Goal: Task Accomplishment & Management: Use online tool/utility

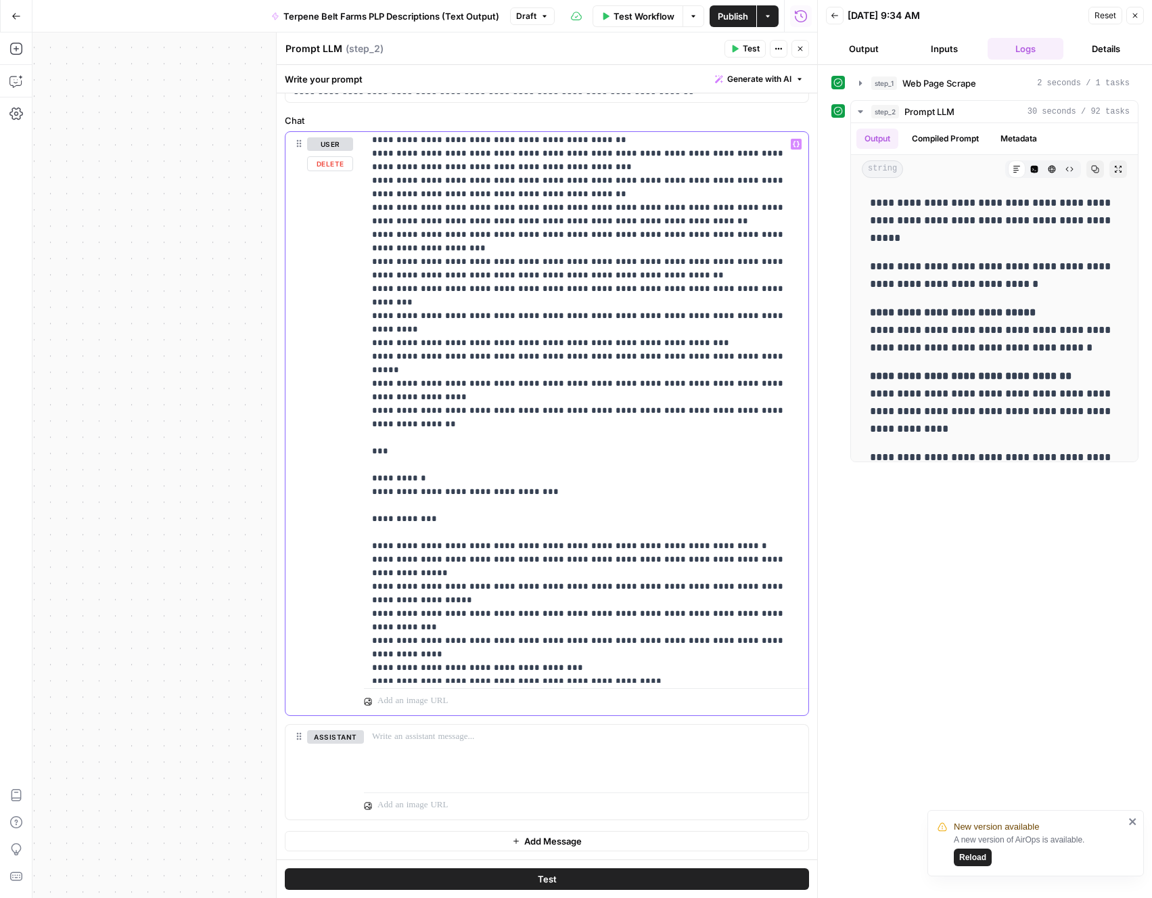
scroll to position [14428, 0]
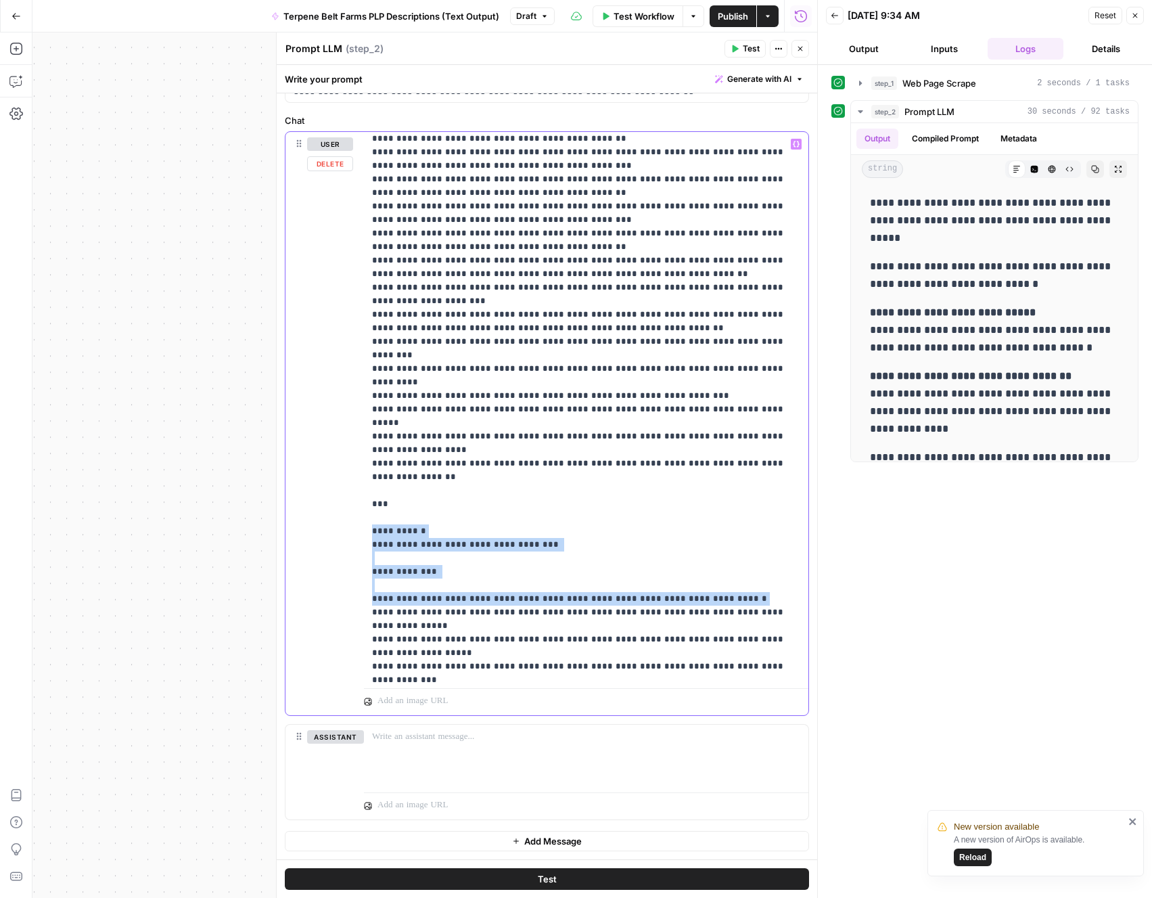
drag, startPoint x: 368, startPoint y: 201, endPoint x: 368, endPoint y: 319, distance: 118.4
click at [368, 315] on div "**********" at bounding box center [586, 407] width 444 height 551
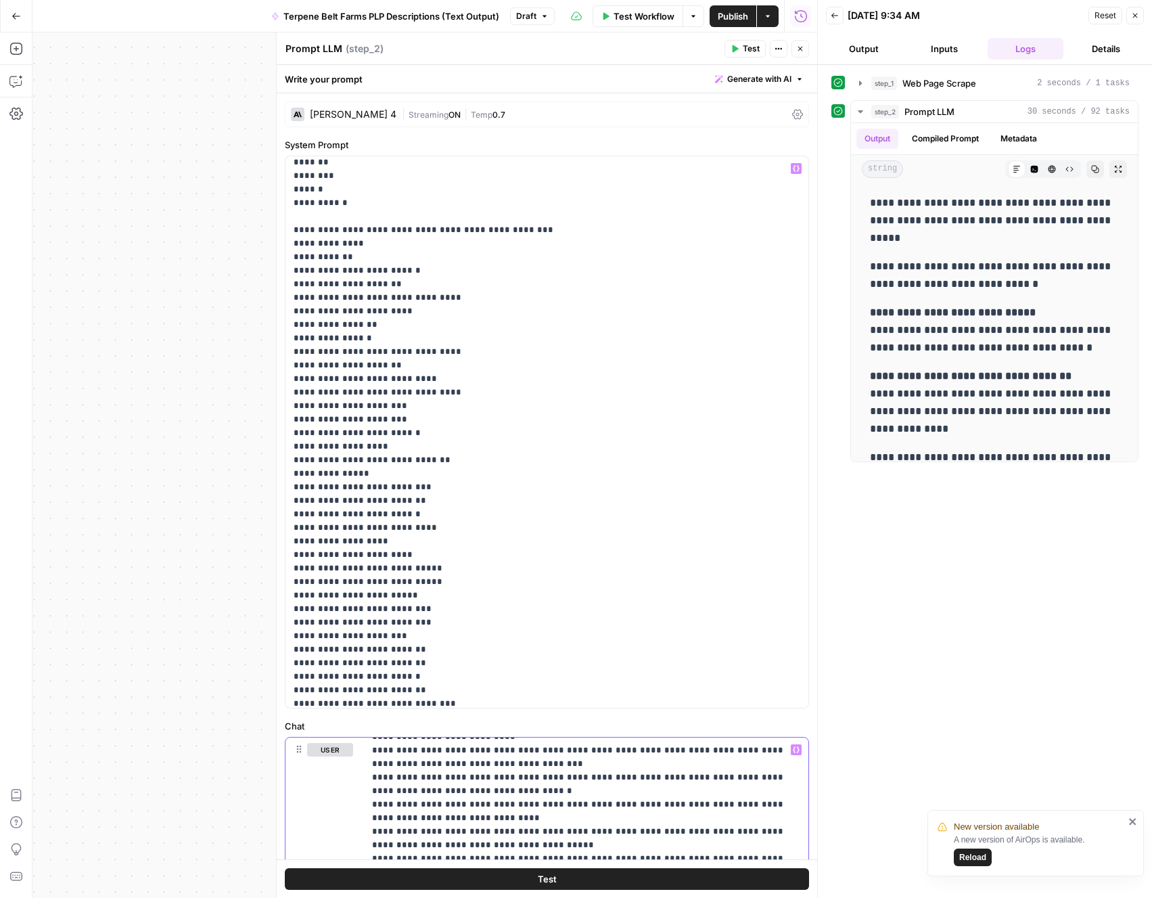
scroll to position [15844, 0]
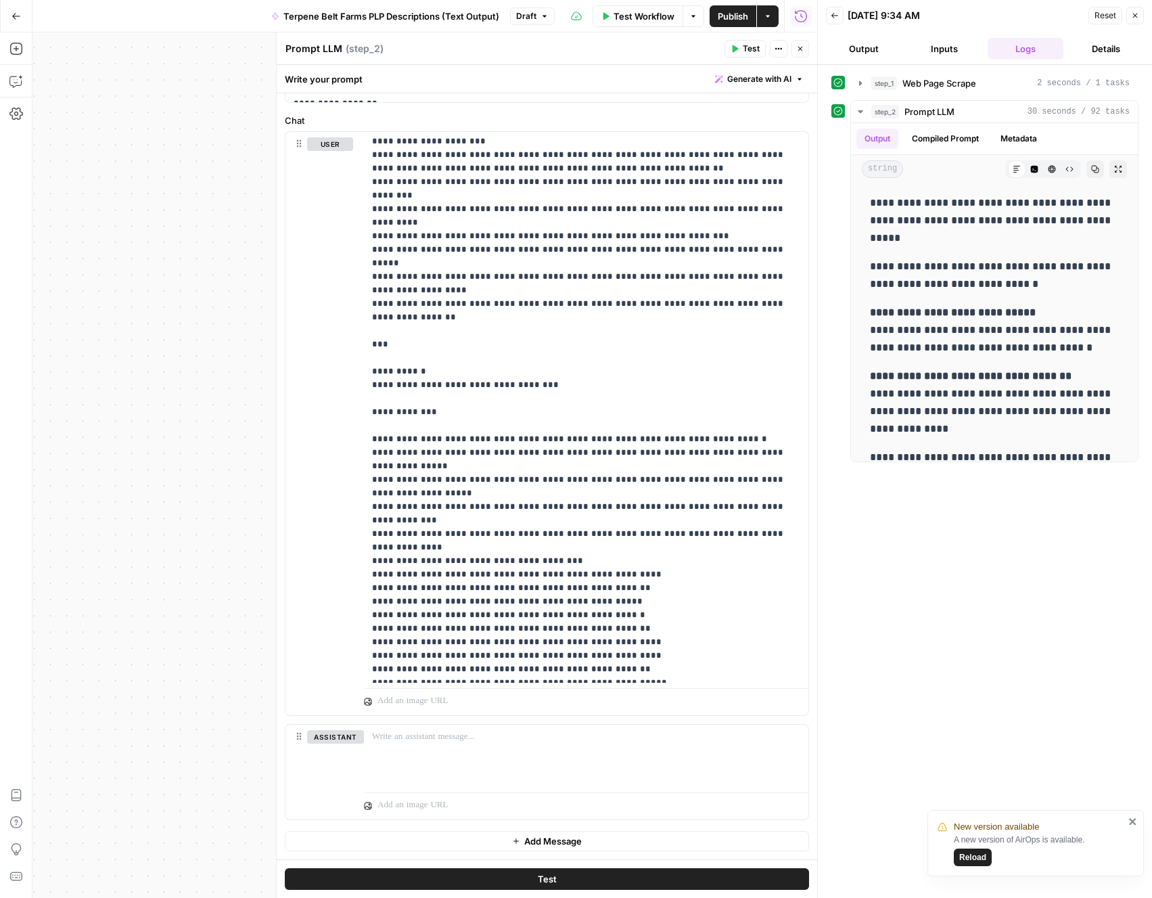
scroll to position [14370, 0]
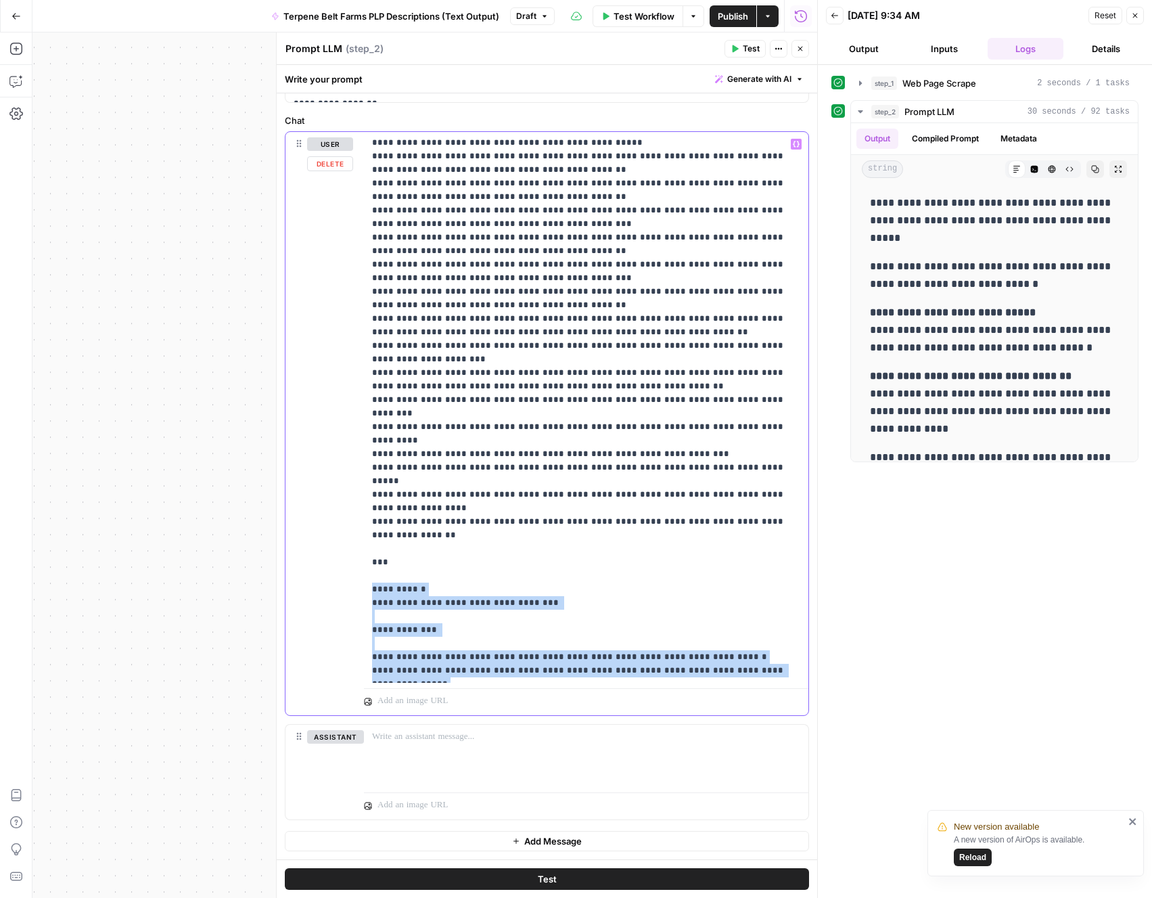
drag, startPoint x: 369, startPoint y: 260, endPoint x: 369, endPoint y: 484, distance: 223.9
click at [369, 484] on div "**********" at bounding box center [586, 407] width 444 height 551
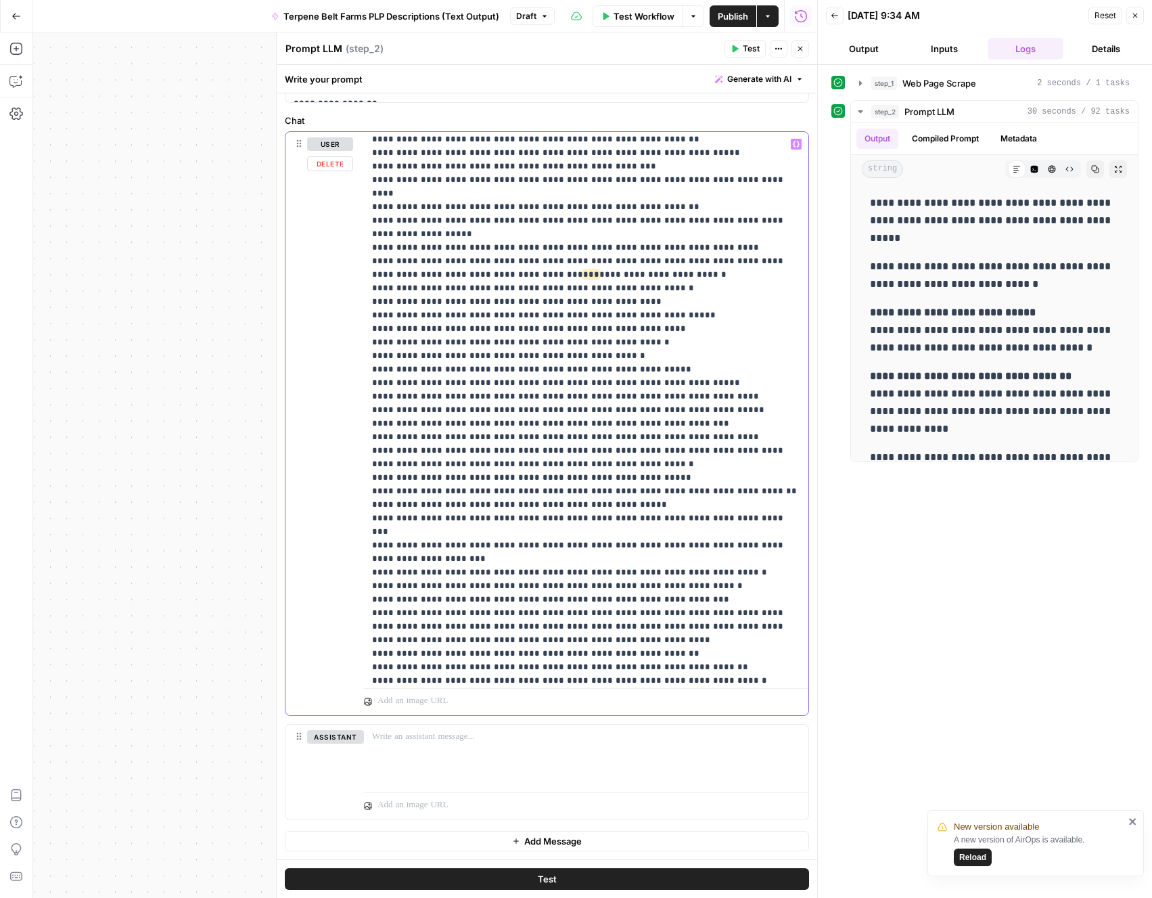
scroll to position [26059, 0]
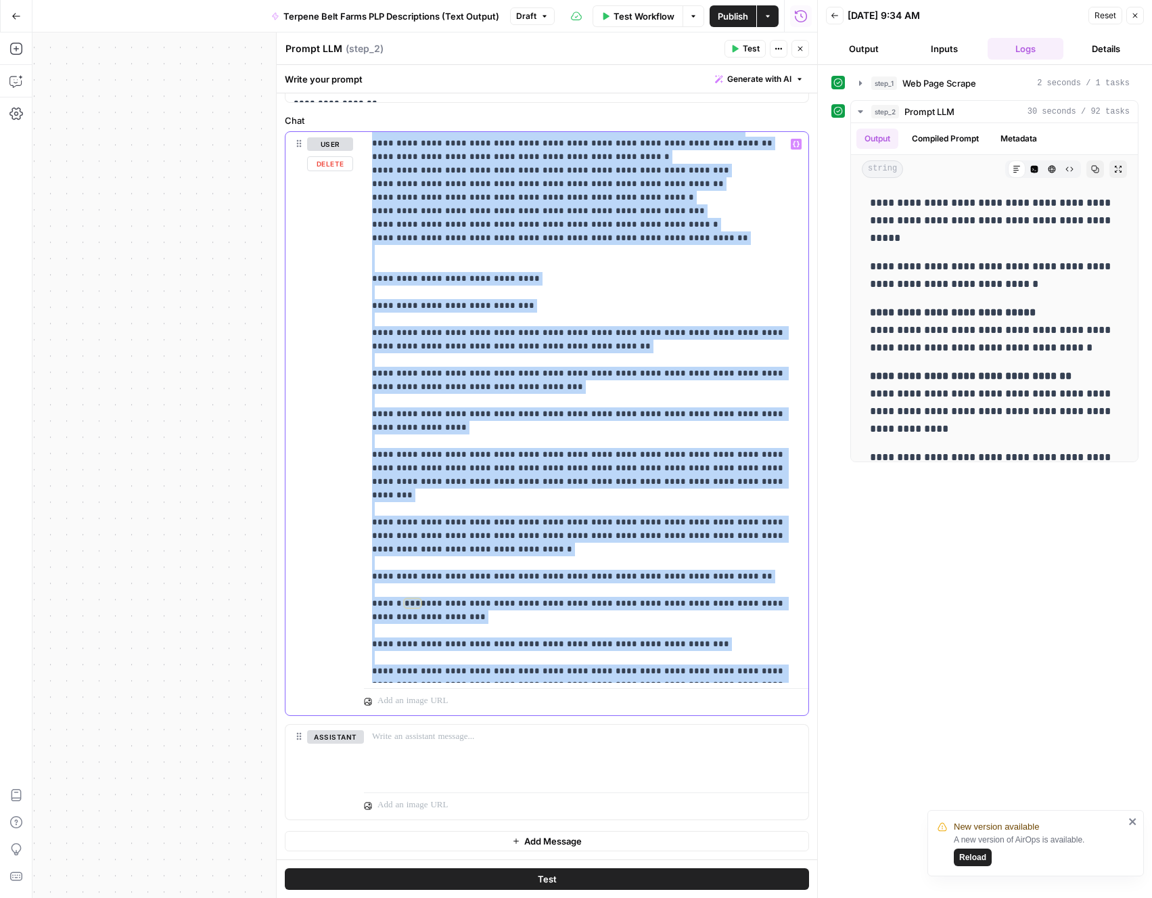
copy p "**********"
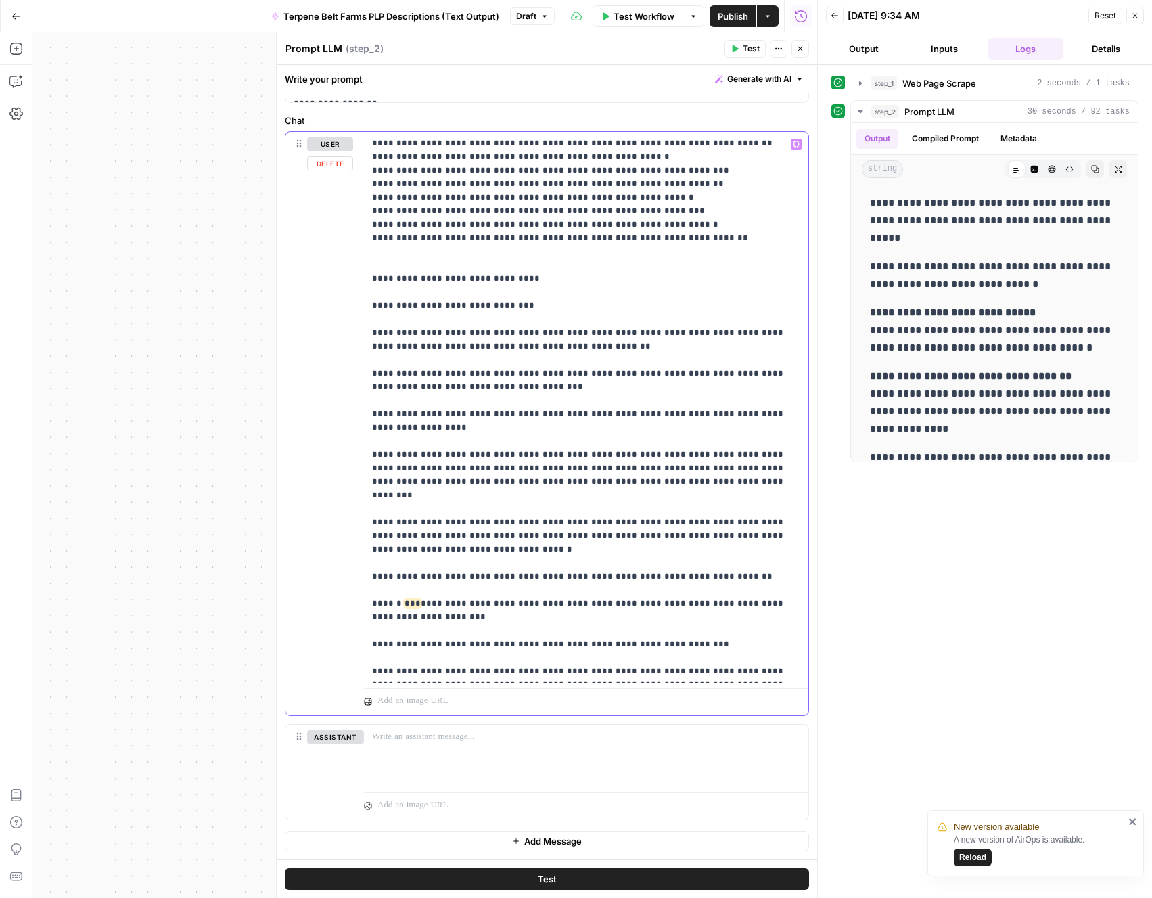
type input "WORK_ON_URL"
click at [762, 114] on icon "button" at bounding box center [764, 113] width 7 height 7
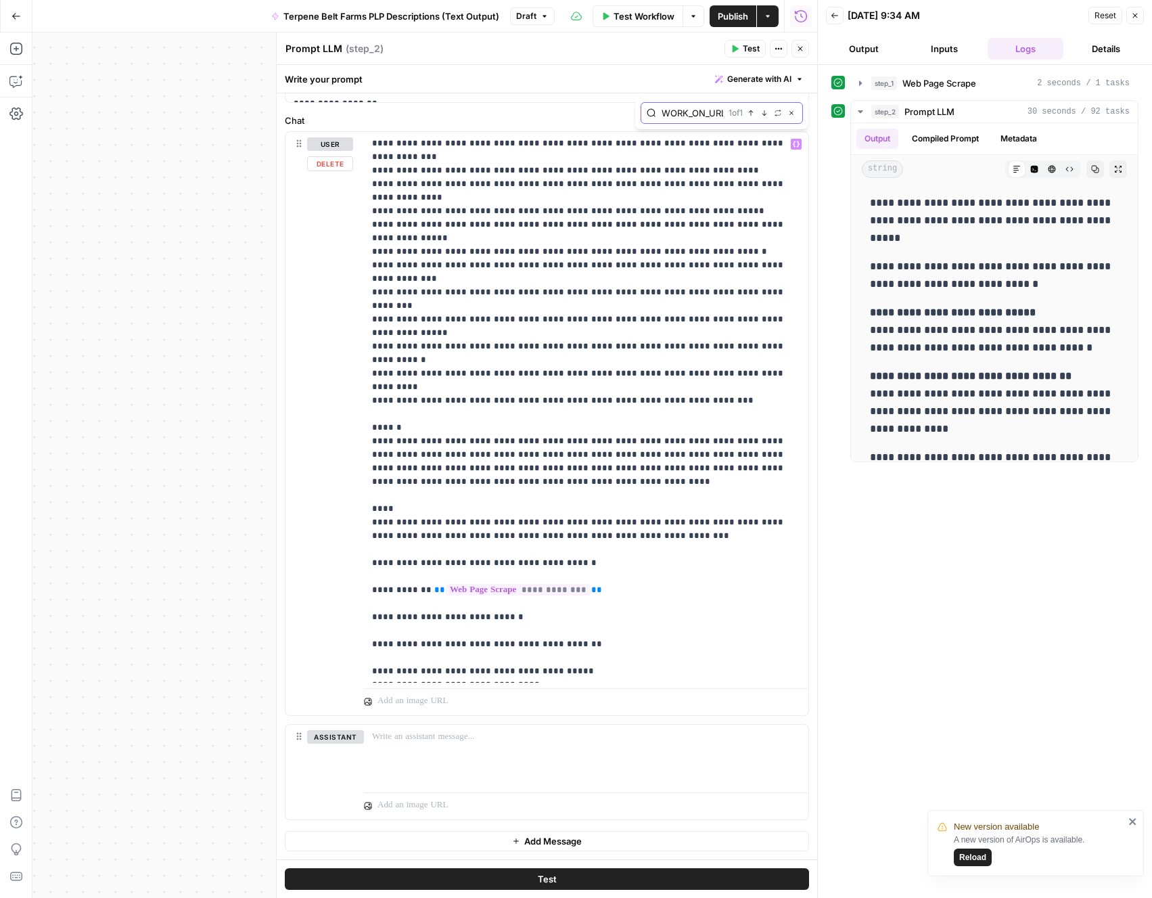
scroll to position [18061, 0]
type input "## REQUIRED WEB SEARCHES"
click at [704, 117] on input "## REQUIRED WEB SEARCHES" at bounding box center [701, 113] width 79 height 14
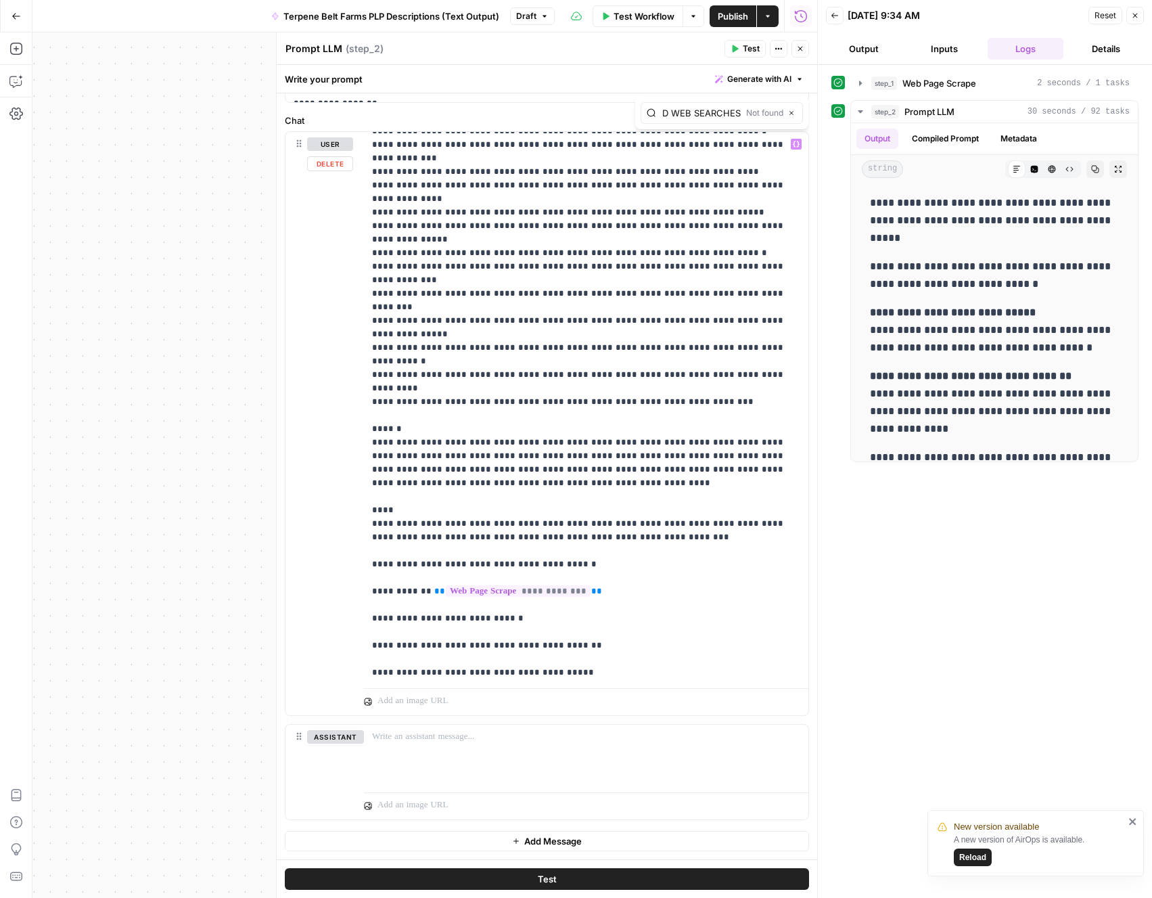
click at [704, 117] on input "## REQUIRED WEB SEARCHES" at bounding box center [701, 113] width 79 height 14
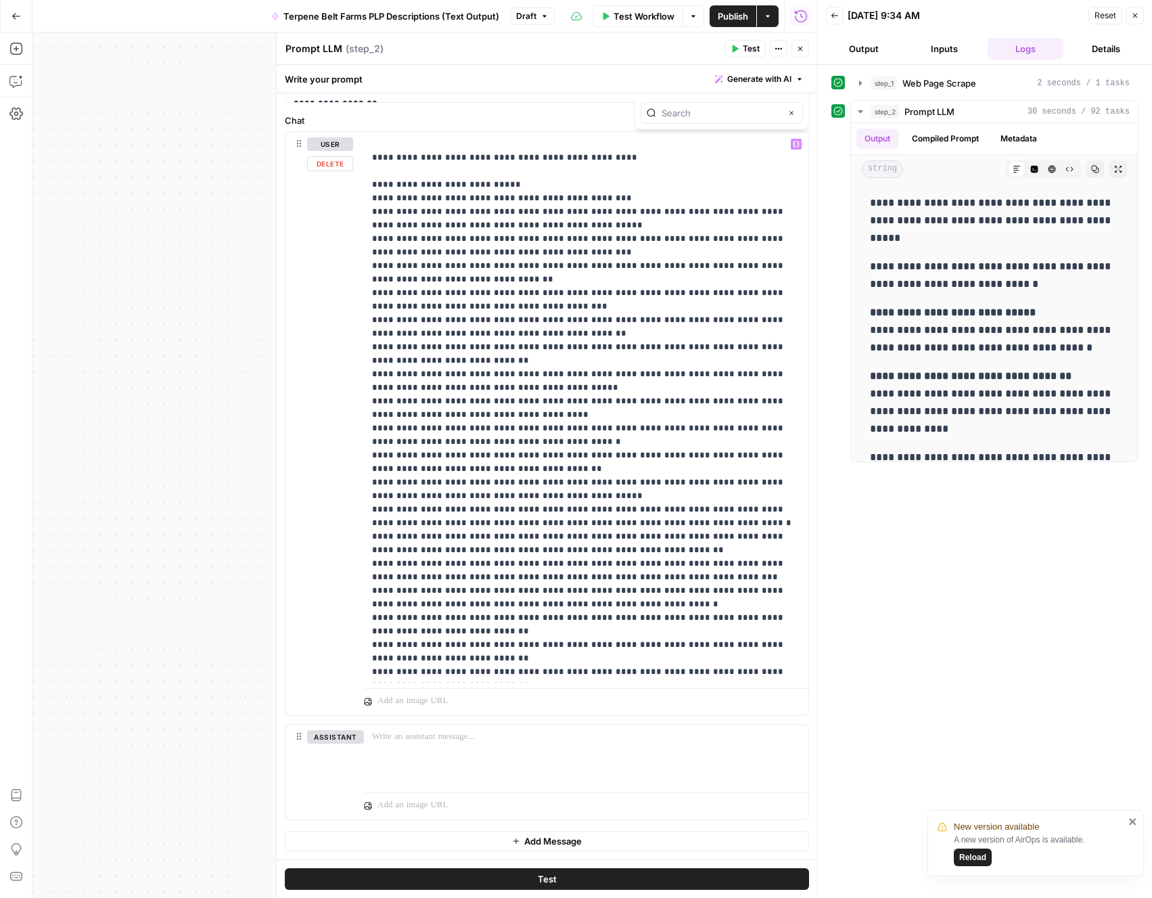
scroll to position [0, 0]
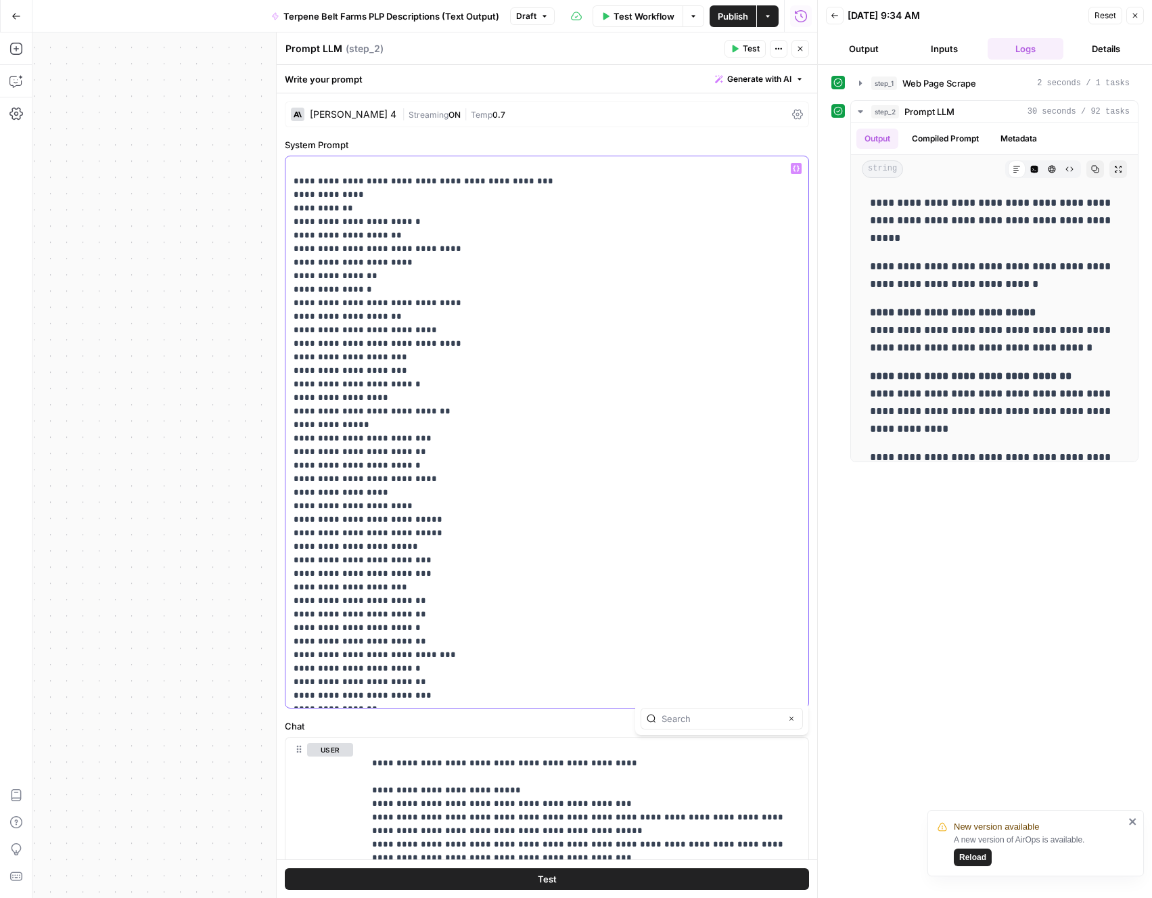
drag, startPoint x: 695, startPoint y: 136, endPoint x: 837, endPoint y: 137, distance: 142.1
click at [828, 139] on body "**********" at bounding box center [576, 449] width 1152 height 898
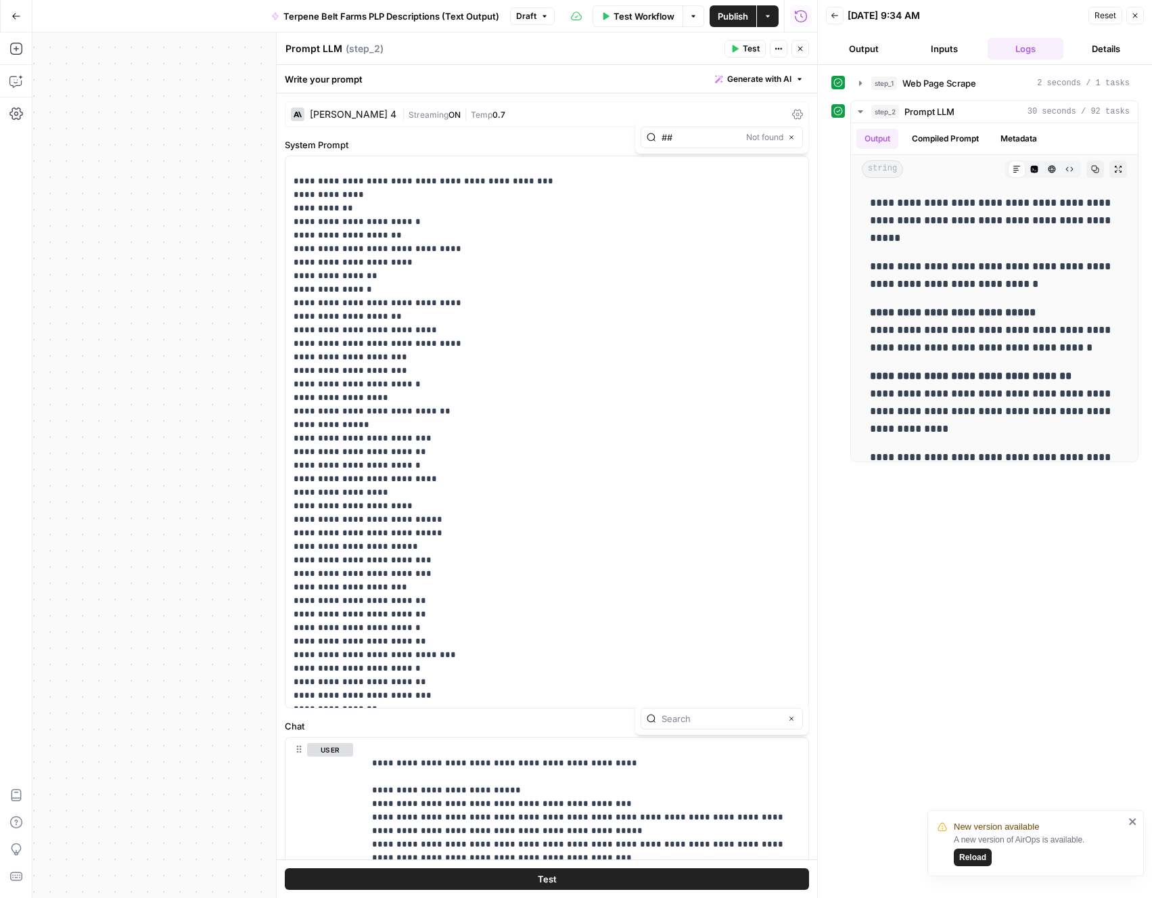
type input "#"
paste input "Perform TWO"
paste input "text"
type input "Perform TWO"
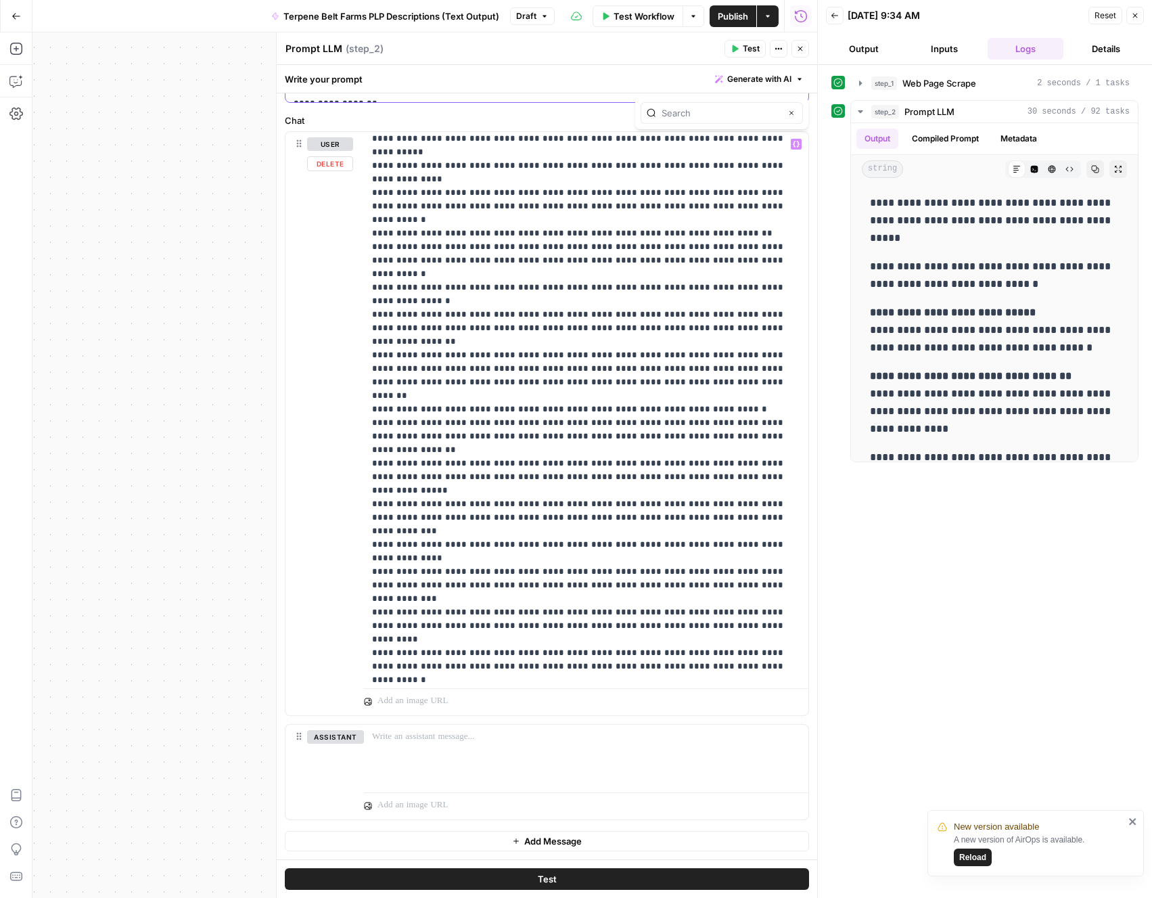
scroll to position [23578, 0]
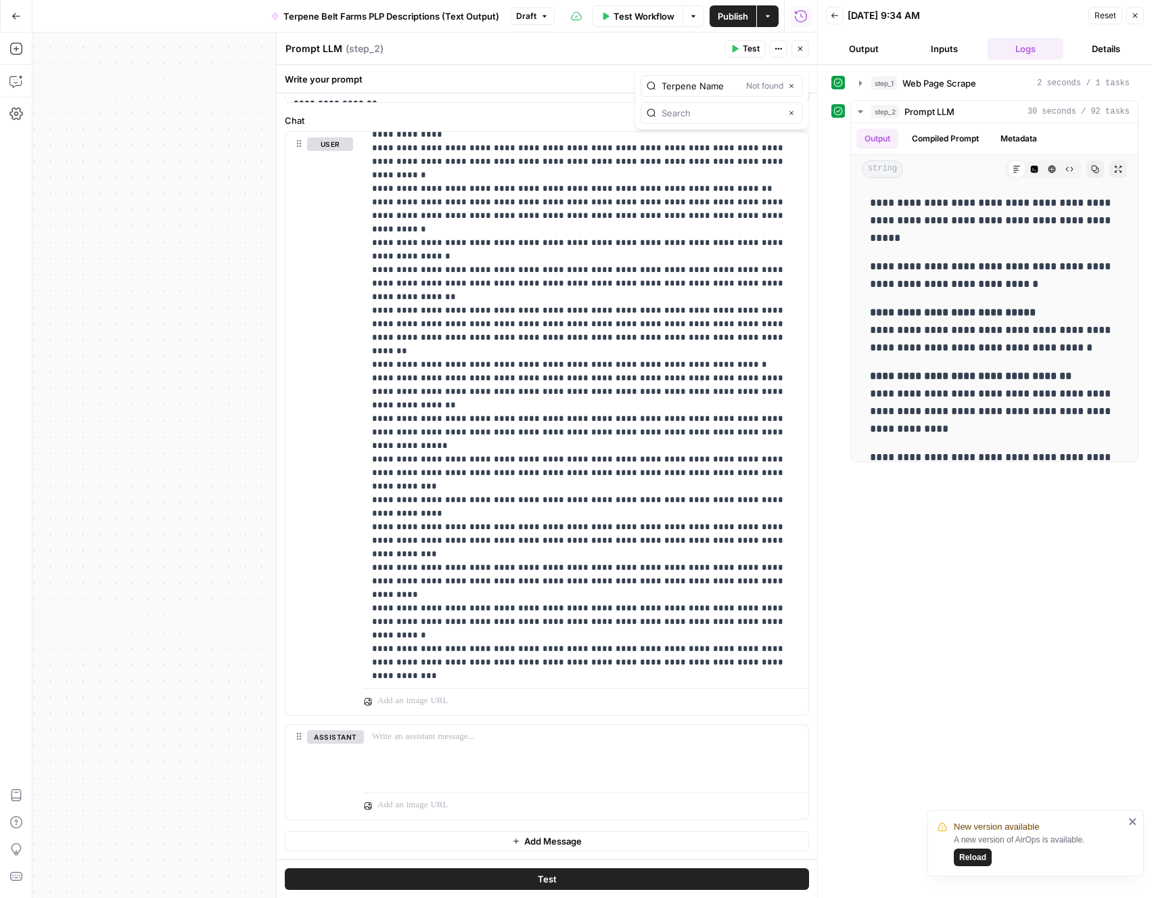
type input "Terpene Name"
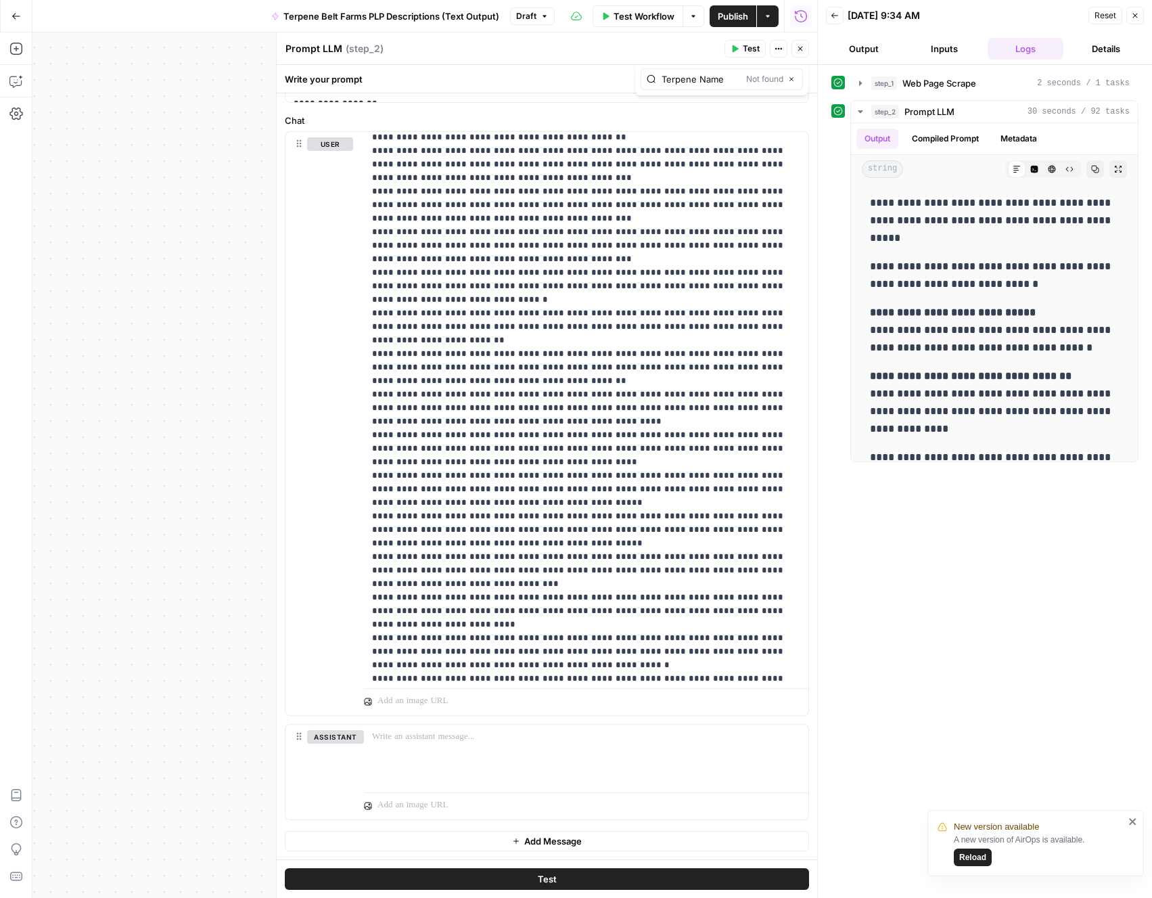
scroll to position [0, 0]
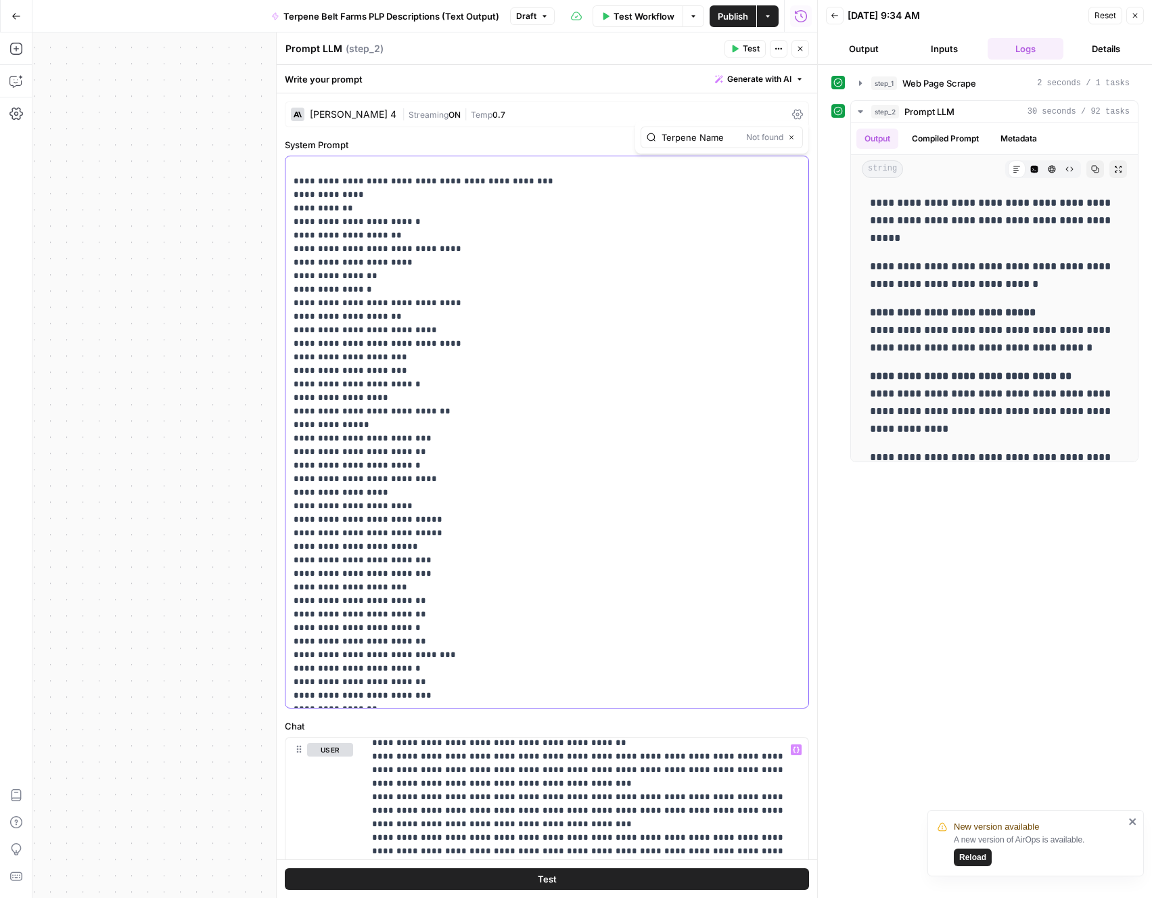
type input "If terpene data"
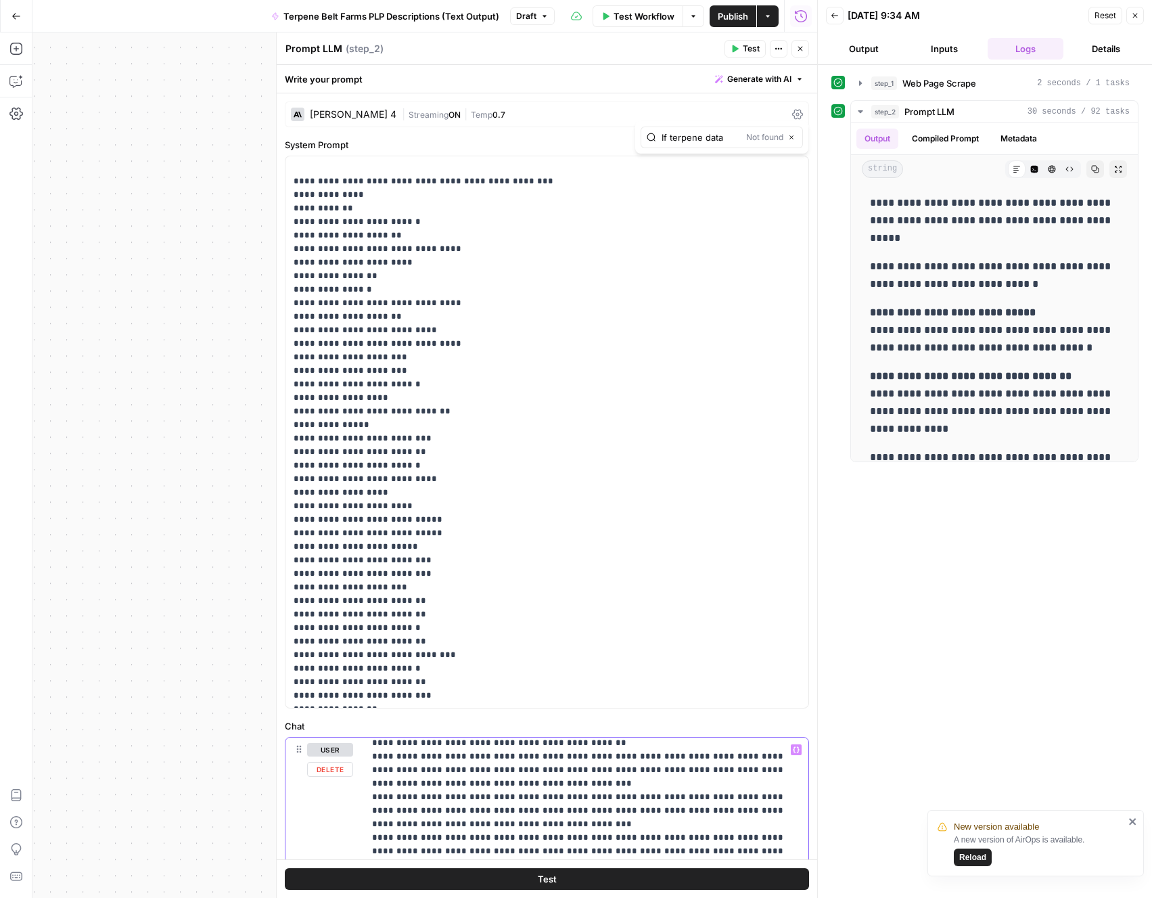
type input "If terpene data"
click at [766, 719] on icon "button" at bounding box center [764, 718] width 7 height 7
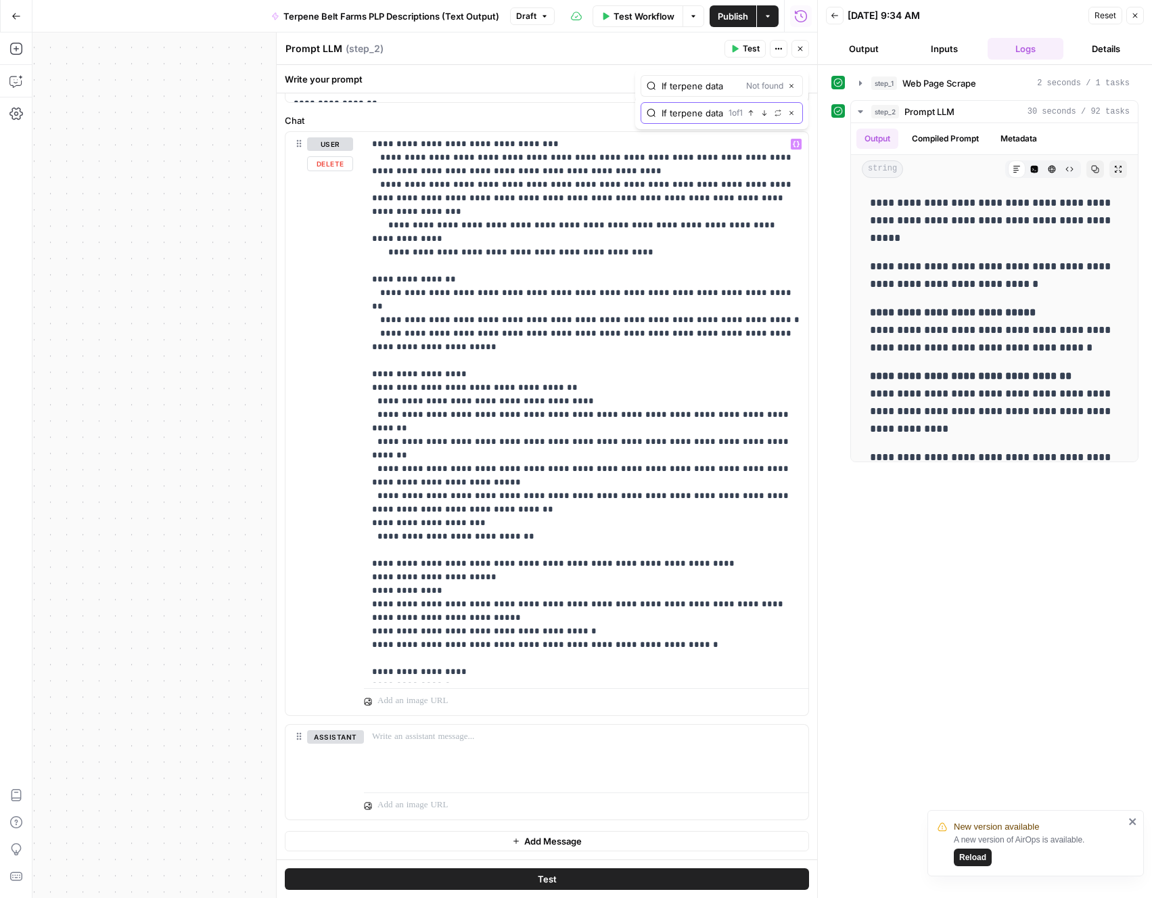
scroll to position [18761, 0]
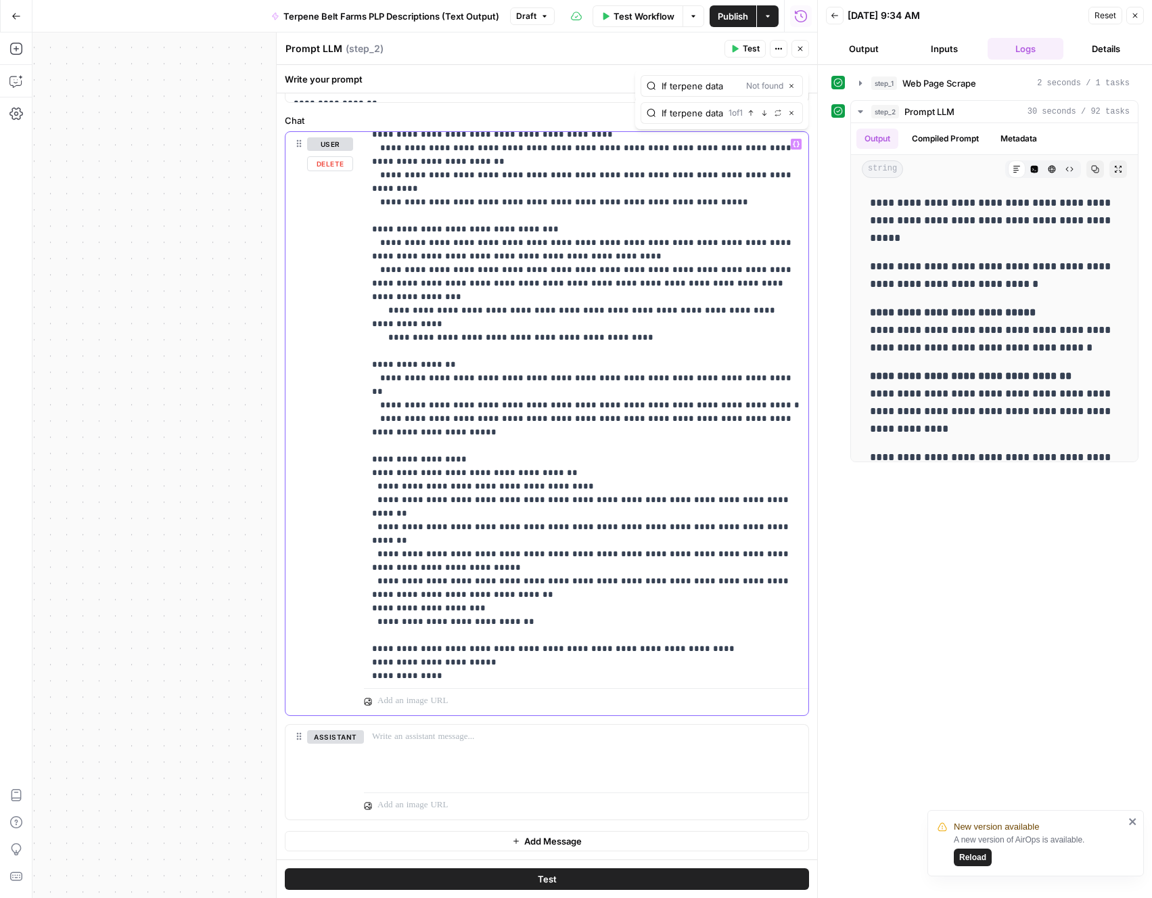
drag, startPoint x: 620, startPoint y: 380, endPoint x: 368, endPoint y: 352, distance: 253.8
click at [368, 352] on div "**********" at bounding box center [586, 407] width 444 height 551
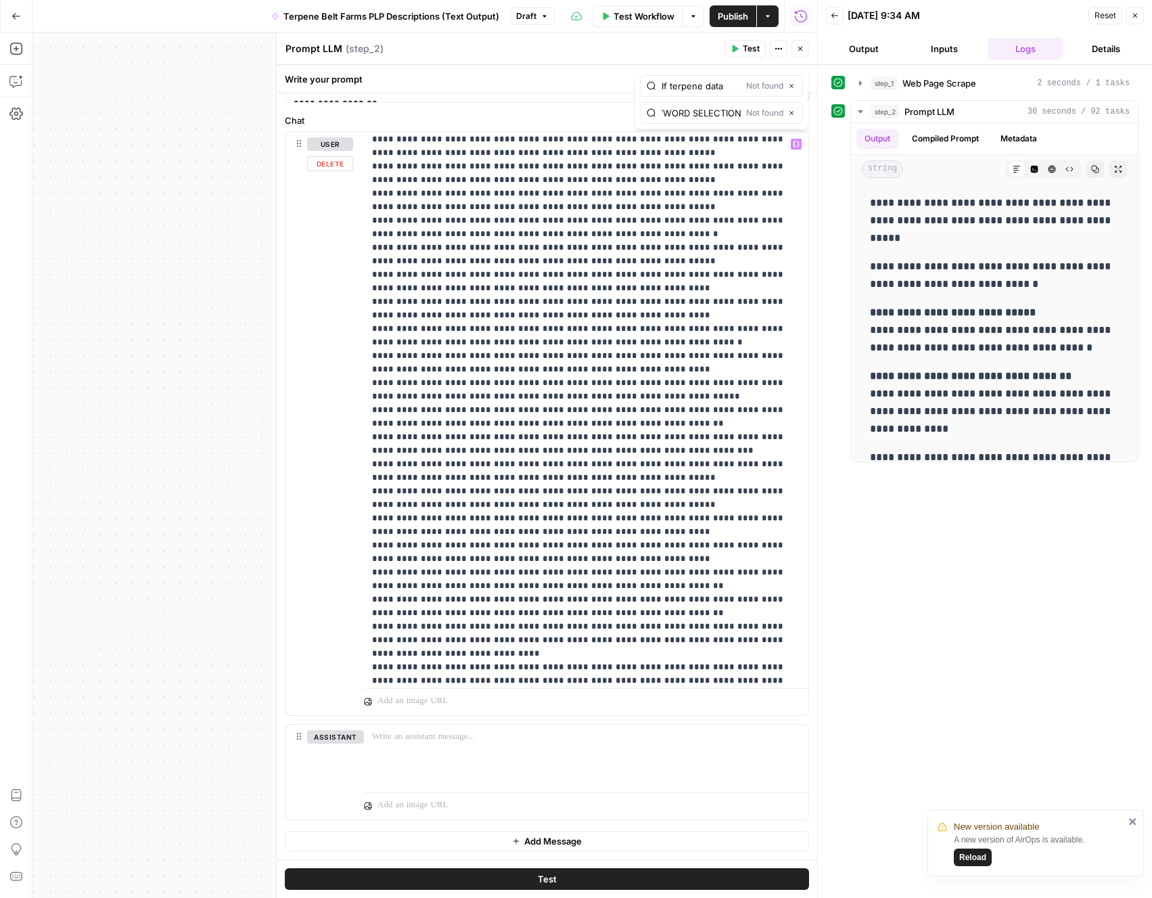
scroll to position [8856, 0]
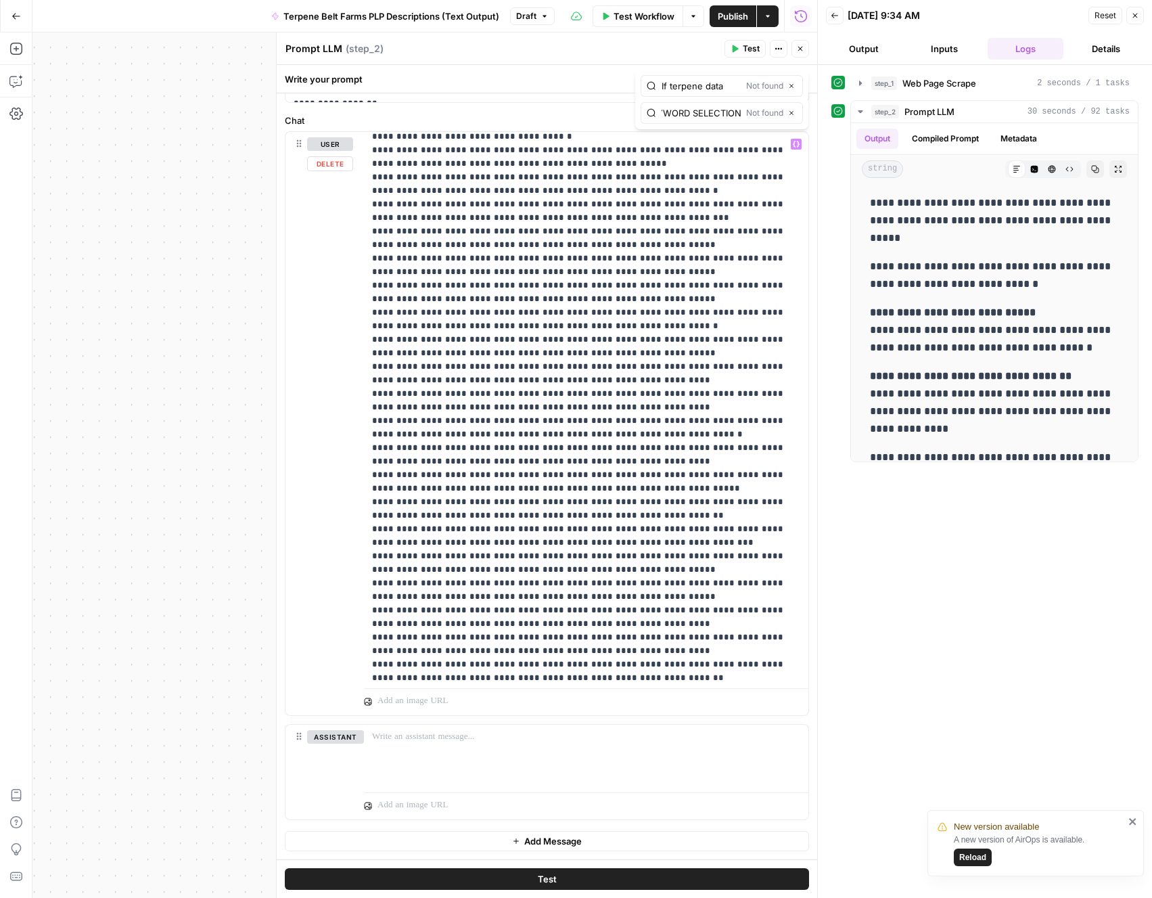
type input "FOCUS KEYWORD SELECTION"
click at [424, 118] on label "Chat" at bounding box center [547, 121] width 524 height 14
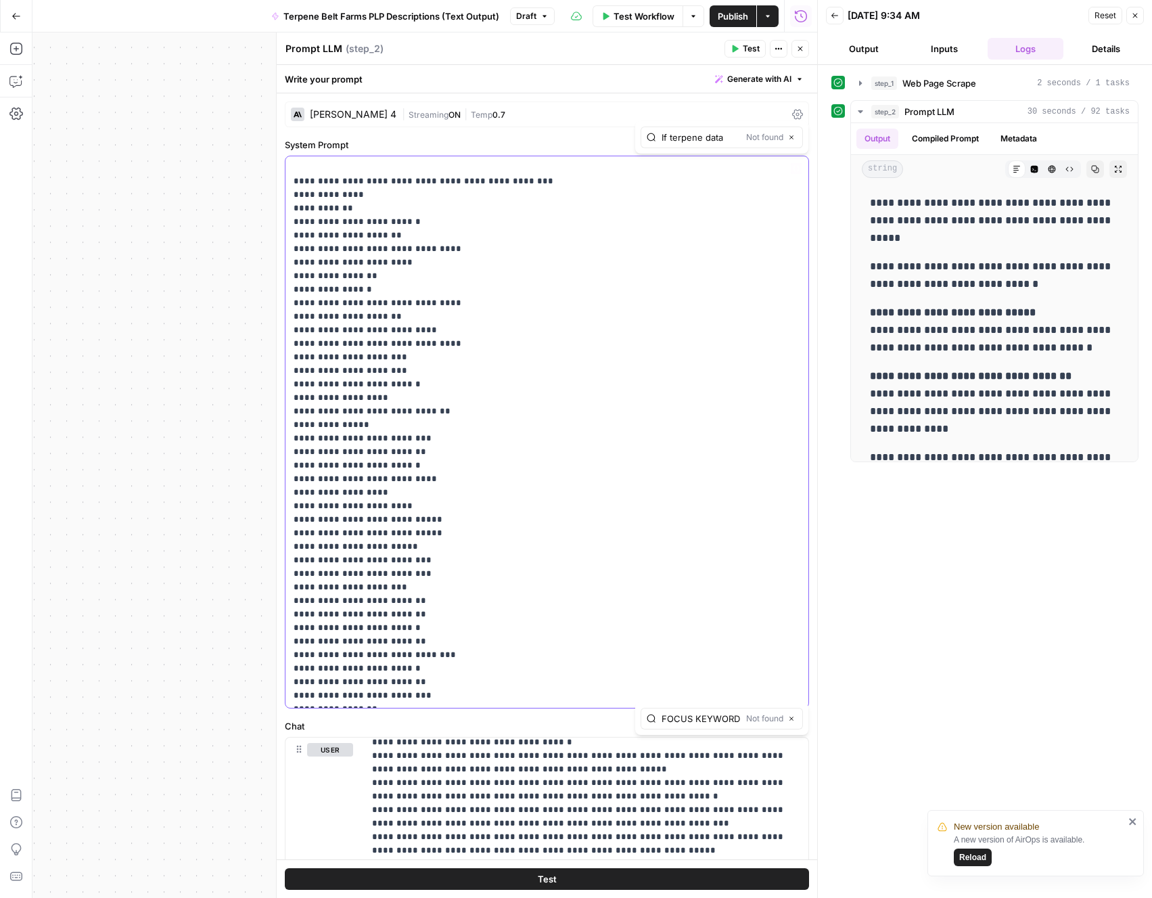
click at [685, 146] on div "If terpene data Not found Close" at bounding box center [722, 138] width 162 height 22
click at [685, 139] on input "If terpene data" at bounding box center [701, 138] width 79 height 14
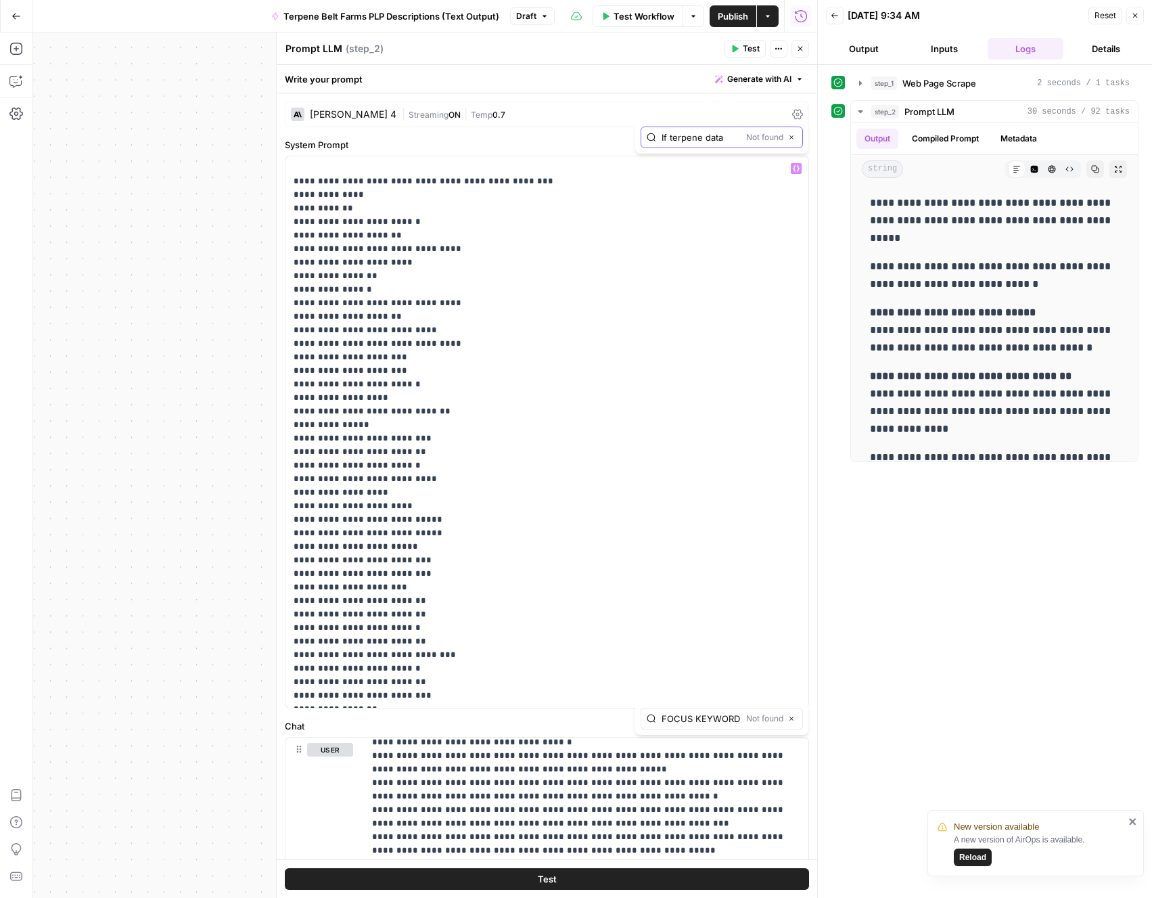
click at [685, 139] on input "If terpene data" at bounding box center [701, 138] width 79 height 14
paste input "FOCUS KEYWORD SELECTION"
click at [710, 135] on input "FOCUS KEYWORD" at bounding box center [701, 138] width 79 height 14
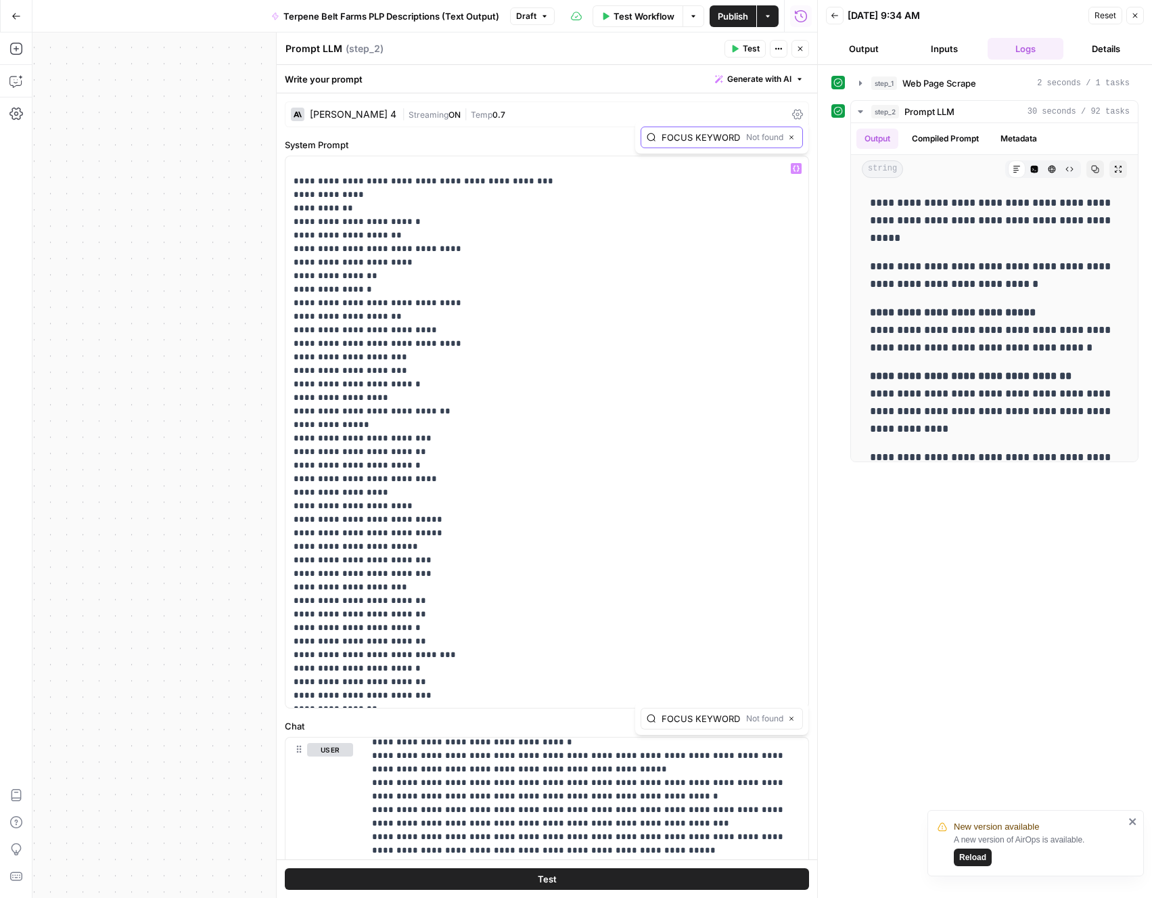
click at [710, 135] on input "FOCUS KEYWORD" at bounding box center [701, 138] width 79 height 14
type input "FOCUS KEYWORD"
click at [692, 717] on input "FOCUS KEYWORD SELECTION" at bounding box center [701, 719] width 79 height 14
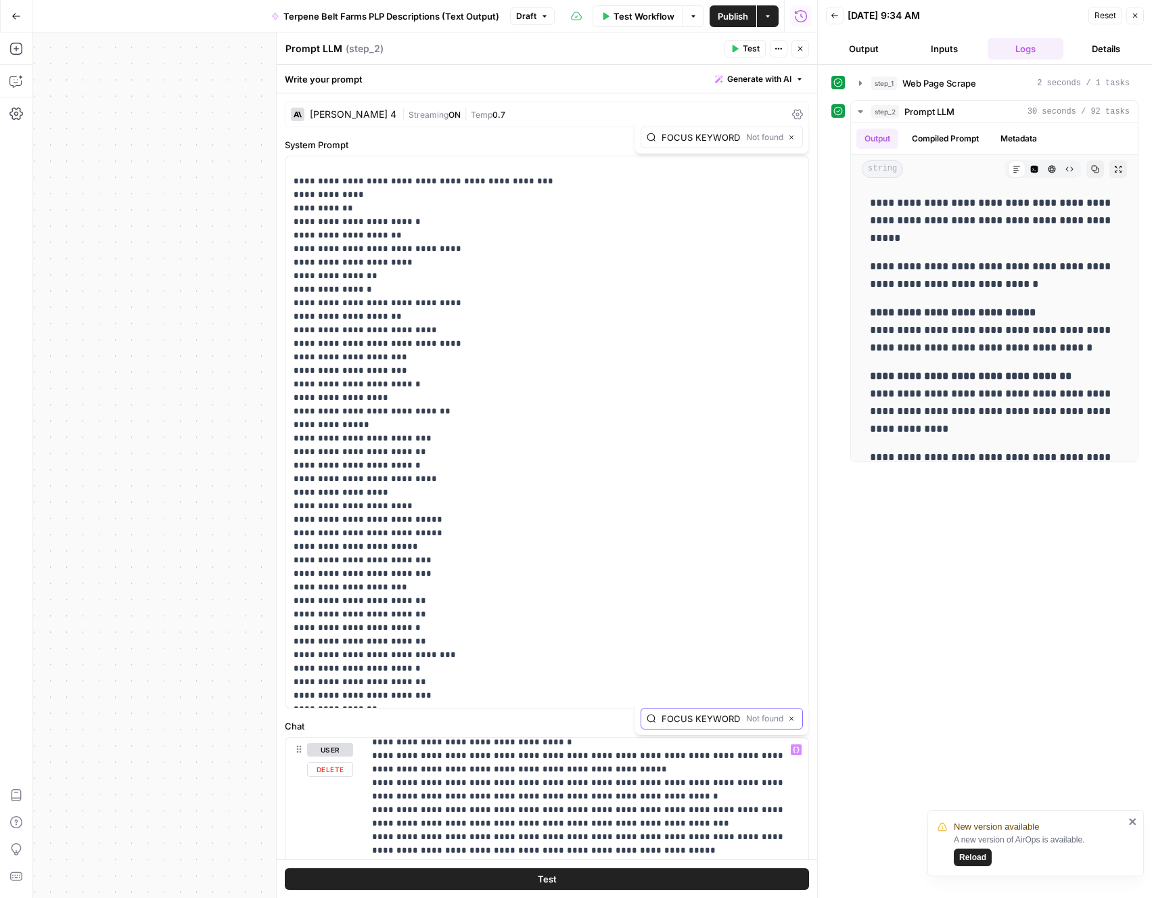
click at [692, 717] on input "FOCUS KEYWORD SELECTION" at bounding box center [701, 719] width 79 height 14
paste input "FOCUS KEYWORD"
type input "FOCUS KEYWORD"
click at [765, 718] on icon "button" at bounding box center [764, 718] width 7 height 7
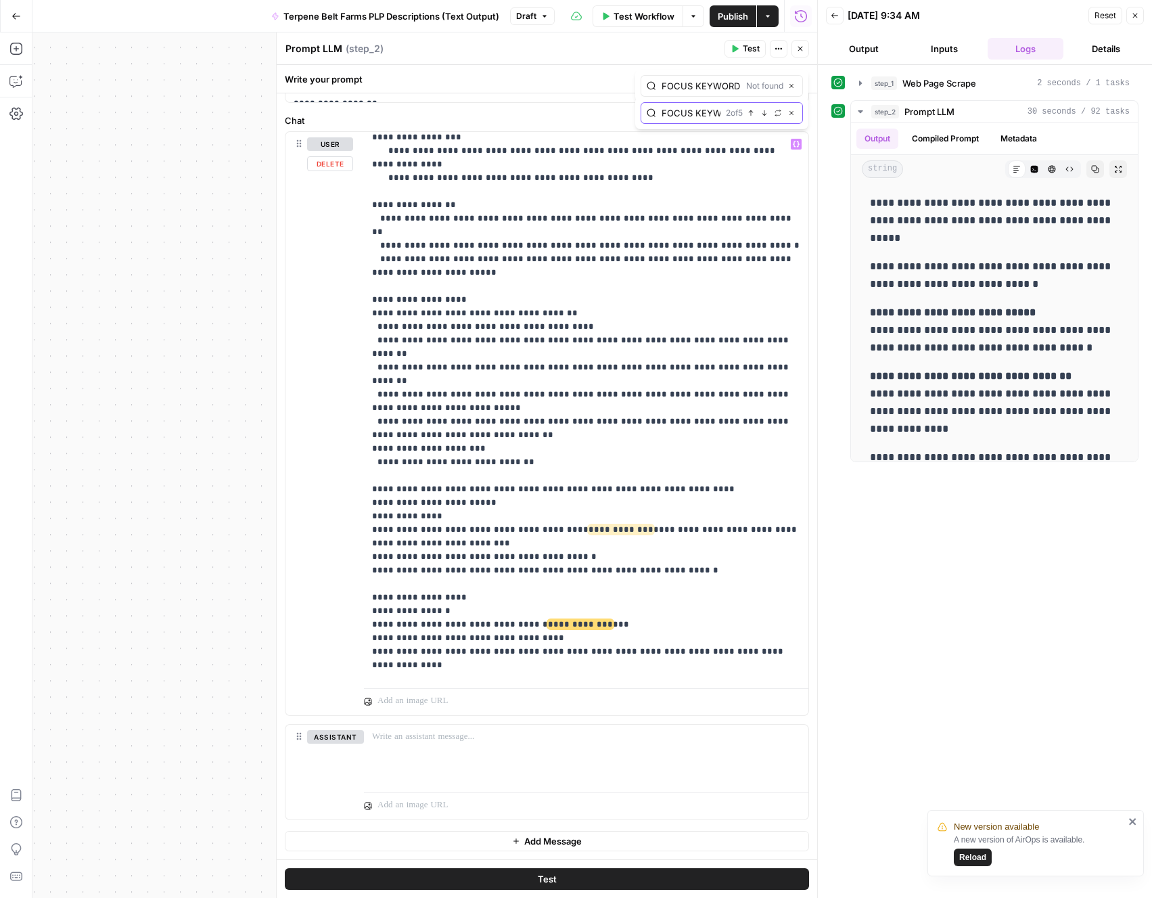
scroll to position [18906, 0]
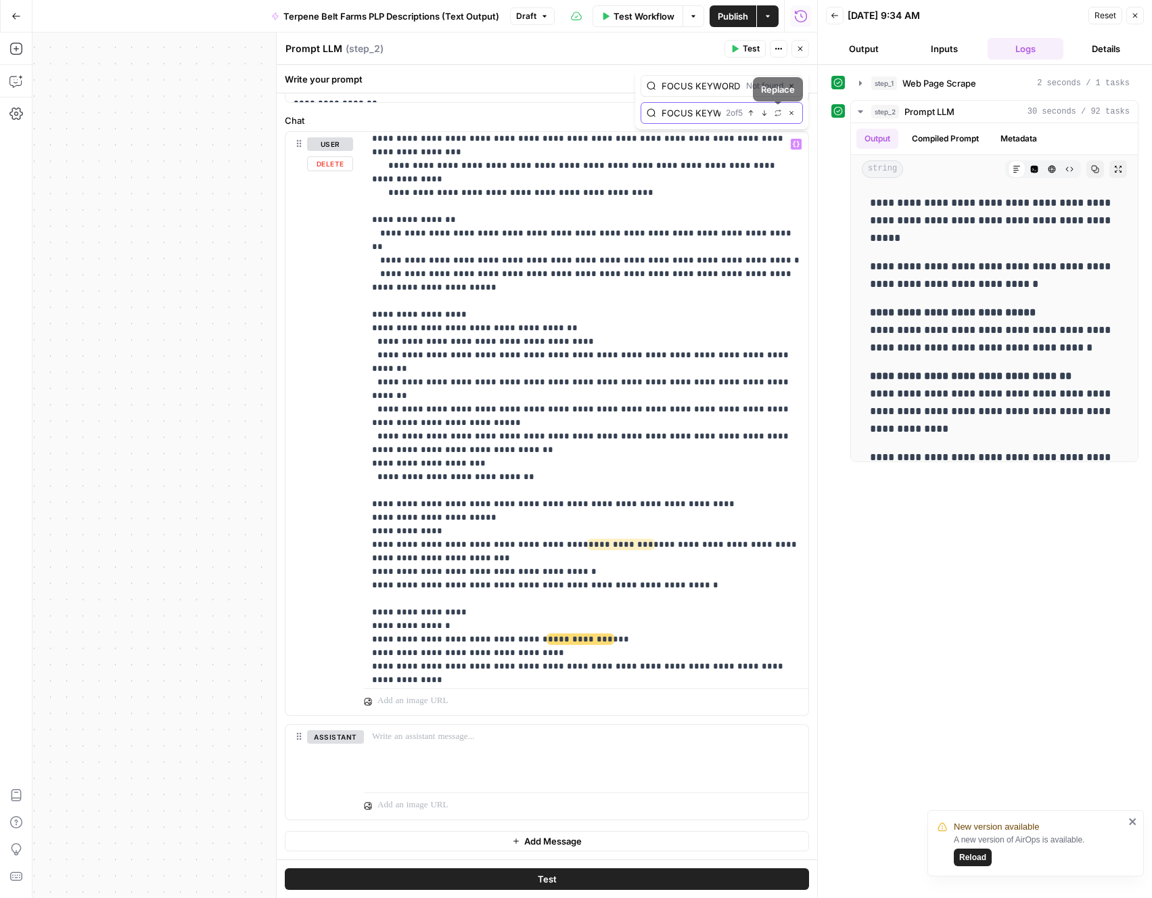
click at [773, 114] on button "Replace" at bounding box center [778, 113] width 11 height 11
click at [763, 113] on icon "button" at bounding box center [764, 113] width 7 height 7
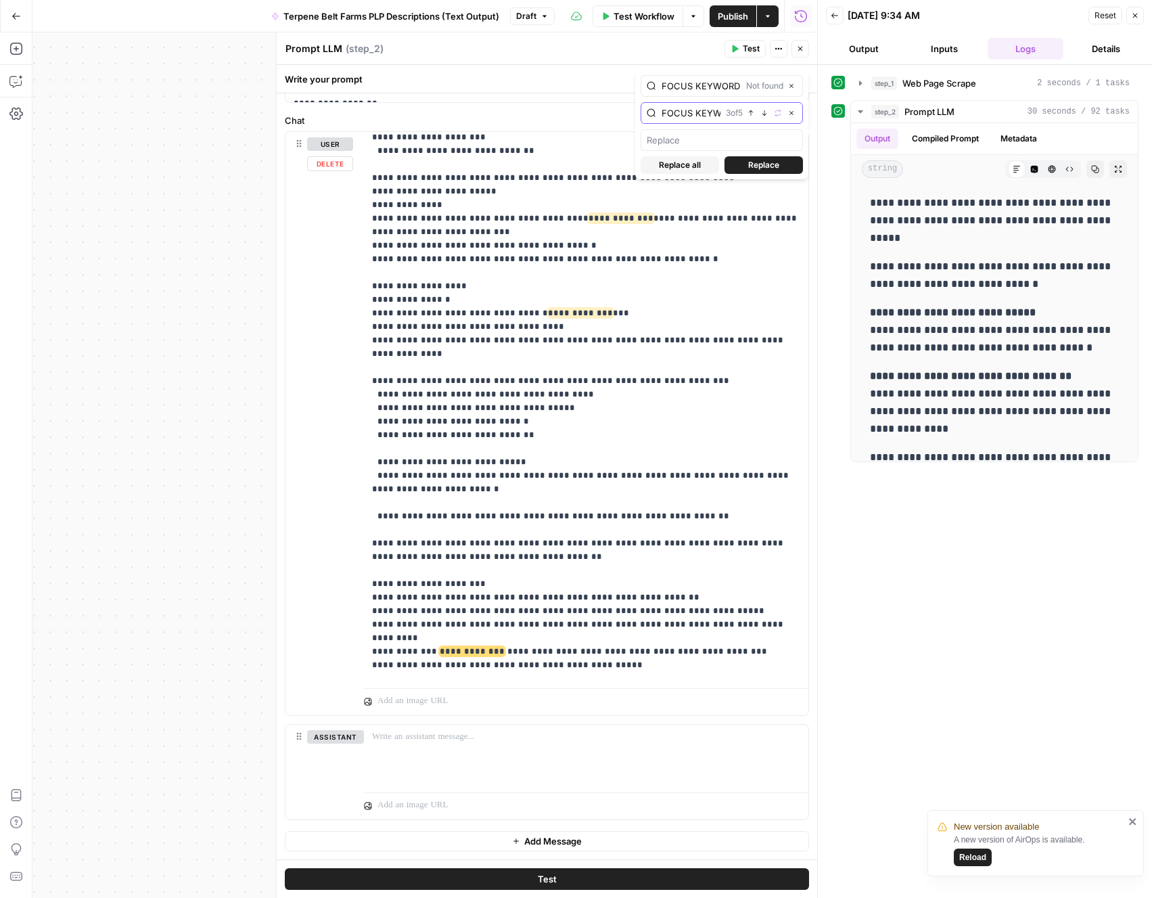
click at [763, 113] on icon "button" at bounding box center [764, 113] width 7 height 7
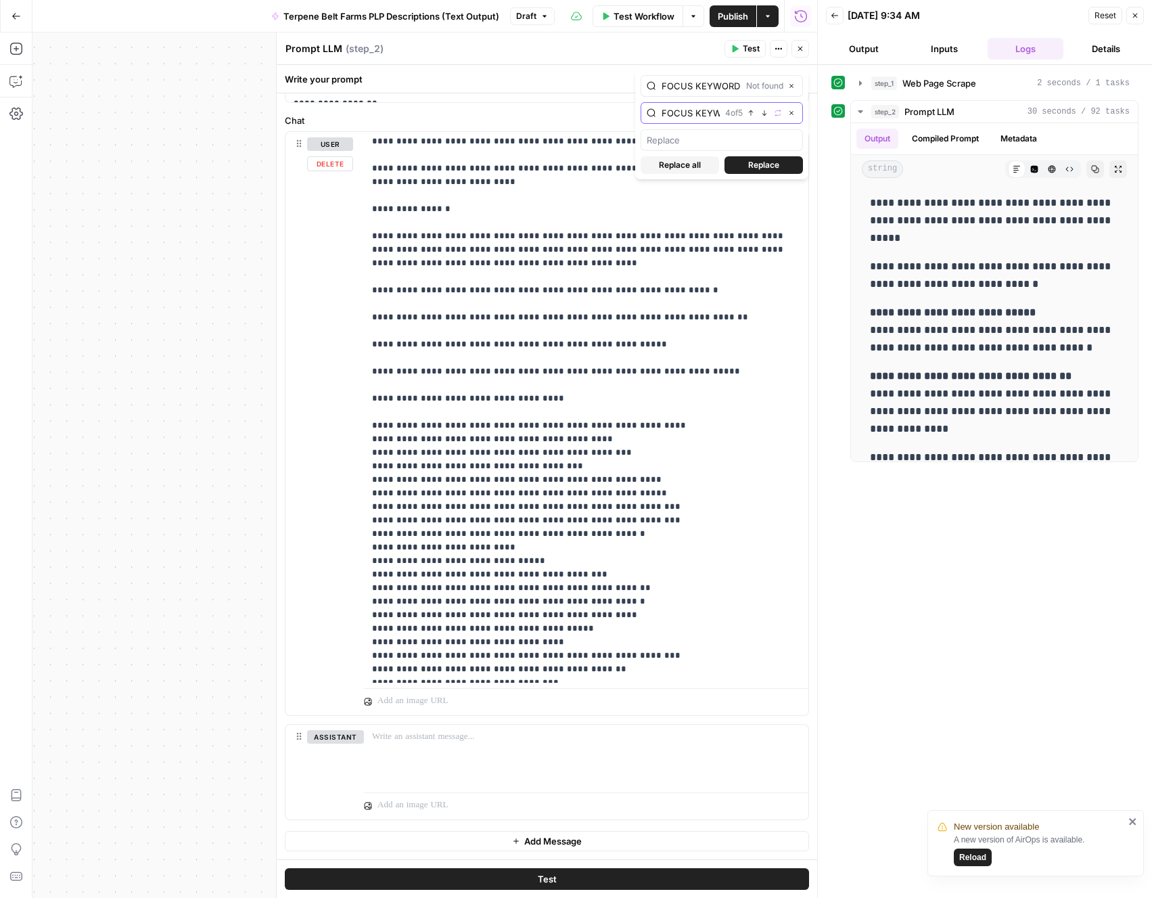
scroll to position [20286, 0]
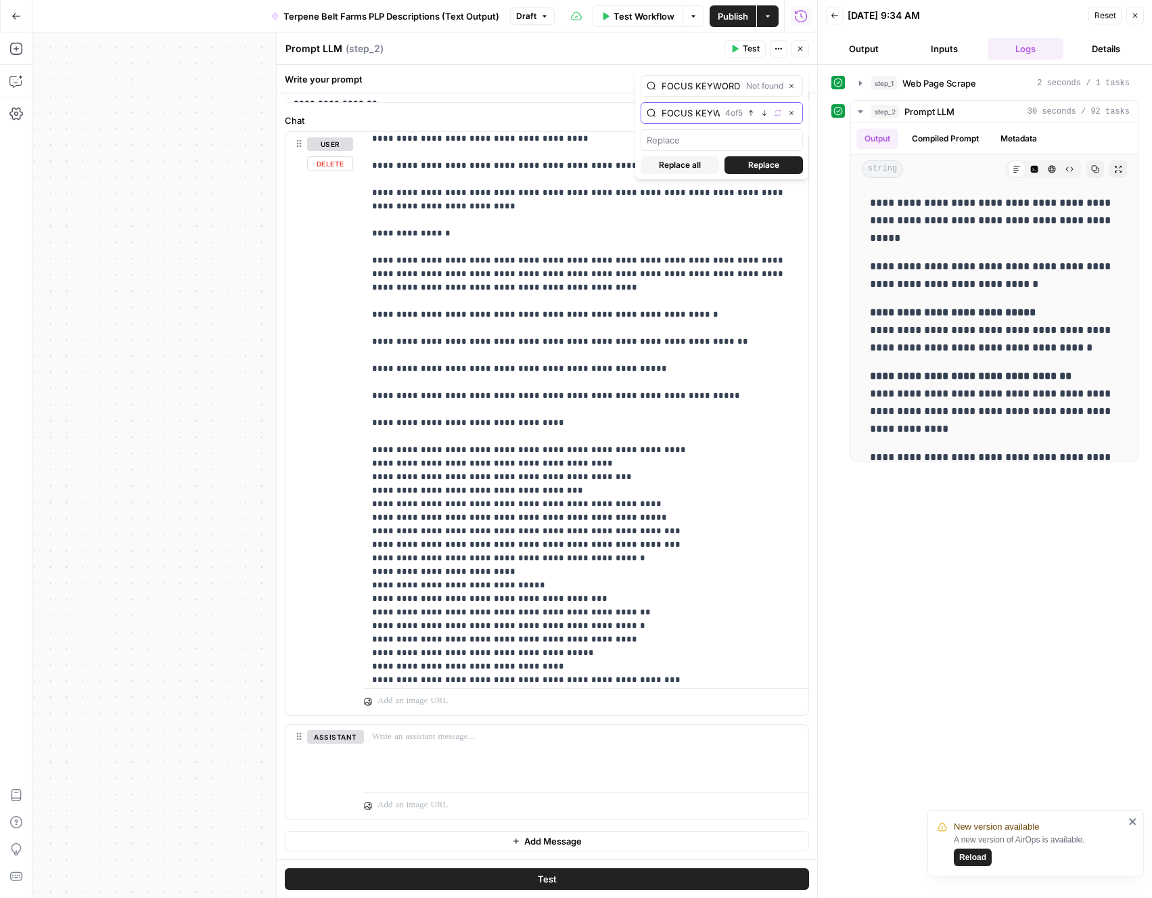
click at [762, 114] on icon "button" at bounding box center [764, 113] width 7 height 7
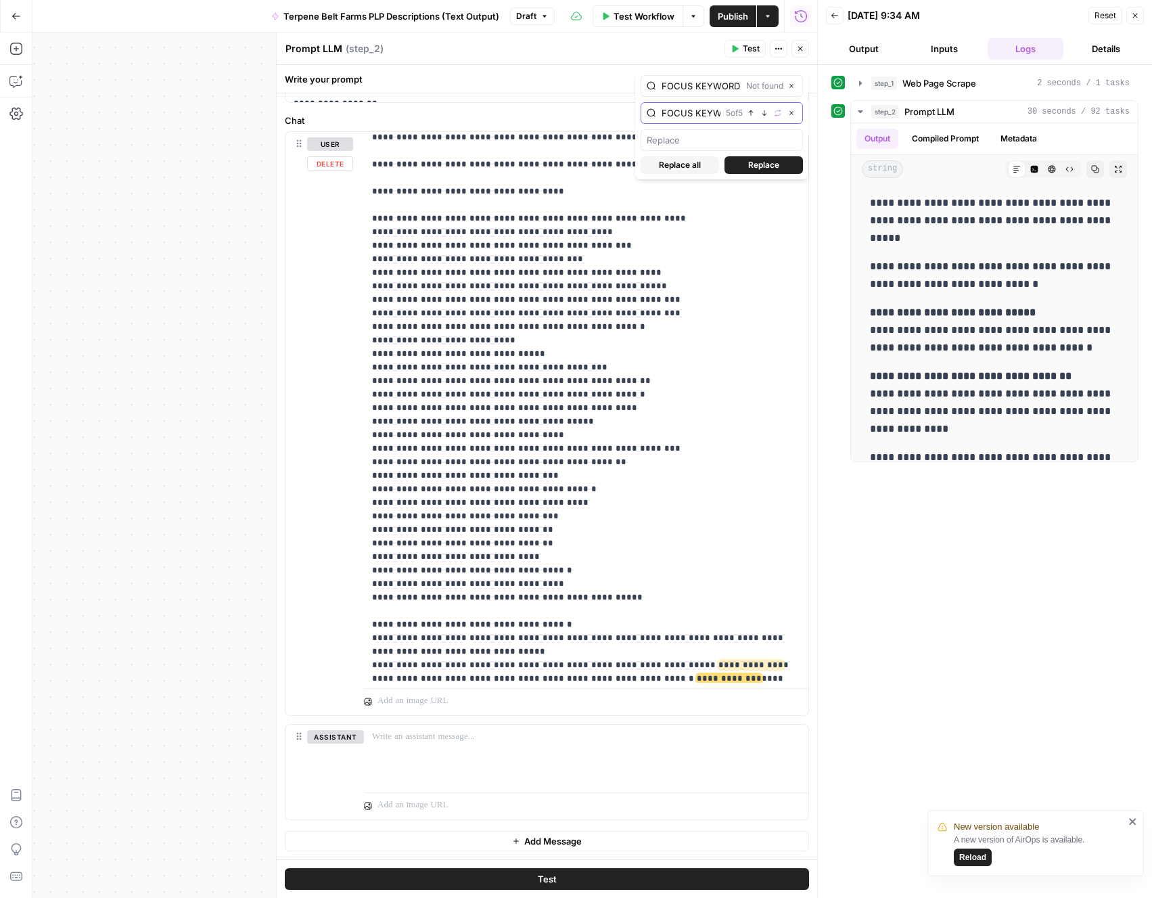
click at [762, 114] on icon "button" at bounding box center [764, 113] width 7 height 7
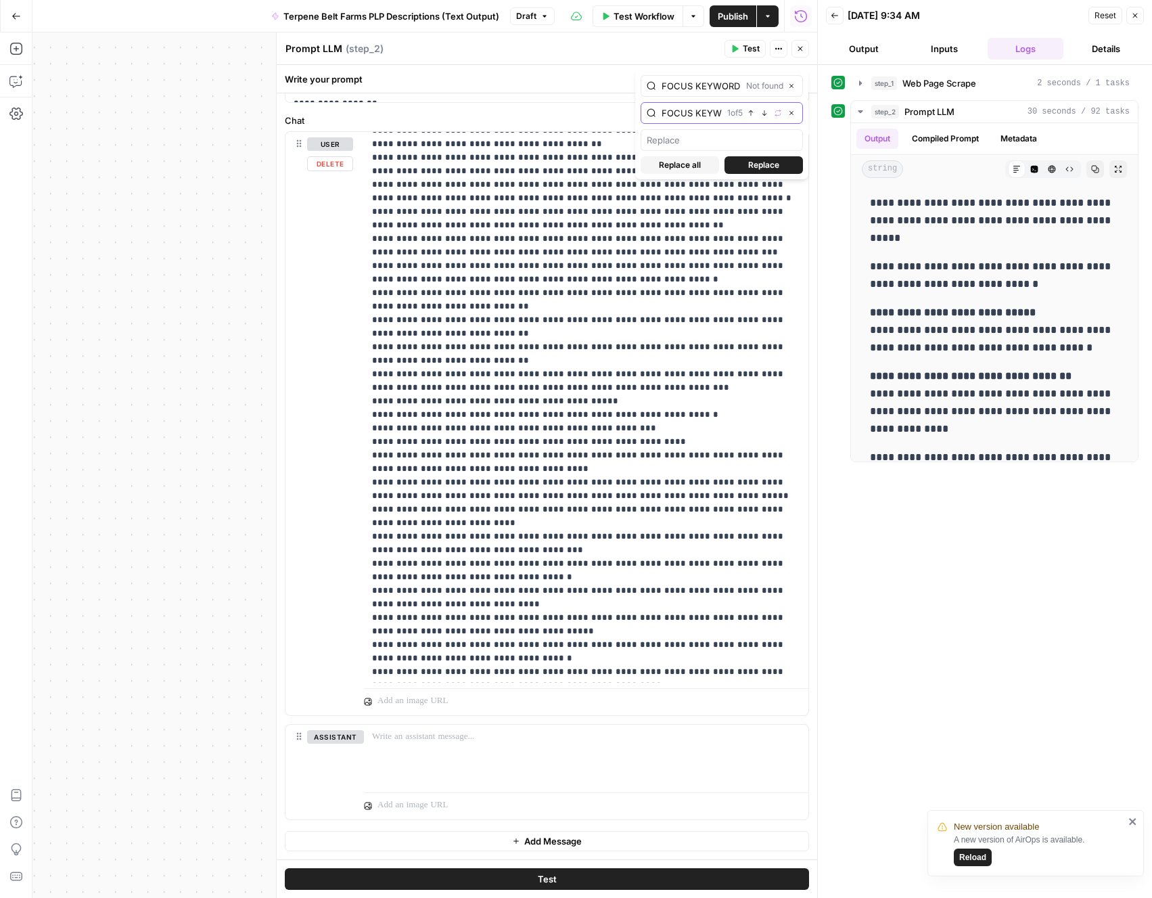
scroll to position [0, 0]
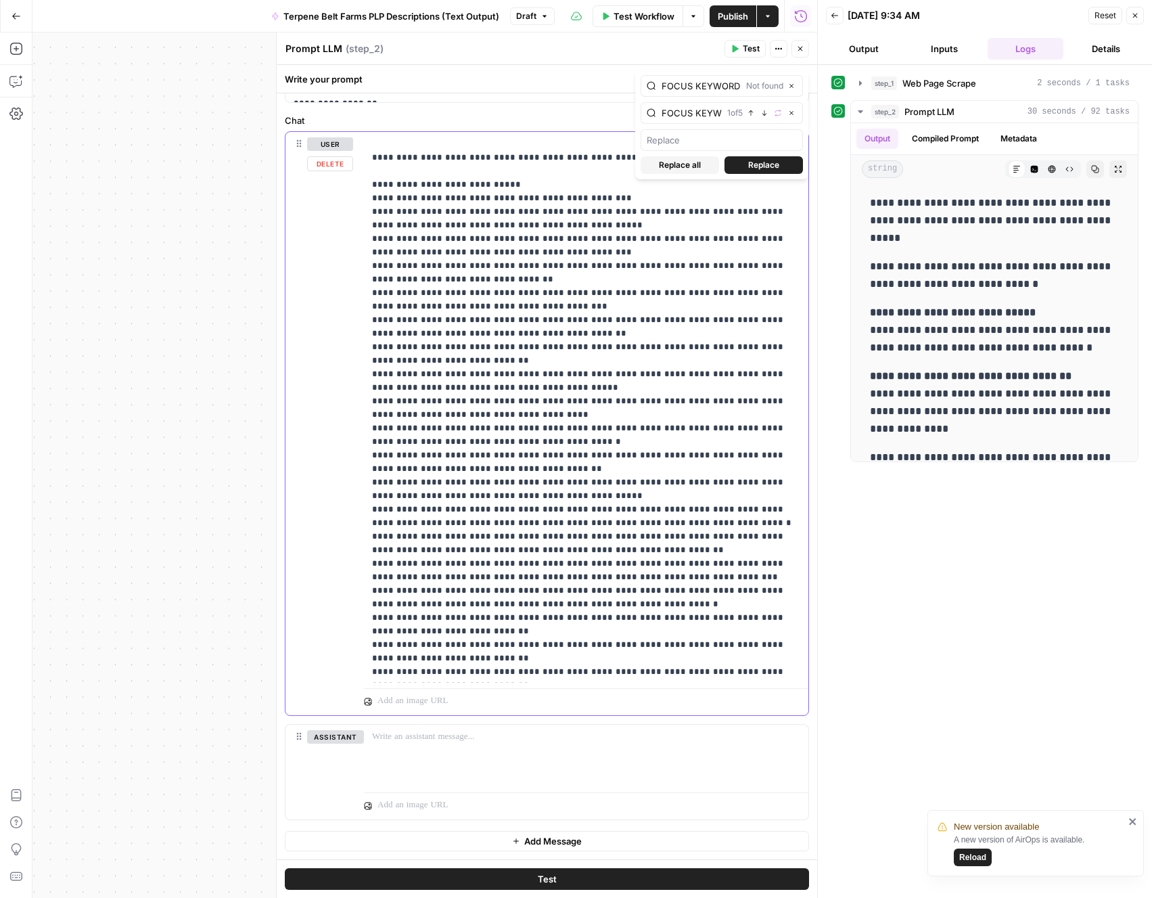
drag, startPoint x: 375, startPoint y: 155, endPoint x: 375, endPoint y: 256, distance: 100.8
drag, startPoint x: 375, startPoint y: 158, endPoint x: 375, endPoint y: 258, distance: 100.1
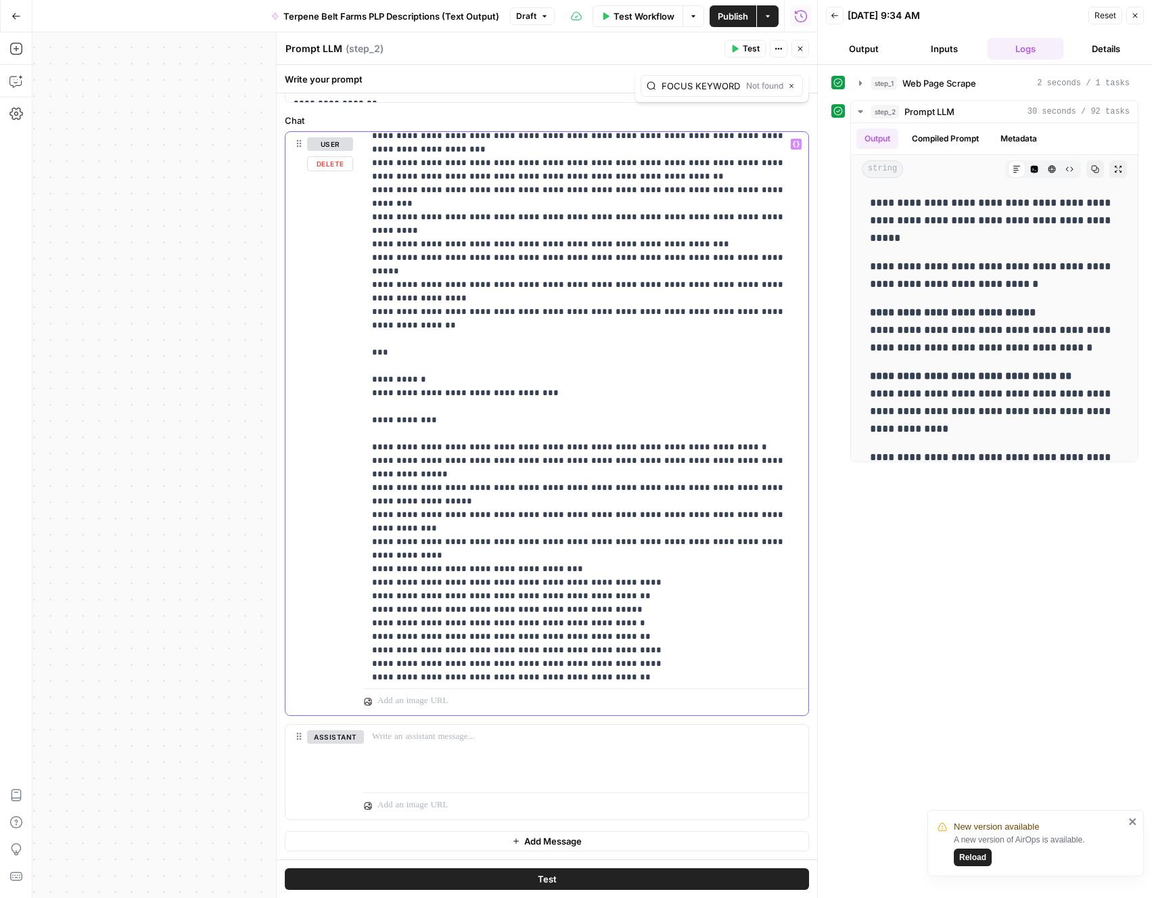
scroll to position [14189, 0]
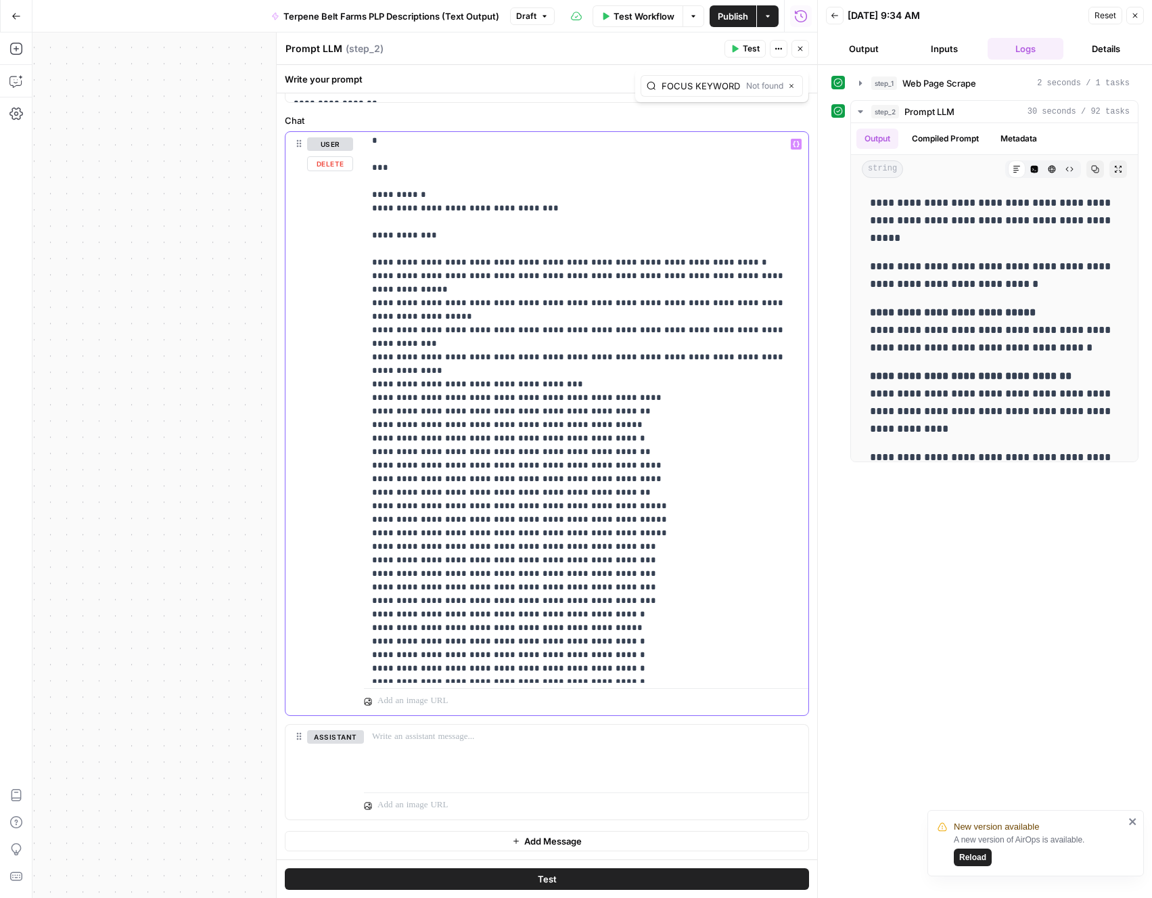
scroll to position [0, 0]
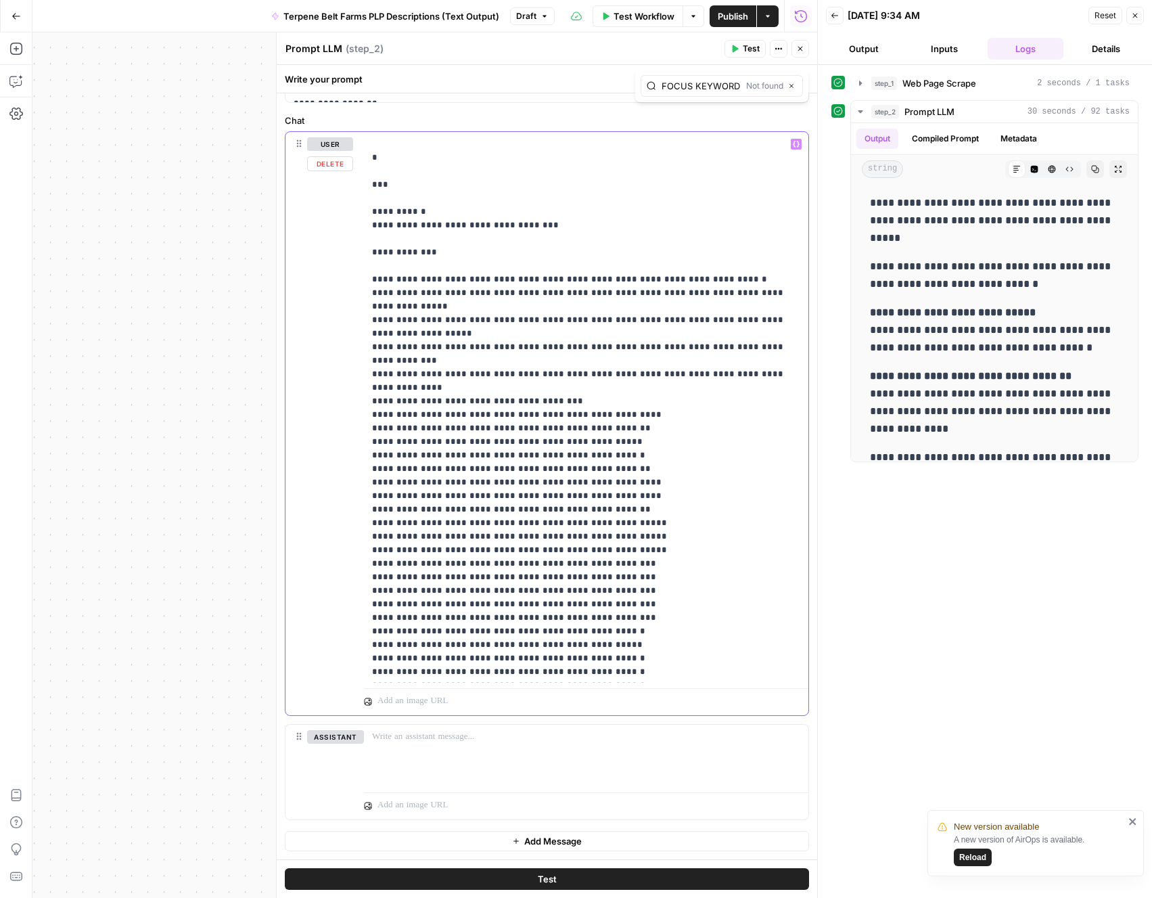
drag, startPoint x: 407, startPoint y: 175, endPoint x: 348, endPoint y: 135, distance: 70.7
click at [348, 135] on div "**********" at bounding box center [546, 423] width 523 height 583
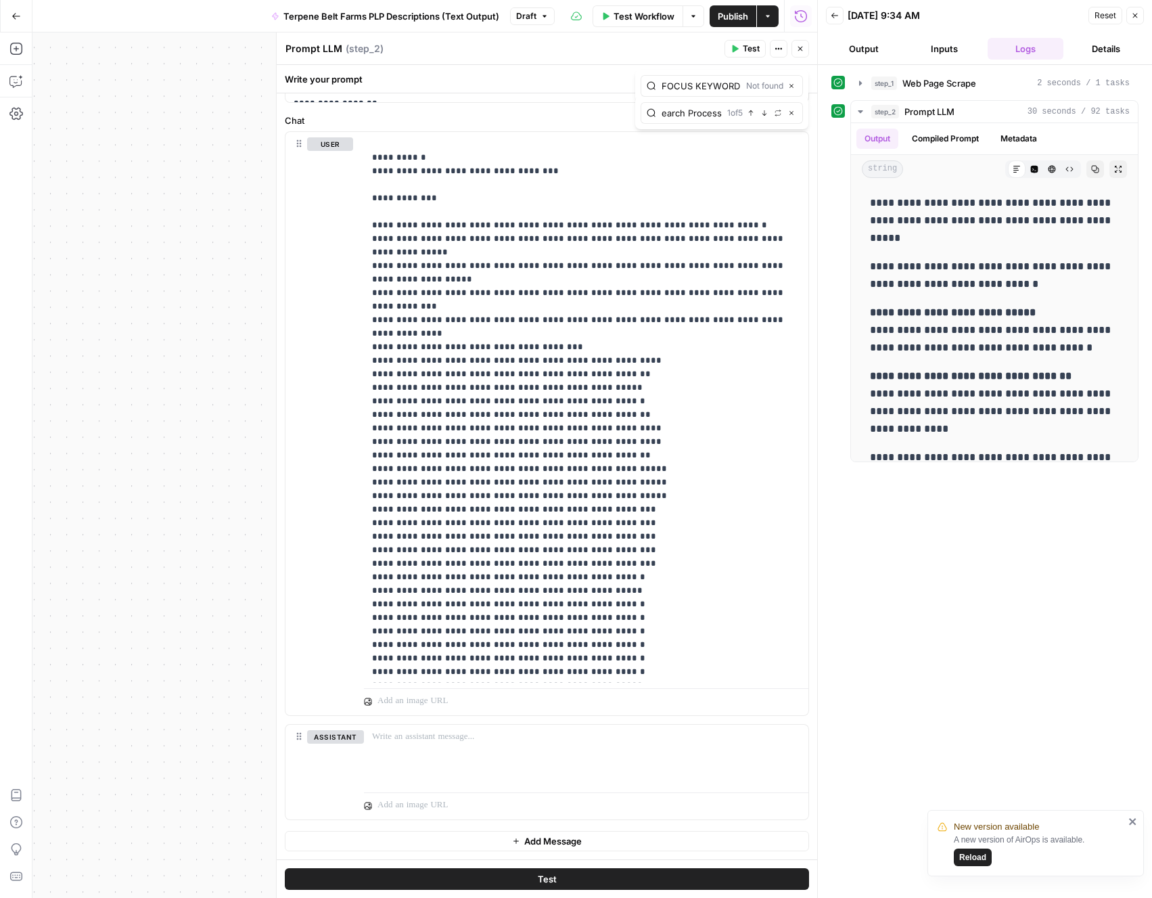
scroll to position [0, 49]
type input "Critical Research Process"
click at [765, 115] on icon "button" at bounding box center [764, 113] width 7 height 7
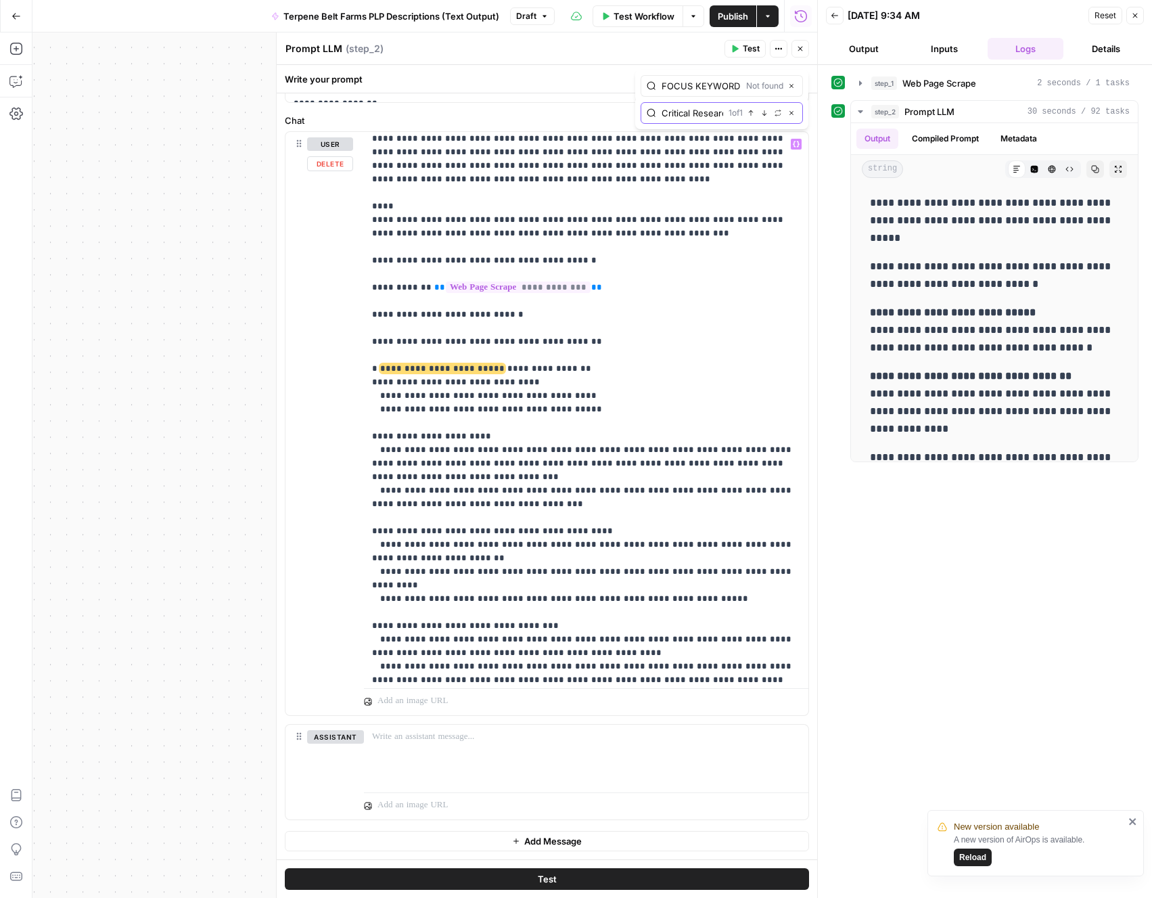
scroll to position [3714, 0]
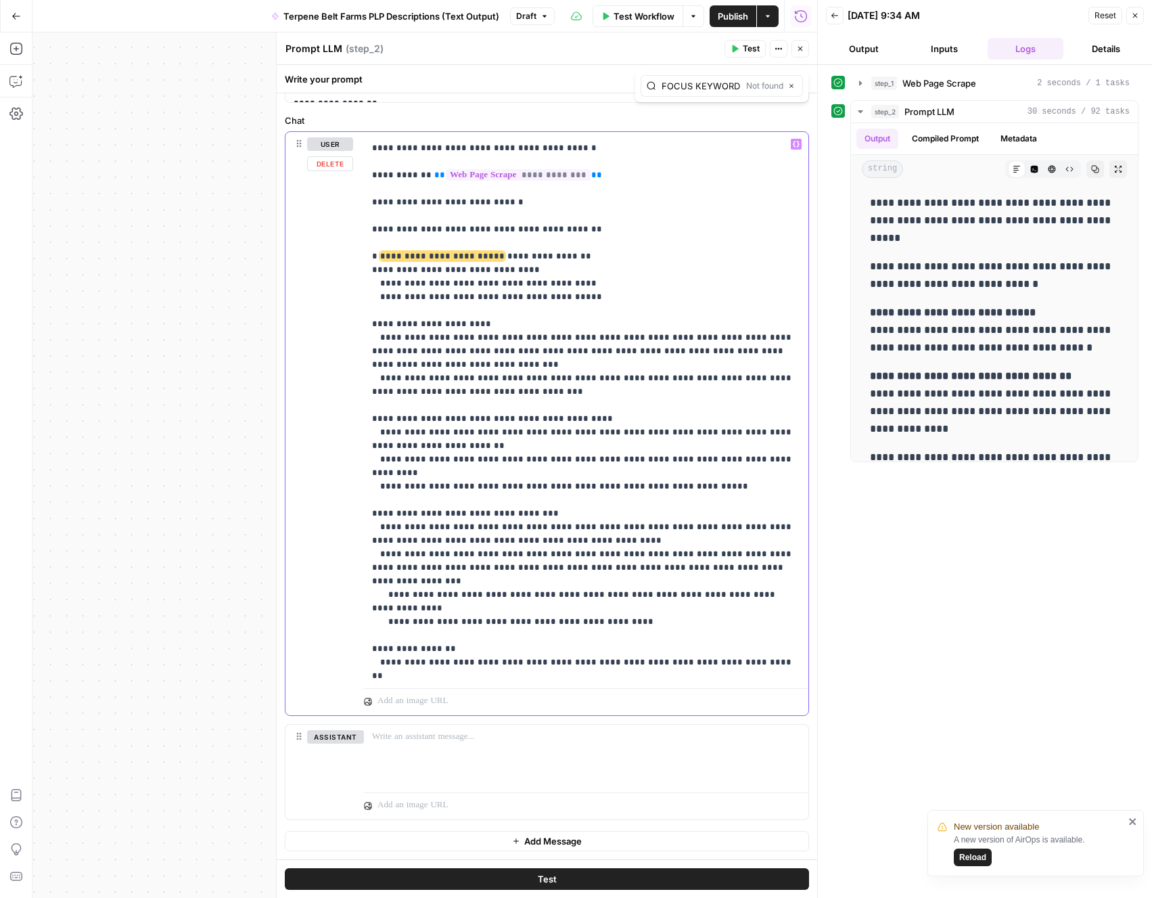
scroll to position [3670, 0]
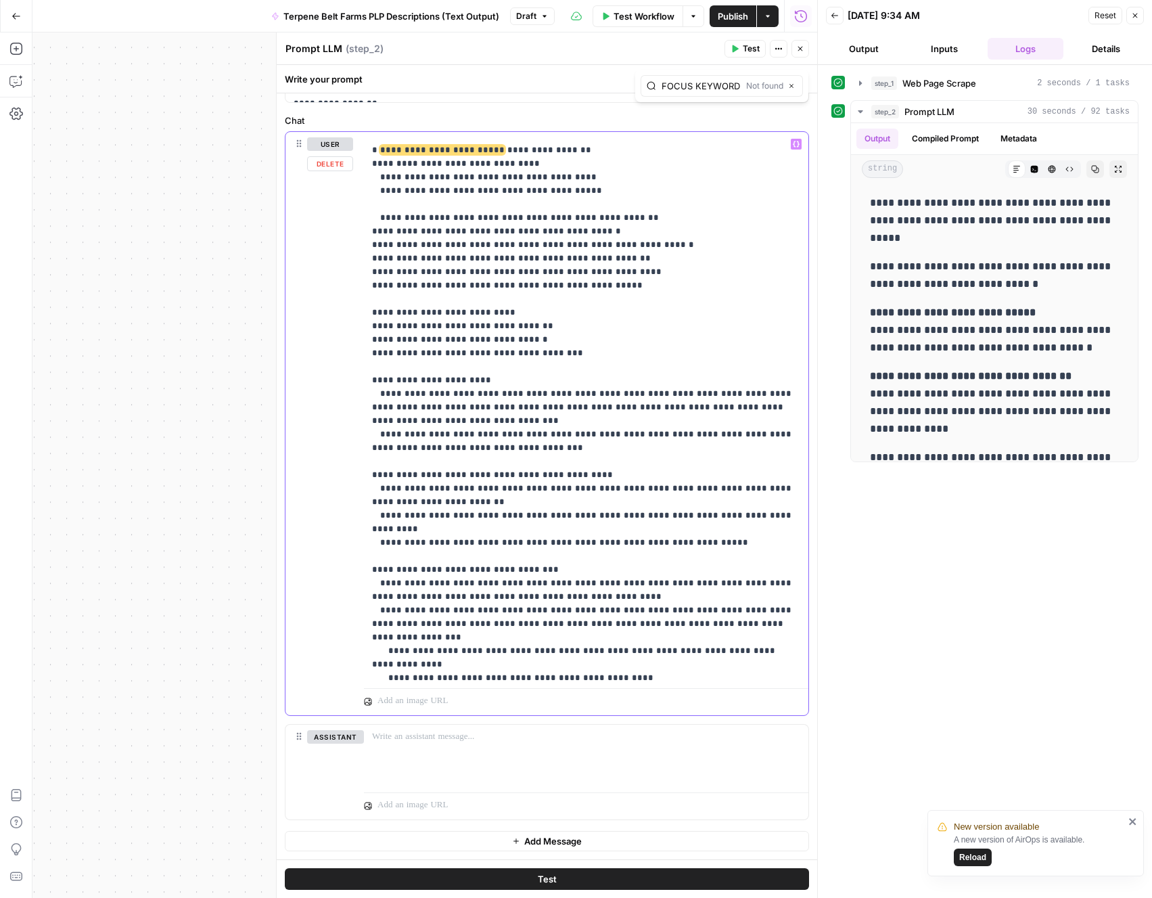
scroll to position [3819, 0]
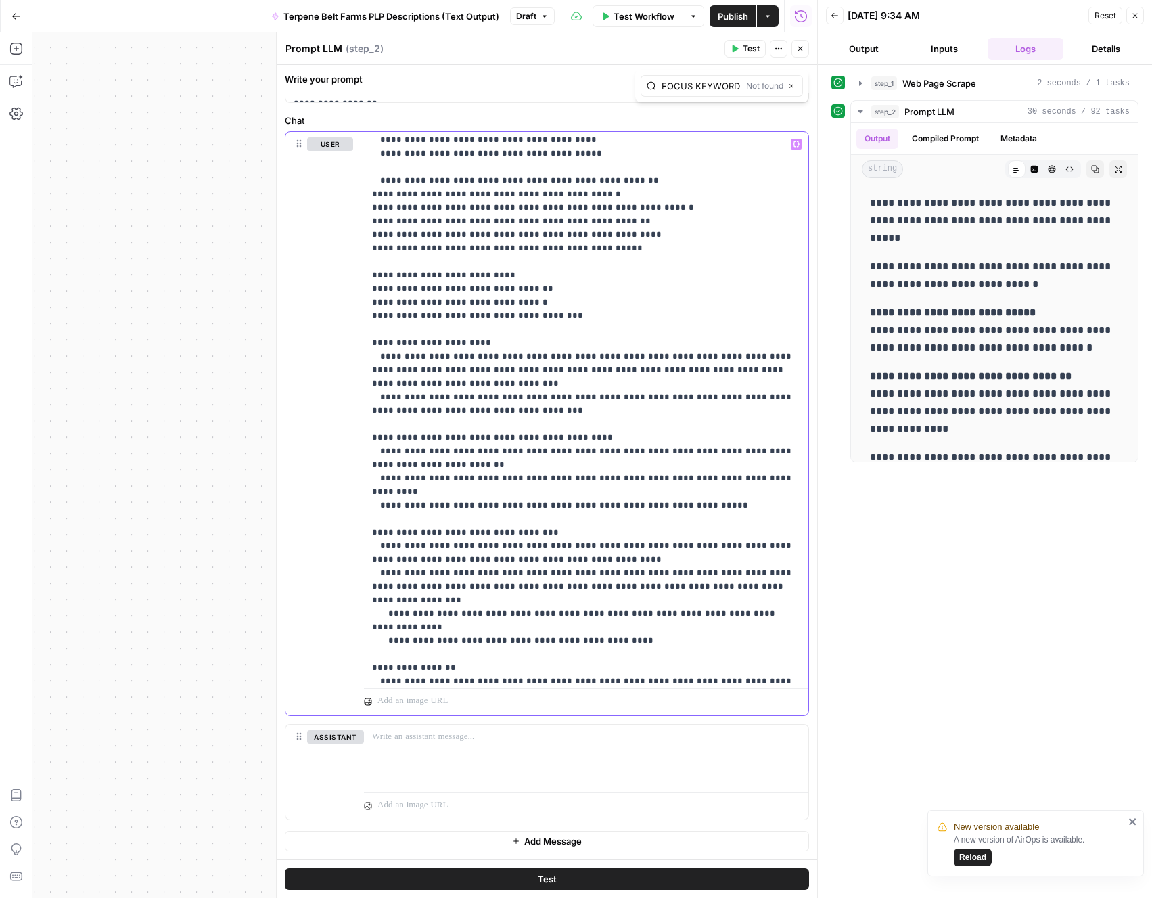
type input "Short Product Description"
click at [767, 112] on span "Next Match" at bounding box center [767, 112] width 1 height 1
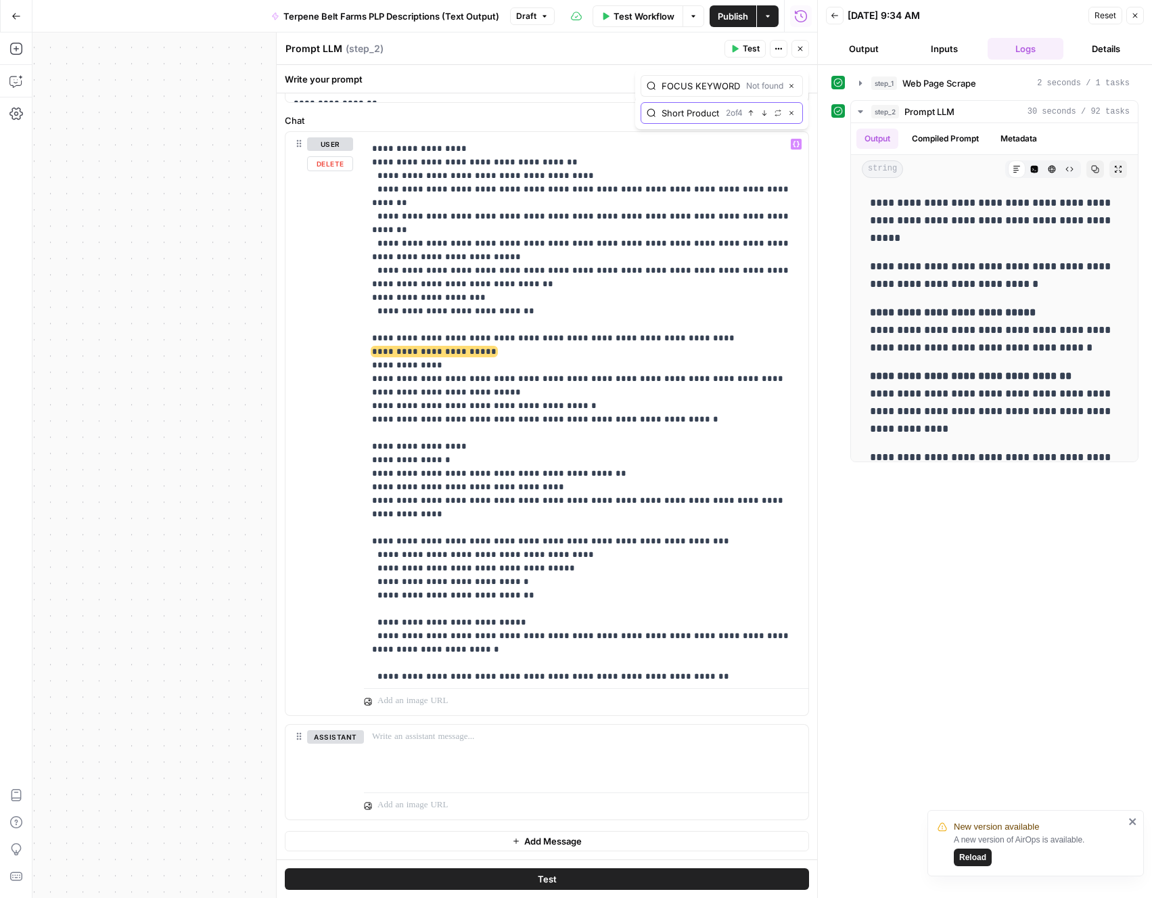
scroll to position [4412, 0]
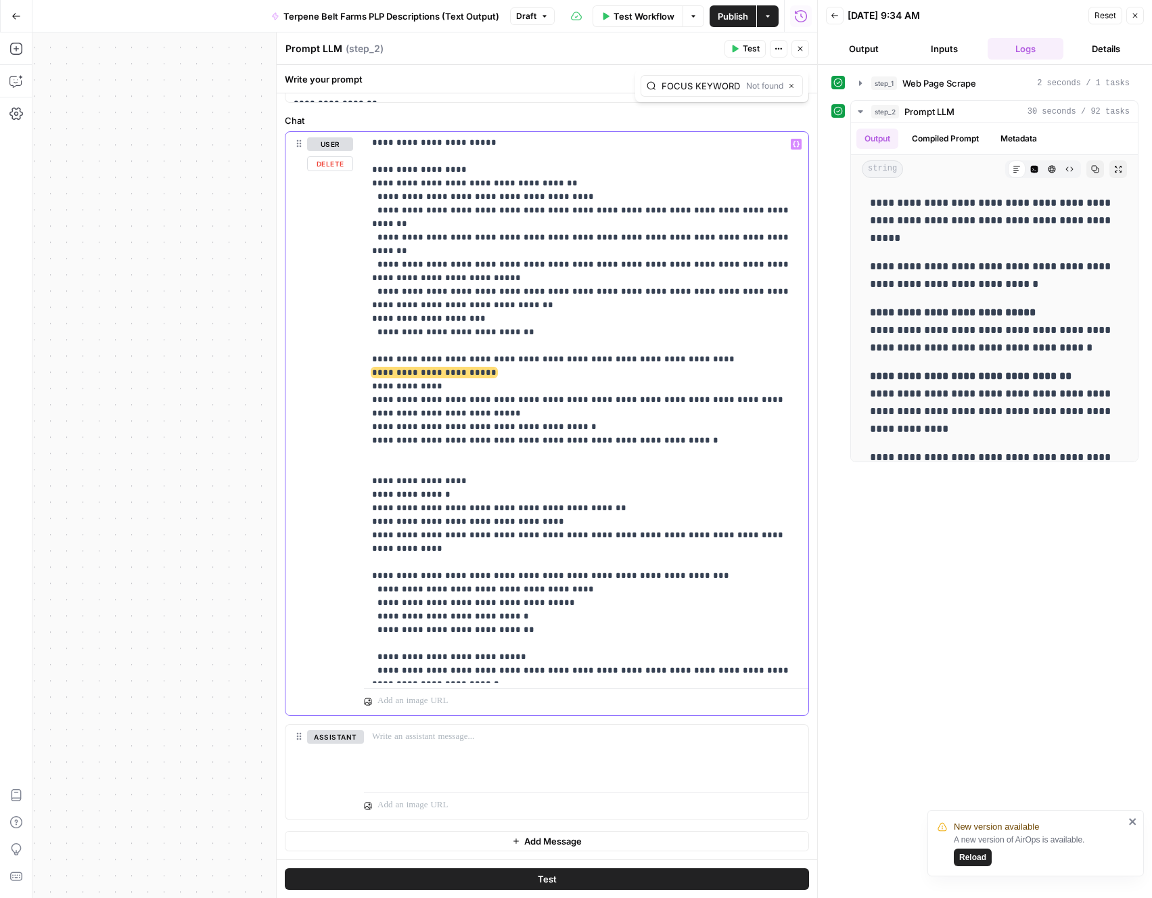
drag, startPoint x: 653, startPoint y: 294, endPoint x: 357, endPoint y: 229, distance: 302.7
click at [357, 229] on div "**********" at bounding box center [546, 423] width 523 height 583
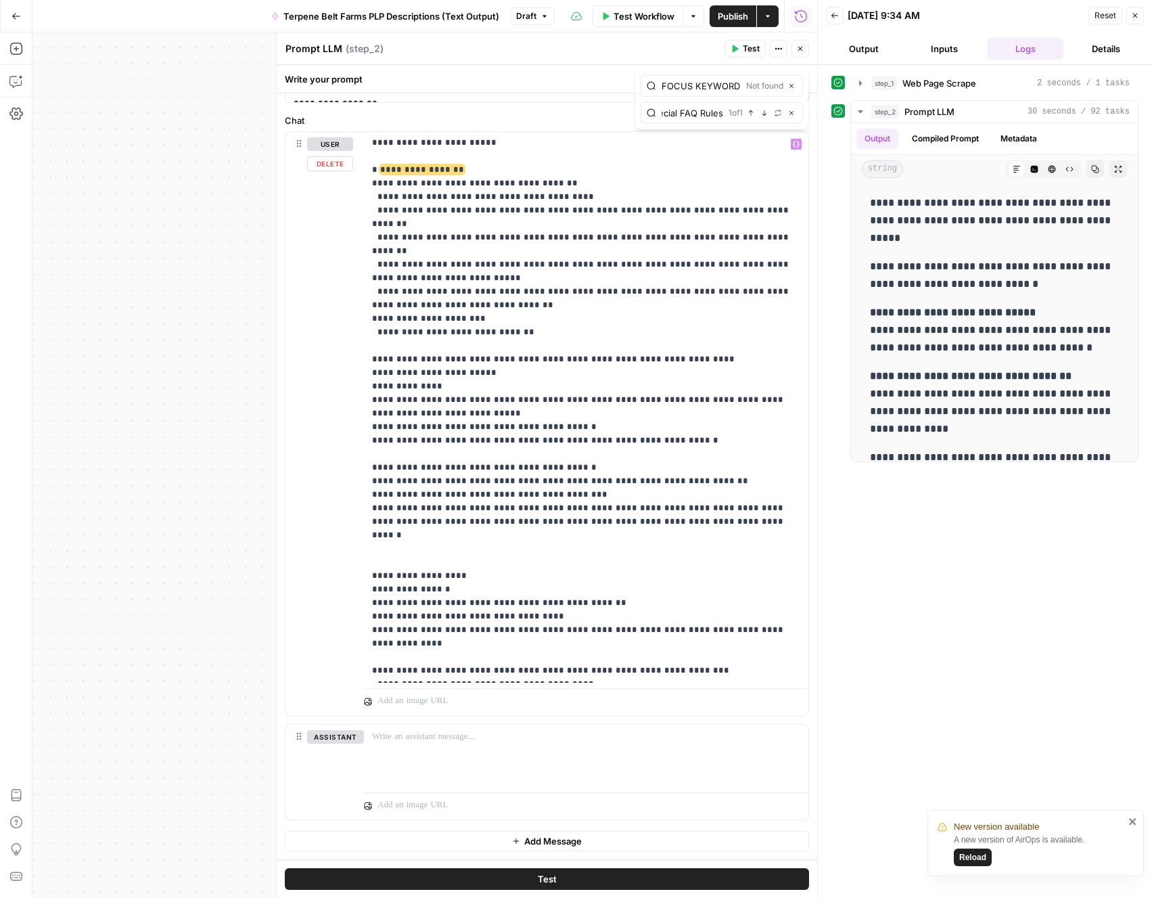
scroll to position [0, 18]
type input "Special FAQ Rules"
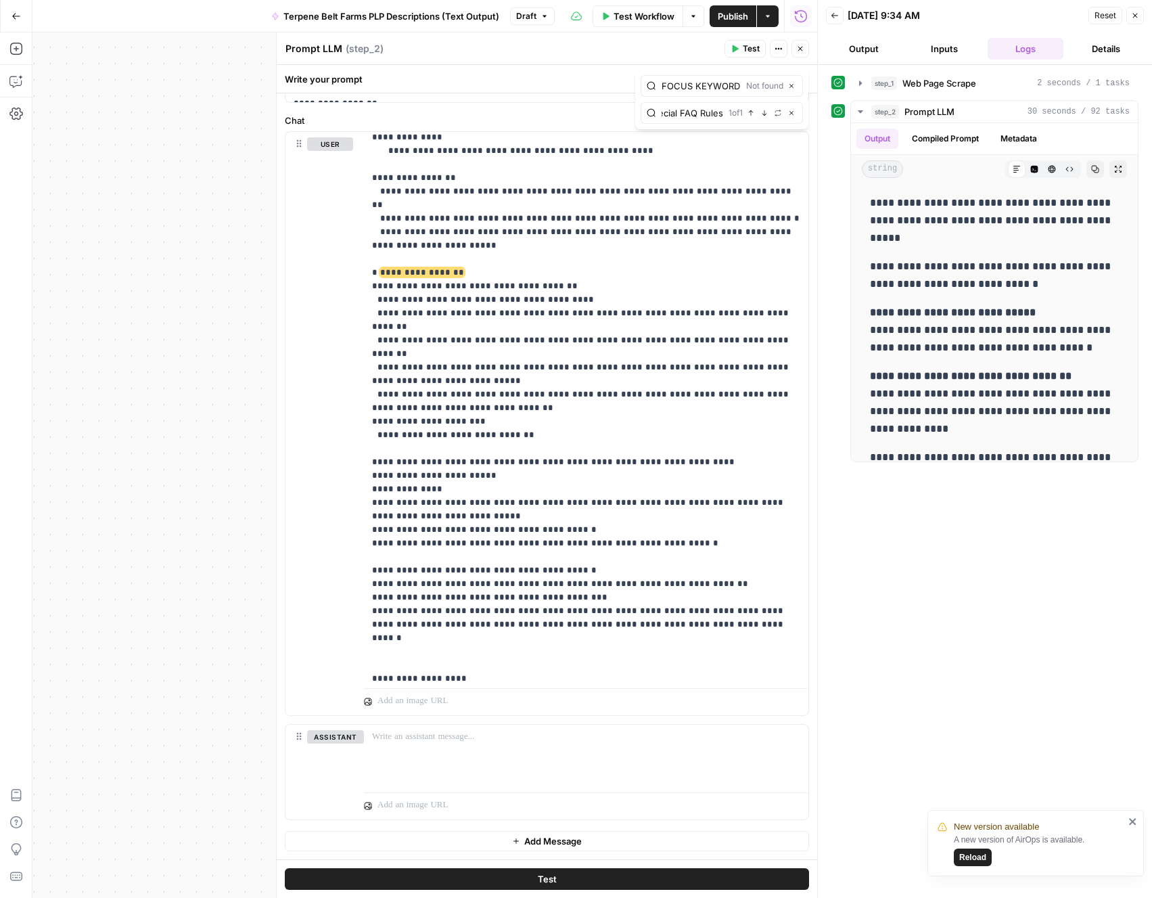
scroll to position [0, 0]
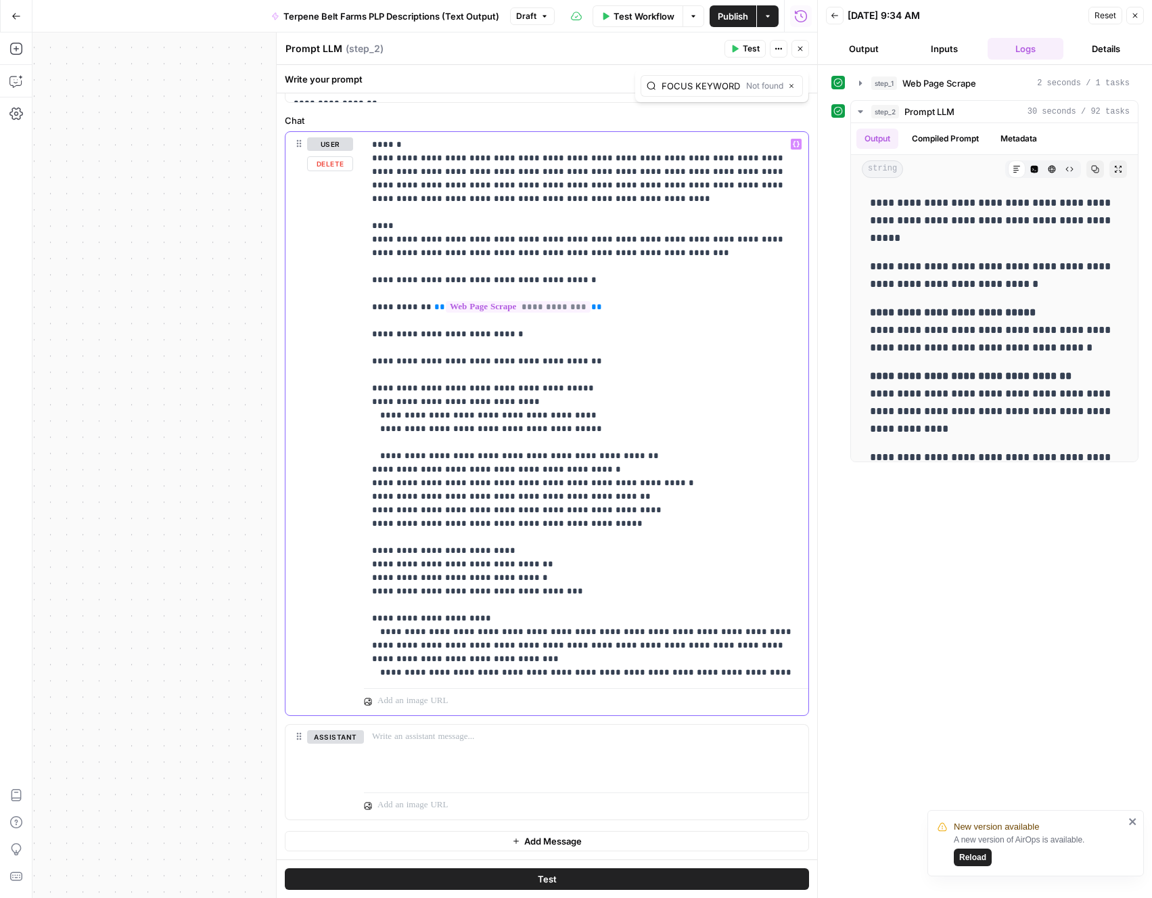
scroll to position [3503, 0]
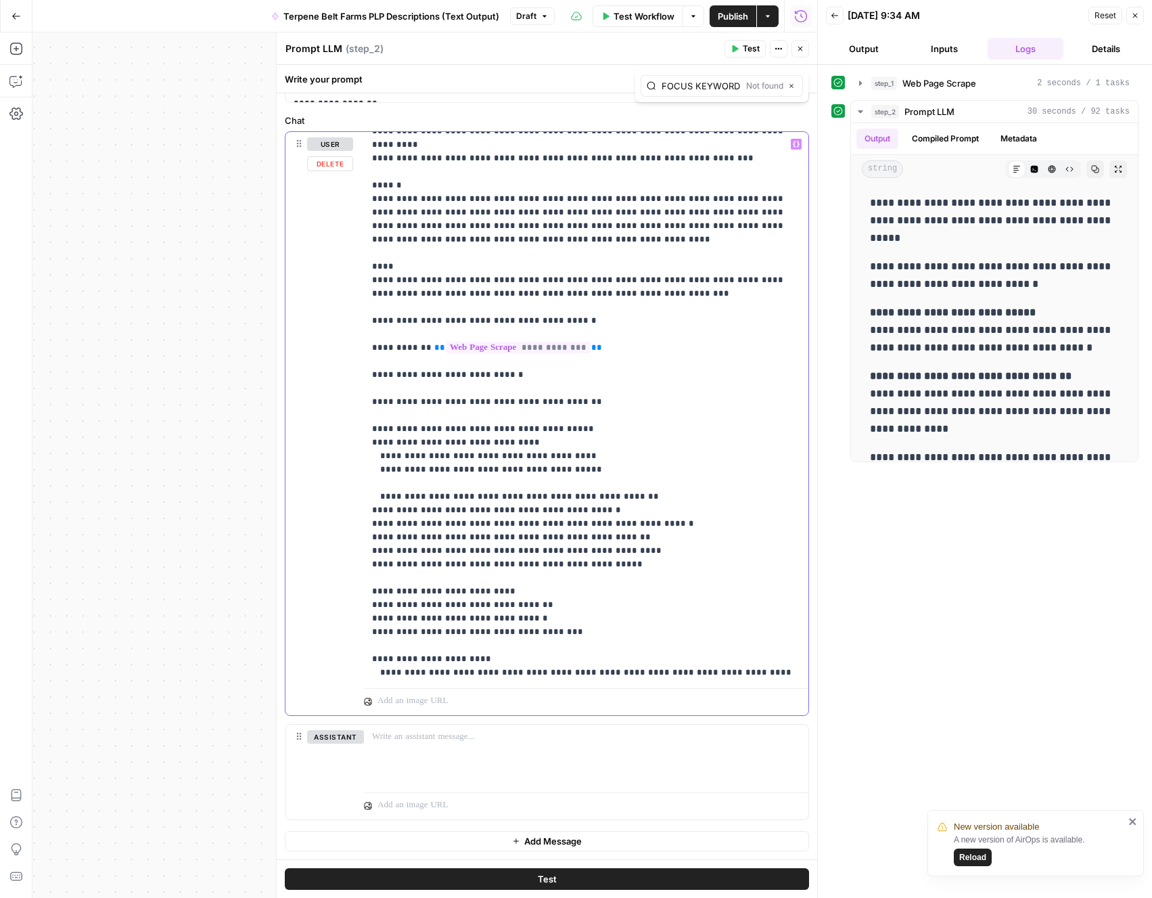
type input "short"
click at [766, 116] on icon "button" at bounding box center [764, 113] width 7 height 7
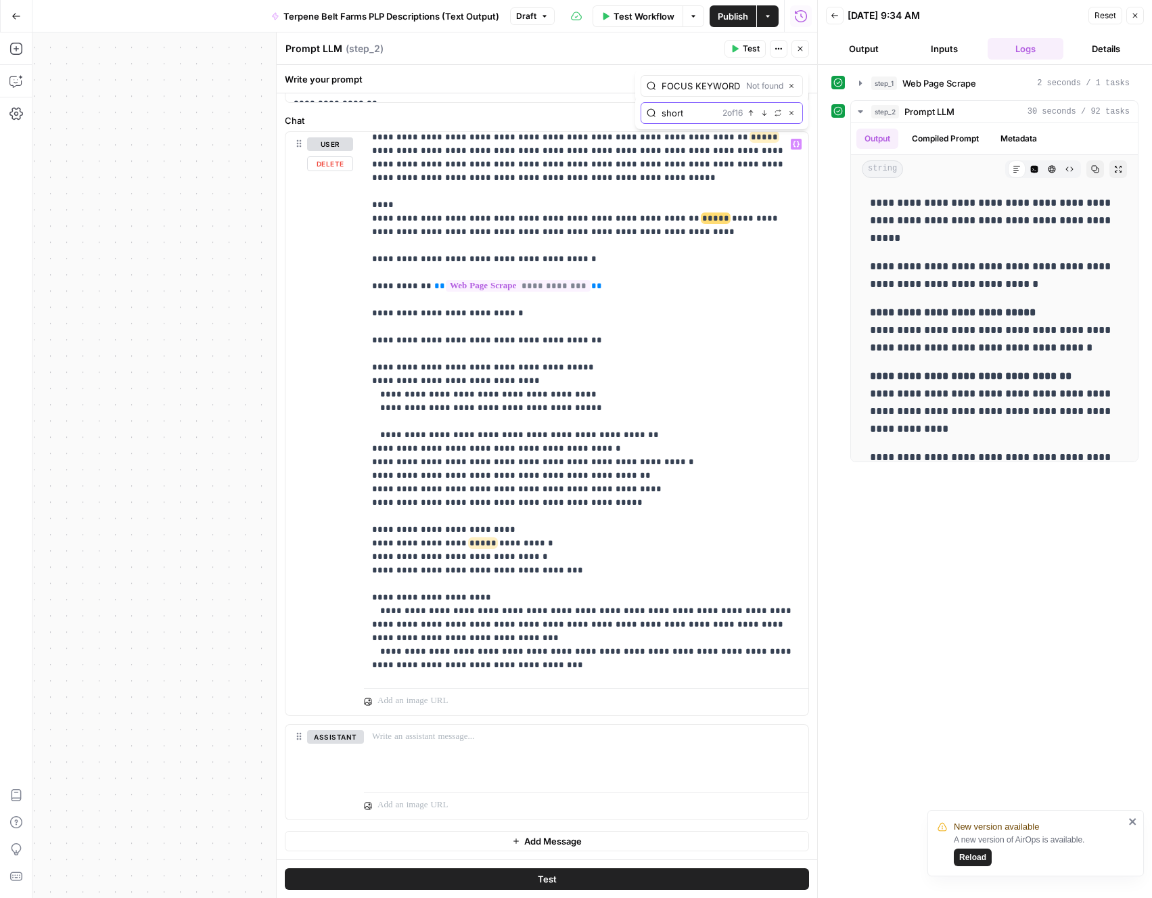
click at [766, 116] on icon "button" at bounding box center [764, 113] width 7 height 7
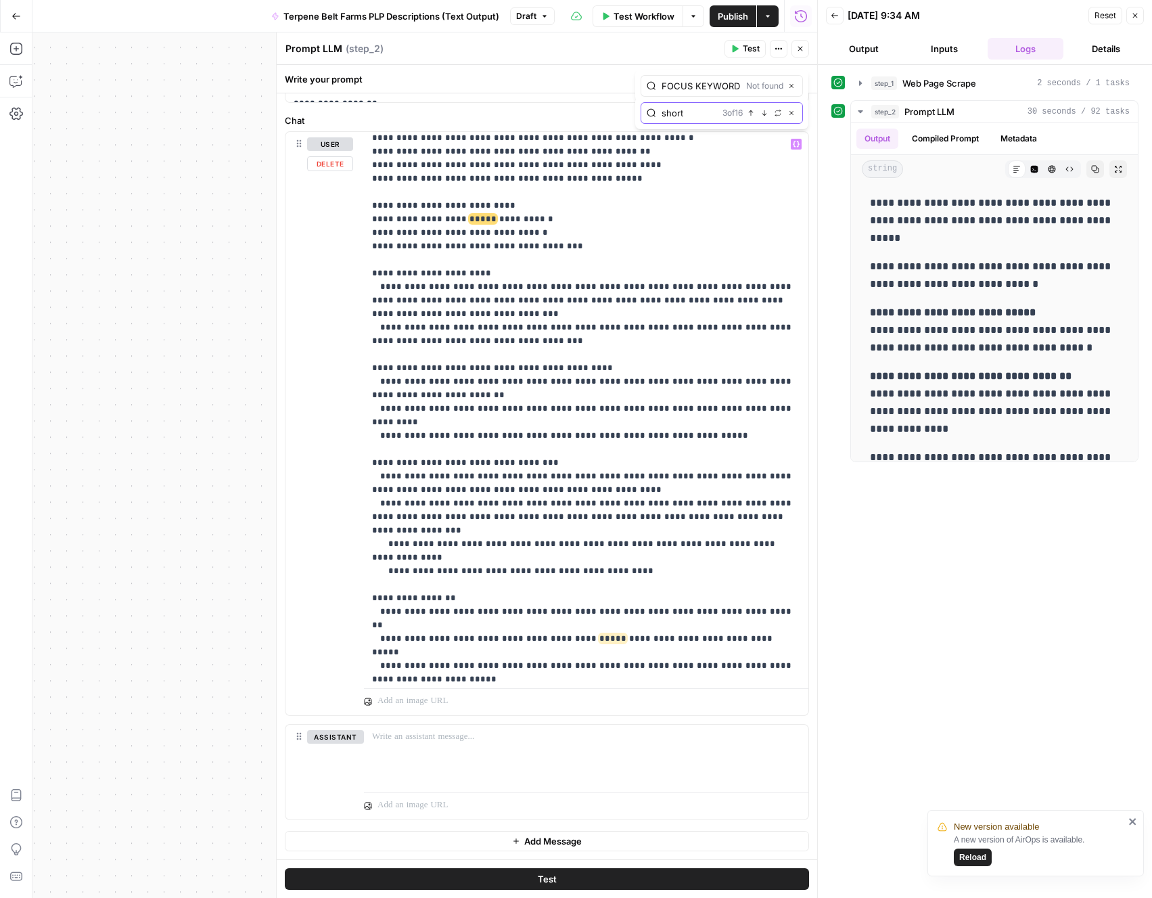
click at [766, 116] on icon "button" at bounding box center [764, 113] width 7 height 7
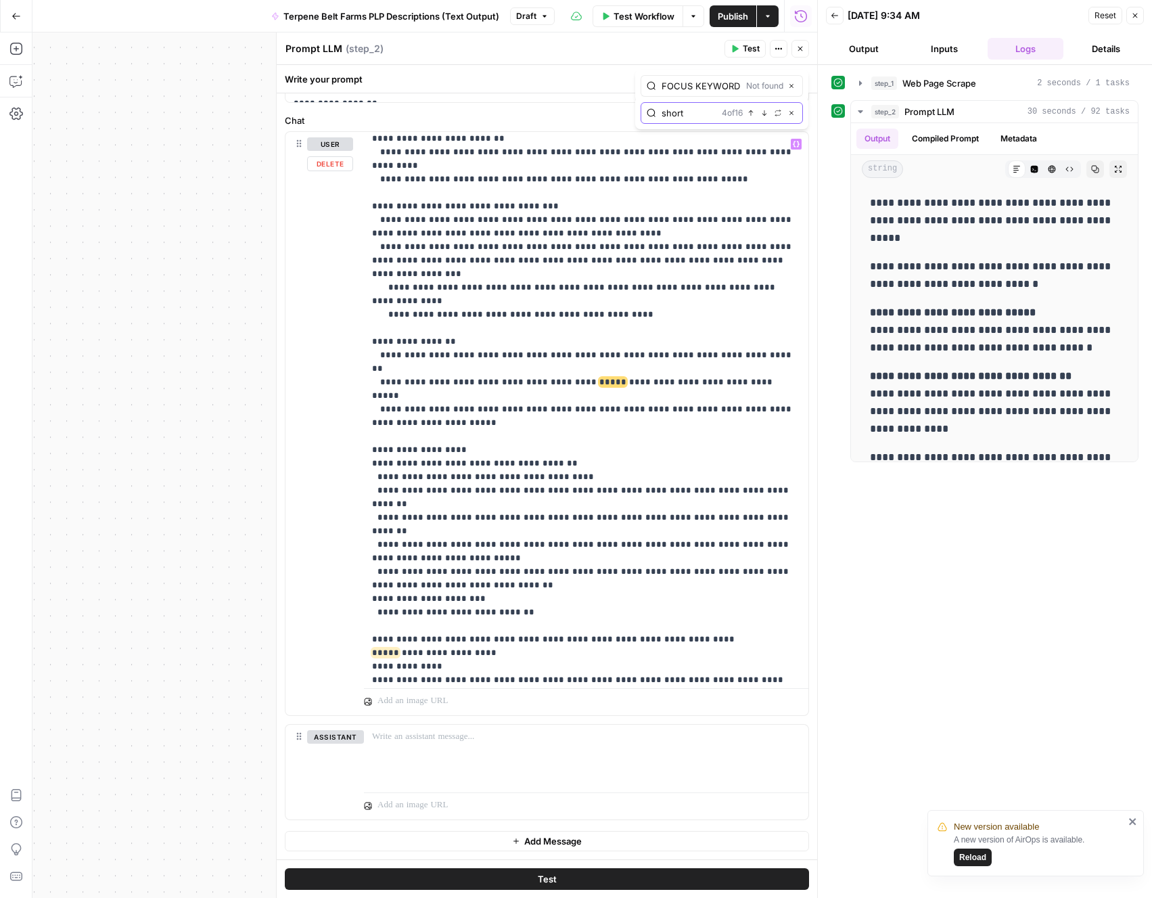
scroll to position [4255, 0]
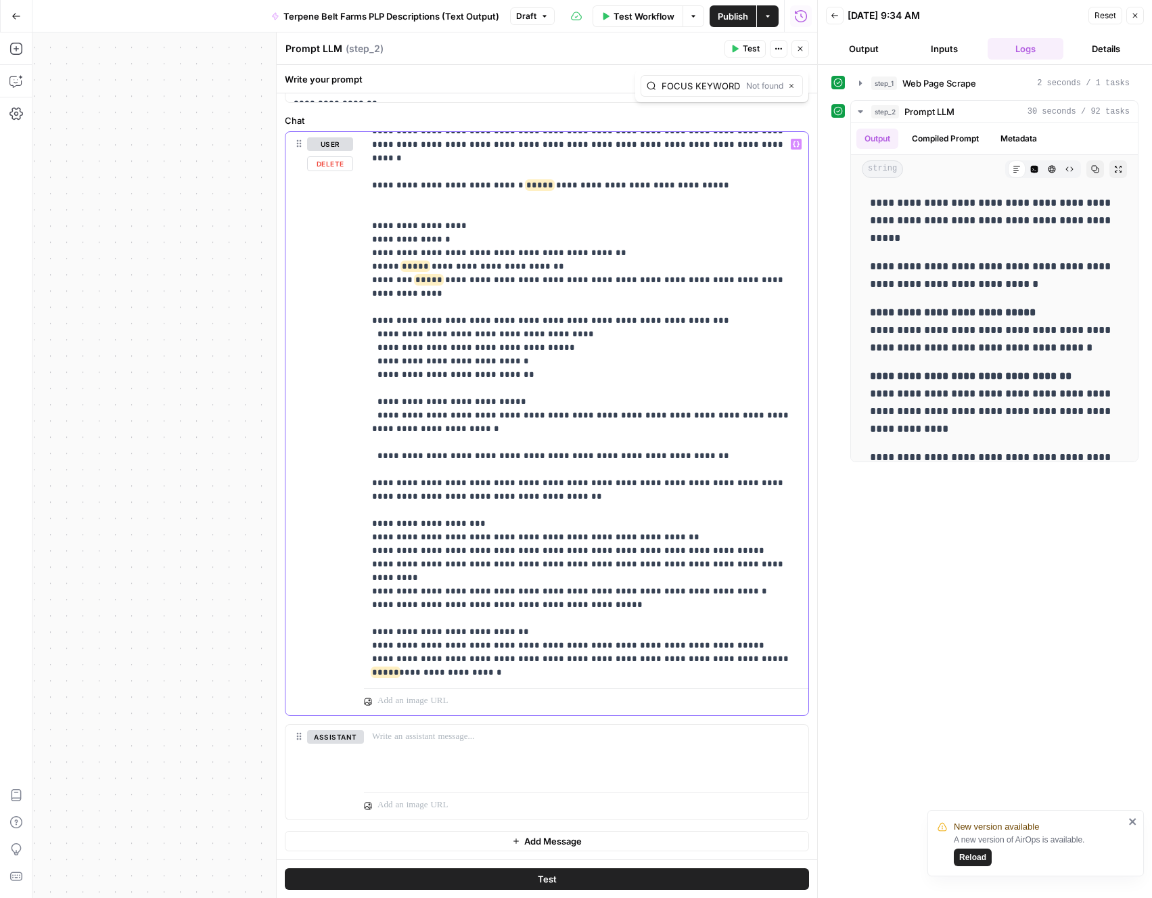
scroll to position [4812, 0]
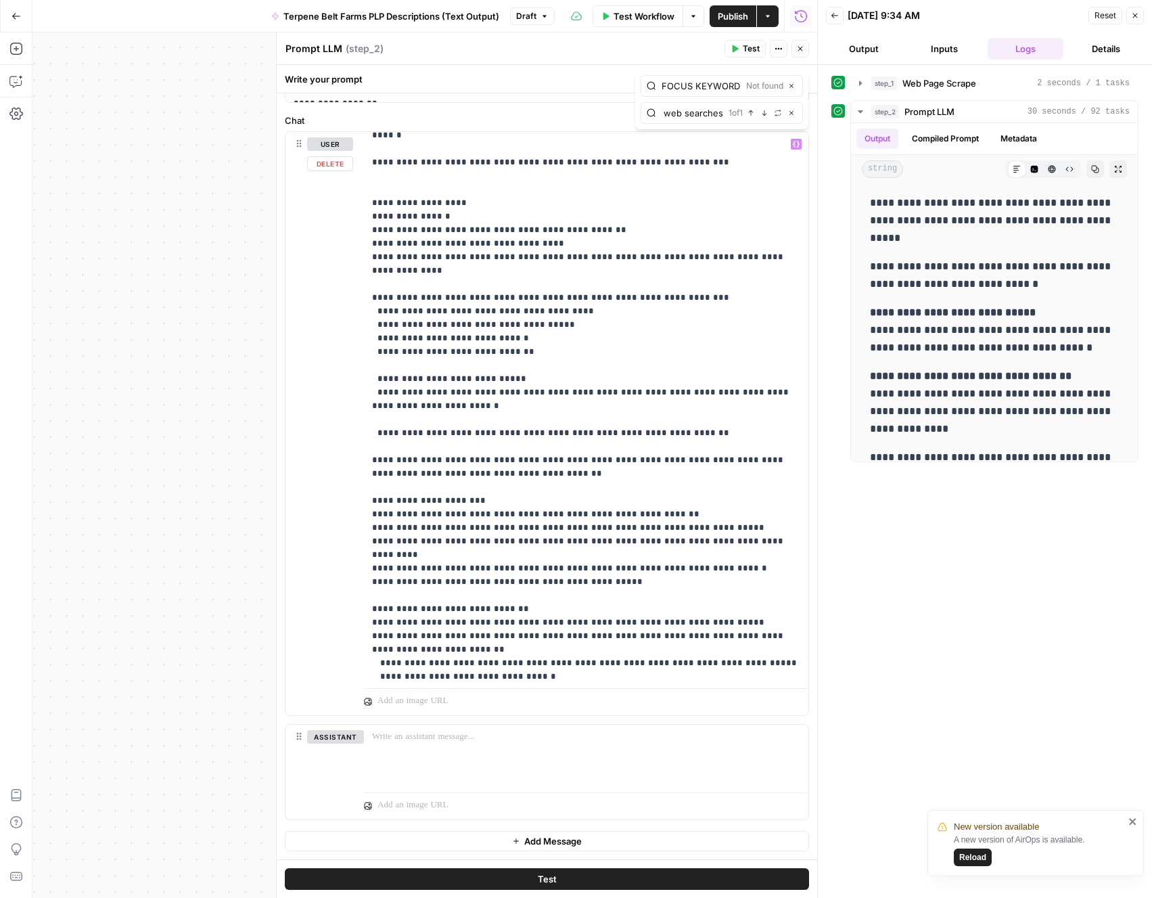
scroll to position [0, 61]
type input "Perform TWO web searches"
click at [761, 112] on icon "button" at bounding box center [764, 113] width 7 height 7
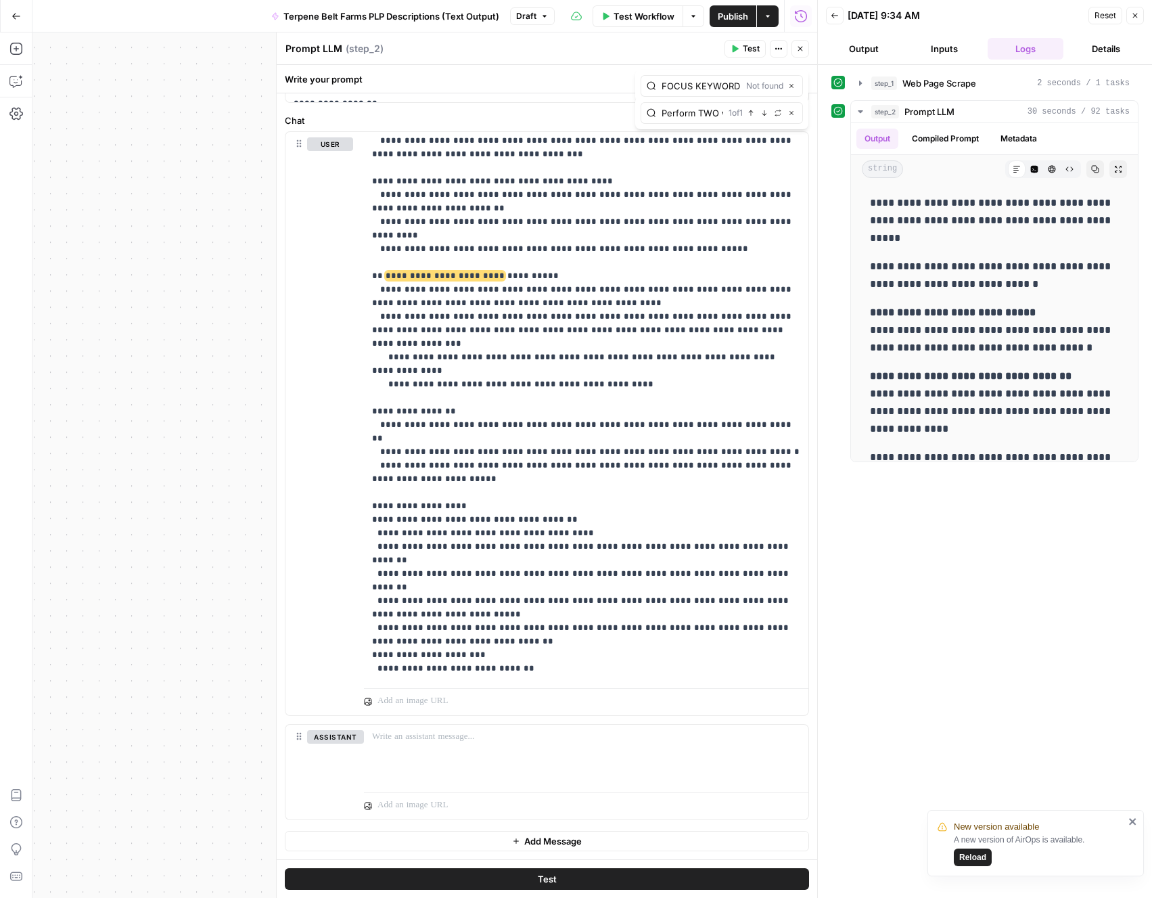
scroll to position [4064, 0]
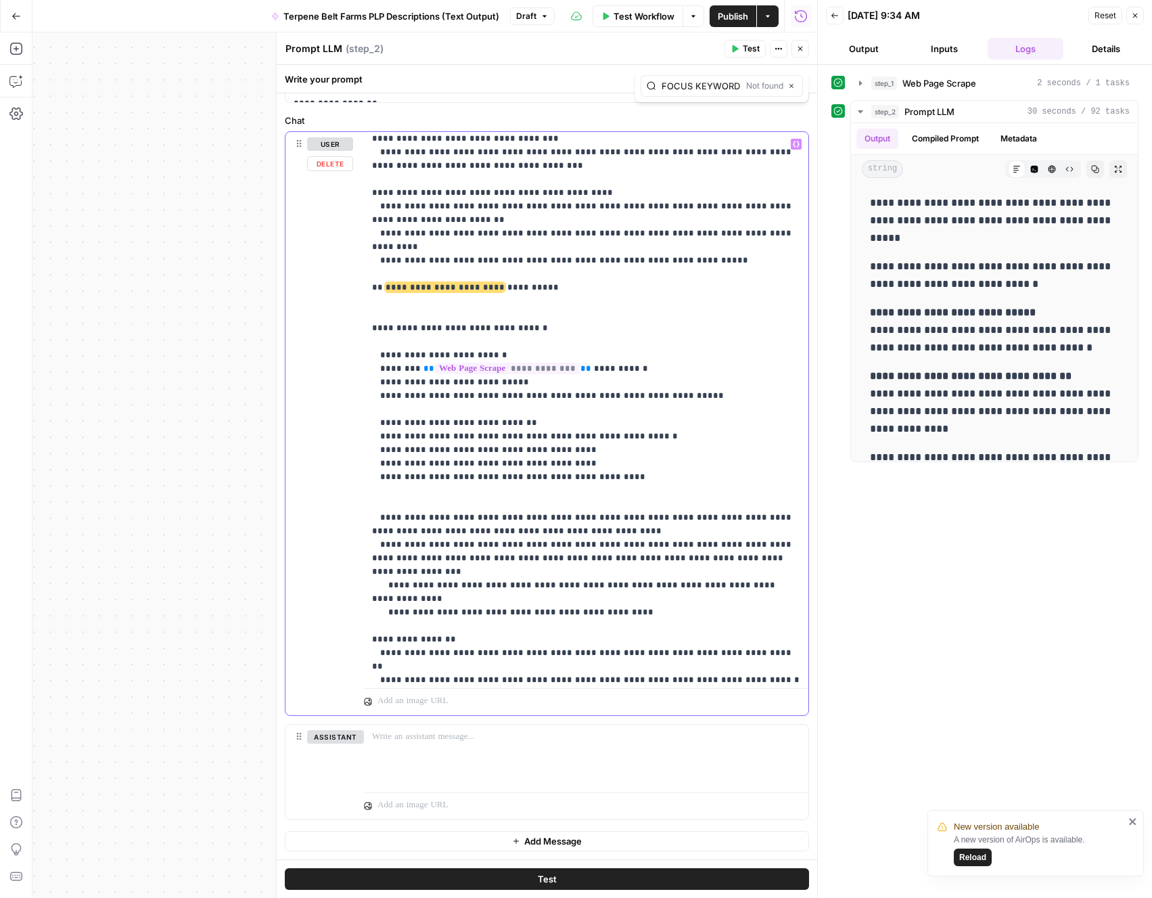
drag, startPoint x: 569, startPoint y: 449, endPoint x: 359, endPoint y: 434, distance: 210.9
click at [359, 434] on div "**********" at bounding box center [546, 423] width 523 height 583
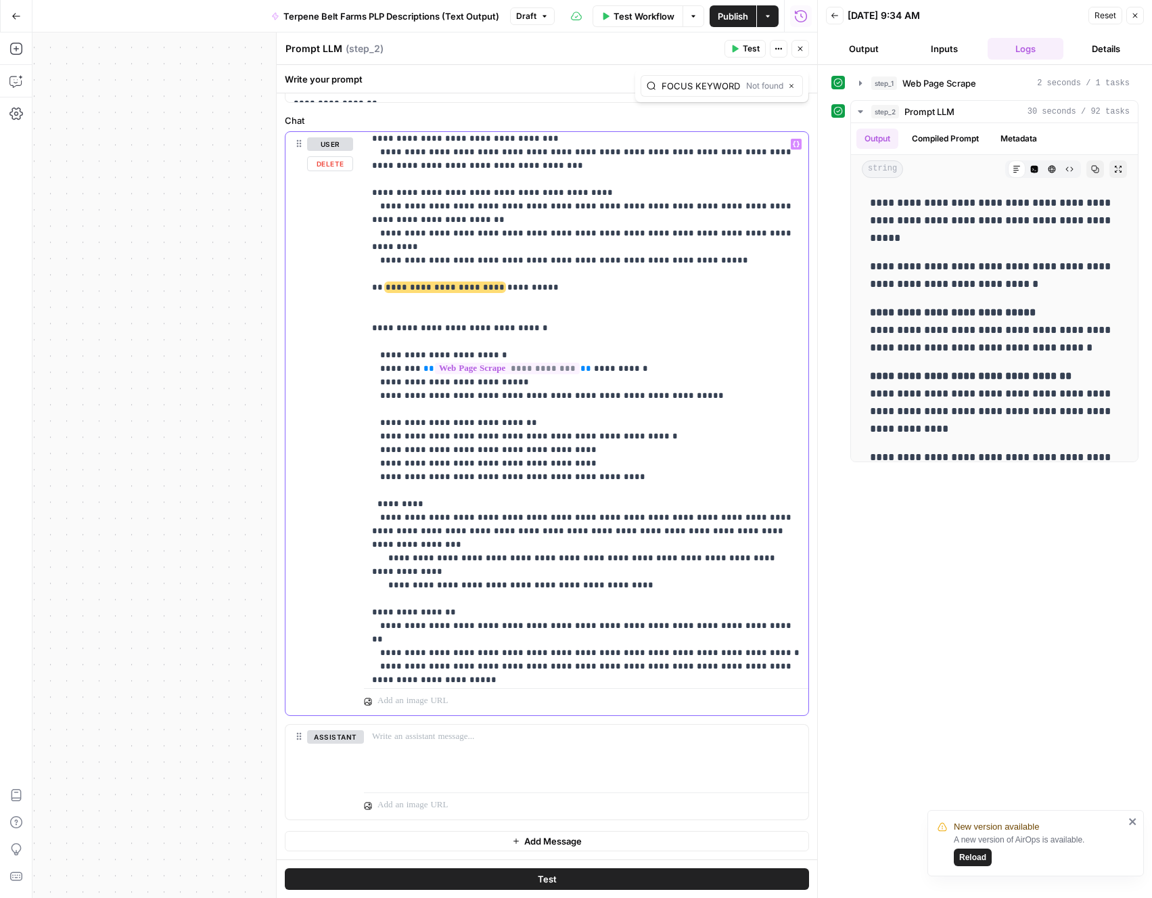
drag, startPoint x: 392, startPoint y: 434, endPoint x: 326, endPoint y: 435, distance: 65.6
click at [326, 435] on div "**********" at bounding box center [546, 423] width 523 height 583
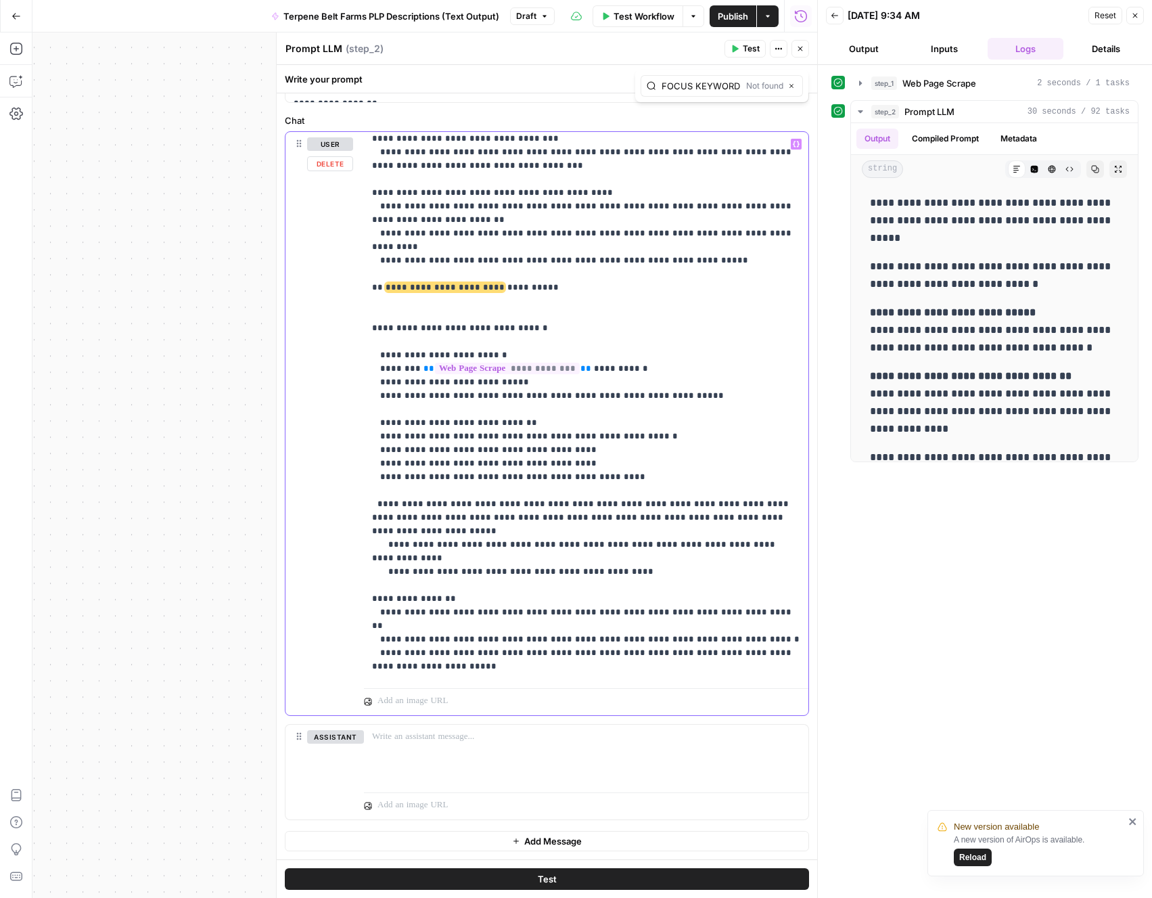
drag, startPoint x: 482, startPoint y: 245, endPoint x: 461, endPoint y: 246, distance: 21.0
drag, startPoint x: 690, startPoint y: 108, endPoint x: 764, endPoint y: 106, distance: 73.8
click at [761, 108] on div "MISSING DATA PROTOCOL Not found Close" at bounding box center [722, 113] width 162 height 22
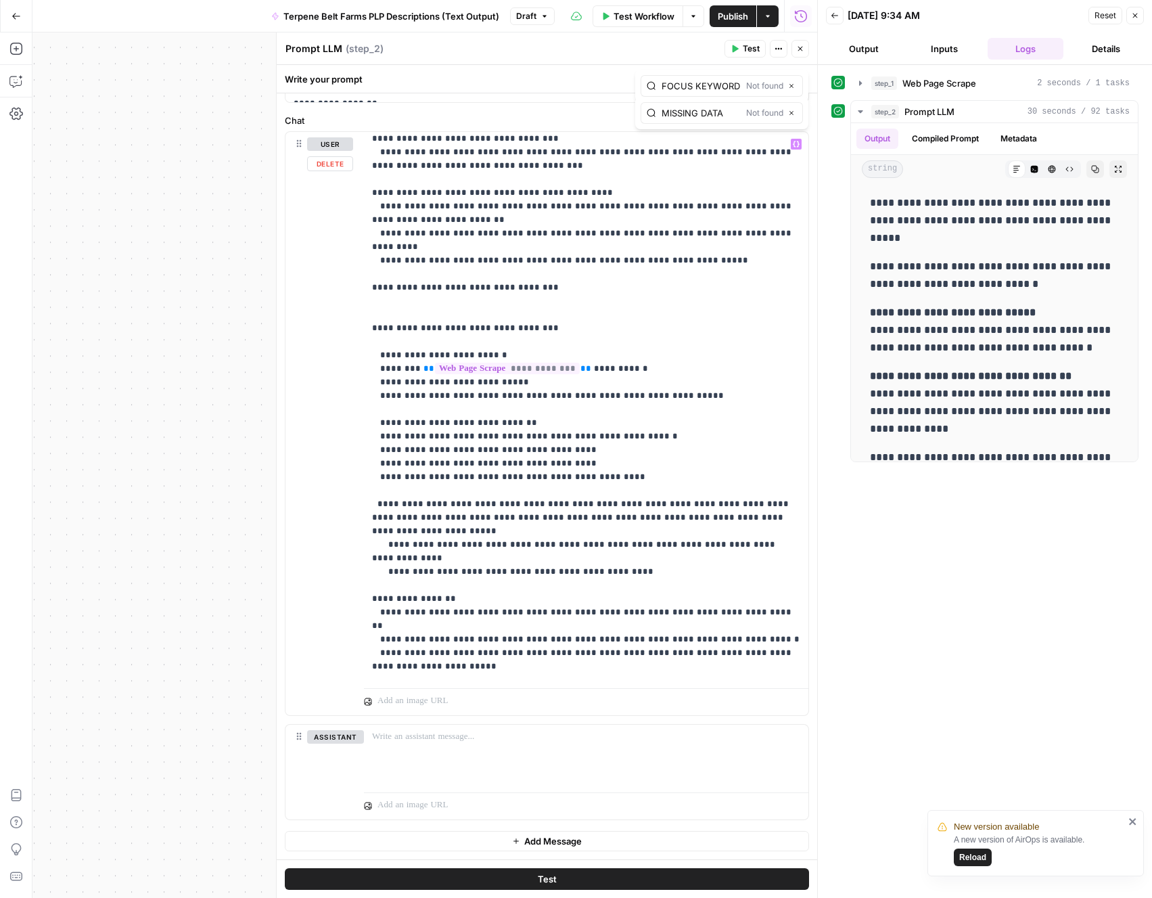
scroll to position [0, 0]
type input "MISSING DATA"
click at [792, 112] on icon "button" at bounding box center [791, 113] width 7 height 7
click at [788, 88] on icon "button" at bounding box center [791, 86] width 7 height 7
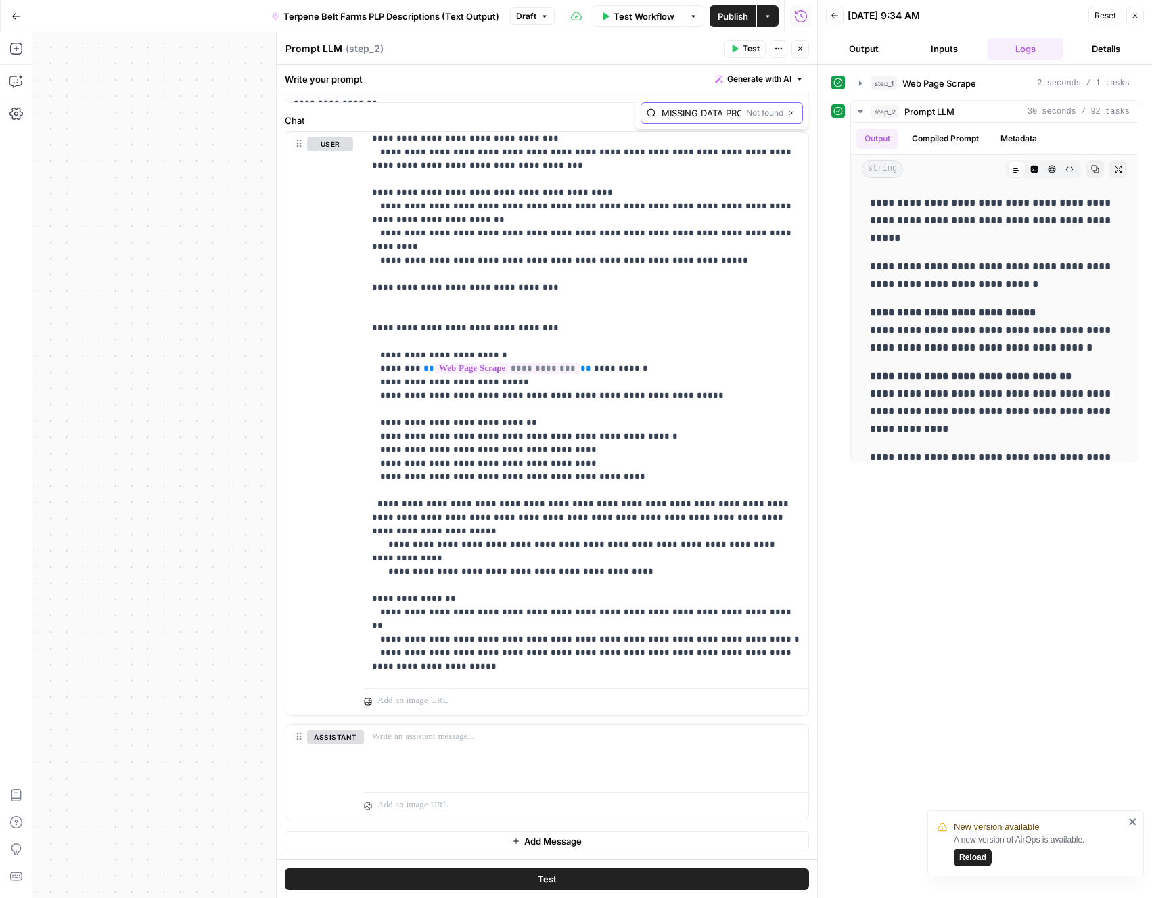
paste input "Compliance, Accuracy, and Claims Guardrails"
type input "Compliance, Accuracy, and Claims Guardrails"
click at [764, 115] on icon "button" at bounding box center [764, 113] width 7 height 7
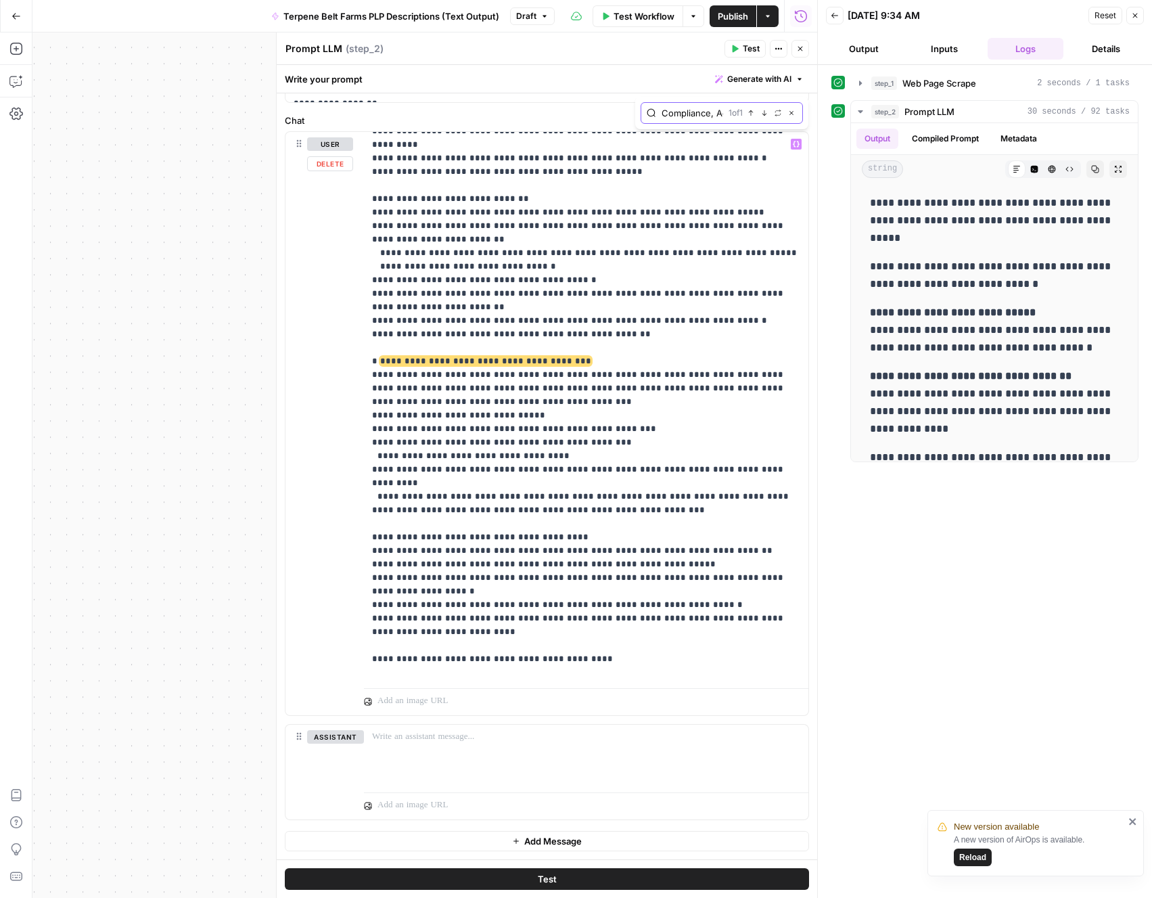
scroll to position [5382, 0]
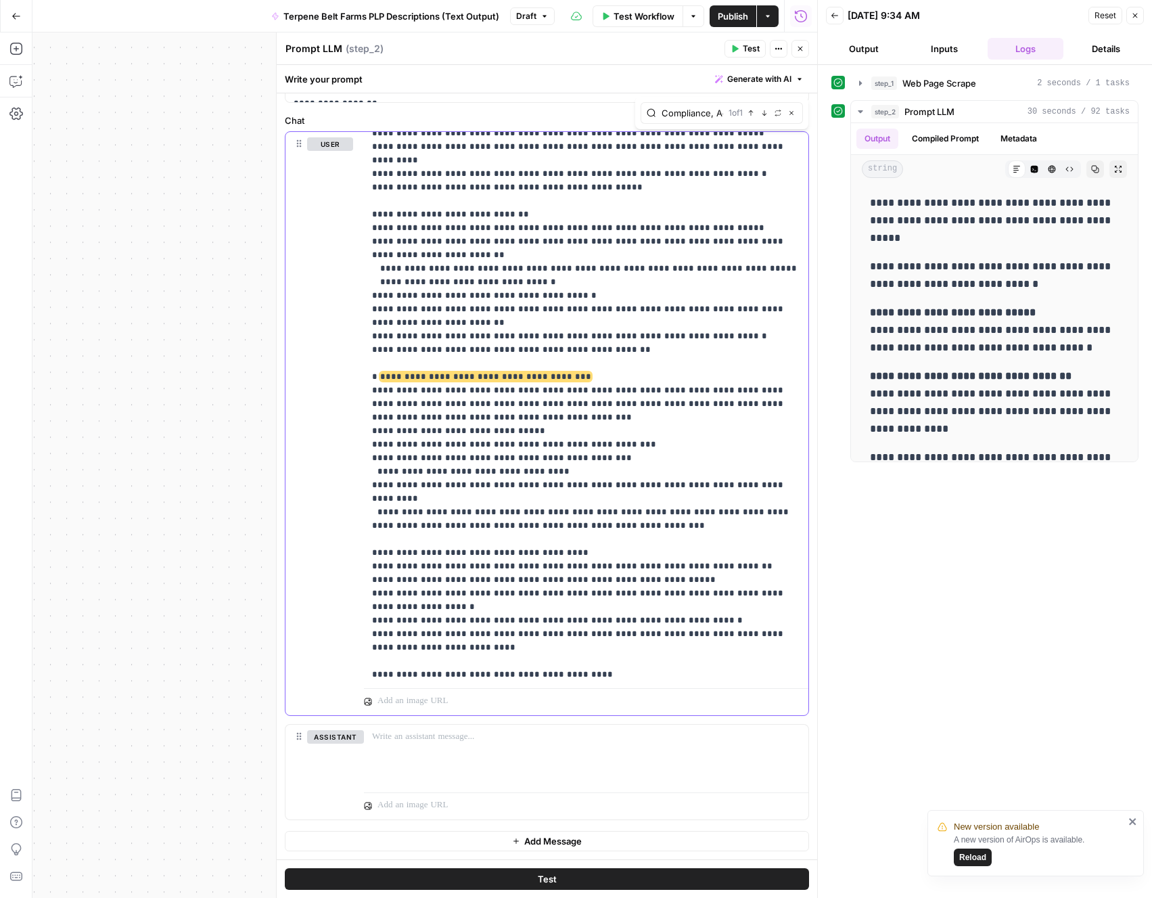
drag, startPoint x: 633, startPoint y: 322, endPoint x: 347, endPoint y: 299, distance: 286.4
click at [347, 299] on div "**********" at bounding box center [546, 423] width 523 height 583
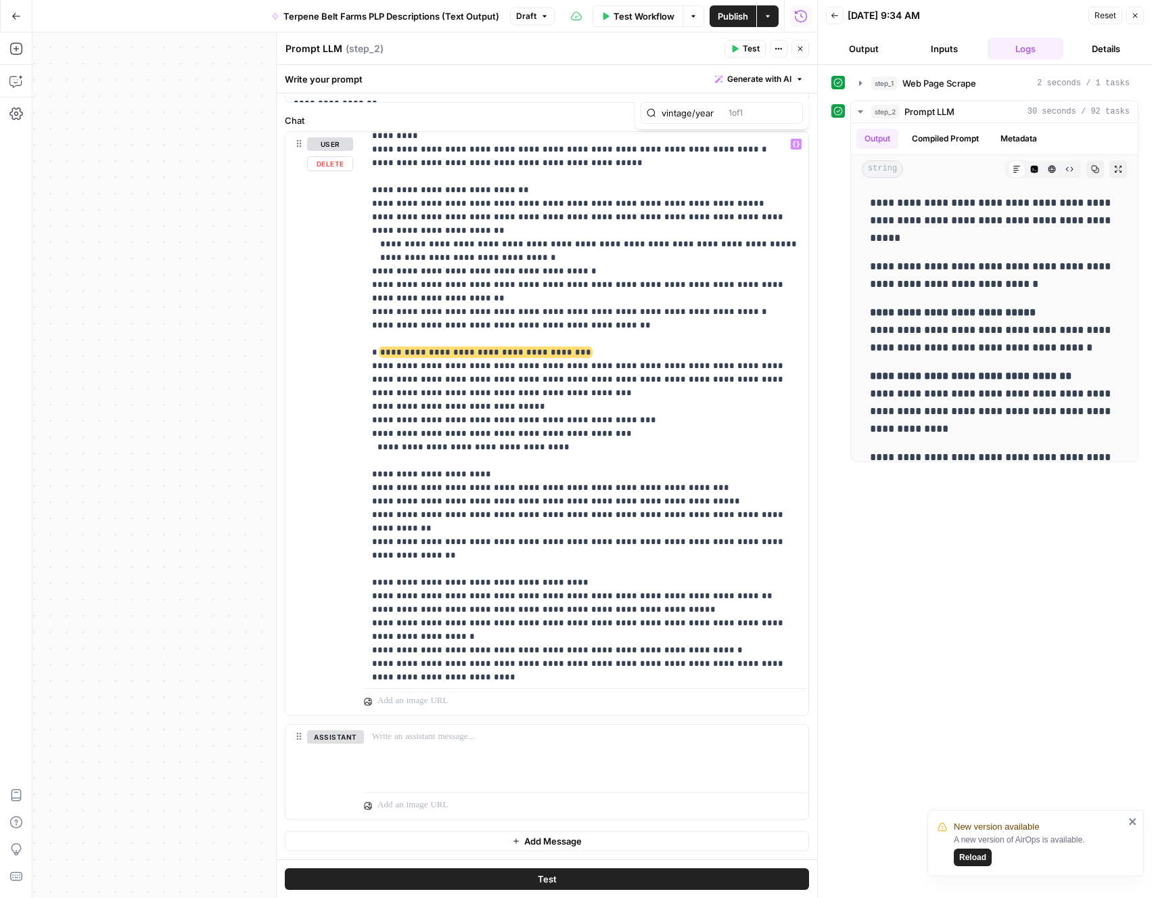
scroll to position [0, 0]
type input "vintage/year"
click at [763, 112] on icon "button" at bounding box center [764, 113] width 7 height 7
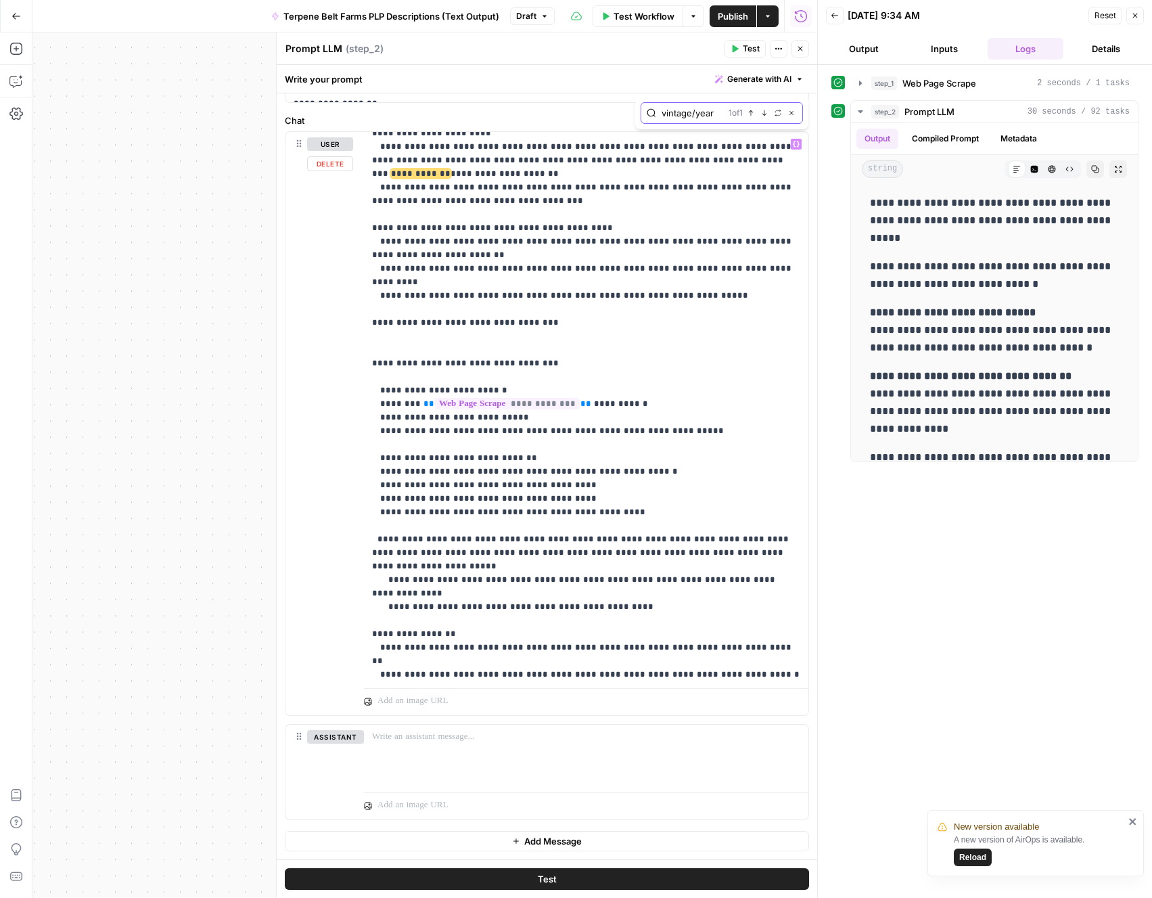
scroll to position [3971, 0]
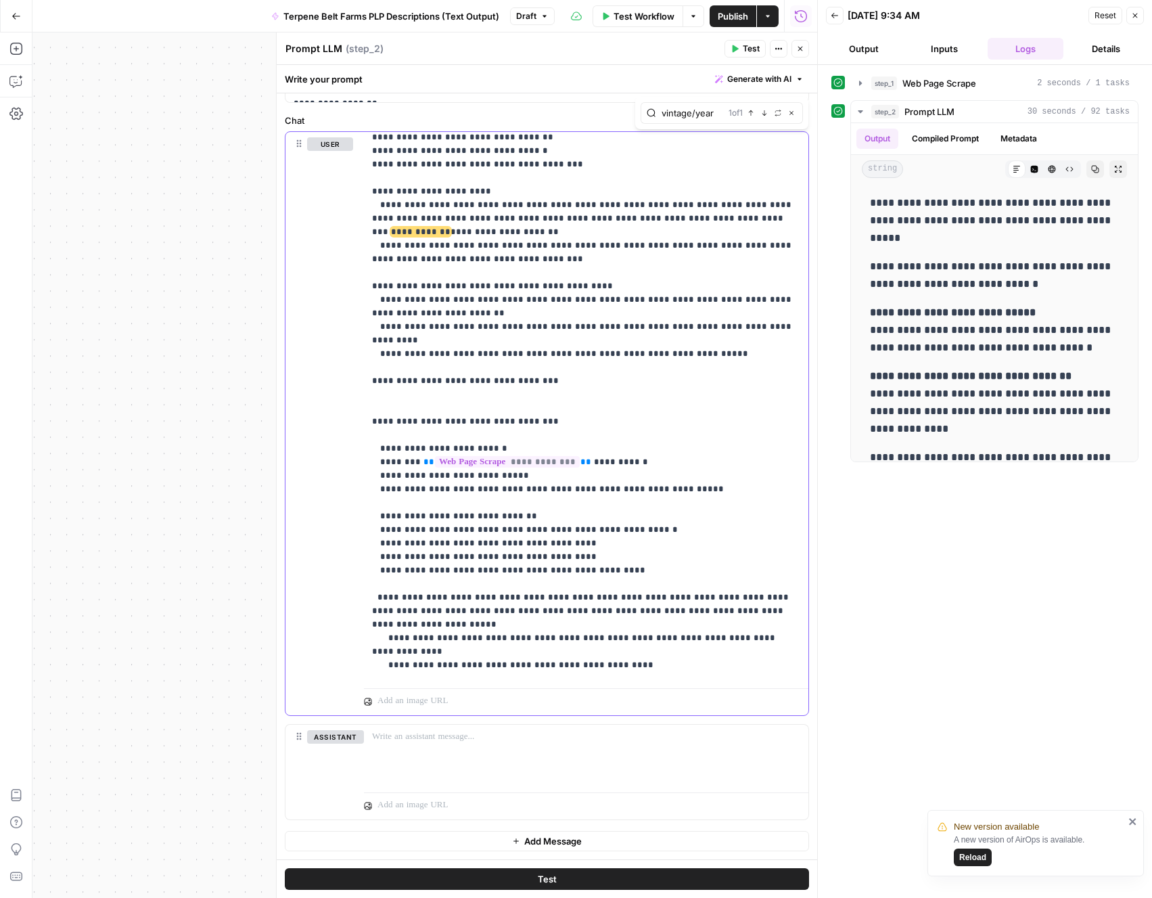
click at [451, 227] on span "**********" at bounding box center [421, 231] width 60 height 9
drag, startPoint x: 727, startPoint y: 148, endPoint x: 675, endPoint y: 148, distance: 52.1
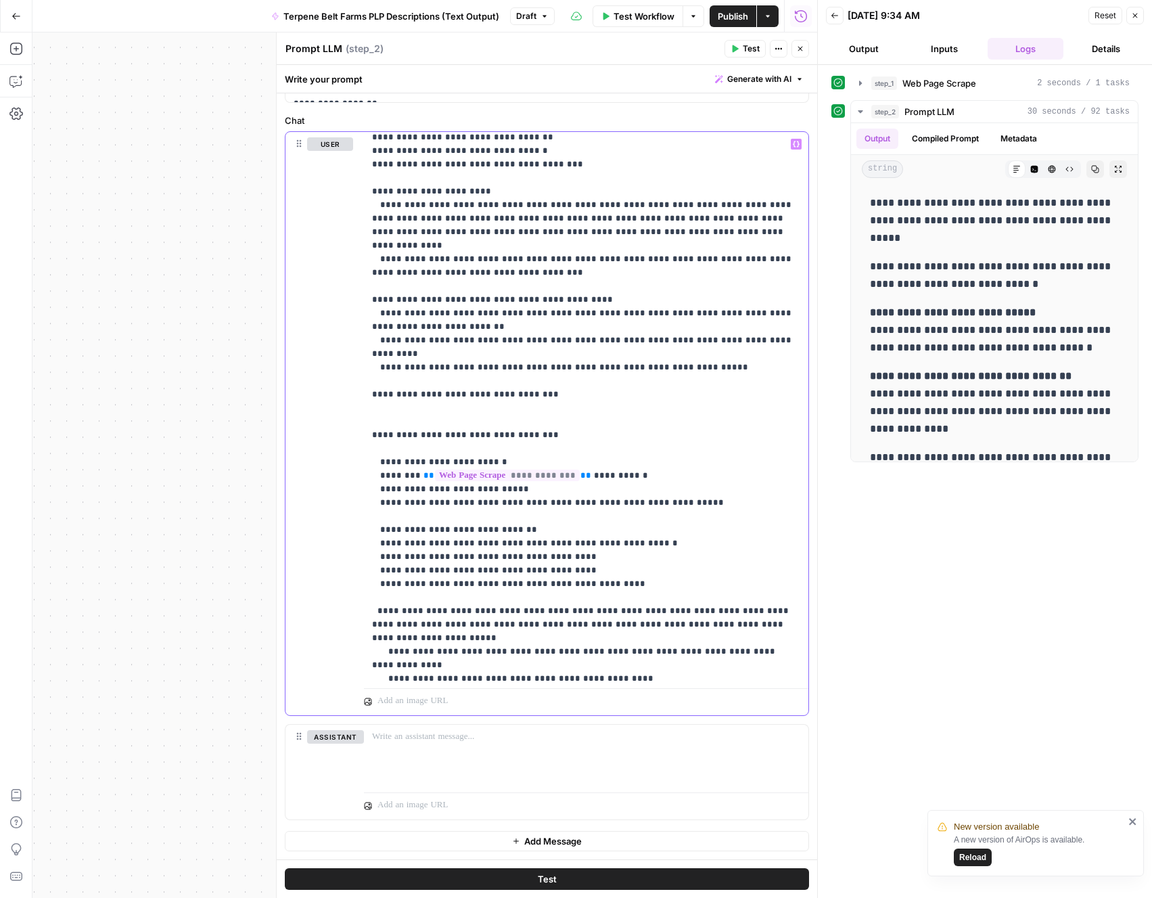
type input "Link Placement & Counting Rules"
click at [764, 118] on button "Next Match" at bounding box center [764, 113] width 11 height 11
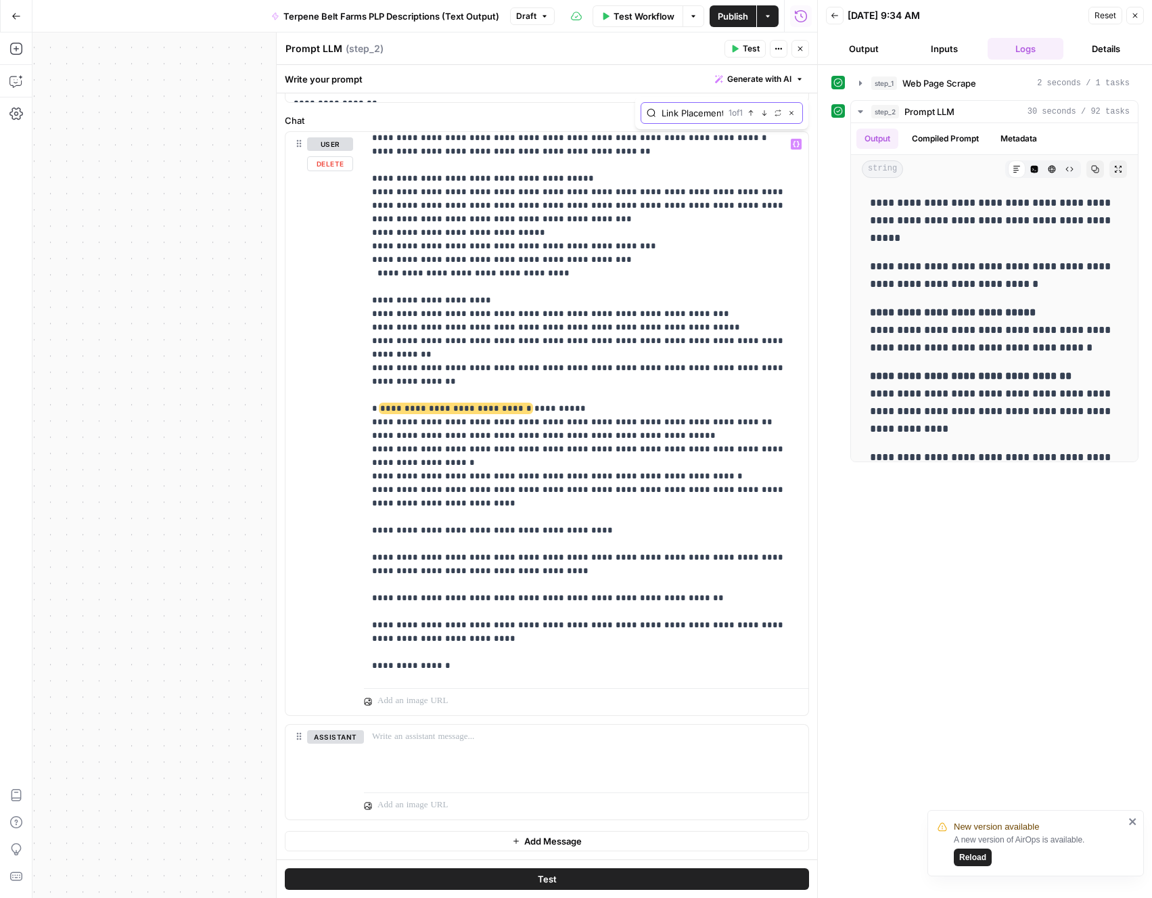
scroll to position [5587, 0]
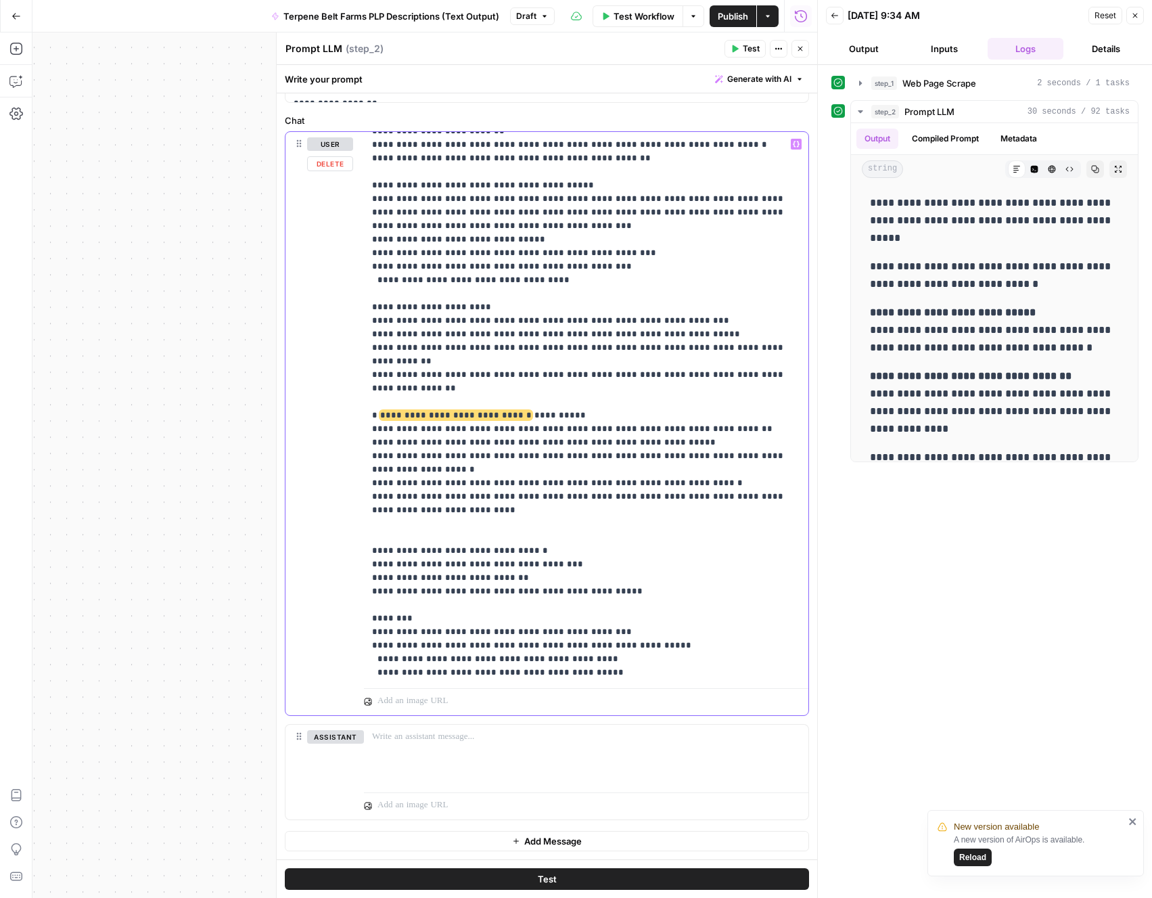
drag, startPoint x: 585, startPoint y: 430, endPoint x: 382, endPoint y: 429, distance: 202.9
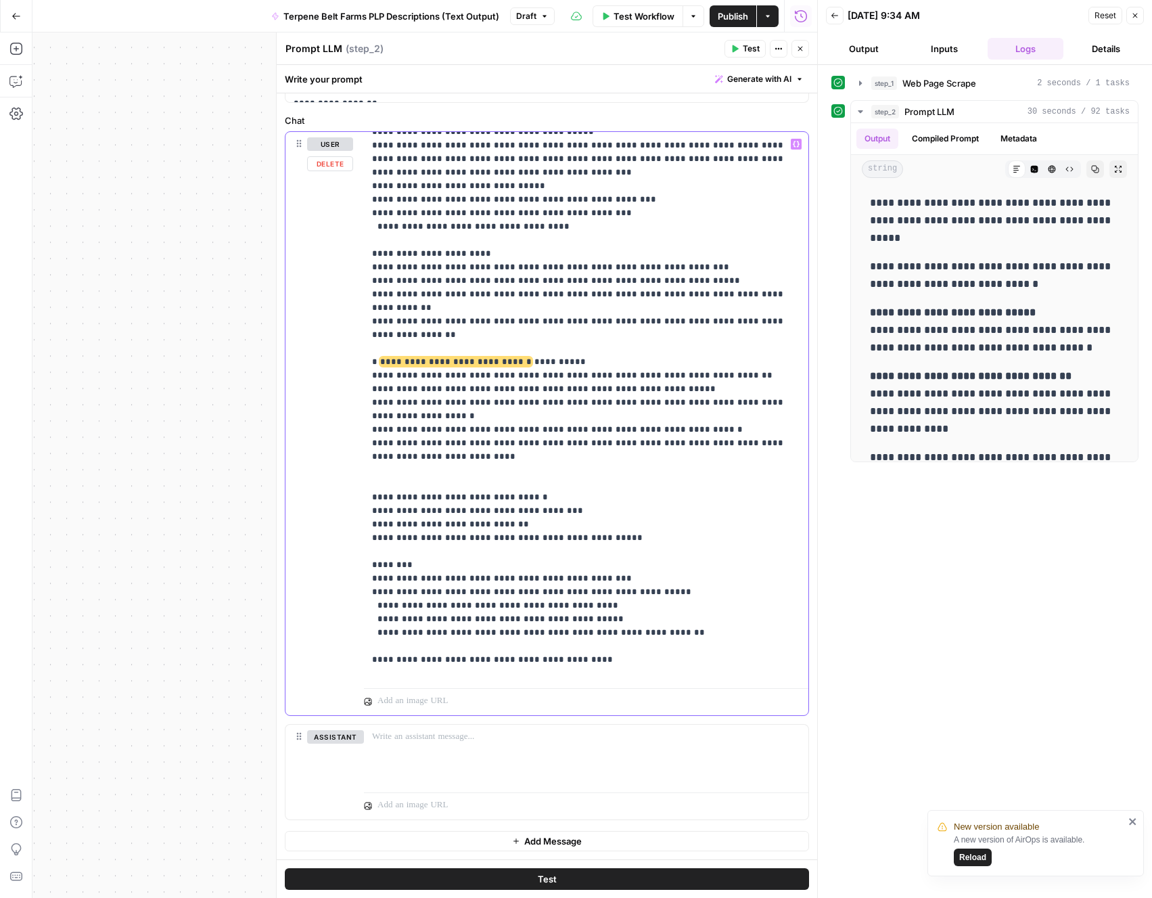
scroll to position [5637, 0]
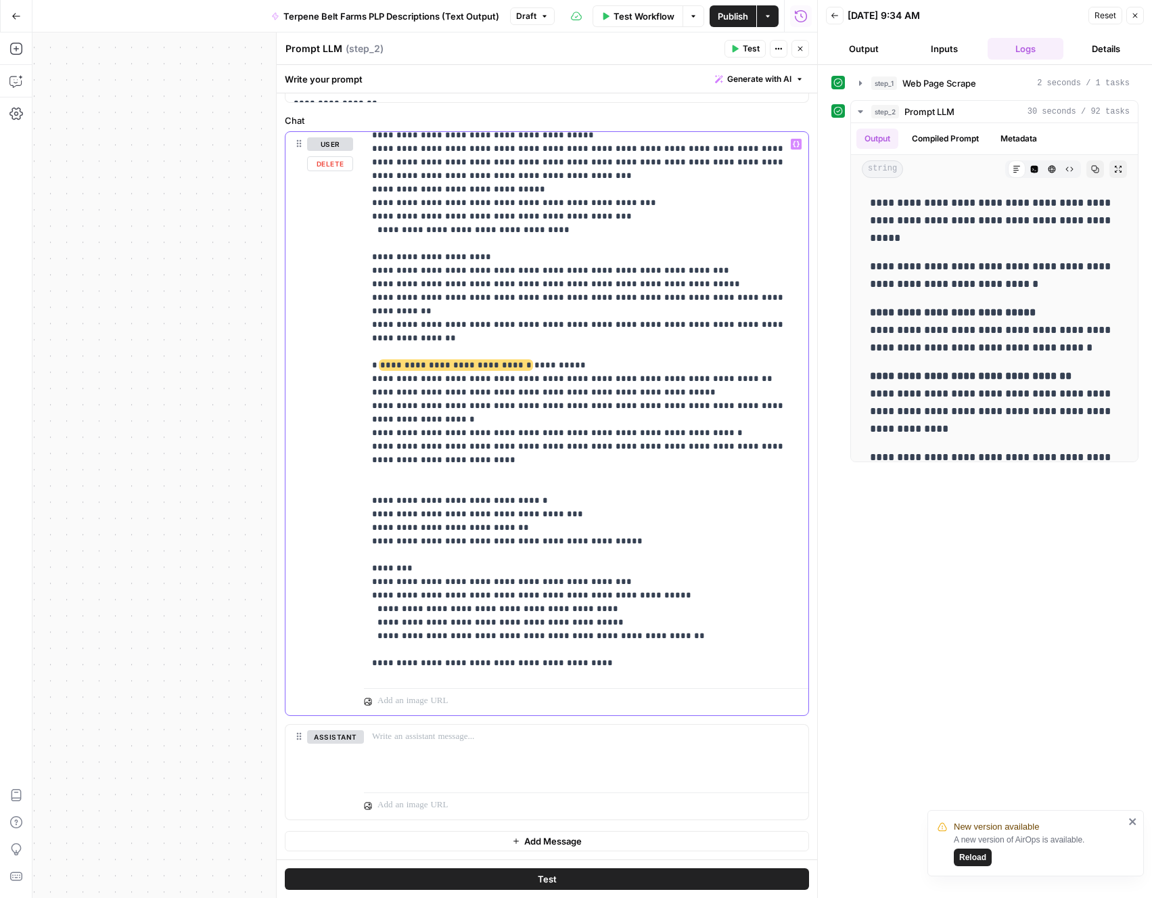
drag, startPoint x: 450, startPoint y: 535, endPoint x: 374, endPoint y: 444, distance: 118.1
drag, startPoint x: 679, startPoint y: 504, endPoint x: 361, endPoint y: 461, distance: 320.9
click at [361, 461] on div "**********" at bounding box center [546, 423] width 523 height 583
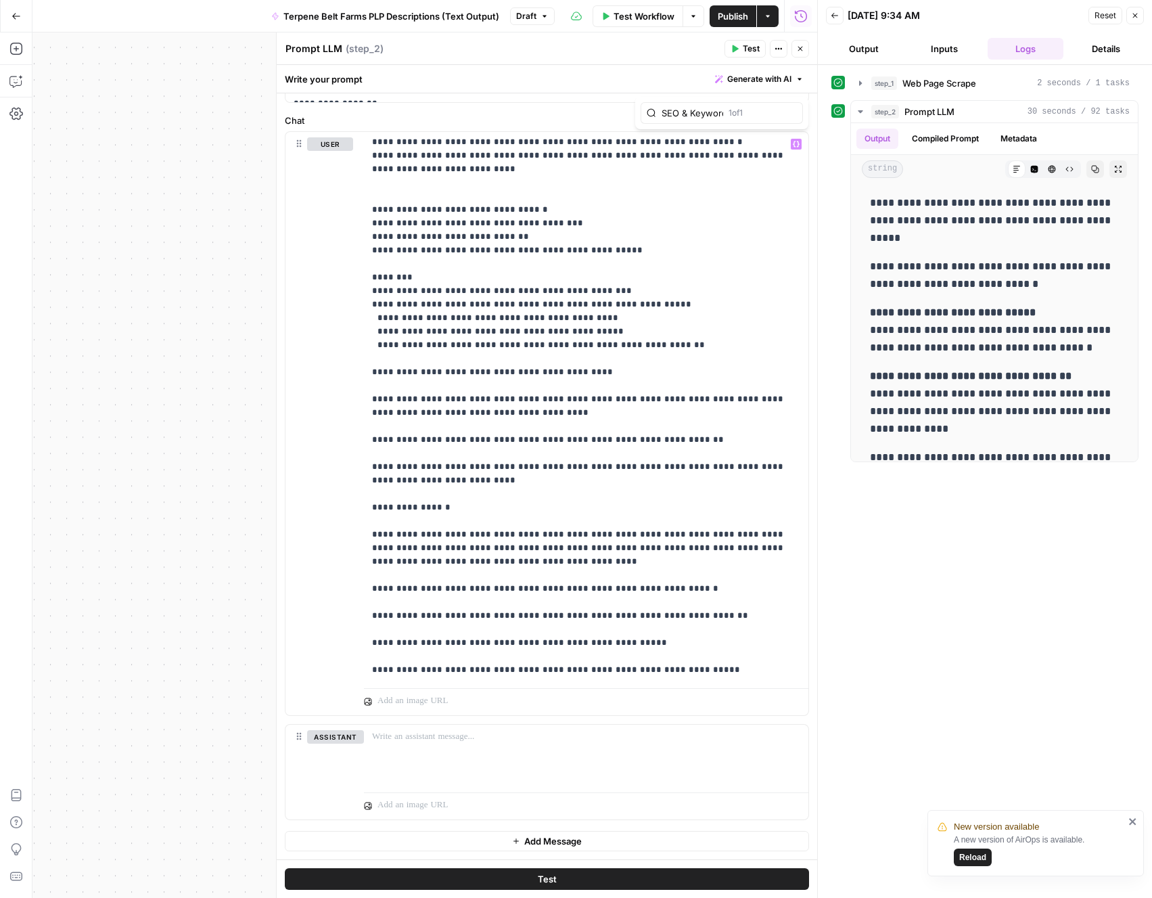
scroll to position [0, 33]
type input "SEO & Keyword Rules"
click at [761, 114] on icon "button" at bounding box center [764, 113] width 7 height 7
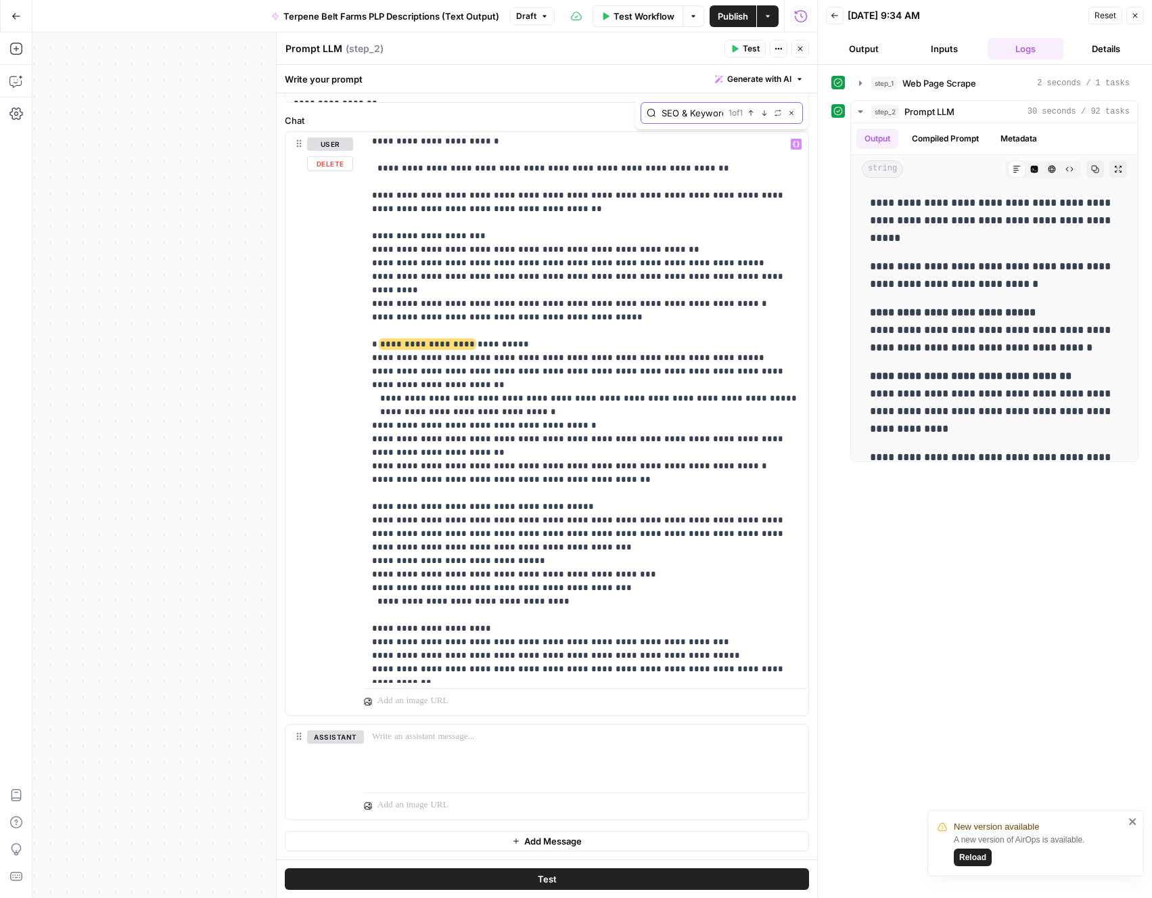
scroll to position [5256, 0]
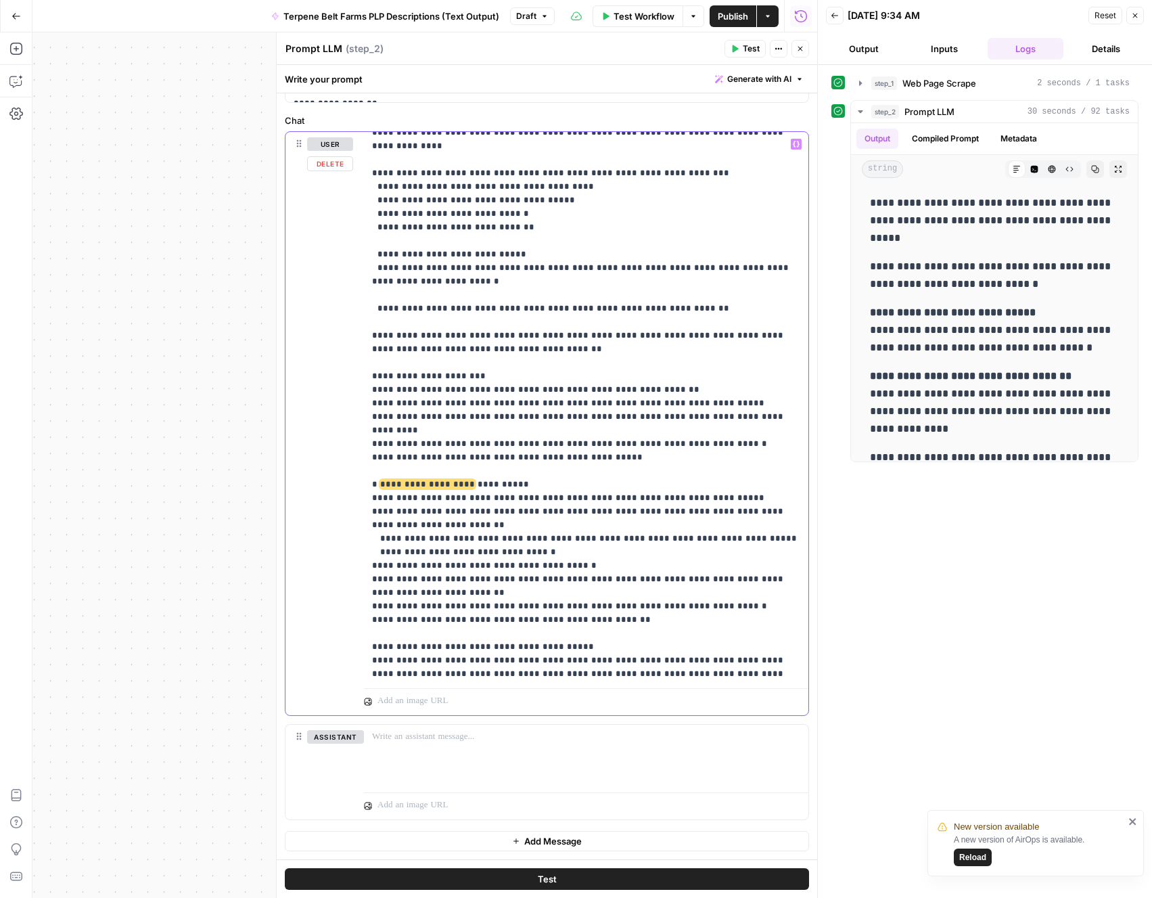
scroll to position [5116, 0]
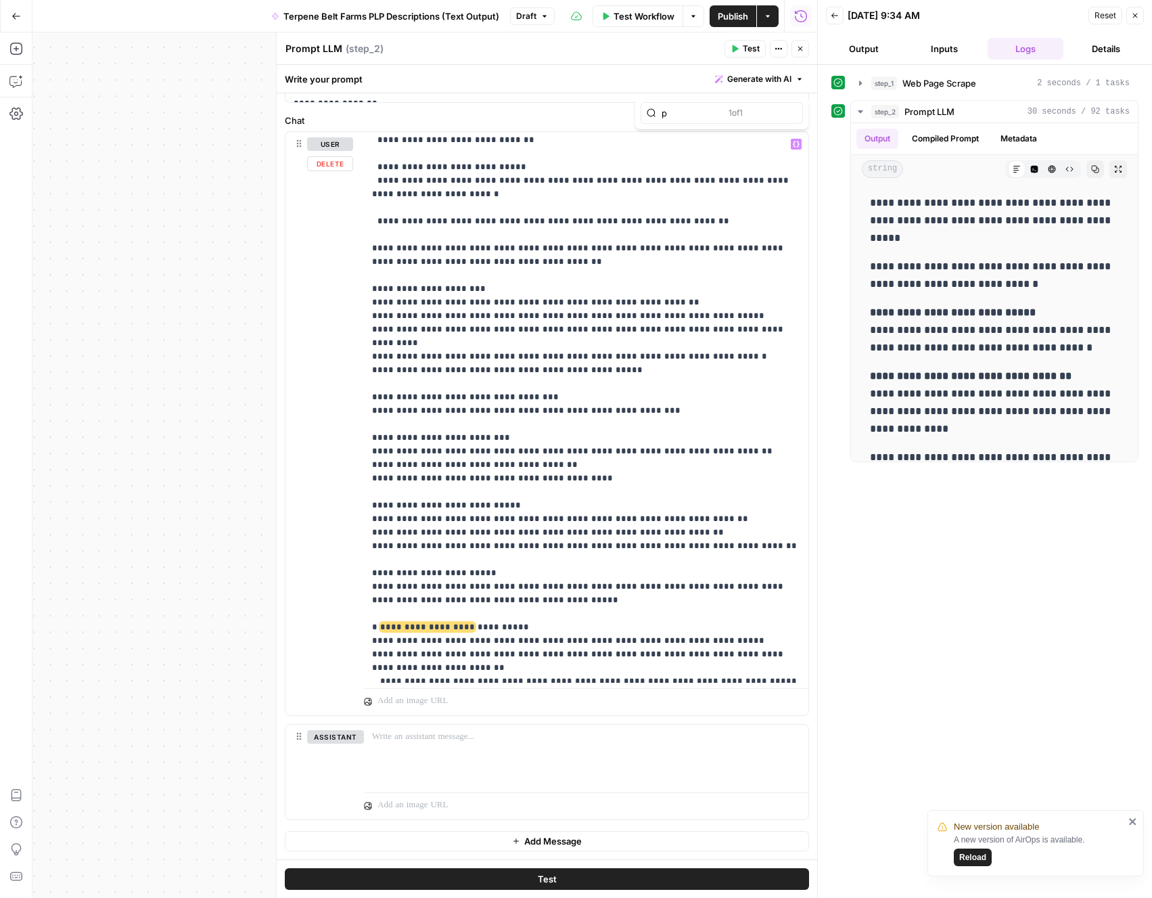
scroll to position [0, 0]
type input "product des"
click at [766, 113] on icon "button" at bounding box center [764, 113] width 7 height 7
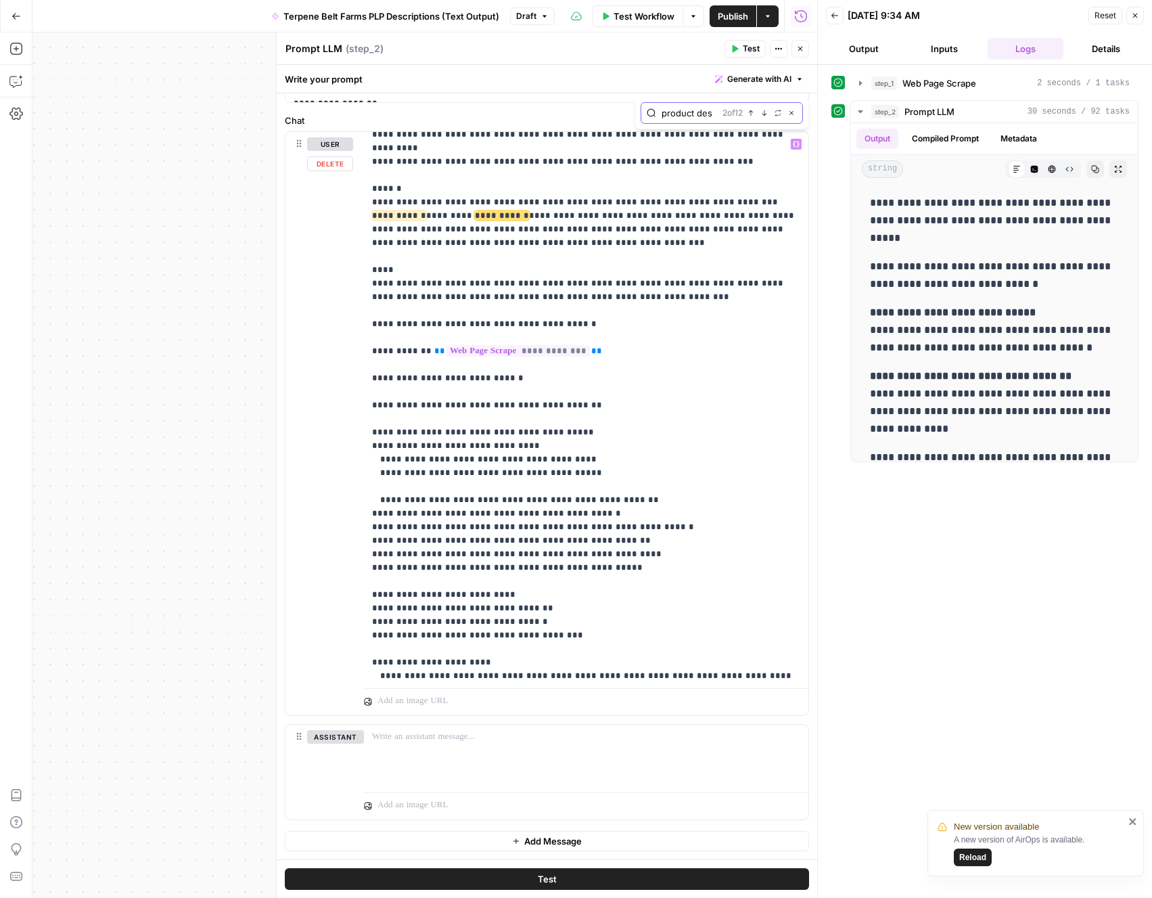
scroll to position [3497, 0]
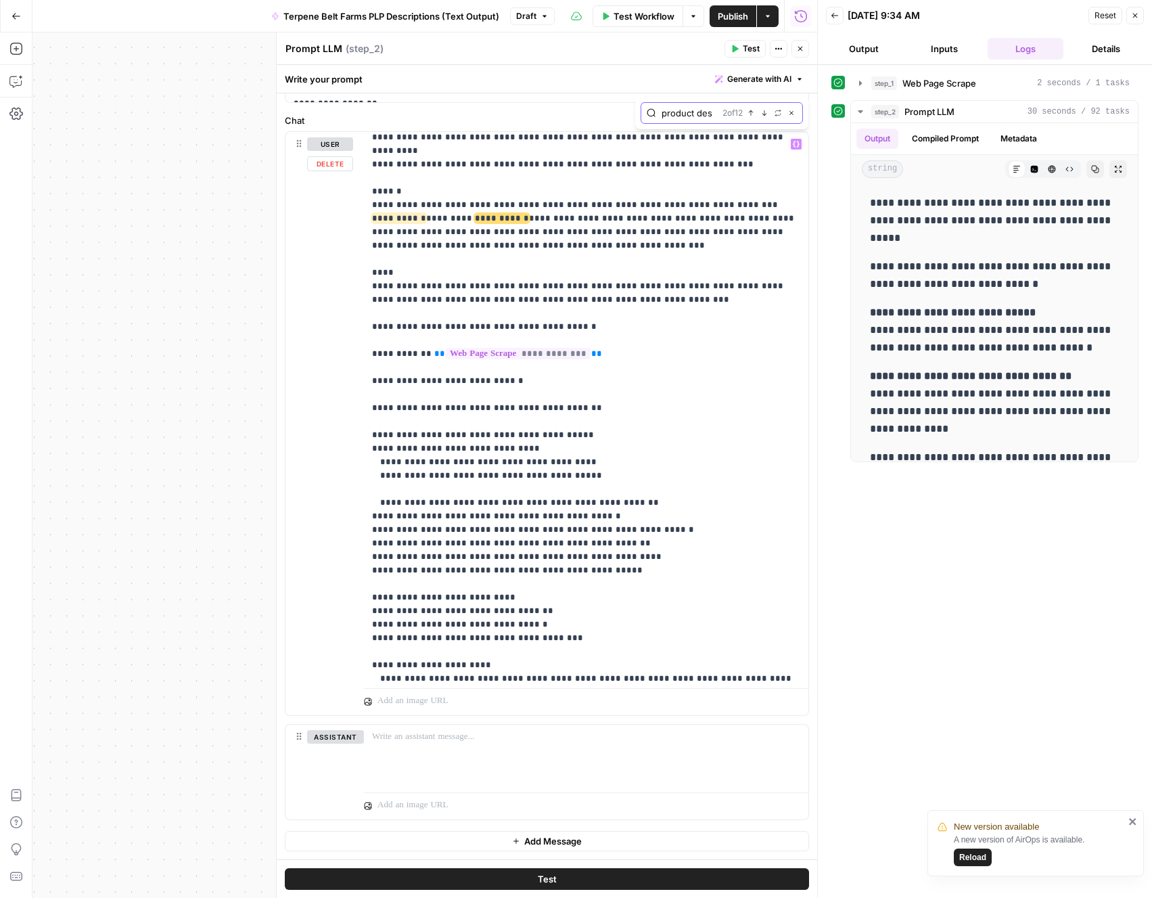
click at [766, 113] on icon "button" at bounding box center [764, 112] width 5 height 5
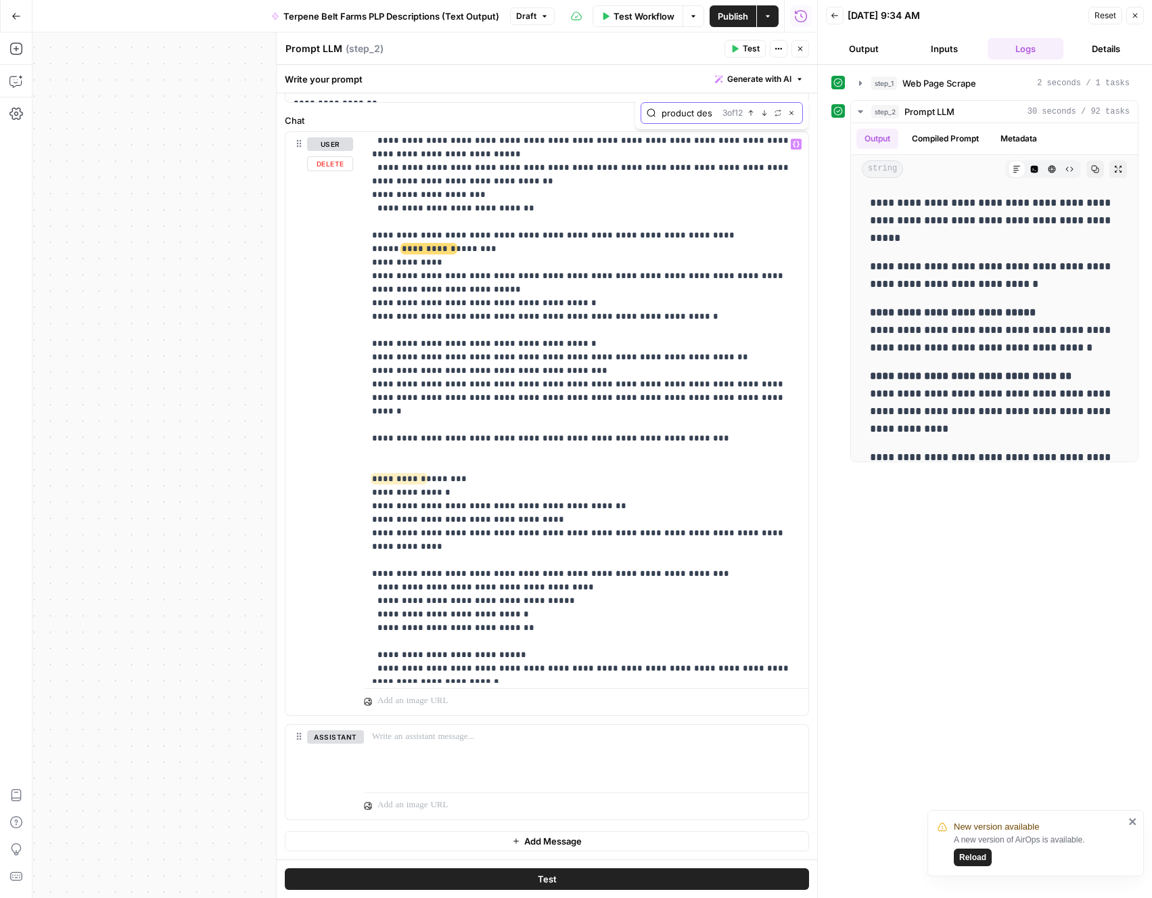
scroll to position [4726, 0]
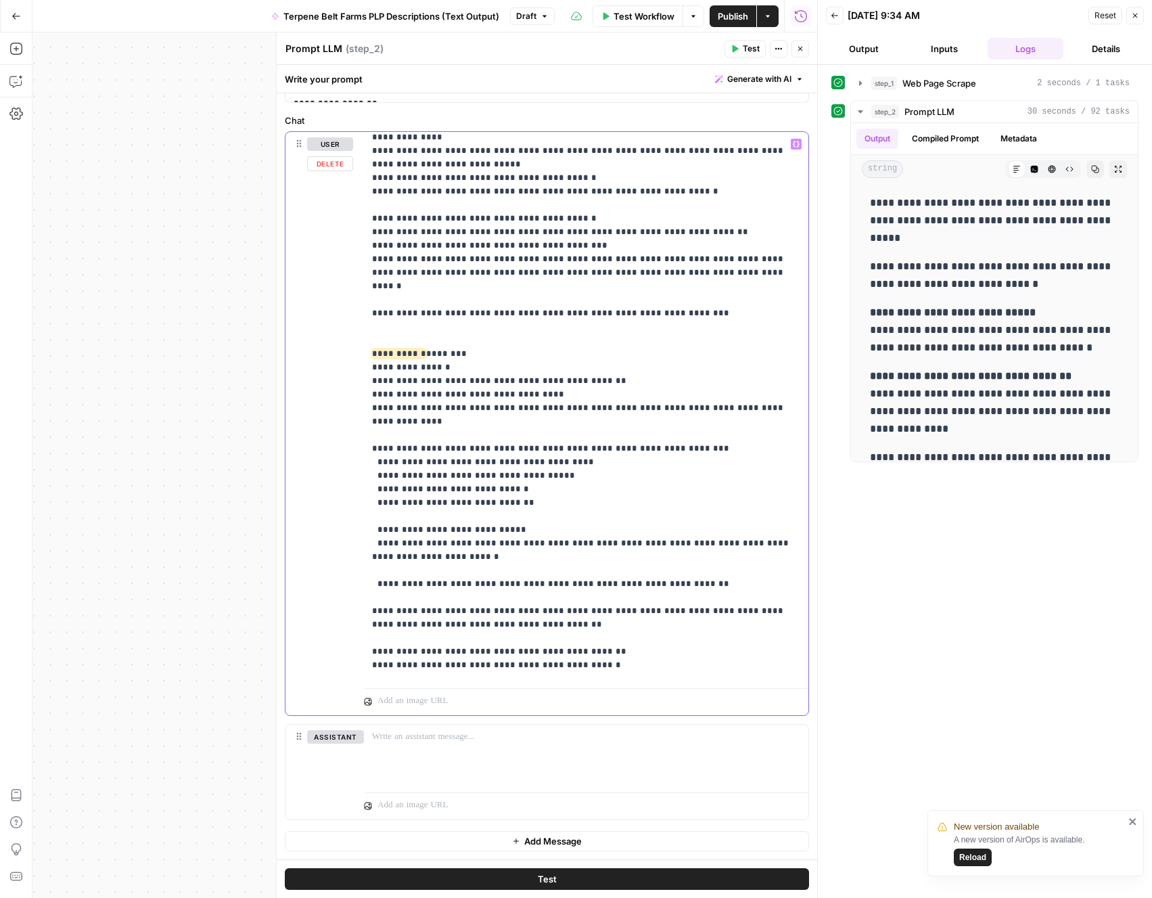
scroll to position [4848, 0]
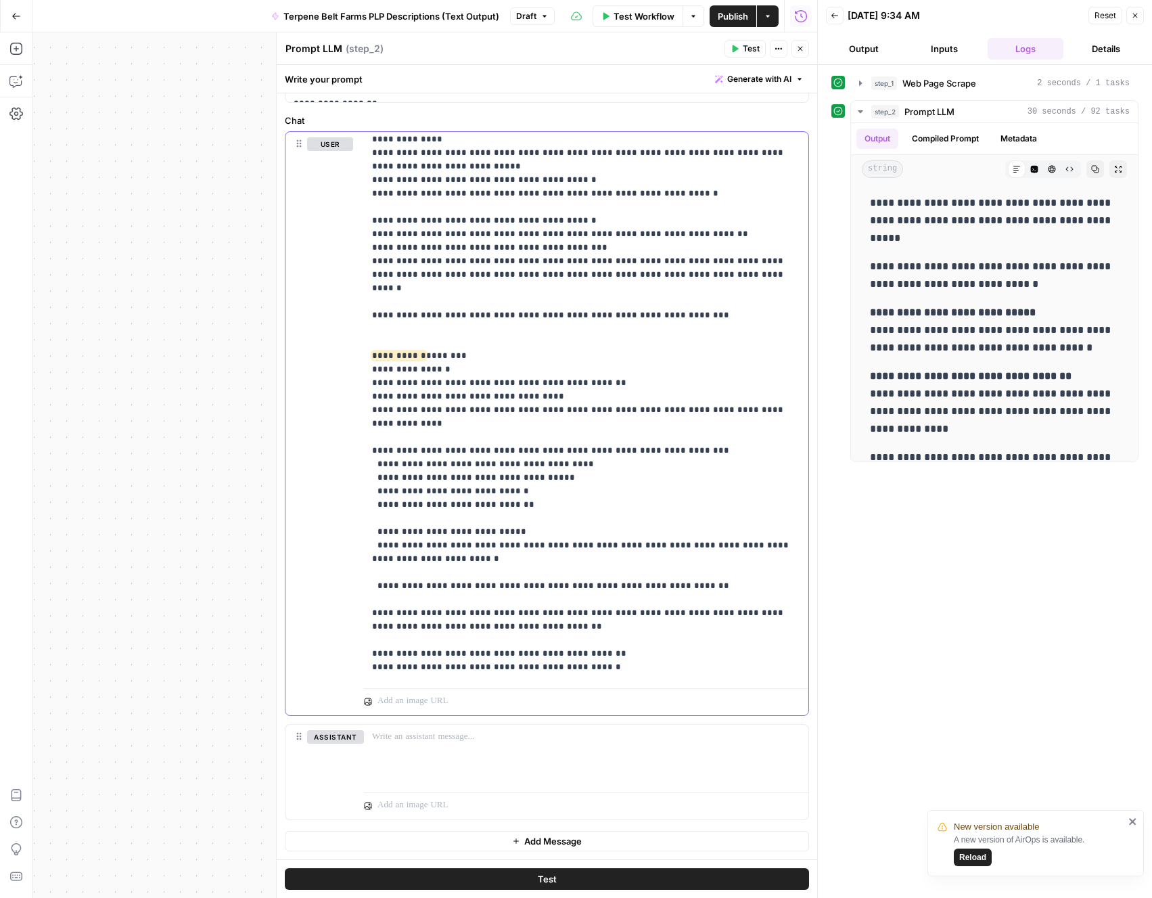
type input "Short Product Description"
click at [762, 116] on icon "button" at bounding box center [764, 113] width 7 height 7
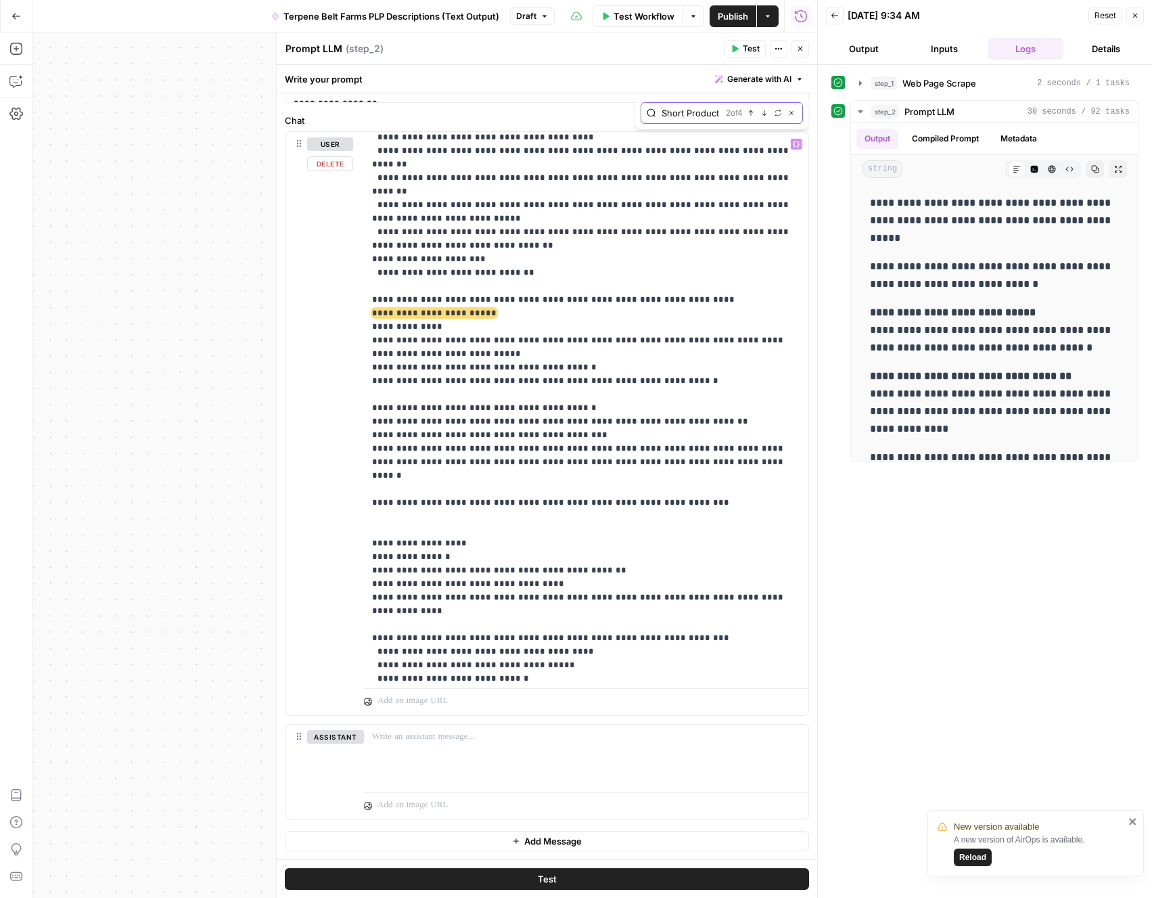
scroll to position [4465, 0]
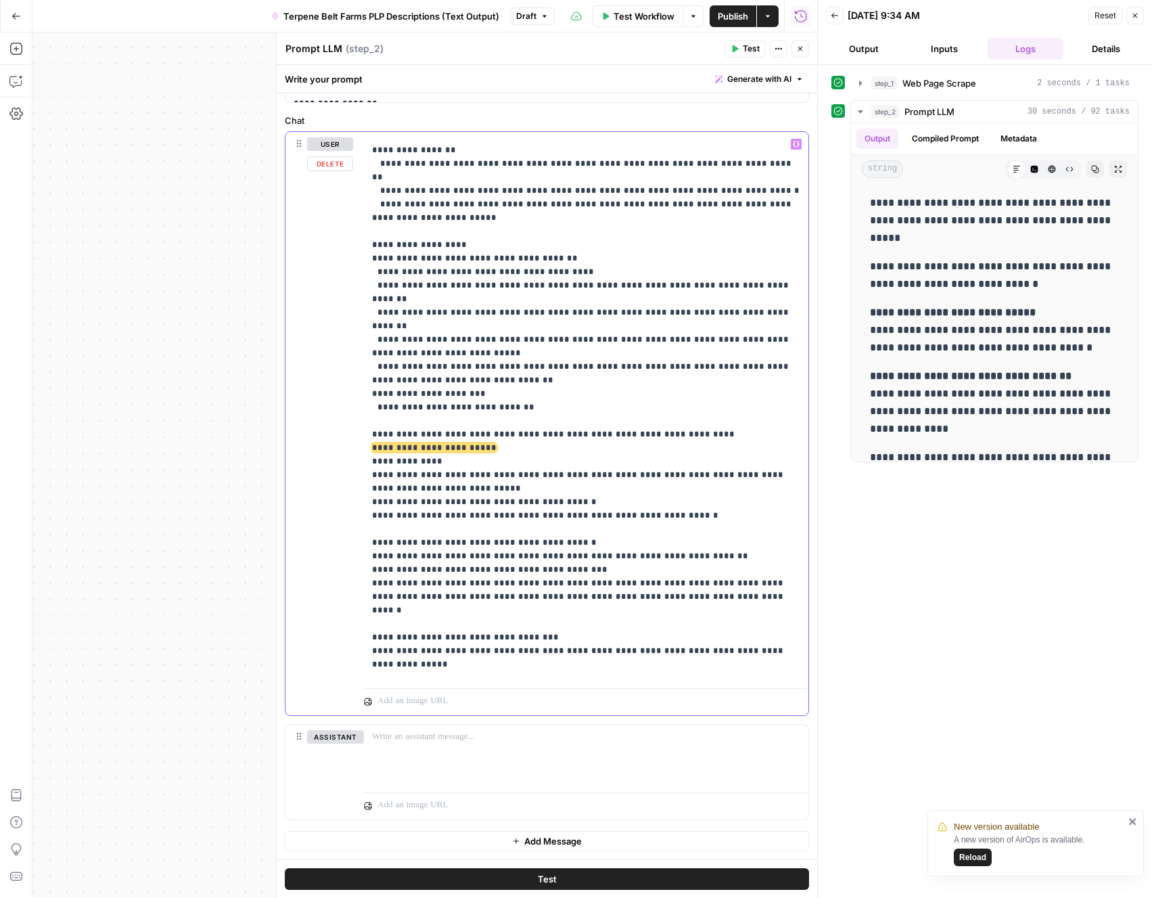
scroll to position [4519, 0]
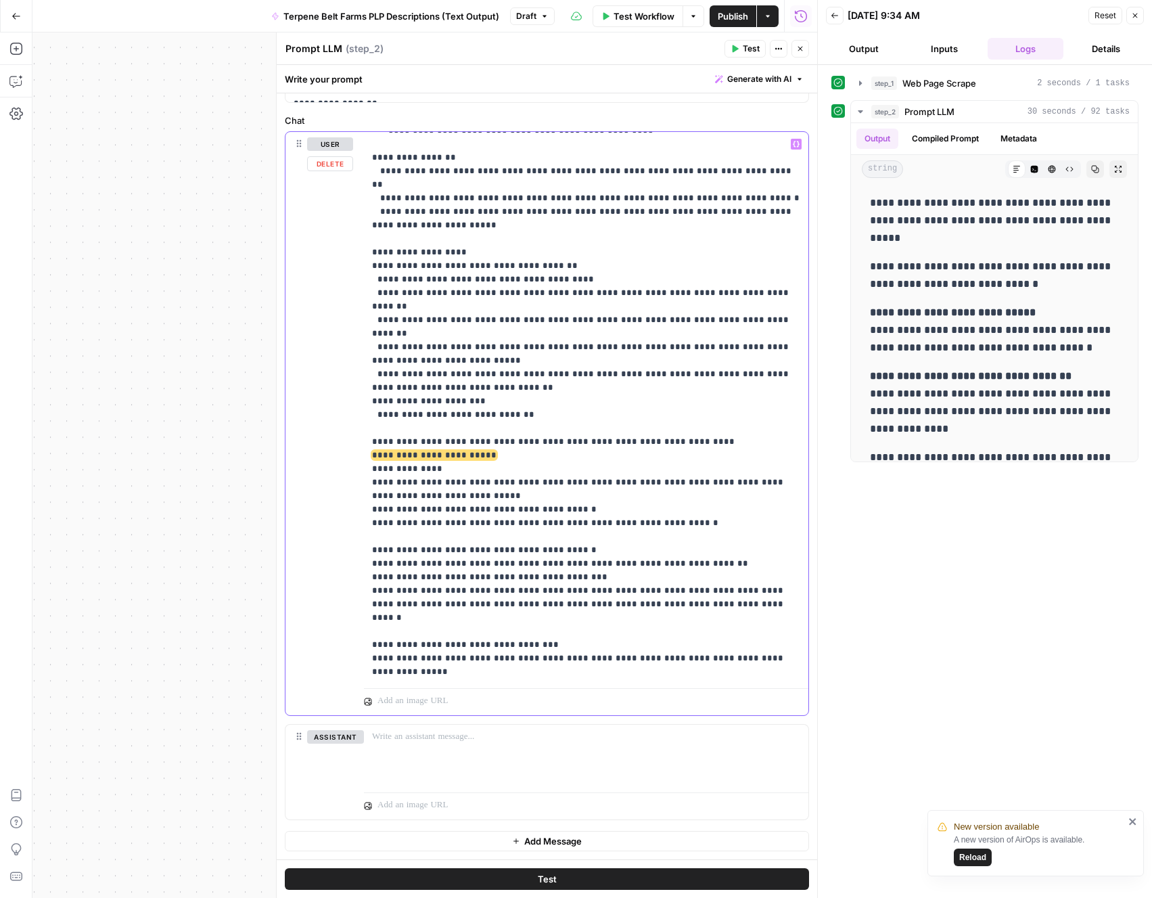
drag, startPoint x: 425, startPoint y: 495, endPoint x: 354, endPoint y: 471, distance: 74.9
click at [354, 471] on div "**********" at bounding box center [546, 423] width 523 height 583
copy p "**********"
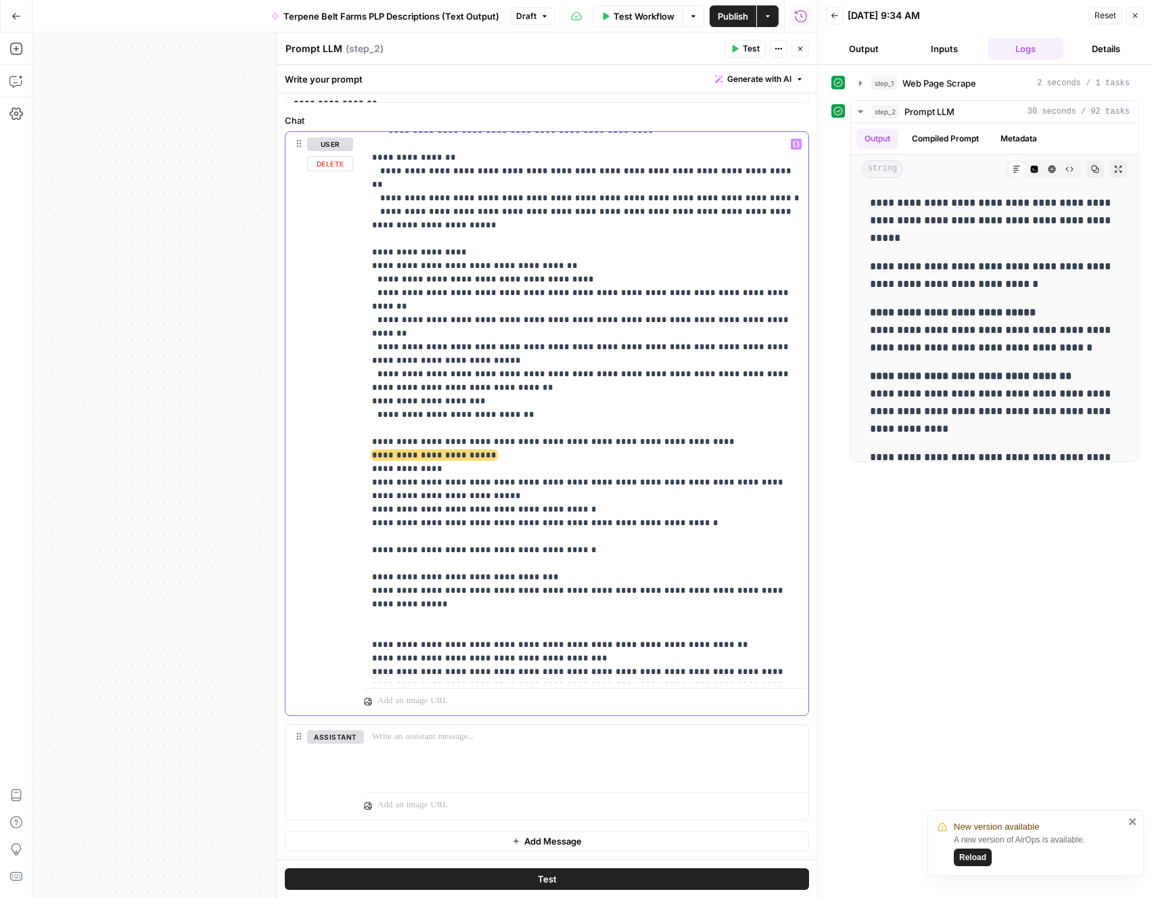
drag, startPoint x: 712, startPoint y: 631, endPoint x: 364, endPoint y: 552, distance: 356.6
click at [364, 552] on div "**********" at bounding box center [586, 407] width 444 height 551
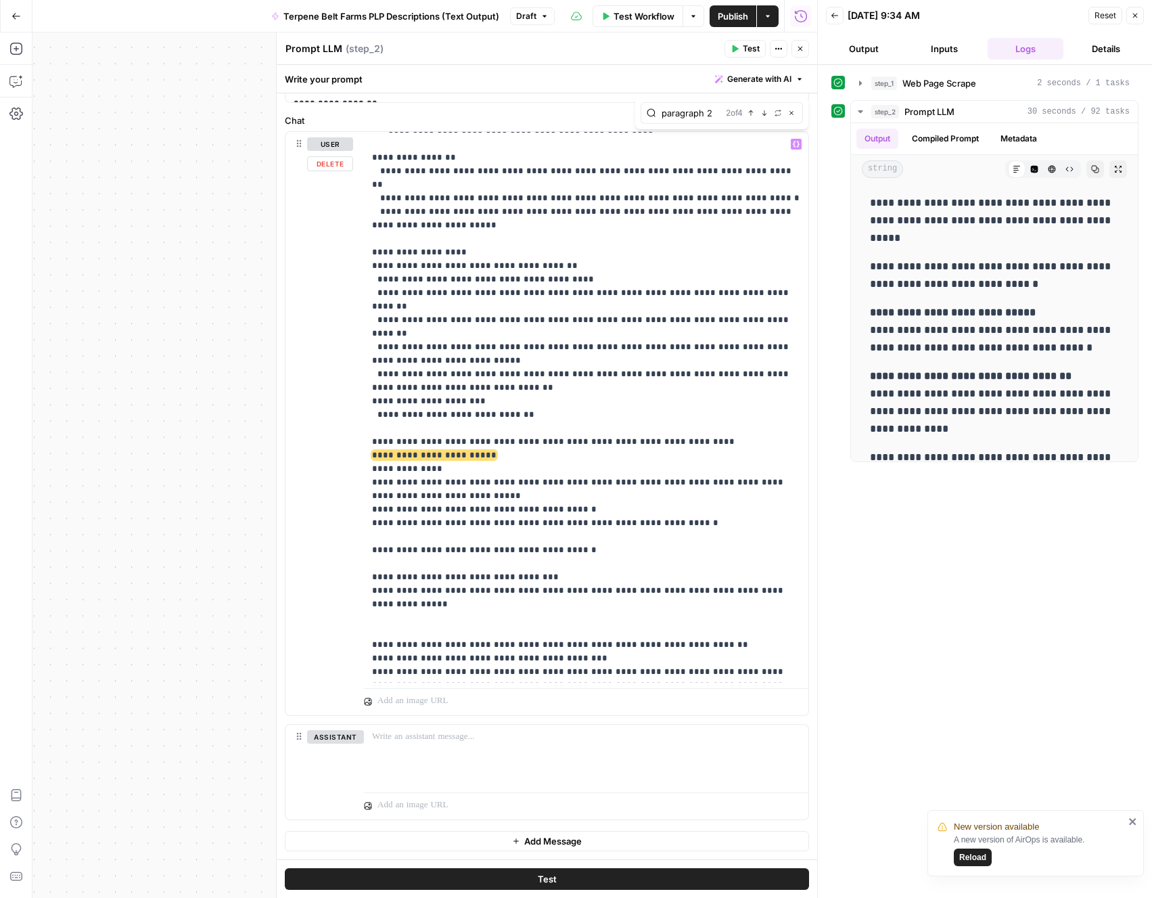
scroll to position [0, 0]
type input "paragraph 2"
click at [767, 113] on icon "button" at bounding box center [764, 113] width 7 height 7
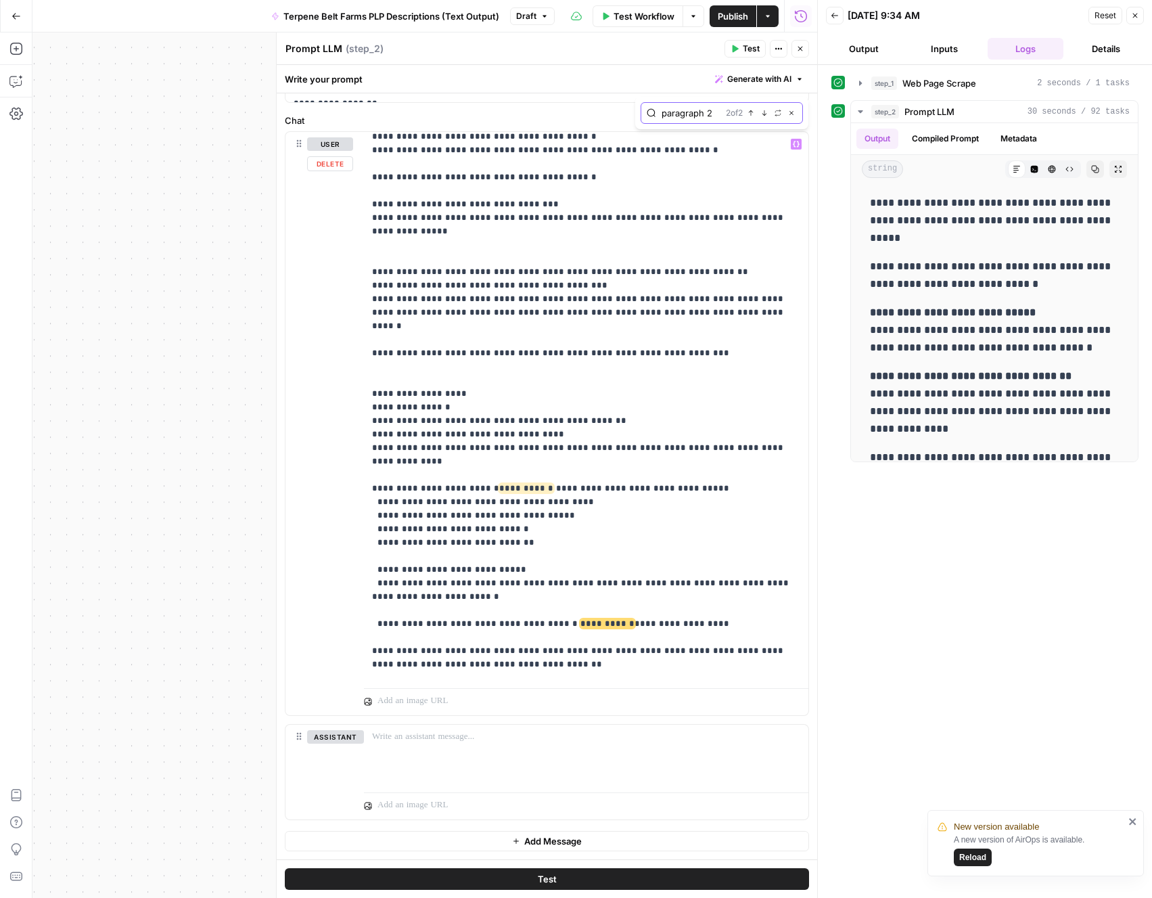
scroll to position [4875, 0]
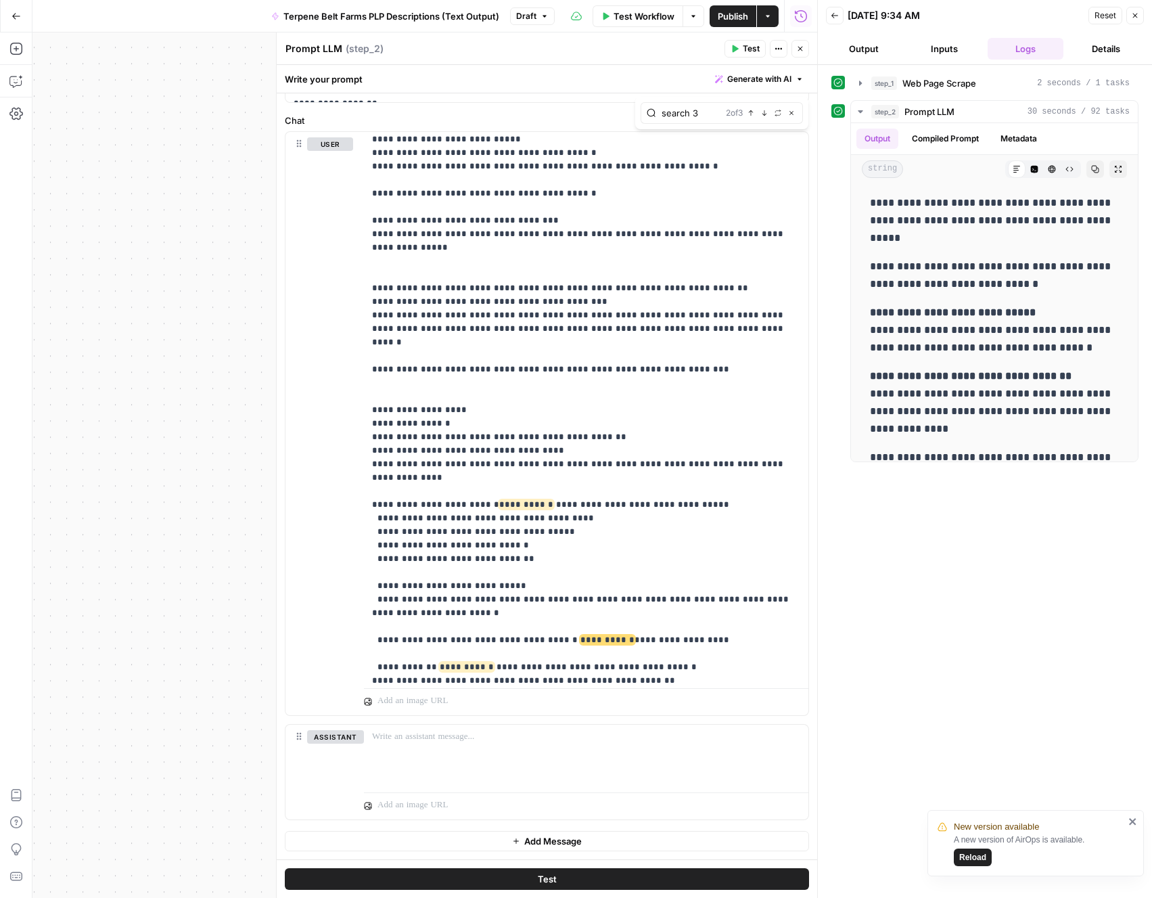
type input "search 3"
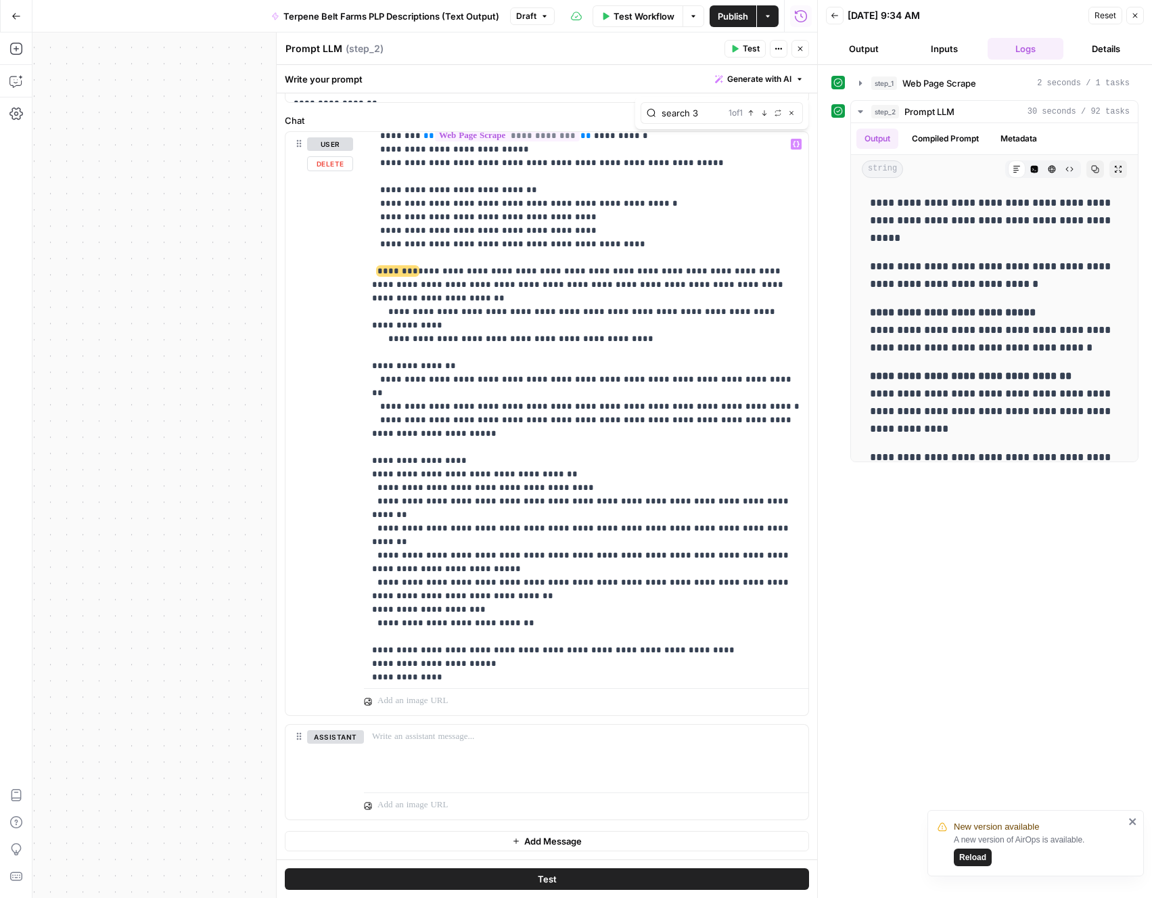
scroll to position [4308, 0]
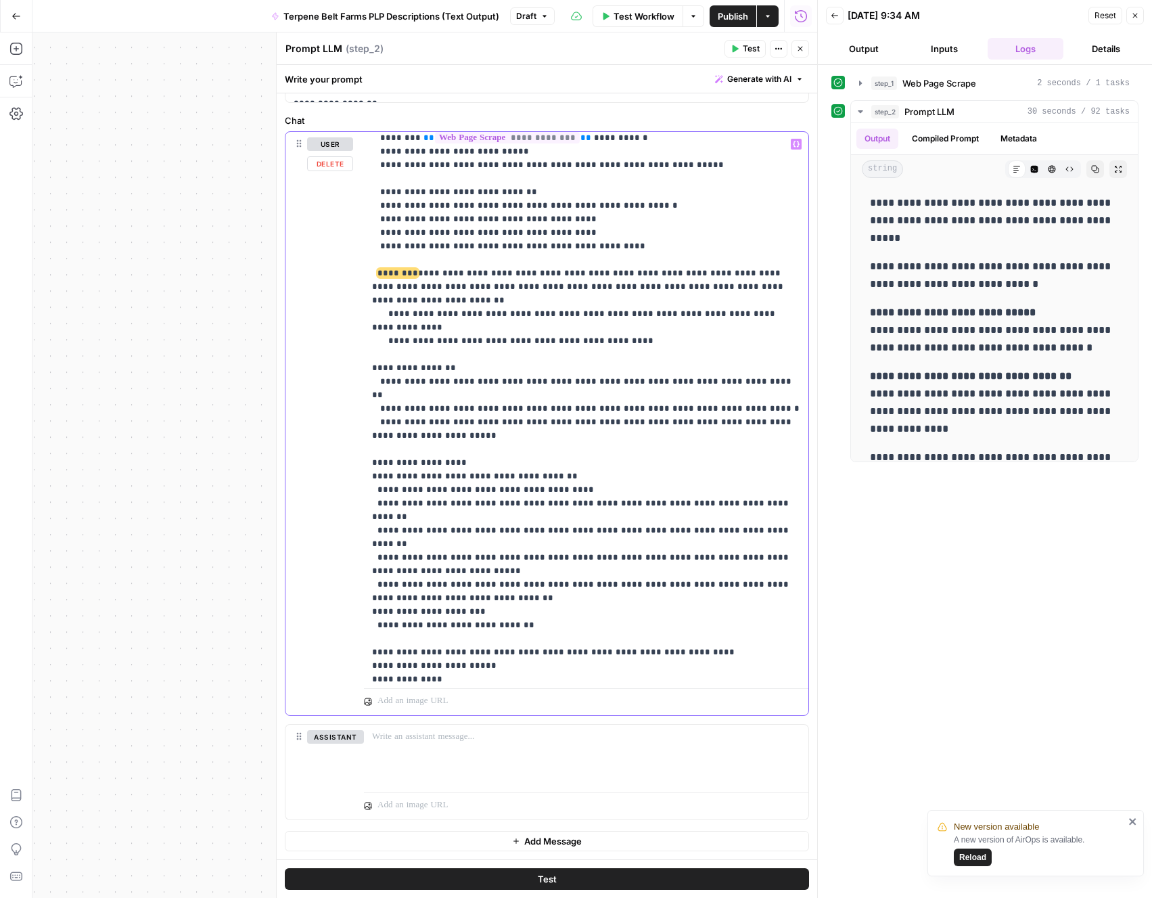
drag, startPoint x: 616, startPoint y: 223, endPoint x: 428, endPoint y: 177, distance: 193.6
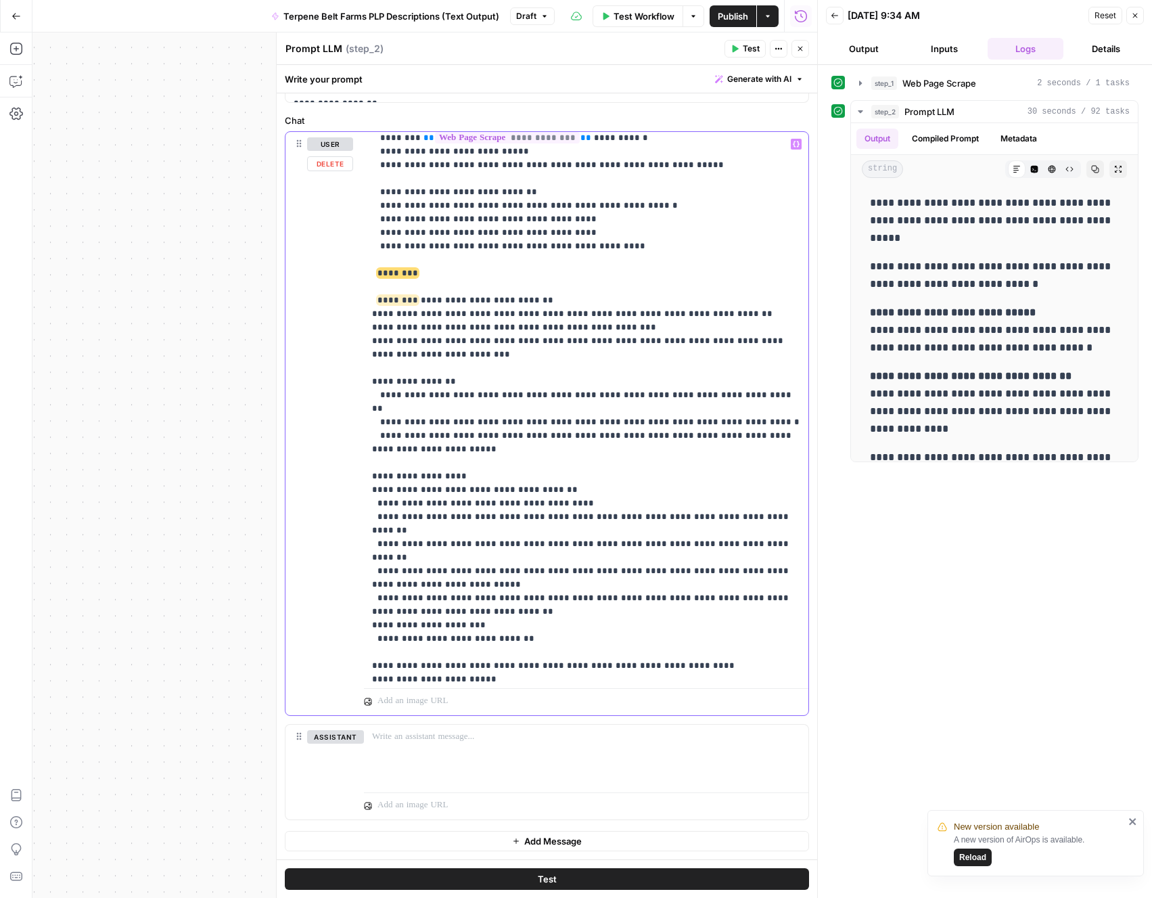
drag, startPoint x: 454, startPoint y: 178, endPoint x: 345, endPoint y: 179, distance: 108.9
click at [345, 179] on div "**********" at bounding box center [546, 423] width 523 height 583
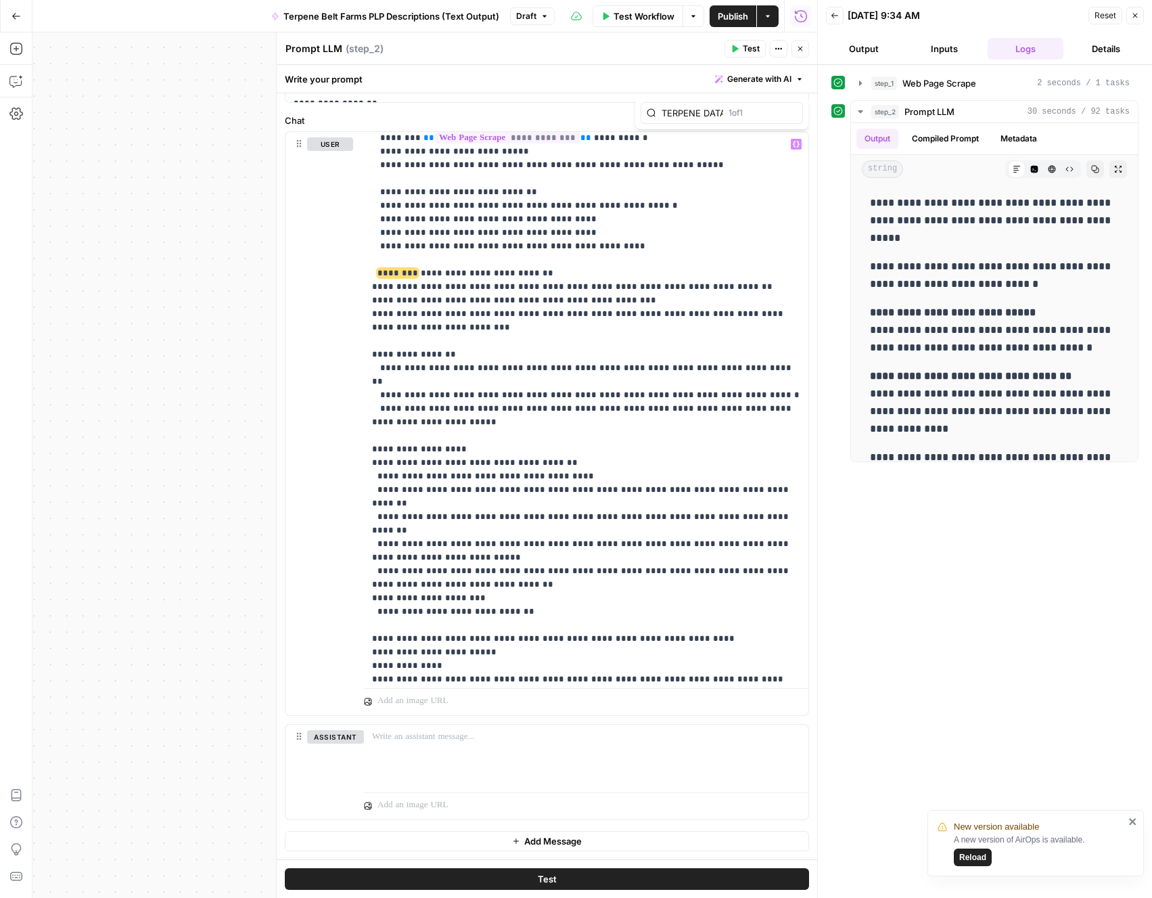
scroll to position [0, 46]
type input "TERPENE DATA DISPLAY"
click at [766, 113] on icon "button" at bounding box center [764, 113] width 7 height 7
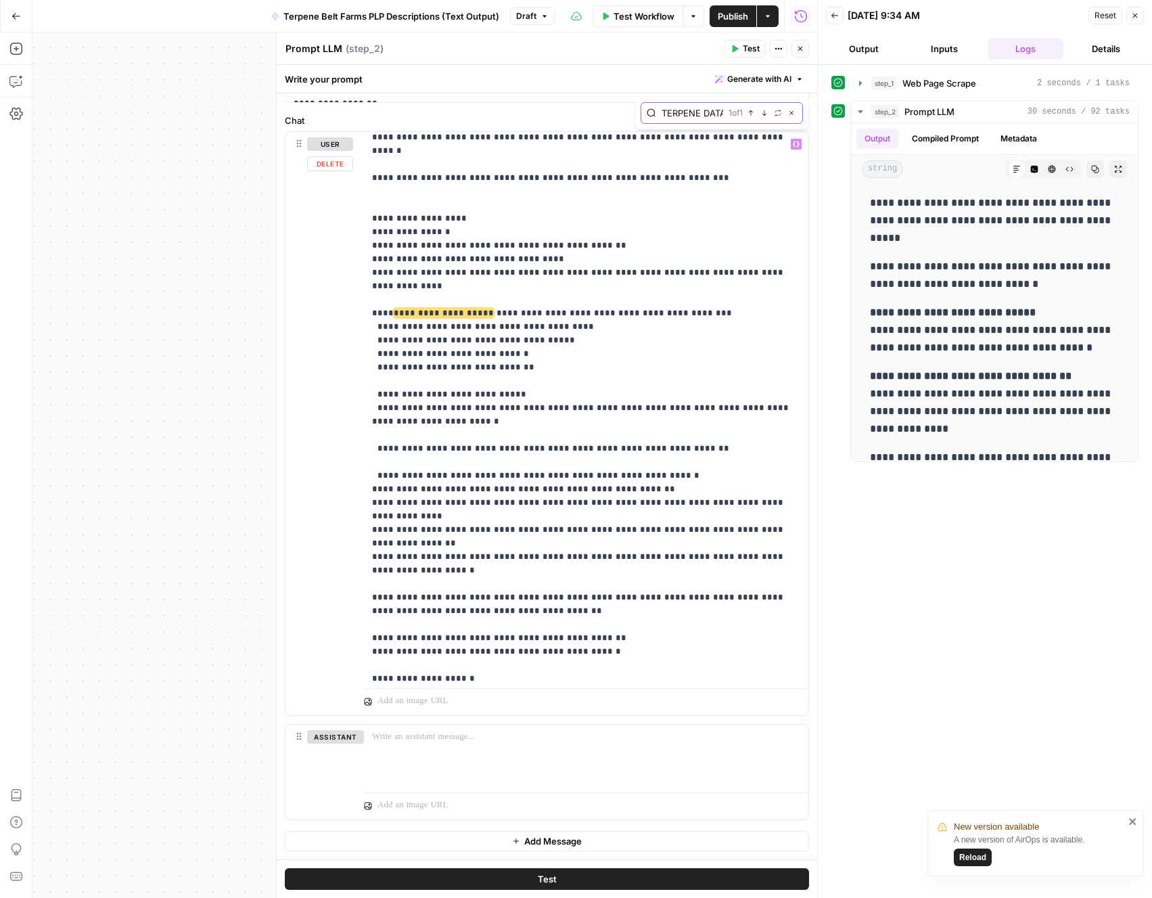
scroll to position [5044, 0]
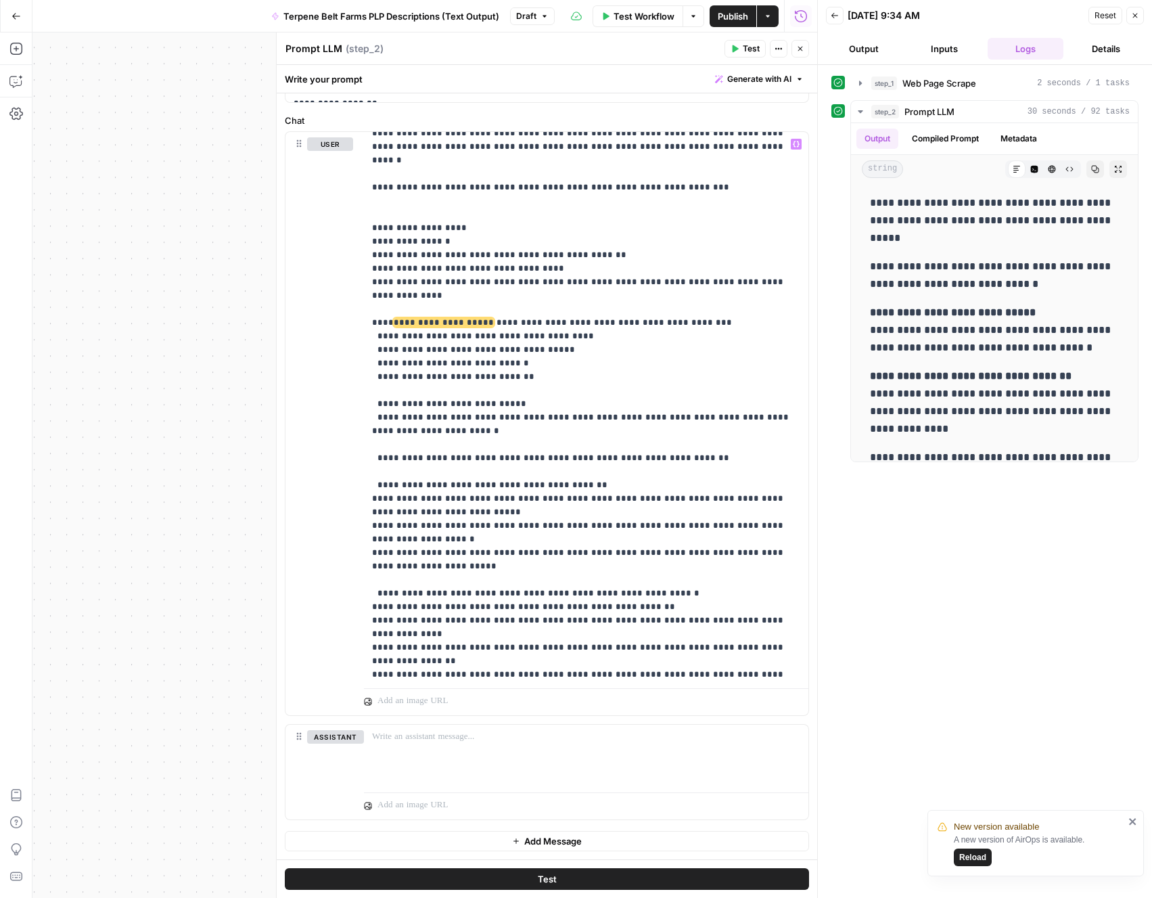
click at [455, 883] on button "Test" at bounding box center [547, 879] width 524 height 22
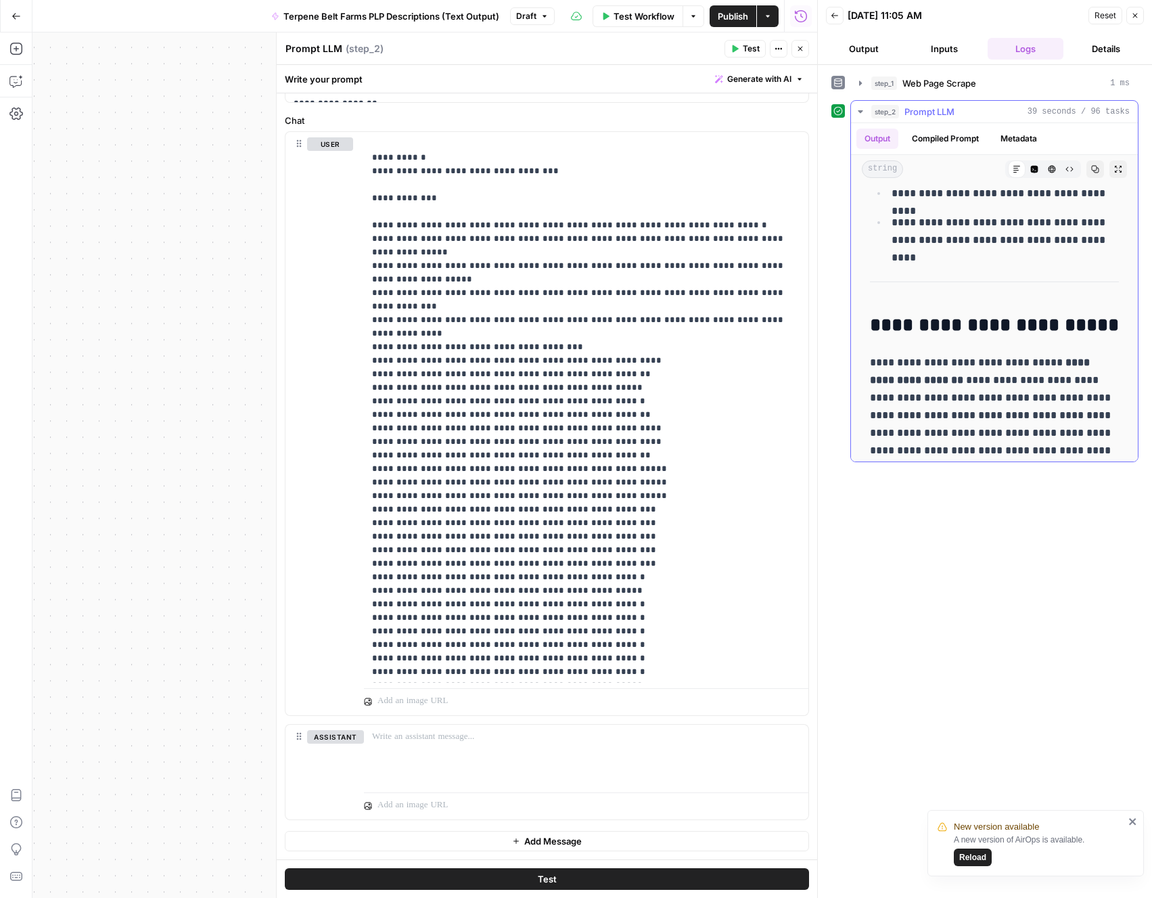
scroll to position [518, 0]
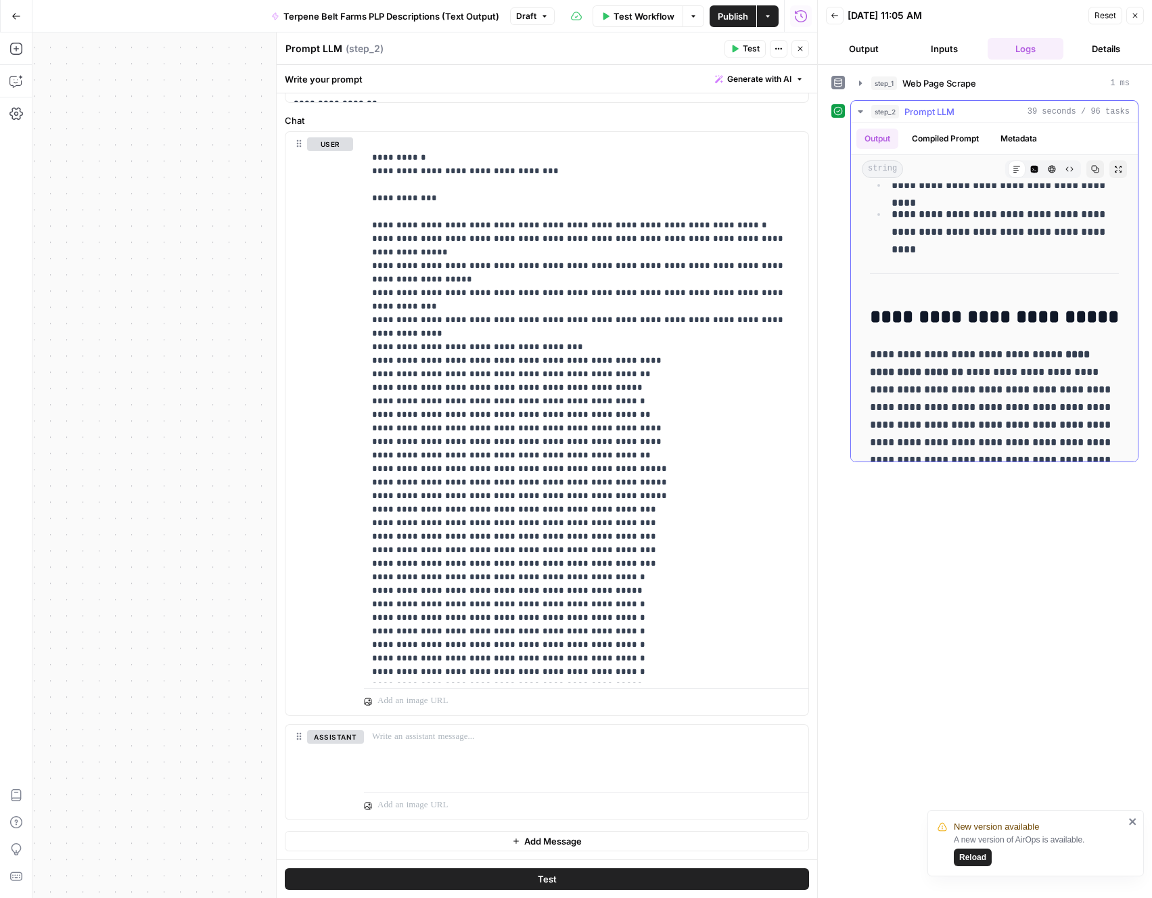
drag, startPoint x: 870, startPoint y: 314, endPoint x: 870, endPoint y: 386, distance: 71.7
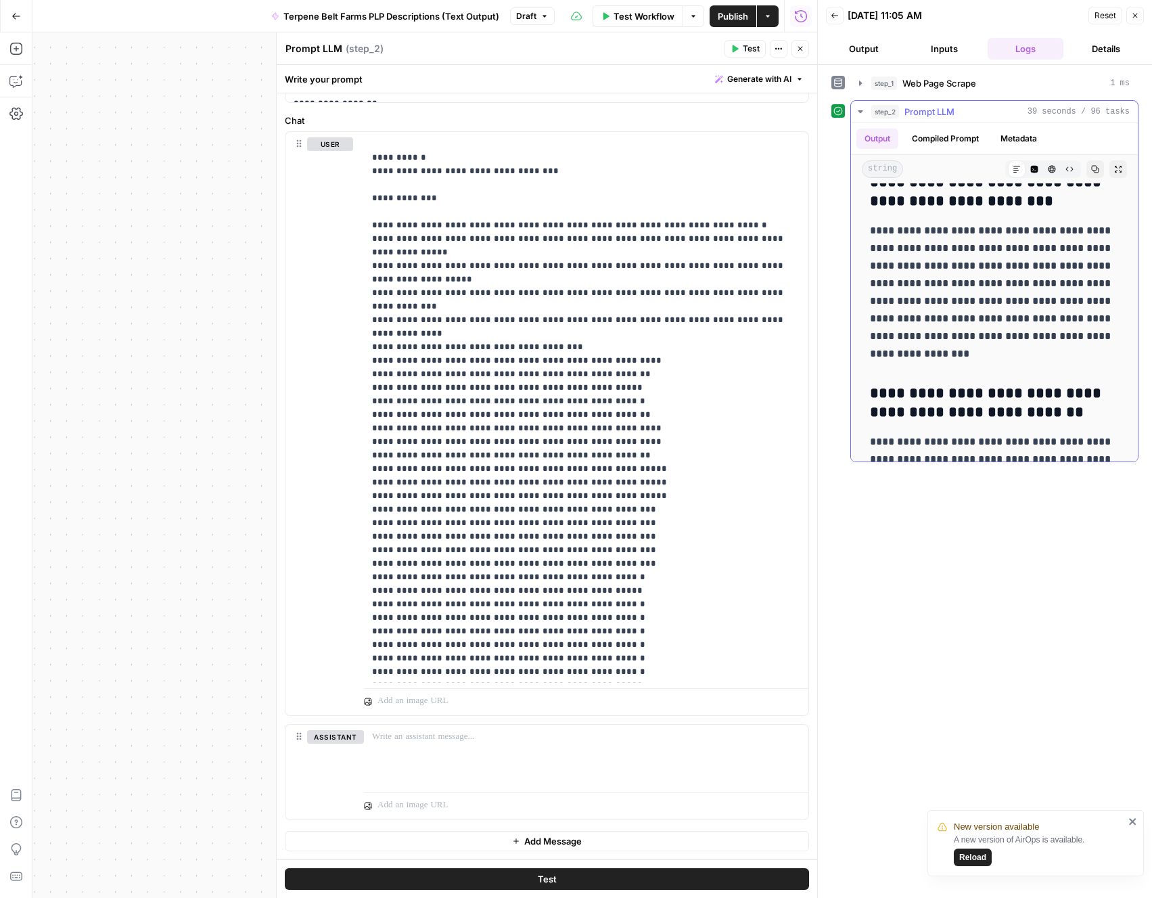
scroll to position [2920, 0]
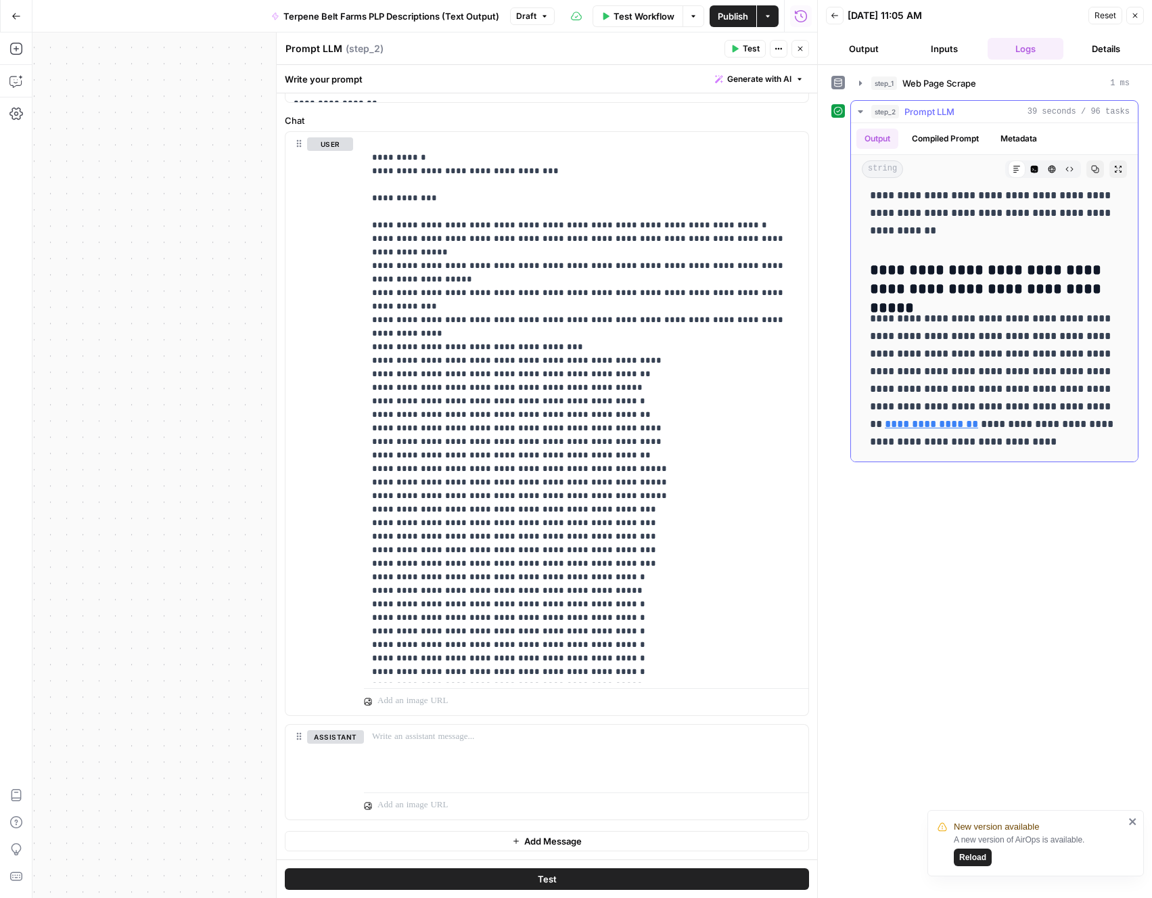
click at [975, 440] on p "**********" at bounding box center [994, 380] width 249 height 141
copy div "**********"
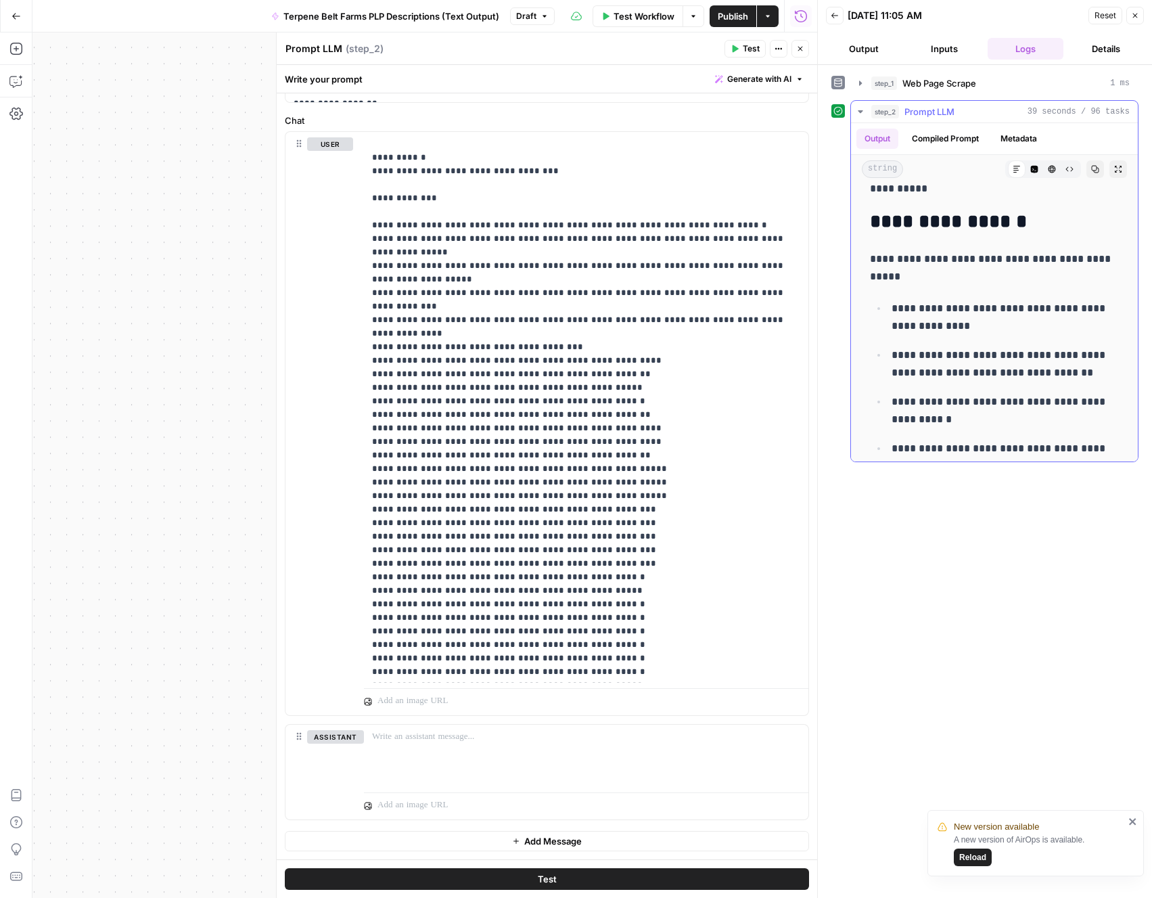
scroll to position [0, 0]
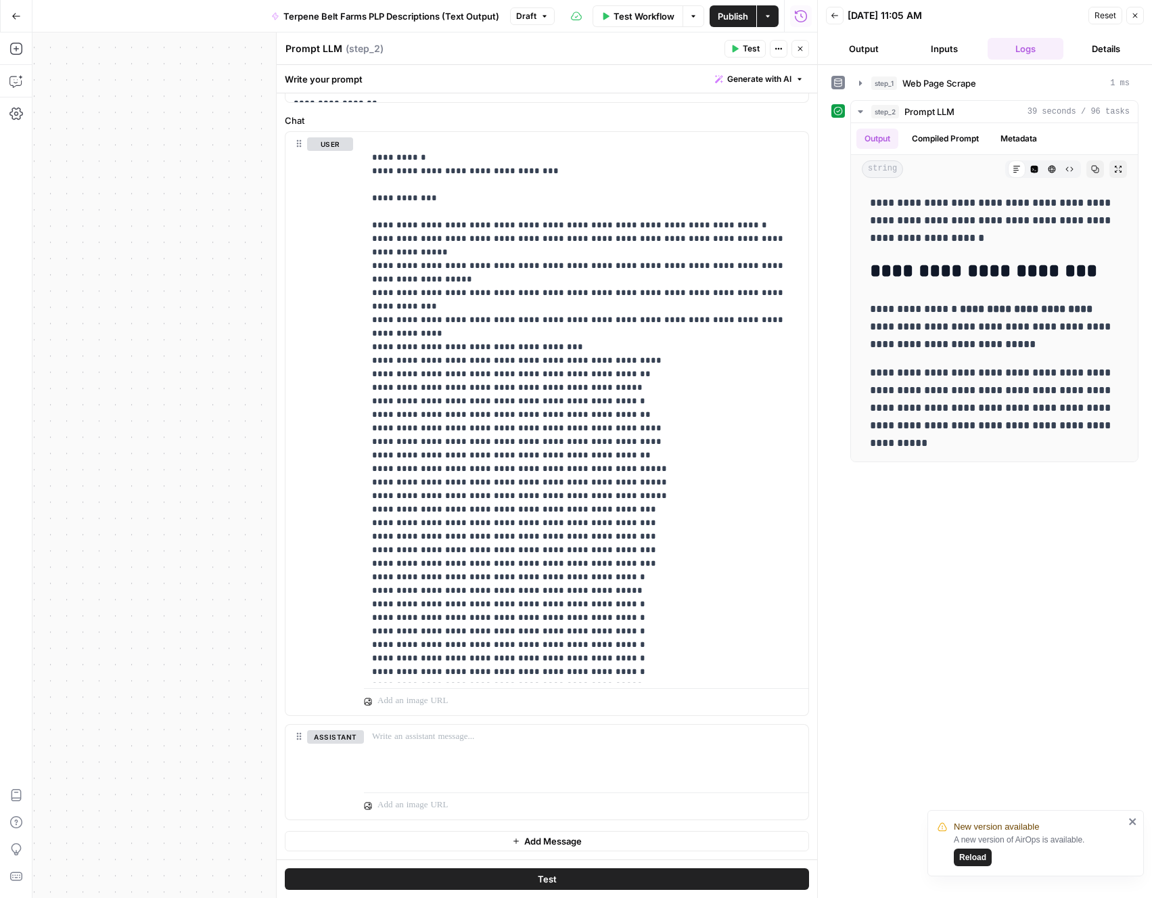
click at [938, 55] on button "Inputs" at bounding box center [945, 49] width 76 height 22
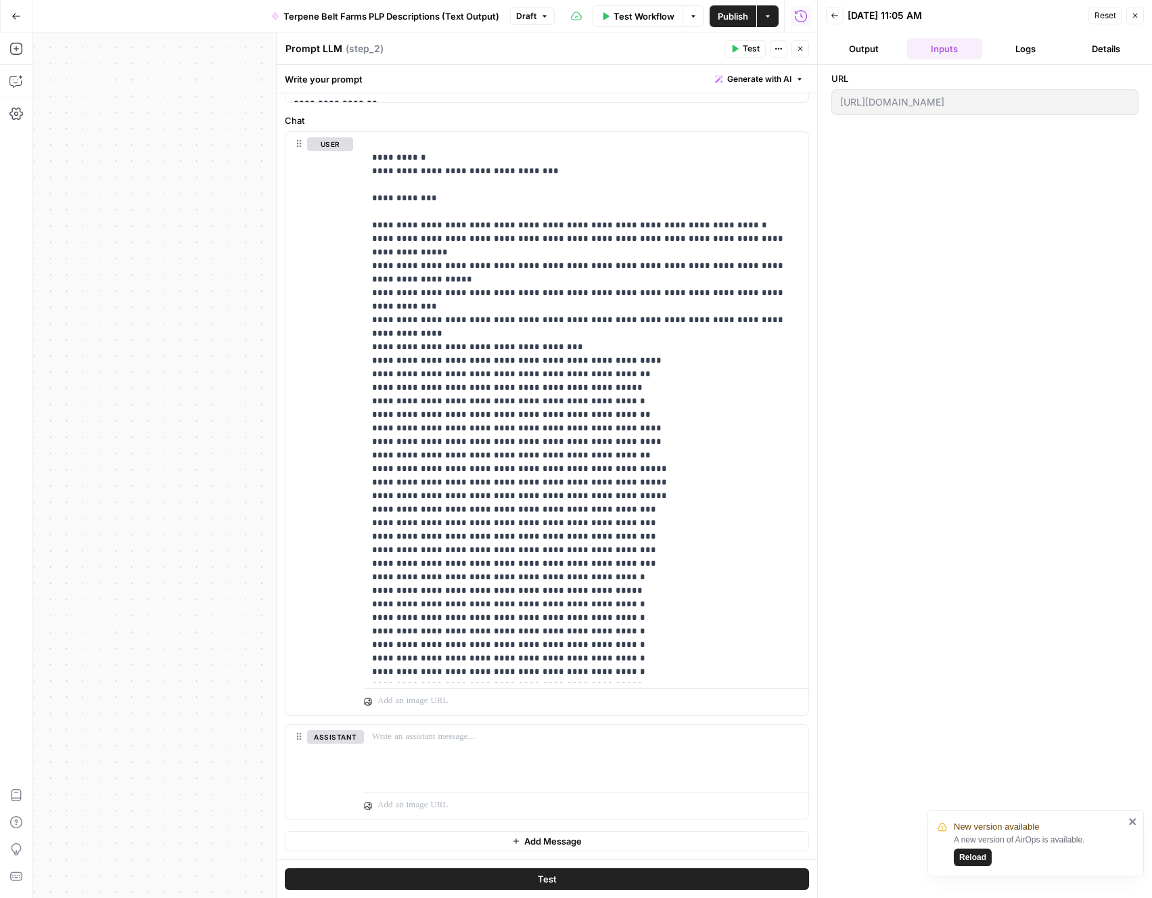
click at [1107, 19] on span "Reset" at bounding box center [1106, 15] width 22 height 12
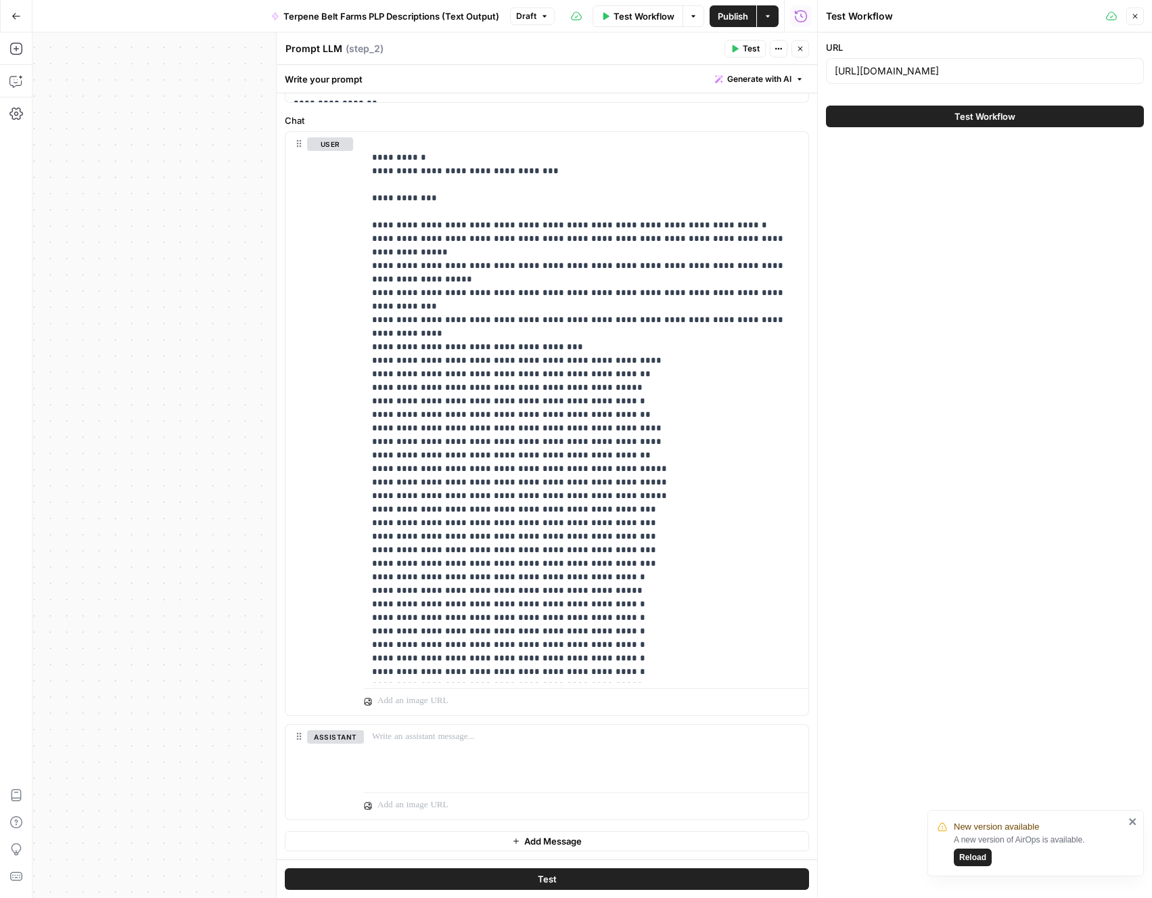
click at [1000, 81] on div "[URL][DOMAIN_NAME]" at bounding box center [985, 71] width 318 height 26
click at [1001, 74] on input "[URL][DOMAIN_NAME]" at bounding box center [985, 71] width 300 height 14
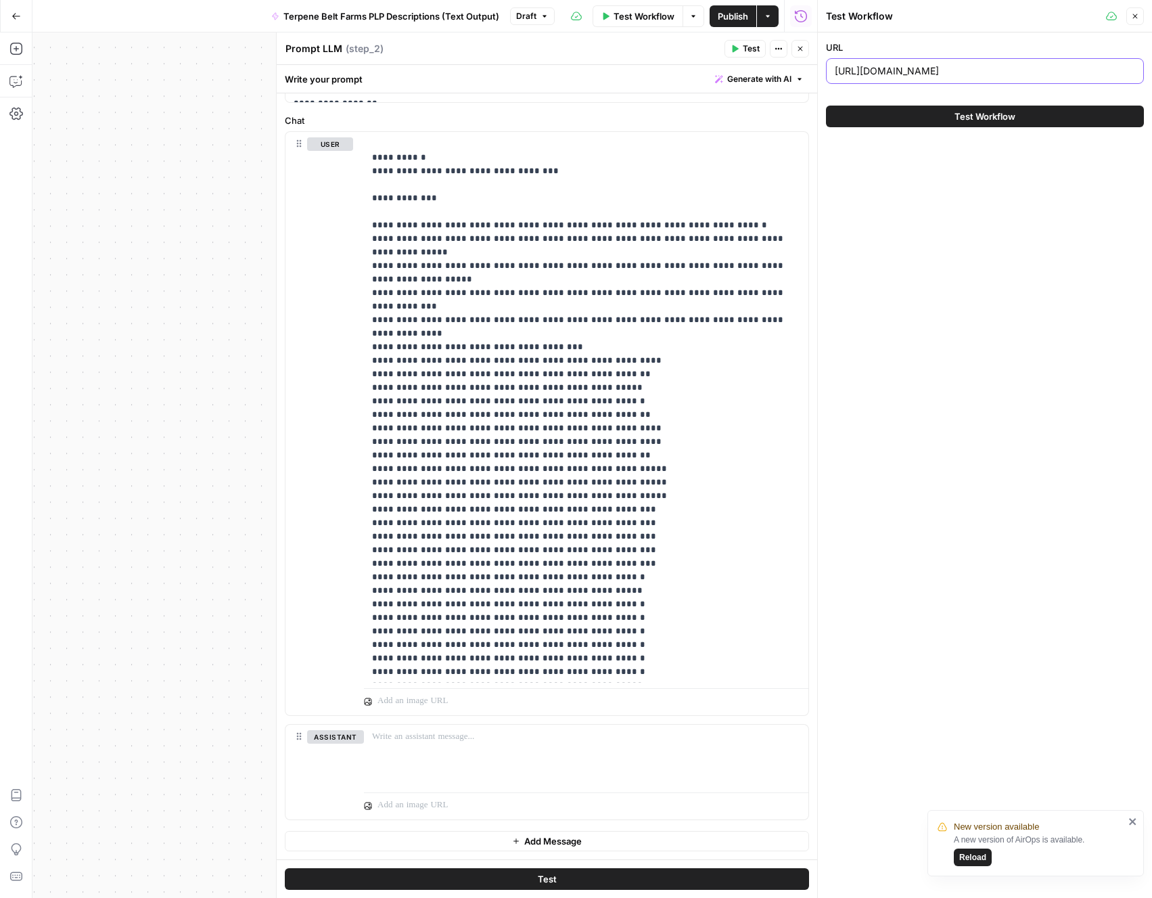
click at [1001, 74] on input "[URL][DOMAIN_NAME]" at bounding box center [985, 71] width 300 height 14
paste input "flower-infusion/candy-gas-neu-bag"
type input "[URL][DOMAIN_NAME]"
click at [963, 115] on span "Test Workflow" at bounding box center [985, 117] width 61 height 14
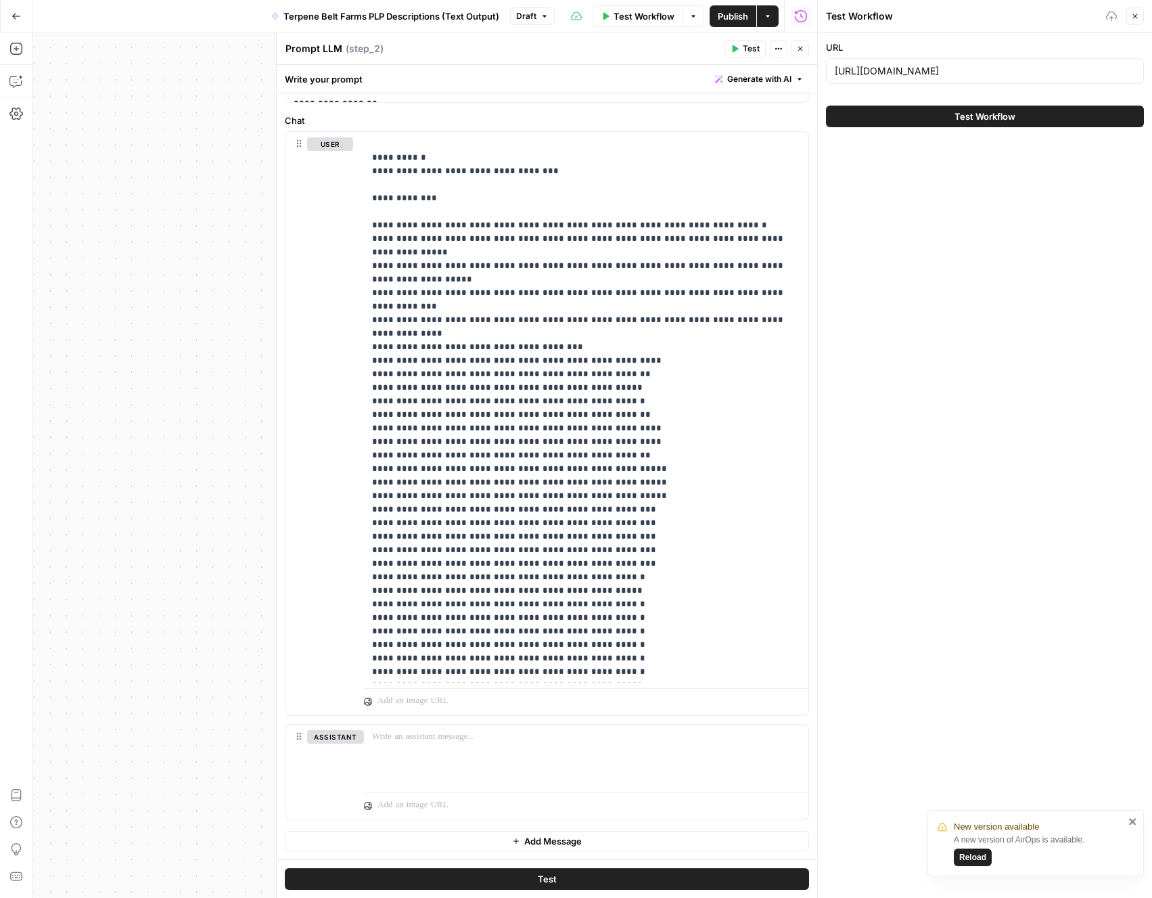
scroll to position [0, 0]
click at [957, 117] on span "Test Workflow" at bounding box center [985, 117] width 61 height 14
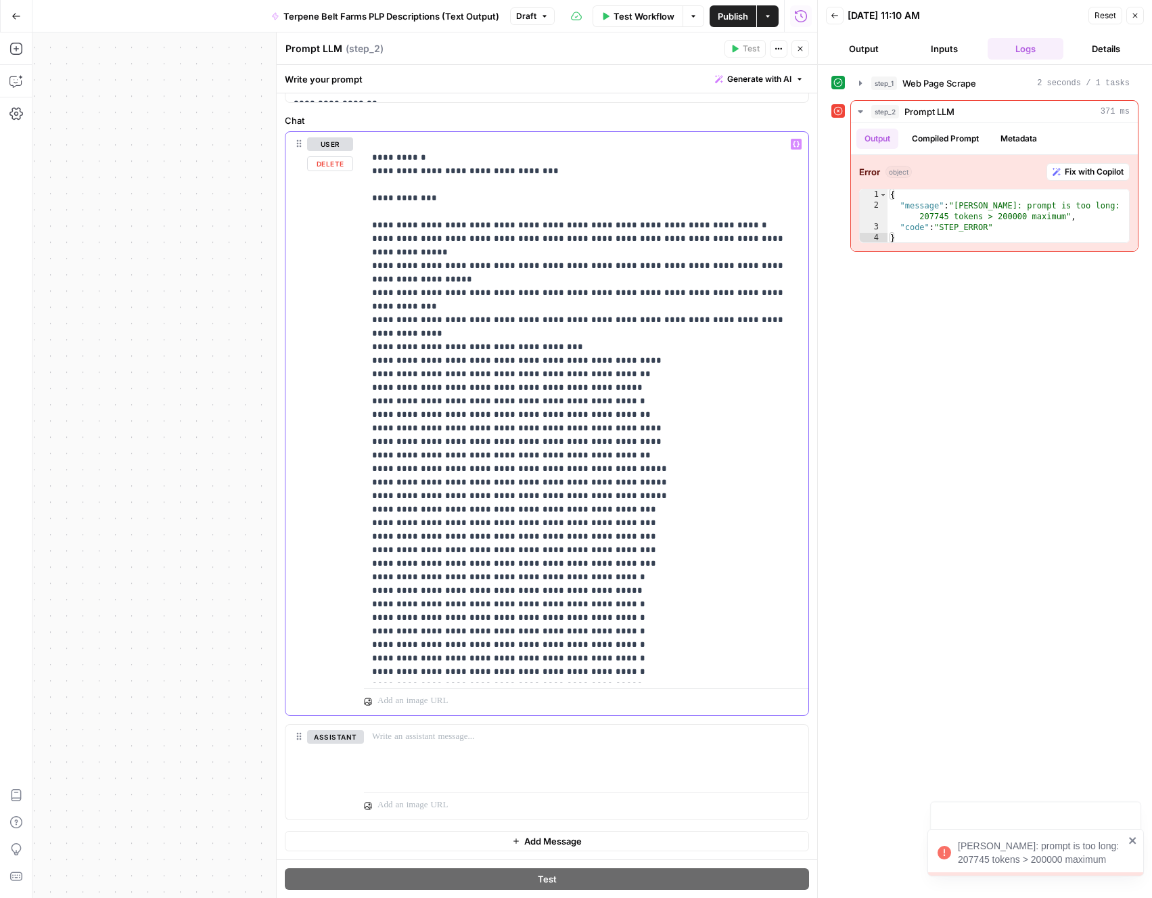
click at [881, 51] on button "Output" at bounding box center [864, 49] width 76 height 22
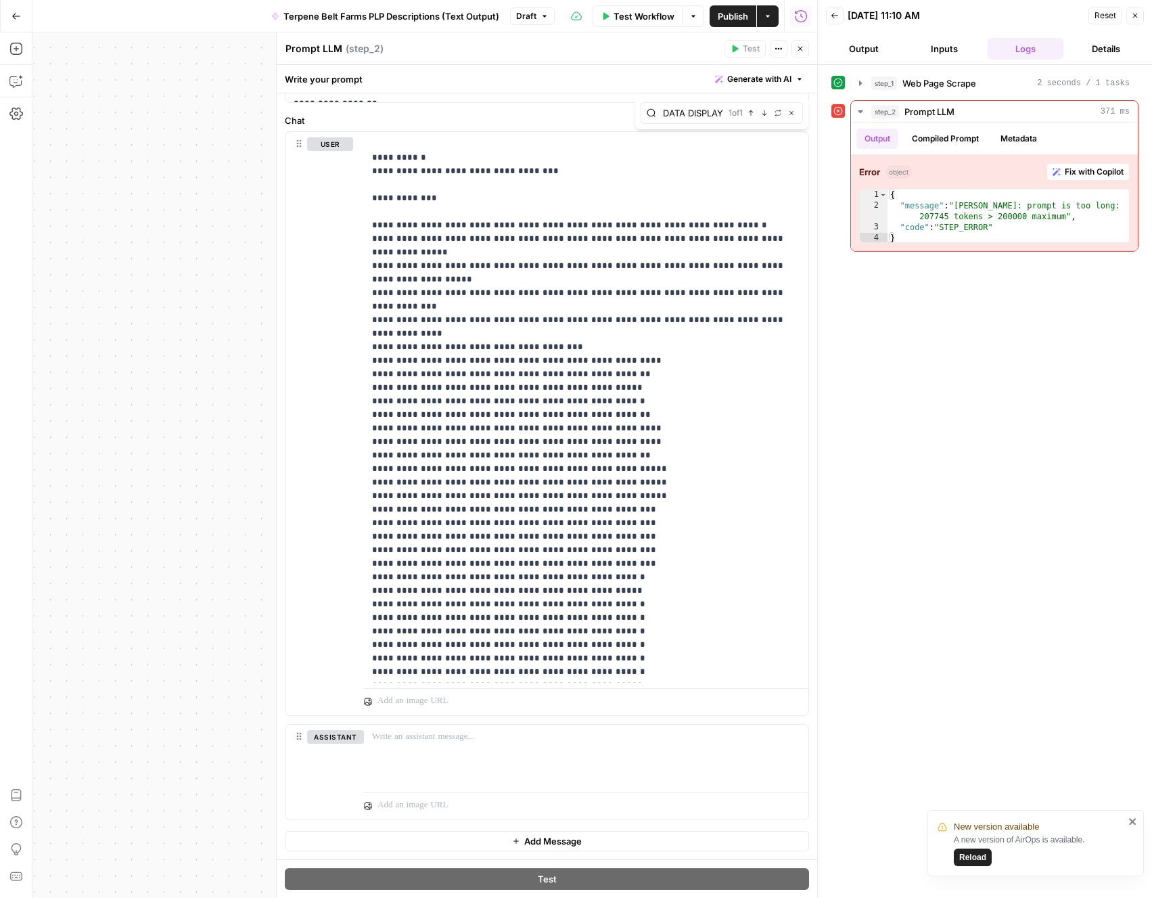
scroll to position [0, 0]
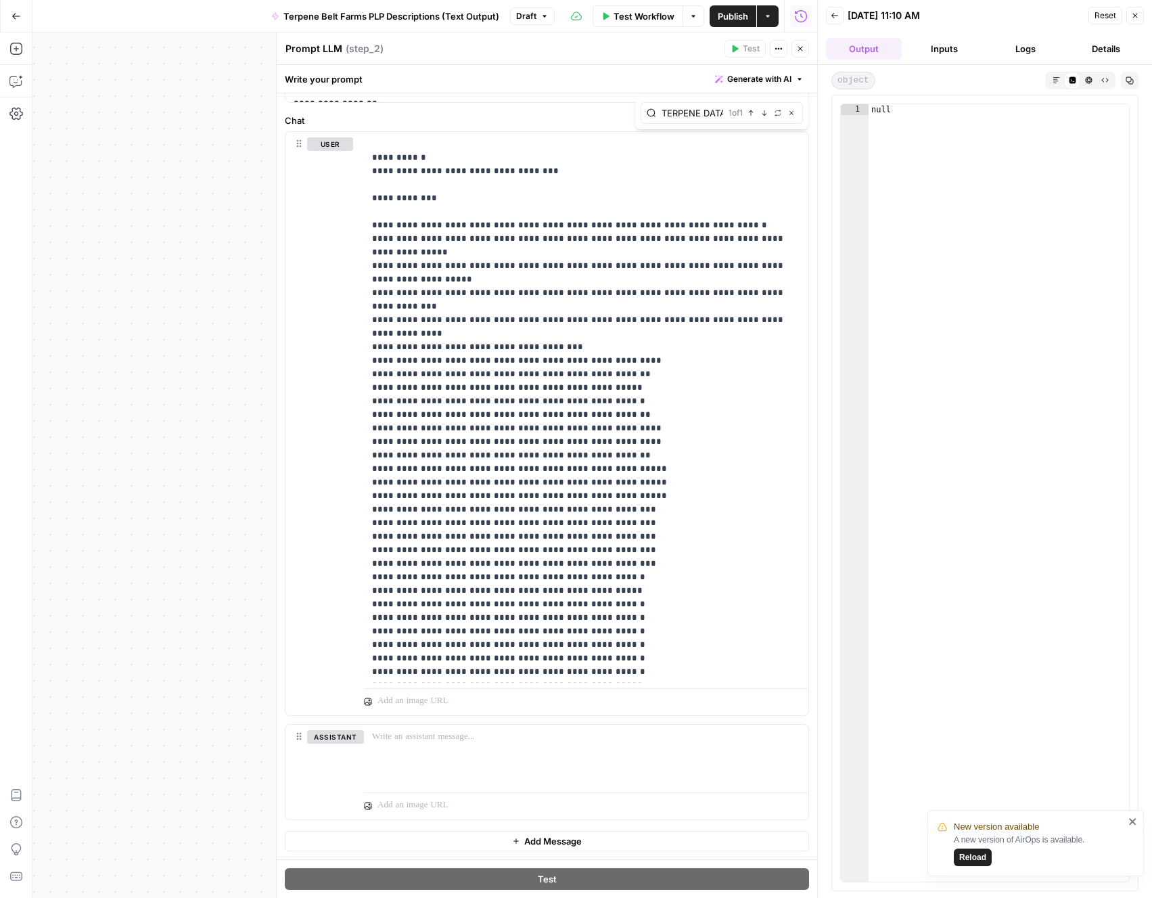
click at [1014, 45] on button "Logs" at bounding box center [1026, 49] width 76 height 22
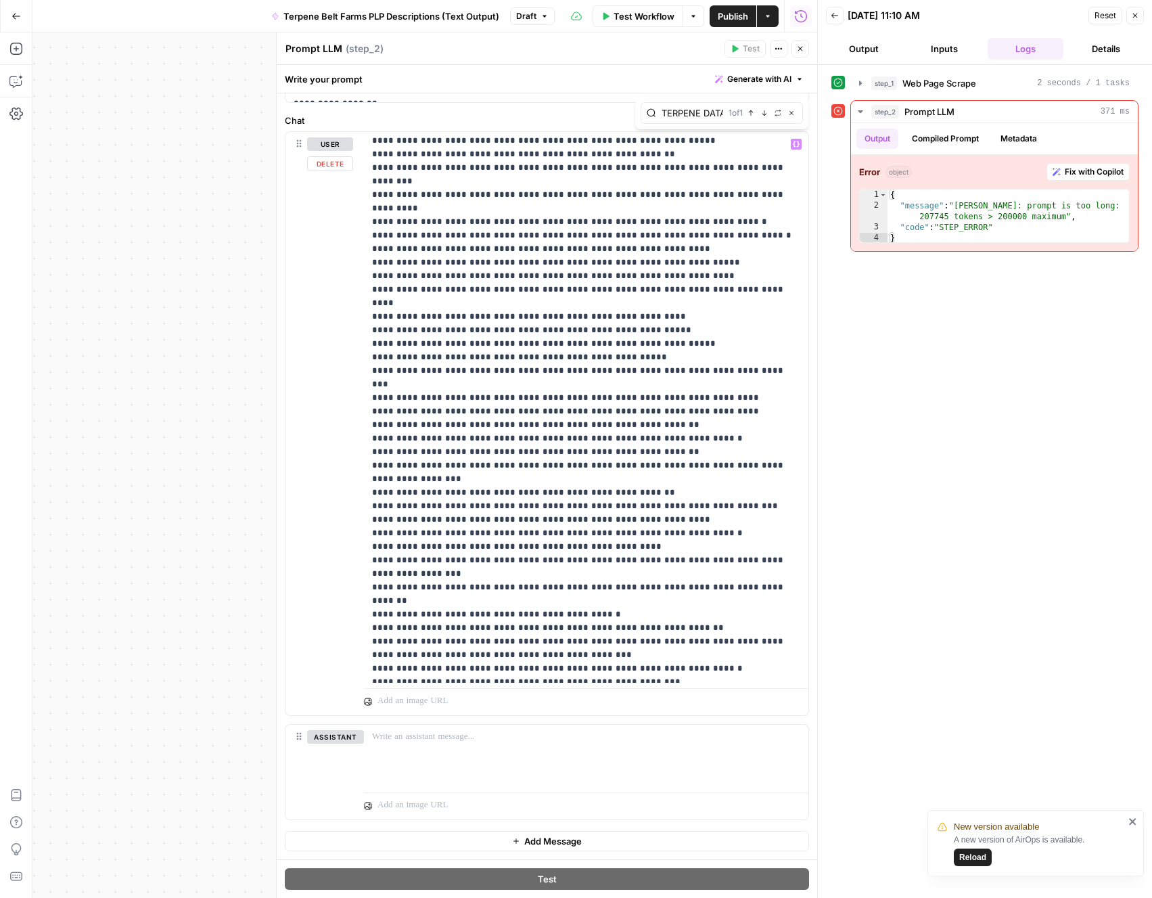
scroll to position [11830, 0]
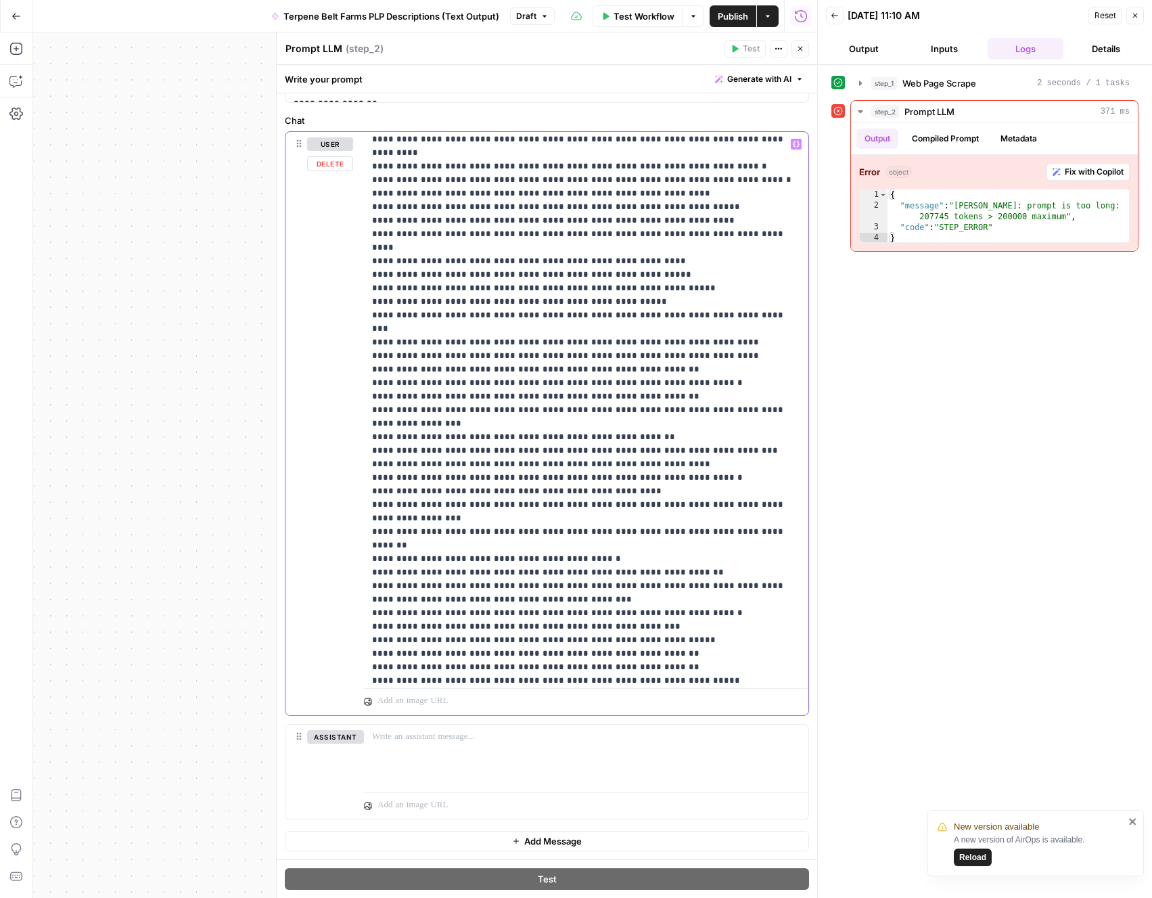
drag, startPoint x: 716, startPoint y: 574, endPoint x: 459, endPoint y: 437, distance: 291.4
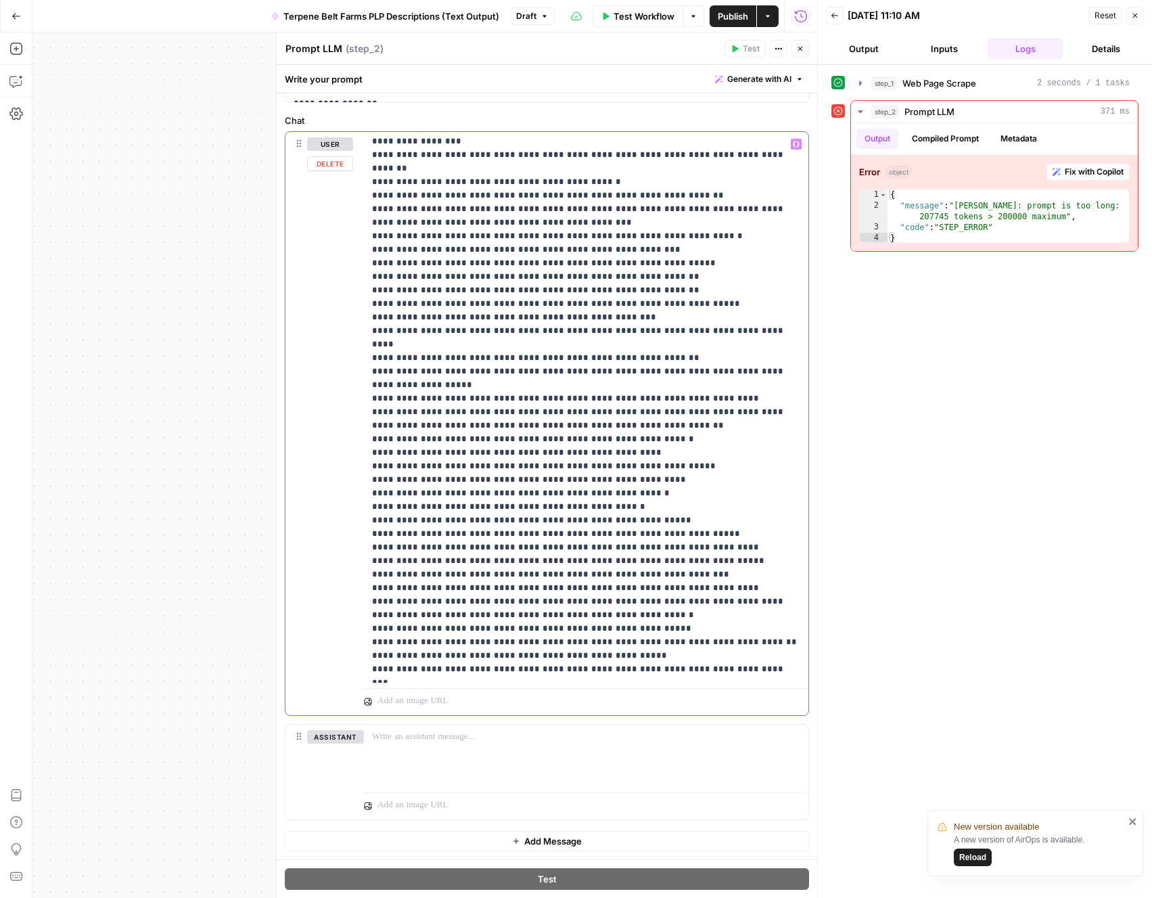
scroll to position [12158, 0]
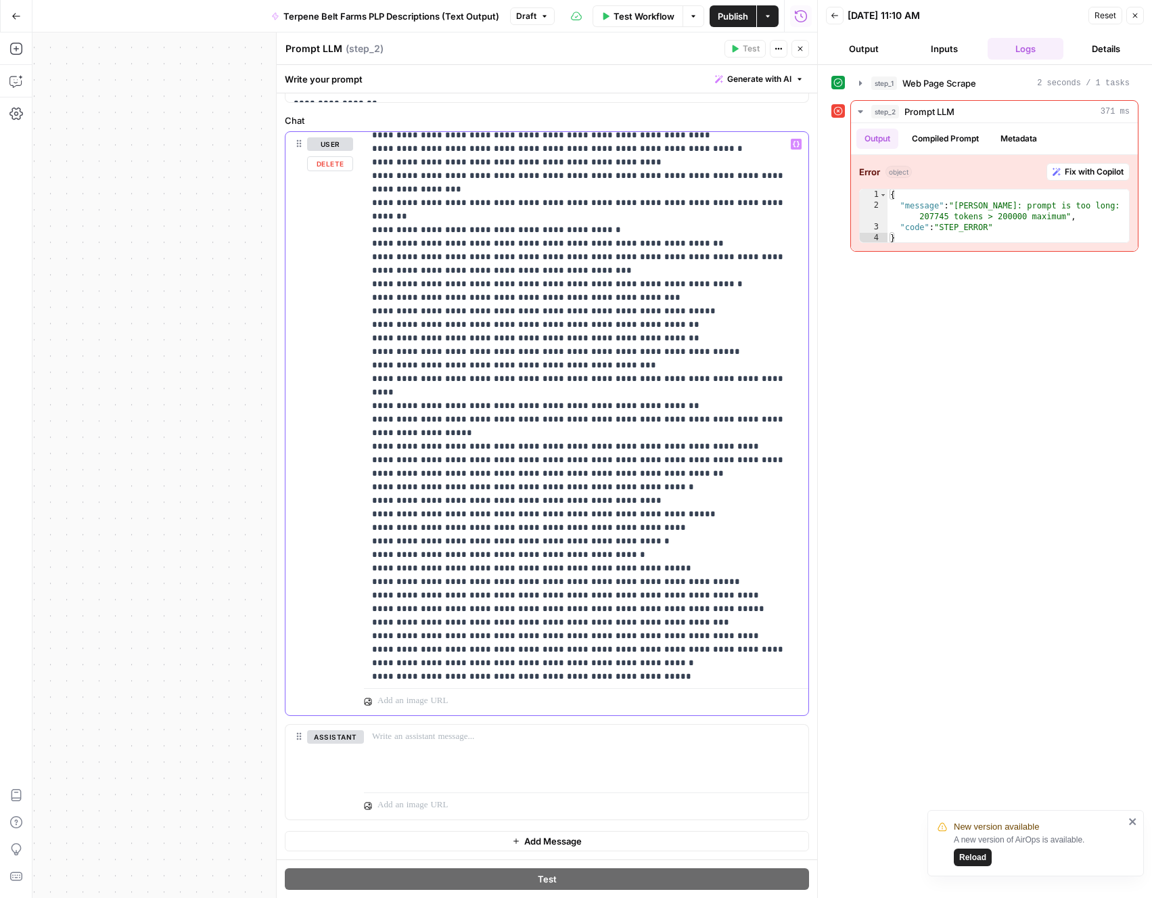
type input "FAQ rules"
click at [764, 116] on icon "button" at bounding box center [764, 113] width 7 height 7
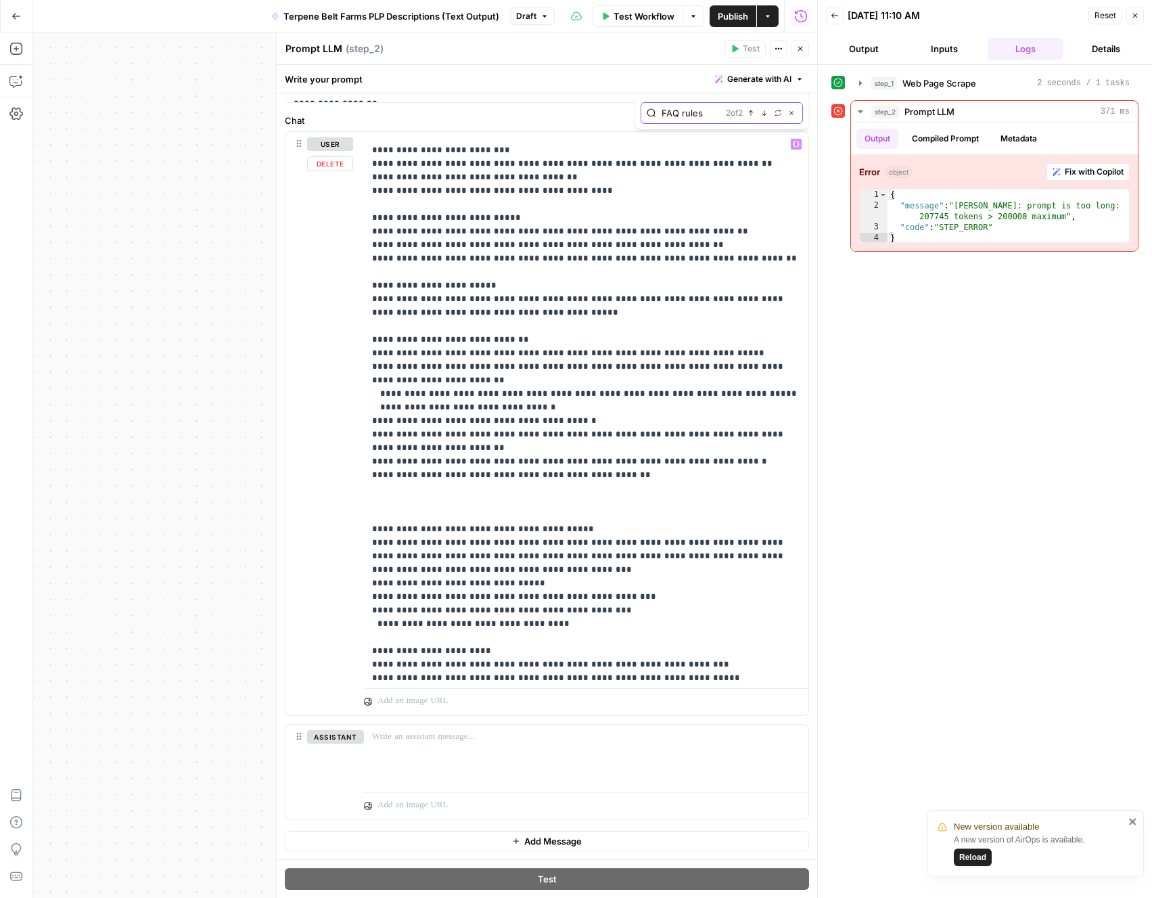
scroll to position [4499, 0]
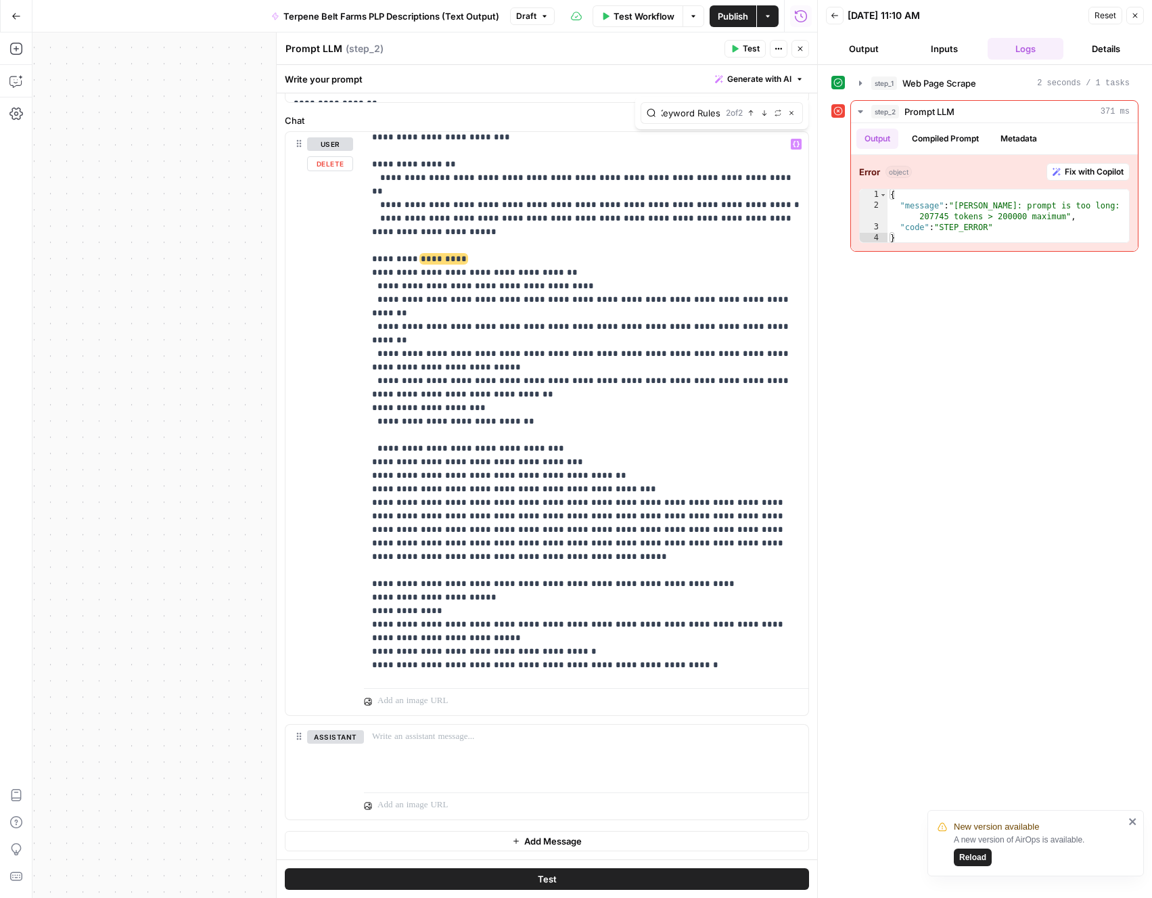
scroll to position [0, 33]
type input "SEO & Keyword Rules"
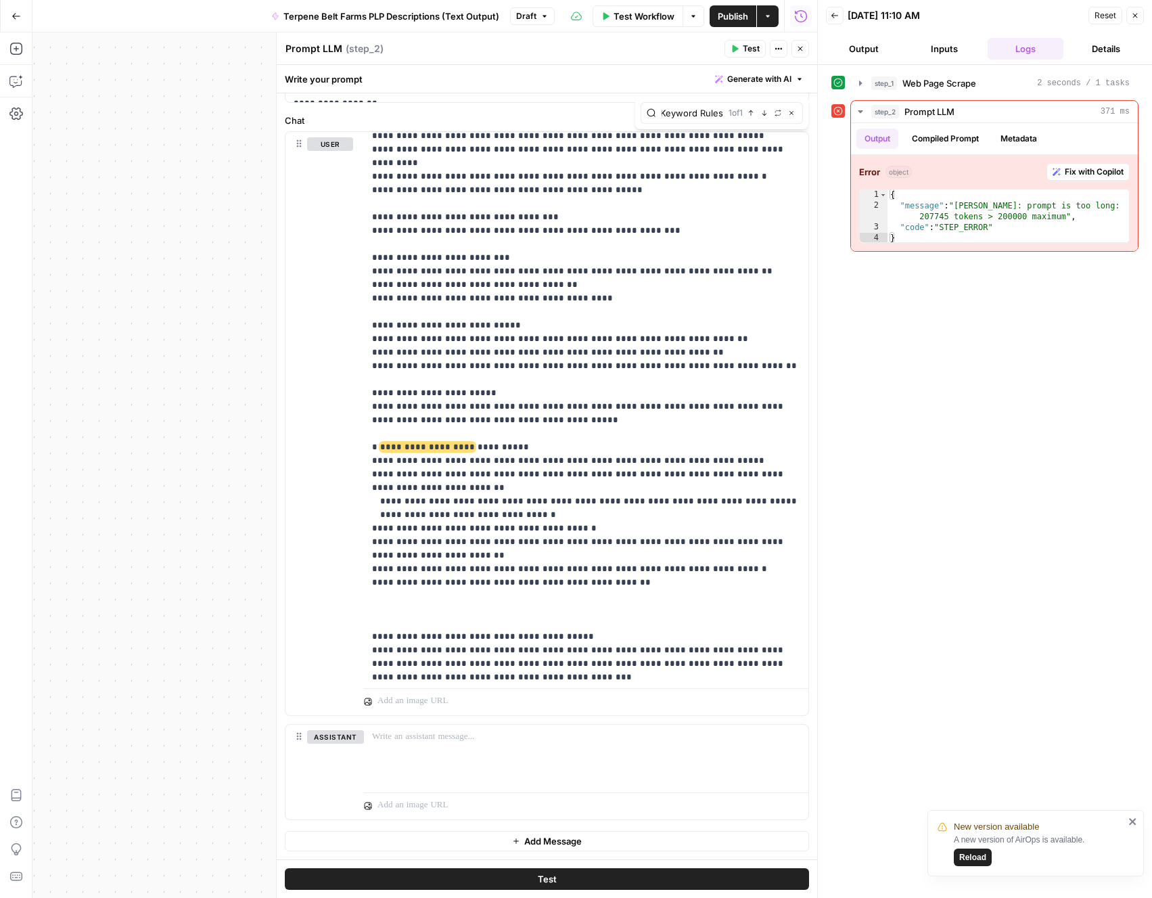
scroll to position [0, 0]
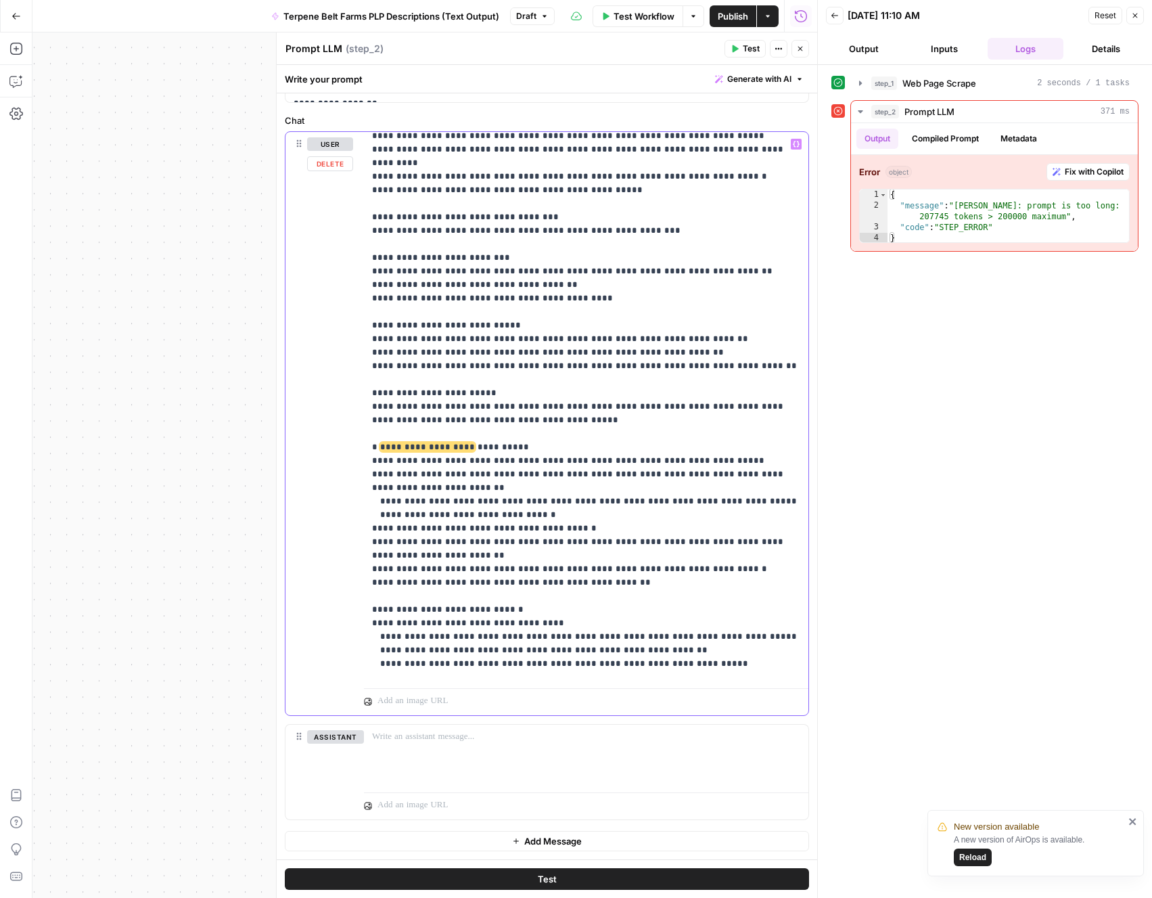
drag, startPoint x: 452, startPoint y: 403, endPoint x: 340, endPoint y: 408, distance: 112.4
click at [340, 408] on div "**********" at bounding box center [546, 423] width 523 height 583
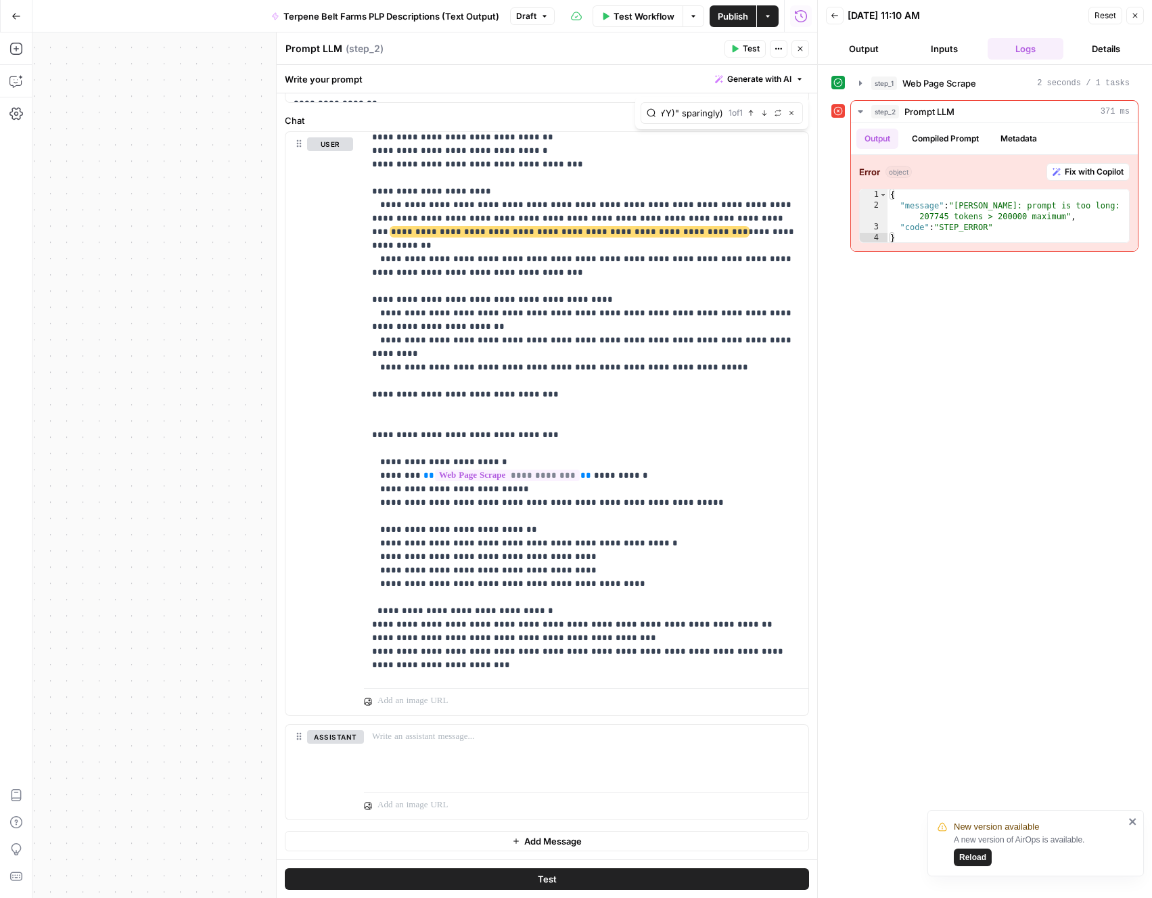
scroll to position [0, 0]
type input "faq rules"
click at [767, 112] on span "Next Match" at bounding box center [767, 112] width 1 height 1
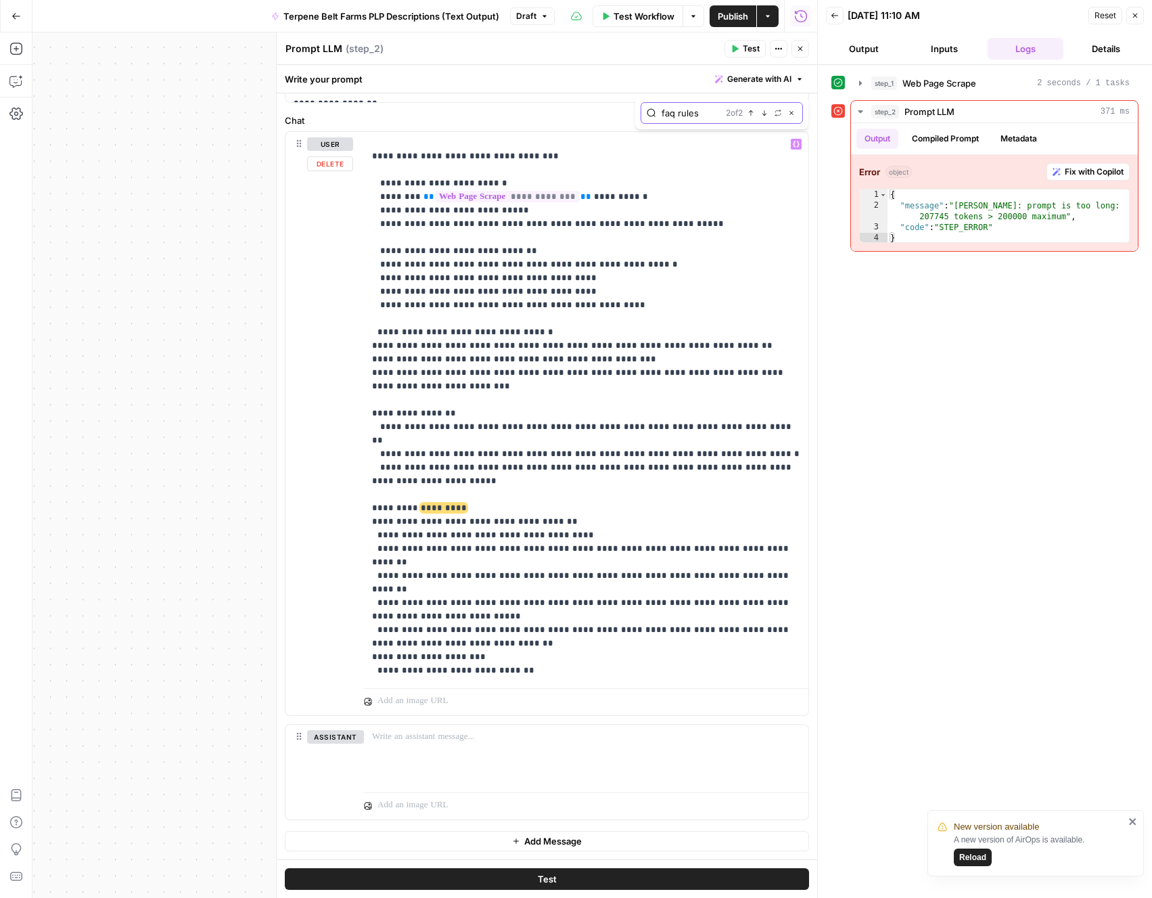
scroll to position [4499, 0]
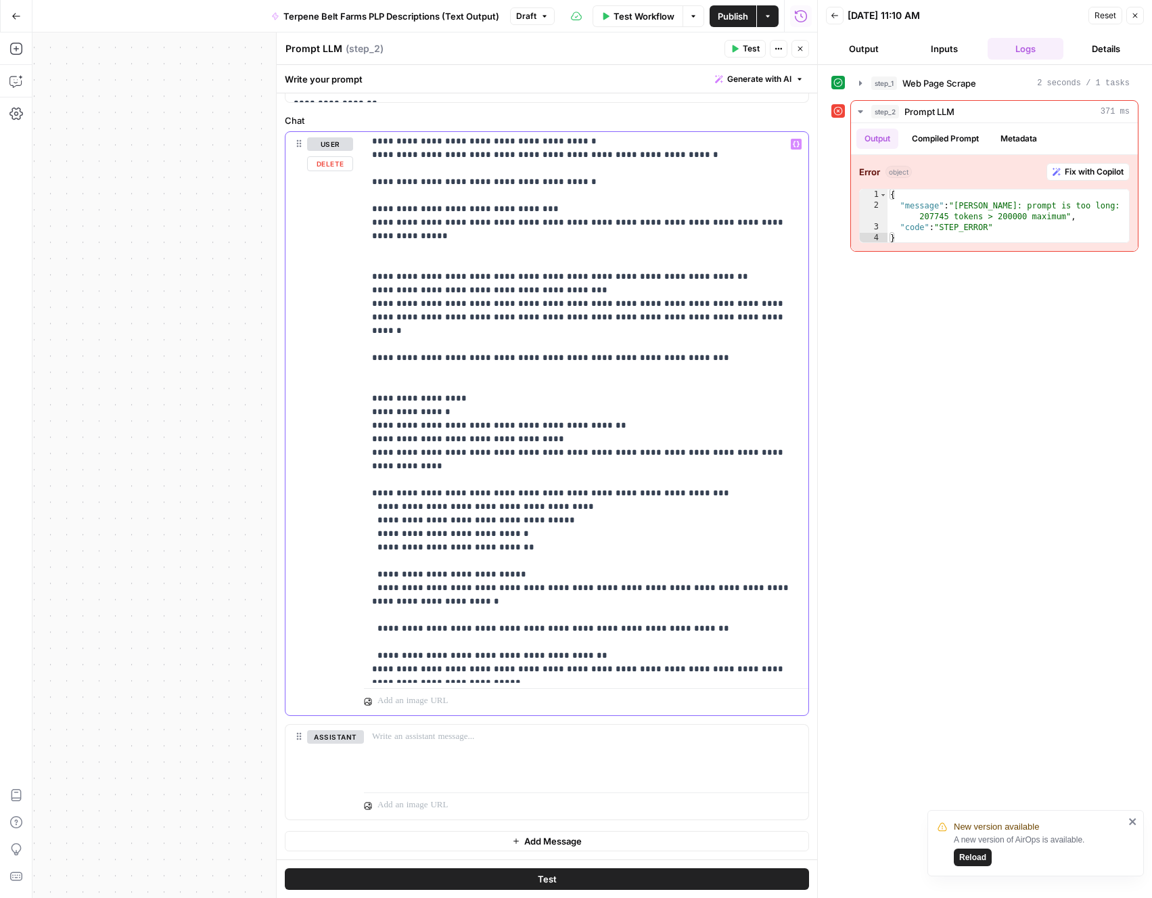
scroll to position [5783, 0]
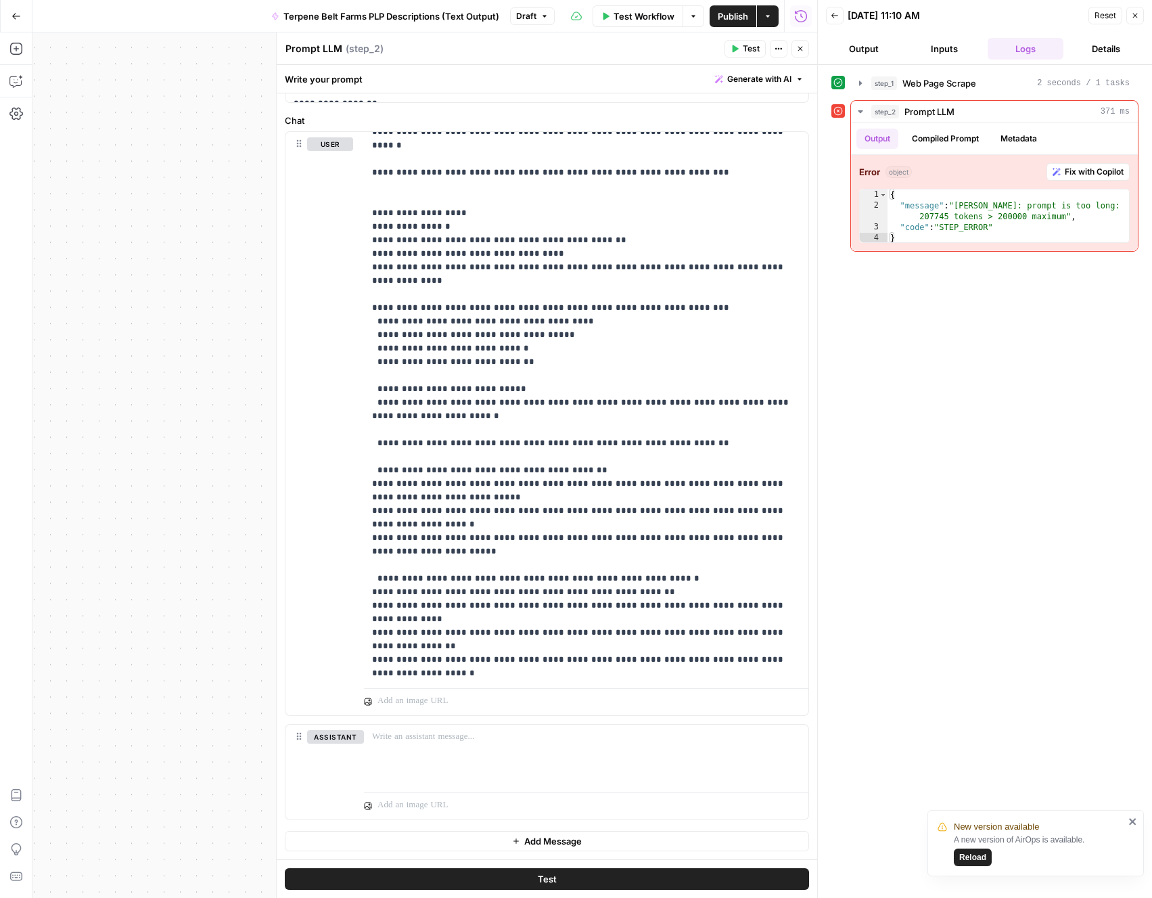
scroll to position [5383, 0]
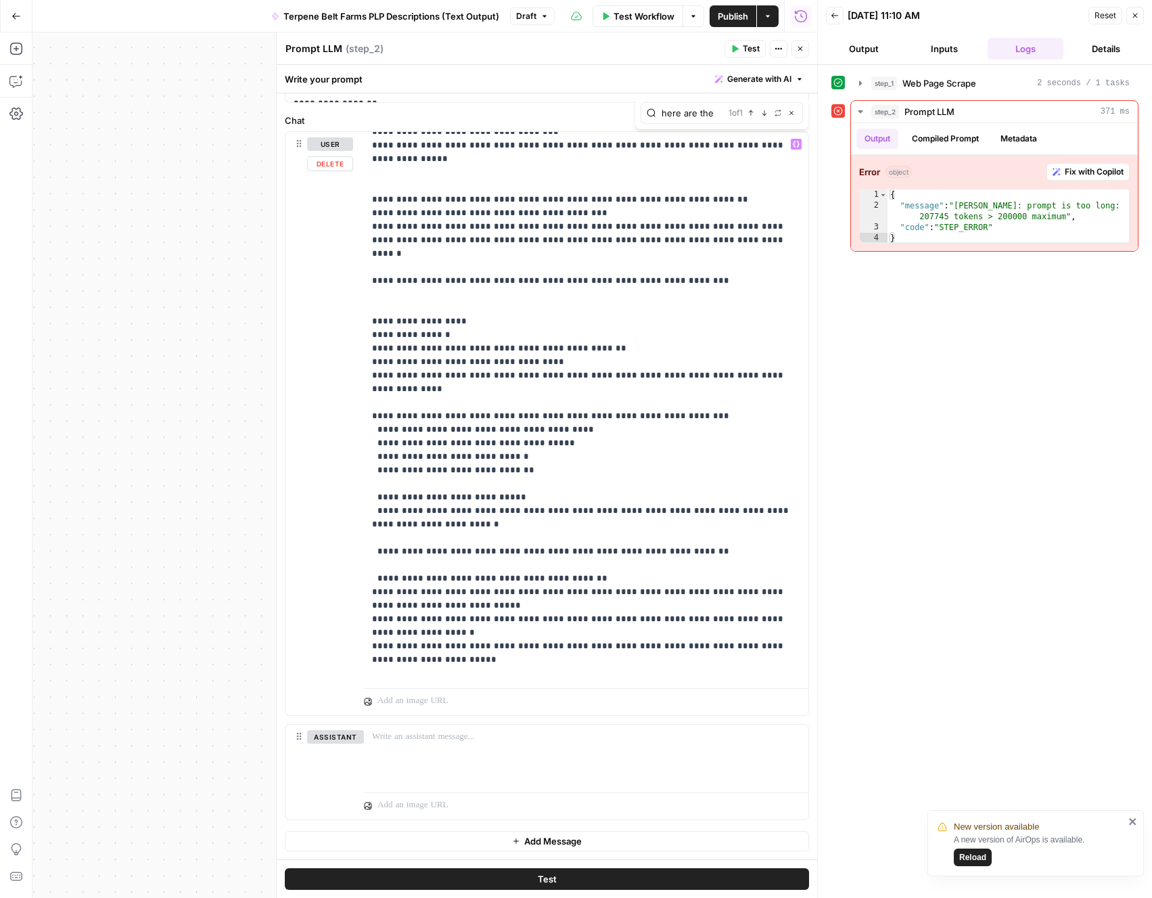
type input "here are the"
click at [762, 112] on icon "button" at bounding box center [764, 113] width 7 height 7
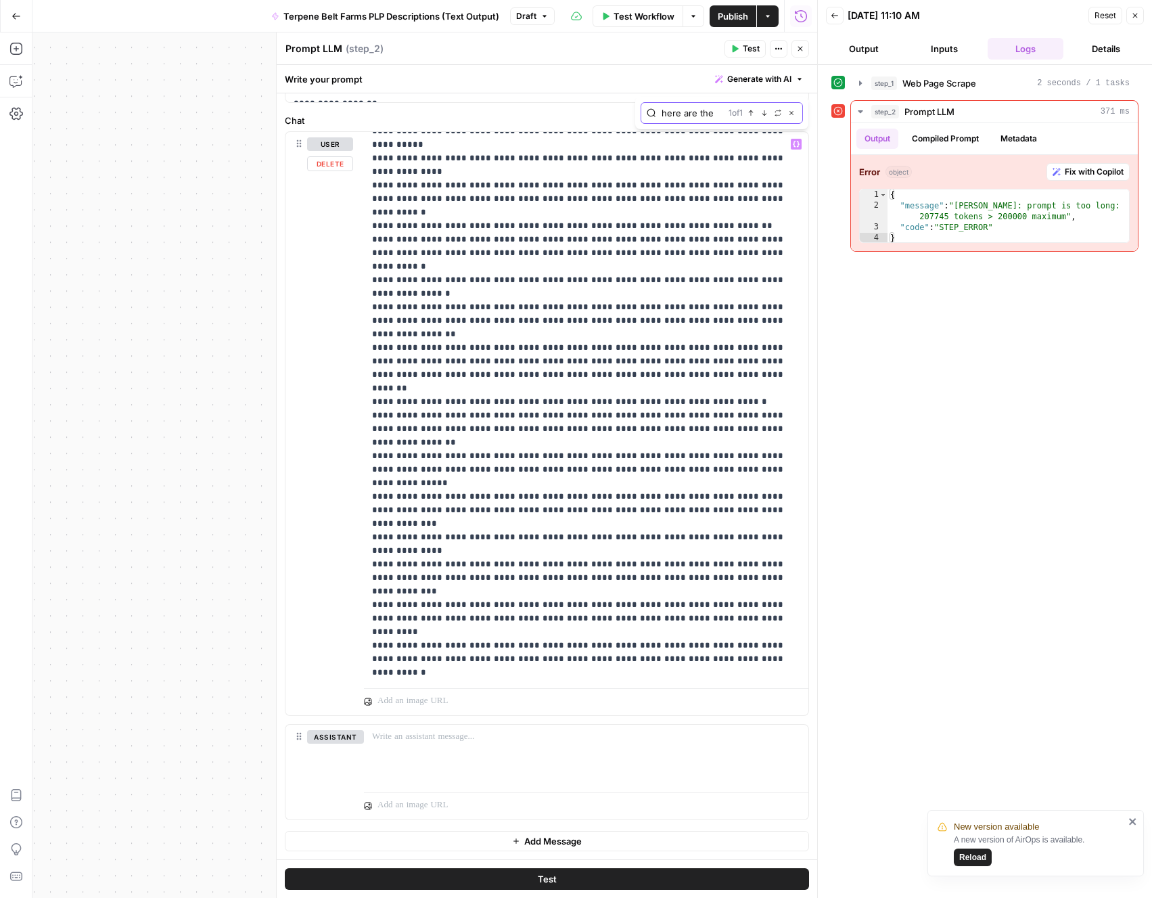
scroll to position [10947, 0]
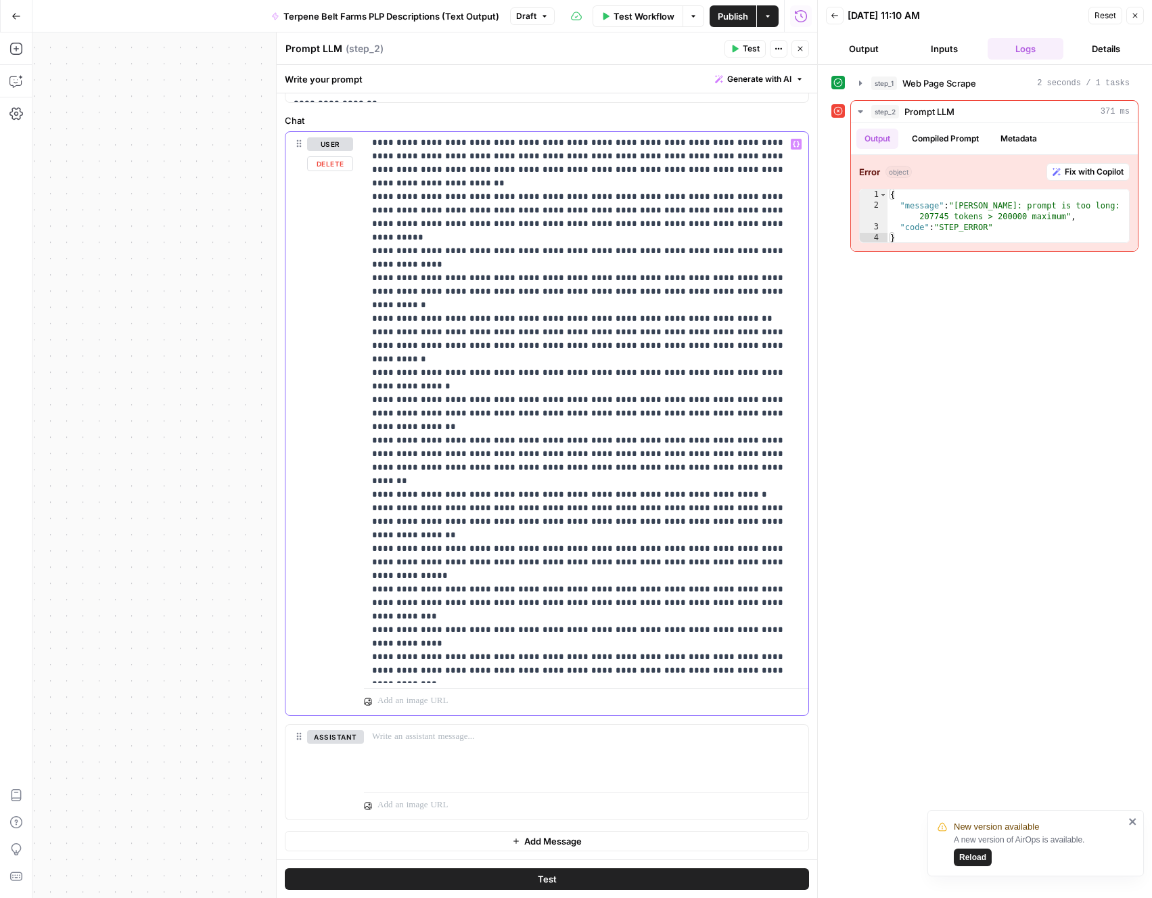
drag, startPoint x: 409, startPoint y: 264, endPoint x: 354, endPoint y: 264, distance: 54.8
click at [354, 264] on div "**********" at bounding box center [546, 423] width 523 height 583
drag, startPoint x: 523, startPoint y: 286, endPoint x: 371, endPoint y: 285, distance: 152.2
click at [371, 285] on div "**********" at bounding box center [586, 407] width 444 height 551
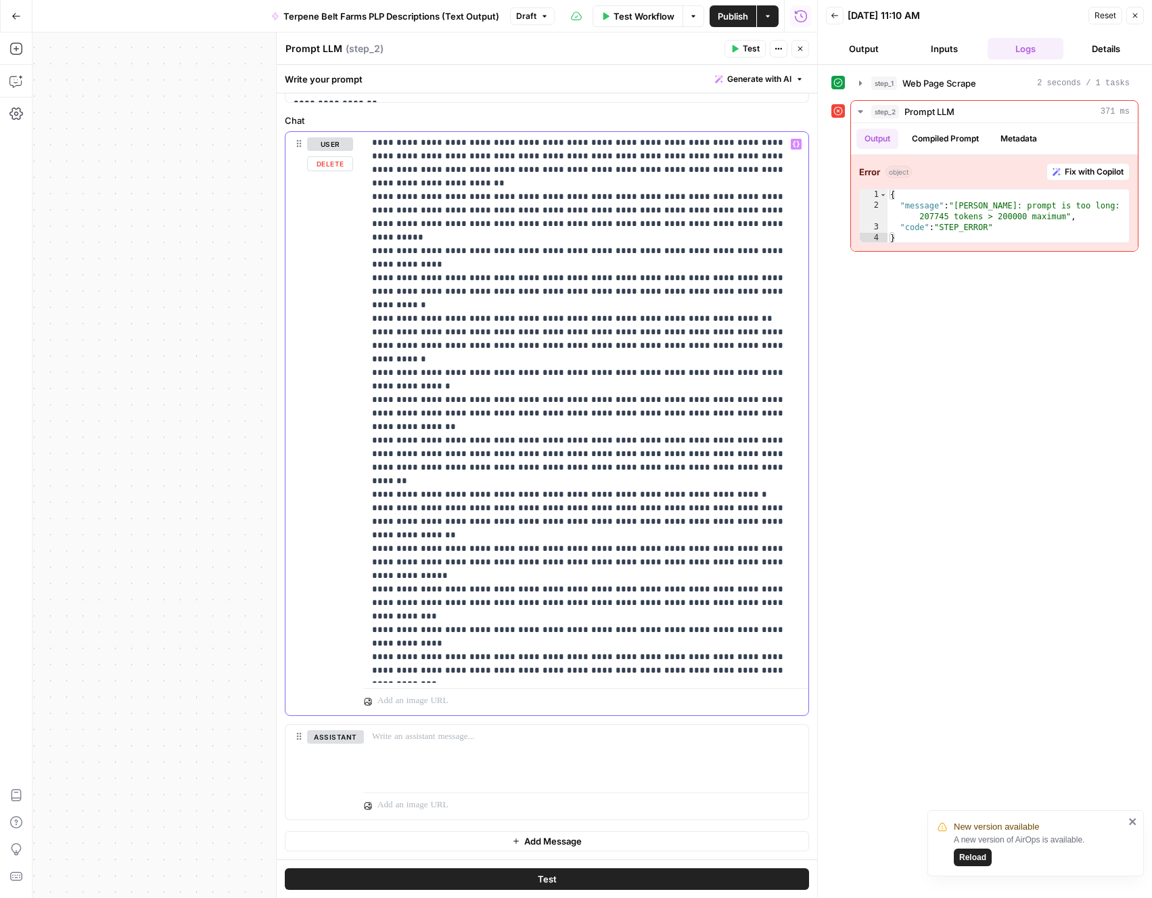
click at [371, 311] on div "**********" at bounding box center [586, 407] width 444 height 551
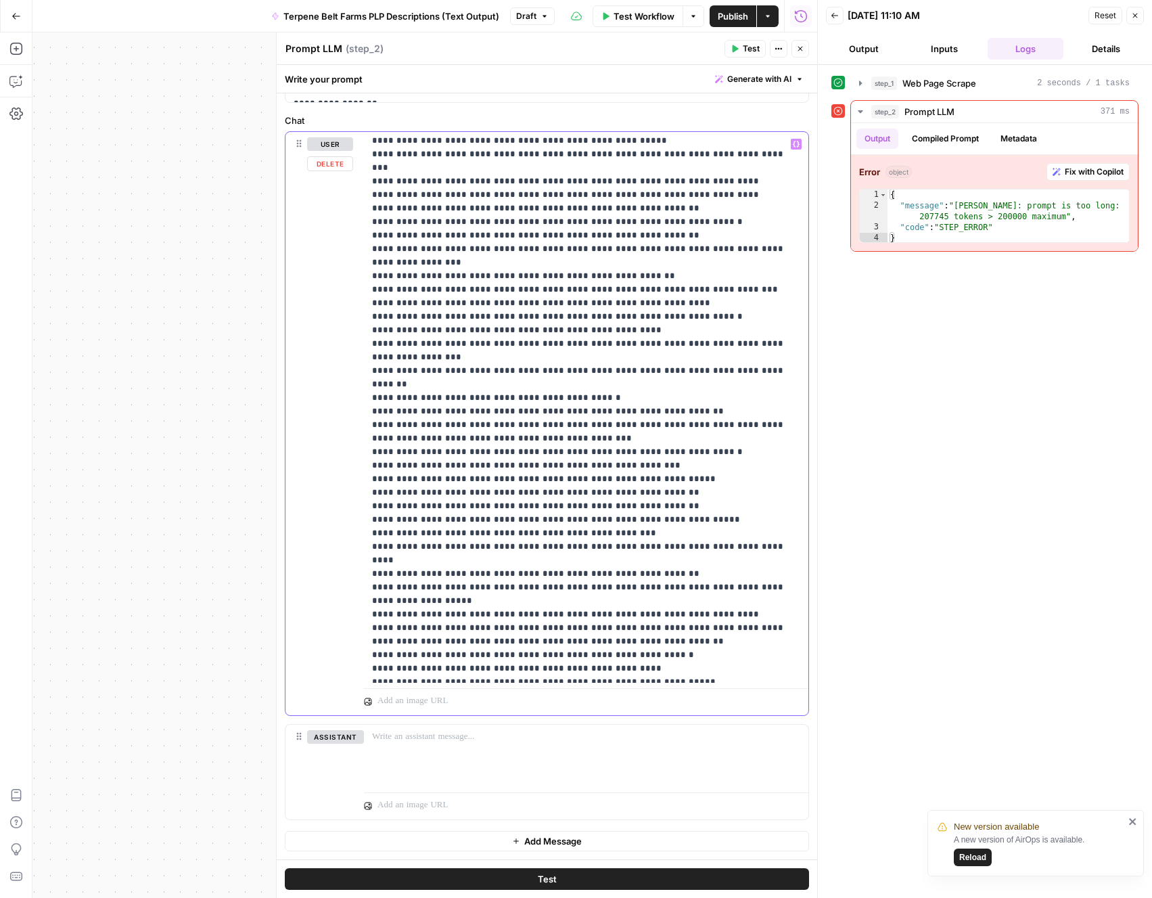
scroll to position [12630, 0]
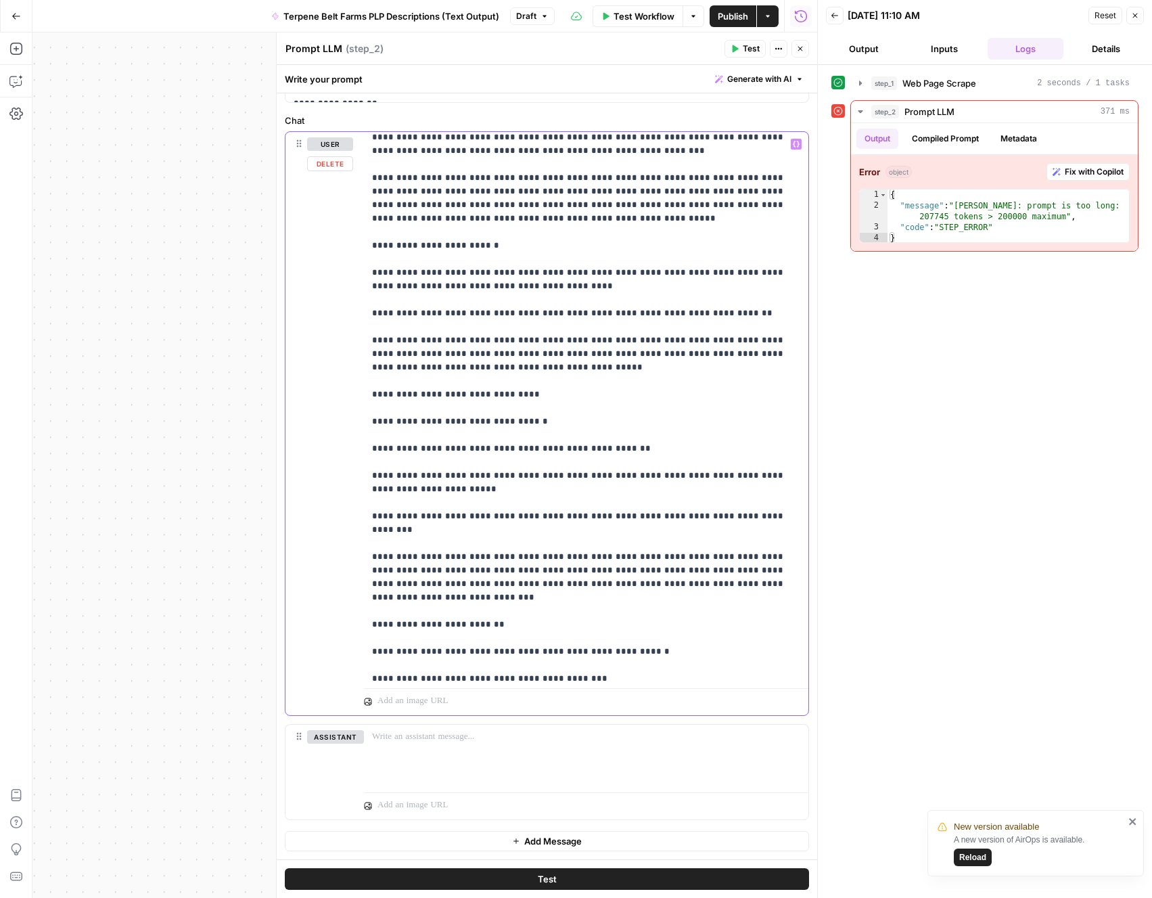
scroll to position [10857, 0]
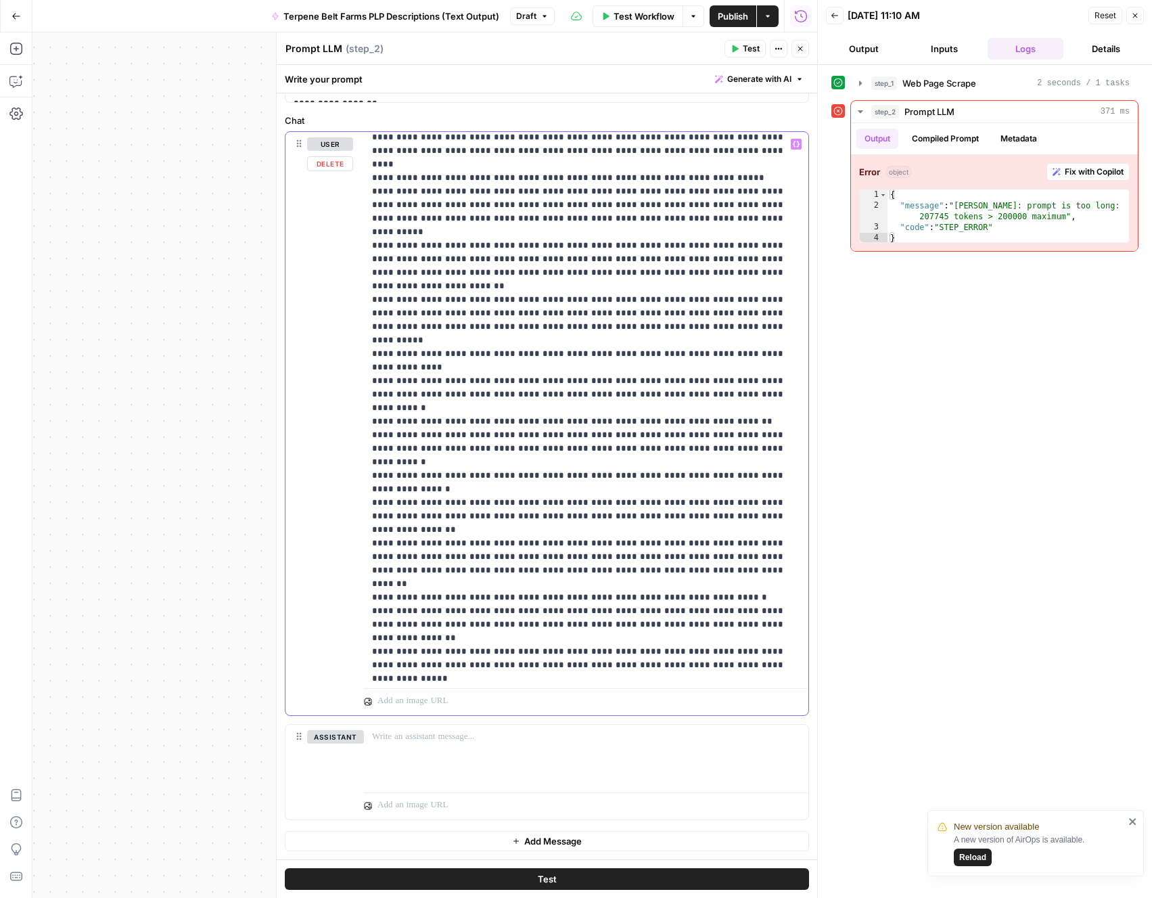
drag, startPoint x: 786, startPoint y: 369, endPoint x: 536, endPoint y: 368, distance: 249.6
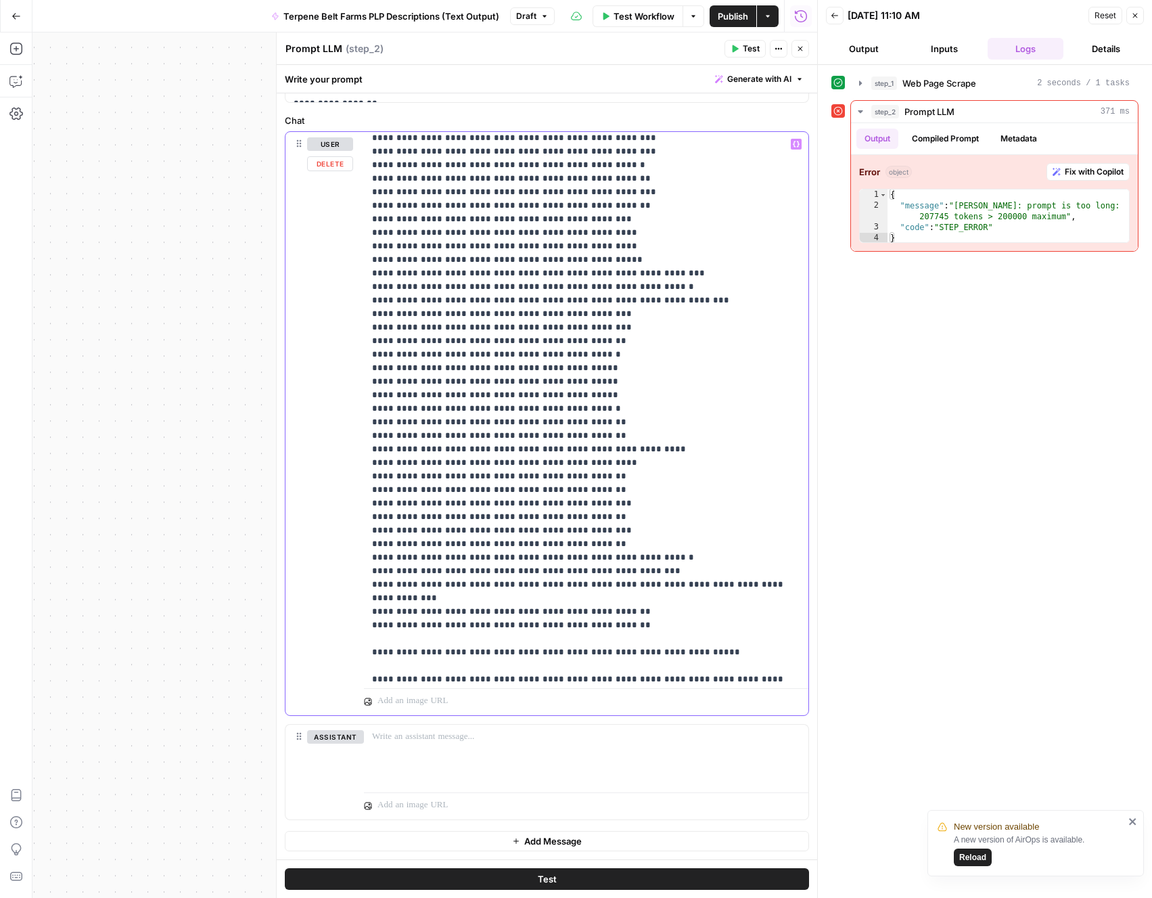
scroll to position [9256, 0]
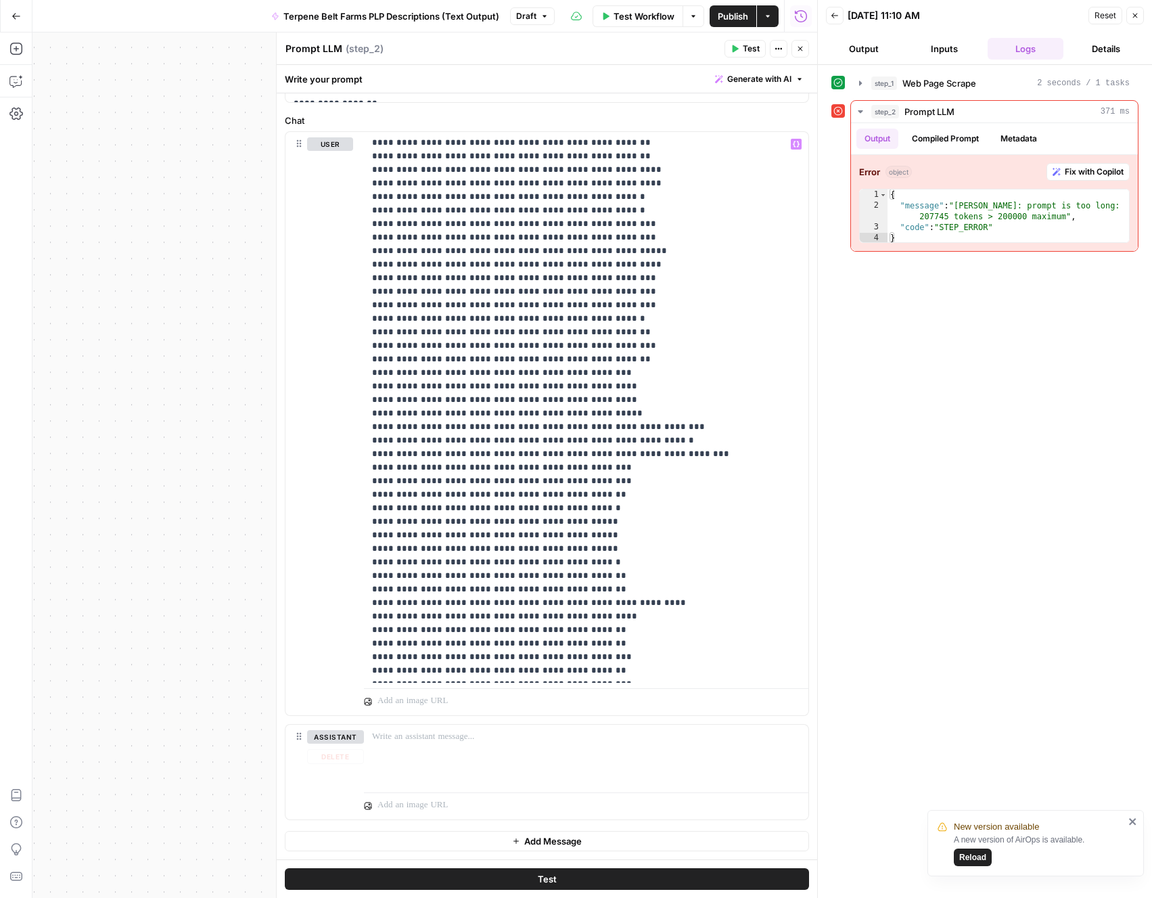
click at [610, 883] on button "Test" at bounding box center [547, 879] width 524 height 22
drag, startPoint x: 407, startPoint y: 532, endPoint x: 351, endPoint y: 532, distance: 56.2
click at [351, 532] on div "**********" at bounding box center [546, 423] width 523 height 583
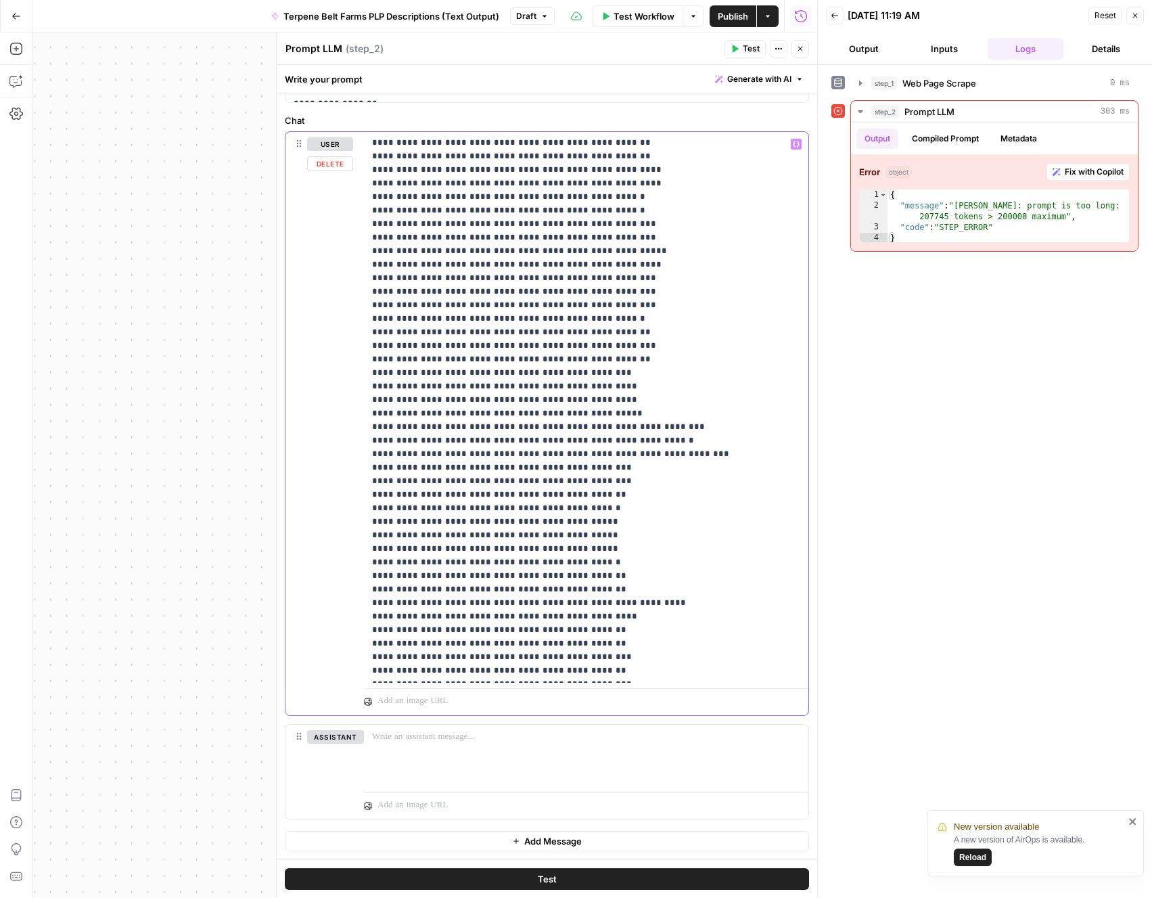
drag, startPoint x: 666, startPoint y: 534, endPoint x: 580, endPoint y: 536, distance: 86.0
click at [370, 566] on div "**********" at bounding box center [586, 407] width 444 height 551
drag, startPoint x: 551, startPoint y: 575, endPoint x: 347, endPoint y: 574, distance: 203.6
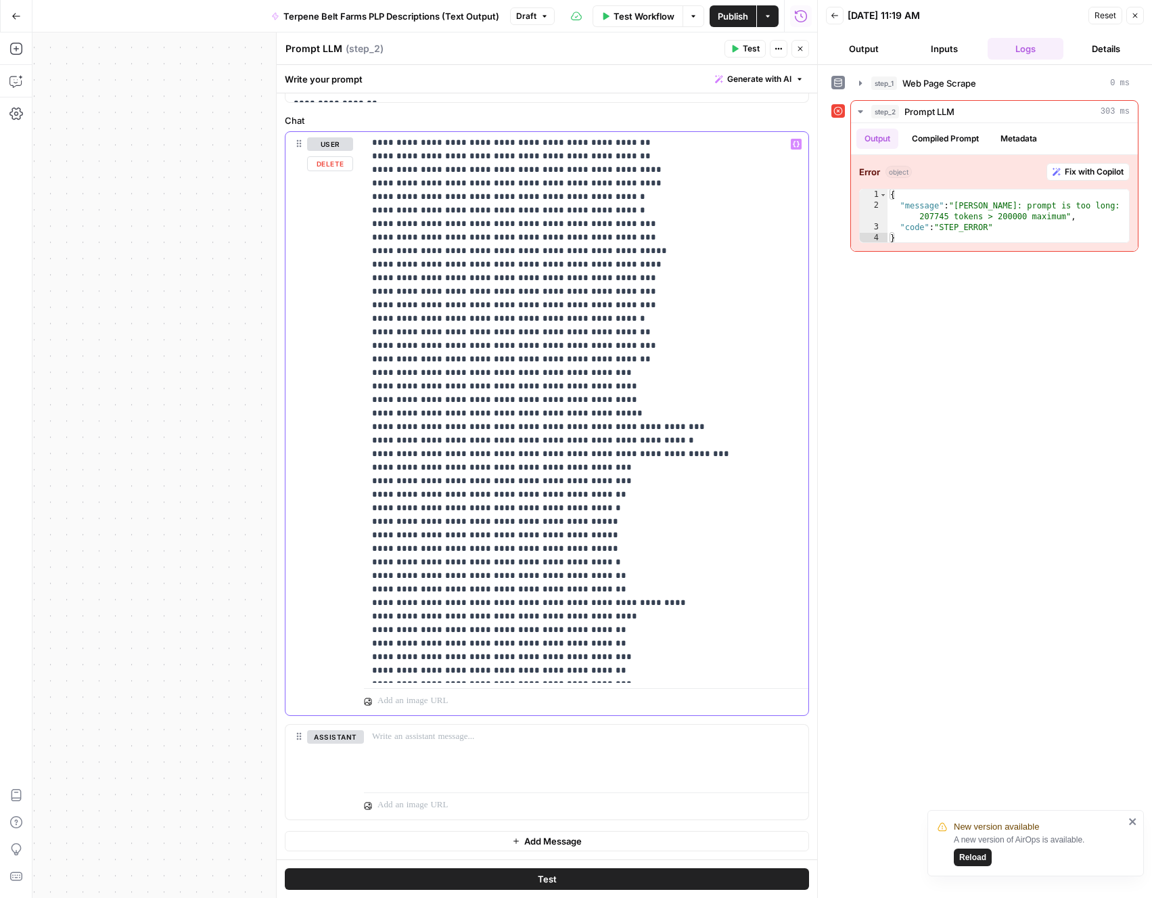
click at [347, 574] on div "**********" at bounding box center [546, 423] width 523 height 583
copy p "**********"
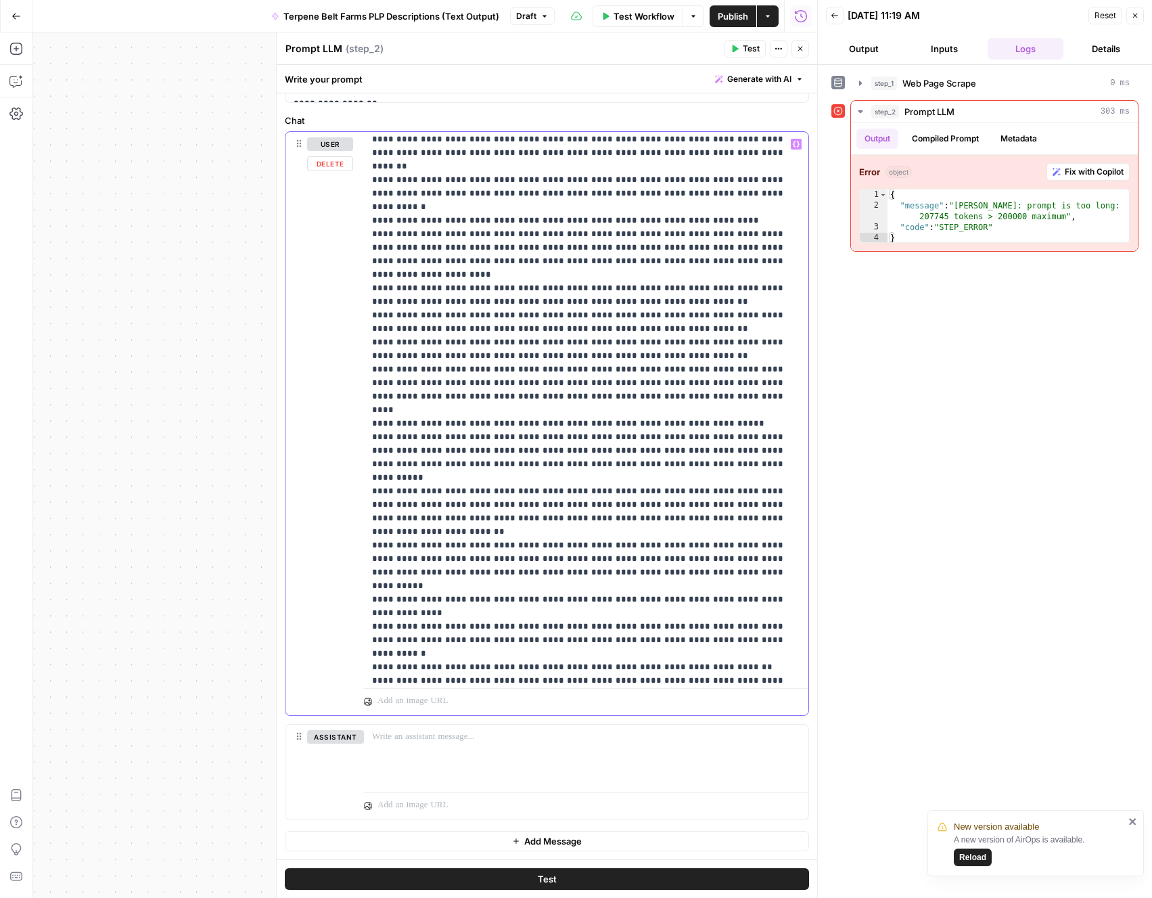
scroll to position [10728, 0]
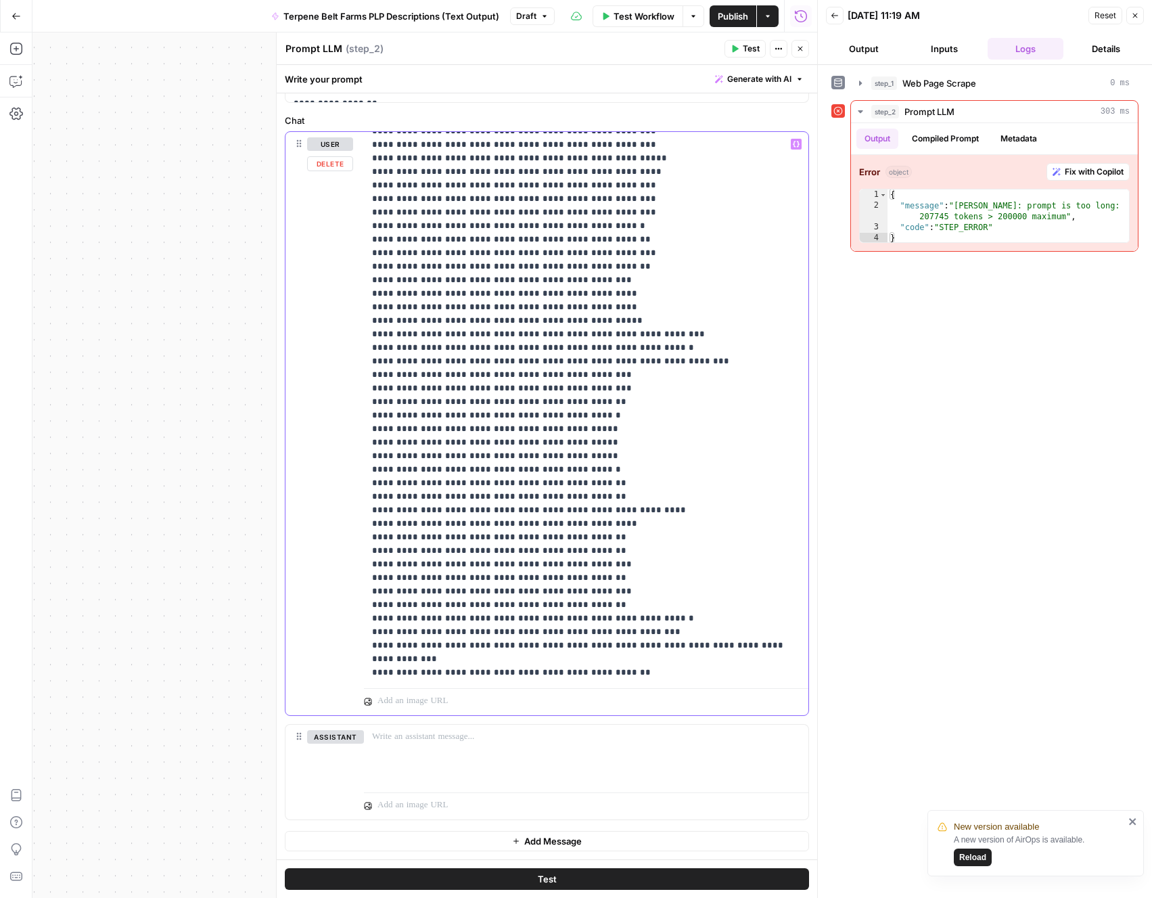
scroll to position [9335, 0]
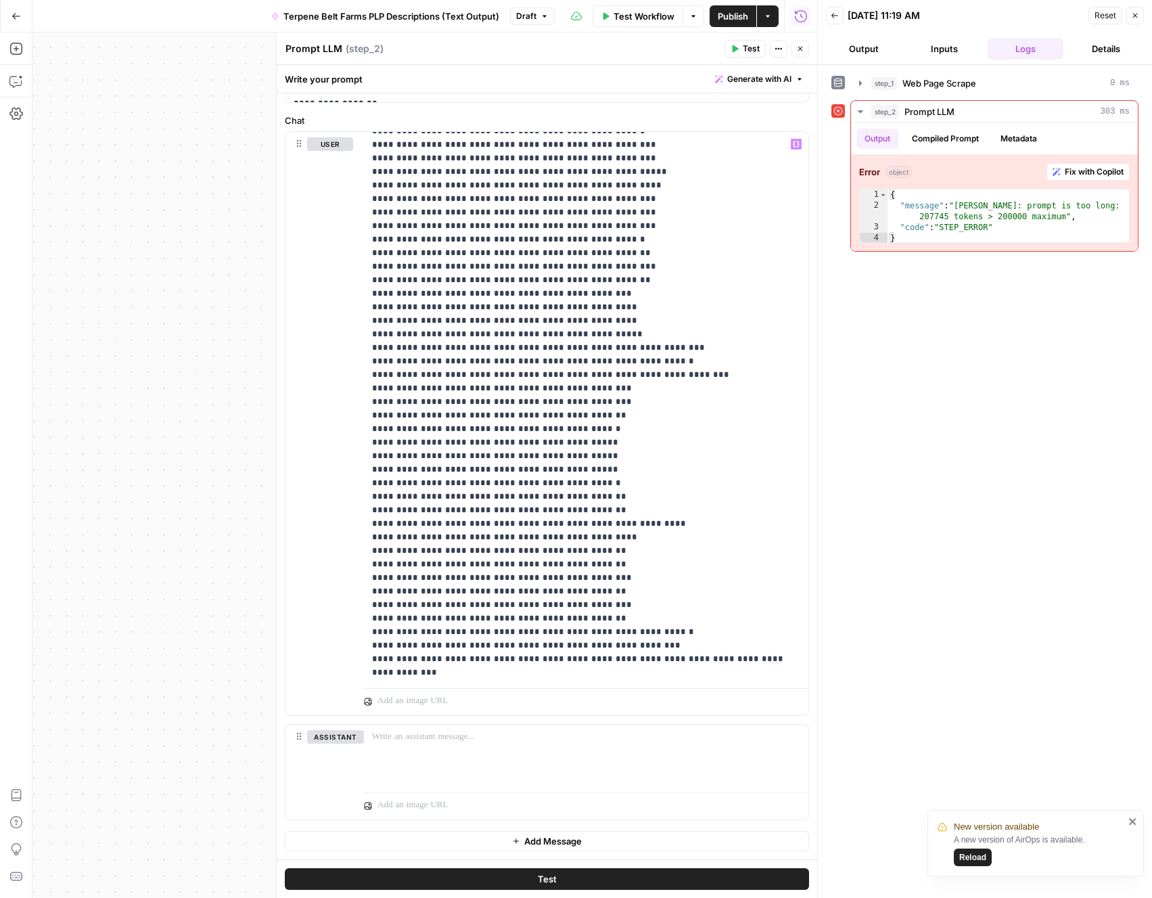
click at [591, 890] on div "Test" at bounding box center [547, 878] width 541 height 39
click at [594, 881] on button "Test" at bounding box center [547, 879] width 524 height 22
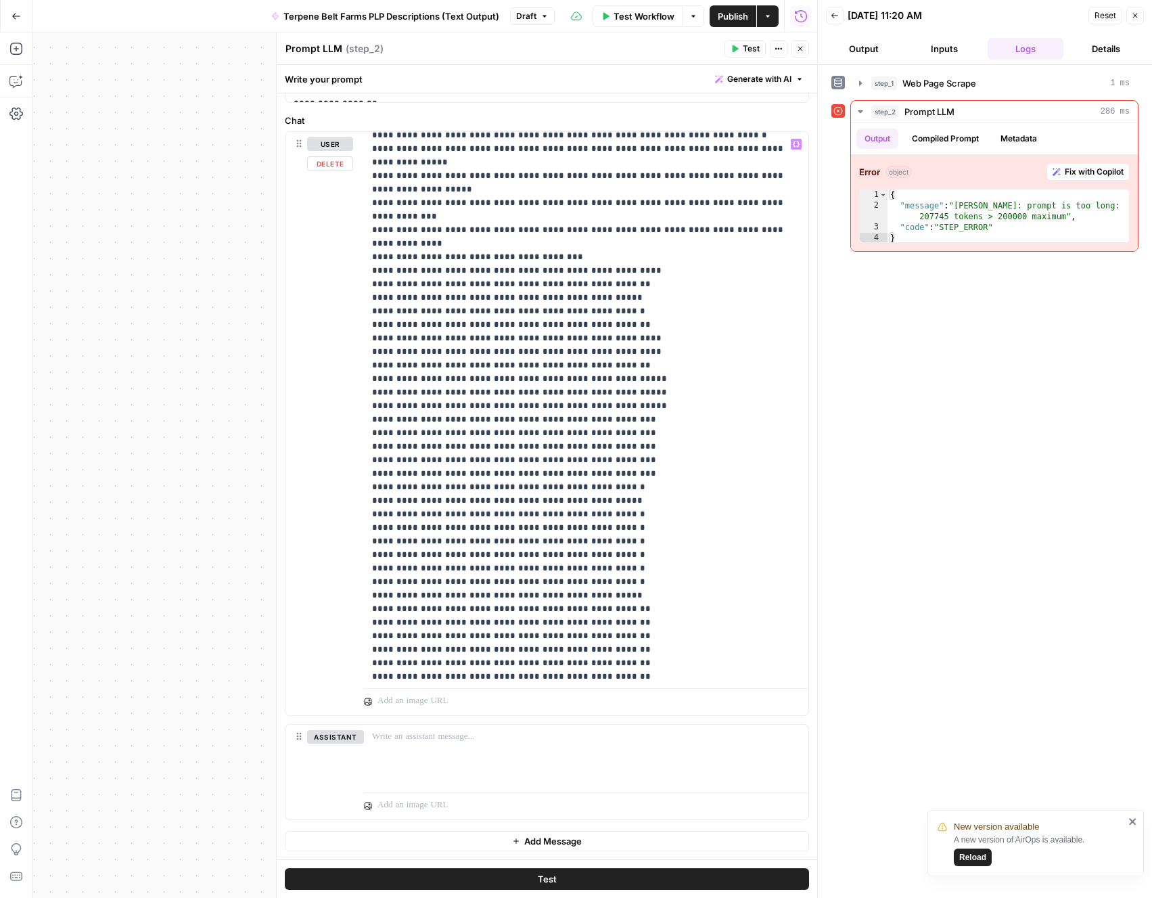
scroll to position [0, 0]
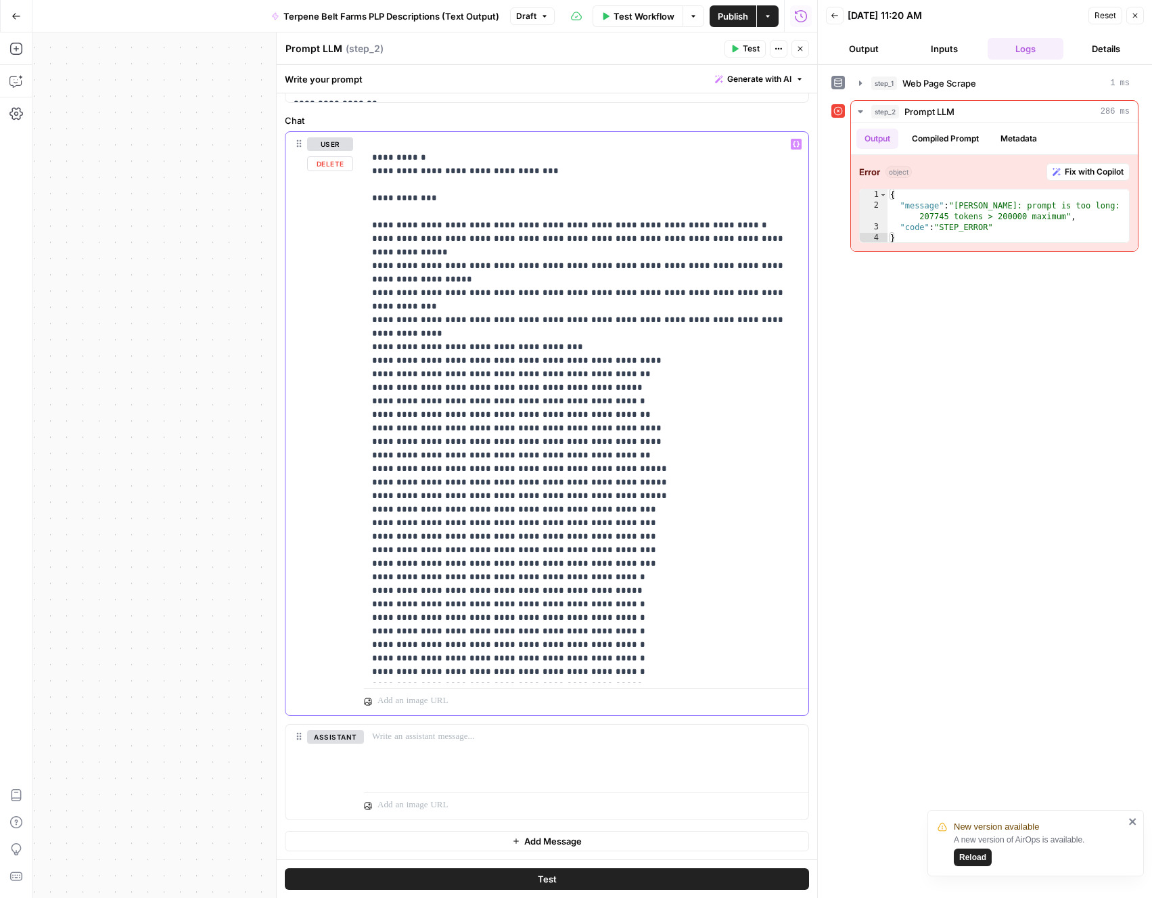
drag, startPoint x: 371, startPoint y: 158, endPoint x: 378, endPoint y: 262, distance: 104.4
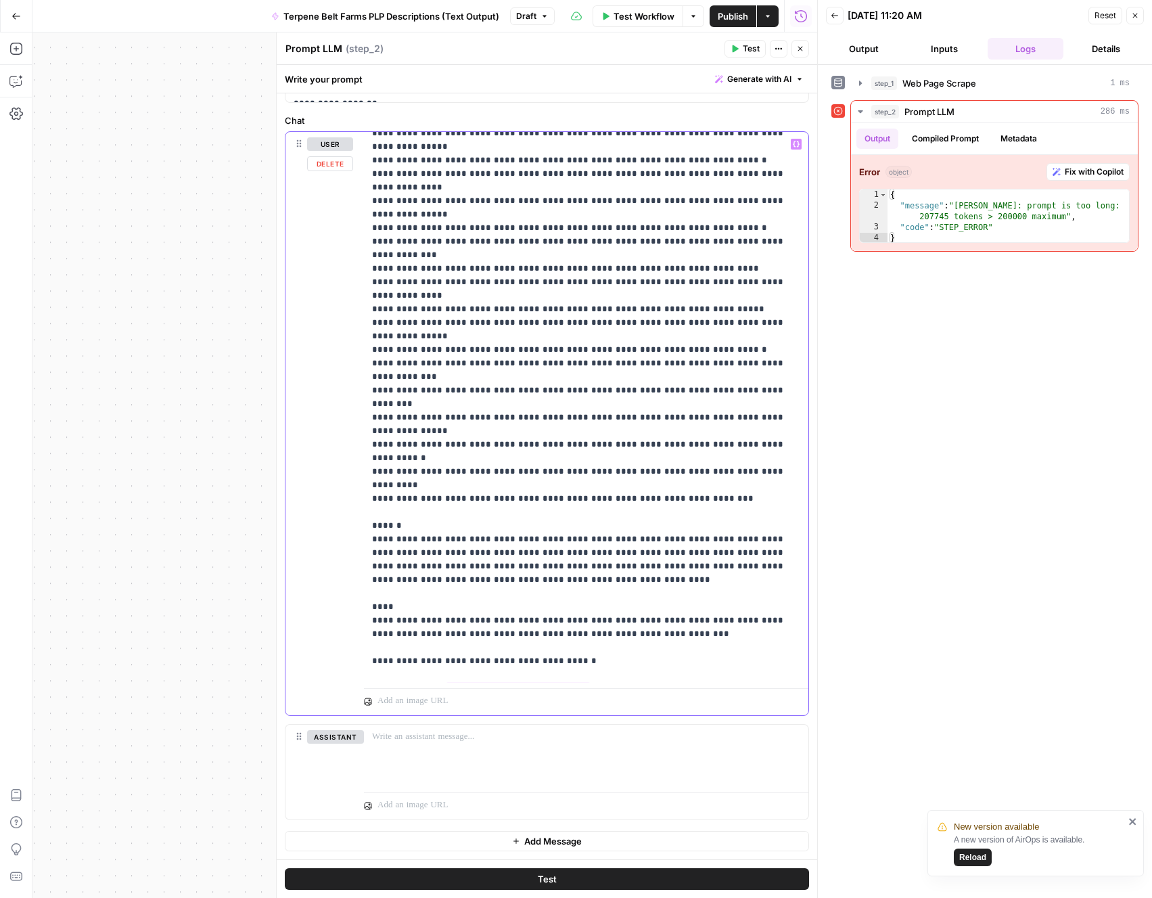
scroll to position [3186, 0]
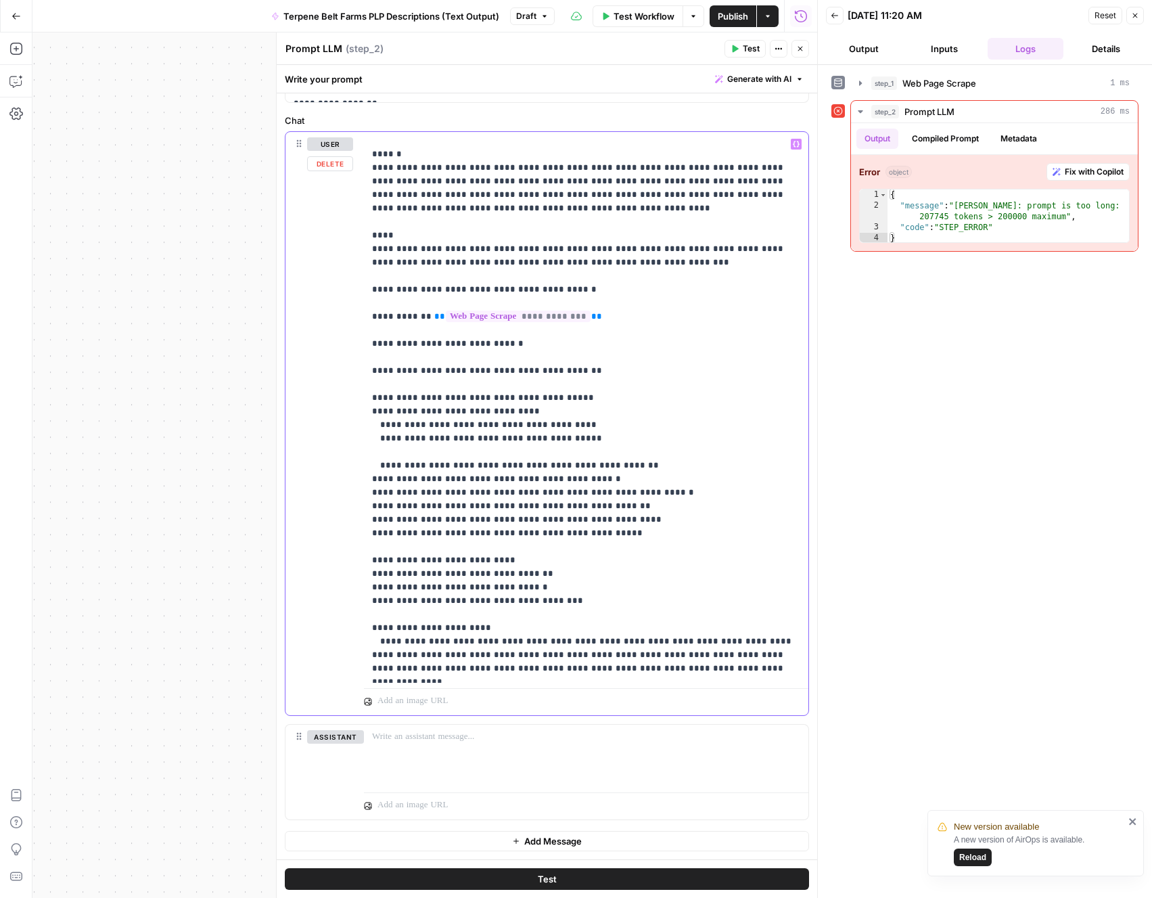
scroll to position [0, 0]
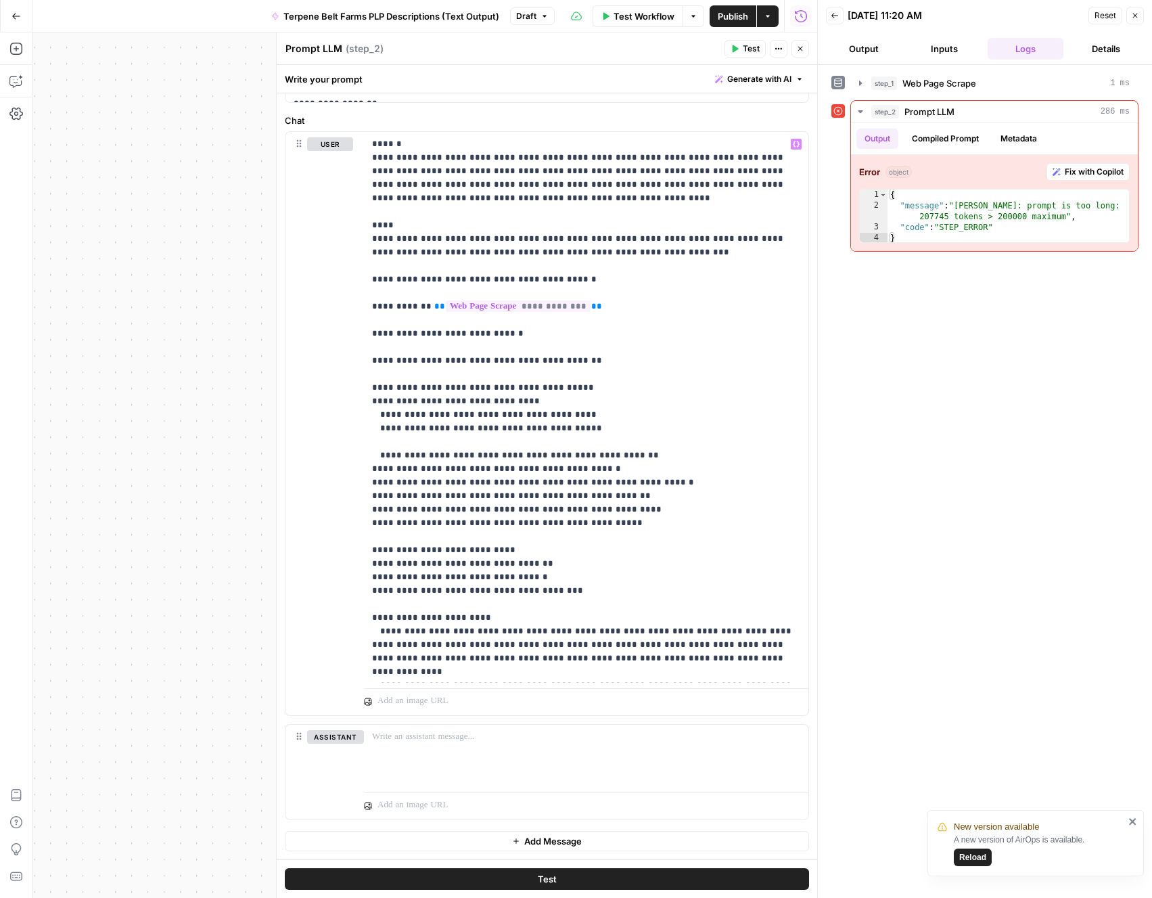
click at [657, 873] on button "Test" at bounding box center [547, 879] width 524 height 22
click at [973, 338] on div "step_1 Web Page Scrape 0 ms step_2 Prompt LLM 254 ms Output Compiled Prompt Met…" at bounding box center [984, 481] width 307 height 819
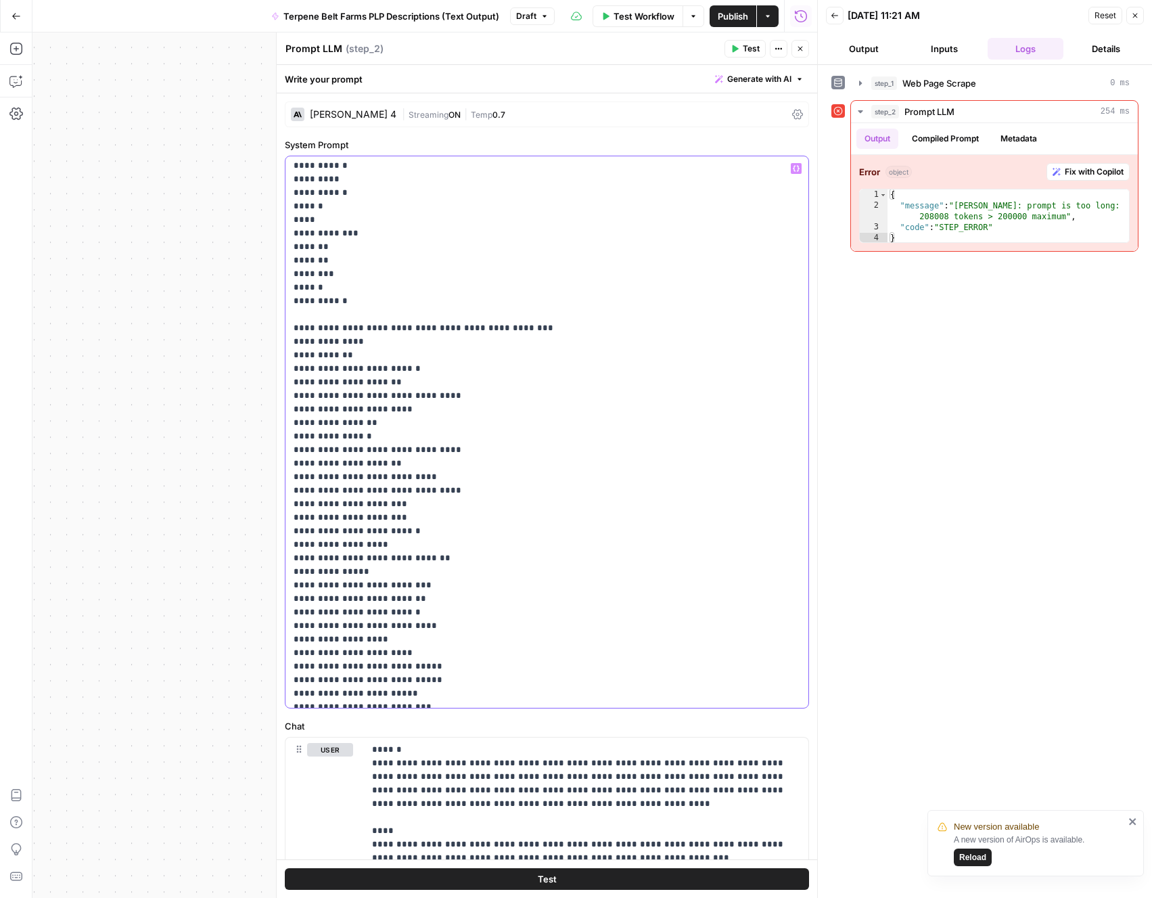
scroll to position [15857, 0]
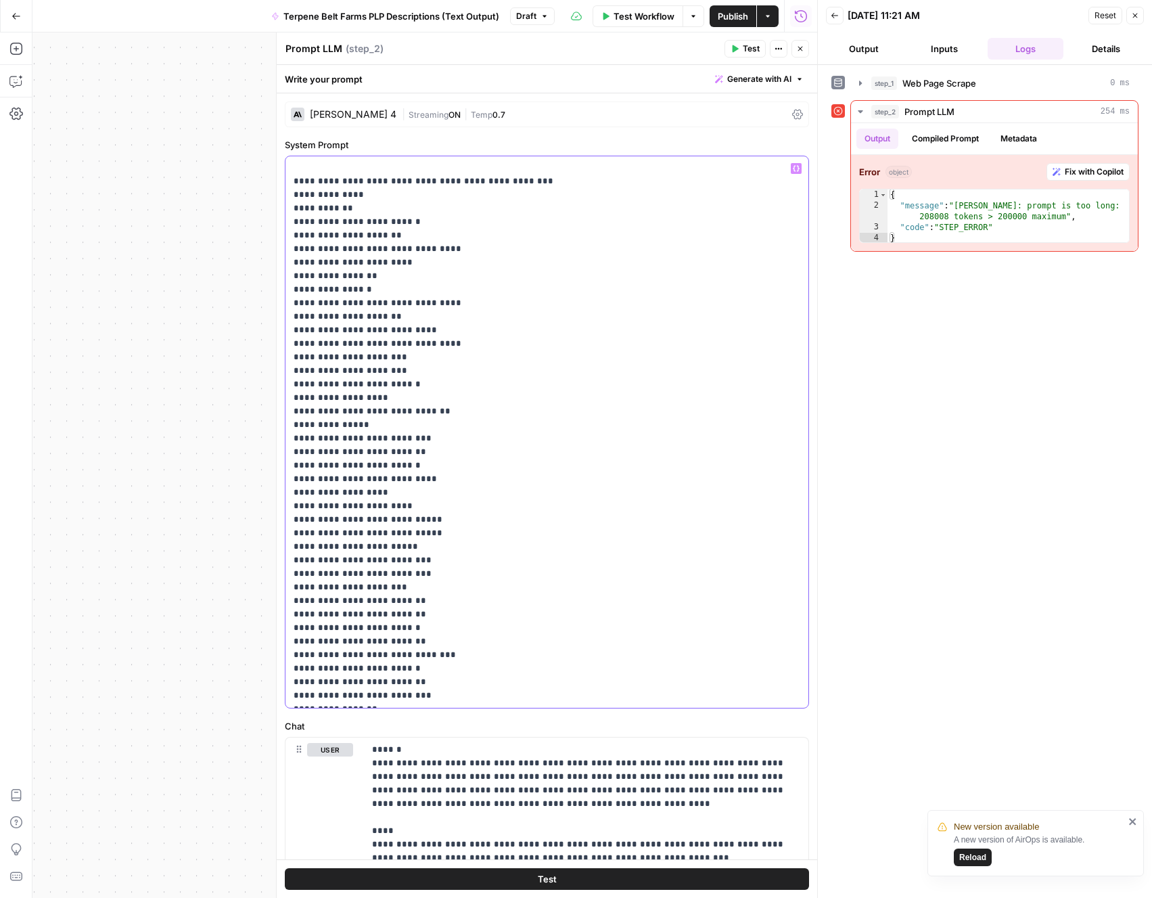
drag, startPoint x: 331, startPoint y: 370, endPoint x: 377, endPoint y: 371, distance: 46.7
drag, startPoint x: 591, startPoint y: 697, endPoint x: 440, endPoint y: 541, distance: 217.2
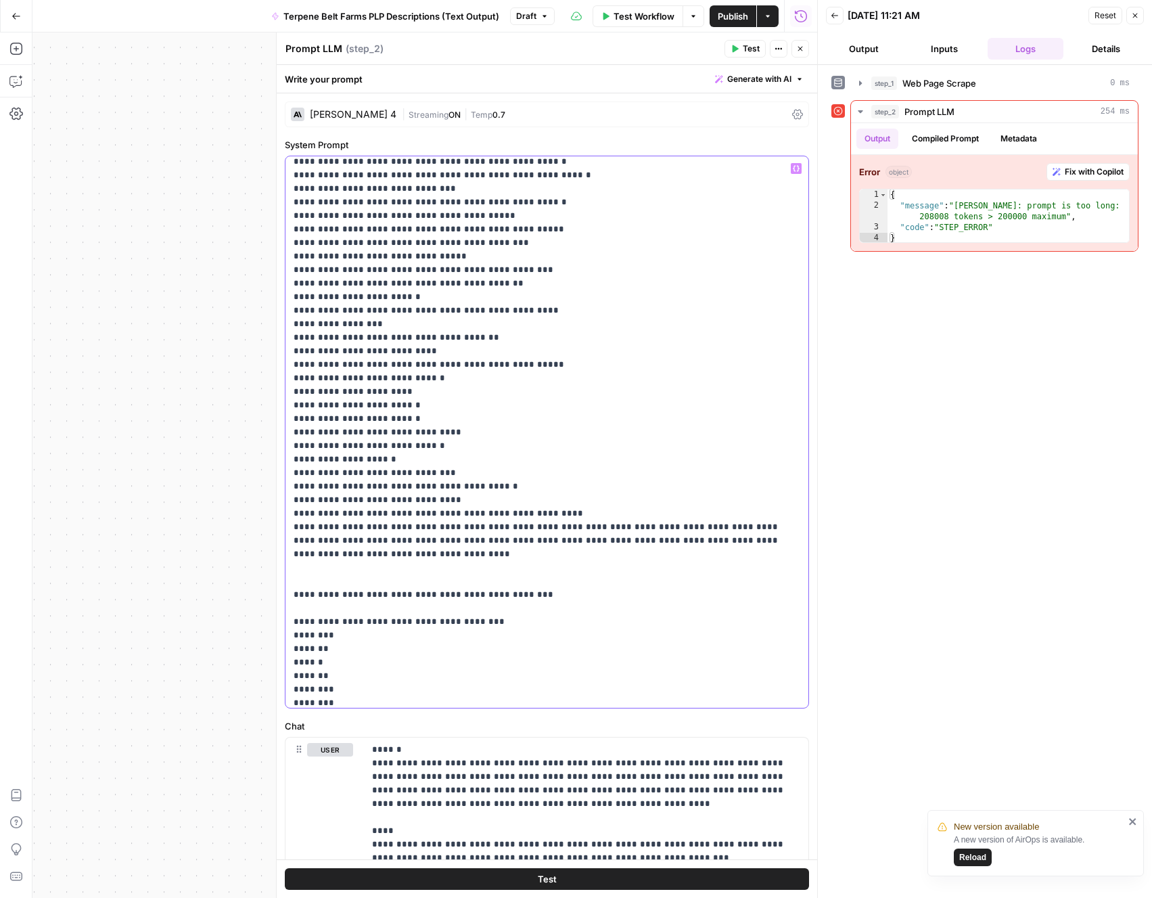
scroll to position [14444, 0]
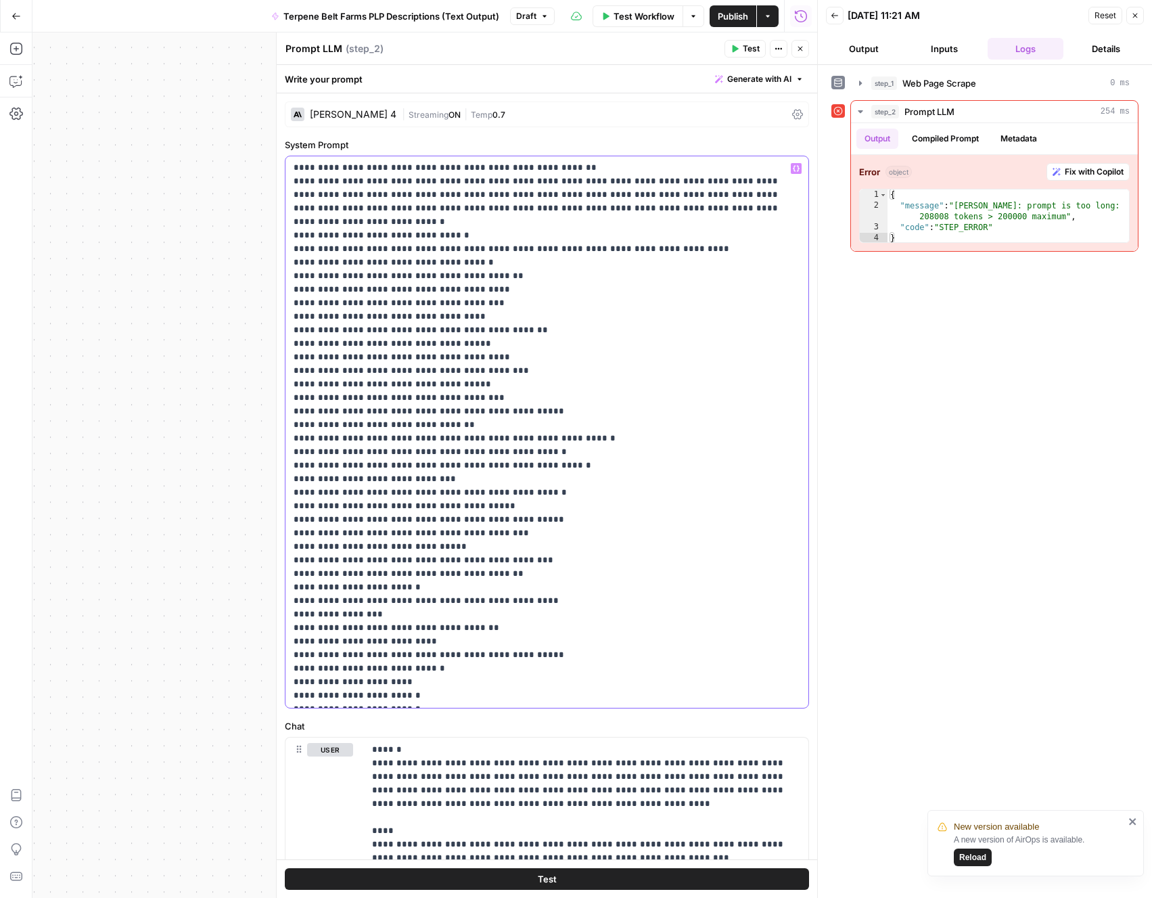
scroll to position [14004, 0]
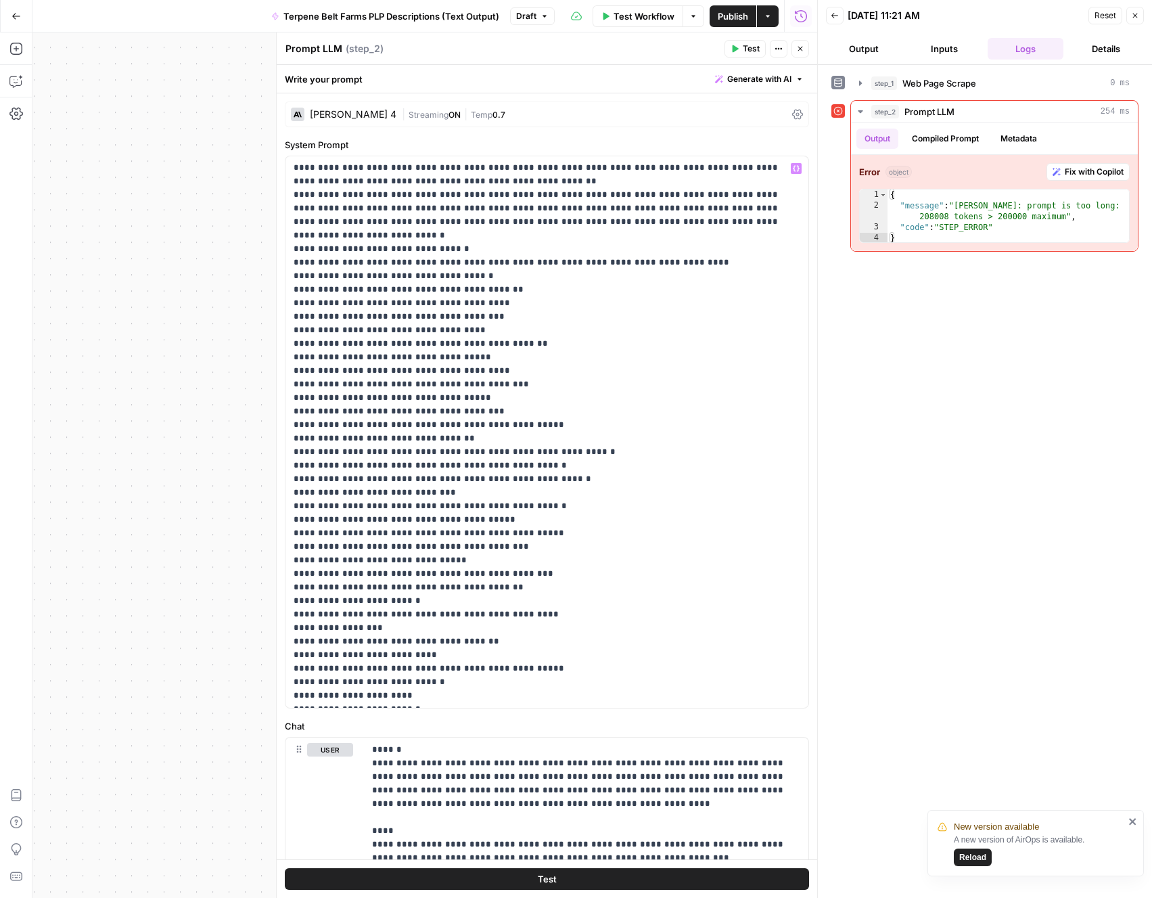
click at [597, 882] on button "Test" at bounding box center [547, 879] width 524 height 22
click at [905, 305] on div "step_1 Web Page Scrape 0 ms step_2 Prompt LLM 447 ms Output Compiled Prompt Met…" at bounding box center [984, 481] width 307 height 819
click at [961, 206] on div "{ "message" : "[PERSON_NAME]: prompt is too long: 208567 tokens > 200000 maximu…" at bounding box center [1009, 227] width 242 height 76
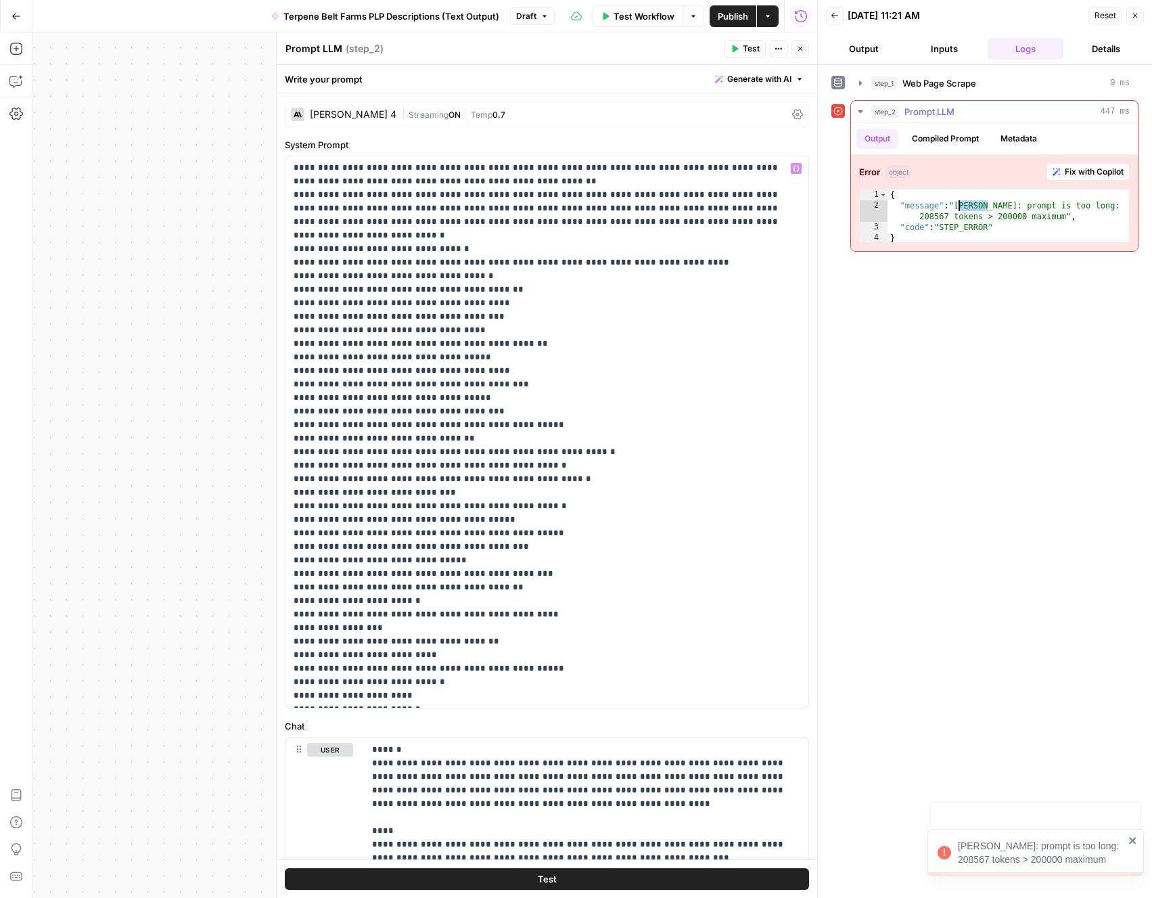
click at [961, 206] on div "{ "message" : "[PERSON_NAME]: prompt is too long: 208567 tokens > 200000 maximu…" at bounding box center [1009, 227] width 242 height 76
type textarea "**********"
click at [1001, 229] on div "{ "message" : "[PERSON_NAME]: prompt is too long: 208567 tokens > 200000 maximu…" at bounding box center [1009, 227] width 242 height 76
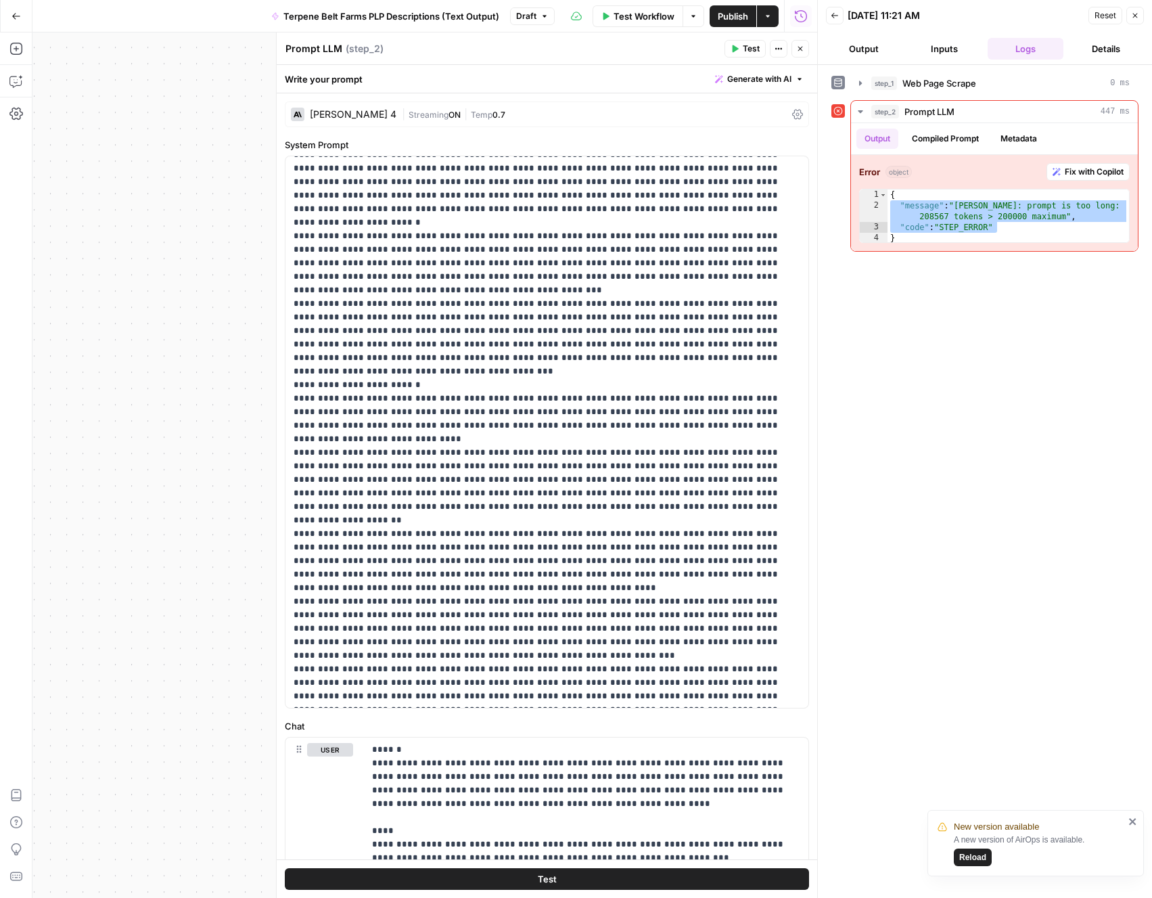
scroll to position [13133, 0]
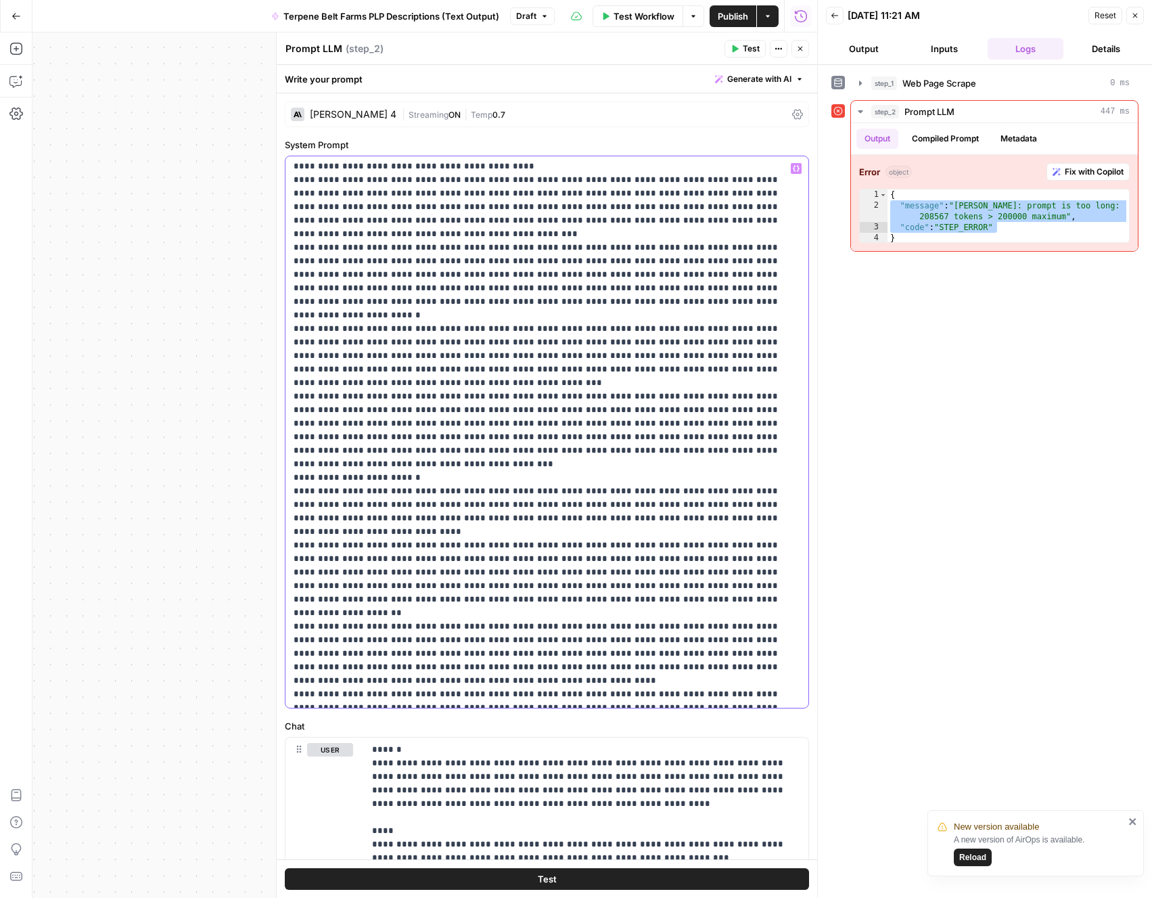
scroll to position [12981, 0]
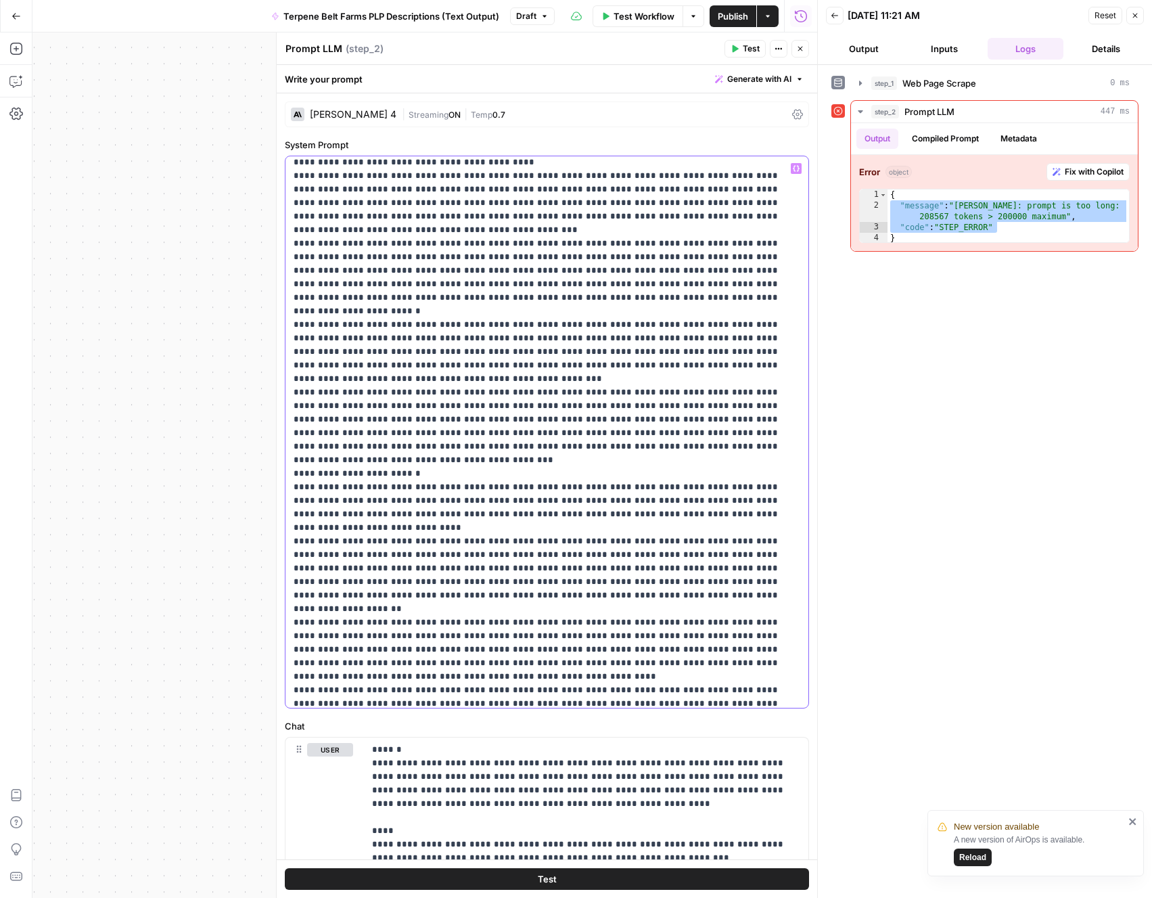
drag, startPoint x: 397, startPoint y: 580, endPoint x: 315, endPoint y: 383, distance: 214.1
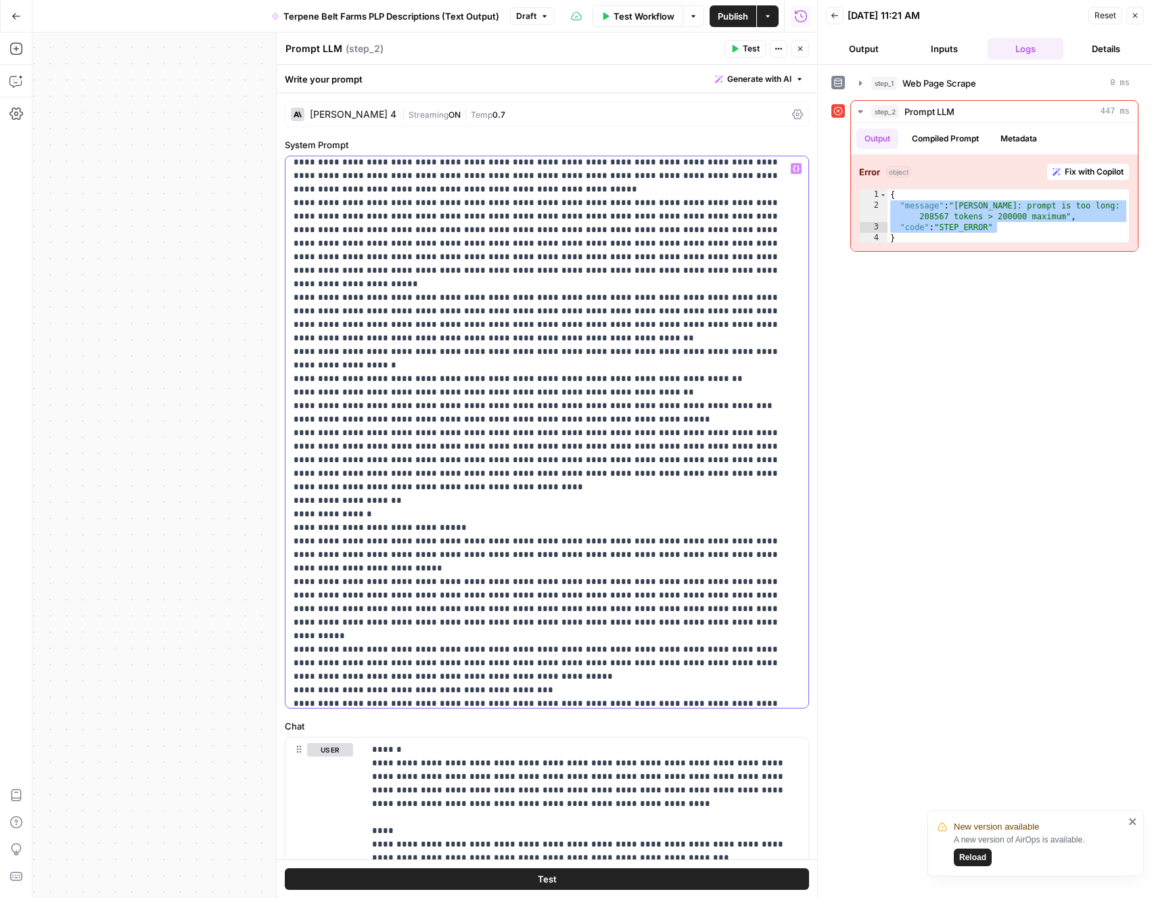
scroll to position [0, 0]
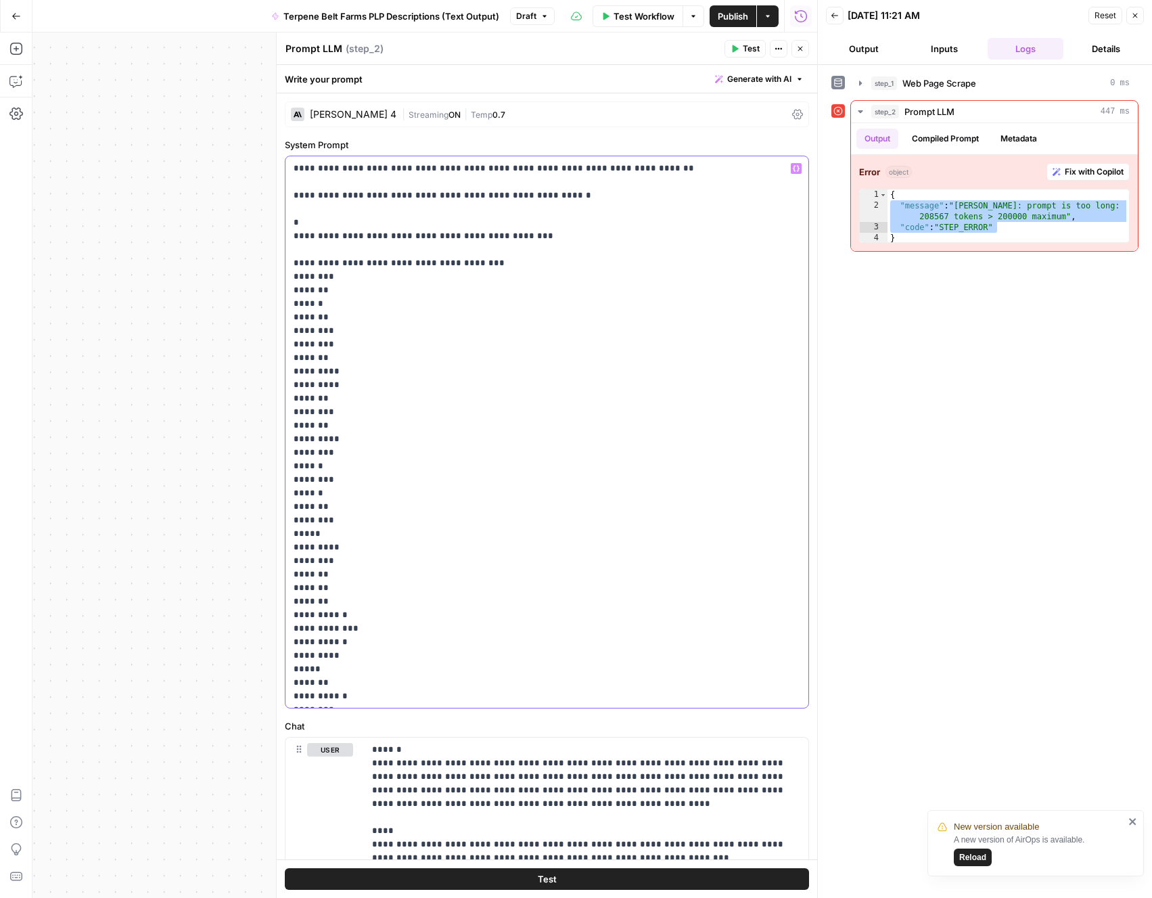
drag, startPoint x: 573, startPoint y: 201, endPoint x: 290, endPoint y: 201, distance: 283.4
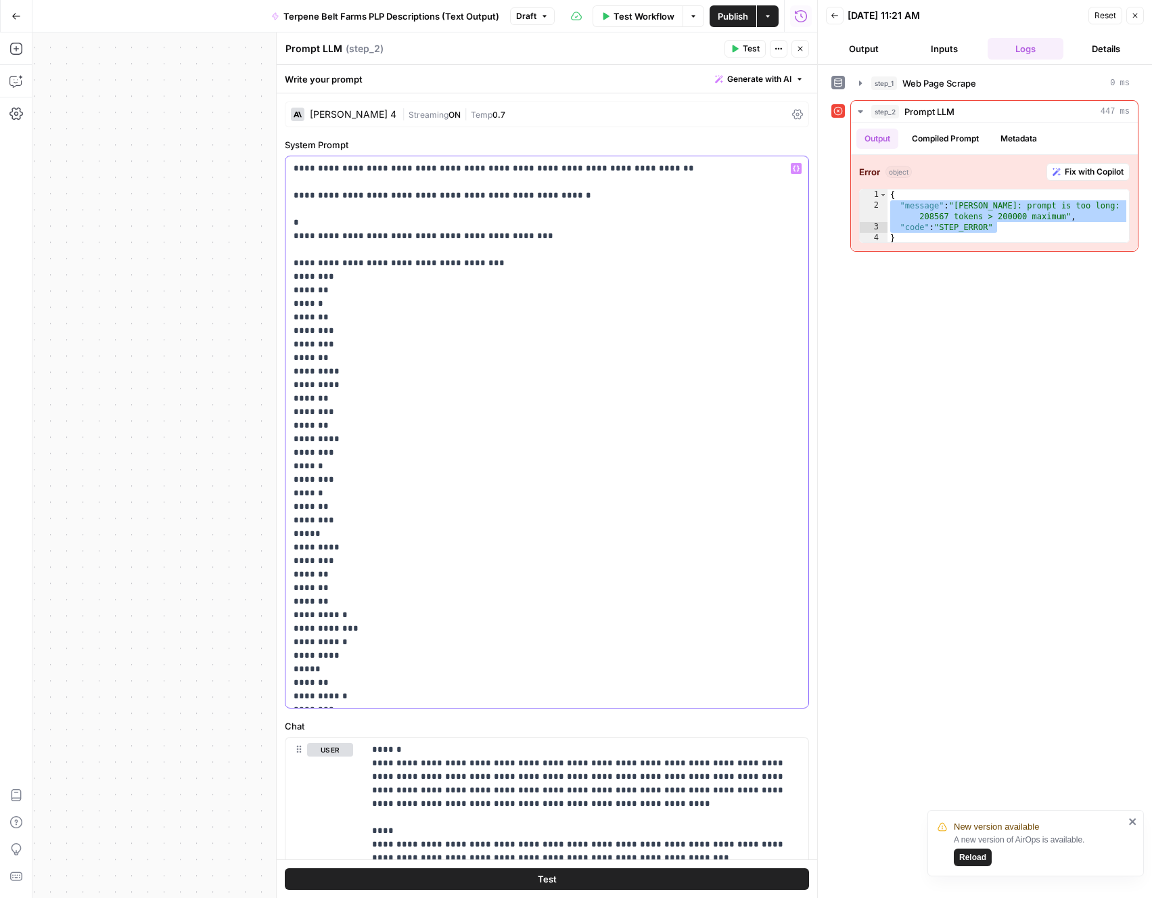
click at [290, 202] on div "**********" at bounding box center [546, 431] width 523 height 551
drag, startPoint x: 305, startPoint y: 223, endPoint x: 288, endPoint y: 198, distance: 31.1
click at [288, 198] on div "**********" at bounding box center [546, 431] width 523 height 551
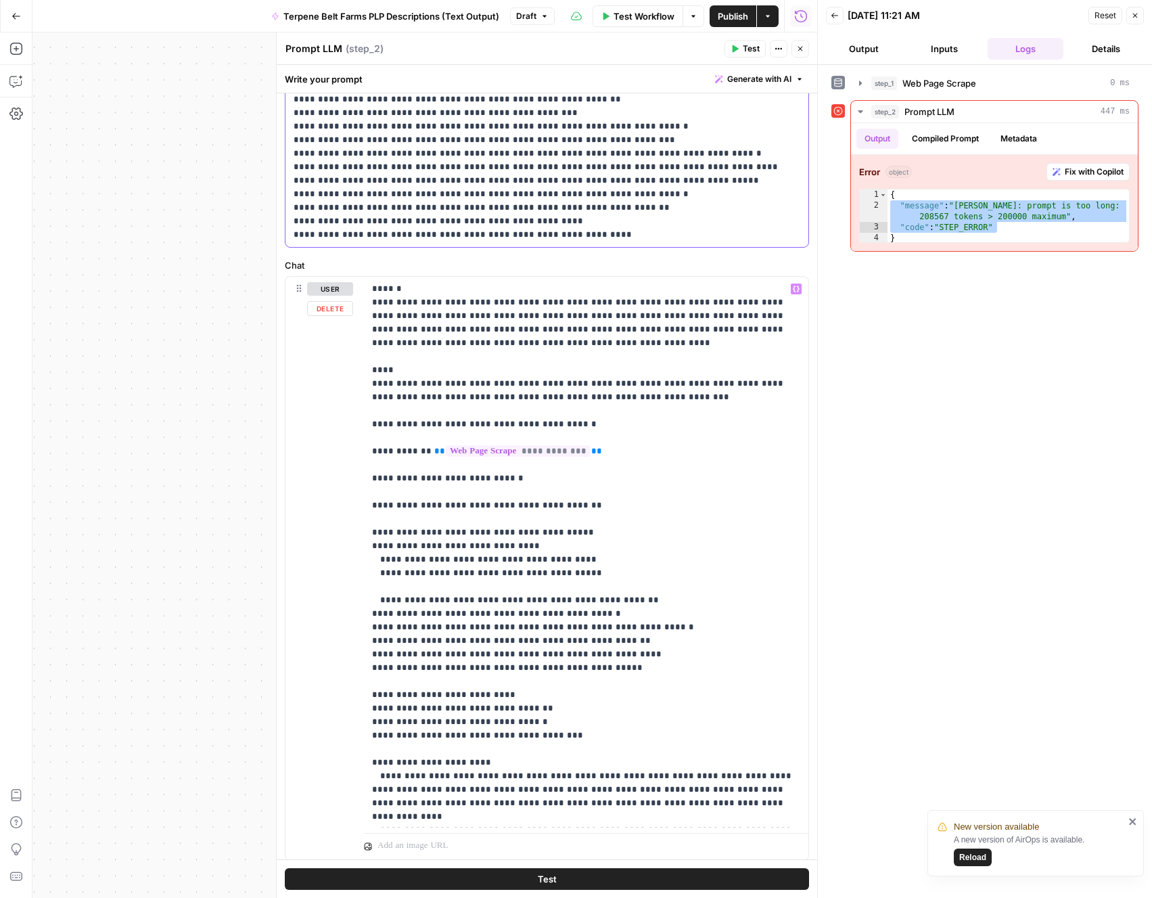
scroll to position [451, 0]
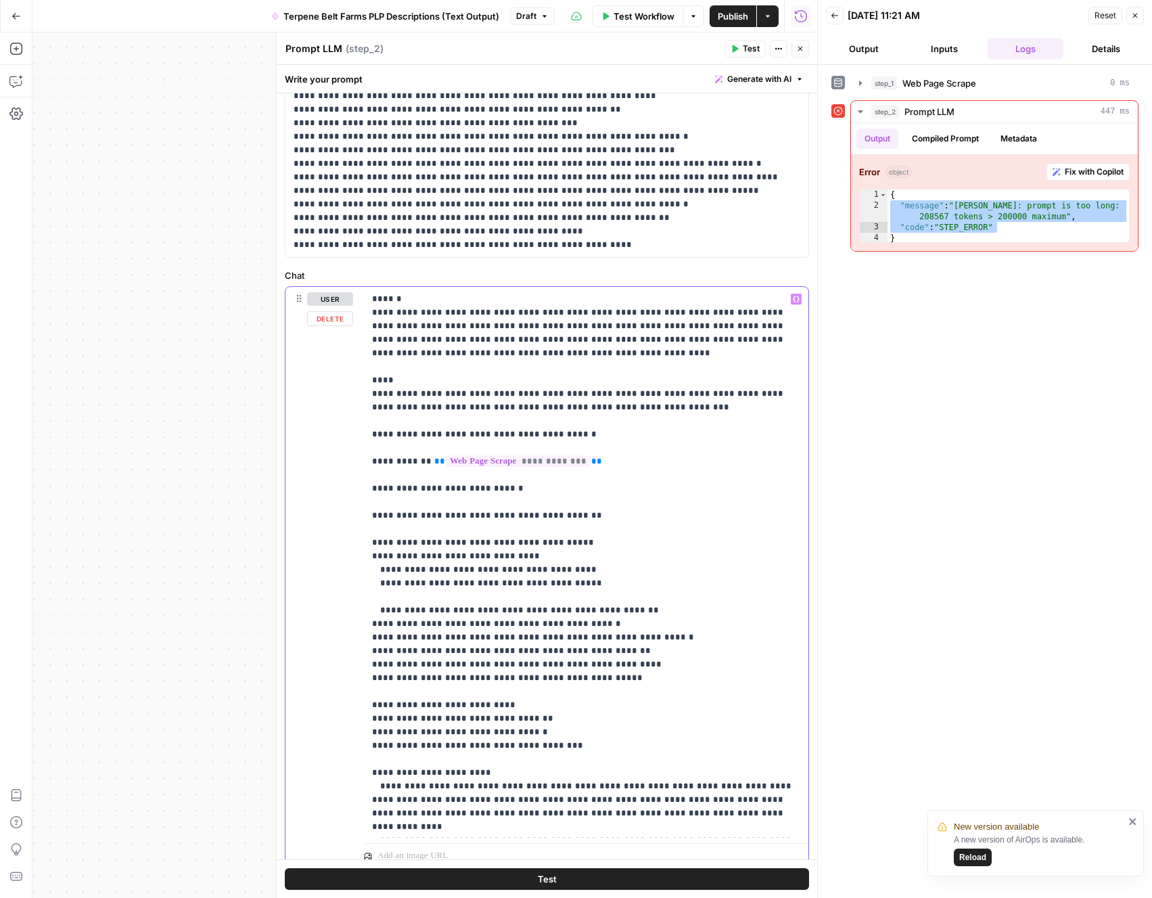
click at [592, 879] on button "Test" at bounding box center [547, 879] width 524 height 22
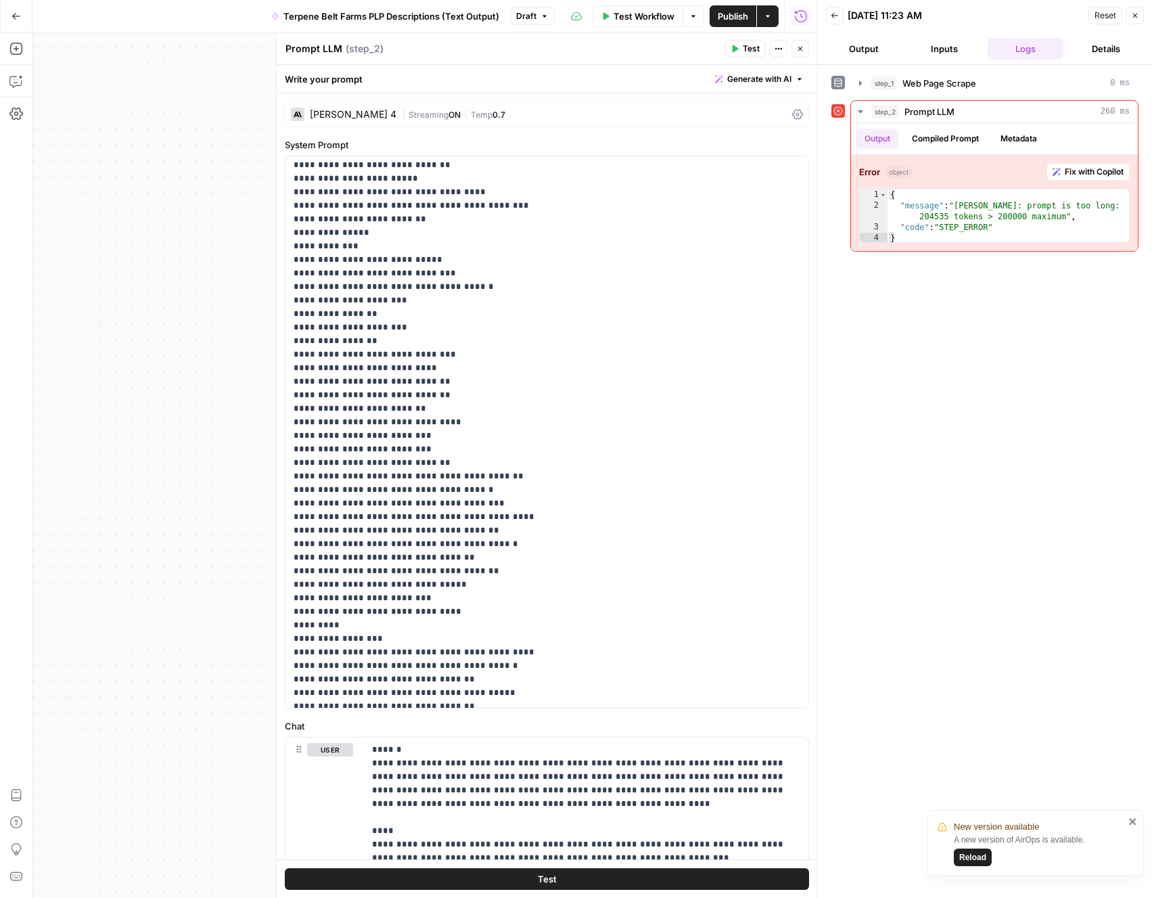
scroll to position [2204, 0]
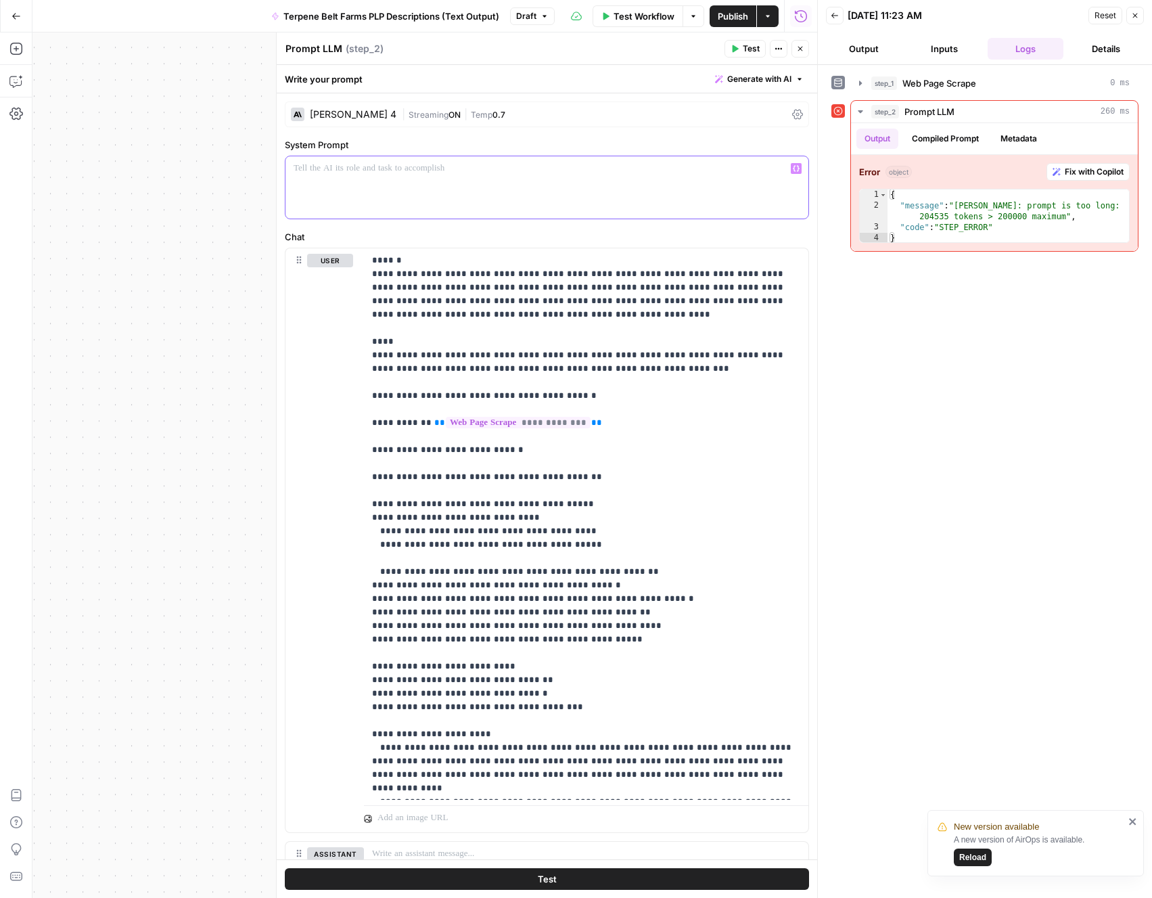
scroll to position [0, 0]
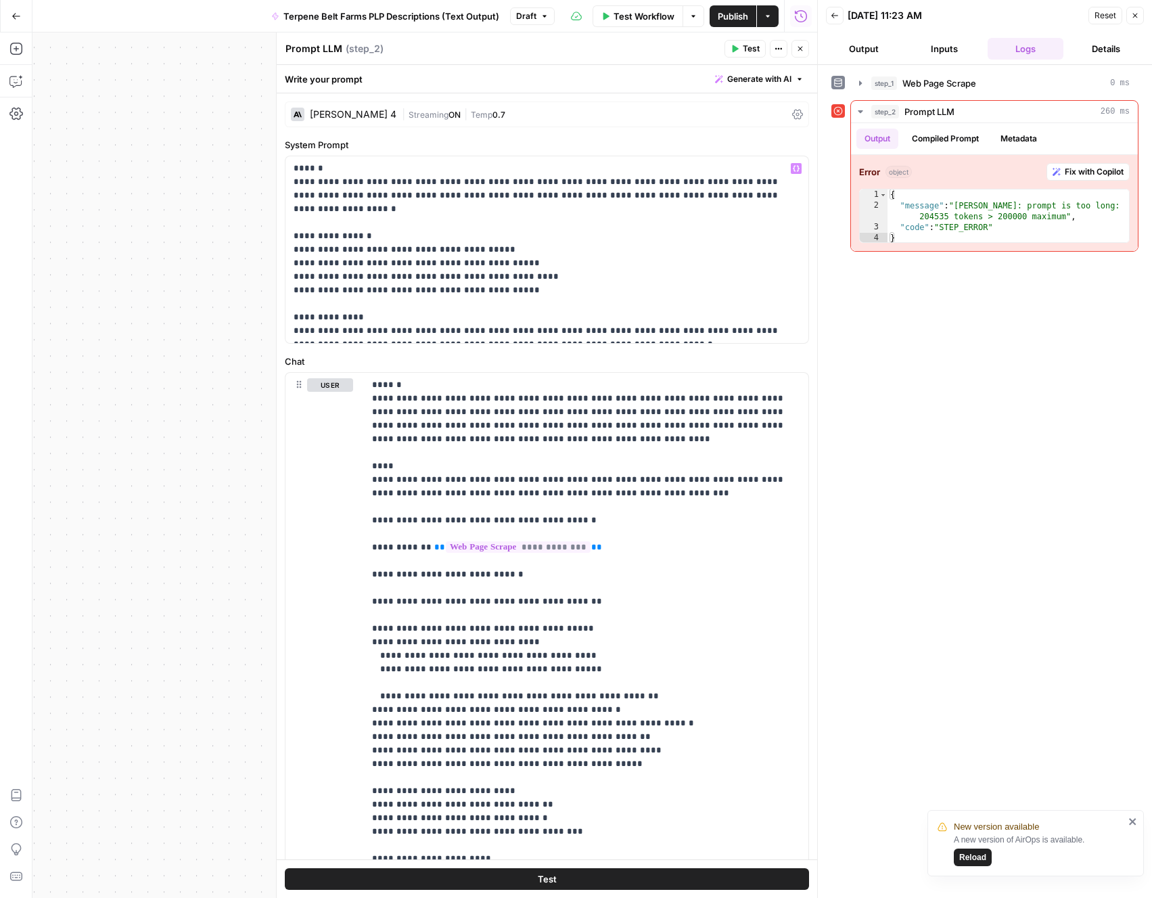
click at [623, 874] on button "Test" at bounding box center [547, 879] width 524 height 22
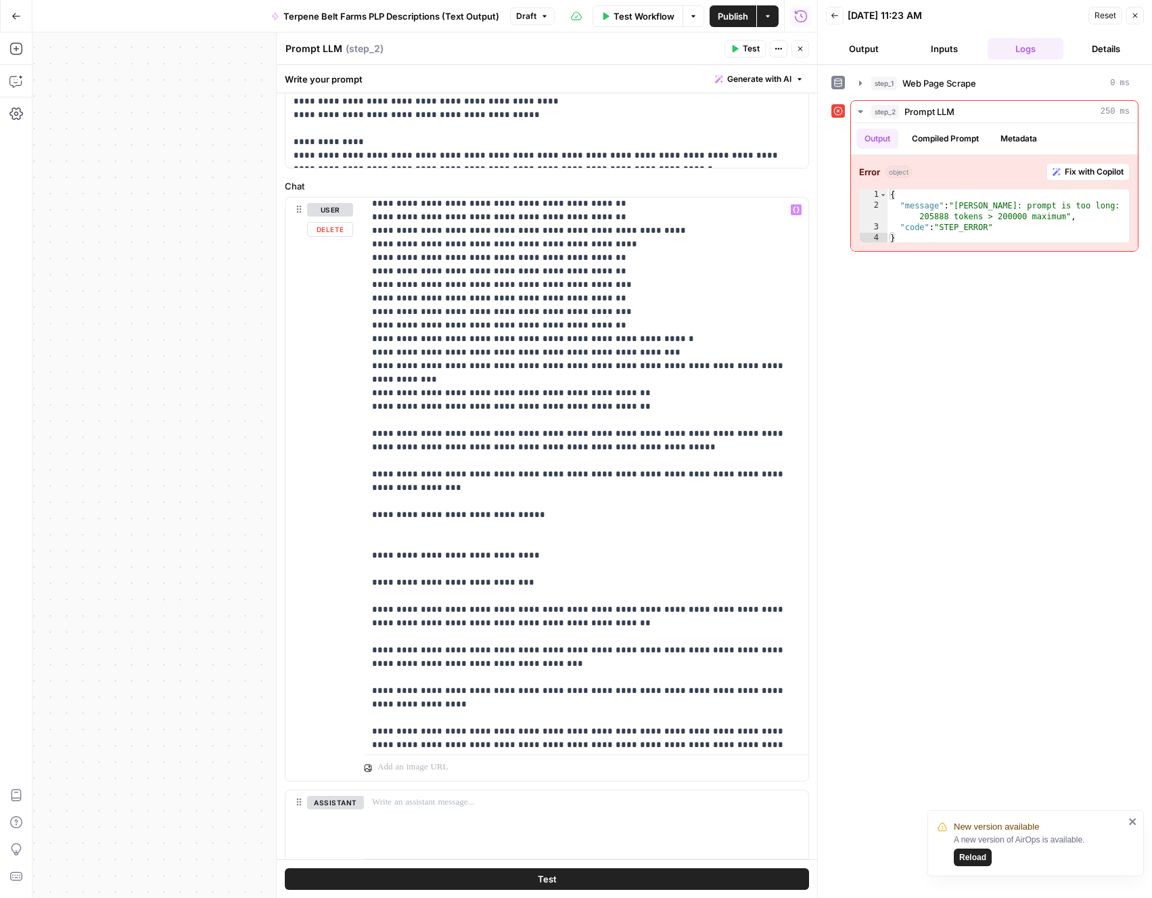
scroll to position [6088, 0]
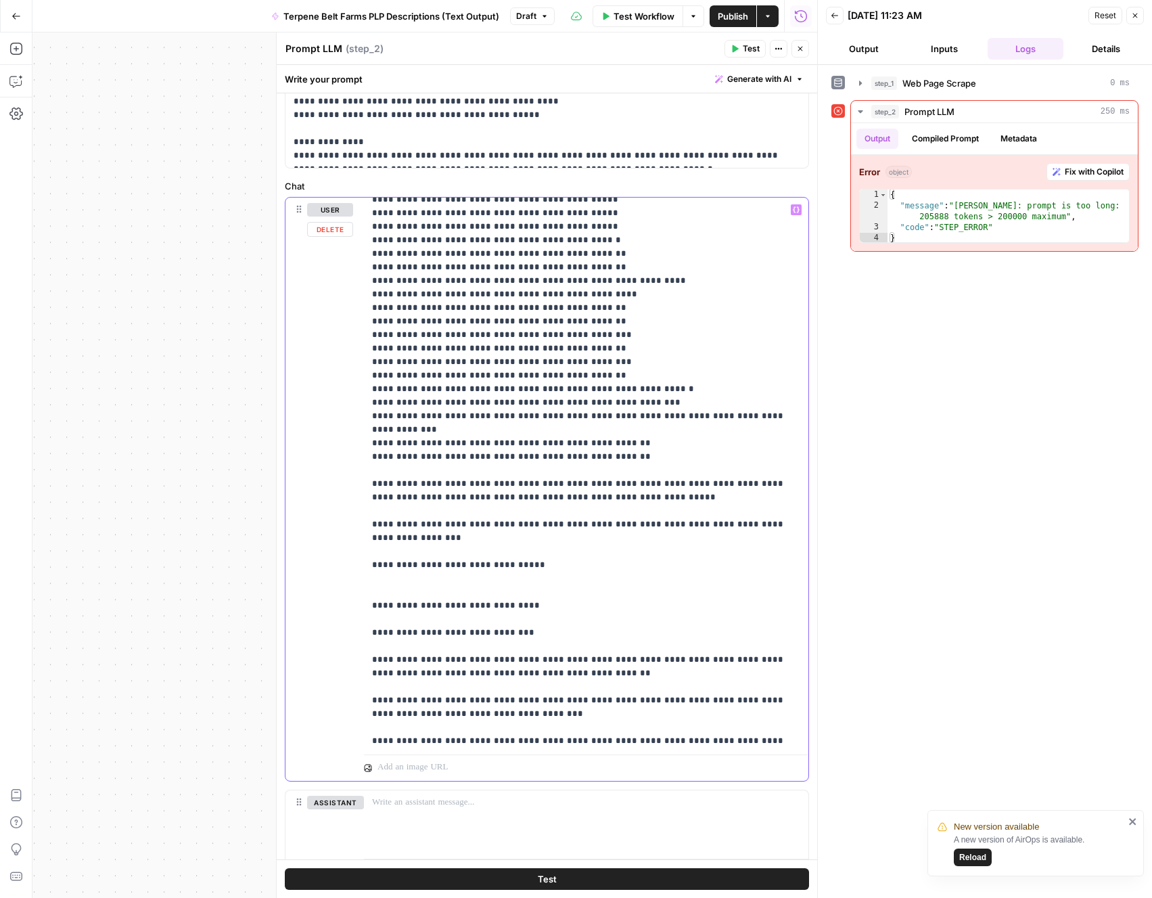
scroll to position [6100, 0]
click at [971, 221] on div "{ "message" : "[PERSON_NAME]: prompt is too long: 205888 tokens > 200000 maximu…" at bounding box center [1009, 227] width 242 height 76
type textarea "**********"
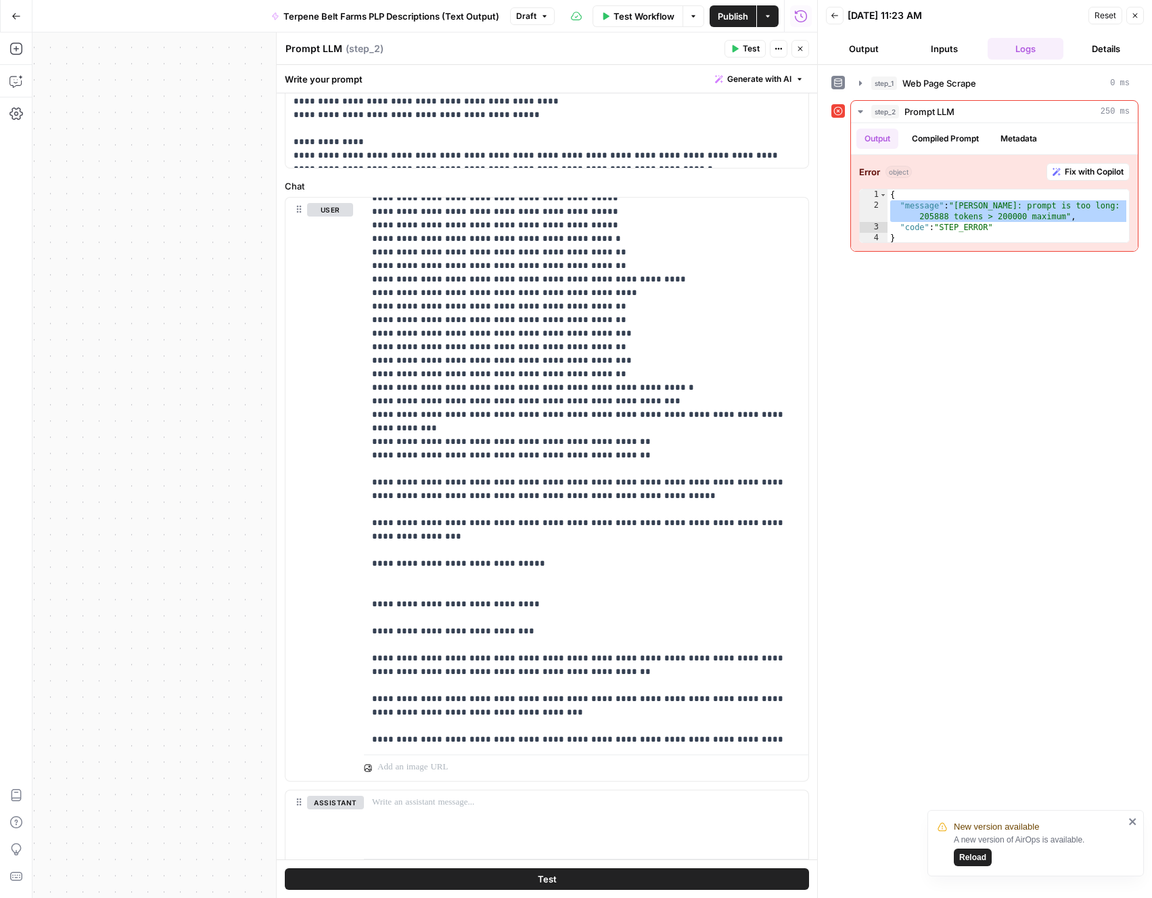
click at [675, 885] on button "Test" at bounding box center [547, 879] width 524 height 22
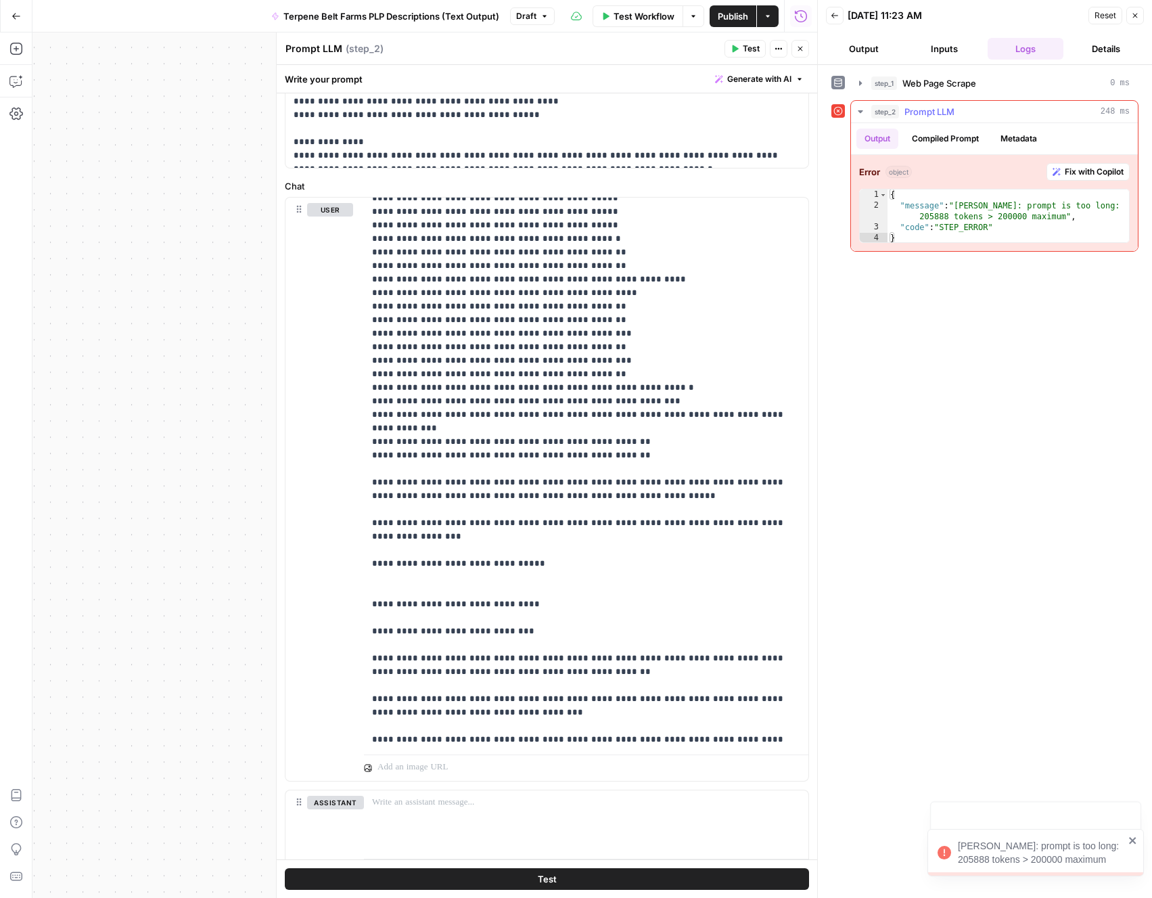
click at [959, 228] on div "{ "message" : "[PERSON_NAME]: prompt is too long: 205888 tokens > 200000 maximu…" at bounding box center [1009, 227] width 242 height 76
click at [946, 210] on div "{ "message" : "[PERSON_NAME]: prompt is too long: 205888 tokens > 200000 maximu…" at bounding box center [1009, 227] width 242 height 76
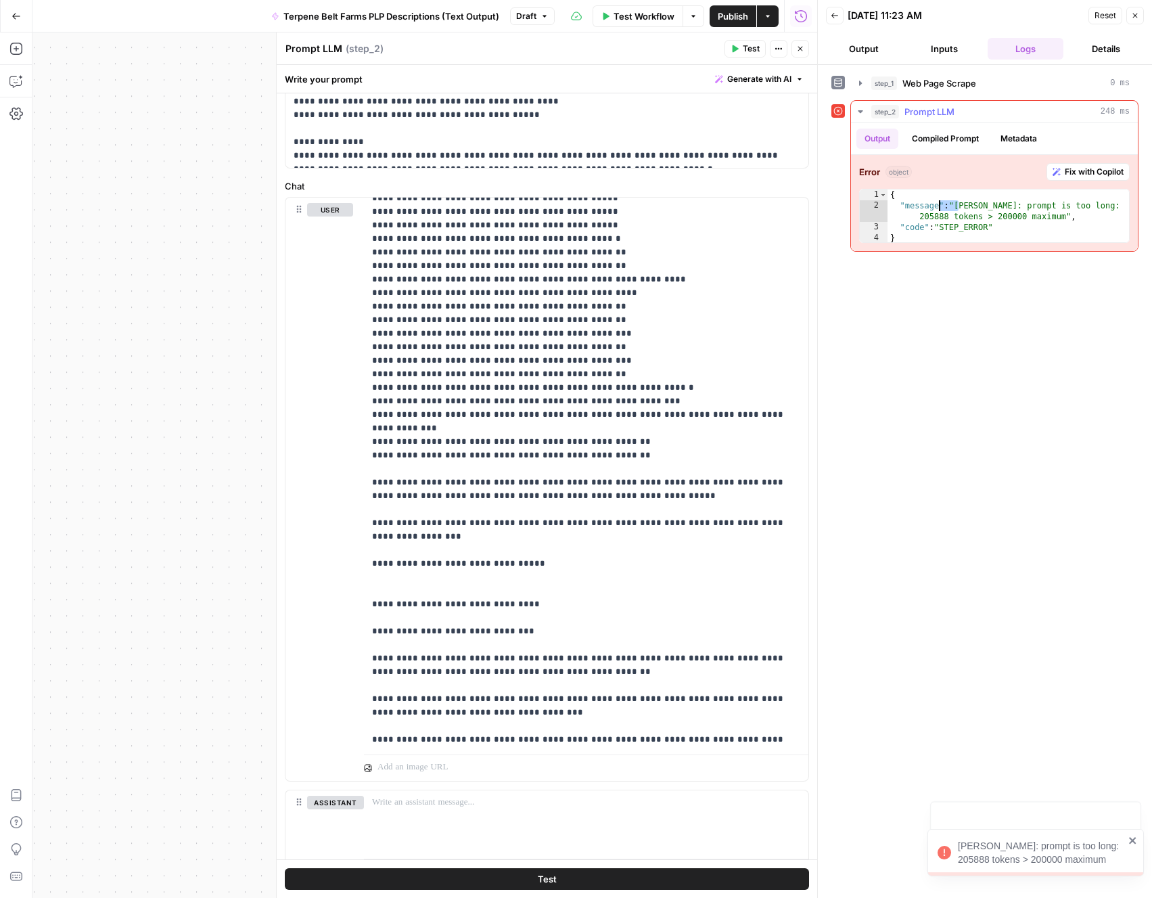
click at [946, 210] on div "{ "message" : "[PERSON_NAME]: prompt is too long: 205888 tokens > 200000 maximu…" at bounding box center [1009, 227] width 242 height 76
type textarea "**********"
click at [1066, 173] on span "Fix with Copilot" at bounding box center [1094, 172] width 59 height 12
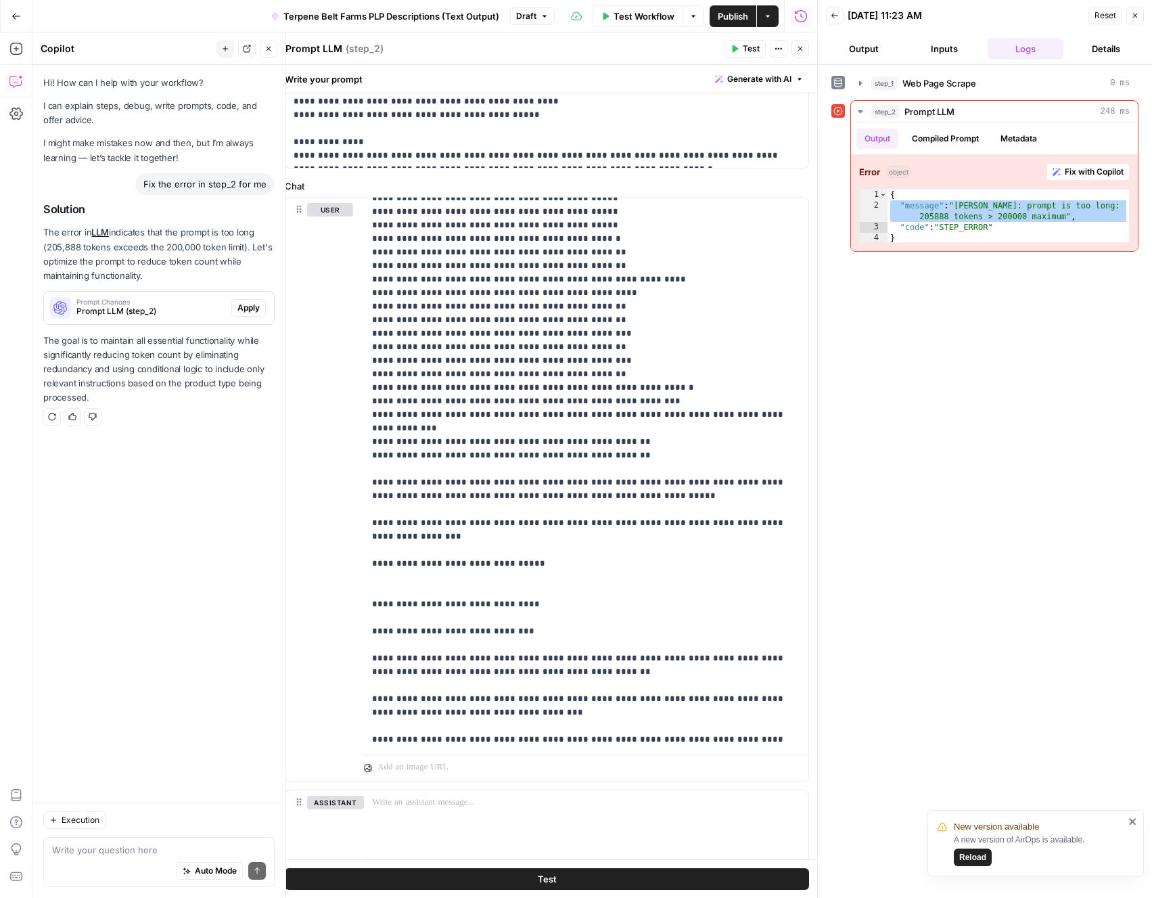
click at [245, 311] on span "Apply" at bounding box center [248, 308] width 22 height 12
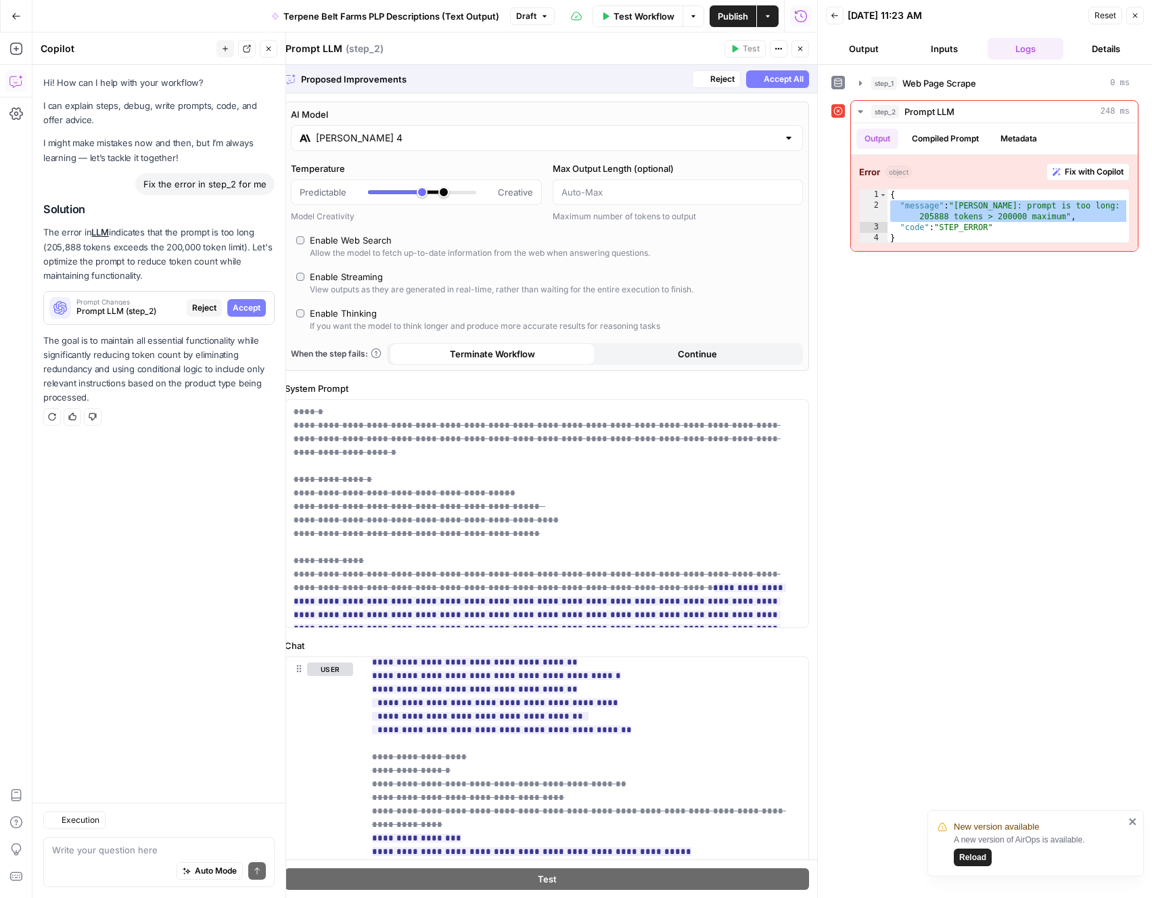
scroll to position [3191, 0]
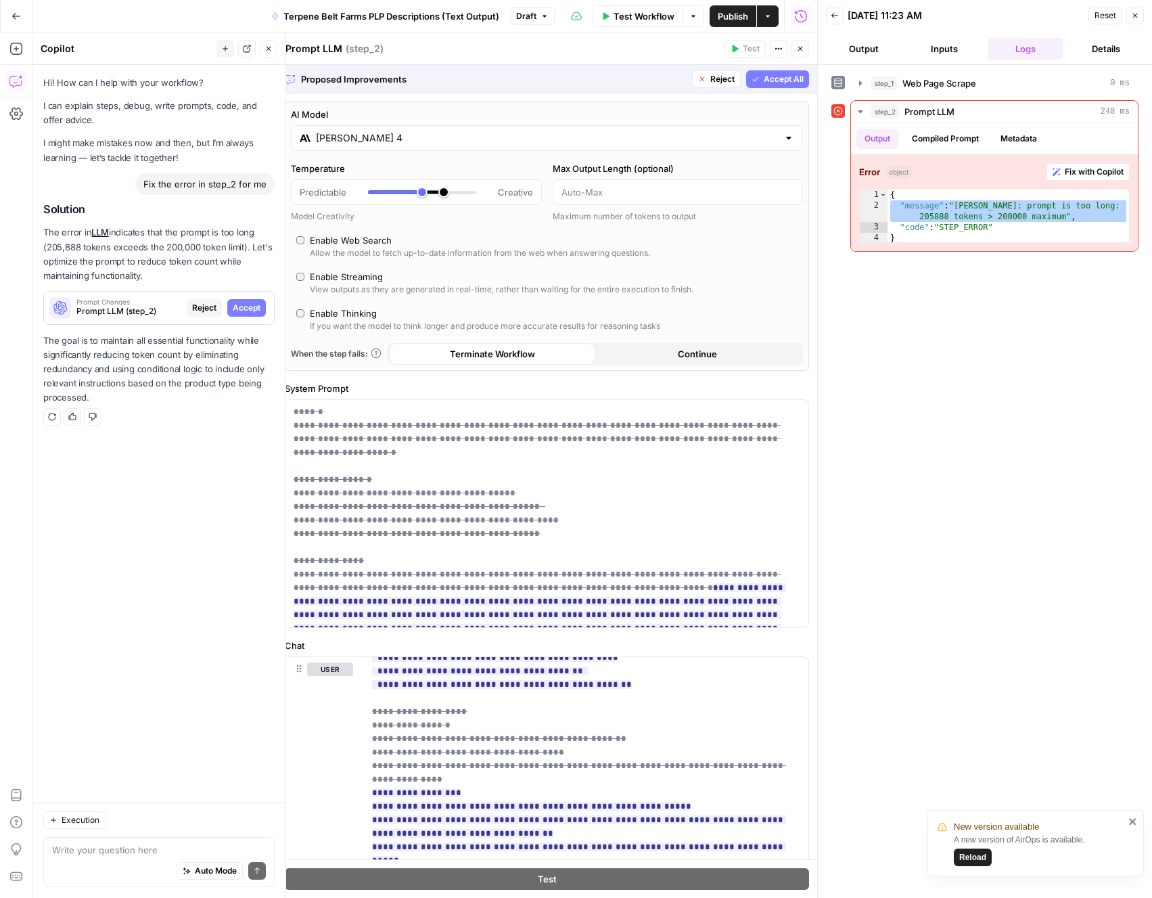
click at [527, 141] on input "[PERSON_NAME] 4" at bounding box center [547, 138] width 462 height 14
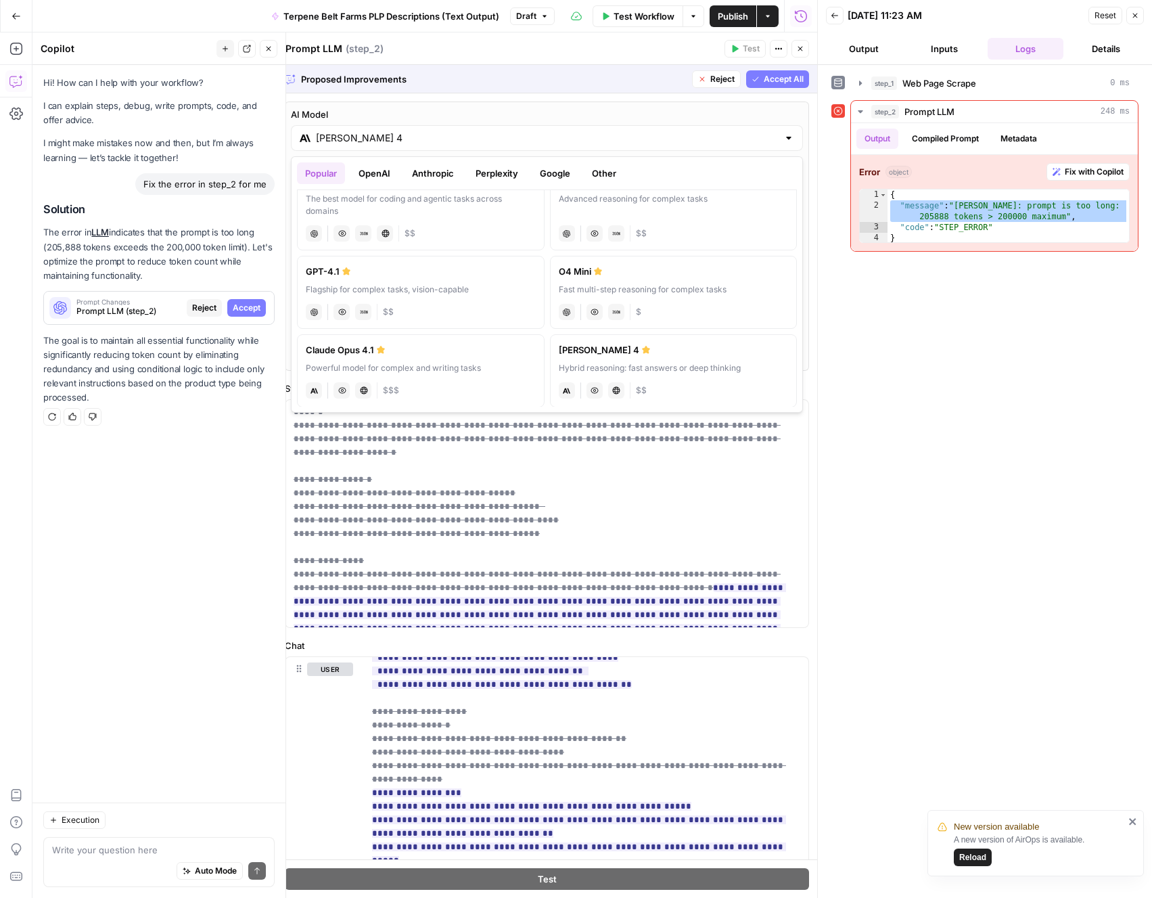
scroll to position [31, 0]
click at [526, 383] on div "anthropic Vision Capabilities Live Web Research $$$" at bounding box center [421, 388] width 230 height 19
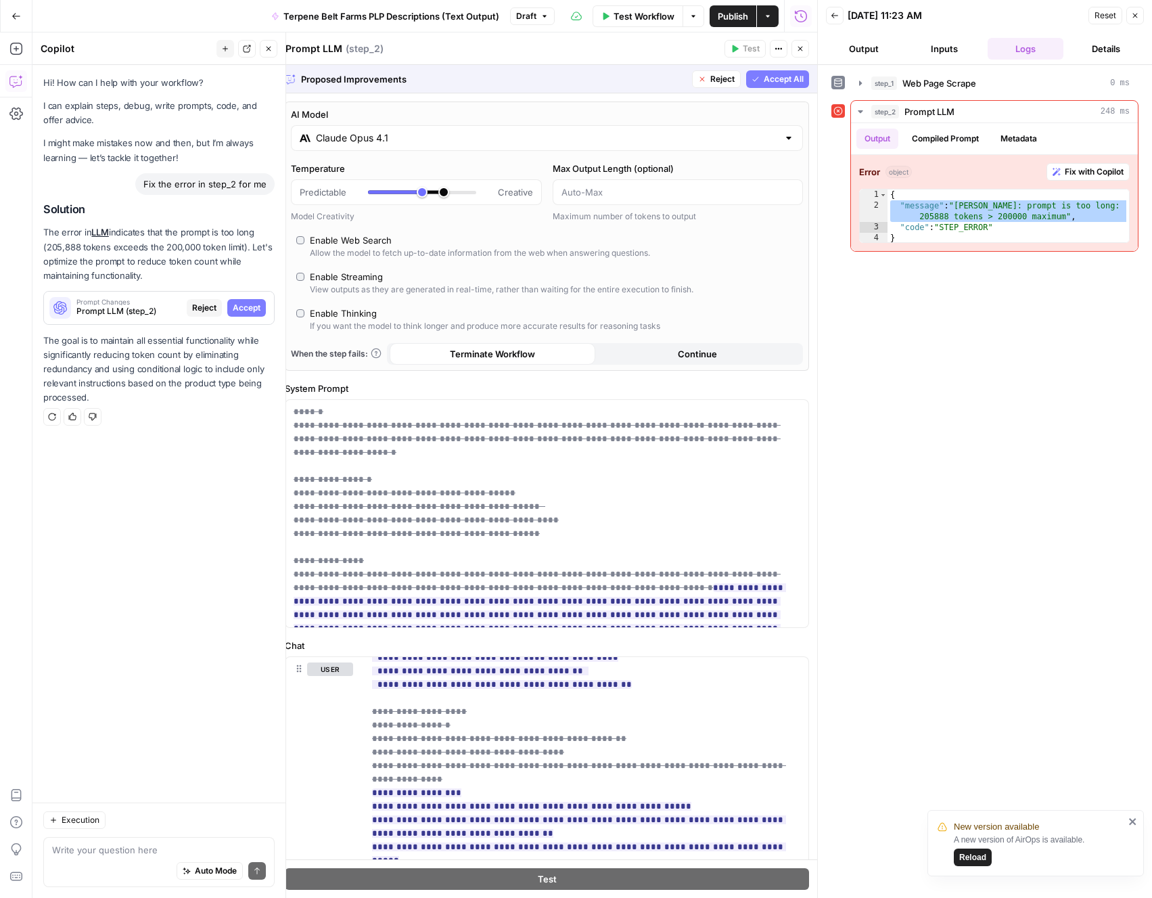
click at [541, 143] on input "Claude Opus 4.1" at bounding box center [547, 138] width 462 height 14
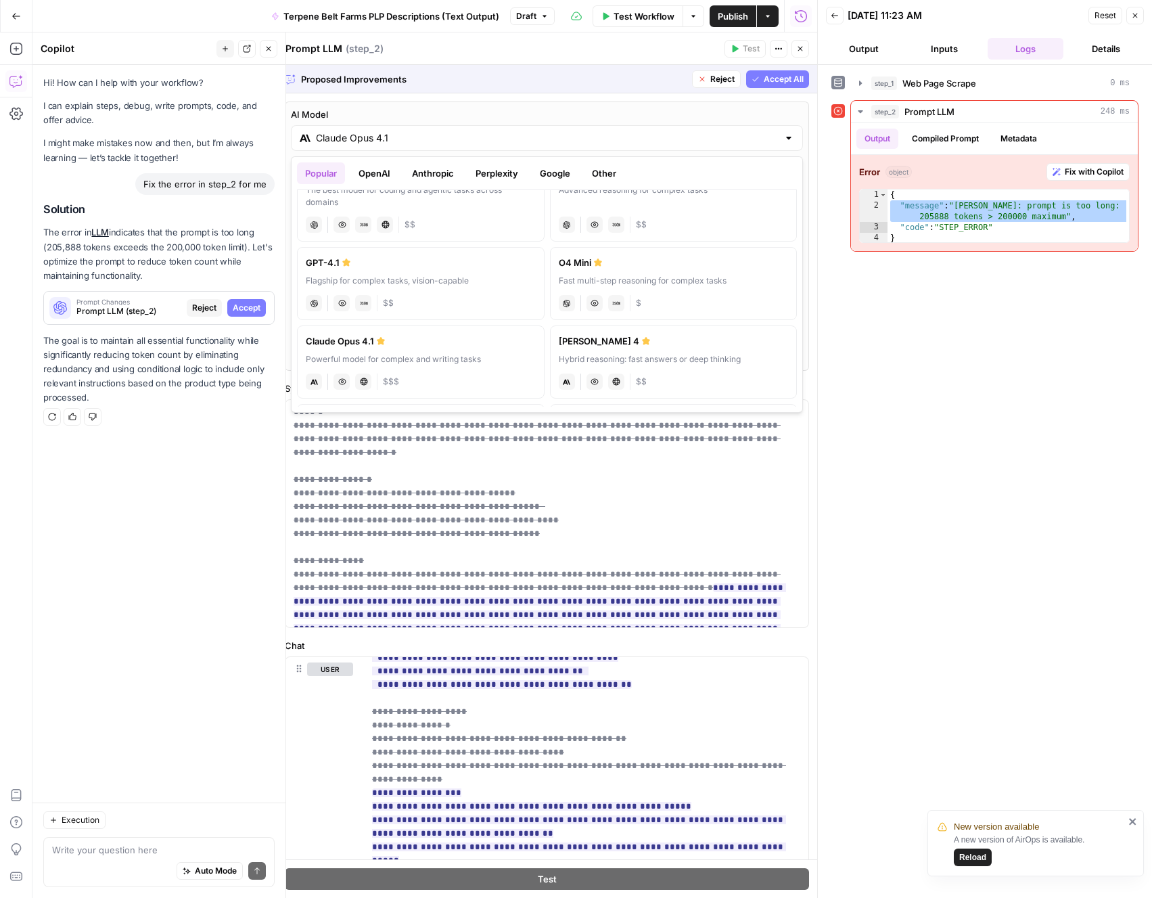
scroll to position [38, 0]
click at [605, 347] on div "[PERSON_NAME] 4" at bounding box center [674, 343] width 230 height 14
type input "[PERSON_NAME] 4"
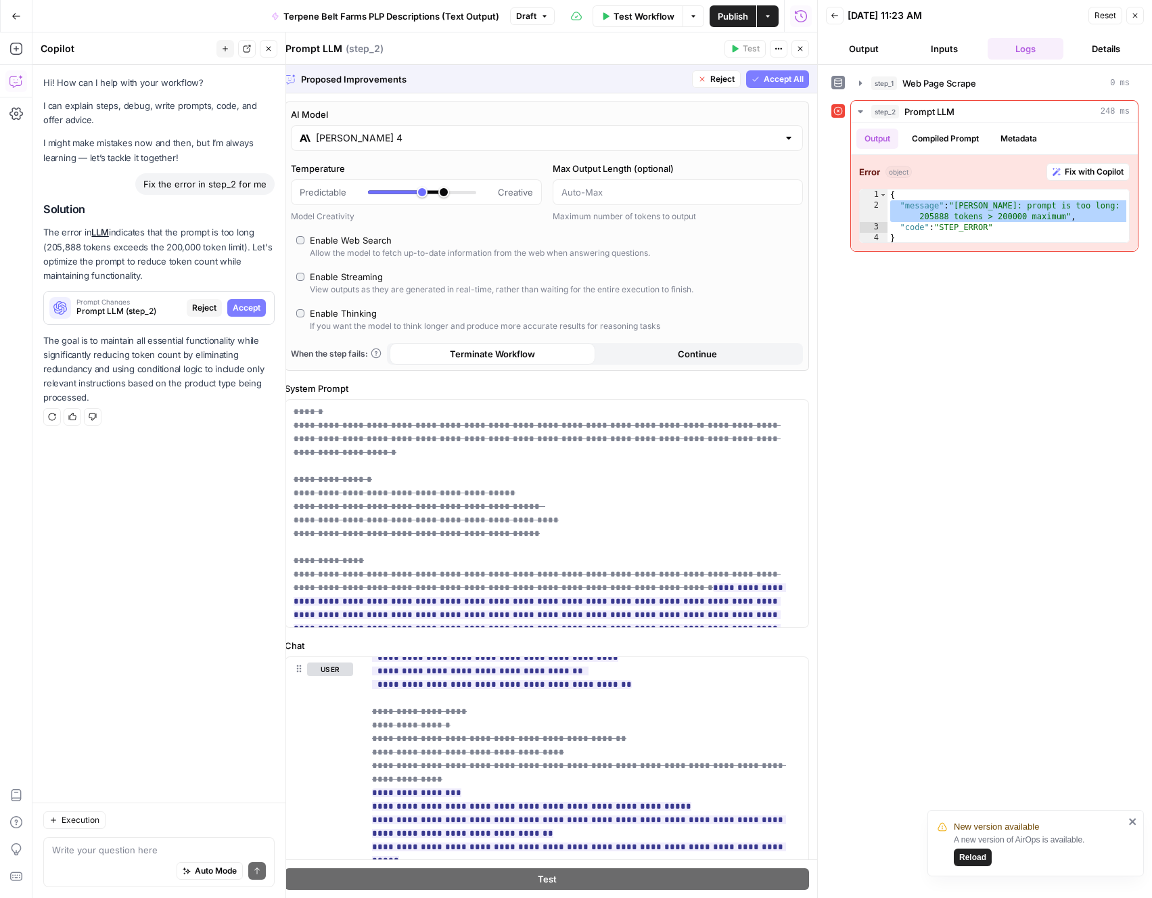
scroll to position [16, 0]
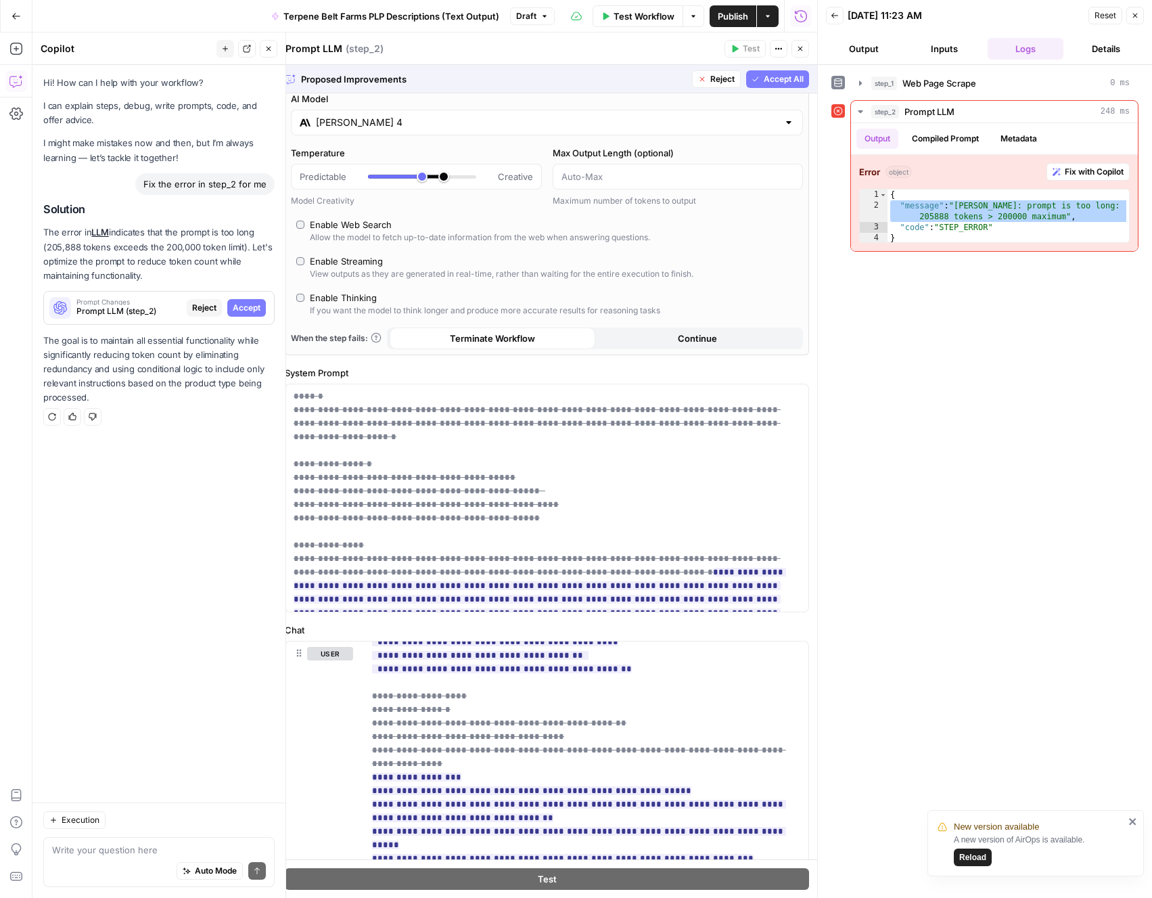
click at [686, 338] on span "Continue" at bounding box center [697, 338] width 39 height 14
click at [681, 335] on span "Continue" at bounding box center [697, 338] width 39 height 14
click at [685, 343] on span "Continue" at bounding box center [697, 338] width 39 height 14
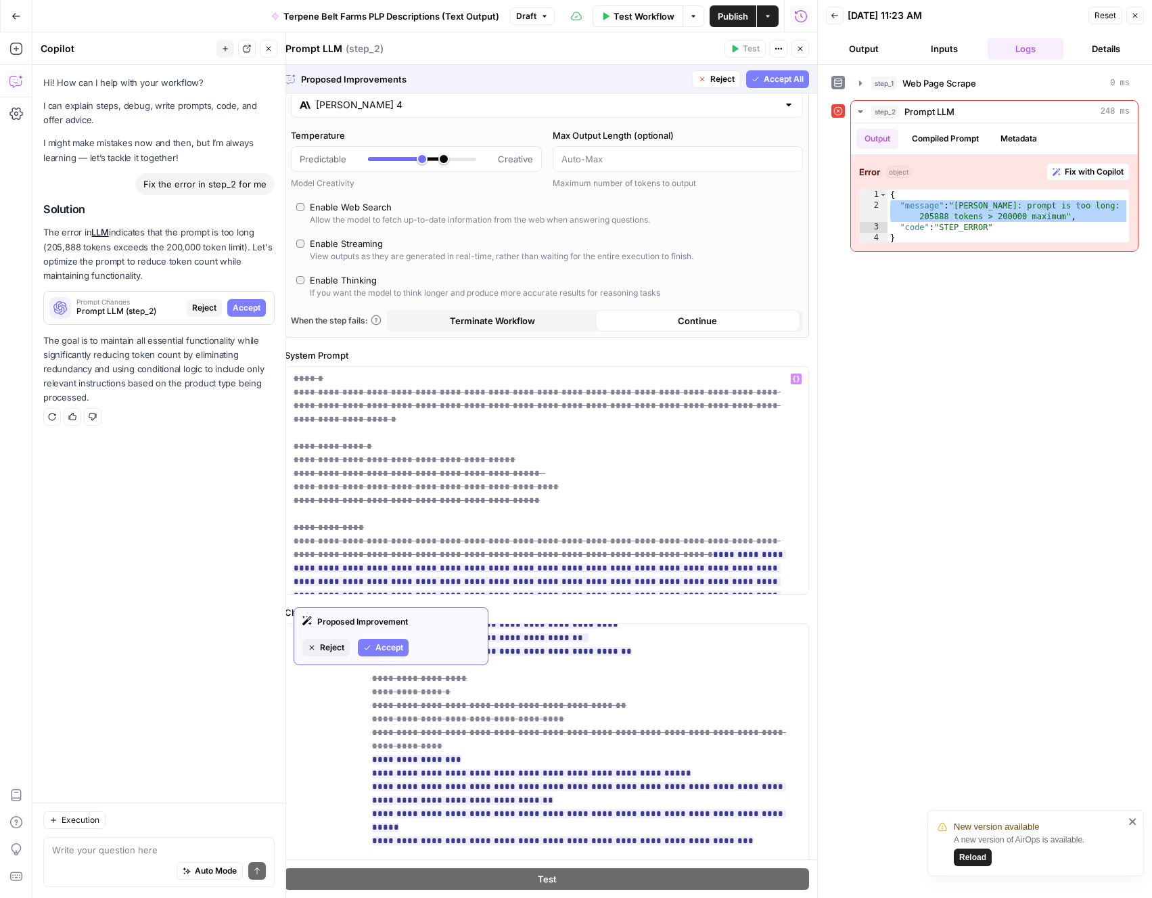
scroll to position [34, 0]
click at [764, 83] on span "Accept All" at bounding box center [784, 79] width 40 height 12
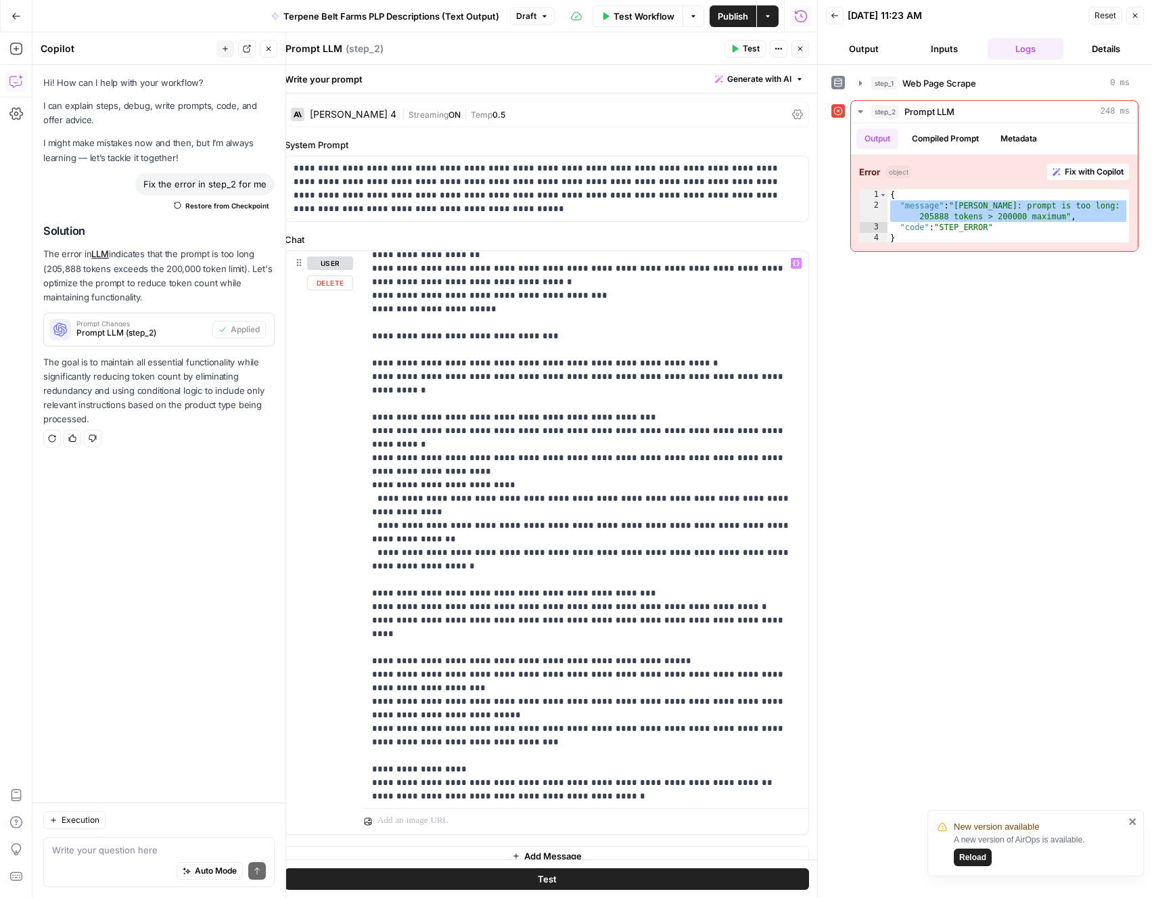
scroll to position [1354, 0]
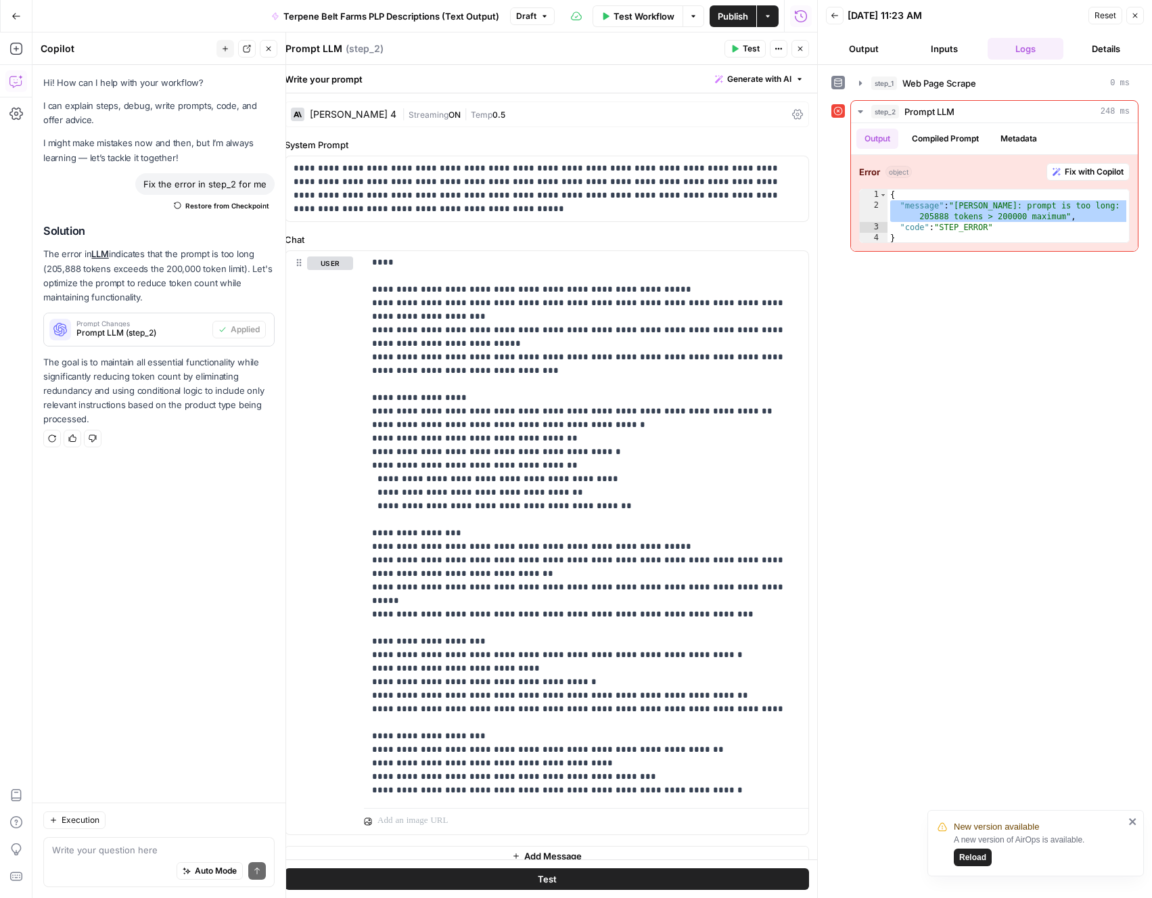
click at [580, 880] on button "Test" at bounding box center [547, 879] width 524 height 22
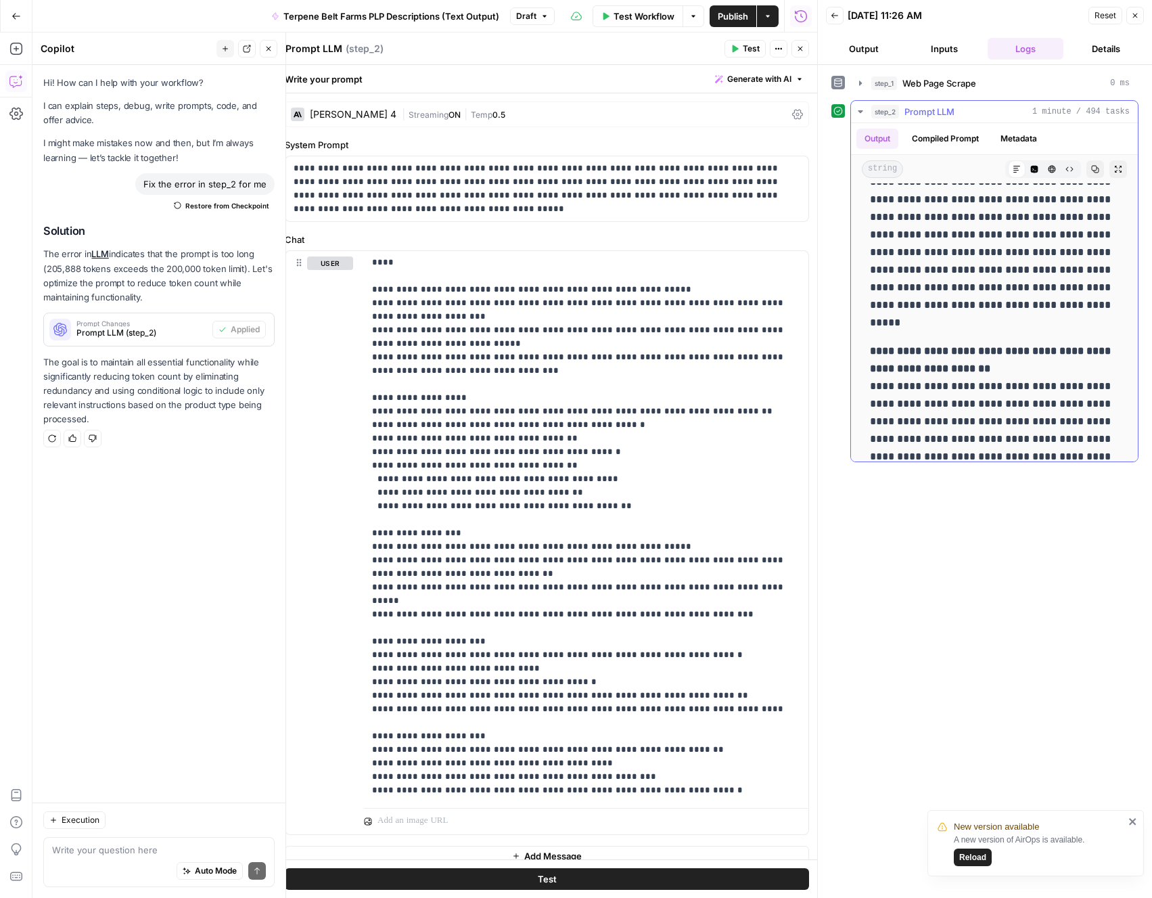
scroll to position [2099, 0]
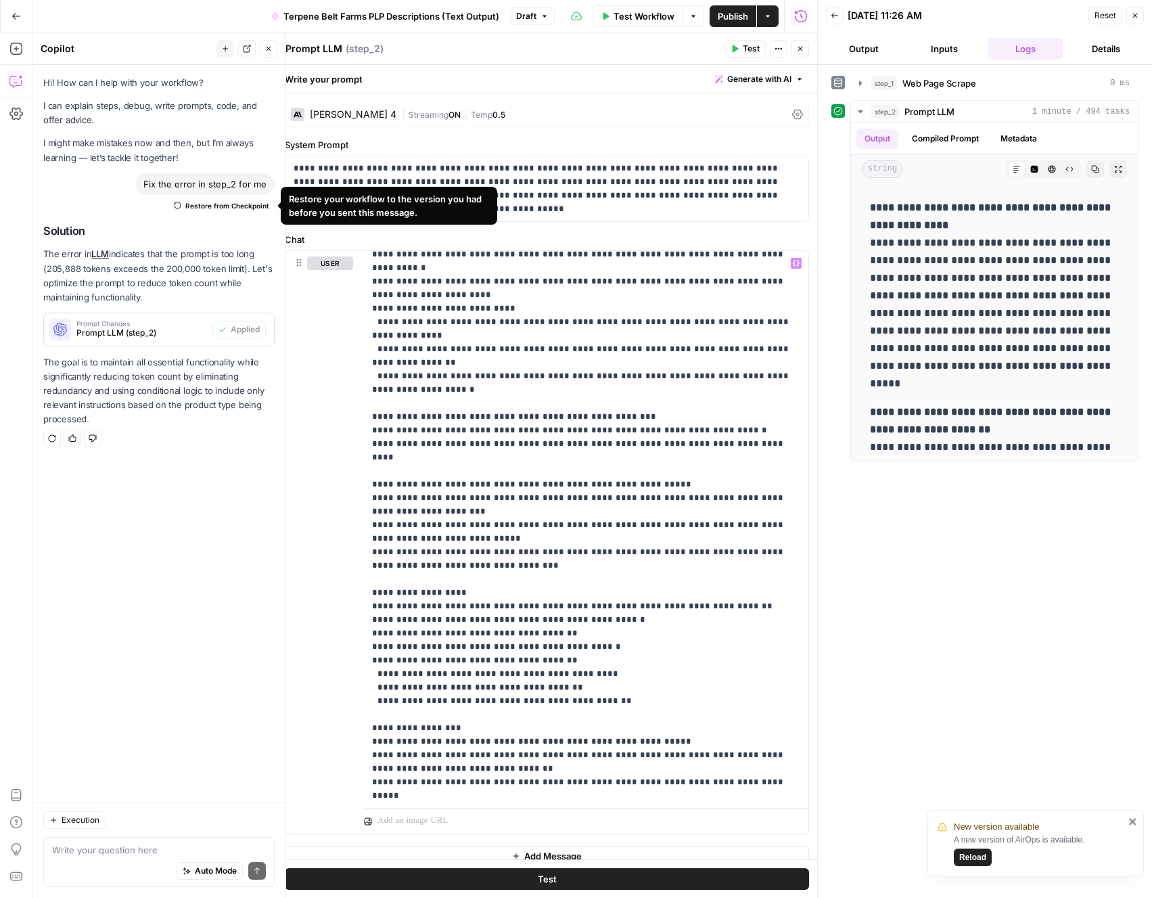
click at [215, 204] on span "Restore from Checkpoint" at bounding box center [227, 205] width 84 height 11
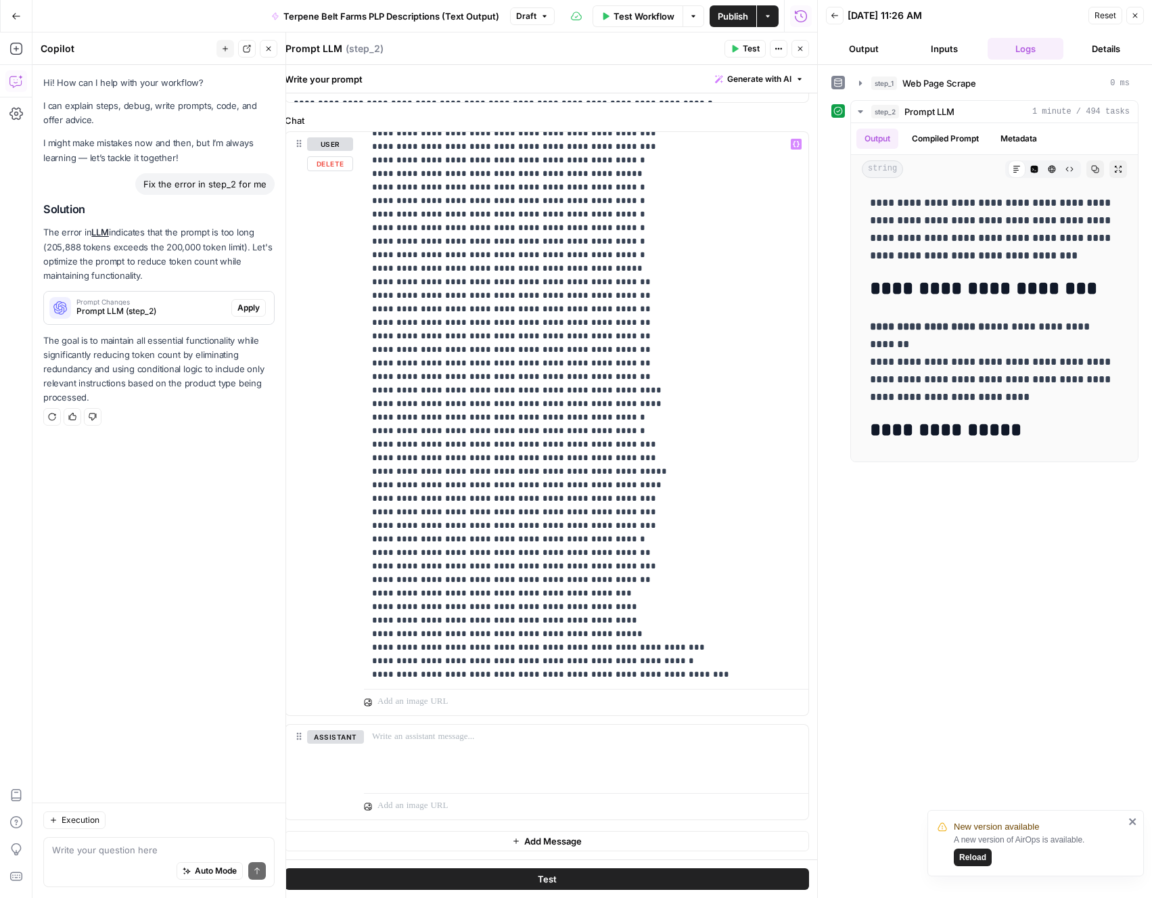
scroll to position [5570, 0]
click at [488, 877] on button "Test" at bounding box center [547, 879] width 524 height 22
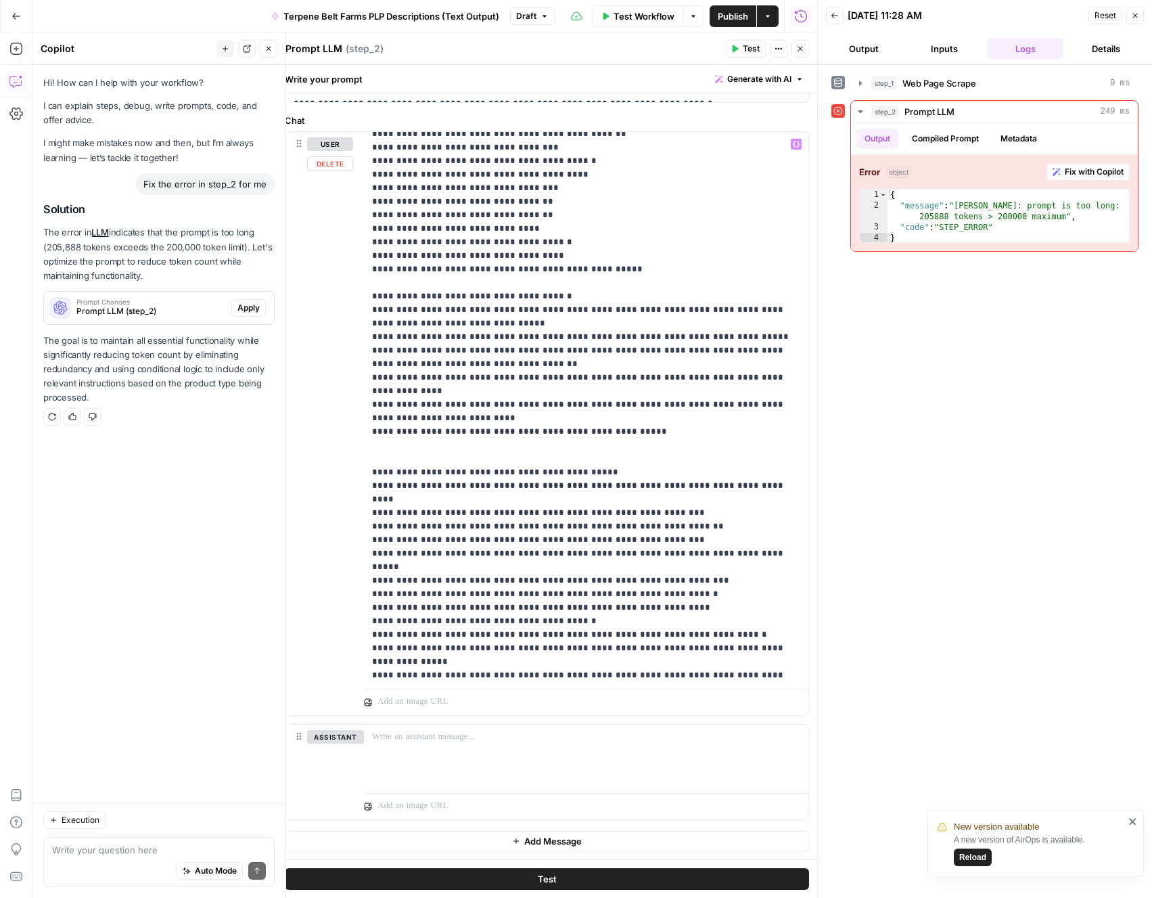
scroll to position [4653, 0]
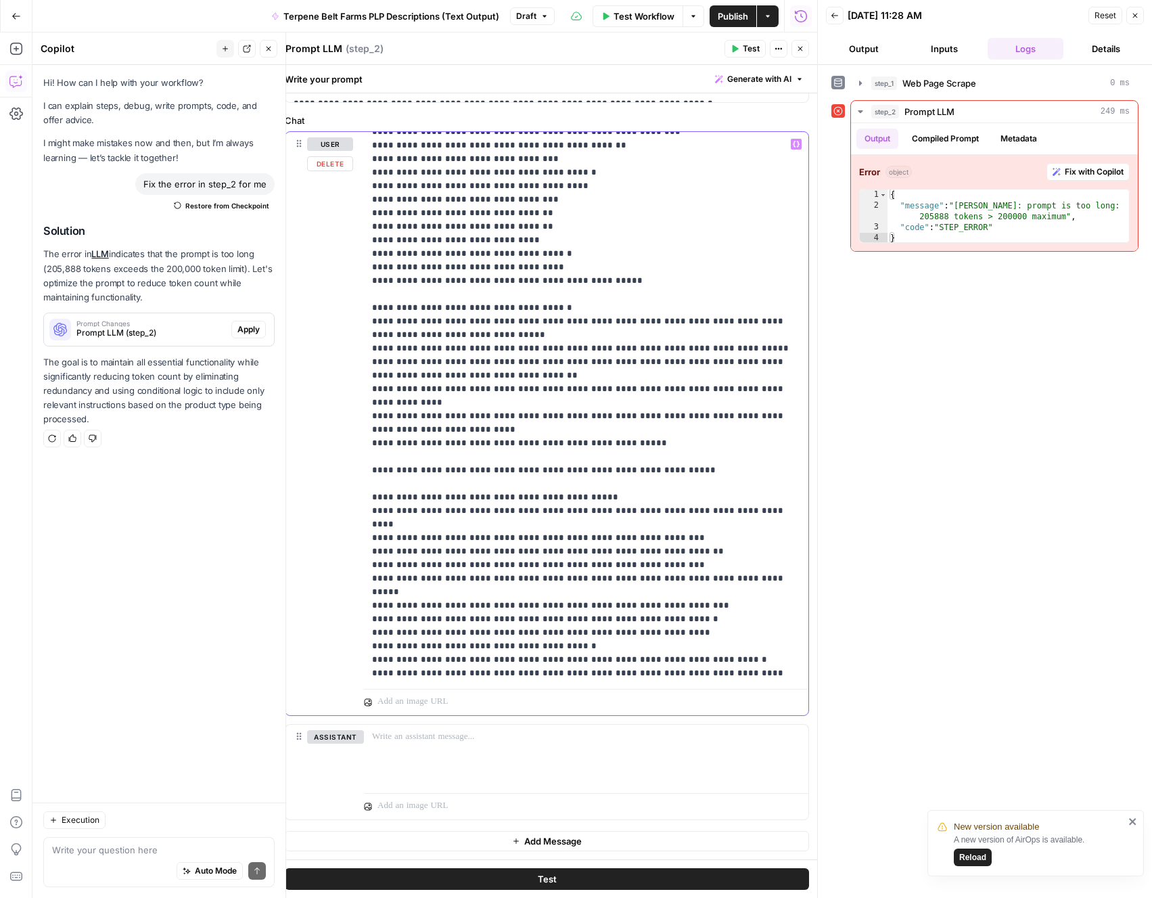
drag, startPoint x: 522, startPoint y: 321, endPoint x: 620, endPoint y: 308, distance: 98.8
drag, startPoint x: 620, startPoint y: 308, endPoint x: 523, endPoint y: 310, distance: 97.4
drag, startPoint x: 587, startPoint y: 323, endPoint x: 522, endPoint y: 321, distance: 65.6
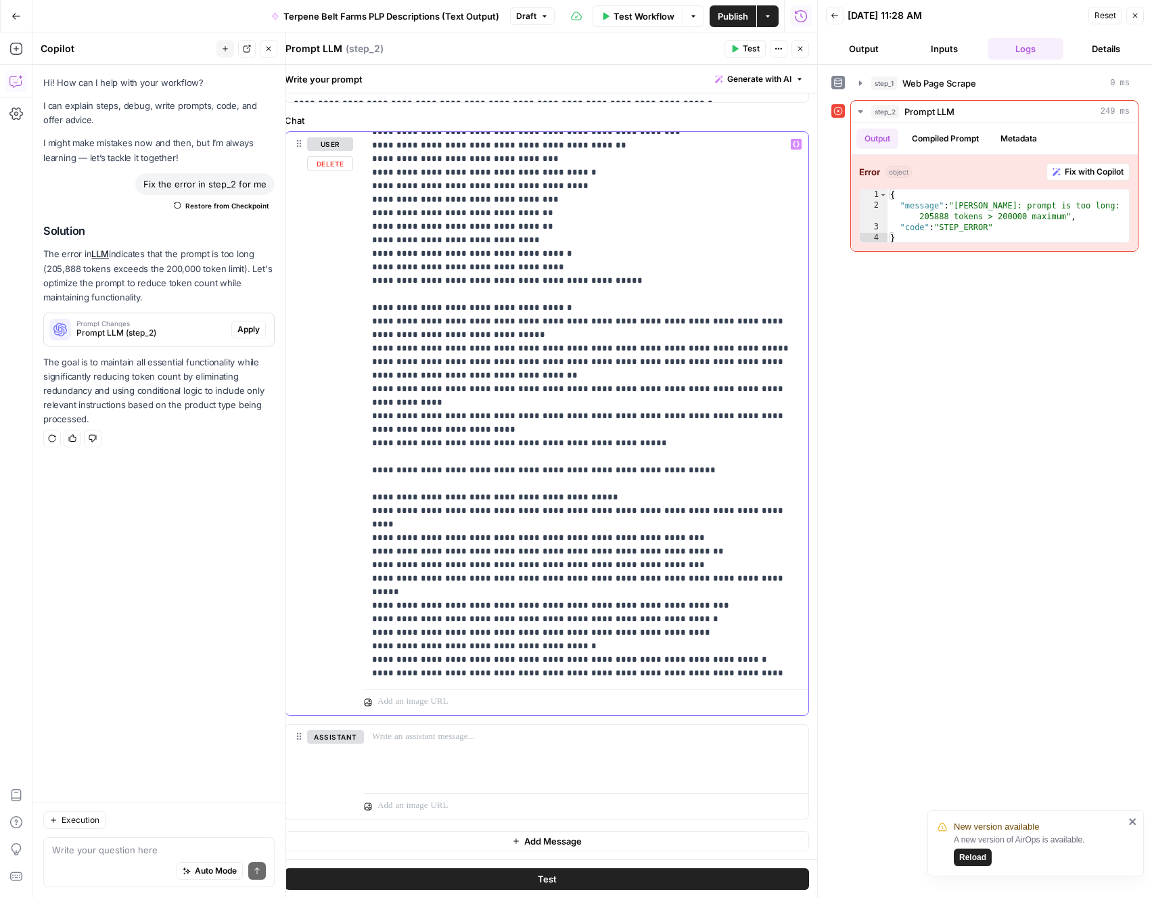
drag, startPoint x: 370, startPoint y: 337, endPoint x: 371, endPoint y: 430, distance: 93.4
click at [371, 430] on div "**********" at bounding box center [586, 407] width 444 height 551
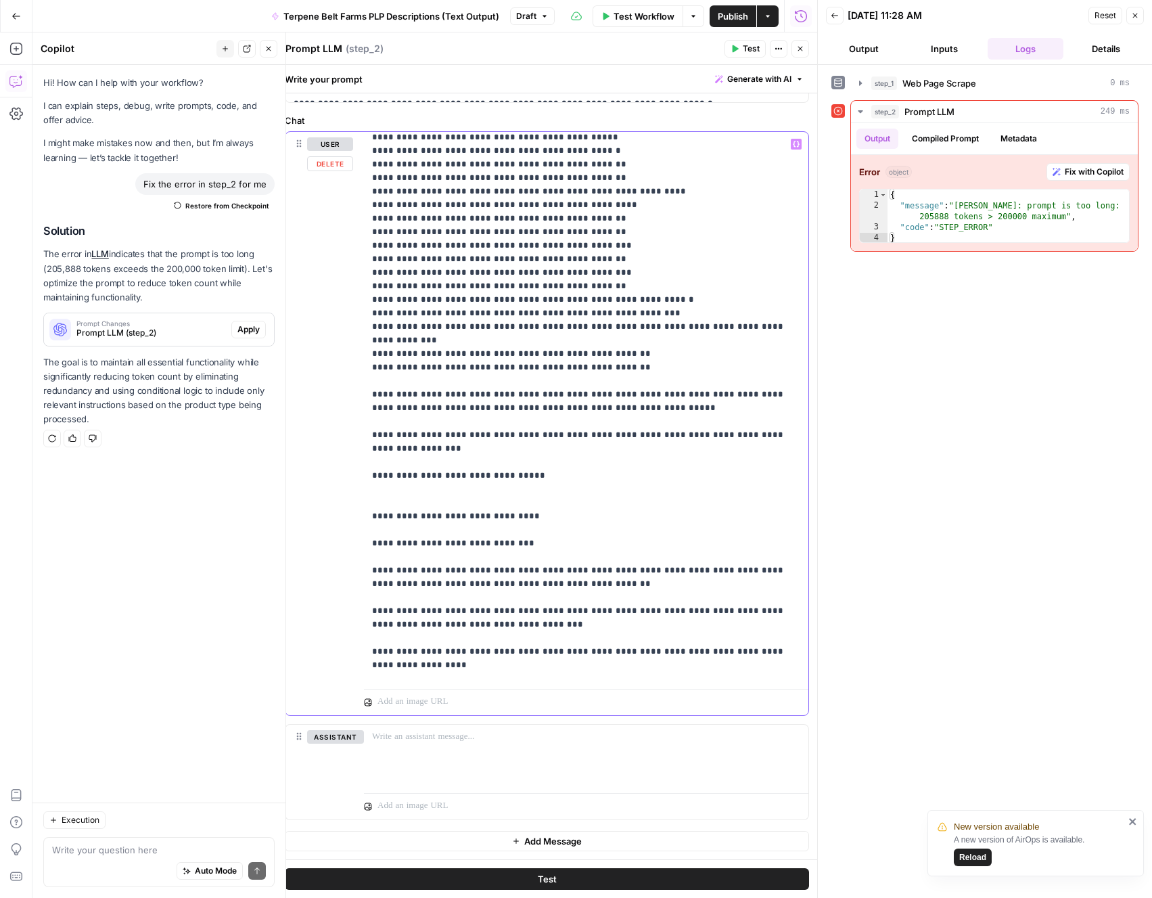
scroll to position [6092, 0]
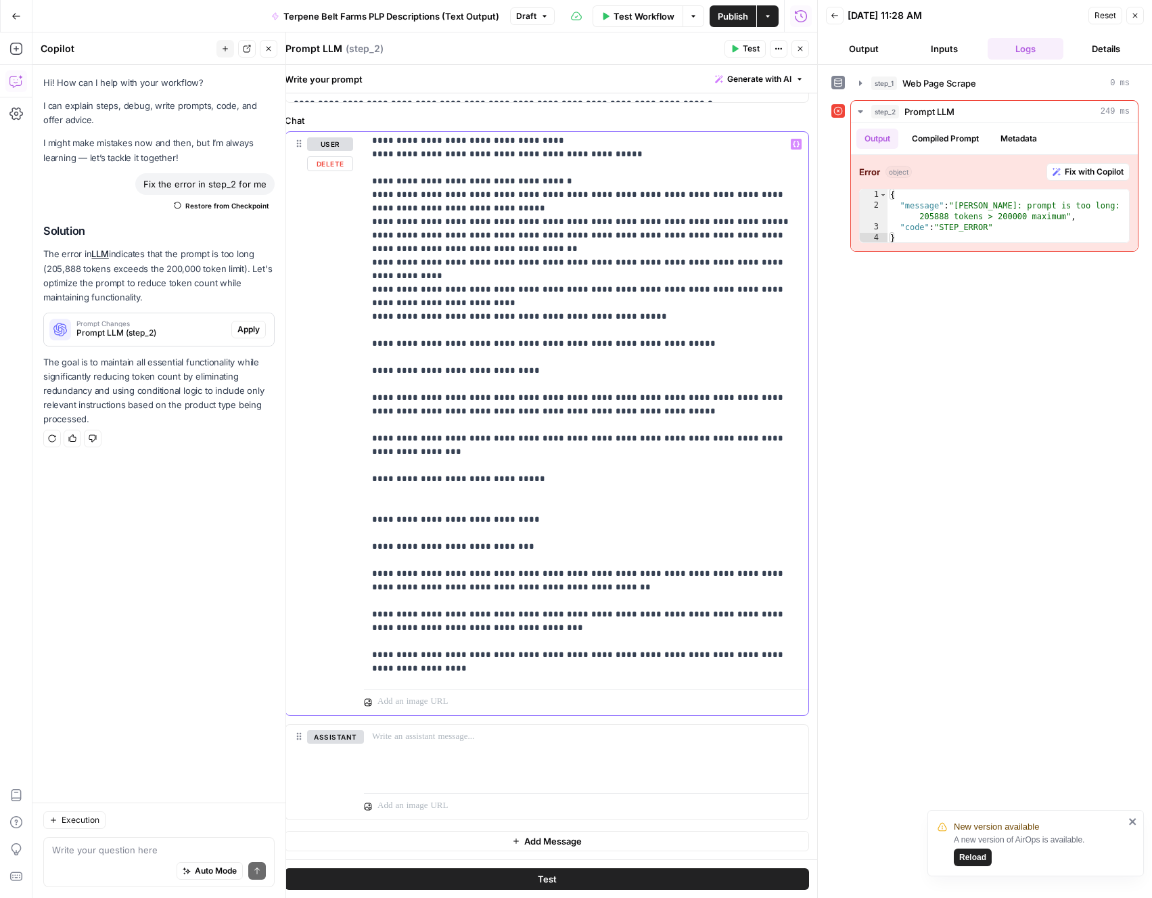
scroll to position [4766, 0]
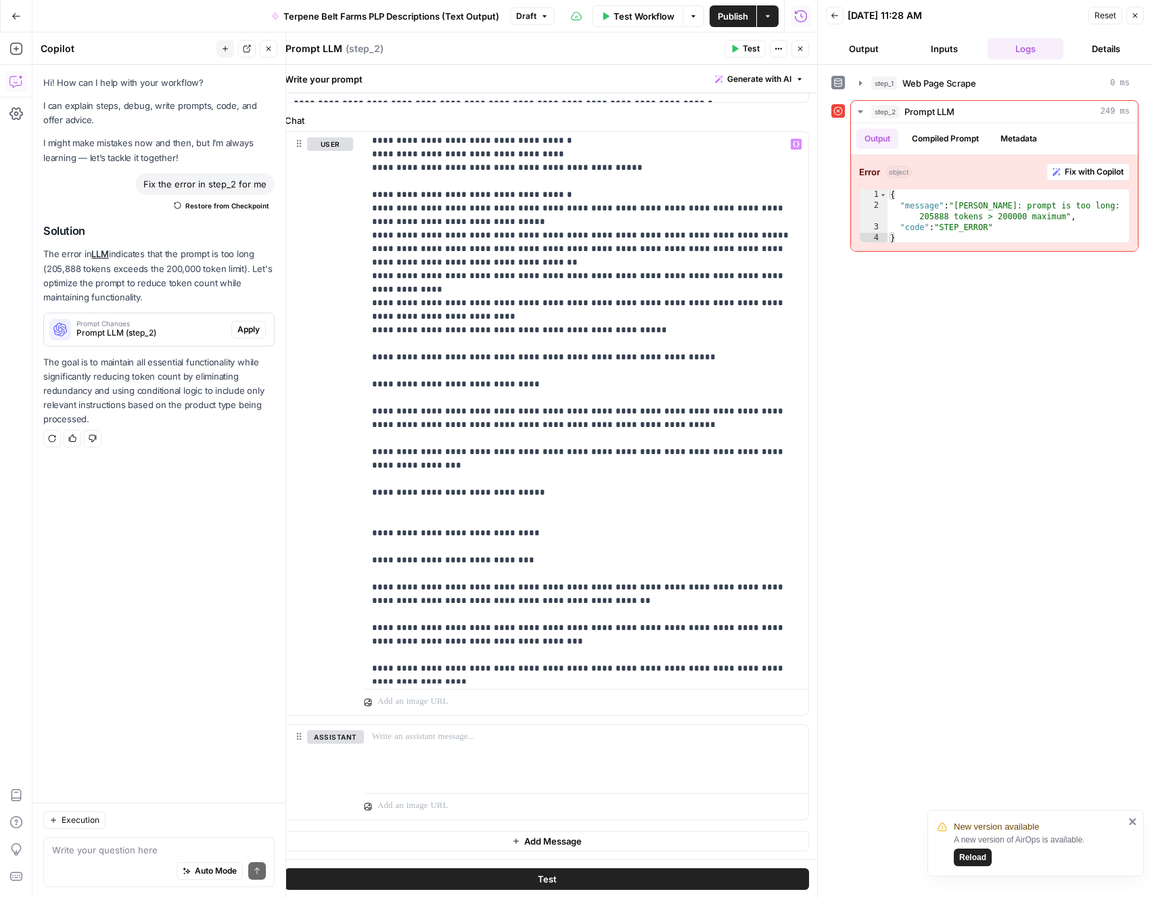
click at [636, 882] on button "Test" at bounding box center [547, 879] width 524 height 22
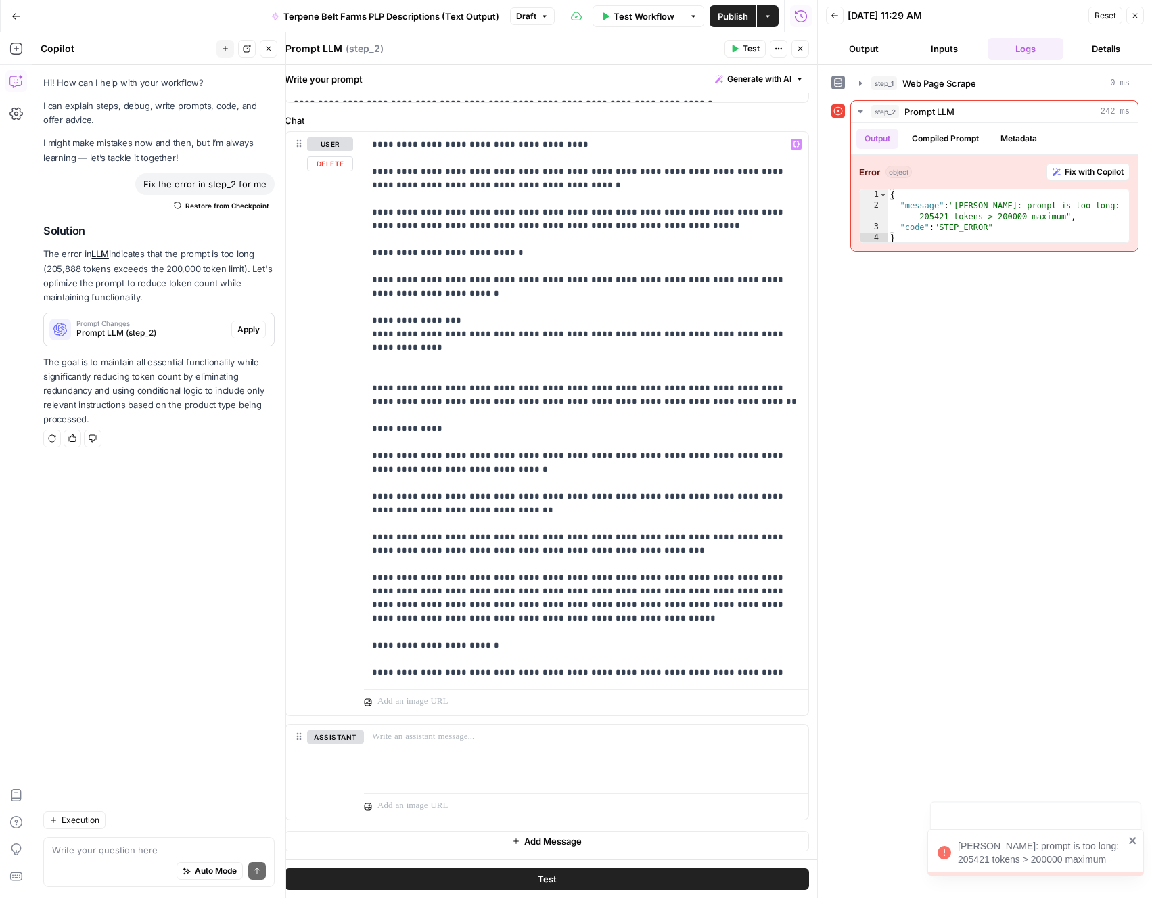
scroll to position [5900, 0]
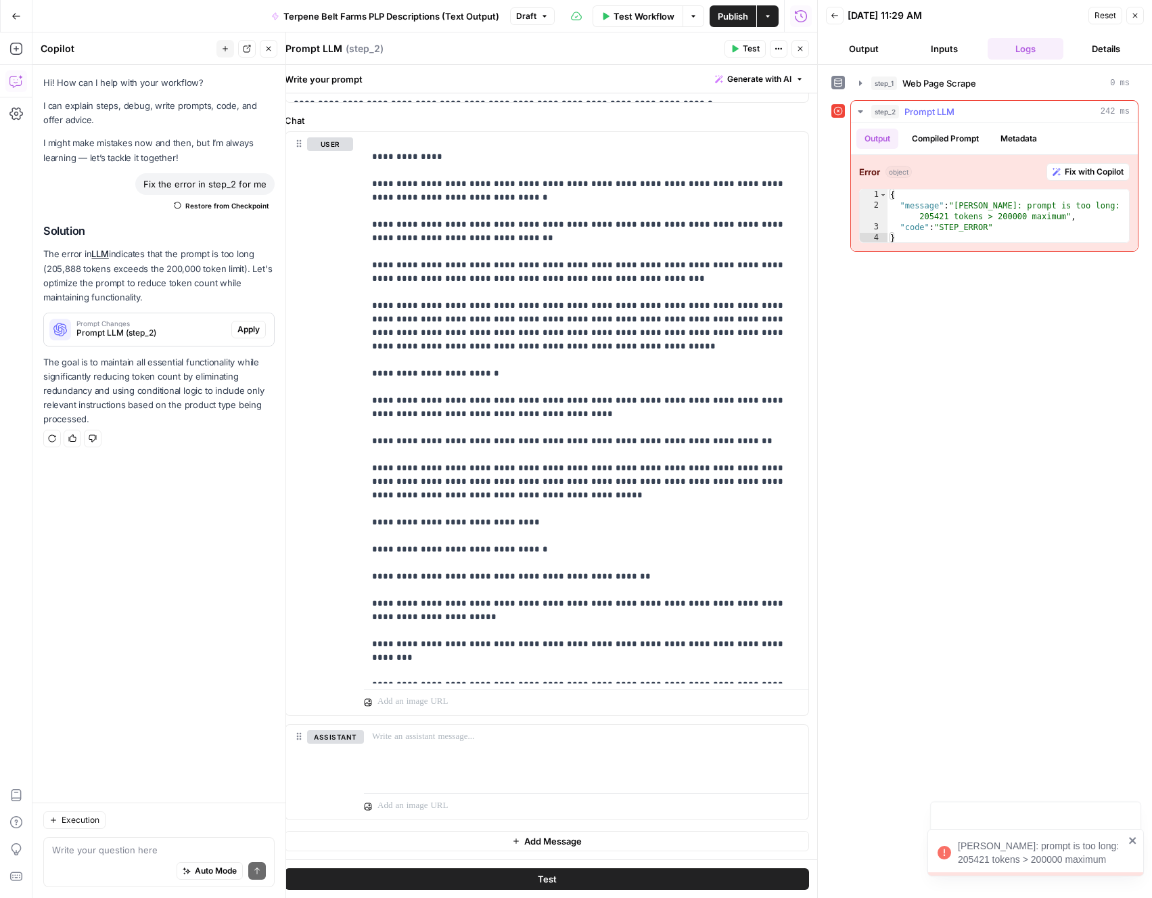
click at [952, 214] on div "{ "message" : "[PERSON_NAME]: prompt is too long: 205421 tokens > 200000 maximu…" at bounding box center [1009, 227] width 242 height 76
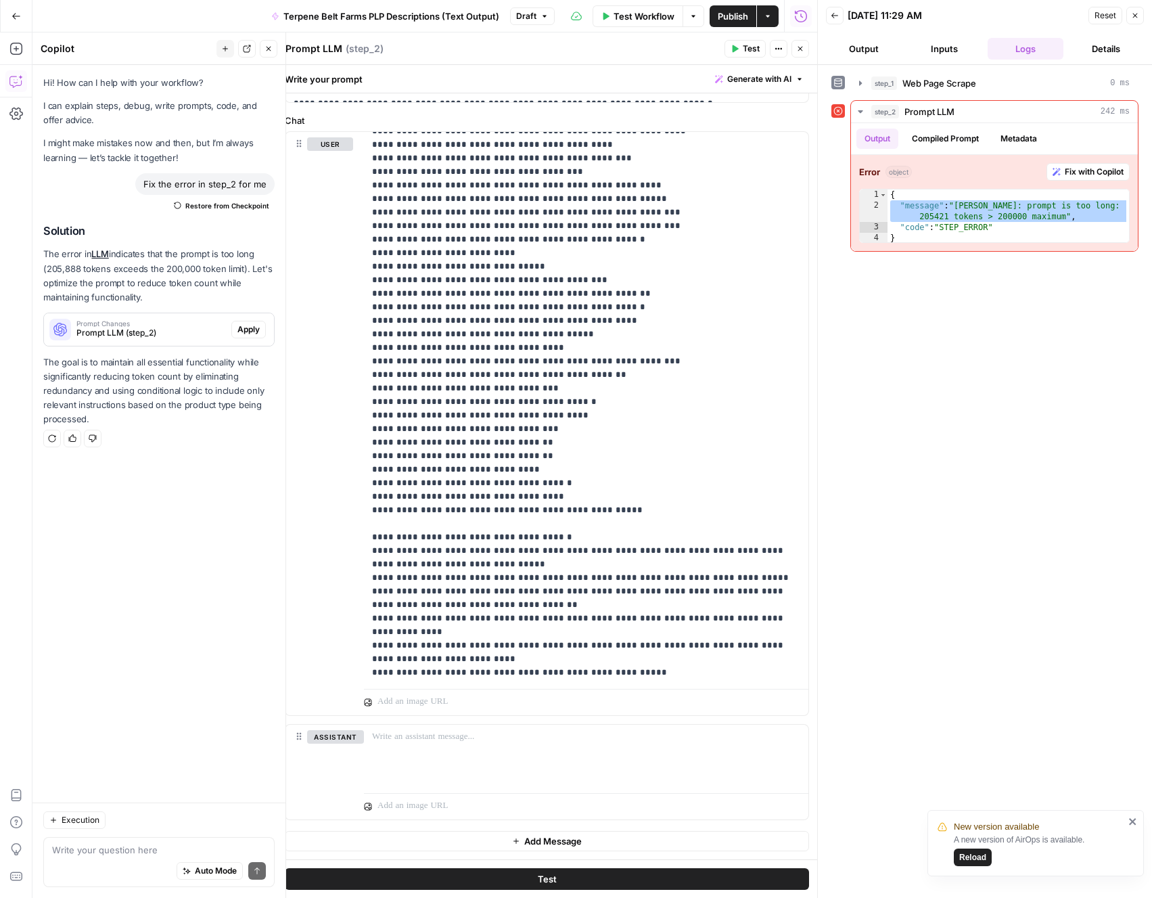
scroll to position [4426, 0]
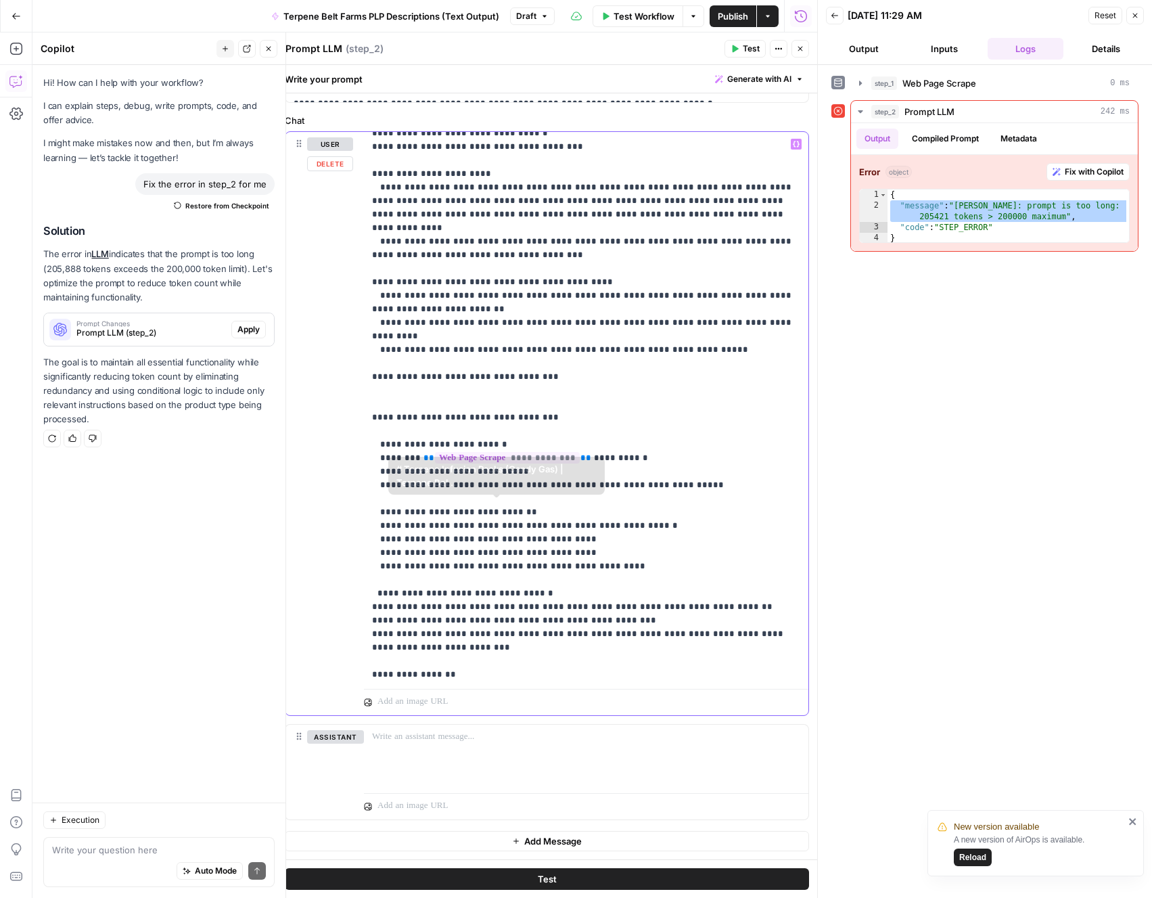
scroll to position [0, 0]
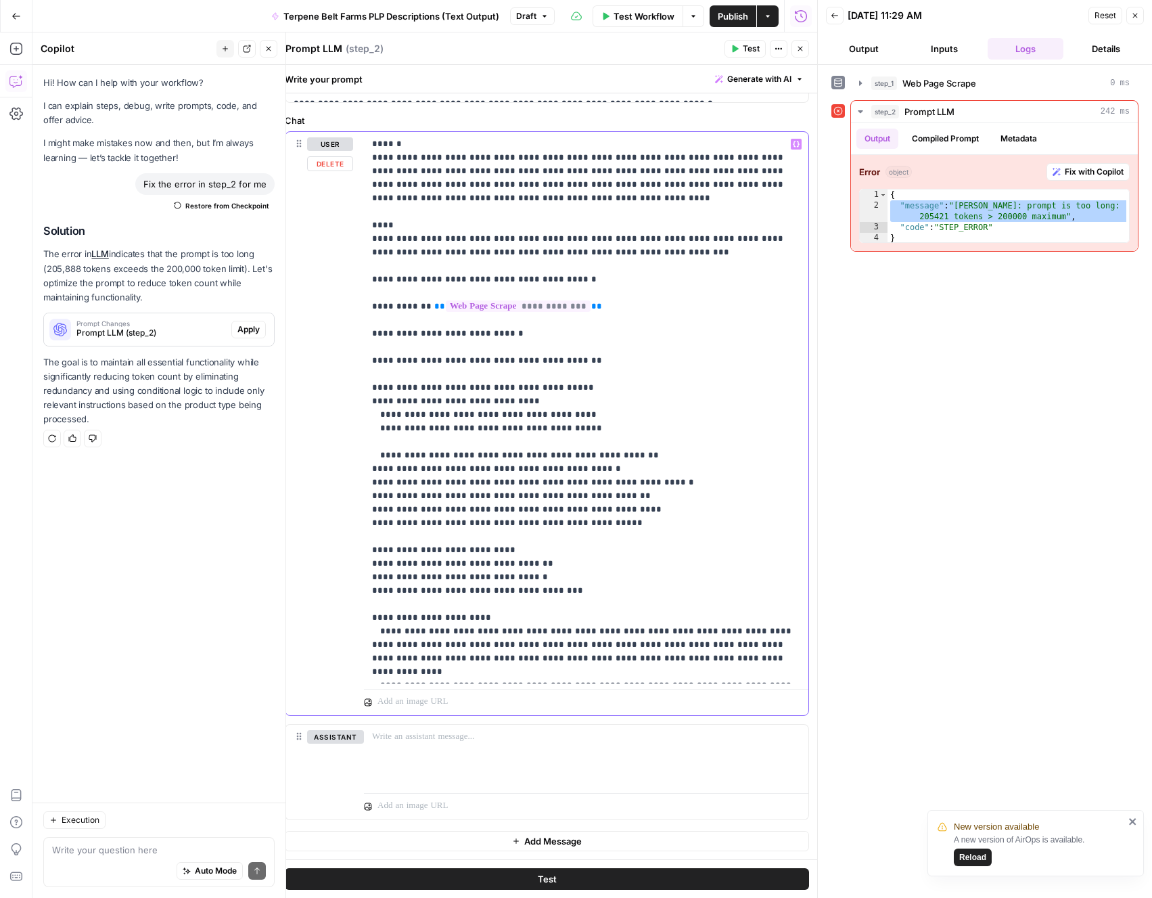
click at [952, 212] on div "{ "message" : "[PERSON_NAME]: prompt is too long: 205421 tokens > 200000 maximu…" at bounding box center [1009, 227] width 242 height 76
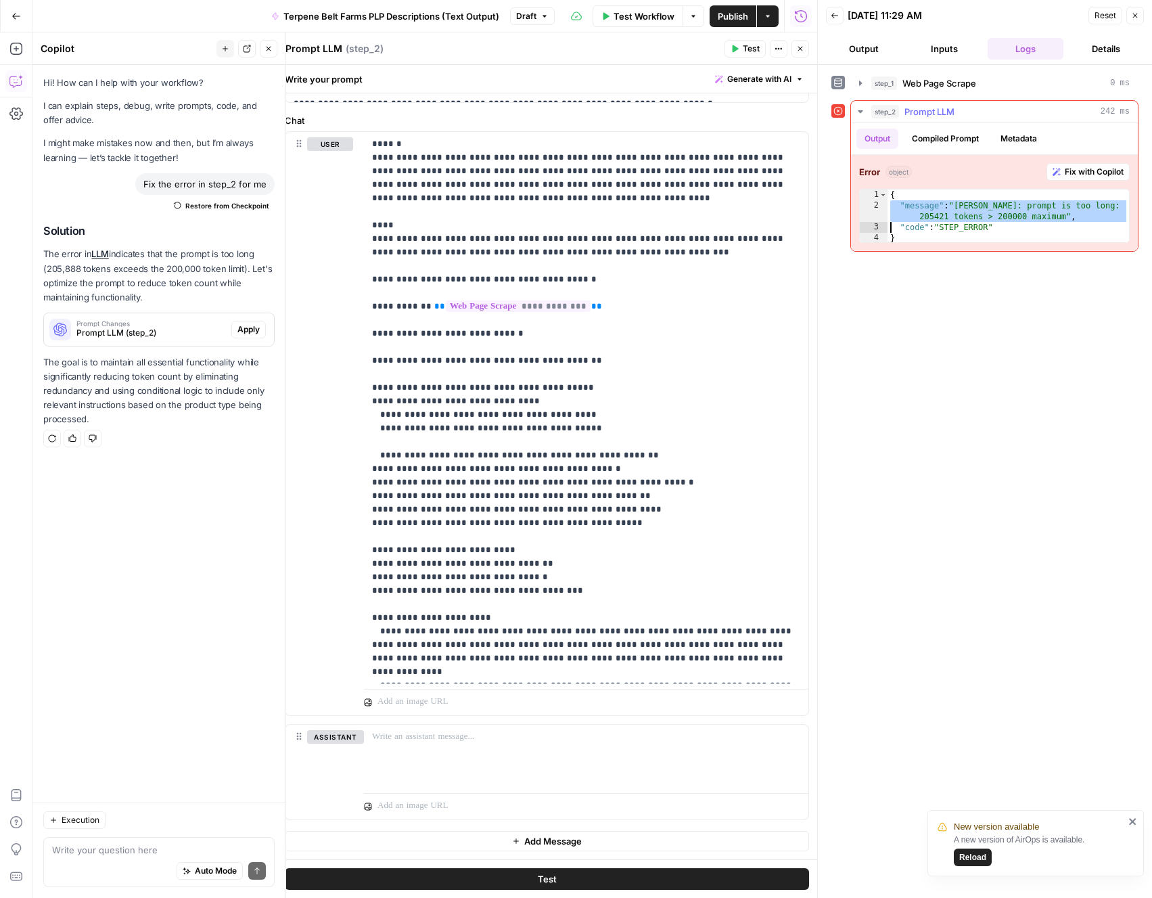
type textarea "**********"
click at [78, 842] on div "Write your question here Auto Mode Send" at bounding box center [158, 862] width 231 height 50
paste textarea ""message": "[PERSON_NAME]: prompt is too long: 205421 tokens > 200000 maximum","
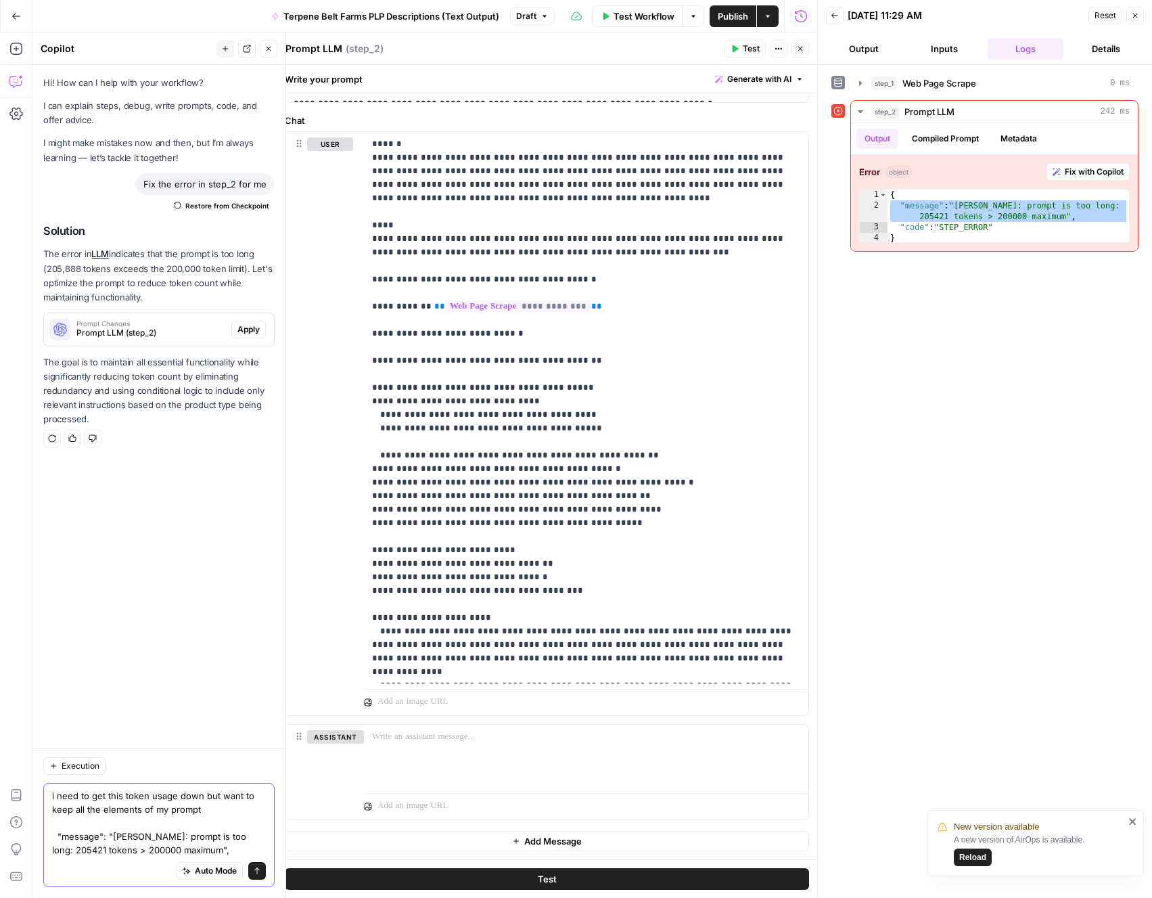
click at [218, 850] on textarea "i need to get this token usage down but want to keep all the elements of my pro…" at bounding box center [159, 823] width 214 height 68
type textarea "i need to get this token usage down but want to keep all the elements of my pro…"
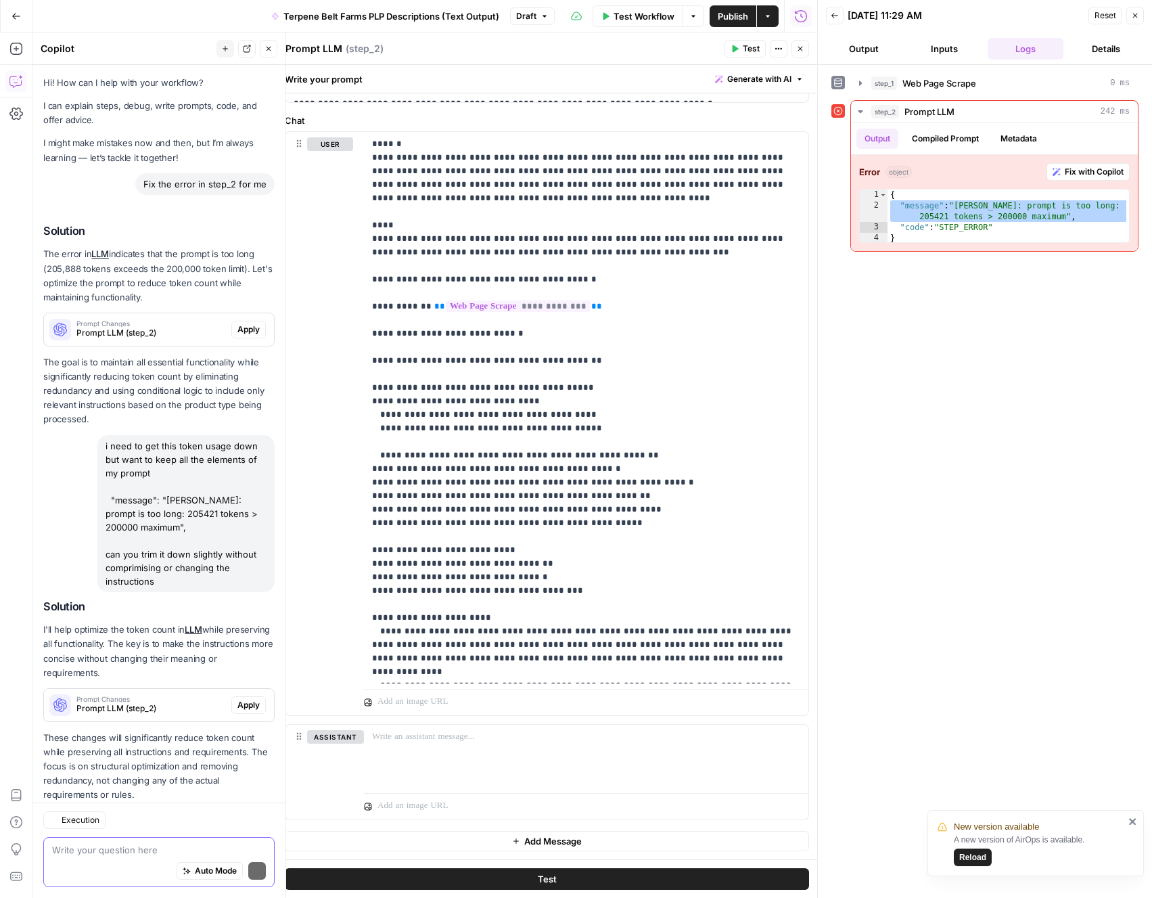
scroll to position [18, 0]
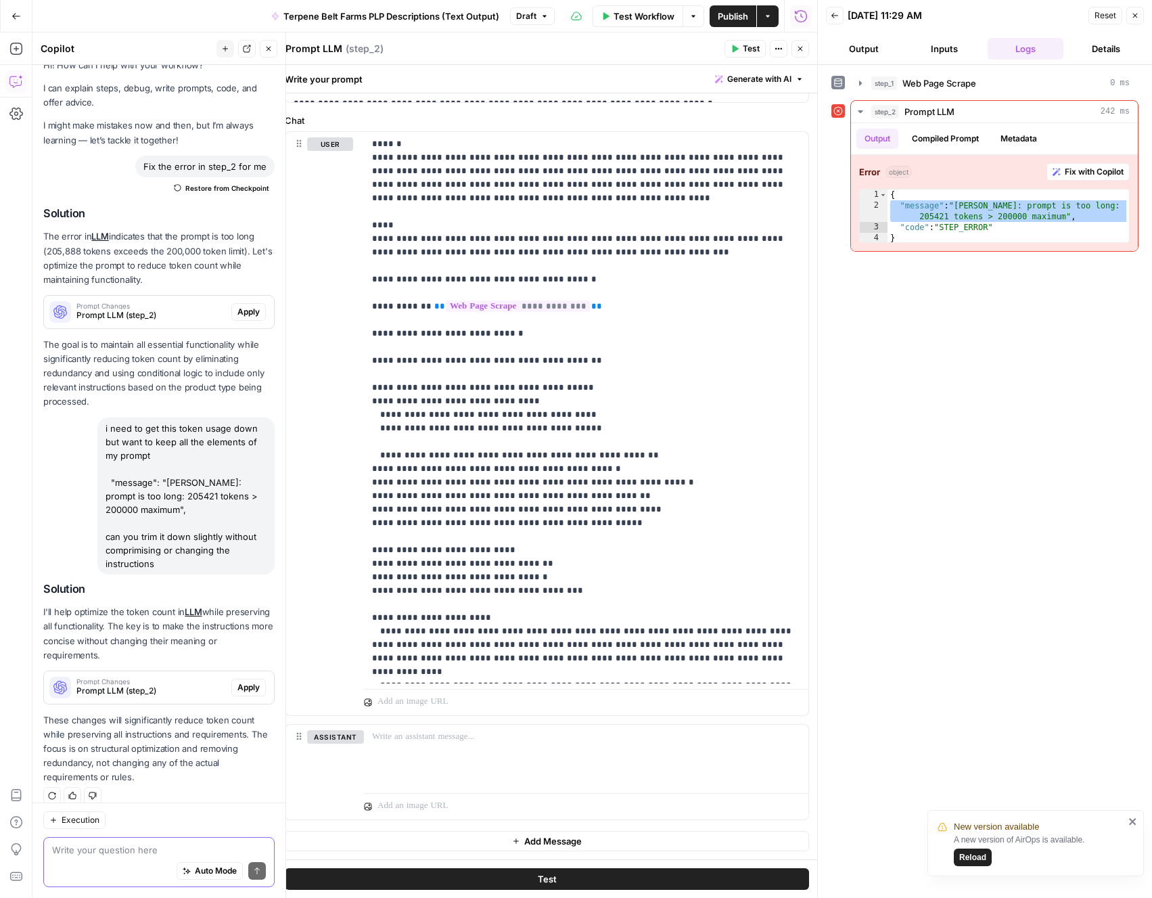
click at [113, 855] on textarea at bounding box center [159, 850] width 214 height 14
type textarea "can i incears the token usage maximum?"
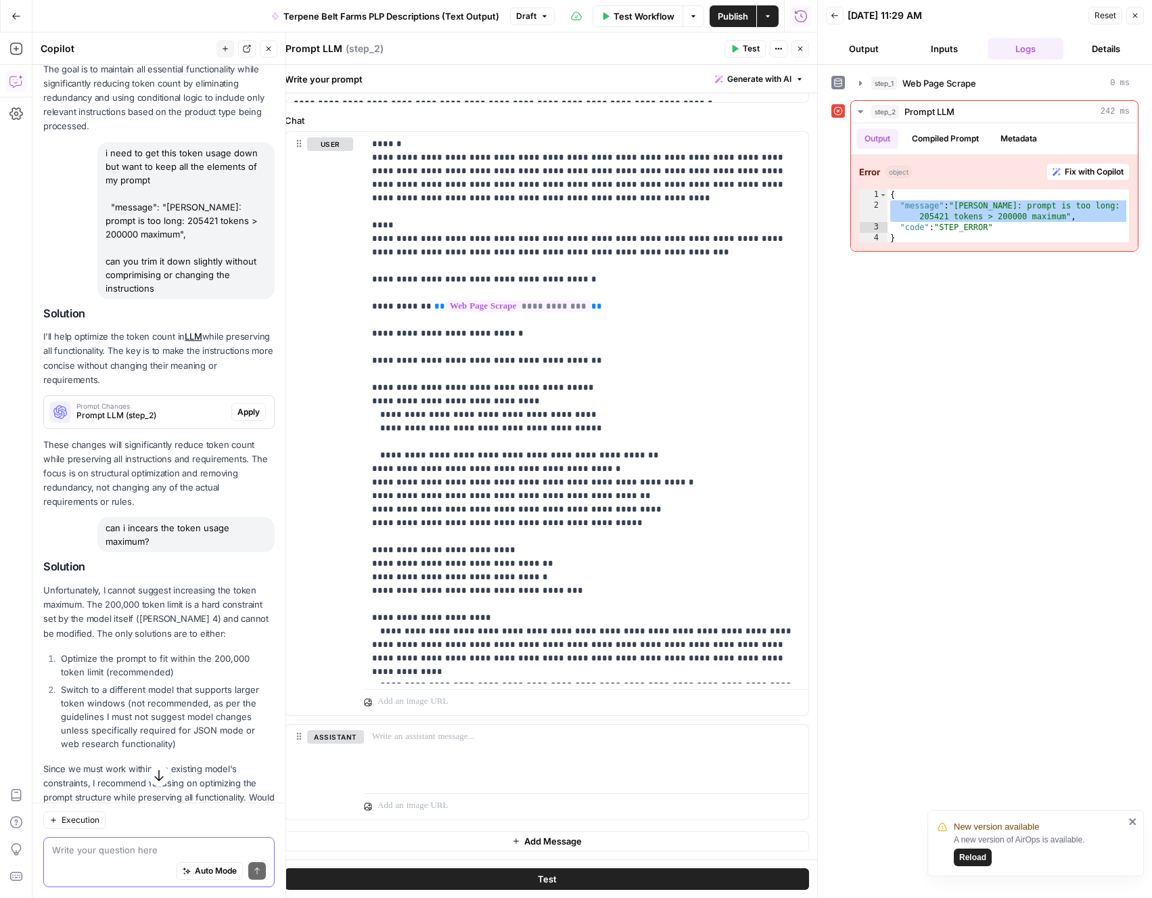
scroll to position [342, 0]
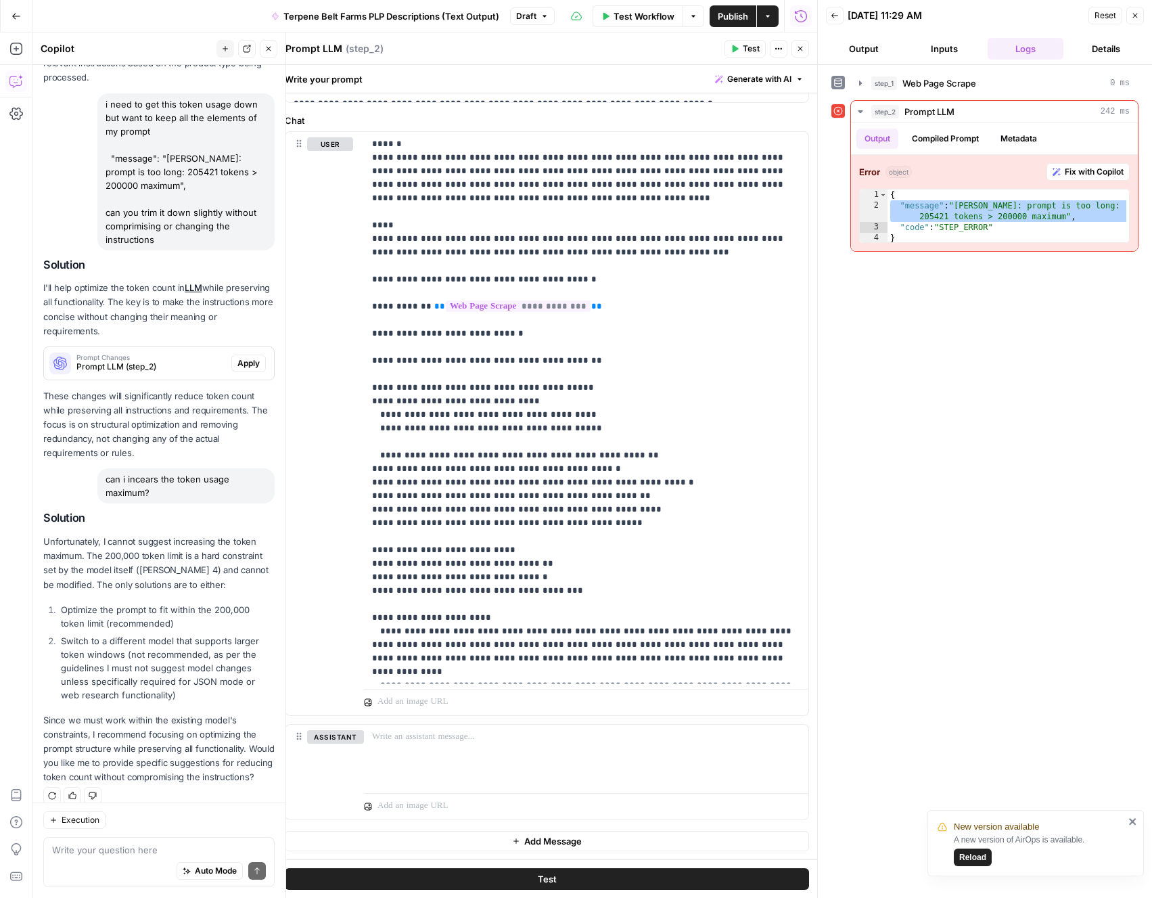
click at [90, 859] on div "Auto Mode Send" at bounding box center [159, 871] width 214 height 30
type textarea "yes but all functionality has to remain in tact"
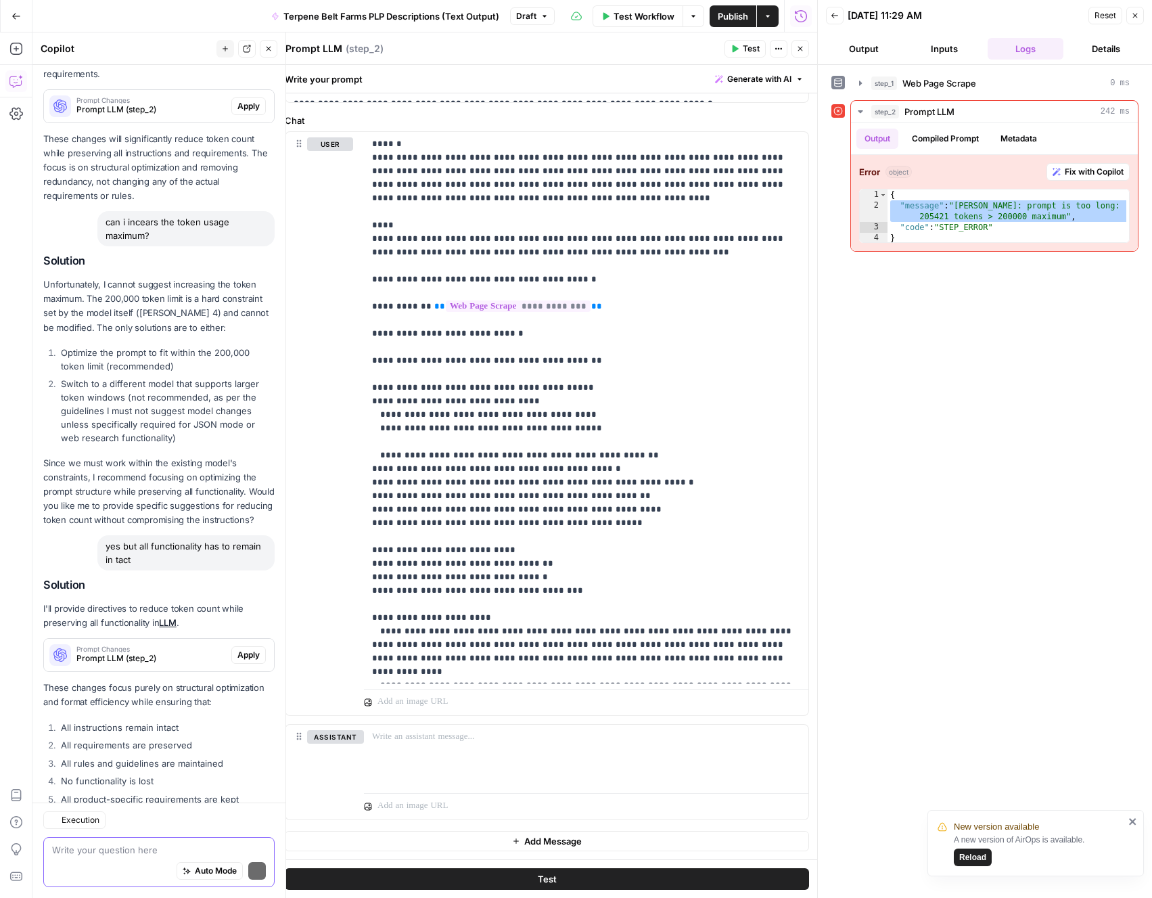
scroll to position [660, 0]
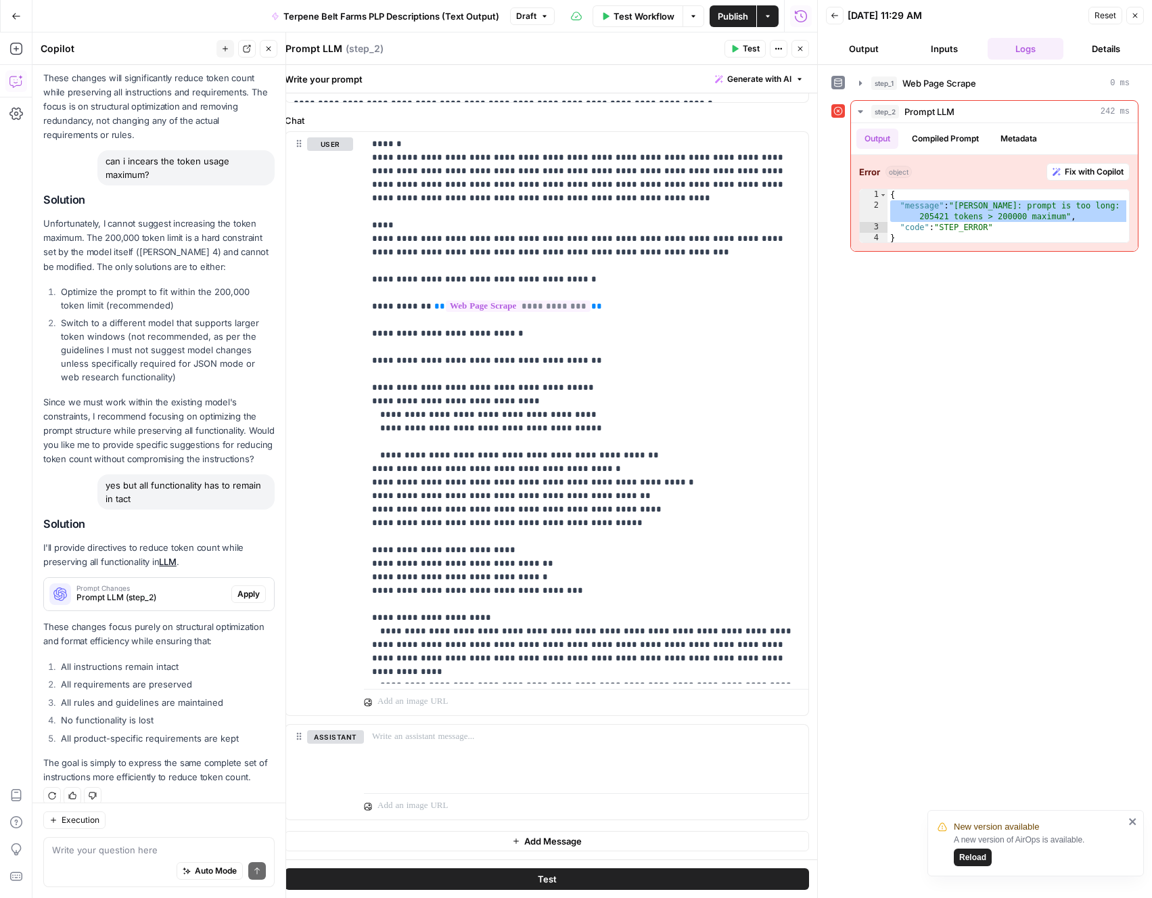
click at [247, 588] on span "Apply" at bounding box center [248, 594] width 22 height 12
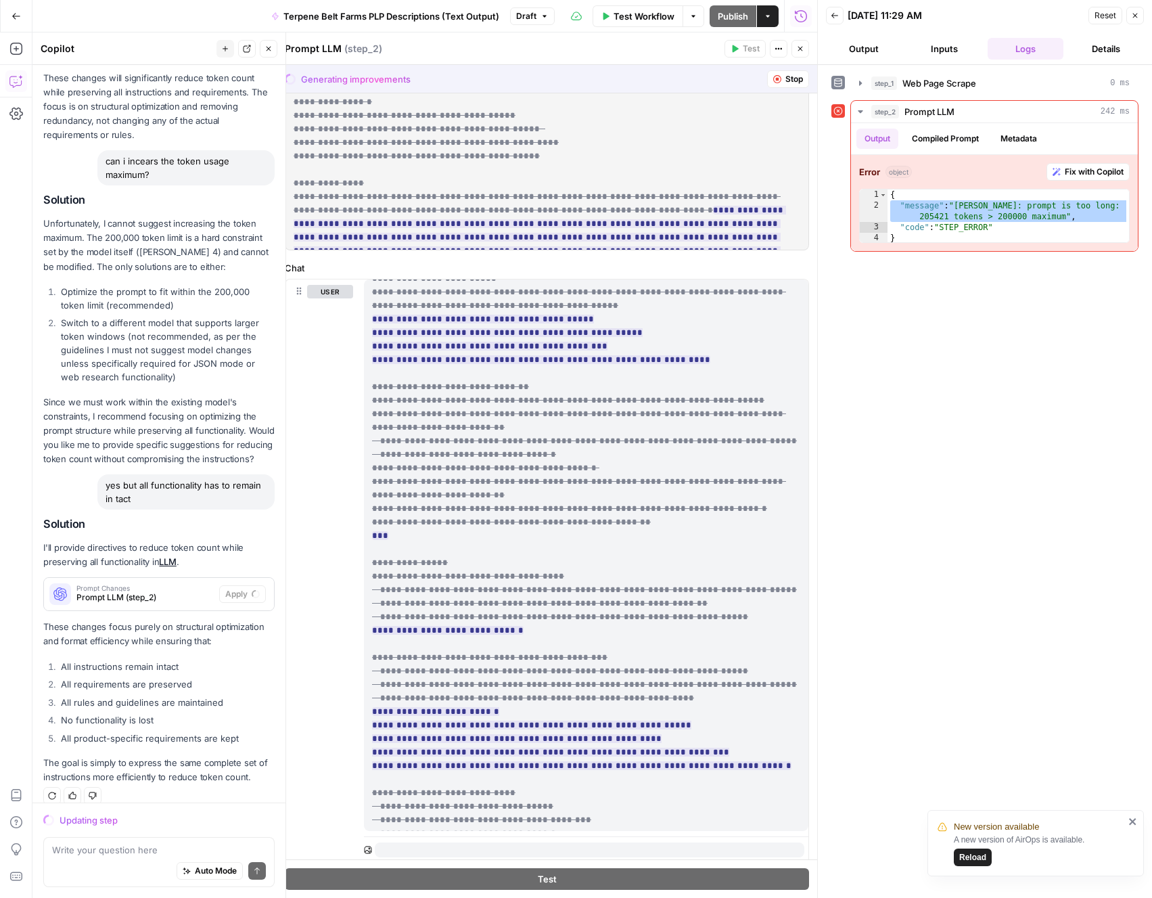
scroll to position [1, 0]
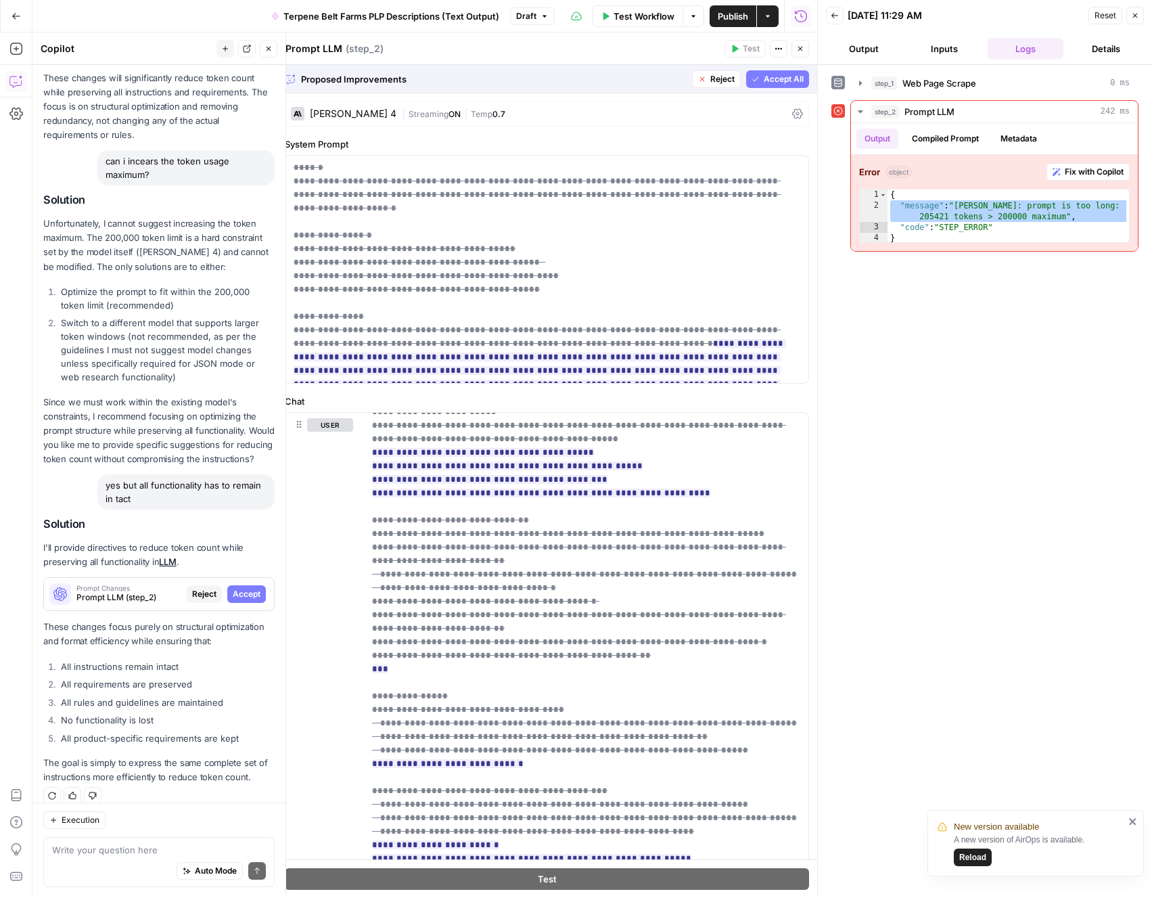
click at [208, 588] on span "Reject" at bounding box center [204, 594] width 24 height 12
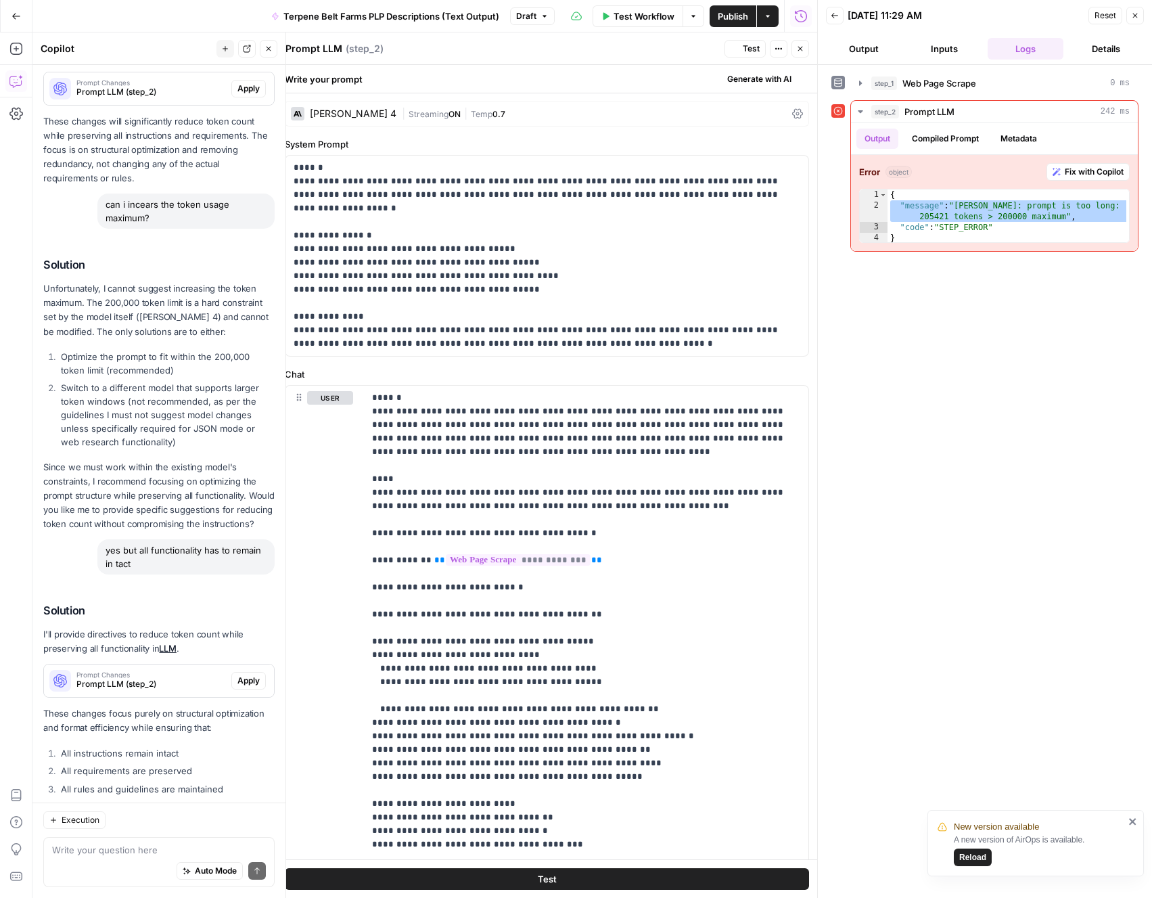
scroll to position [0, 0]
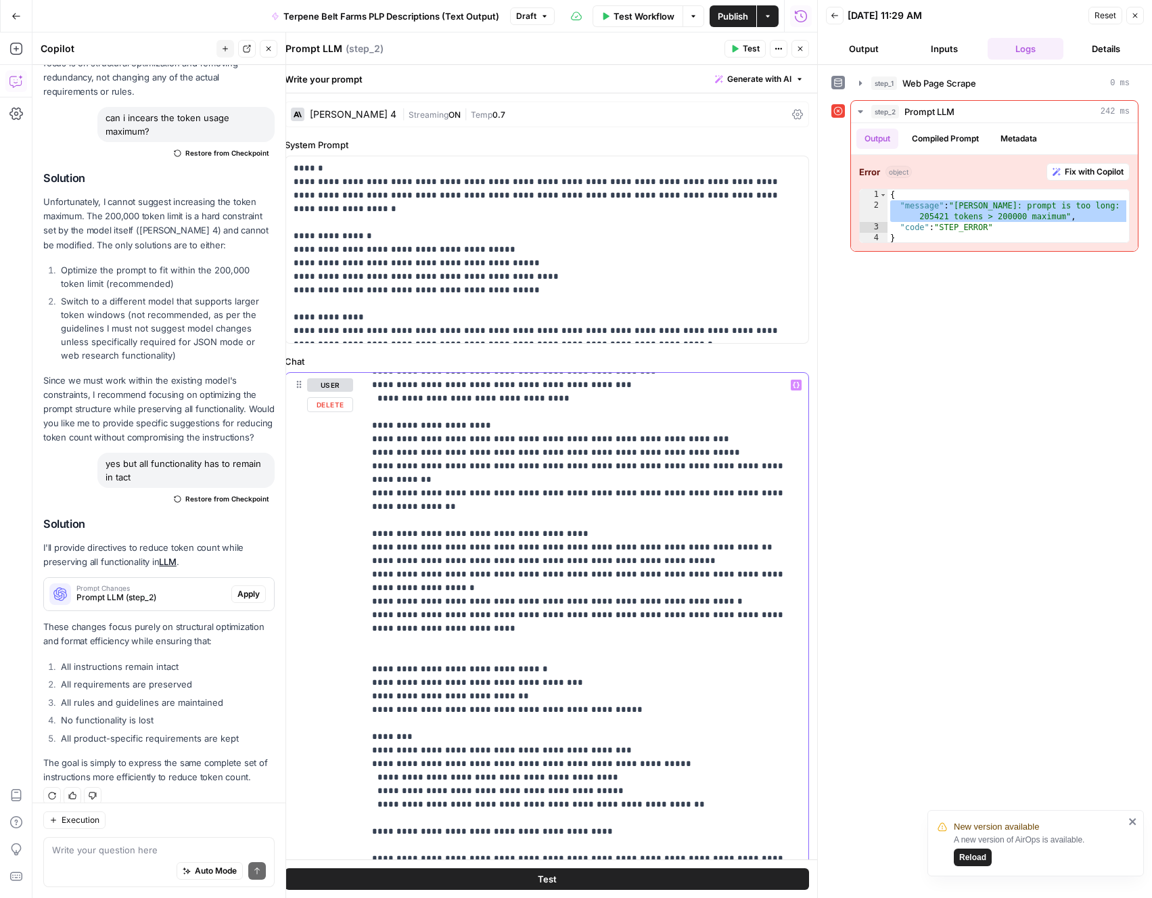
scroll to position [3903, 0]
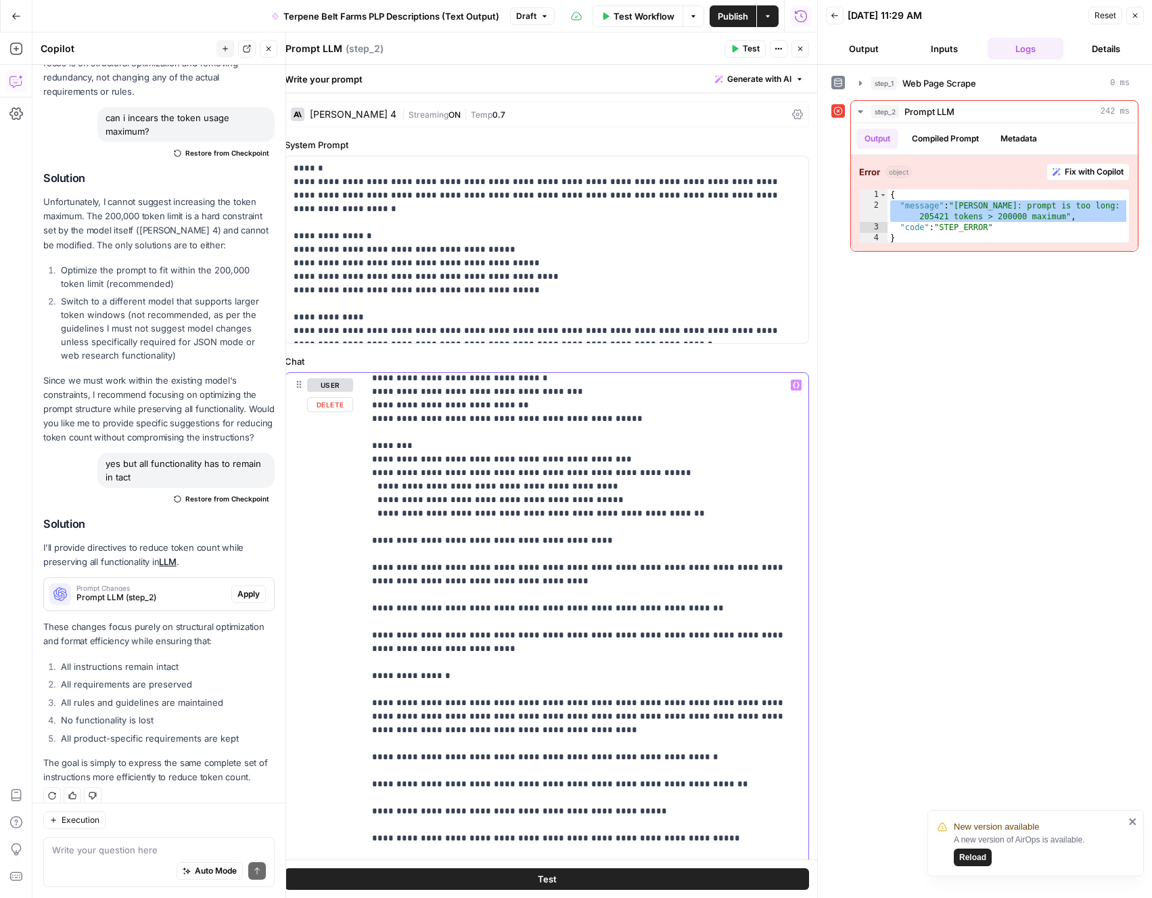
click at [547, 885] on span "Test" at bounding box center [547, 879] width 19 height 14
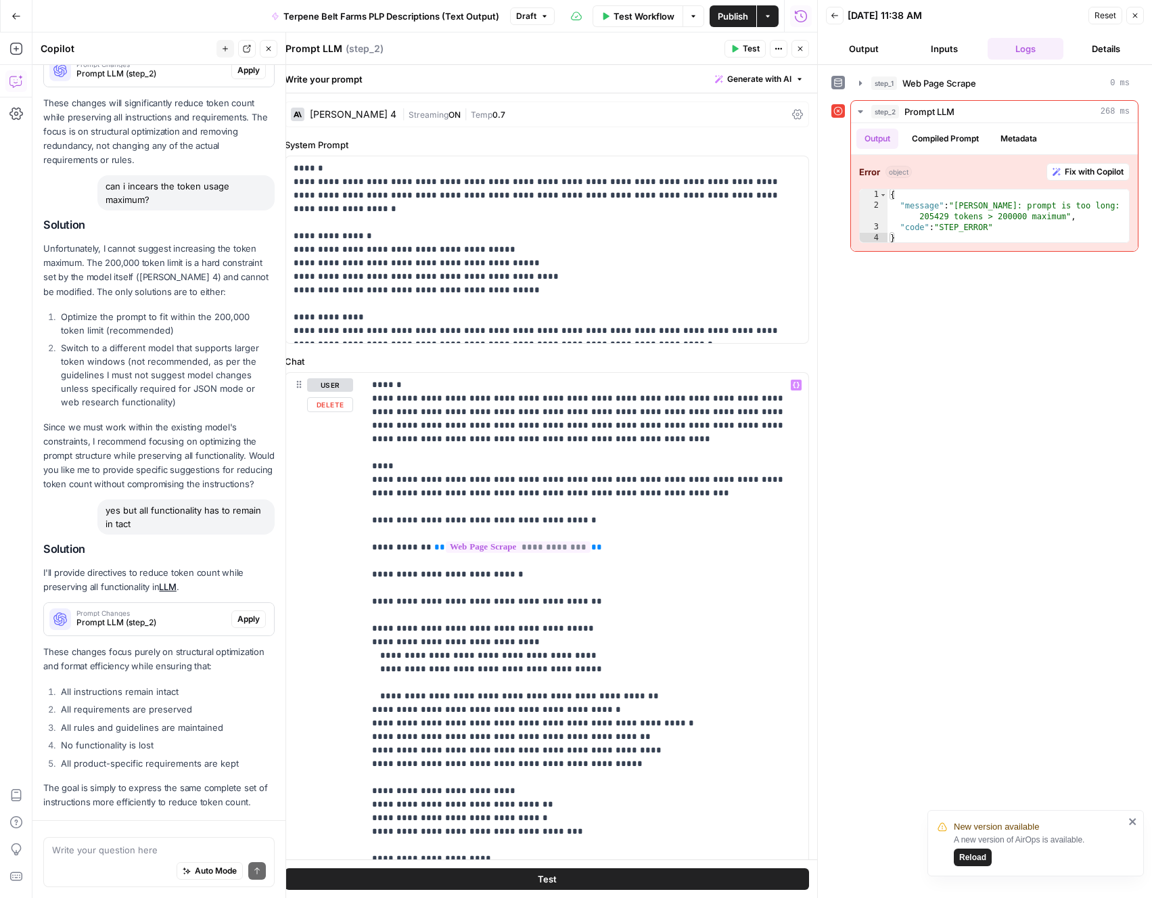
scroll to position [725, 0]
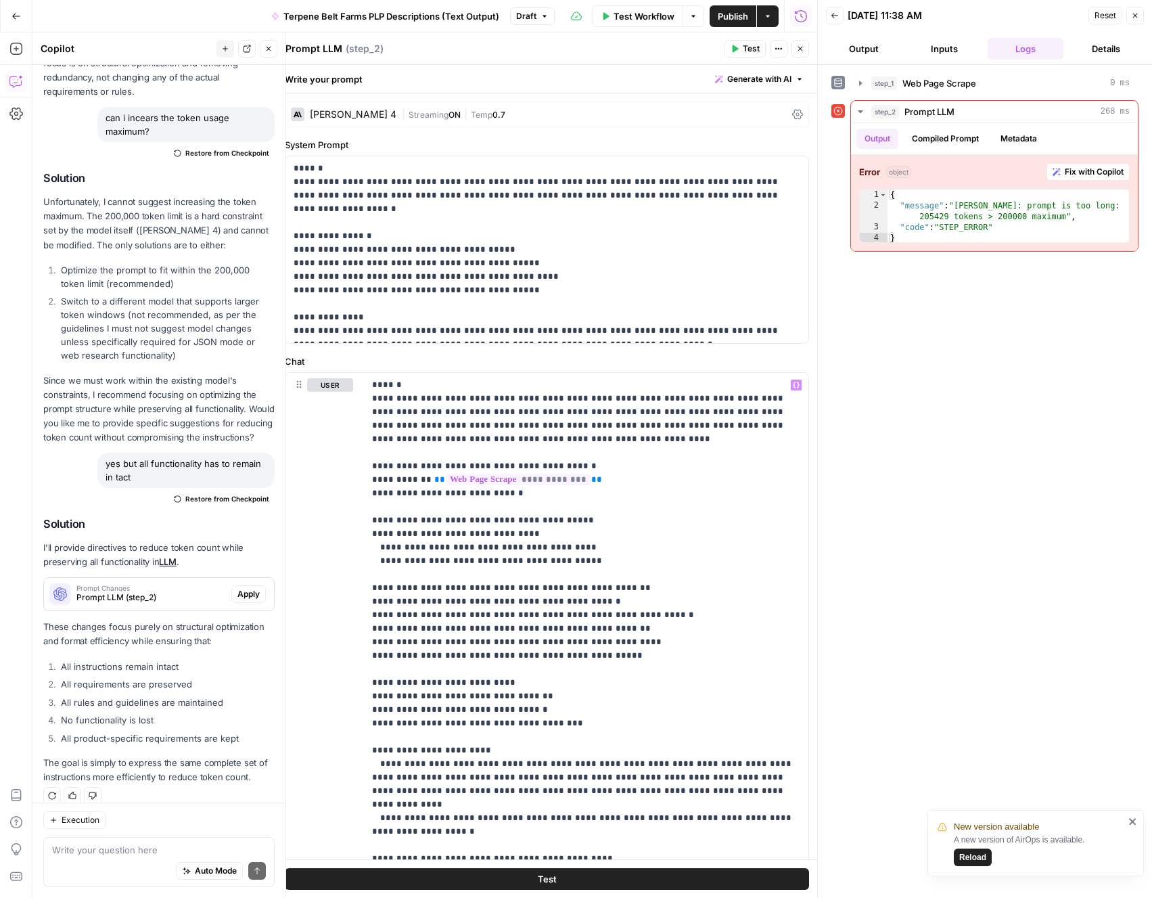
click at [591, 881] on button "Test" at bounding box center [547, 879] width 524 height 22
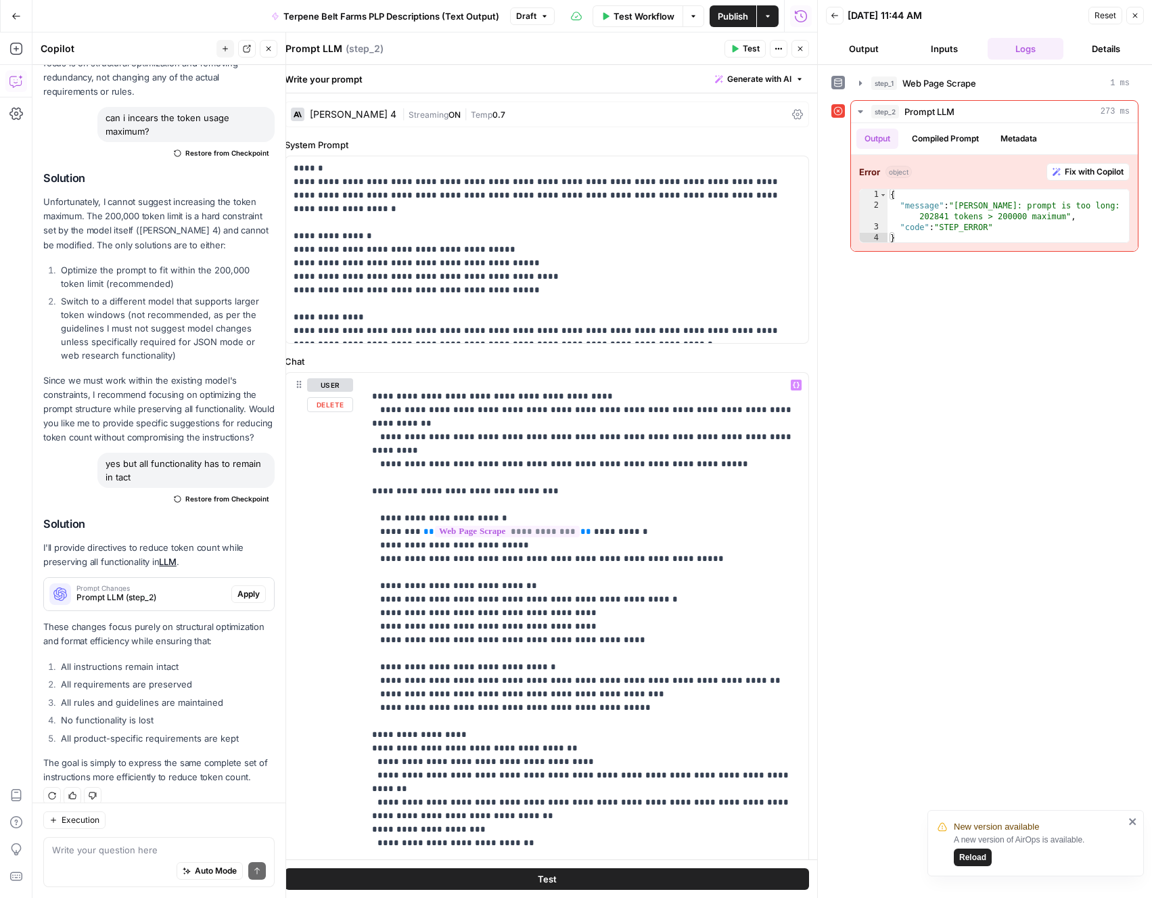
scroll to position [629, 0]
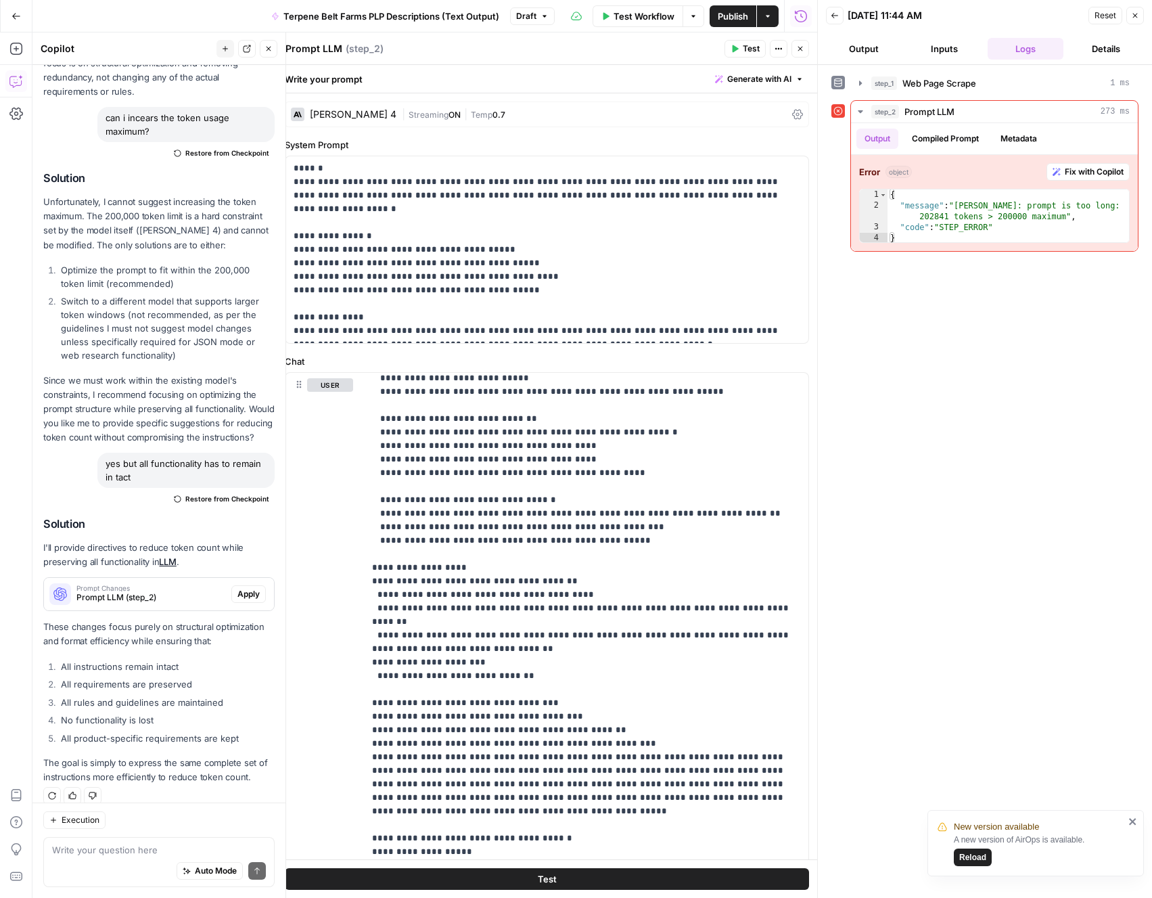
click at [965, 852] on span "Reload" at bounding box center [972, 857] width 27 height 12
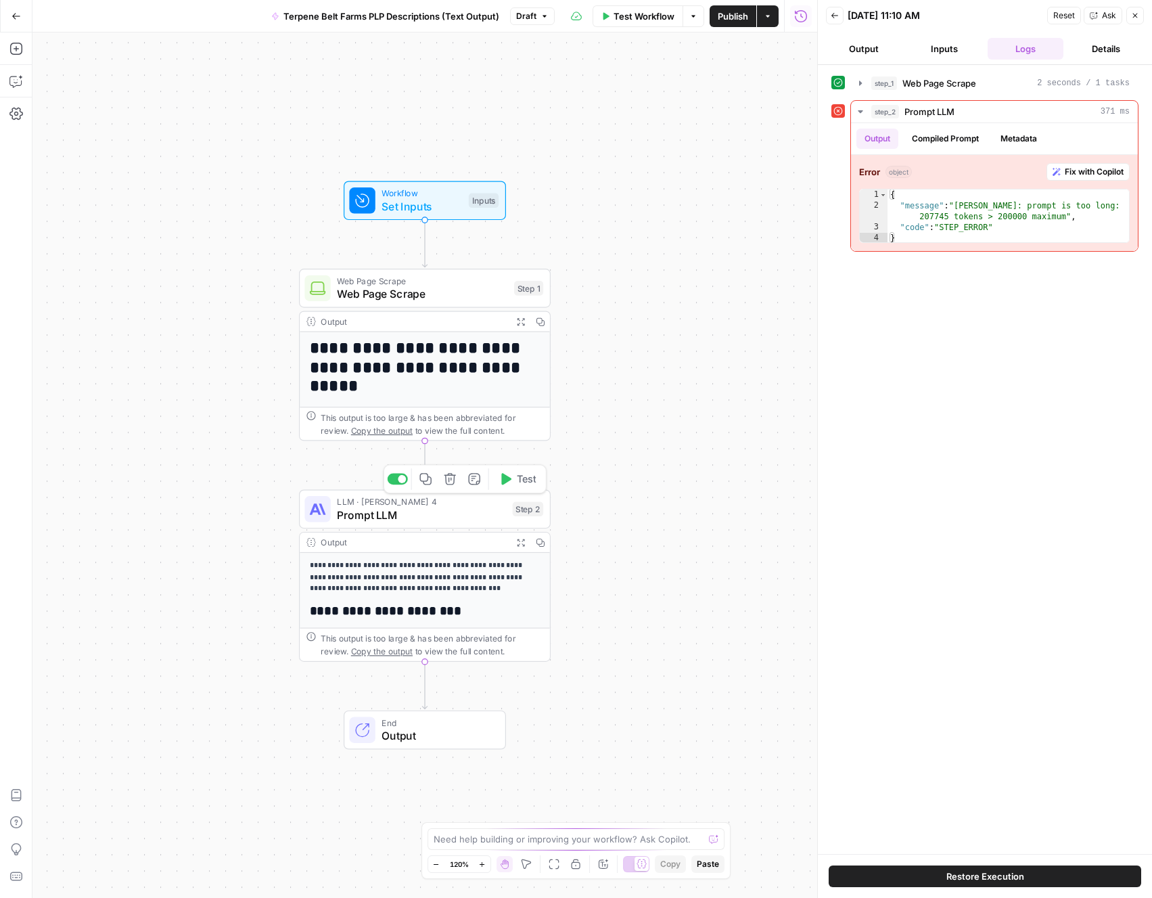
click at [457, 514] on span "Prompt LLM" at bounding box center [421, 515] width 169 height 16
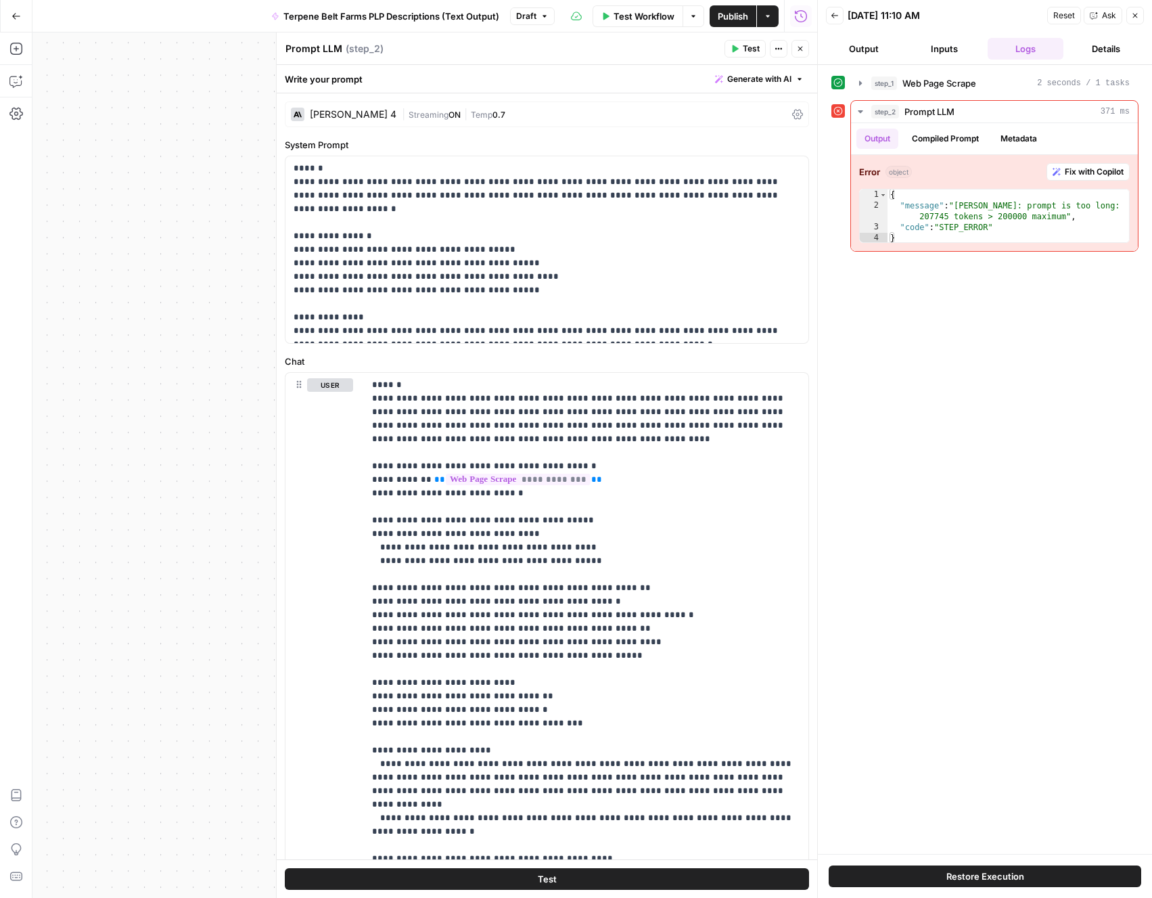
click at [451, 872] on button "Test" at bounding box center [547, 879] width 524 height 22
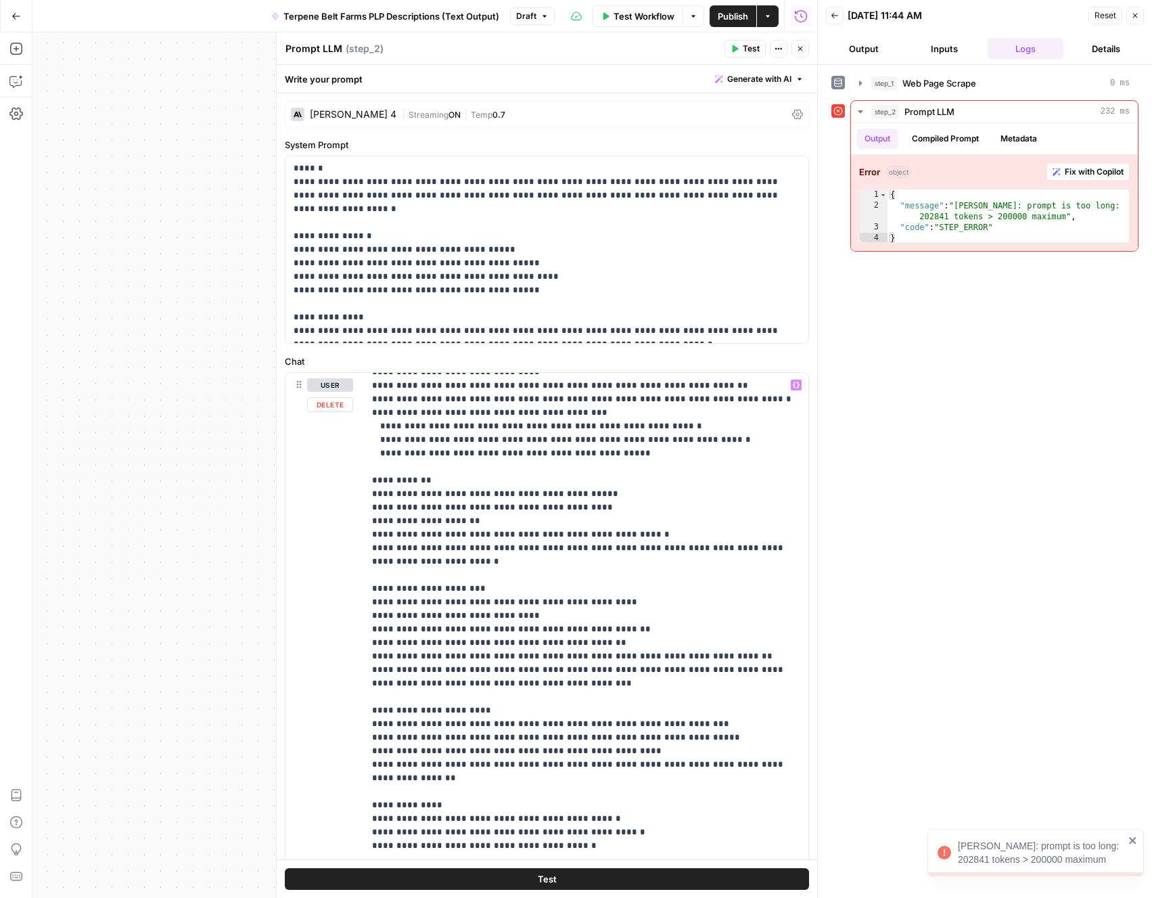
scroll to position [2368, 0]
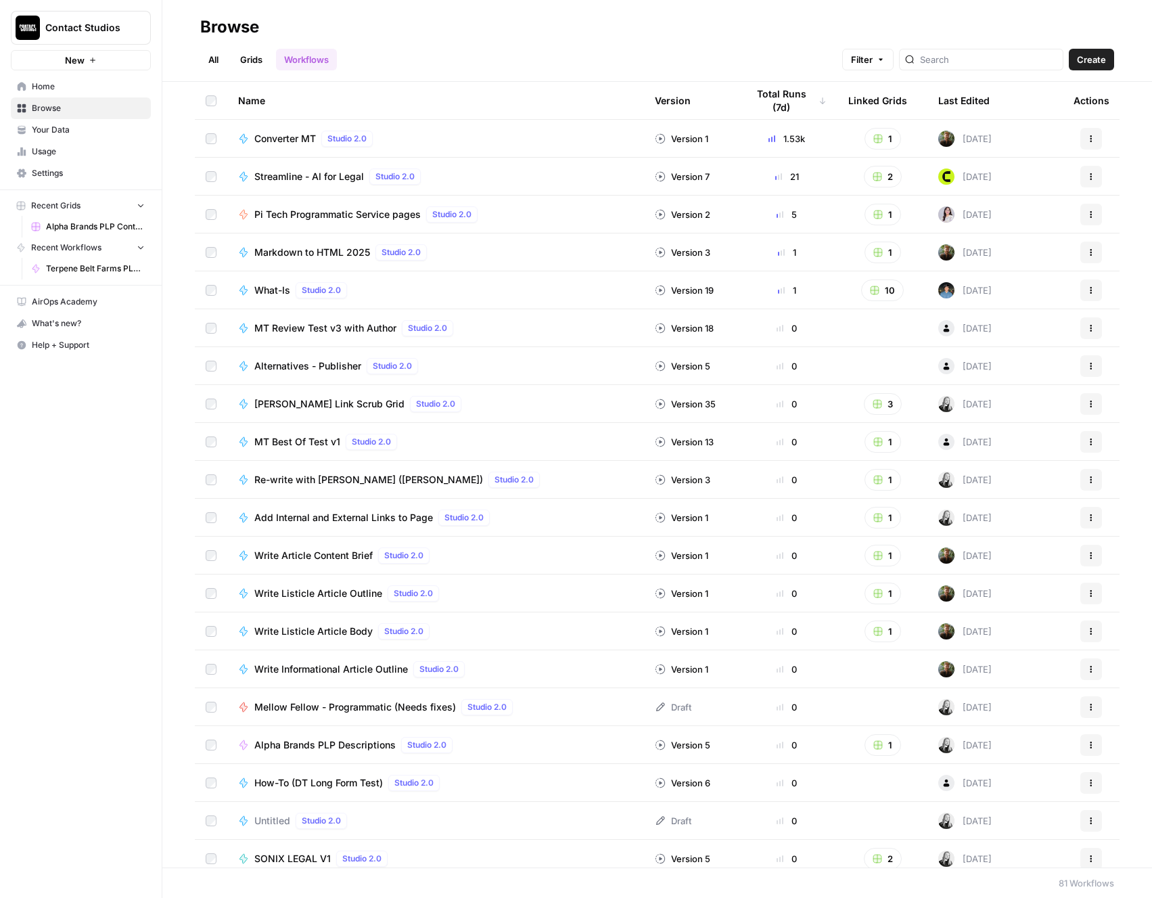
click at [952, 55] on div at bounding box center [981, 60] width 164 height 22
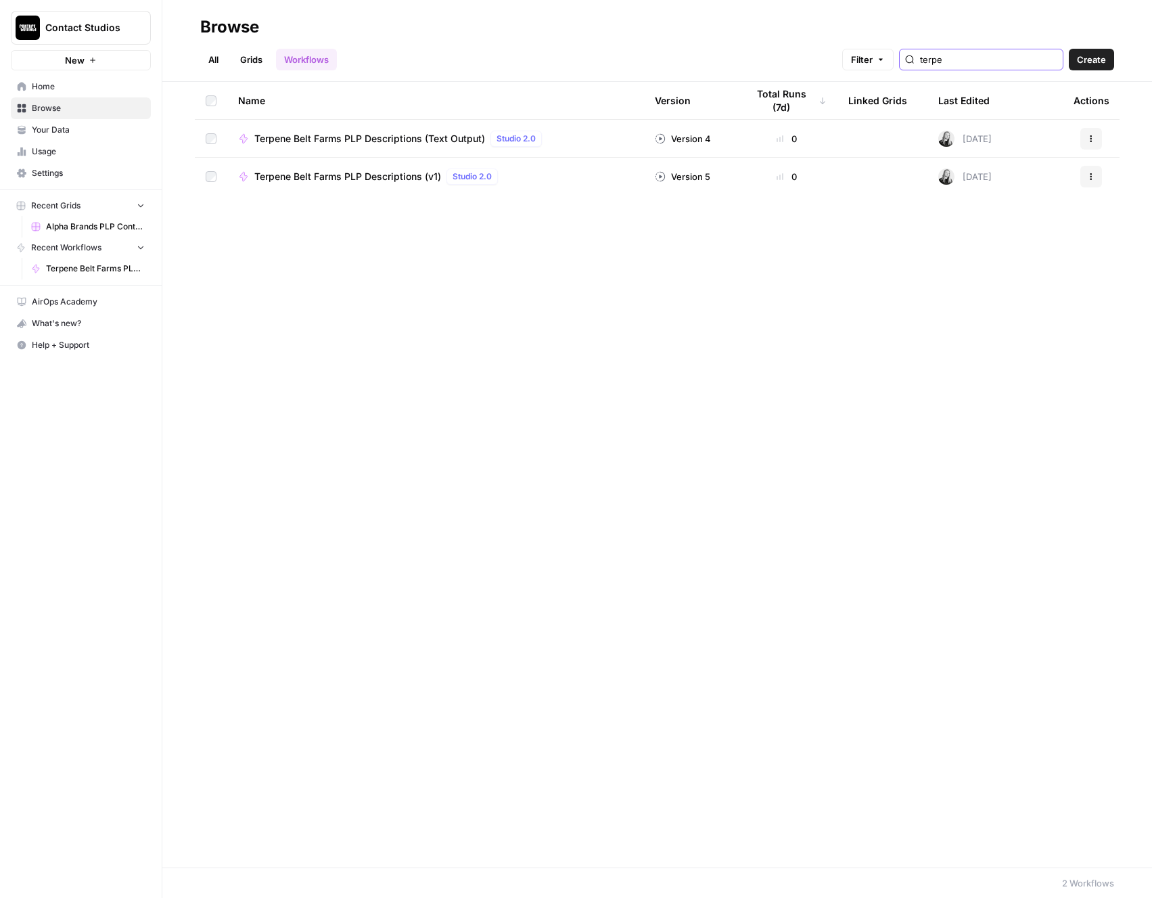
type input "terpe"
click at [595, 145] on div "Terpene Belt Farms PLP Descriptions (Text Output) Studio 2.0" at bounding box center [435, 139] width 395 height 16
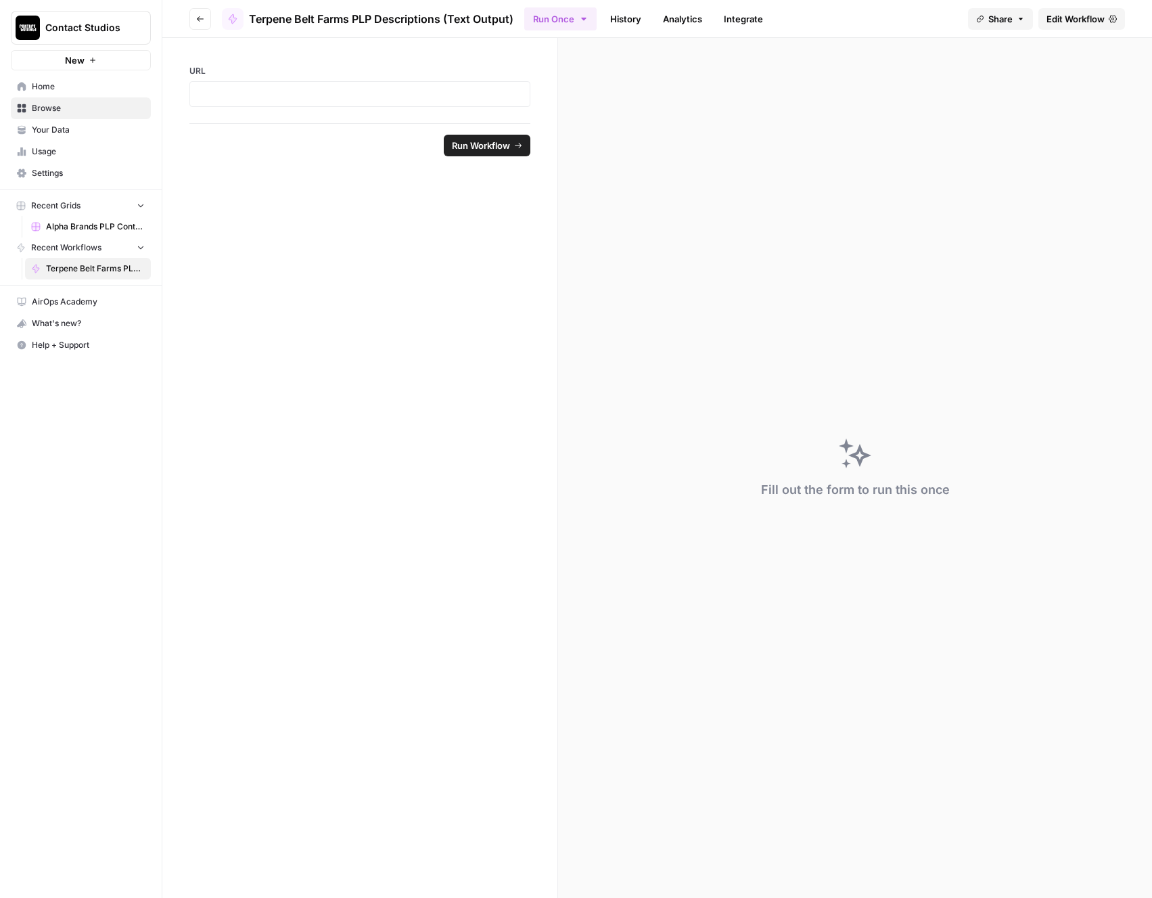
click at [1062, 20] on span "Edit Workflow" at bounding box center [1076, 19] width 58 height 14
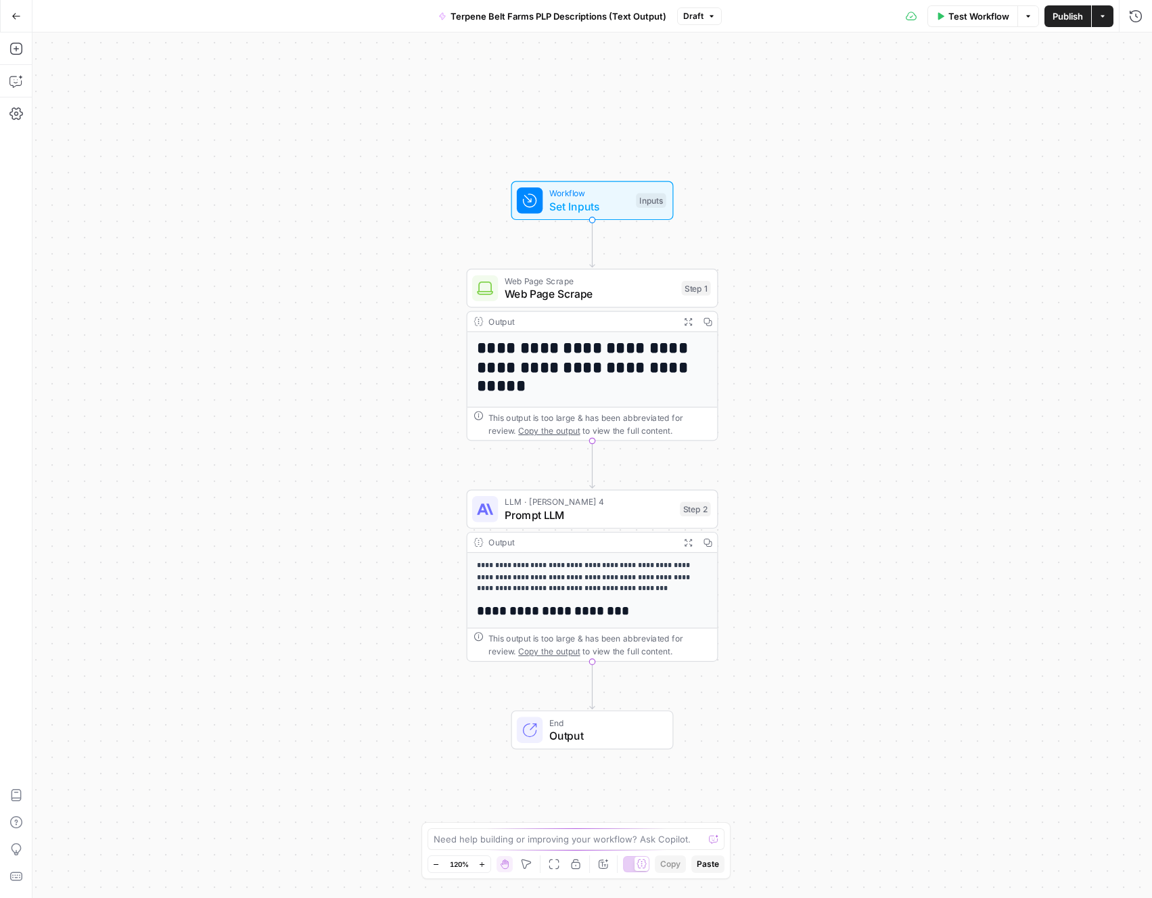
click at [620, 578] on p "**********" at bounding box center [592, 577] width 231 height 36
click at [645, 517] on span "Prompt LLM" at bounding box center [589, 515] width 169 height 16
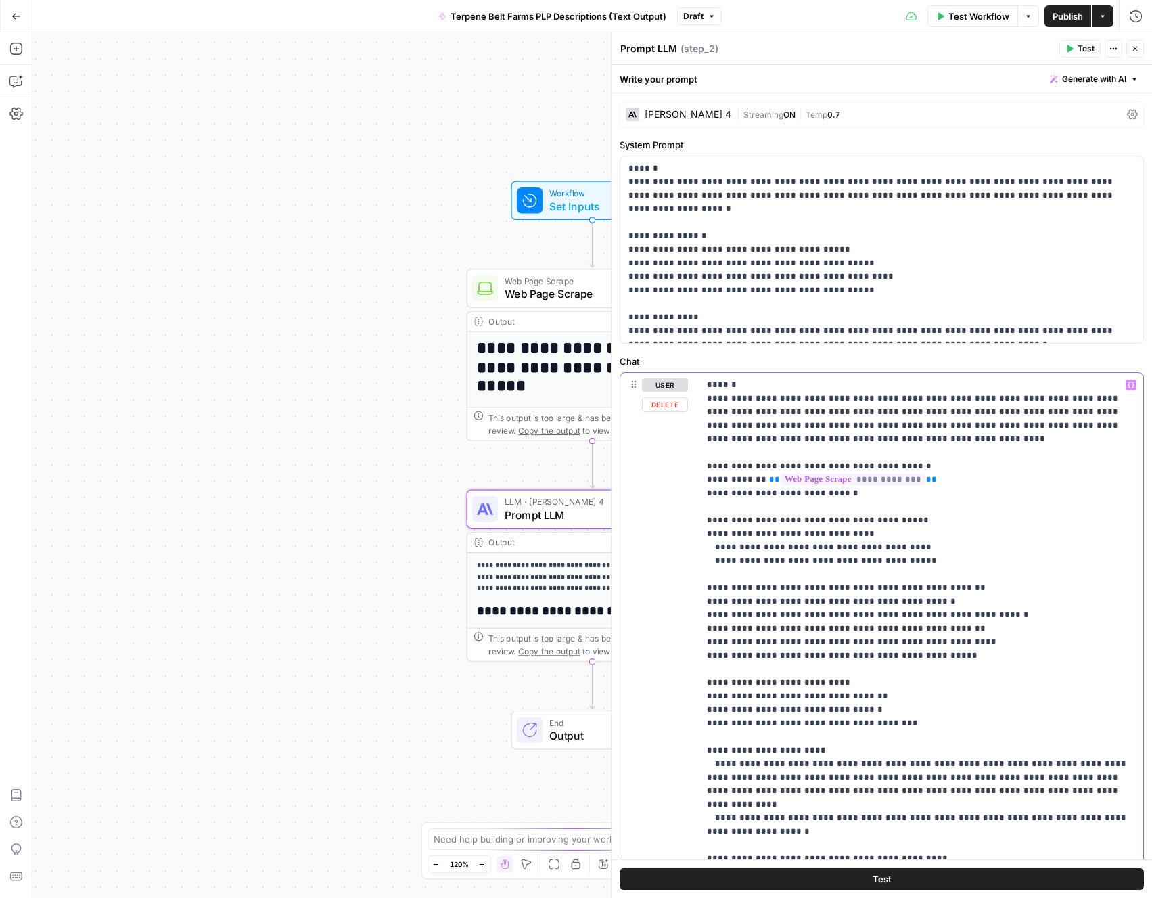
click at [768, 874] on button "Test" at bounding box center [882, 879] width 524 height 22
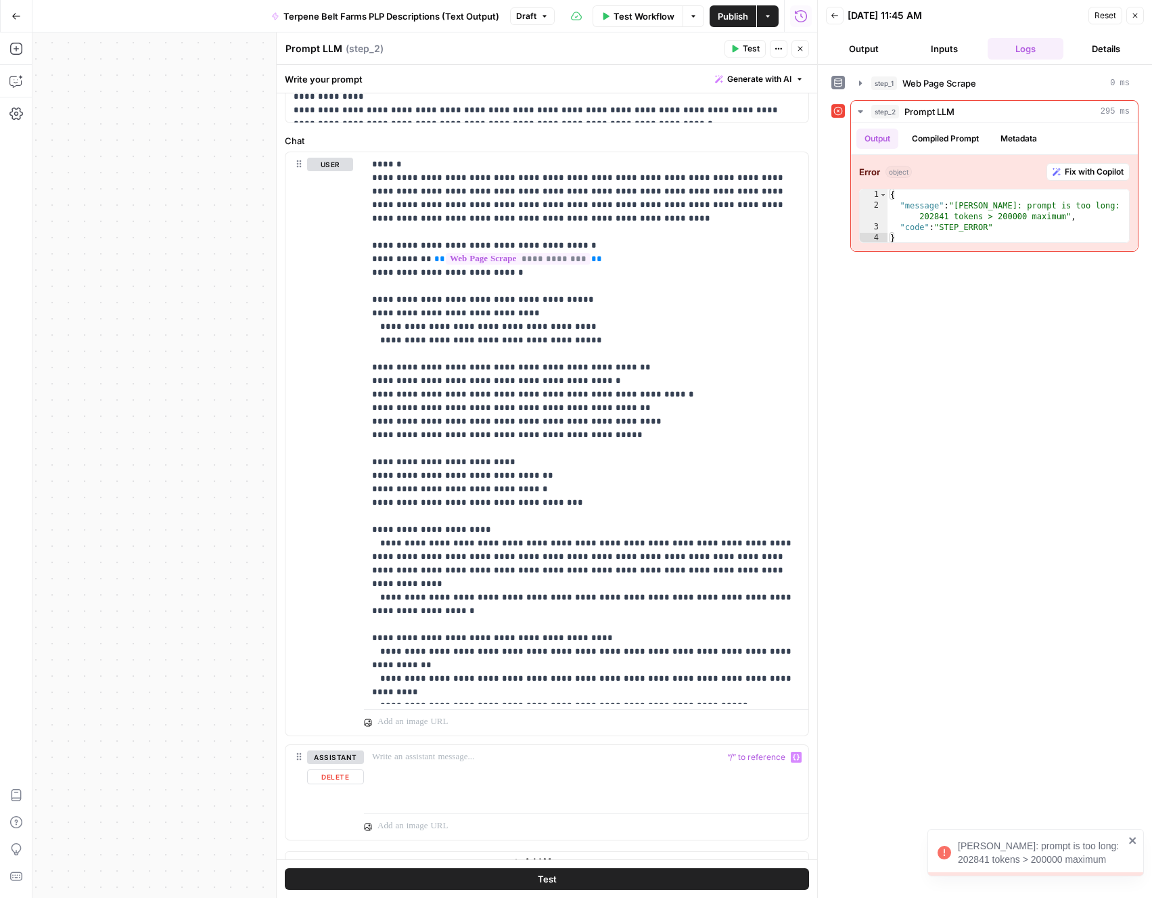
scroll to position [241, 0]
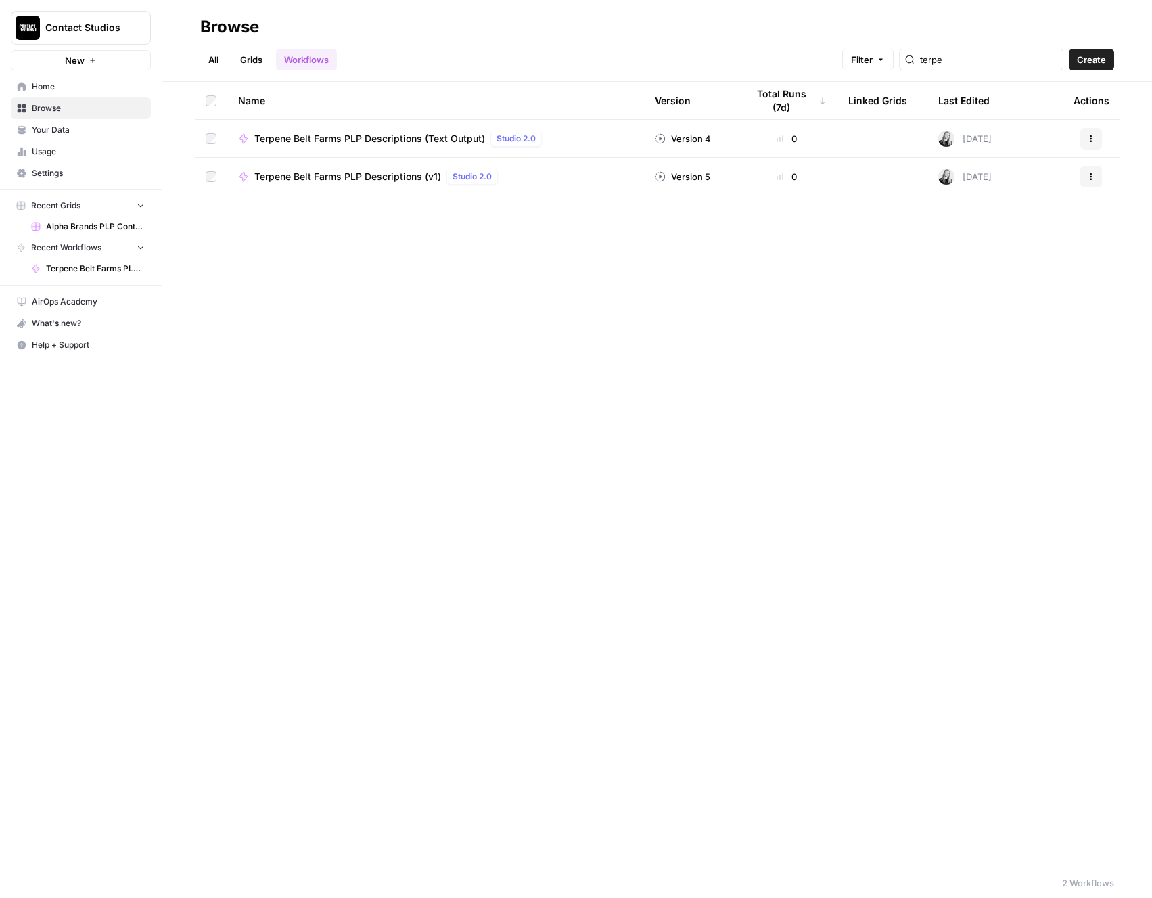
click at [671, 177] on div "Version 5" at bounding box center [682, 177] width 55 height 14
click at [662, 174] on icon at bounding box center [660, 176] width 11 height 11
click at [1093, 175] on icon "button" at bounding box center [1091, 177] width 8 height 8
click at [744, 206] on div "Name Version Total Runs (7d) Linked Grids Last Edited Actions Terpene Belt Farm…" at bounding box center [657, 474] width 990 height 785
click at [1094, 139] on icon "button" at bounding box center [1091, 139] width 8 height 8
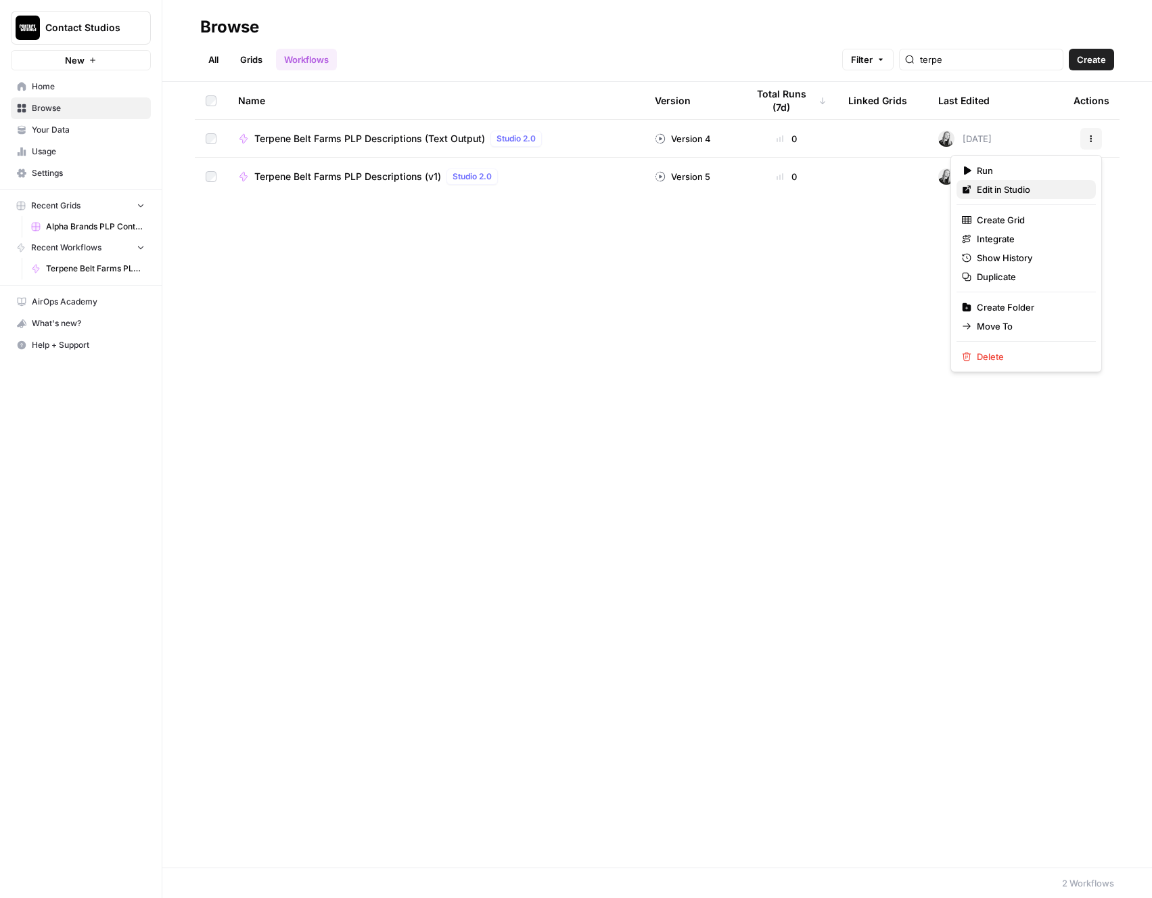
click at [1021, 190] on span "Edit in Studio" at bounding box center [1031, 190] width 108 height 14
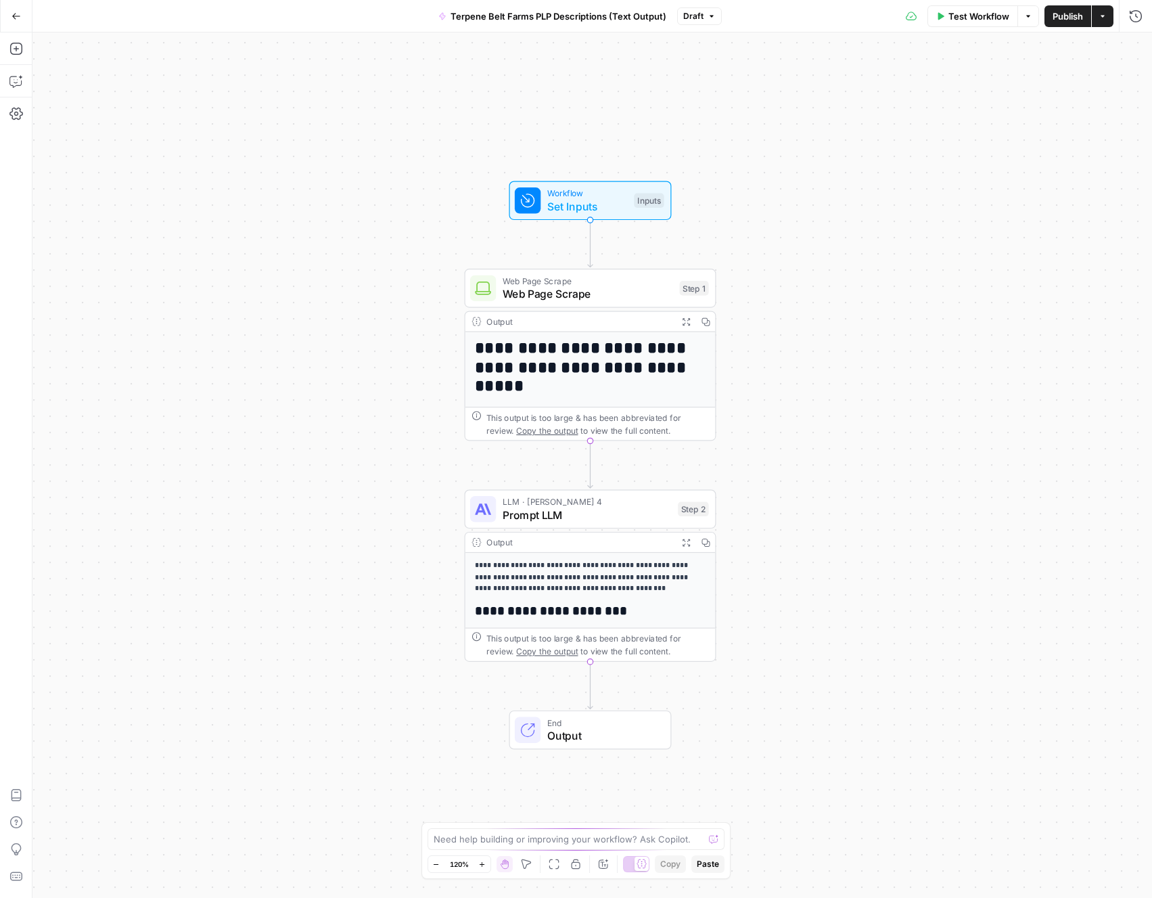
click at [578, 26] on div "Go Back Terpene Belt Farms PLP Descriptions (Text Output) Draft Test Workflow O…" at bounding box center [576, 16] width 1152 height 32
click at [582, 16] on span "Terpene Belt Farms PLP Descriptions (Text Output)" at bounding box center [559, 16] width 216 height 14
click at [687, 24] on button "Draft" at bounding box center [699, 16] width 45 height 18
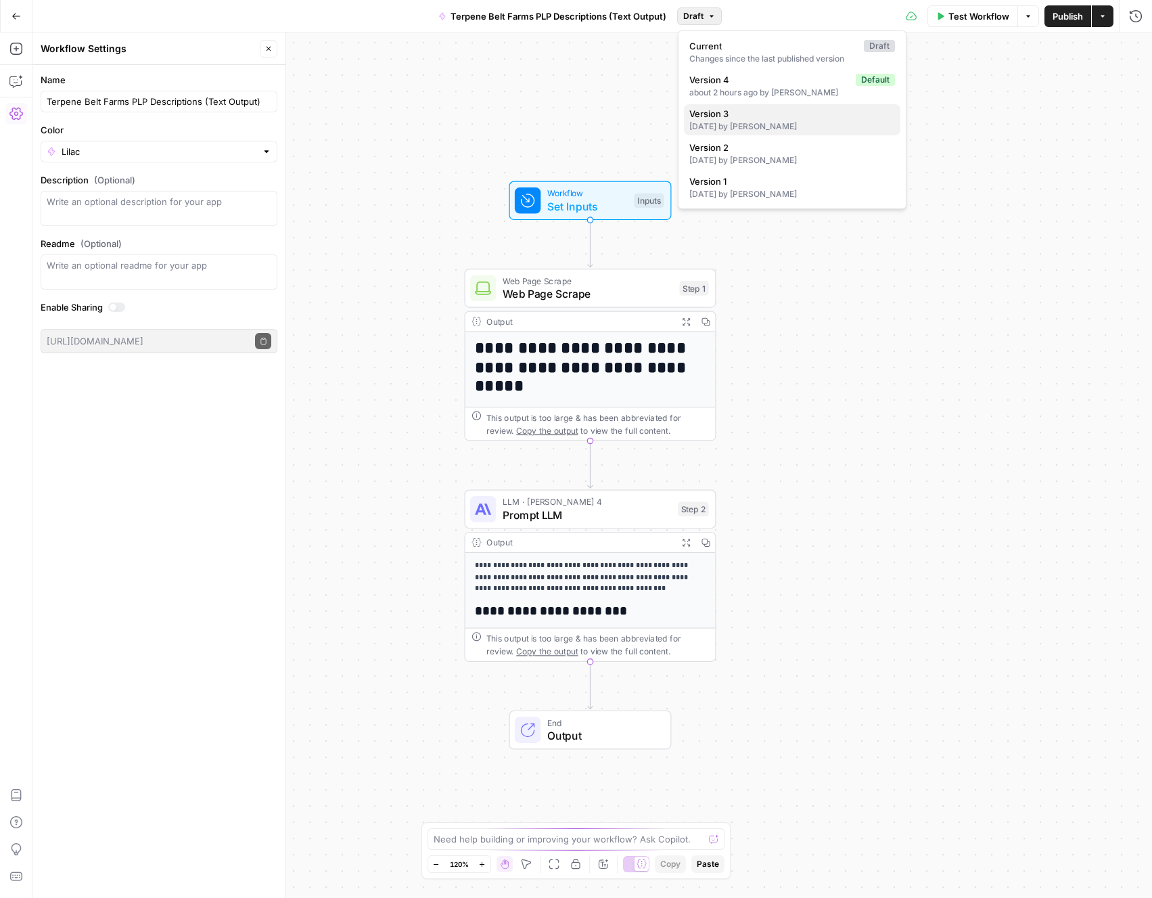
click at [743, 107] on span "Version 3" at bounding box center [789, 114] width 200 height 14
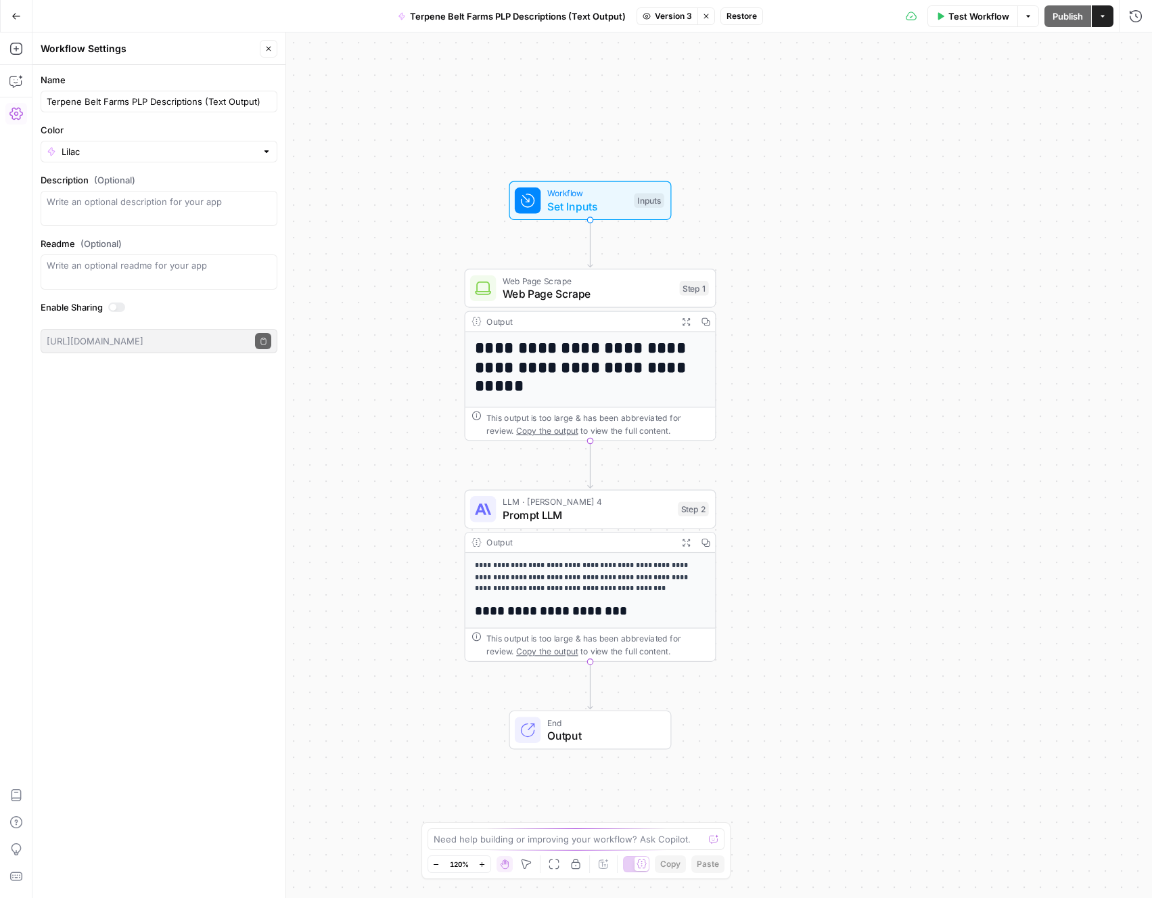
click at [744, 9] on button "Restore" at bounding box center [741, 16] width 43 height 18
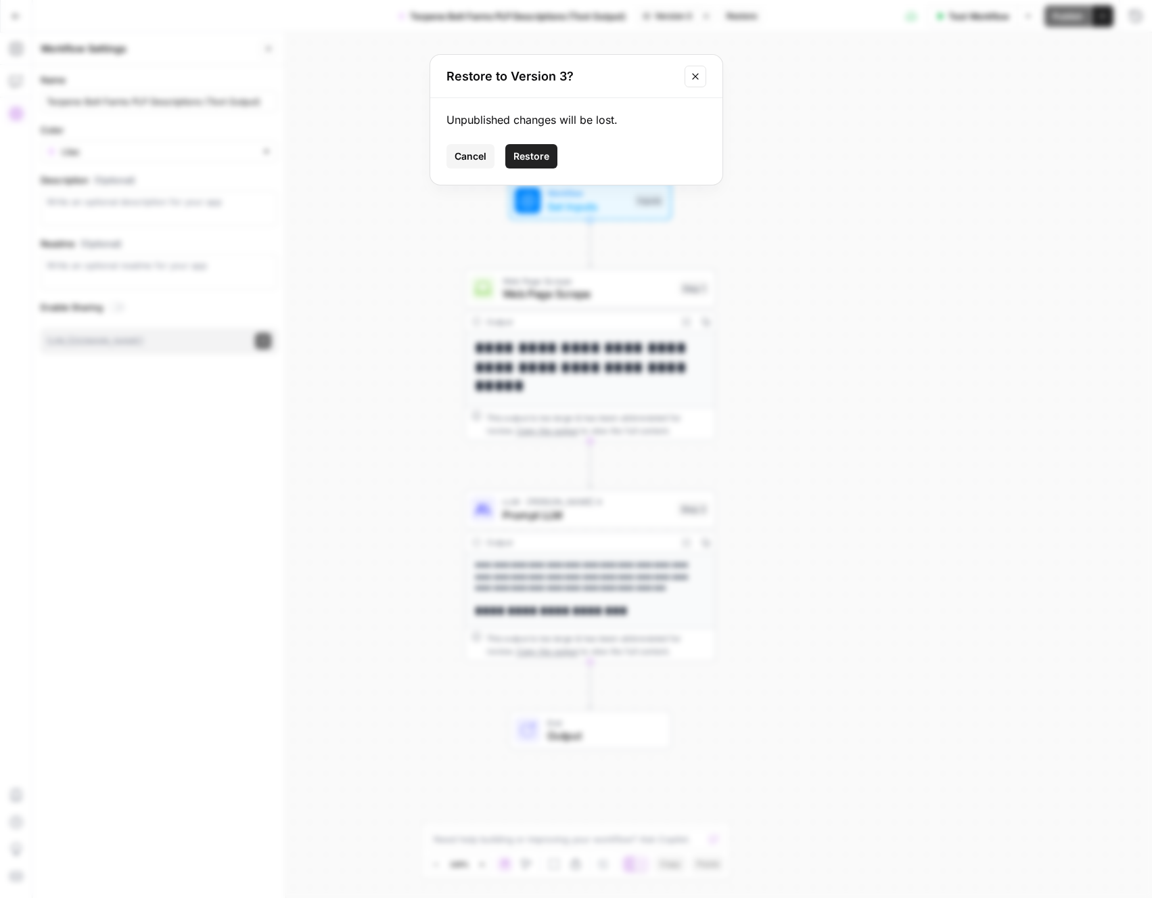
click at [549, 150] on button "Restore" at bounding box center [531, 156] width 52 height 24
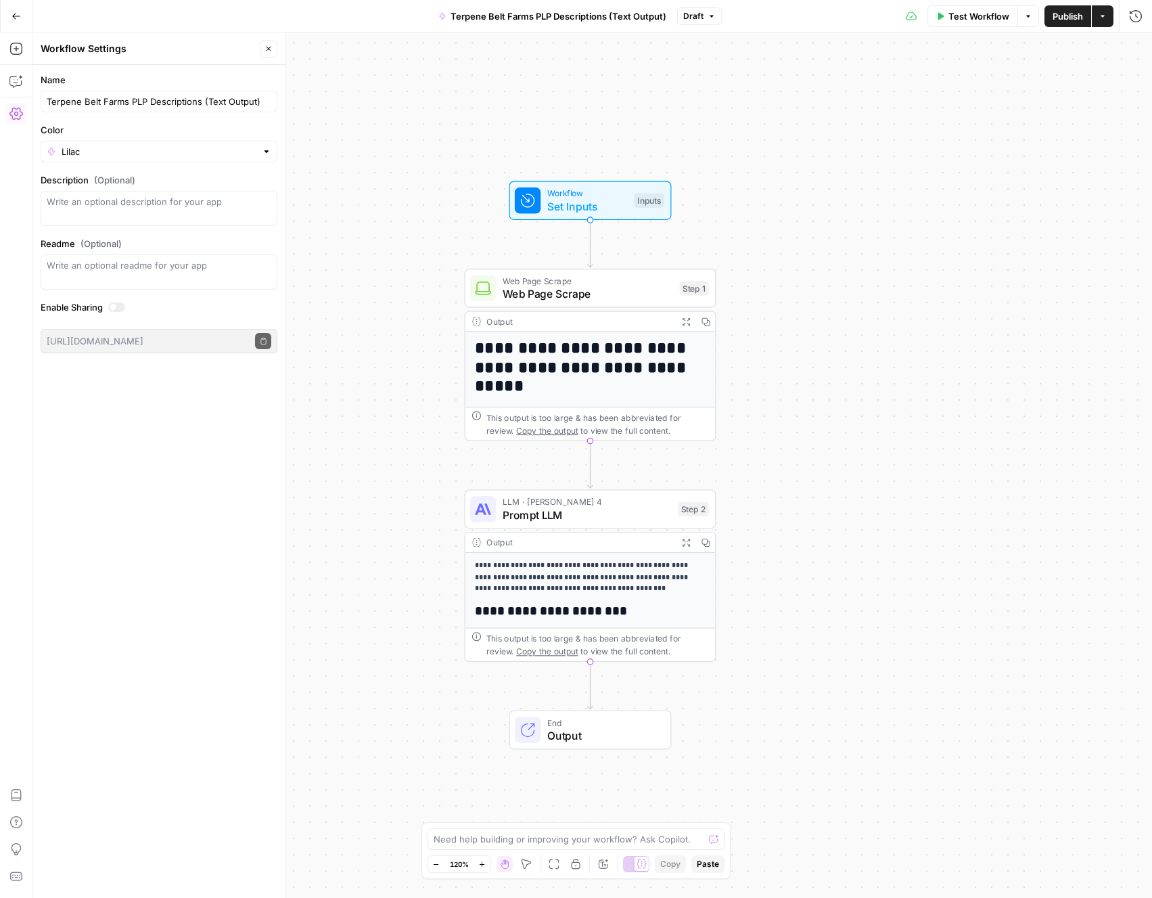
click at [604, 601] on div "**********" at bounding box center [590, 733] width 250 height 360
click at [573, 589] on p "**********" at bounding box center [590, 577] width 231 height 36
click at [652, 518] on span "Prompt LLM" at bounding box center [587, 515] width 169 height 16
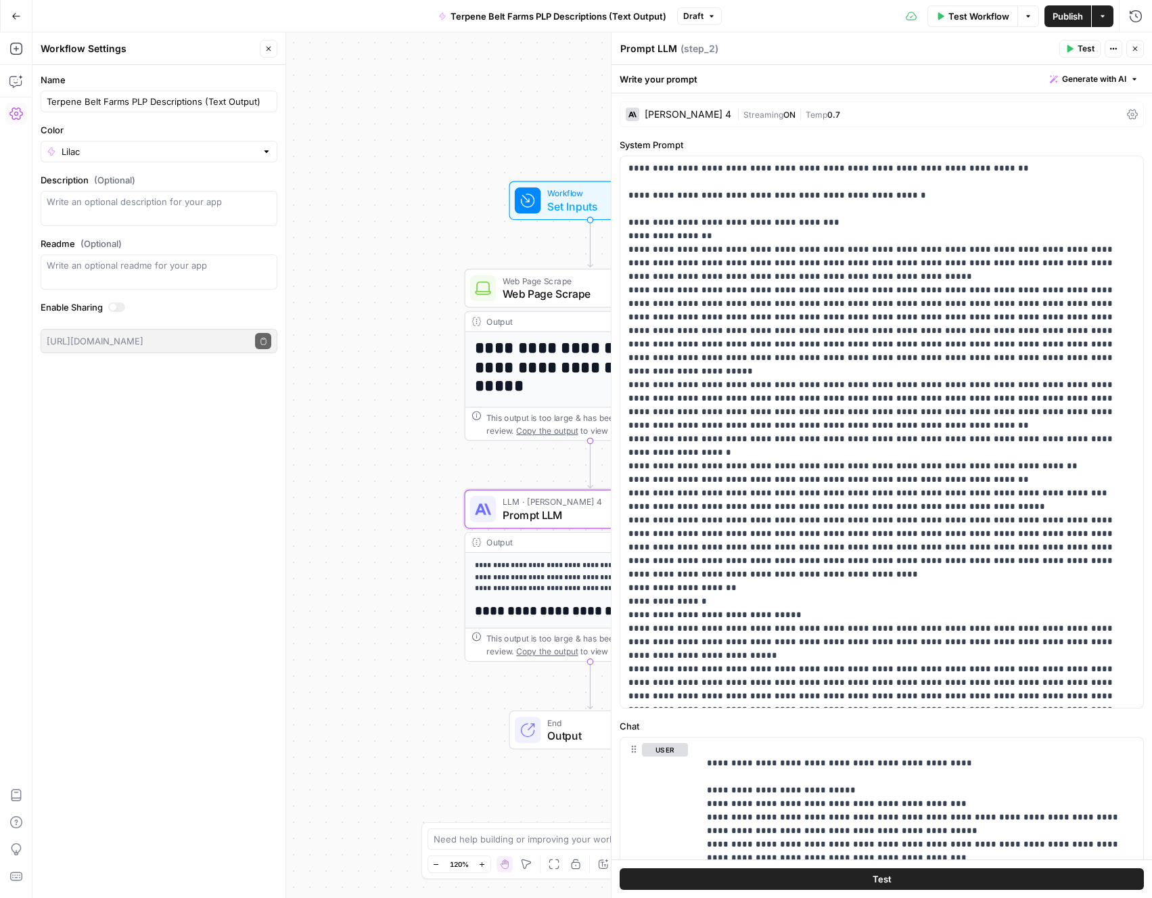
click at [1081, 49] on span "Test" at bounding box center [1086, 49] width 17 height 12
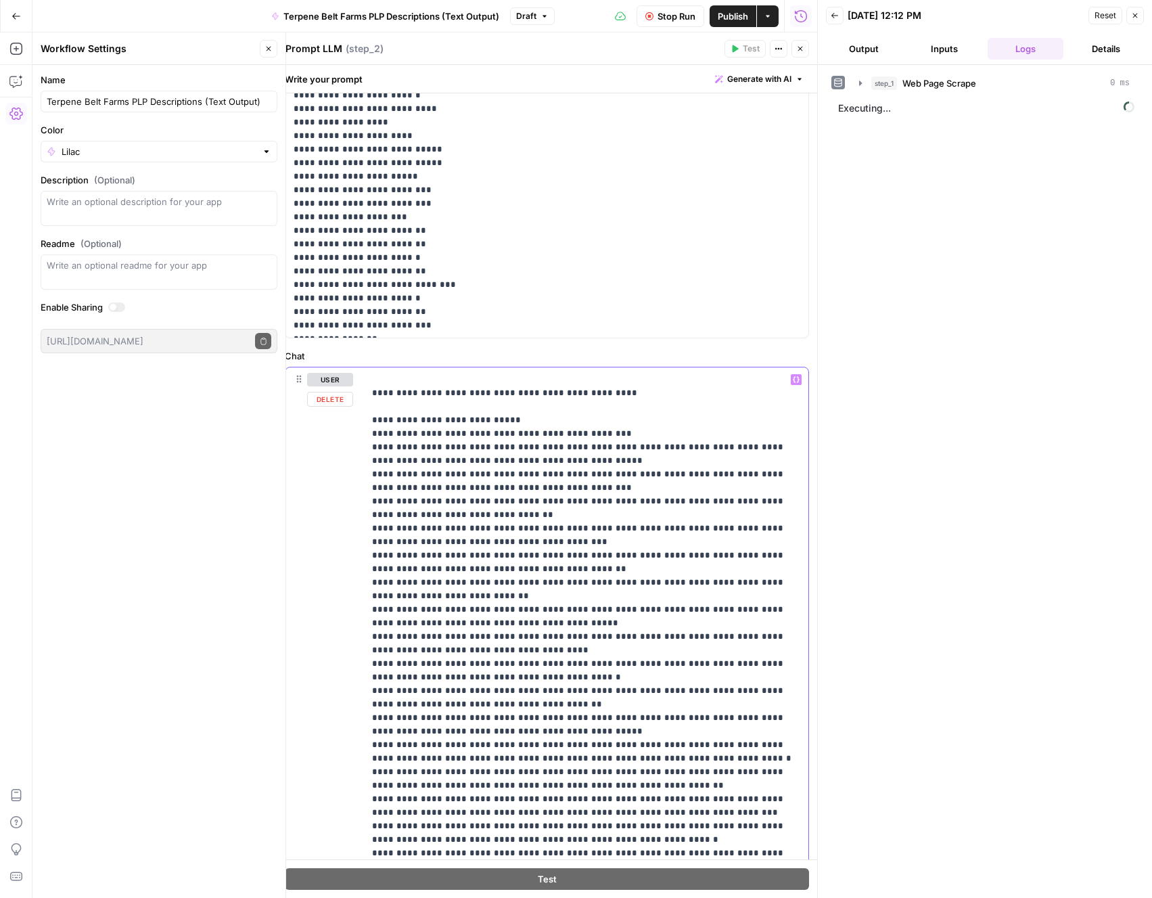
drag, startPoint x: 370, startPoint y: 390, endPoint x: 370, endPoint y: 515, distance: 124.5
click at [370, 506] on div "**********" at bounding box center [586, 642] width 444 height 551
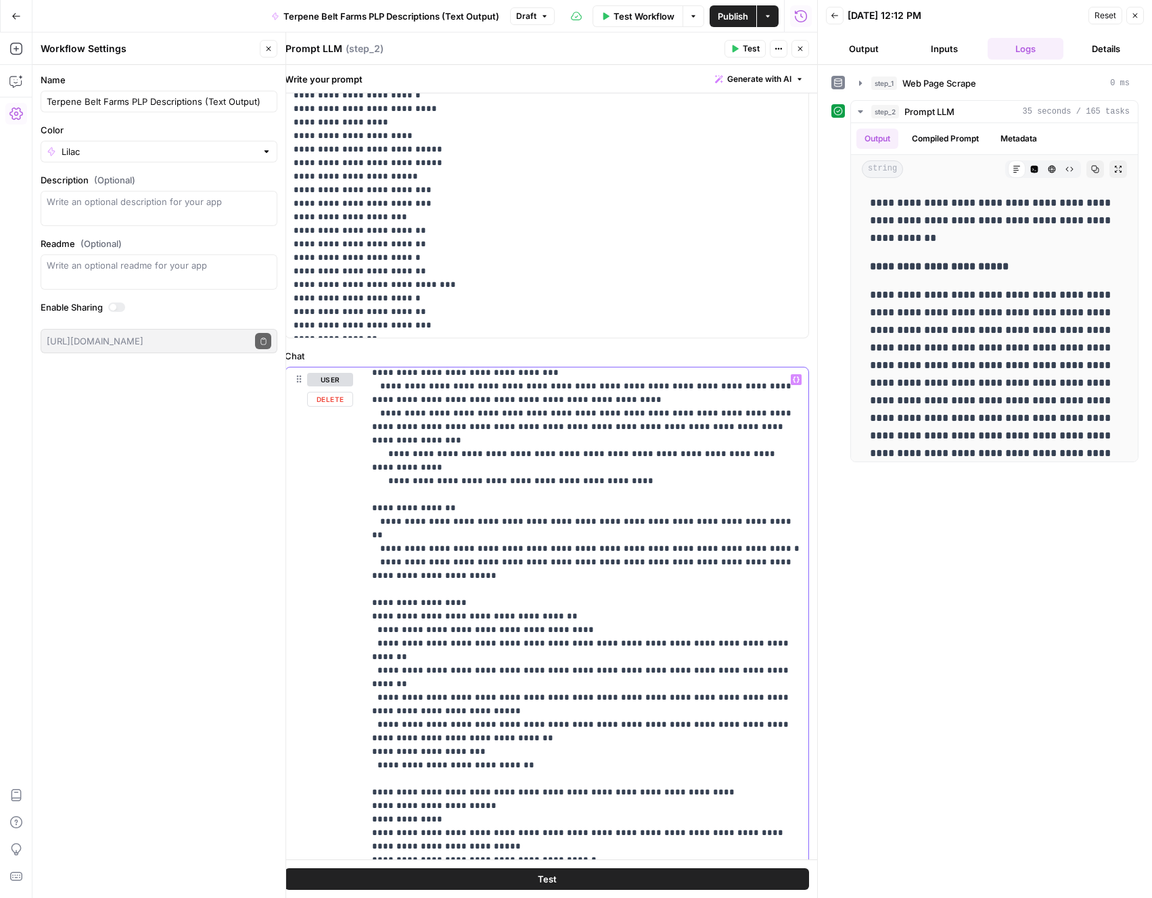
scroll to position [18854, 0]
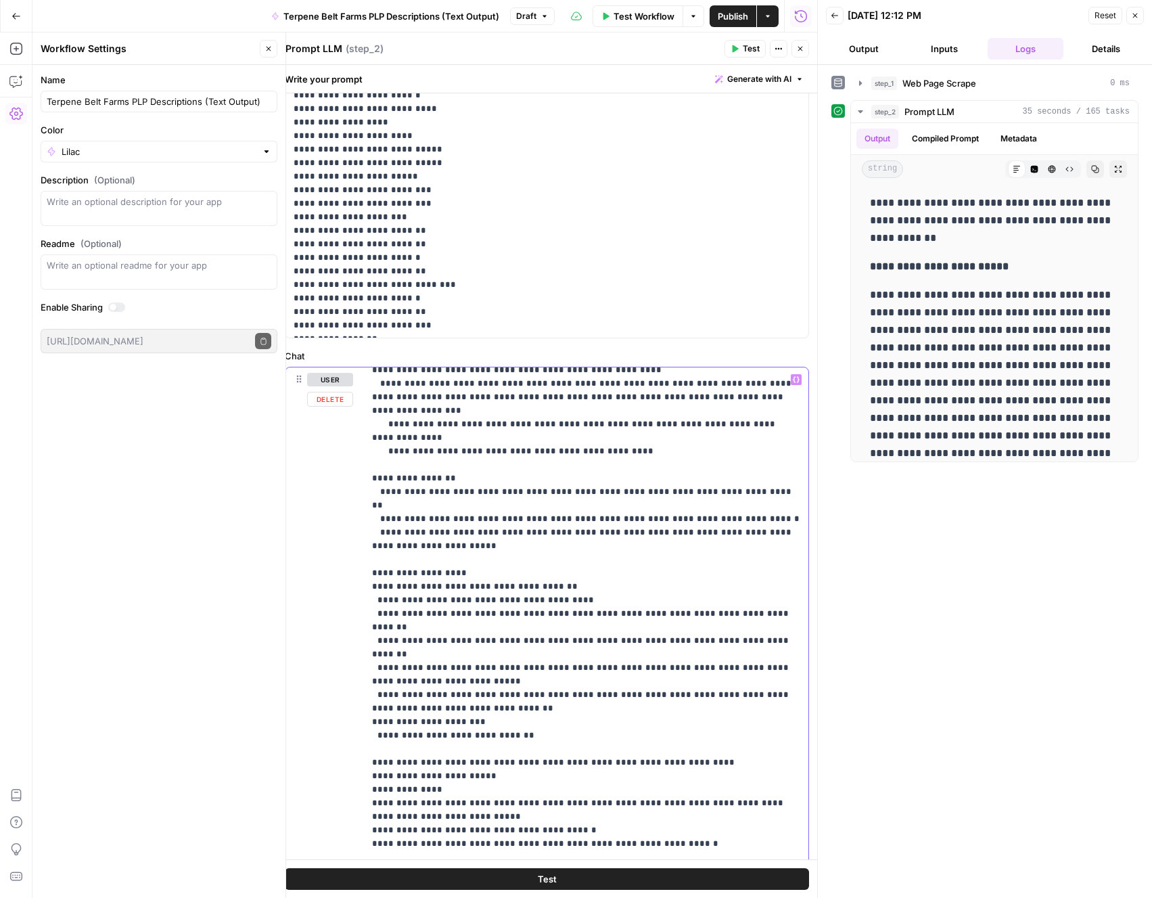
scroll to position [18888, 0]
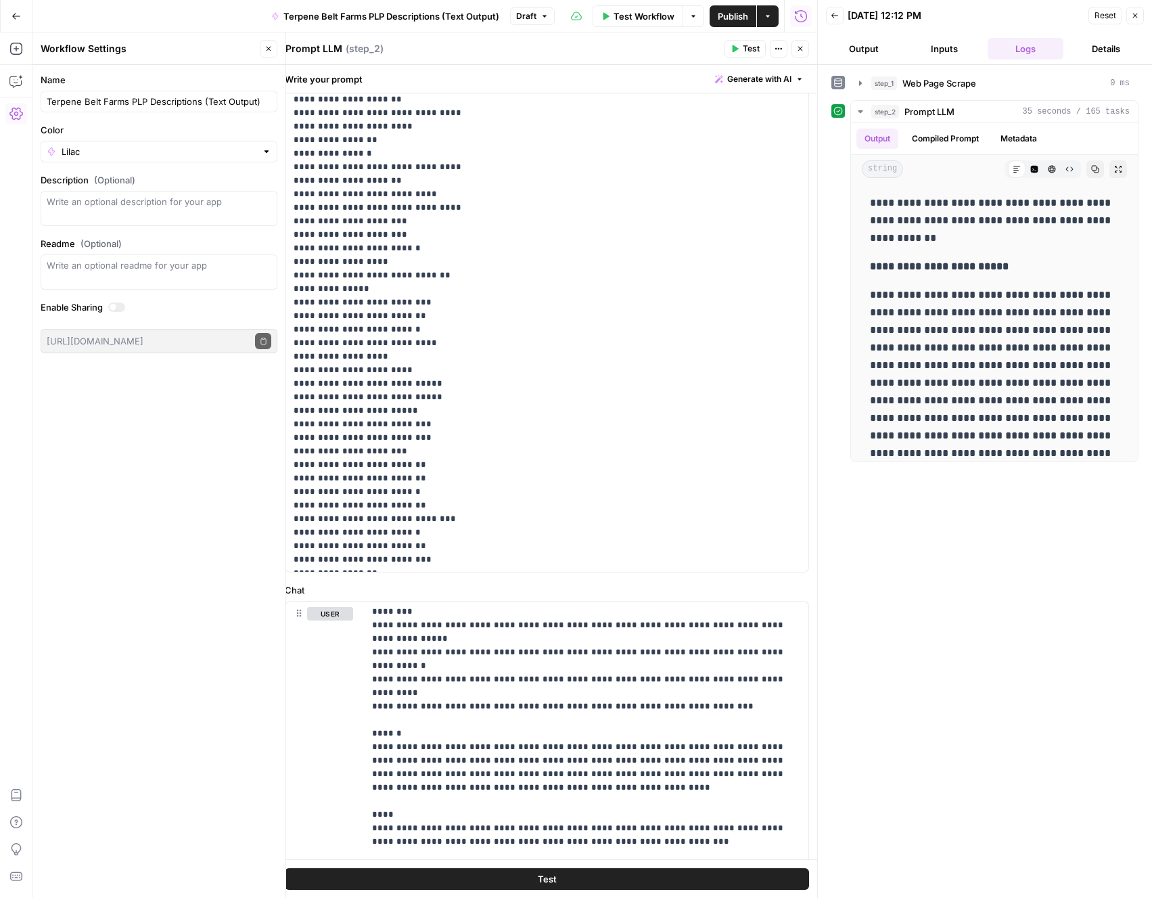
scroll to position [18231, 0]
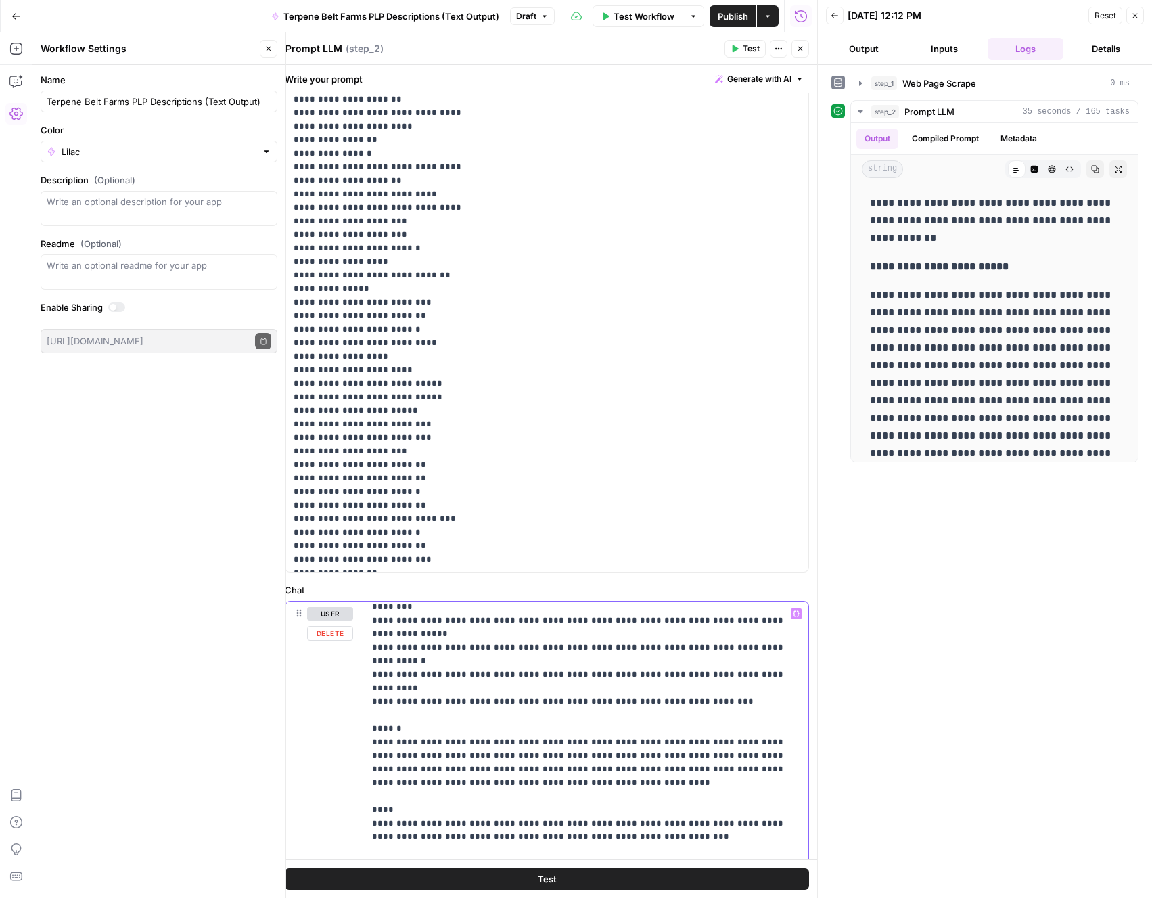
drag, startPoint x: 667, startPoint y: 794, endPoint x: 362, endPoint y: 652, distance: 336.5
click at [362, 652] on div "**********" at bounding box center [546, 892] width 523 height 583
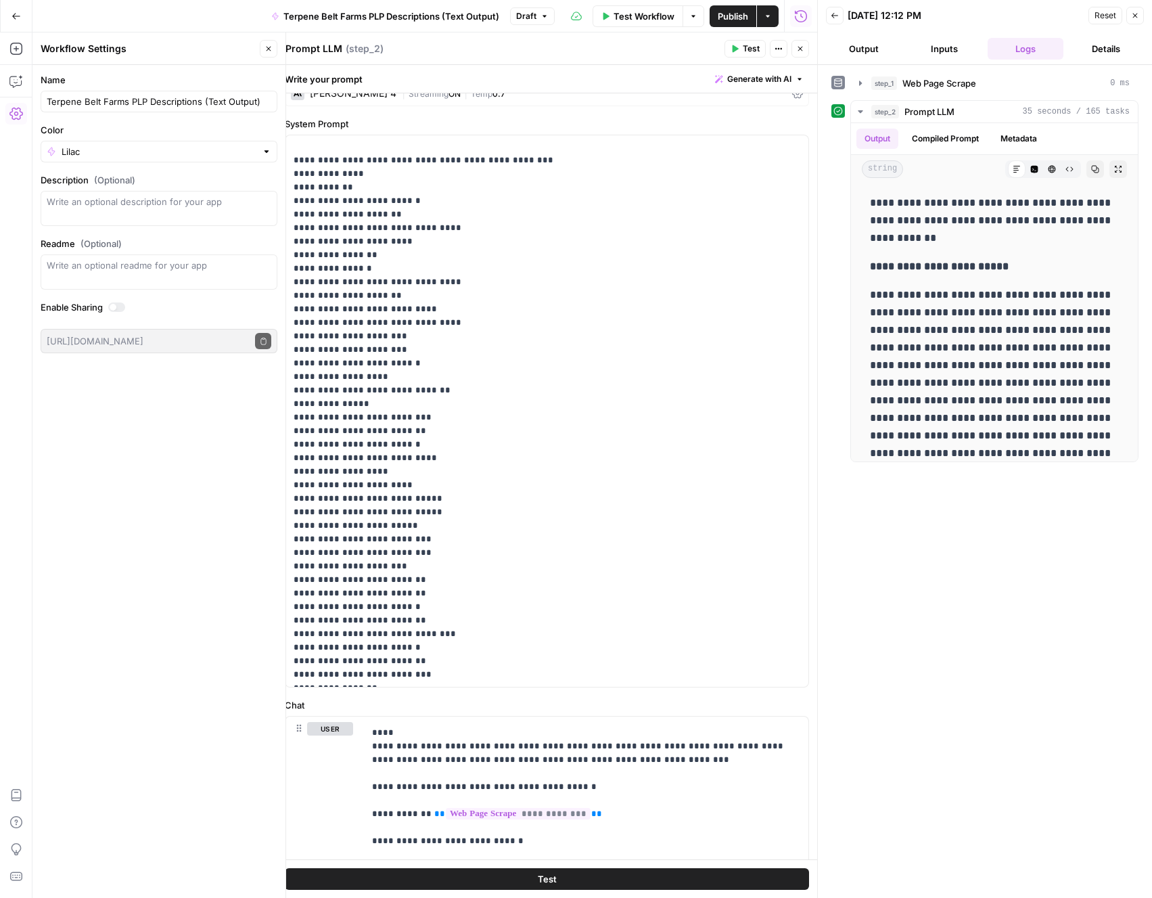
scroll to position [18480, 0]
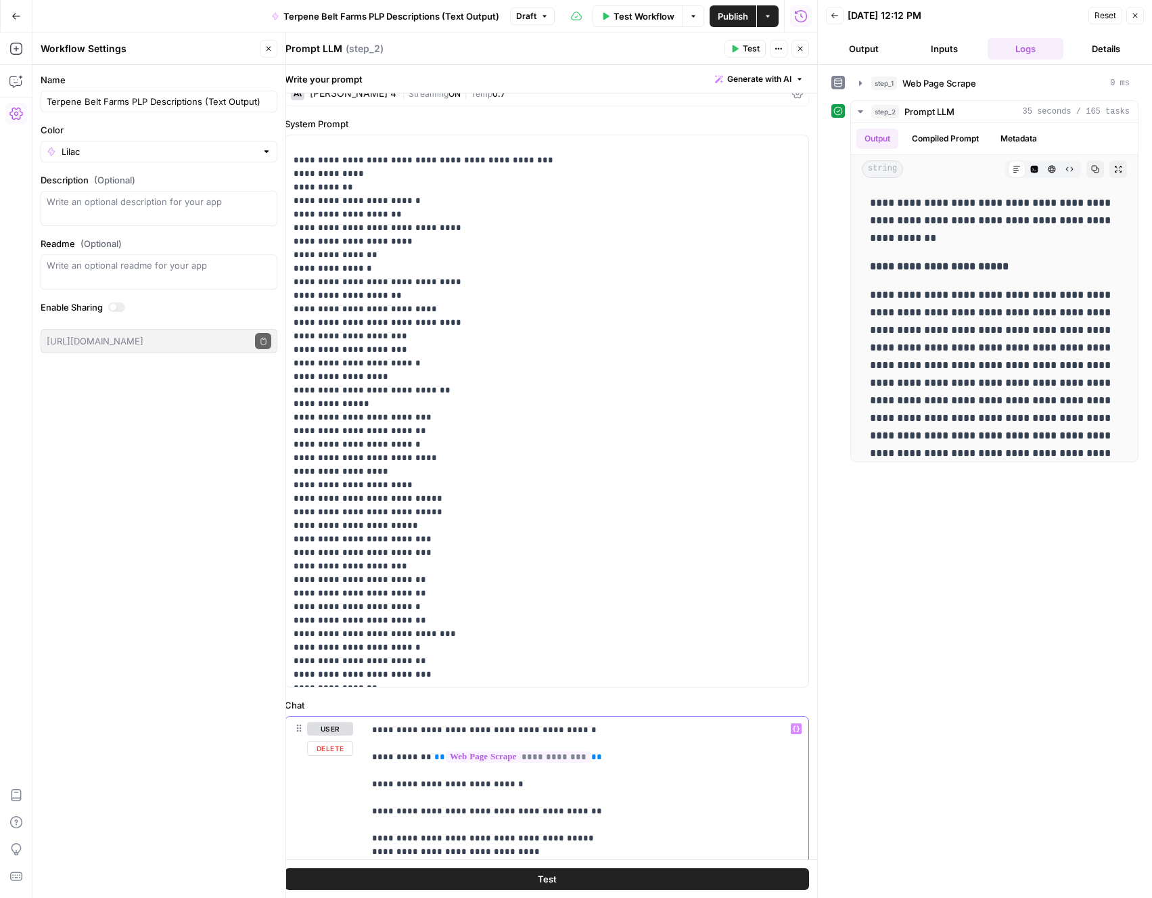
drag, startPoint x: 604, startPoint y: 823, endPoint x: 350, endPoint y: 748, distance: 265.2
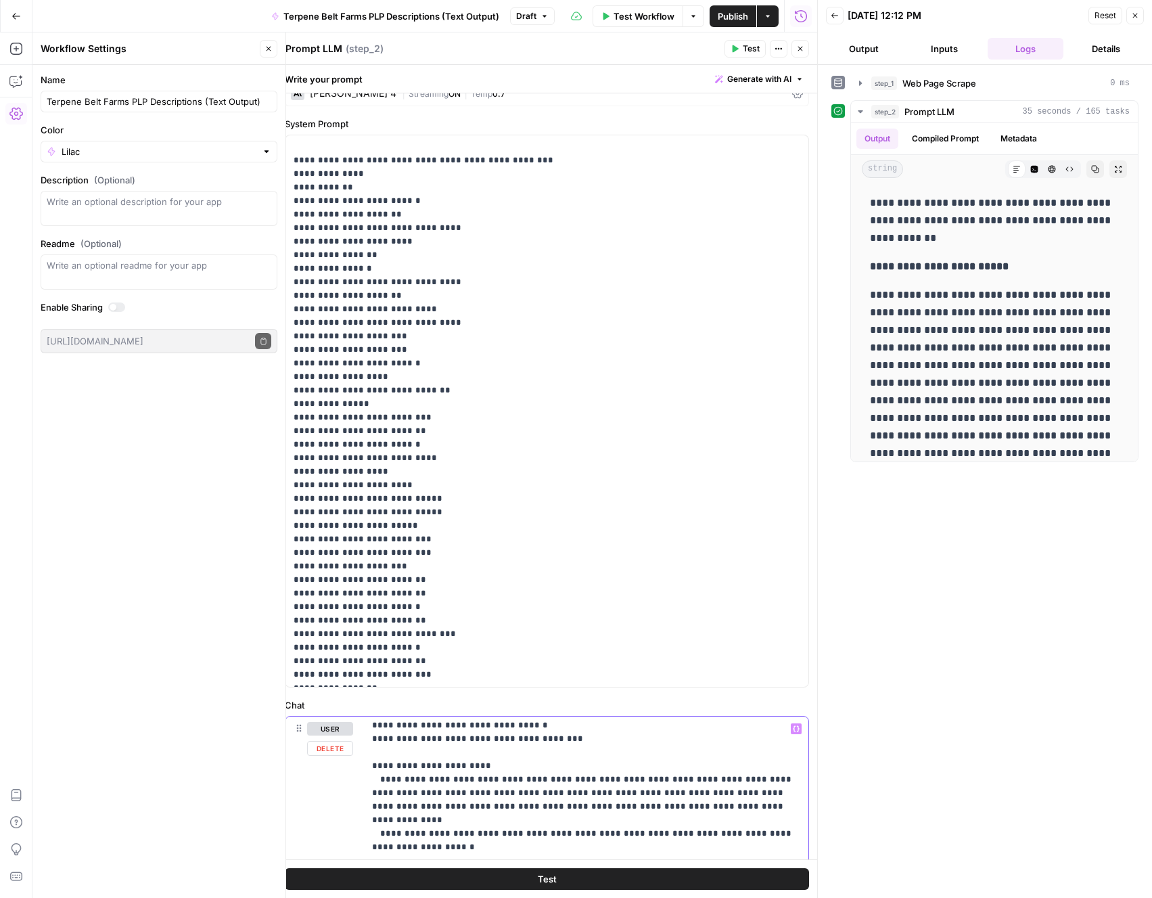
scroll to position [18498, 0]
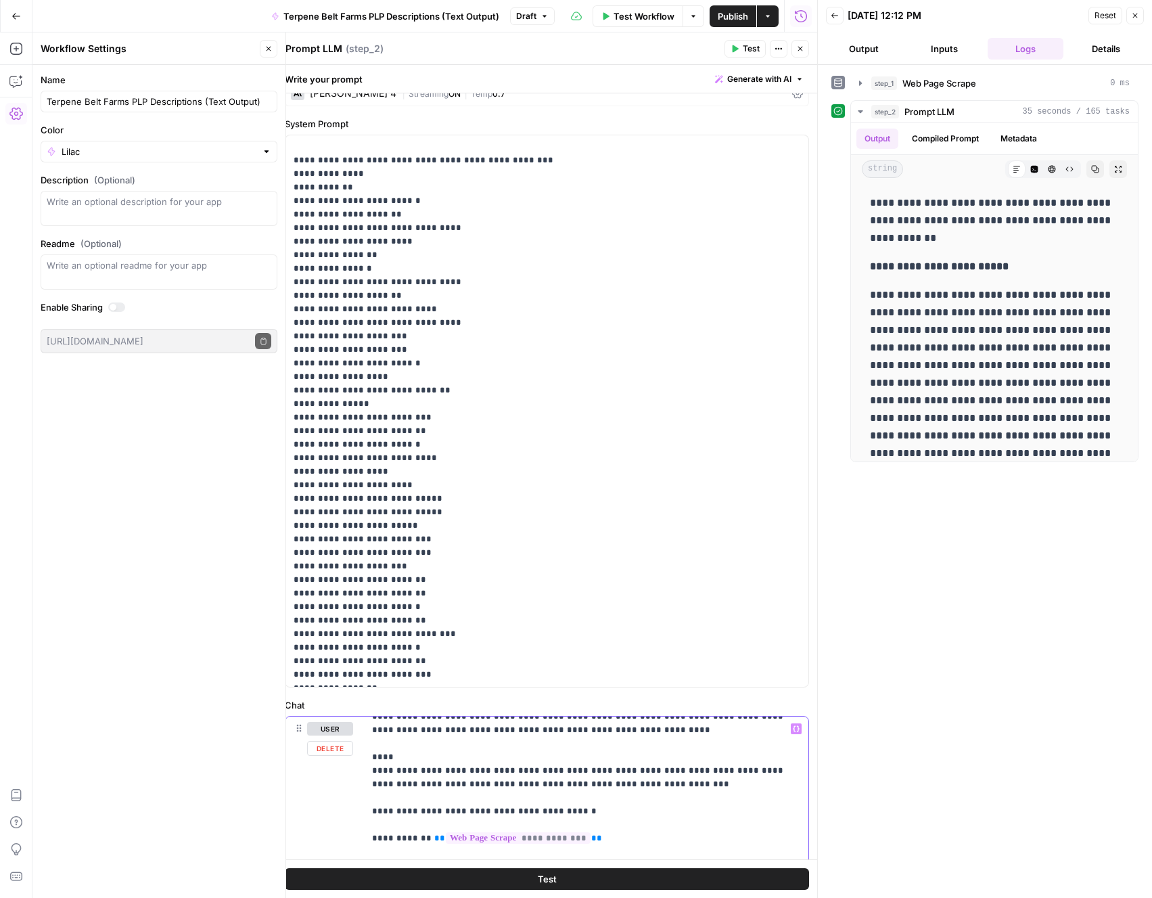
scroll to position [18393, 0]
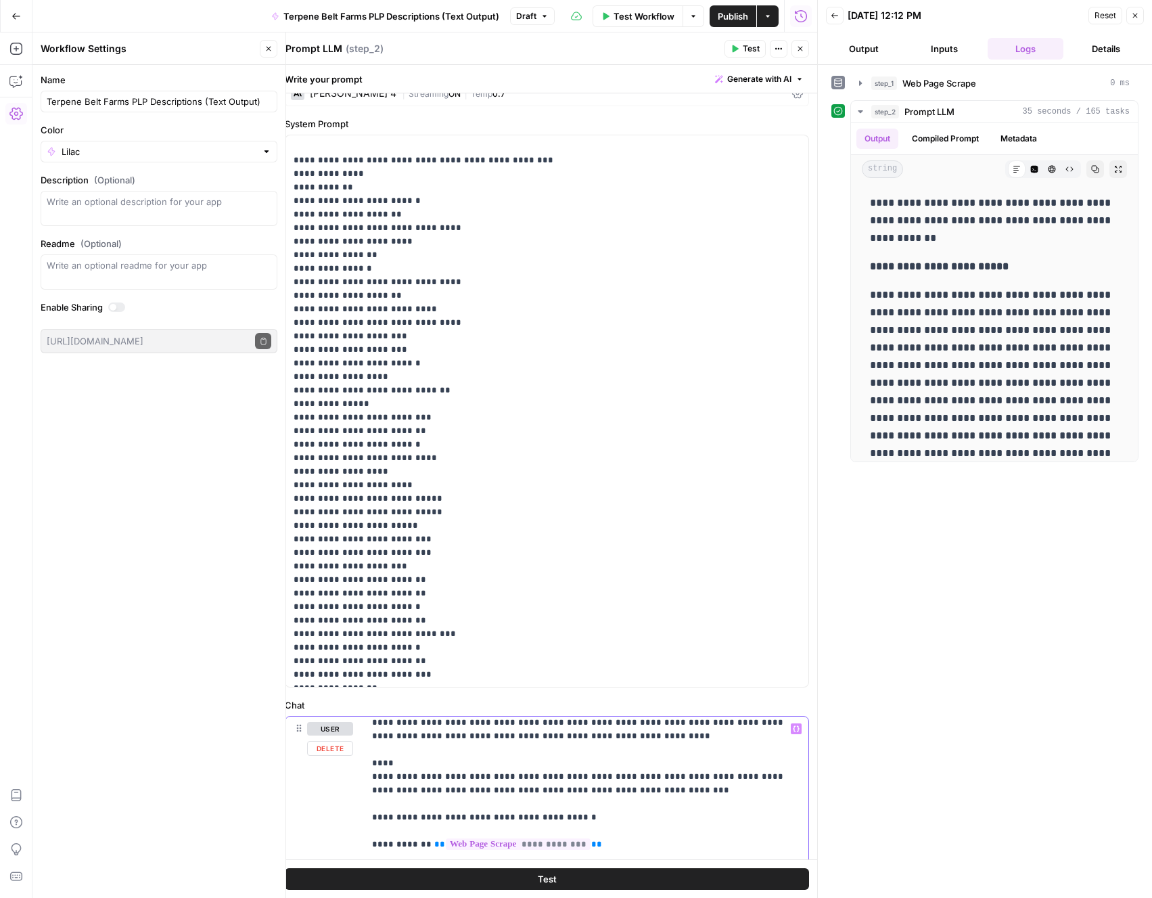
drag, startPoint x: 607, startPoint y: 807, endPoint x: 364, endPoint y: 833, distance: 244.3
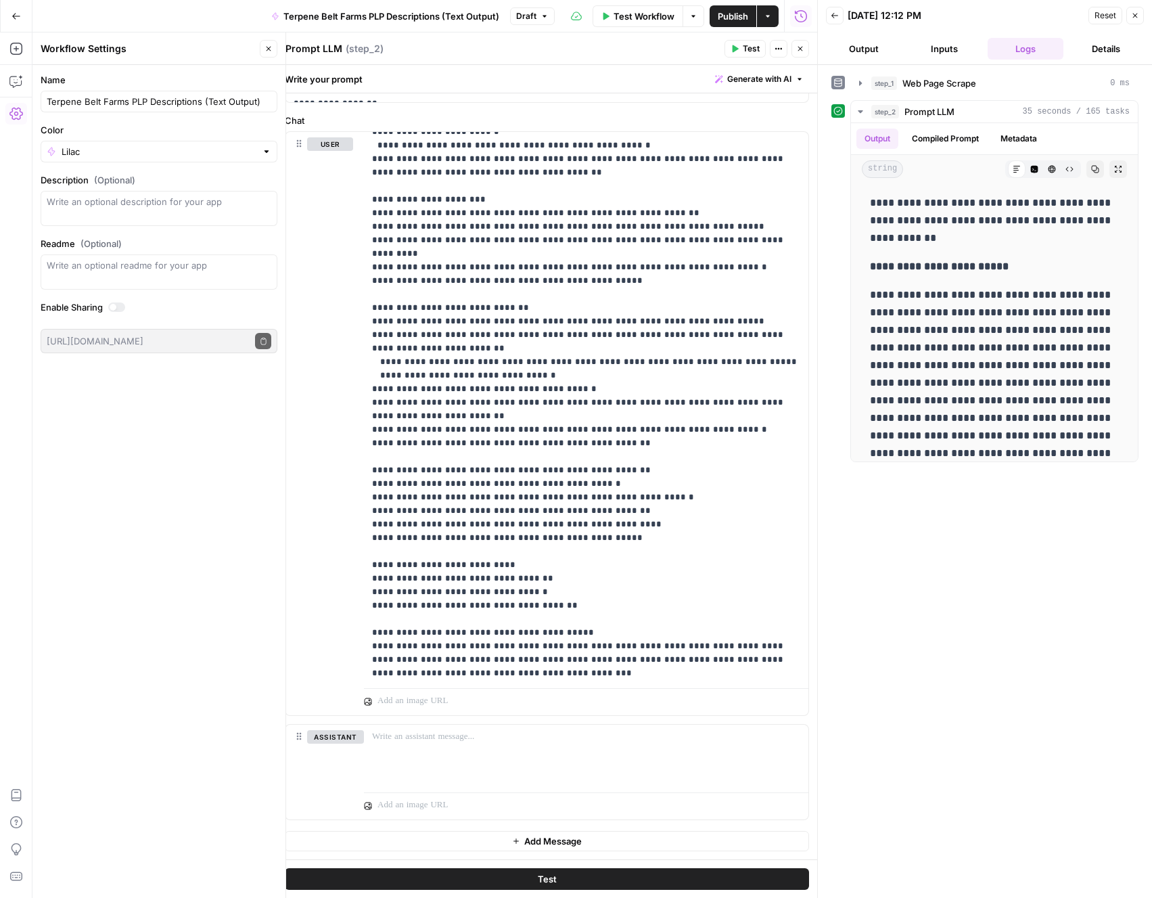
scroll to position [19673, 0]
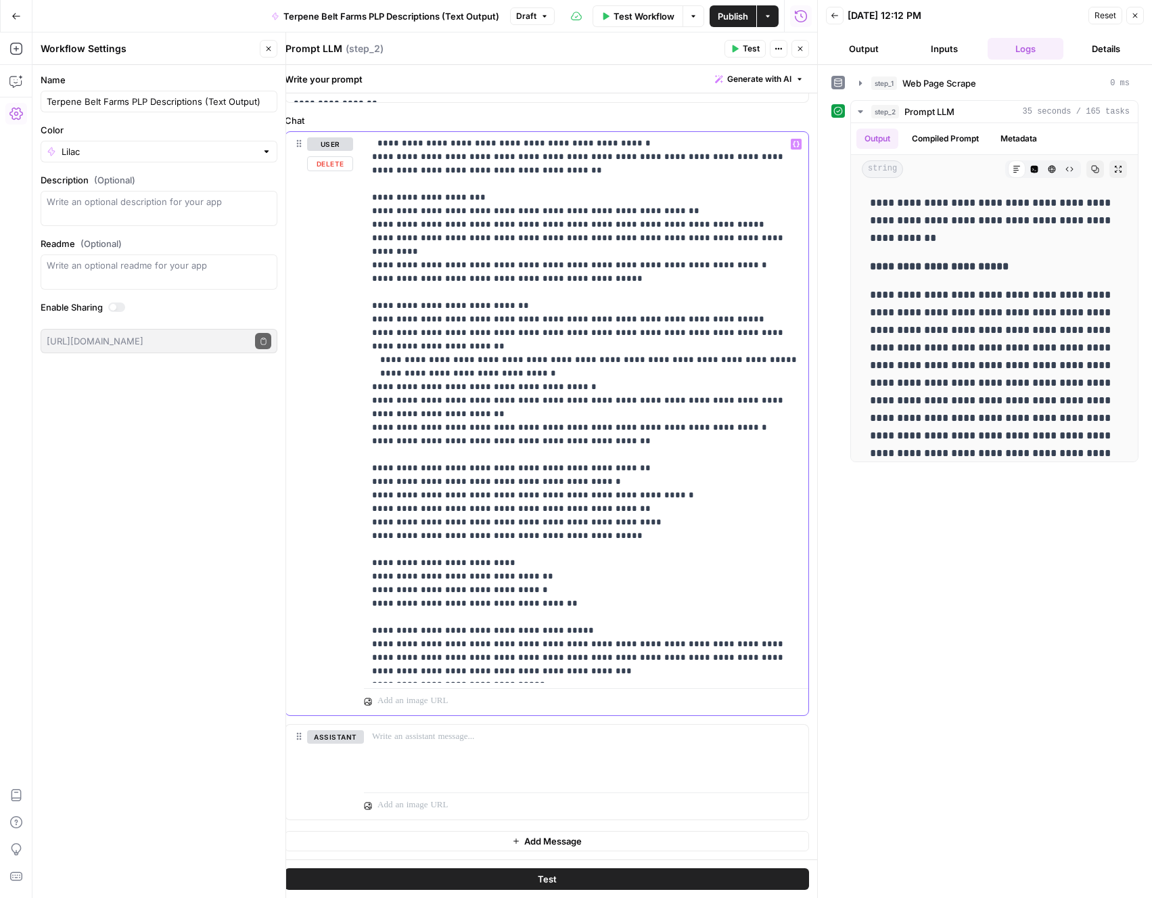
drag, startPoint x: 450, startPoint y: 513, endPoint x: 363, endPoint y: 429, distance: 120.6
click at [364, 430] on div "**********" at bounding box center [586, 407] width 444 height 551
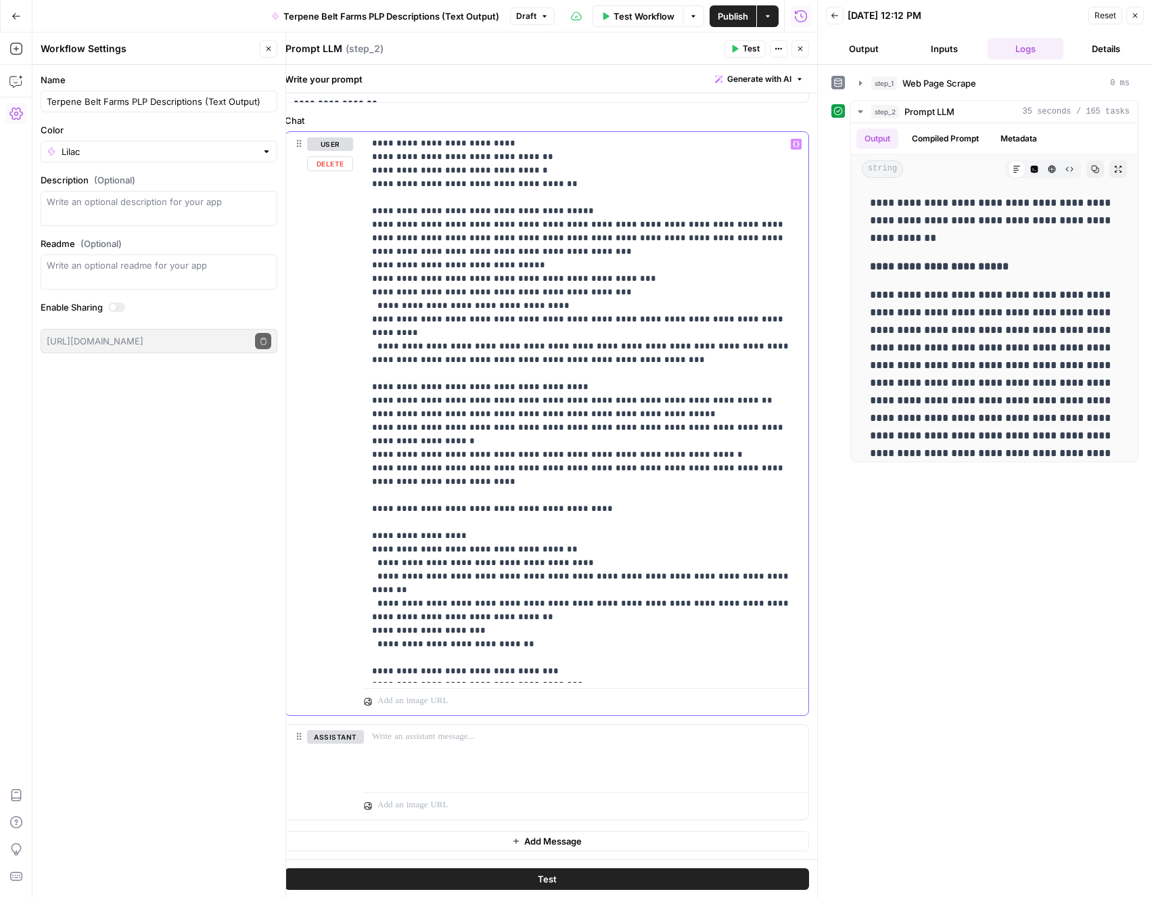
scroll to position [20179, 0]
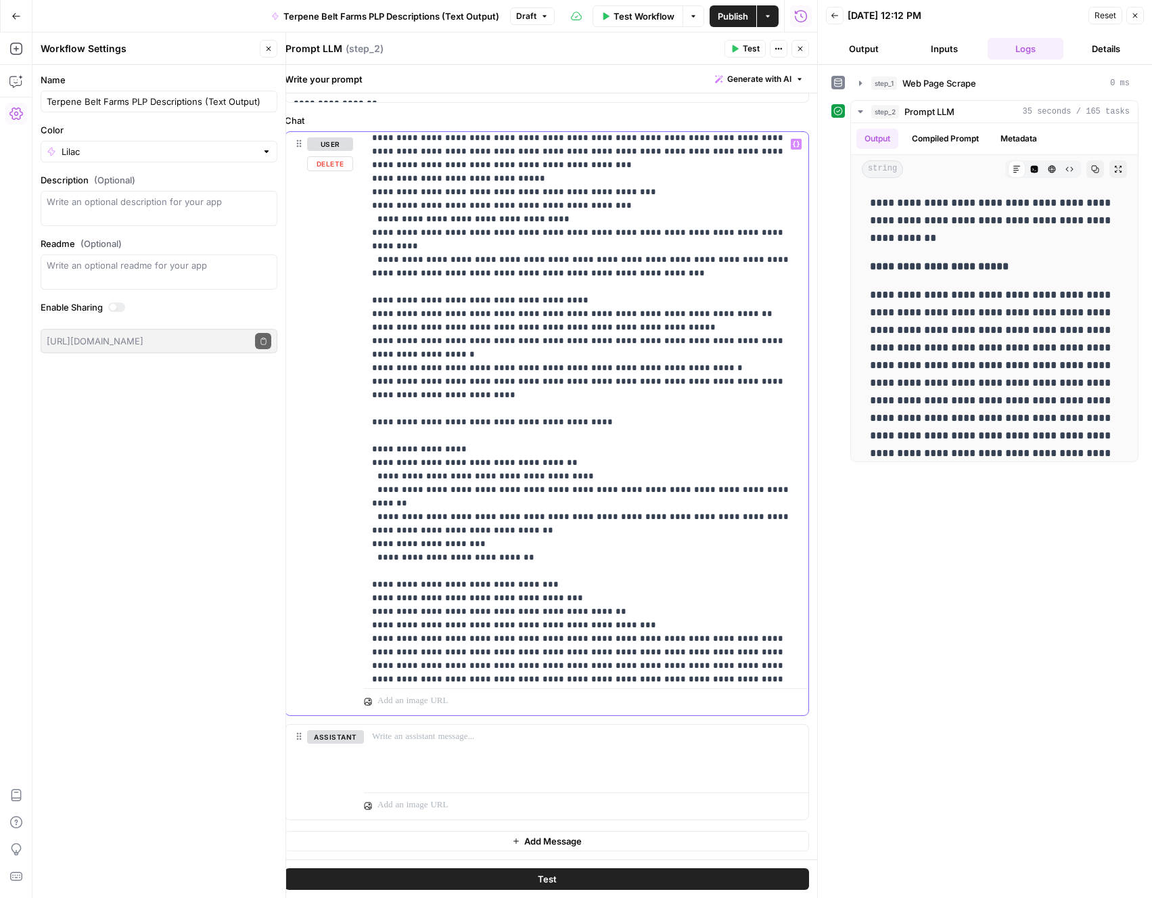
drag, startPoint x: 689, startPoint y: 368, endPoint x: 356, endPoint y: 284, distance: 343.2
click at [356, 285] on div "**********" at bounding box center [546, 423] width 523 height 583
drag, startPoint x: 441, startPoint y: 208, endPoint x: 367, endPoint y: 208, distance: 74.4
click at [367, 208] on div "**********" at bounding box center [586, 407] width 444 height 551
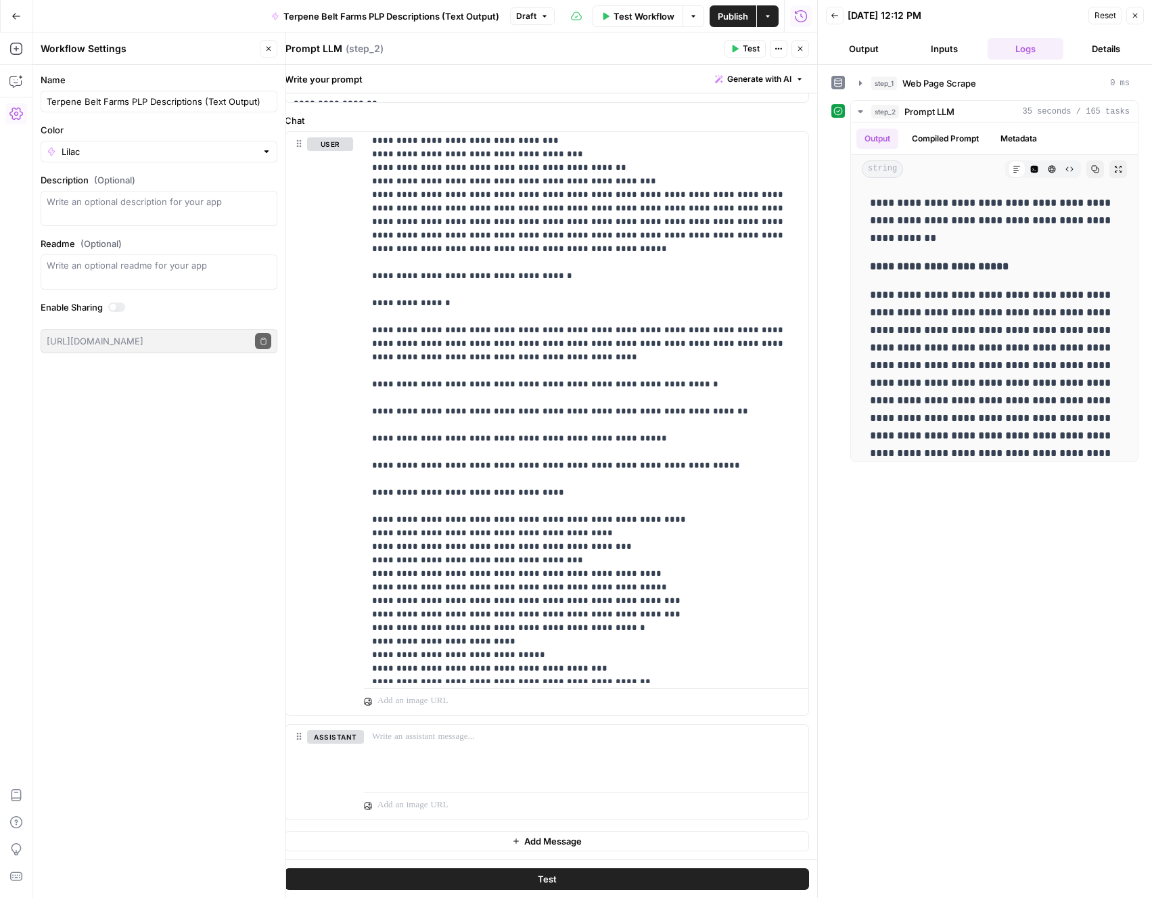
scroll to position [20680, 0]
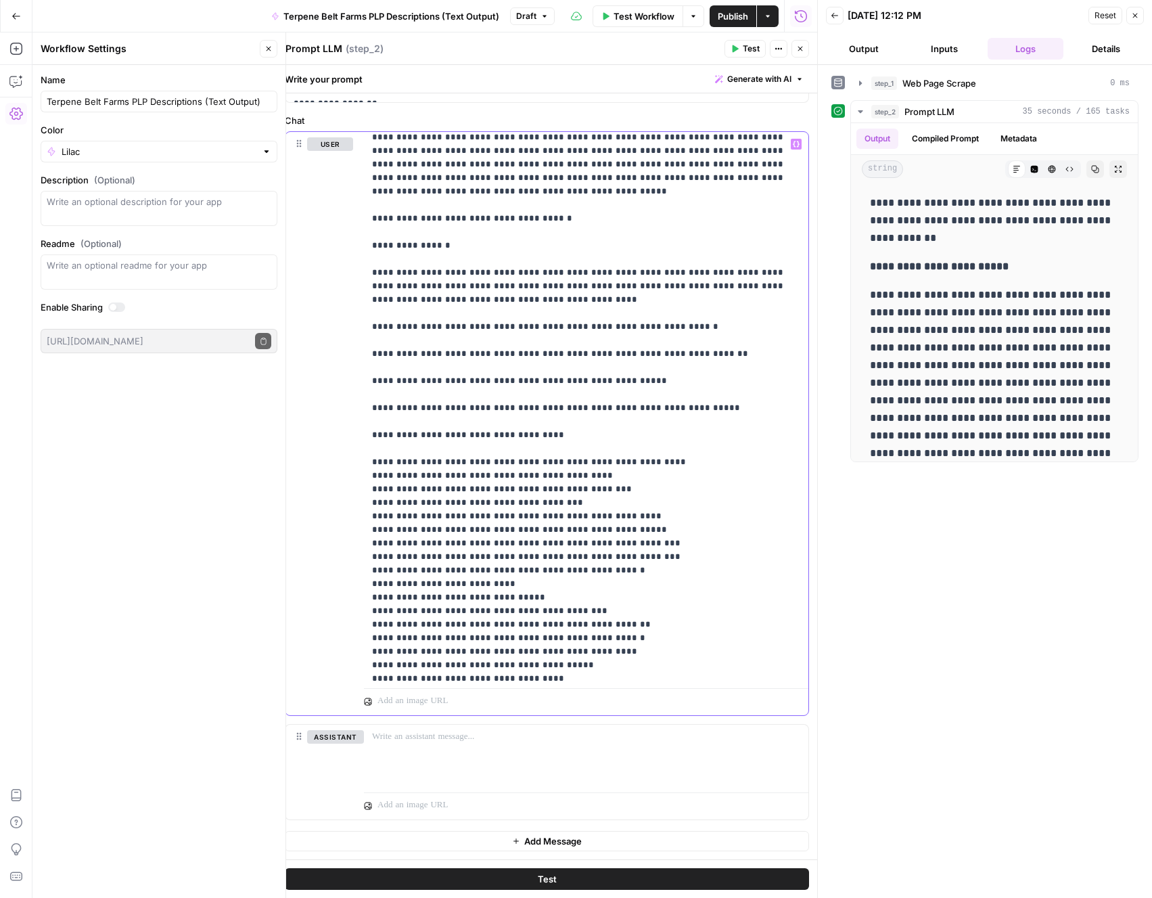
drag, startPoint x: 492, startPoint y: 421, endPoint x: 359, endPoint y: 405, distance: 134.3
click at [359, 405] on div "**********" at bounding box center [546, 423] width 523 height 583
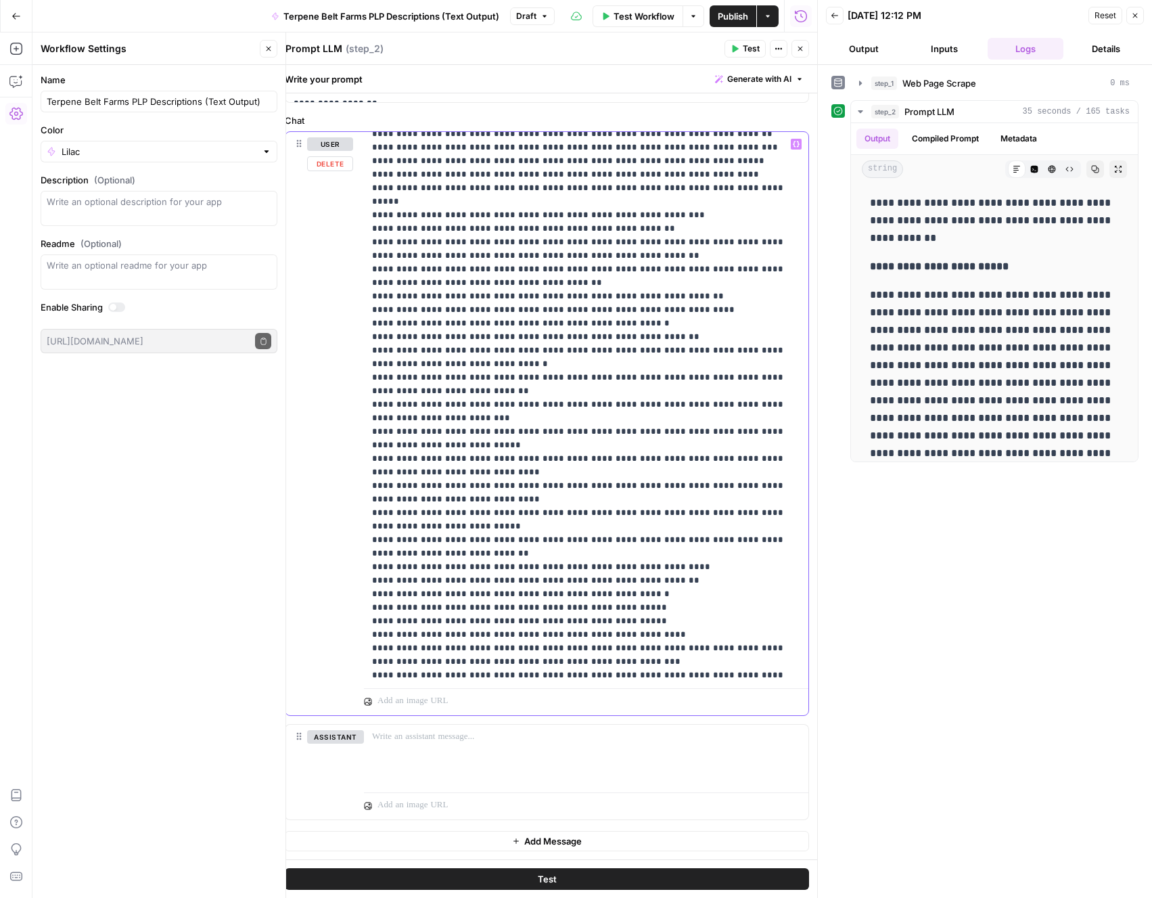
scroll to position [11140, 0]
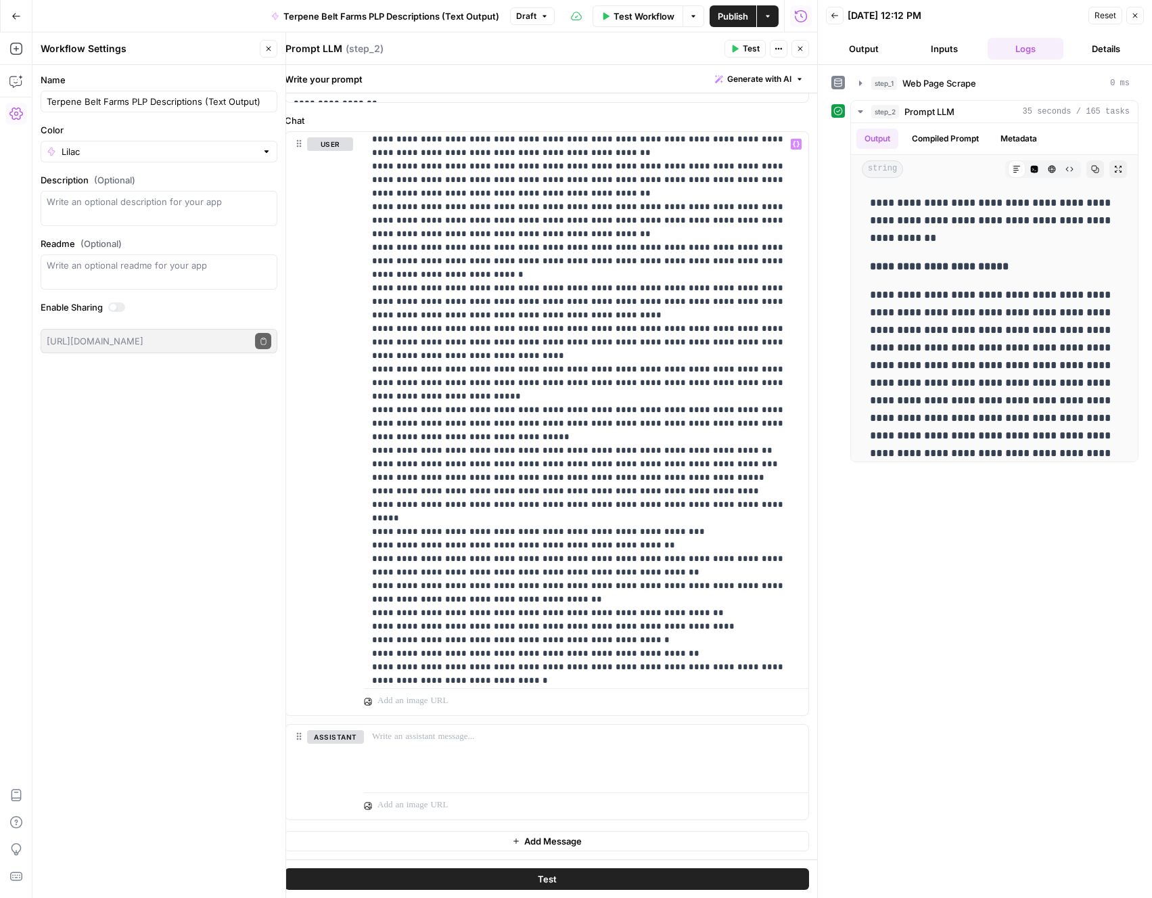
click at [590, 877] on button "Test" at bounding box center [547, 879] width 524 height 22
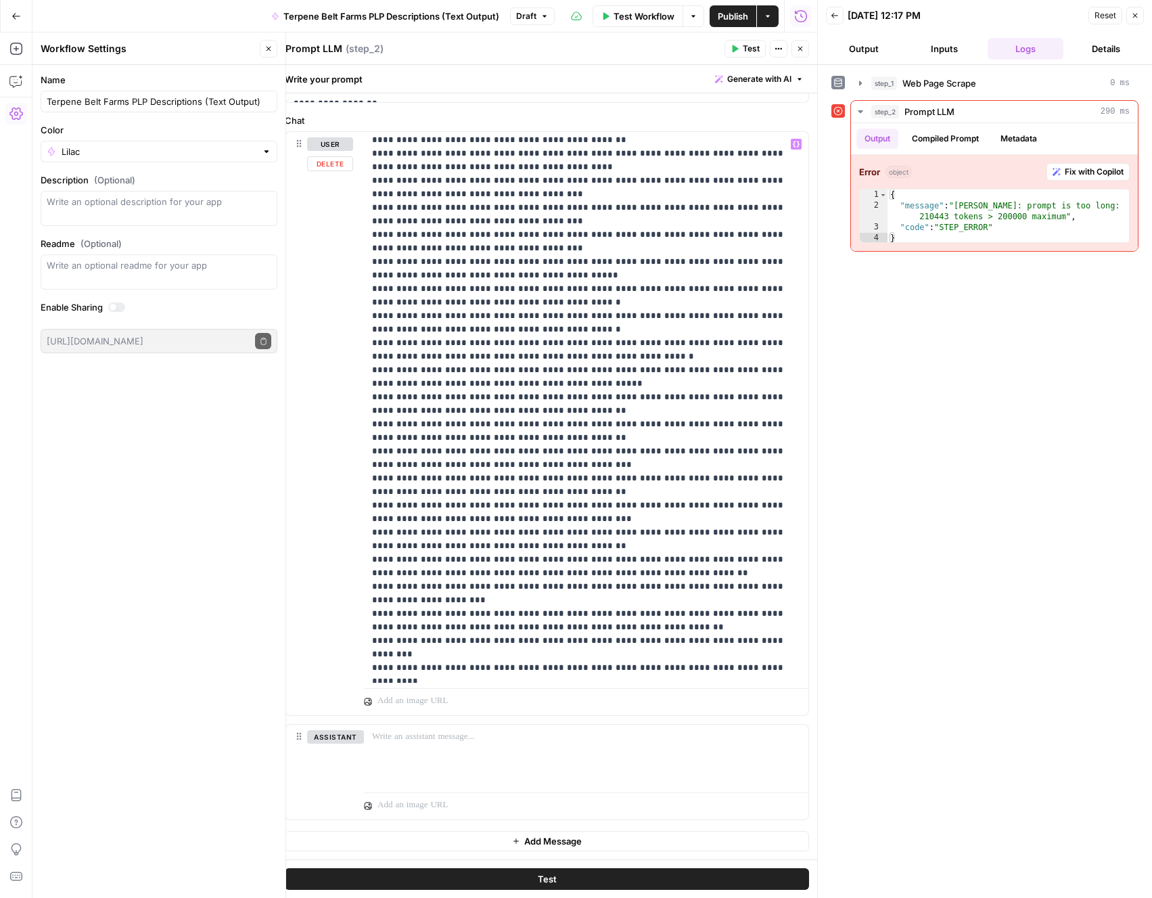
scroll to position [14313, 0]
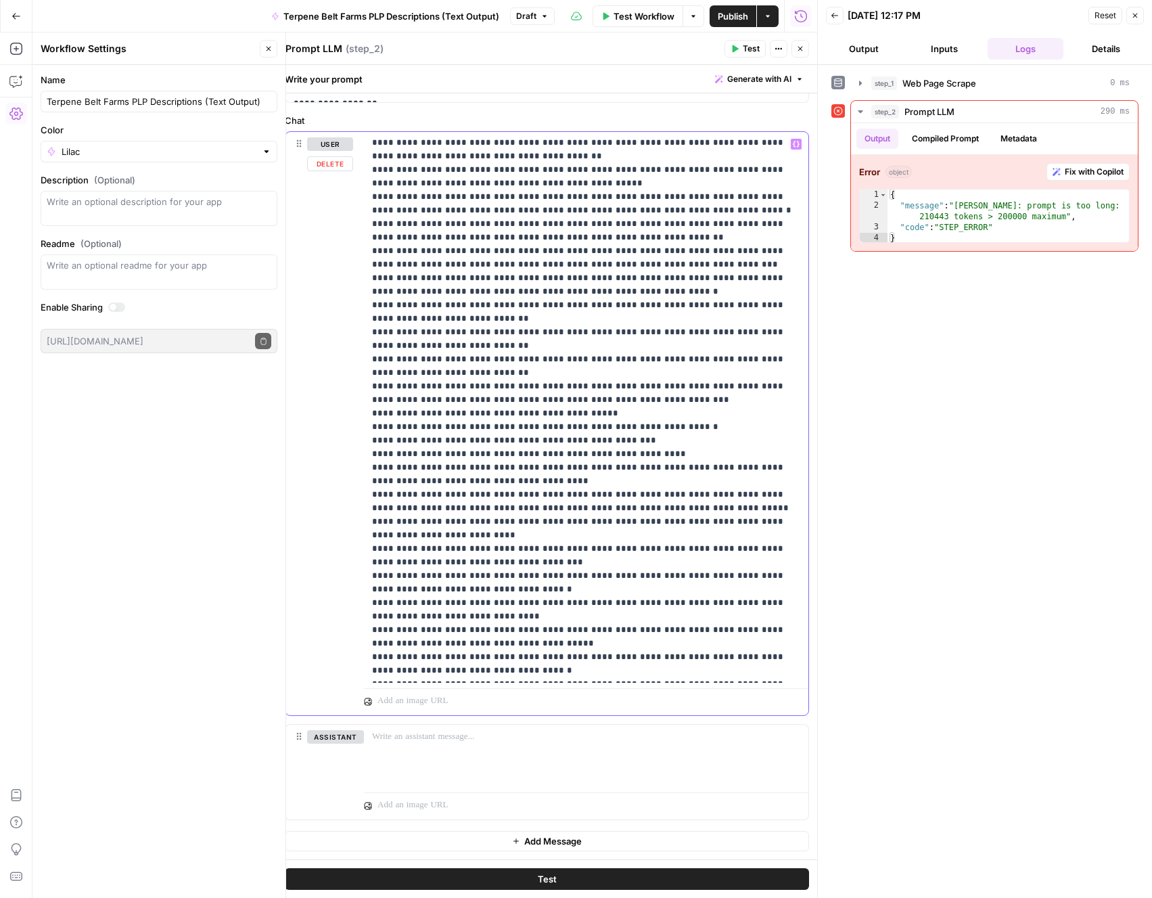
scroll to position [0, 0]
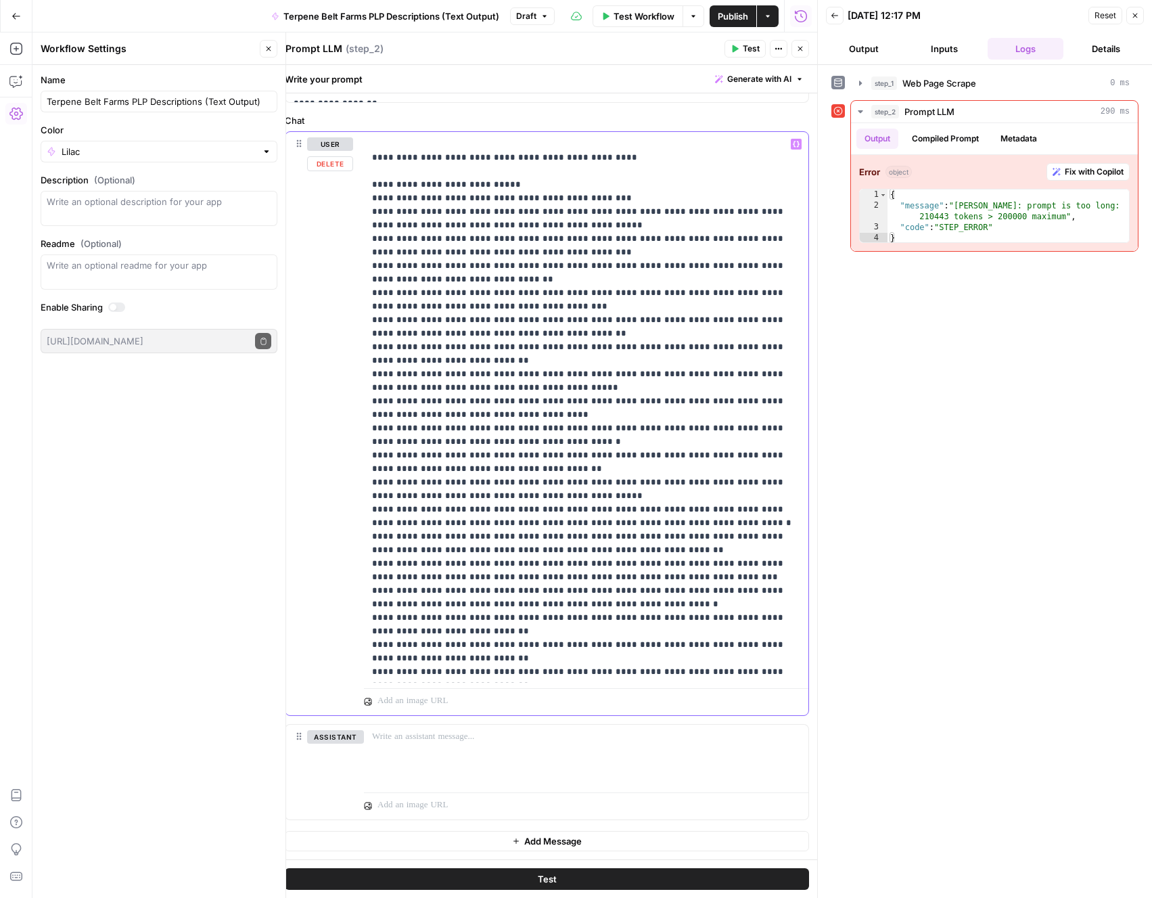
drag, startPoint x: 370, startPoint y: 156, endPoint x: 387, endPoint y: 481, distance: 325.1
click at [387, 471] on div "**********" at bounding box center [586, 407] width 444 height 551
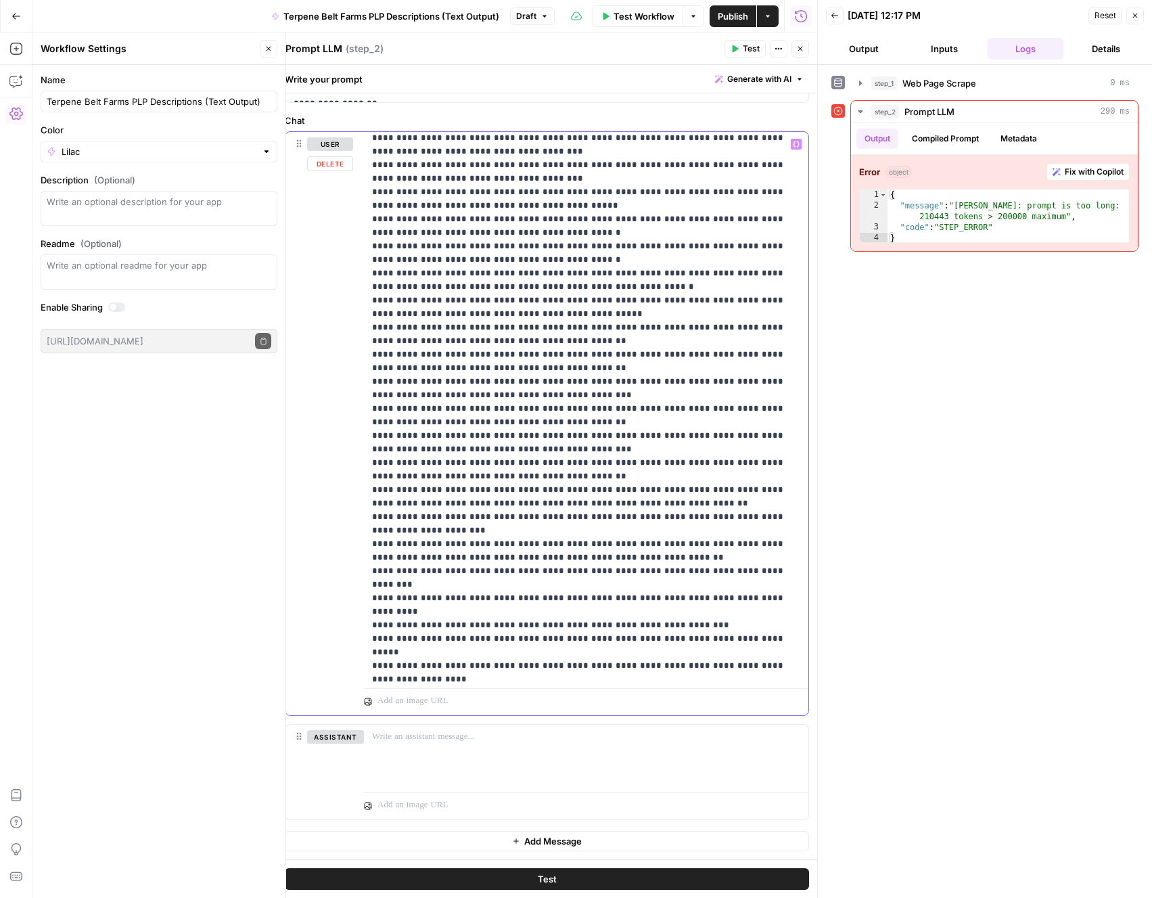
scroll to position [14102, 0]
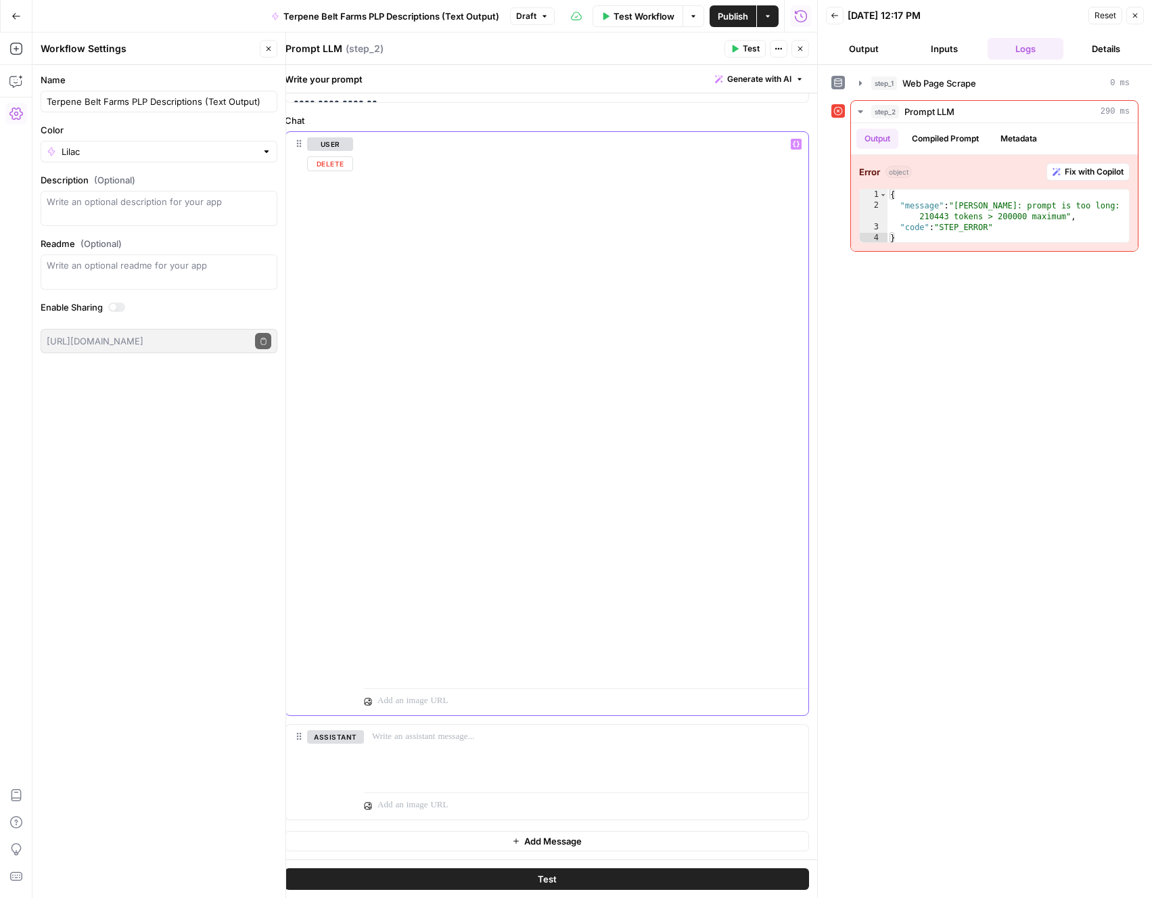
scroll to position [17, 0]
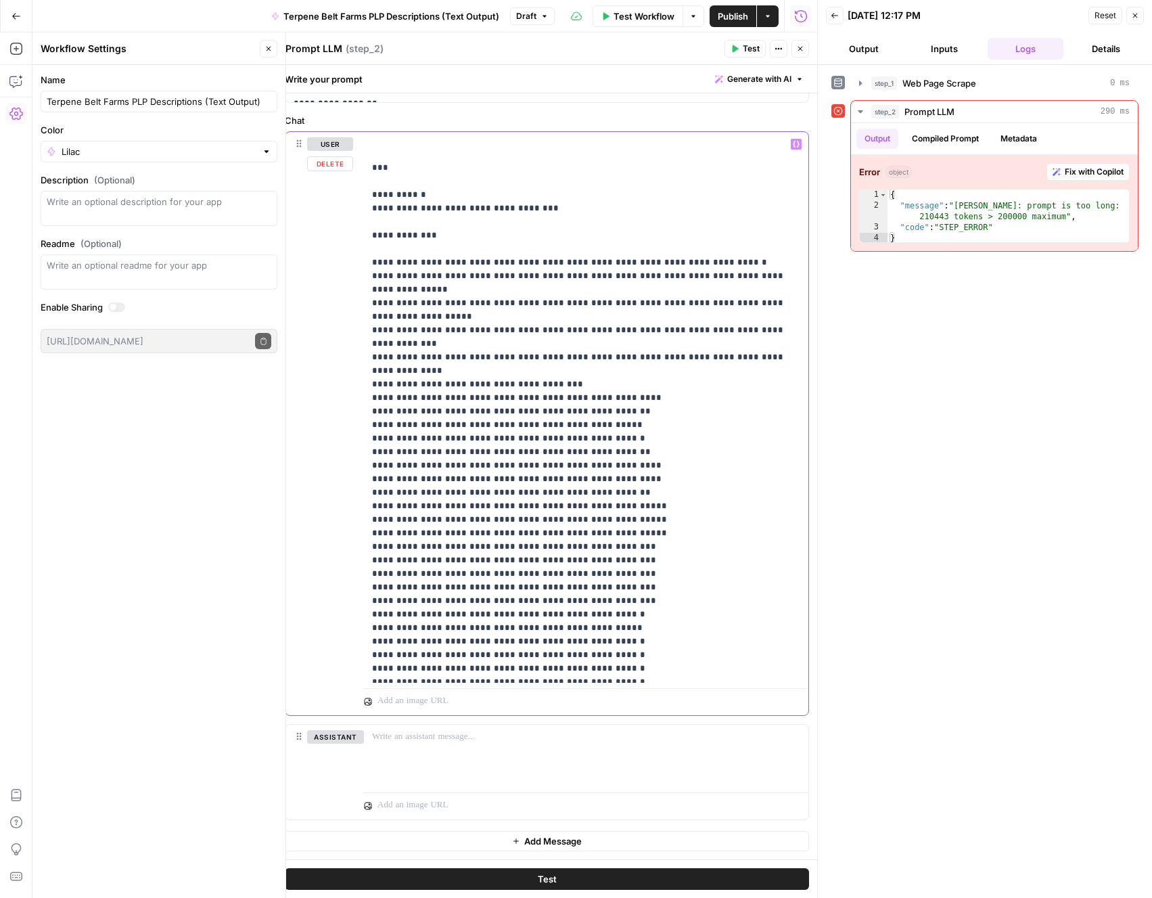
drag, startPoint x: 399, startPoint y: 177, endPoint x: 351, endPoint y: 143, distance: 58.7
click at [351, 143] on div "**********" at bounding box center [546, 423] width 523 height 583
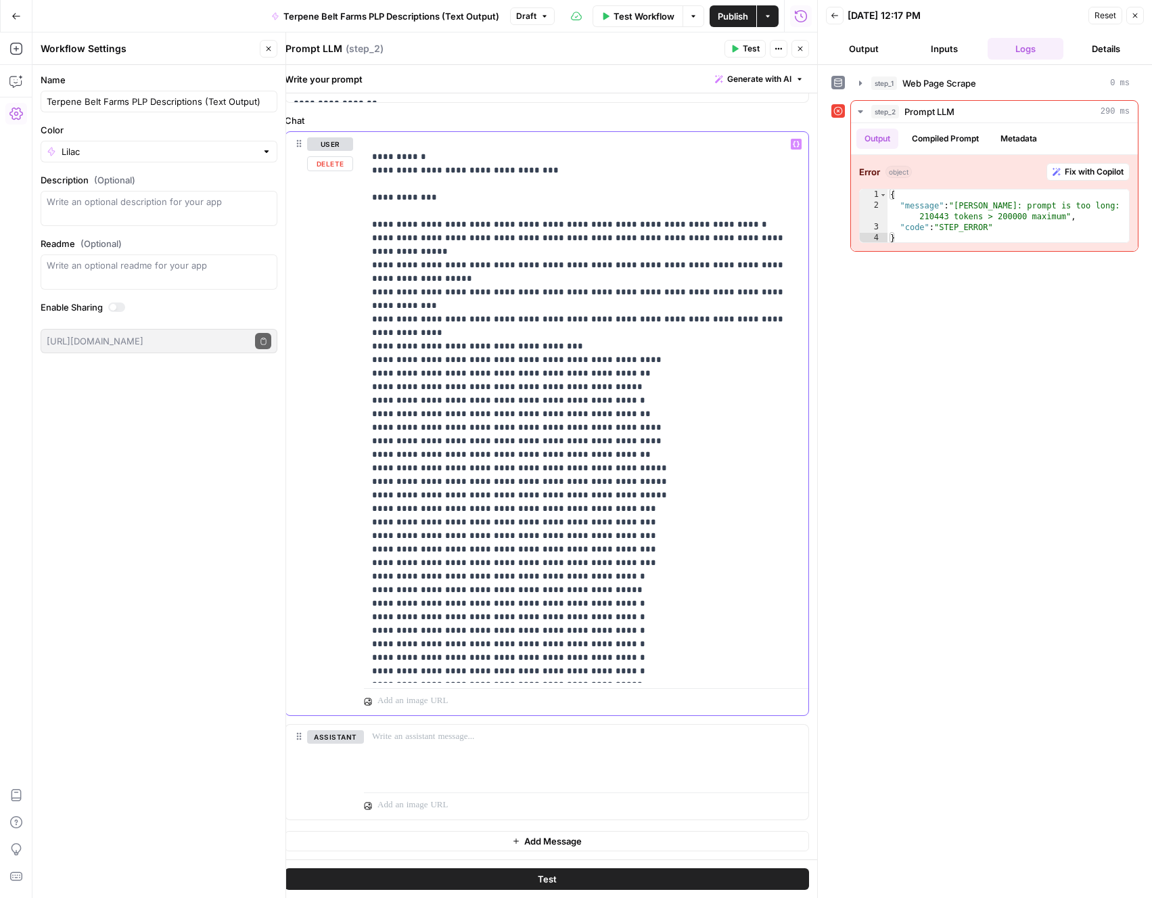
scroll to position [0, 0]
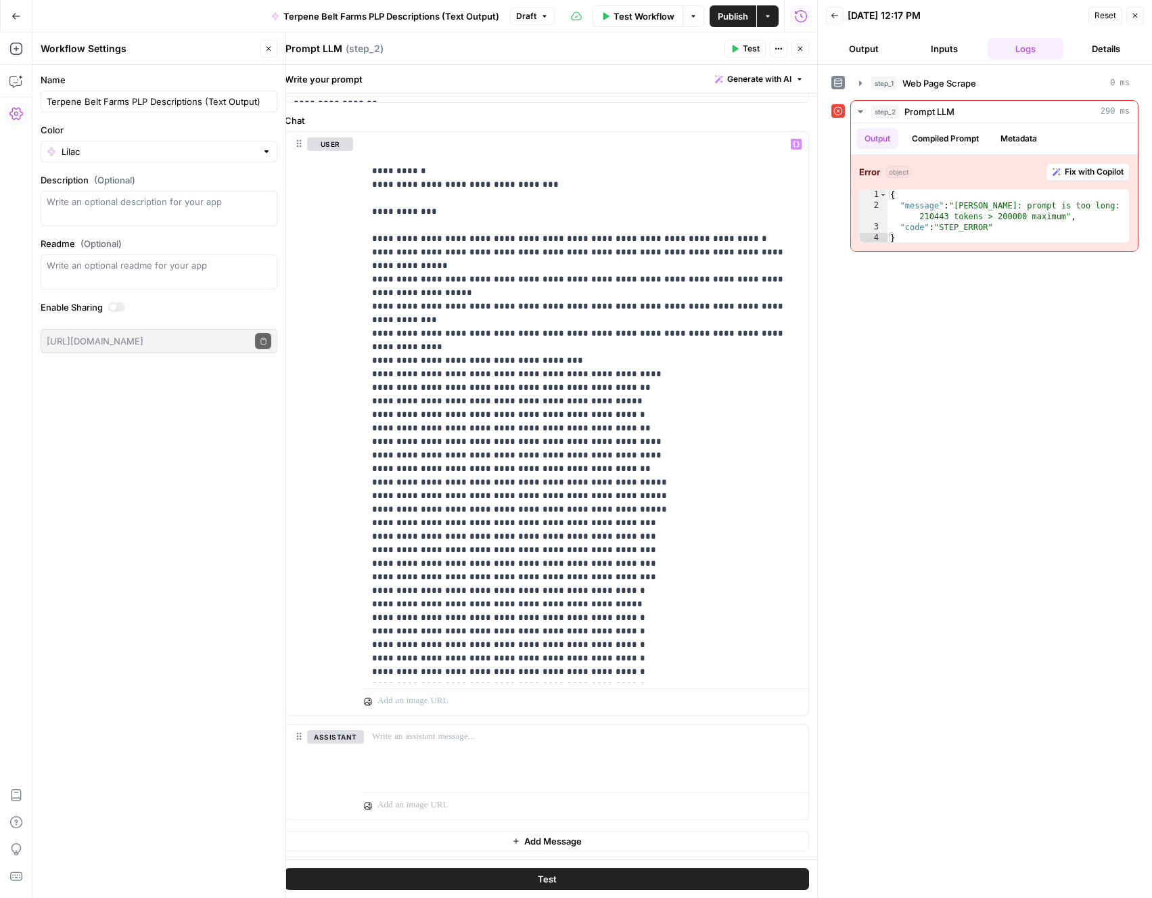
click at [568, 877] on button "Test" at bounding box center [547, 879] width 524 height 22
drag, startPoint x: 370, startPoint y: 171, endPoint x: 387, endPoint y: 320, distance: 149.8
click at [384, 310] on div "**********" at bounding box center [586, 407] width 444 height 551
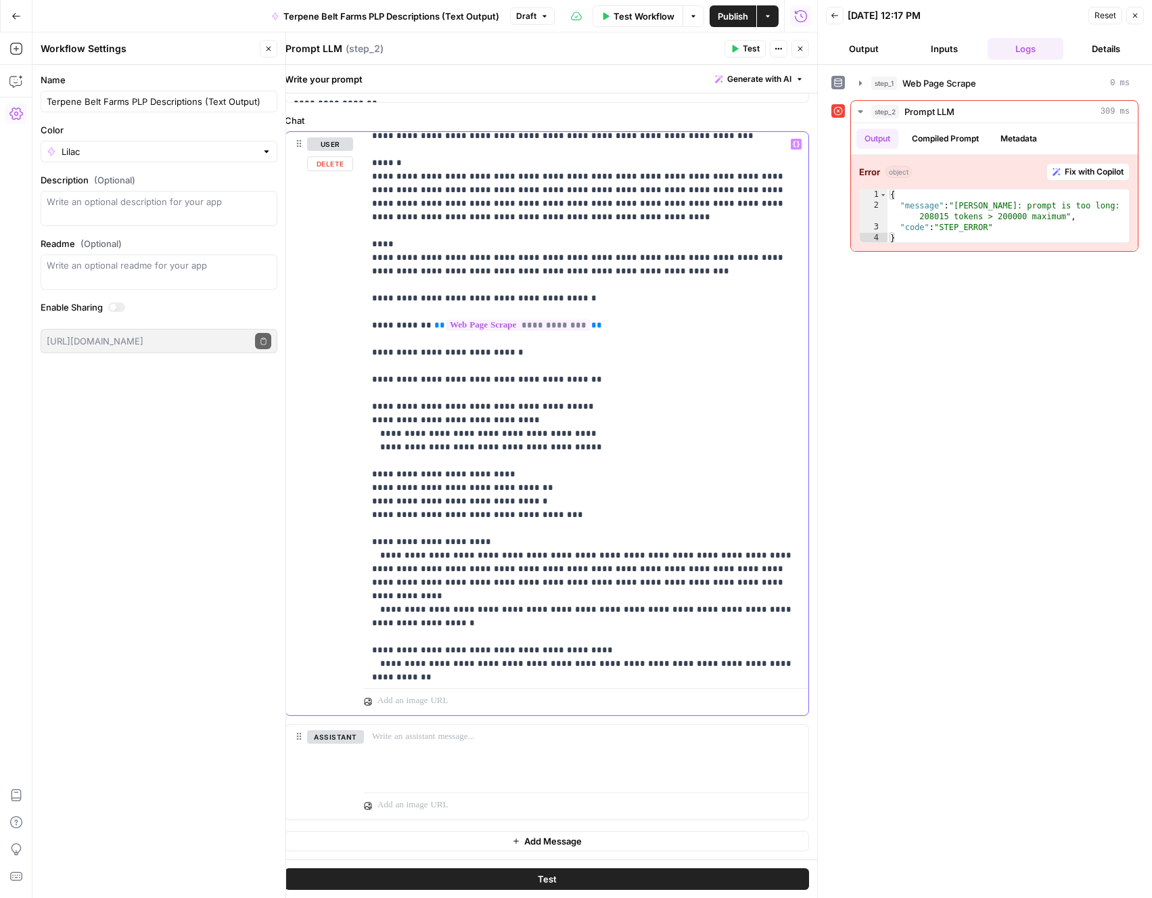
scroll to position [3331, 0]
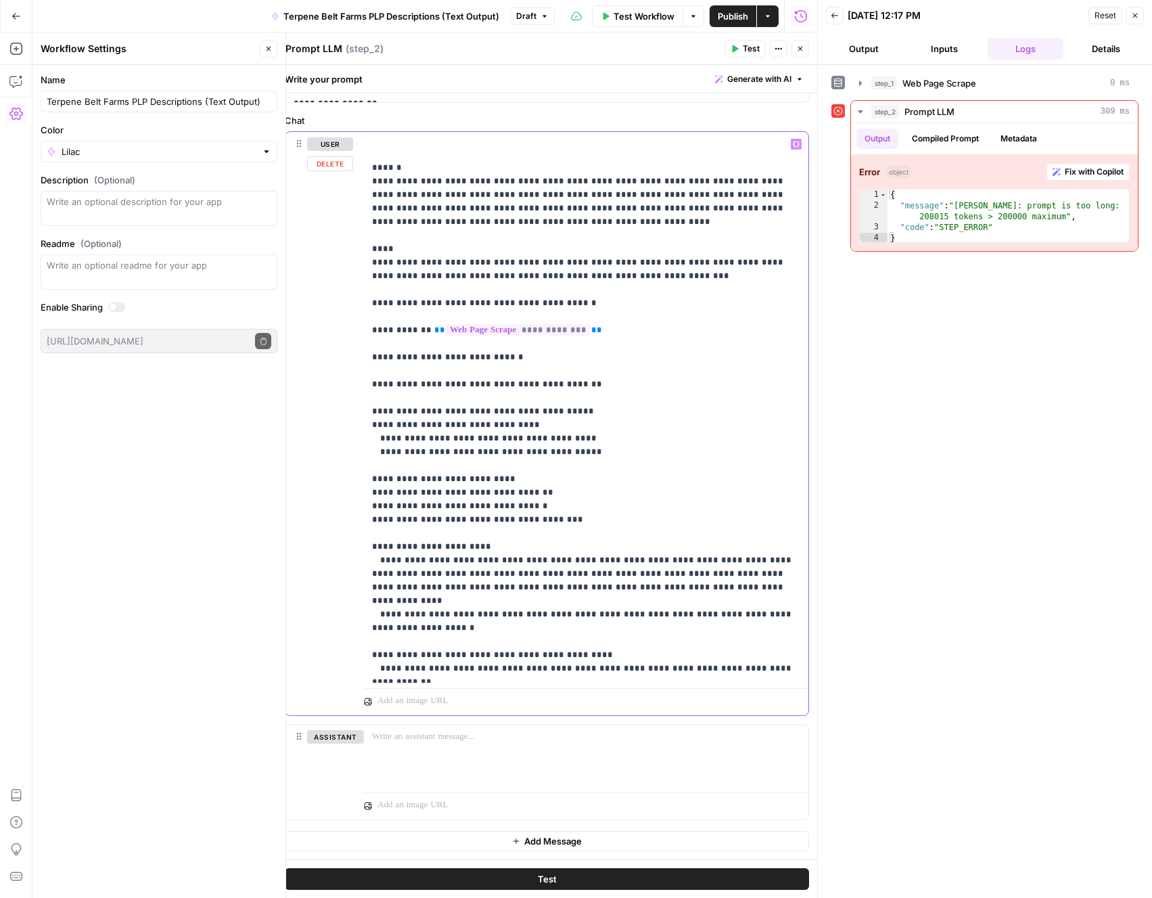
scroll to position [0, 0]
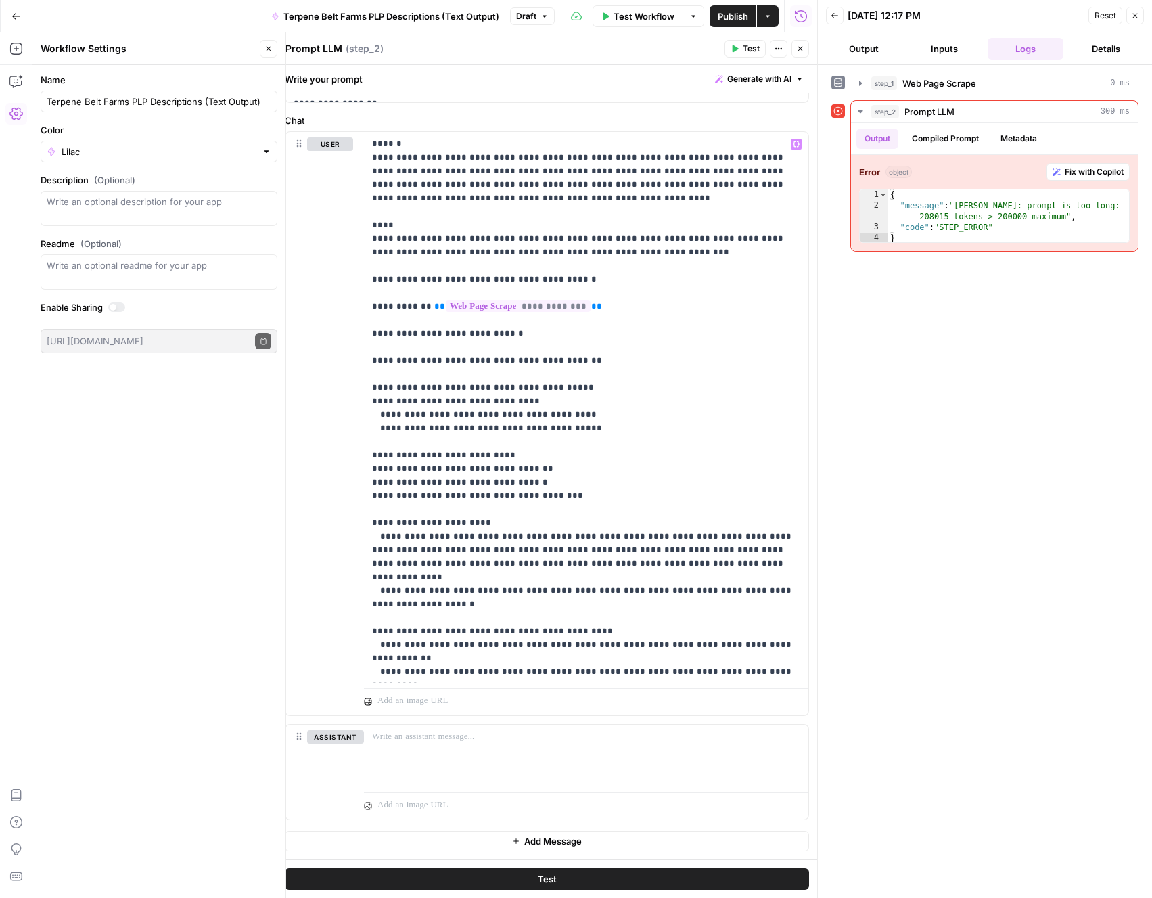
click at [551, 883] on span "Test" at bounding box center [547, 879] width 19 height 14
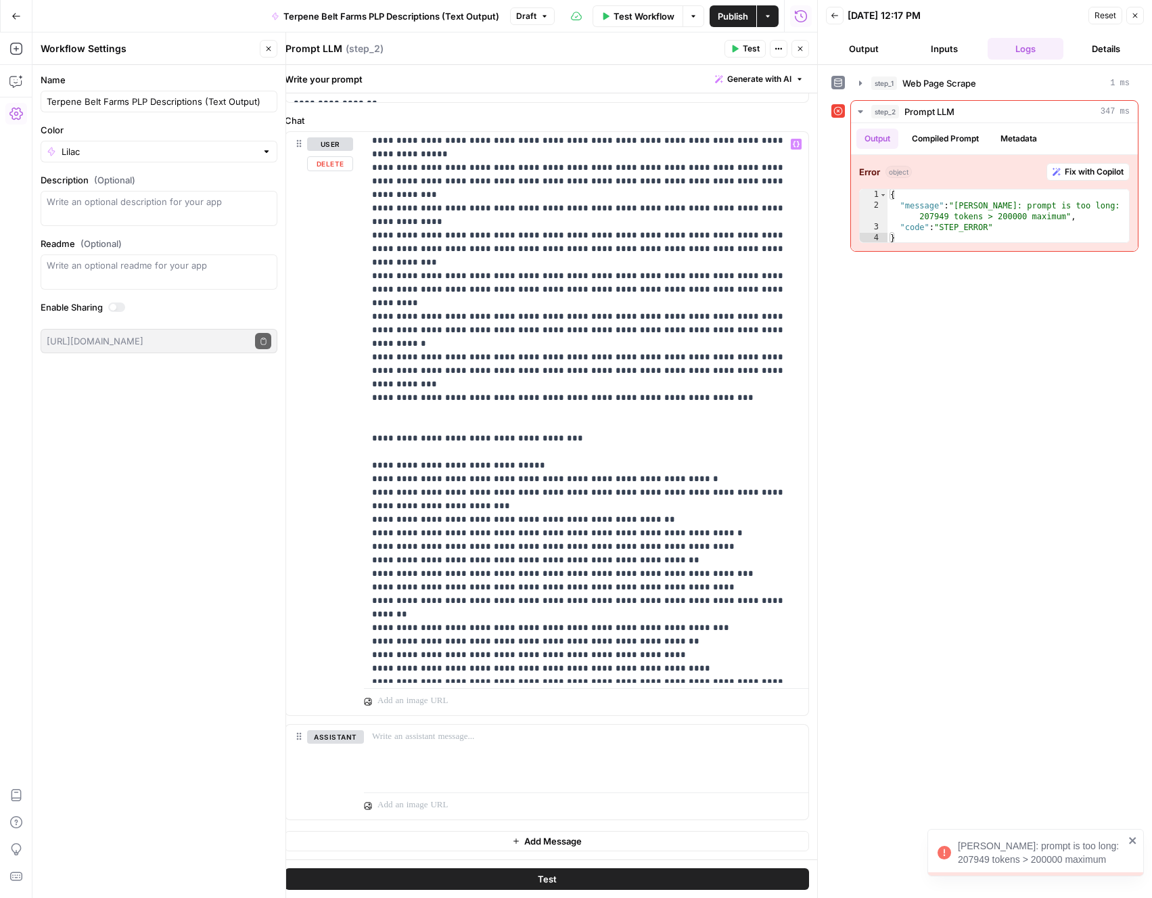
scroll to position [7131, 0]
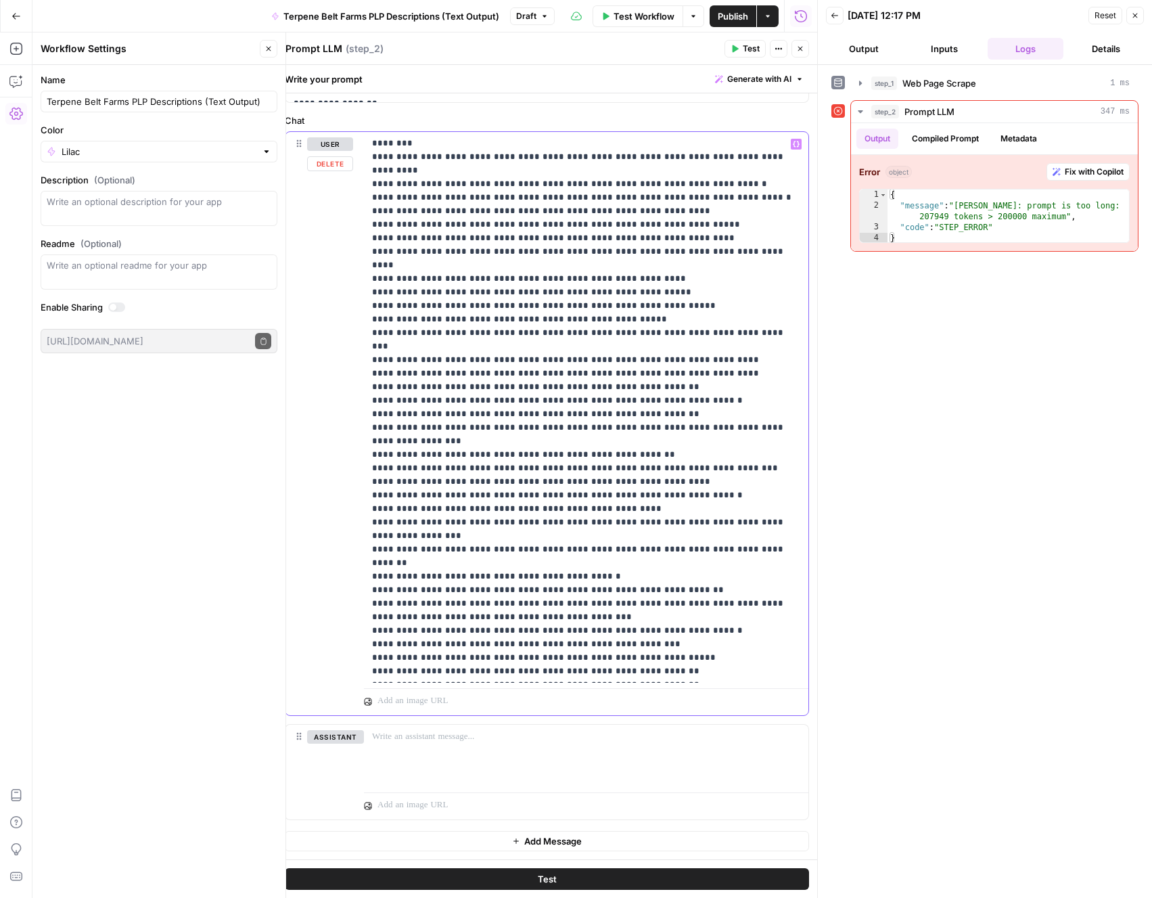
drag, startPoint x: 721, startPoint y: 669, endPoint x: 541, endPoint y: 446, distance: 286.6
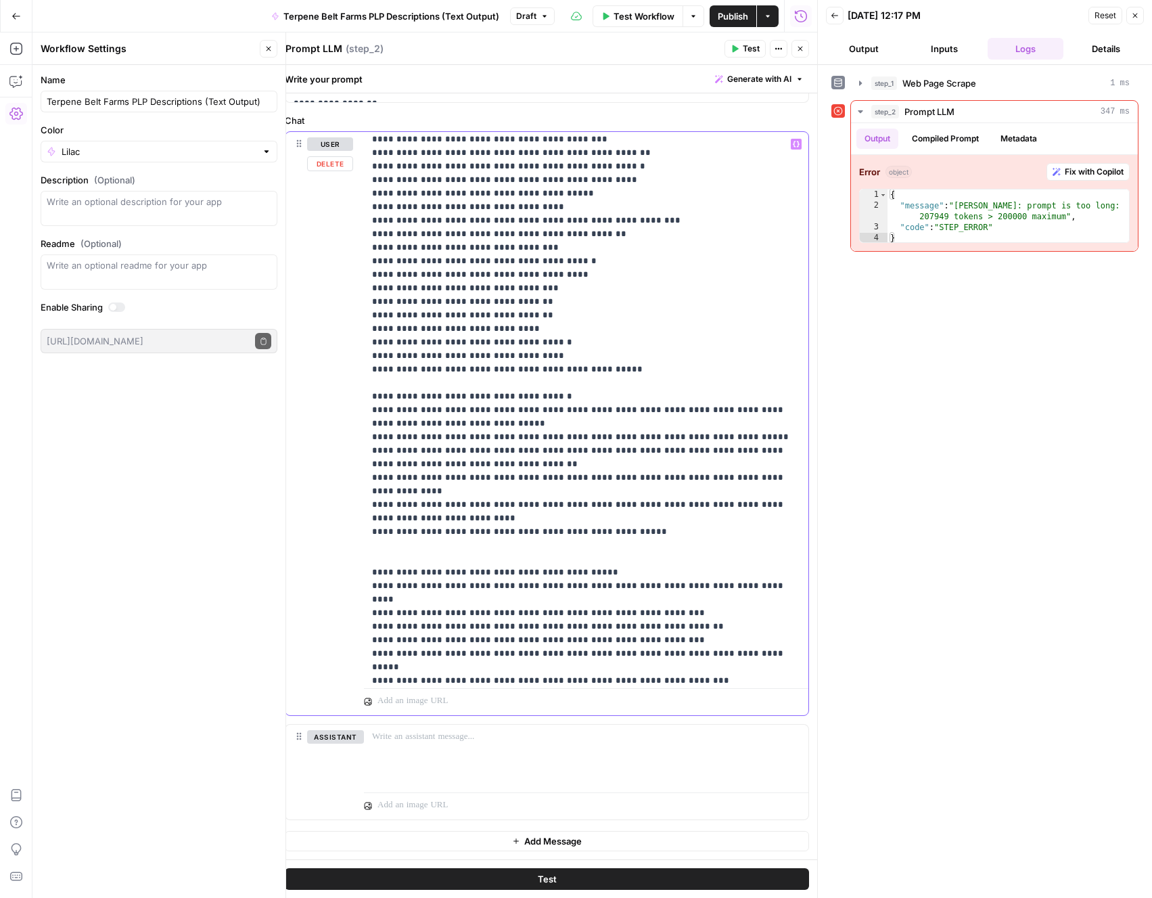
scroll to position [2776, 0]
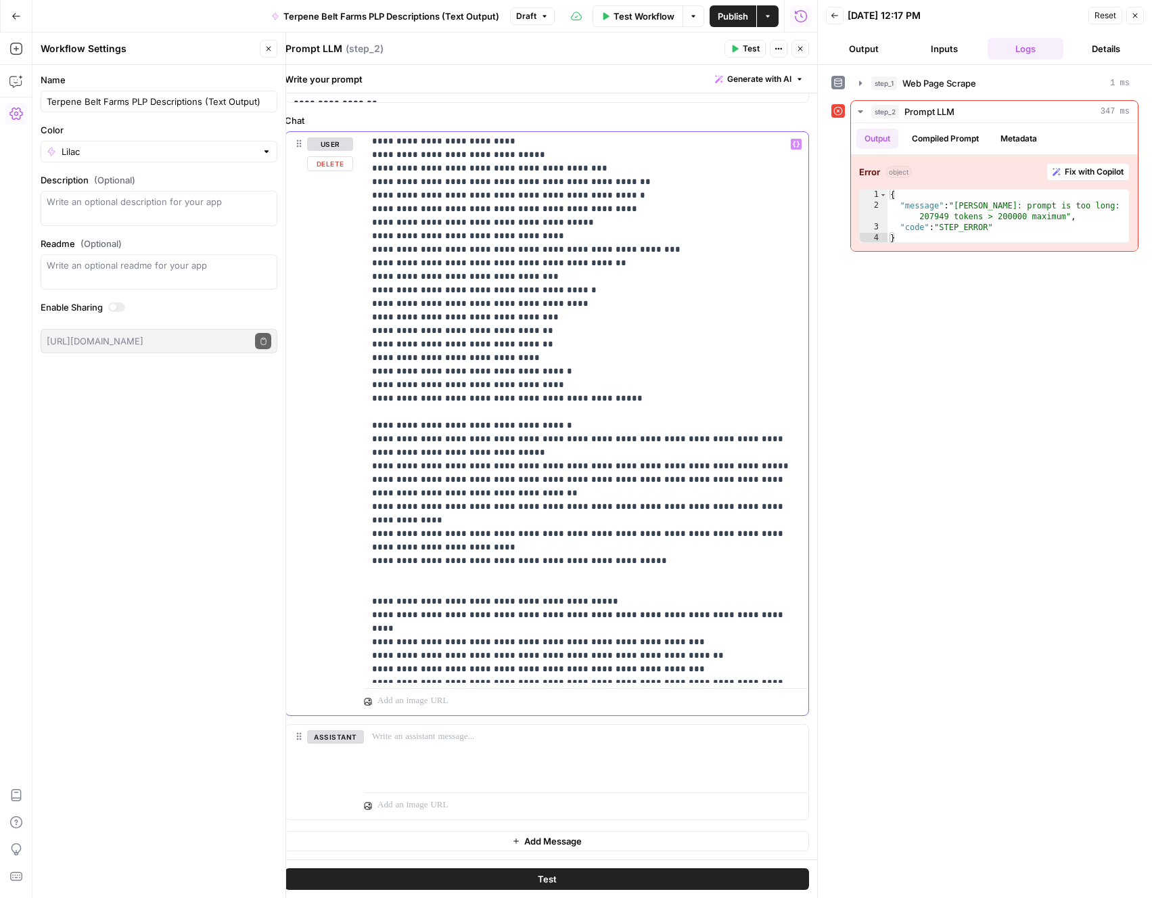
click at [361, 439] on div "**********" at bounding box center [546, 423] width 523 height 583
click at [366, 444] on div "**********" at bounding box center [586, 407] width 444 height 551
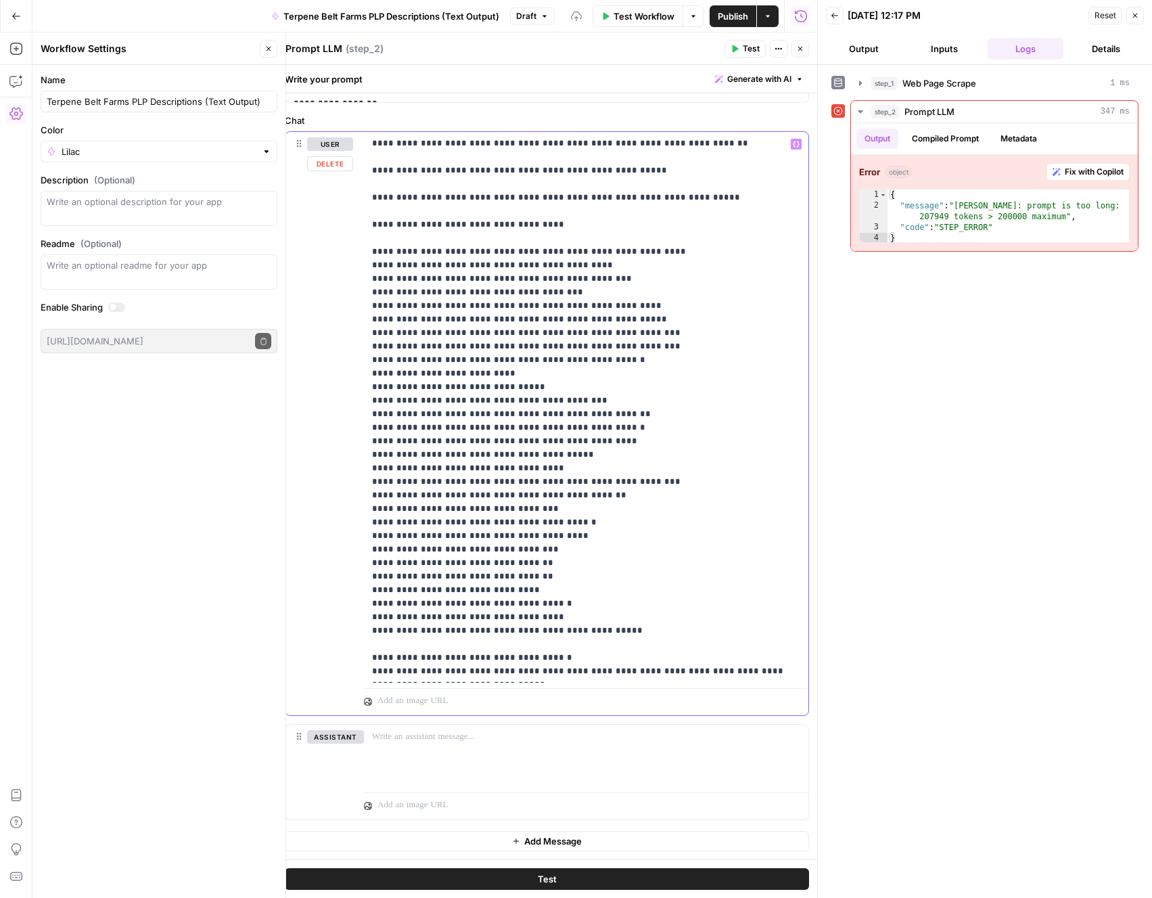
scroll to position [2531, 0]
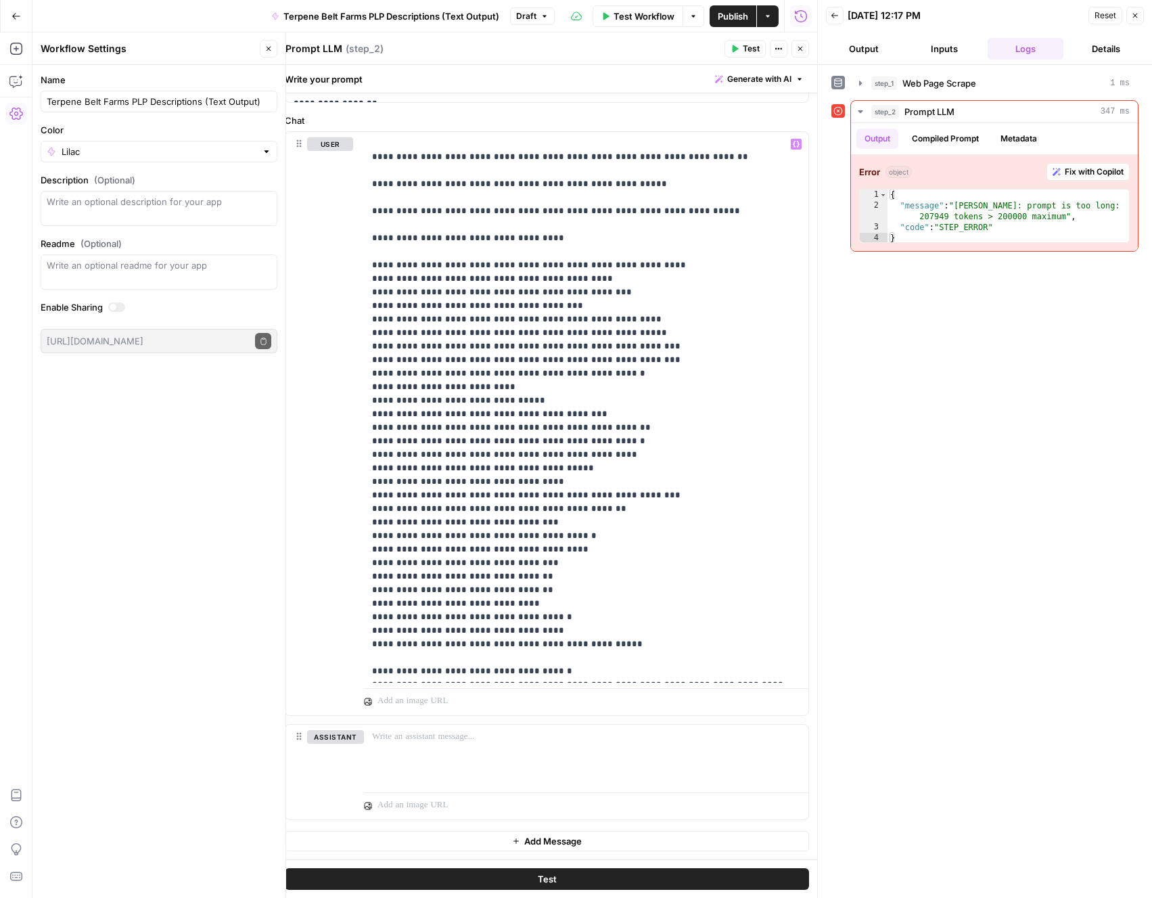
click at [505, 885] on button "Test" at bounding box center [547, 879] width 524 height 22
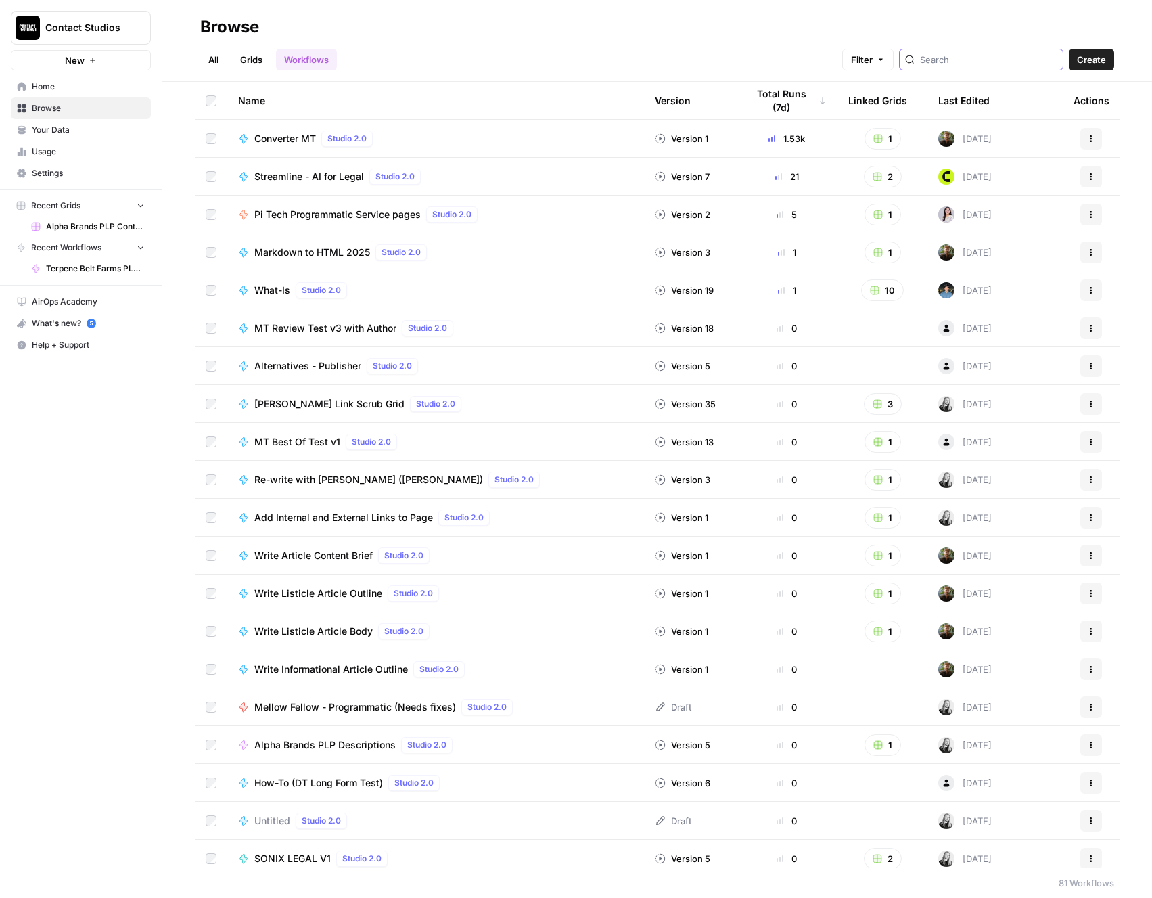
click at [967, 58] on input "search" at bounding box center [988, 60] width 137 height 14
type input "terpene"
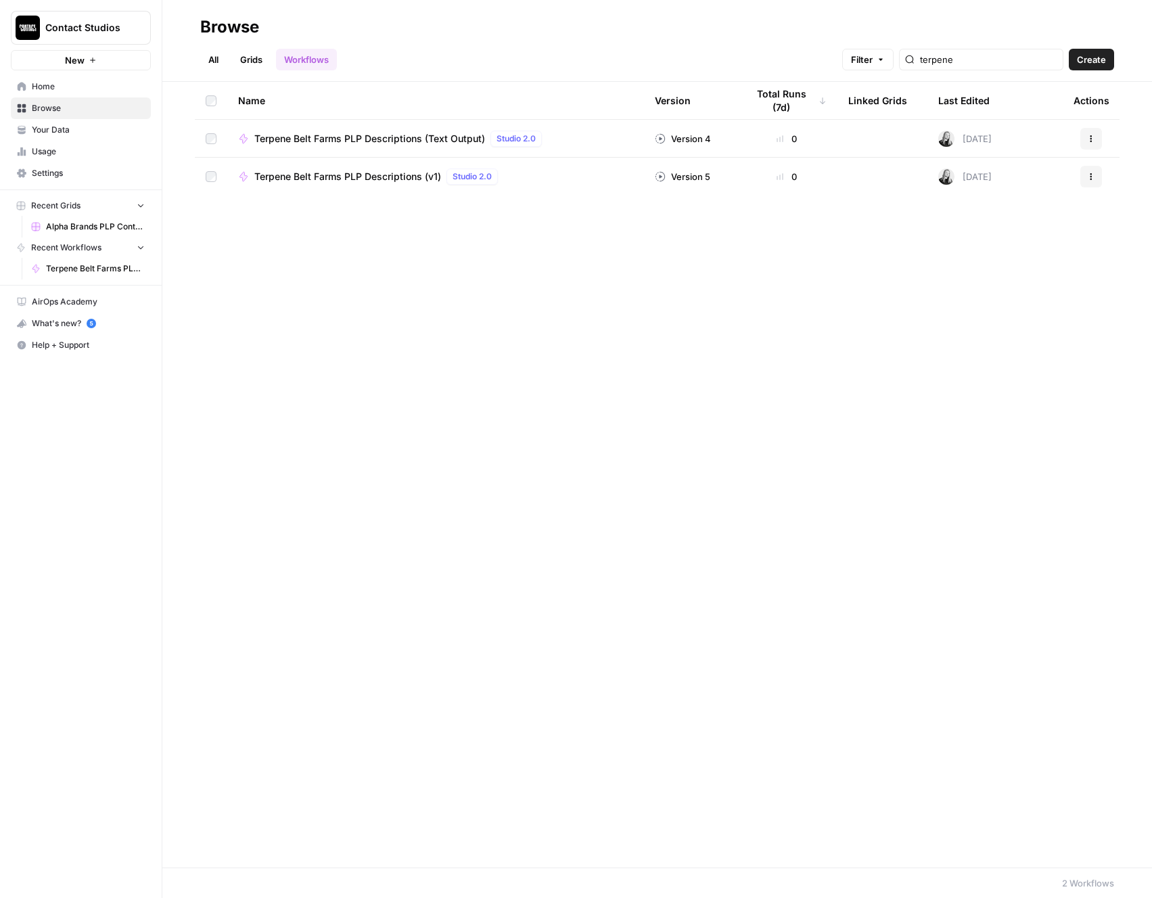
click at [564, 144] on div "Terpene Belt Farms PLP Descriptions (Text Output) Studio 2.0" at bounding box center [435, 139] width 395 height 16
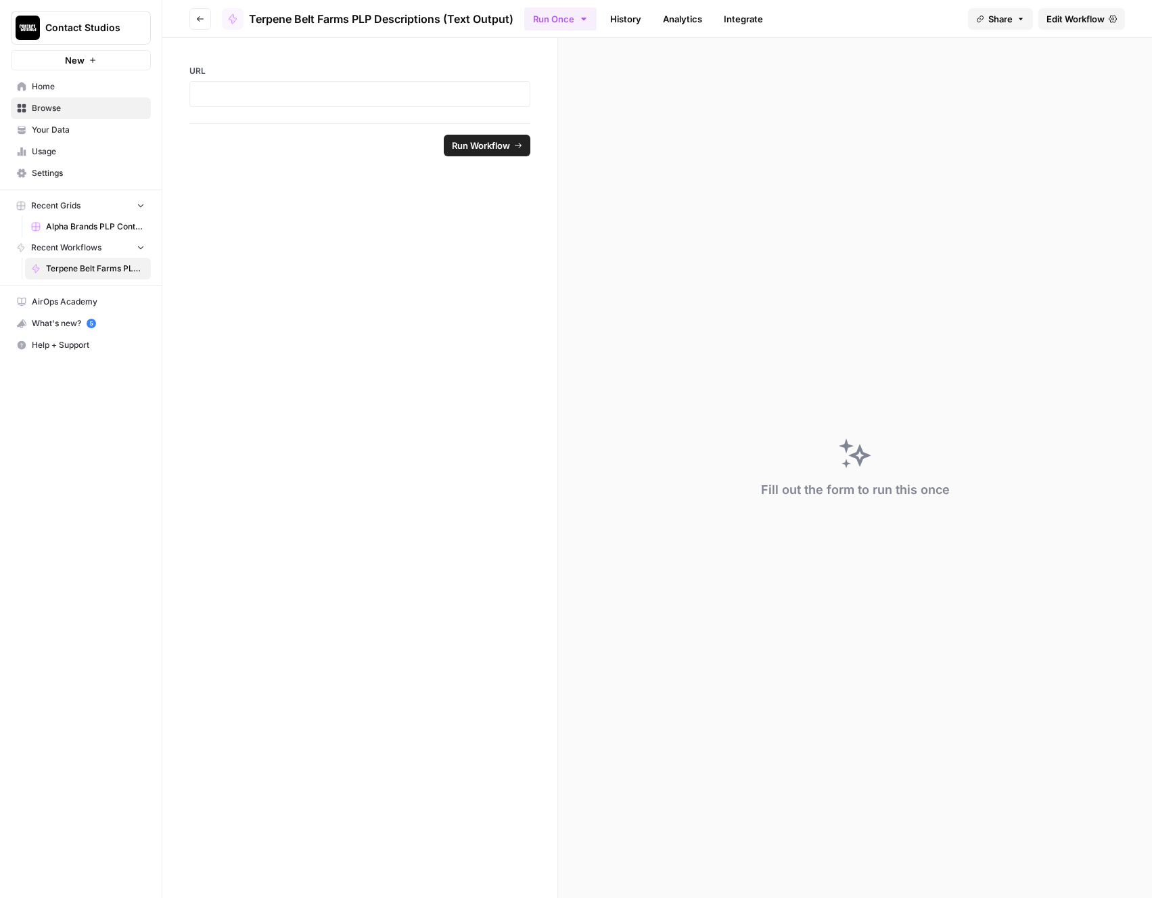
click at [1058, 18] on span "Edit Workflow" at bounding box center [1076, 19] width 58 height 14
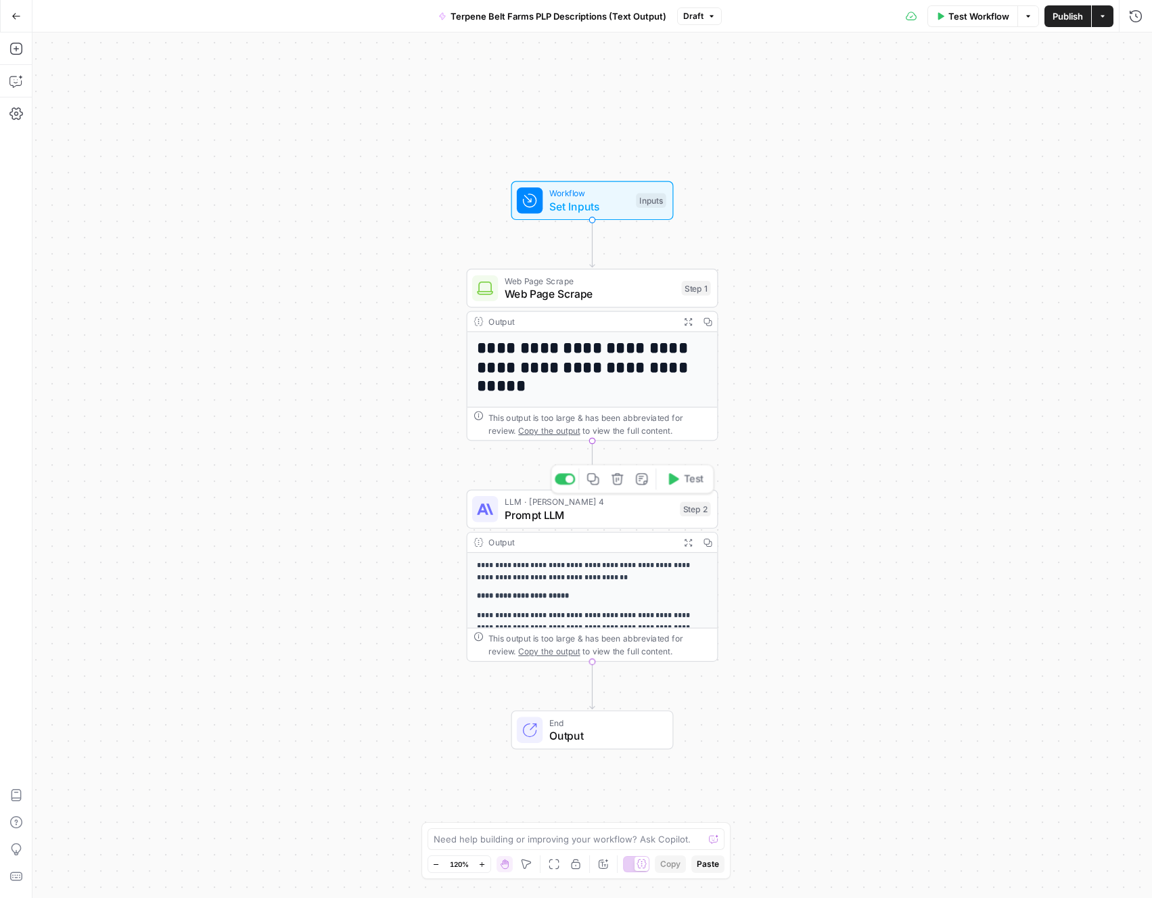
click at [639, 523] on div "LLM · Claude Sonnet 4 Prompt LLM Step 2 Copy step Delete step Add Note Test" at bounding box center [593, 509] width 252 height 39
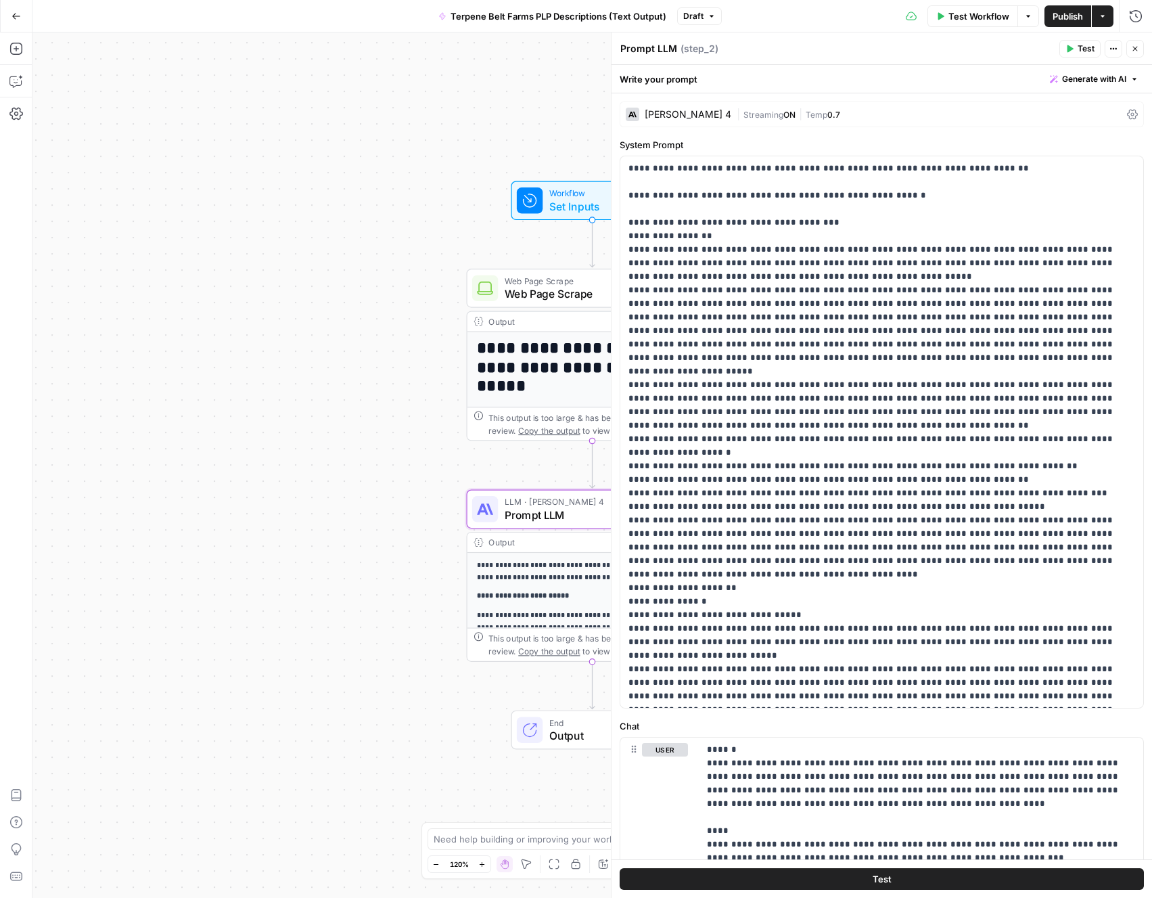
click at [1076, 49] on button "Test" at bounding box center [1079, 49] width 41 height 18
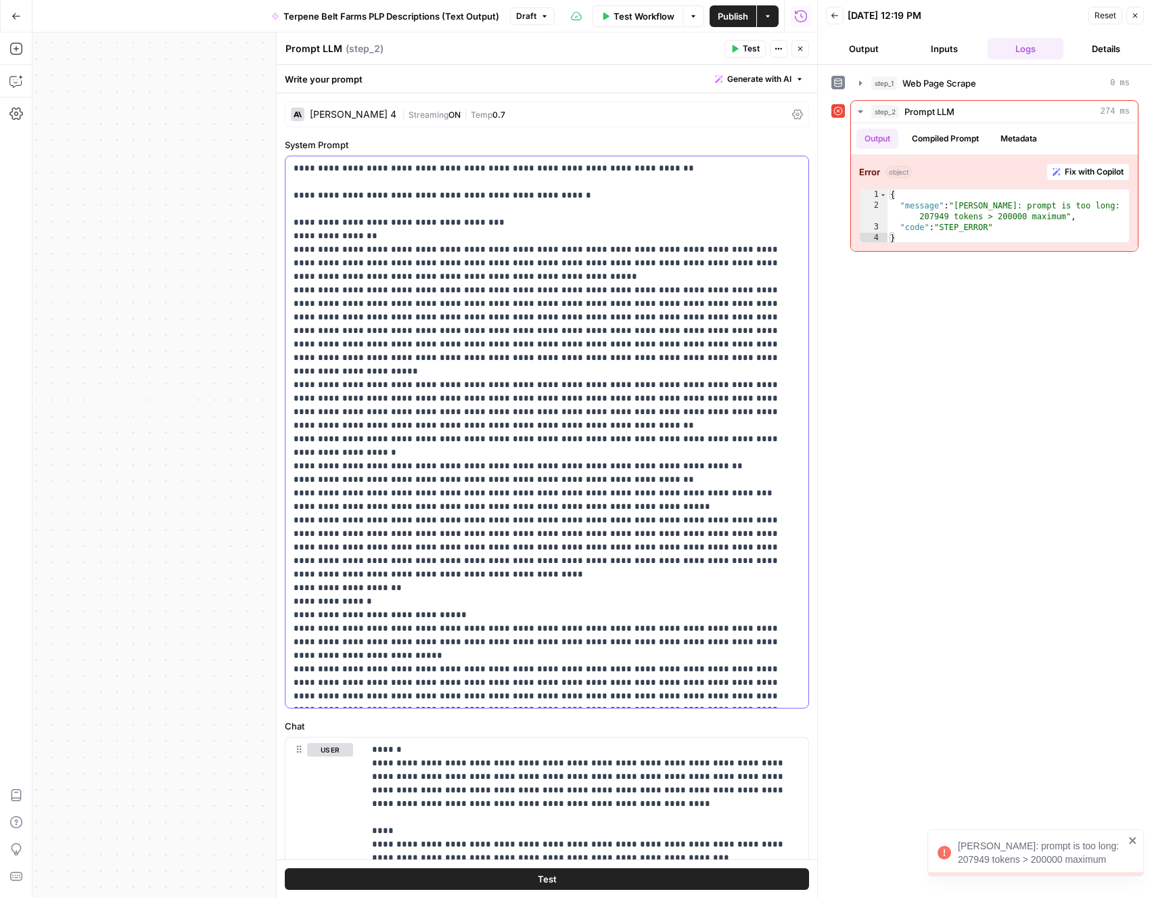
click at [795, 11] on icon "button" at bounding box center [801, 15] width 12 height 12
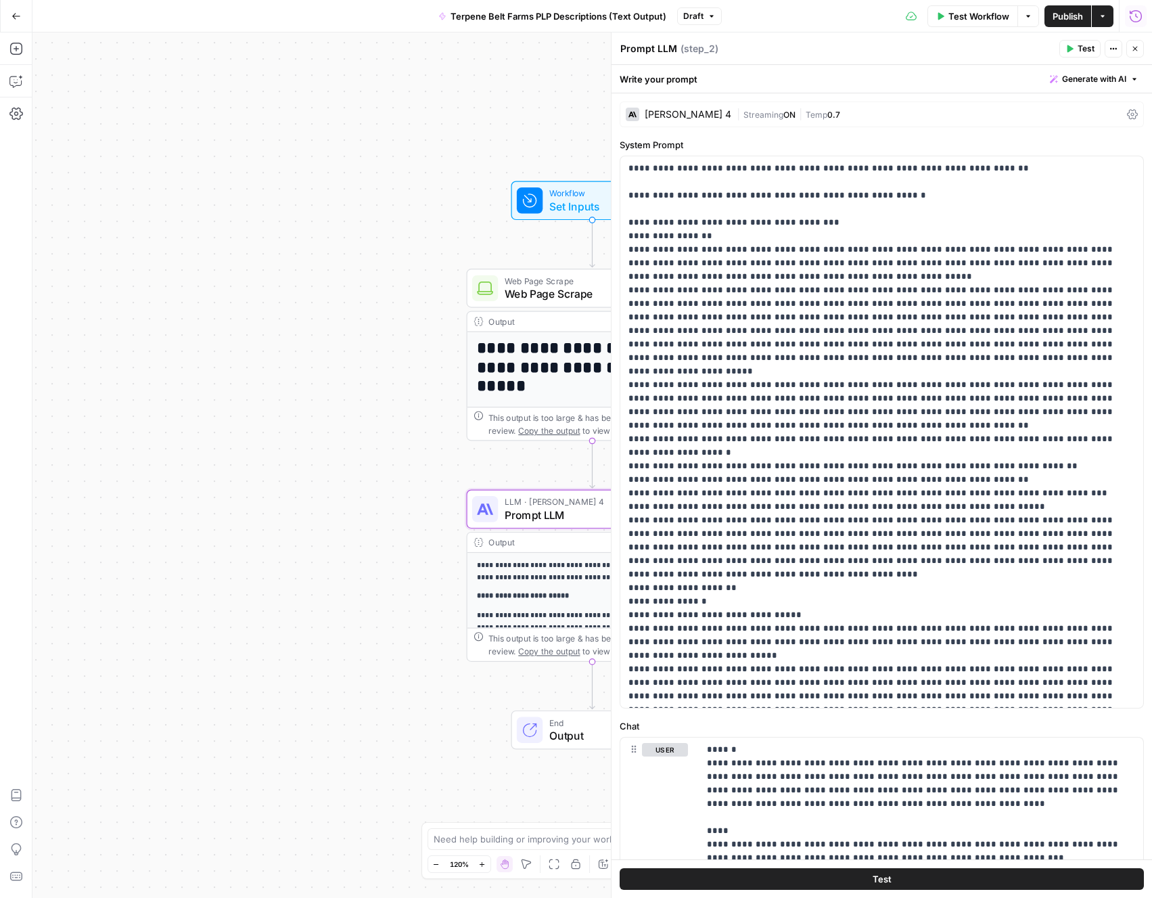
click at [1138, 7] on button "Run History" at bounding box center [1136, 16] width 22 height 22
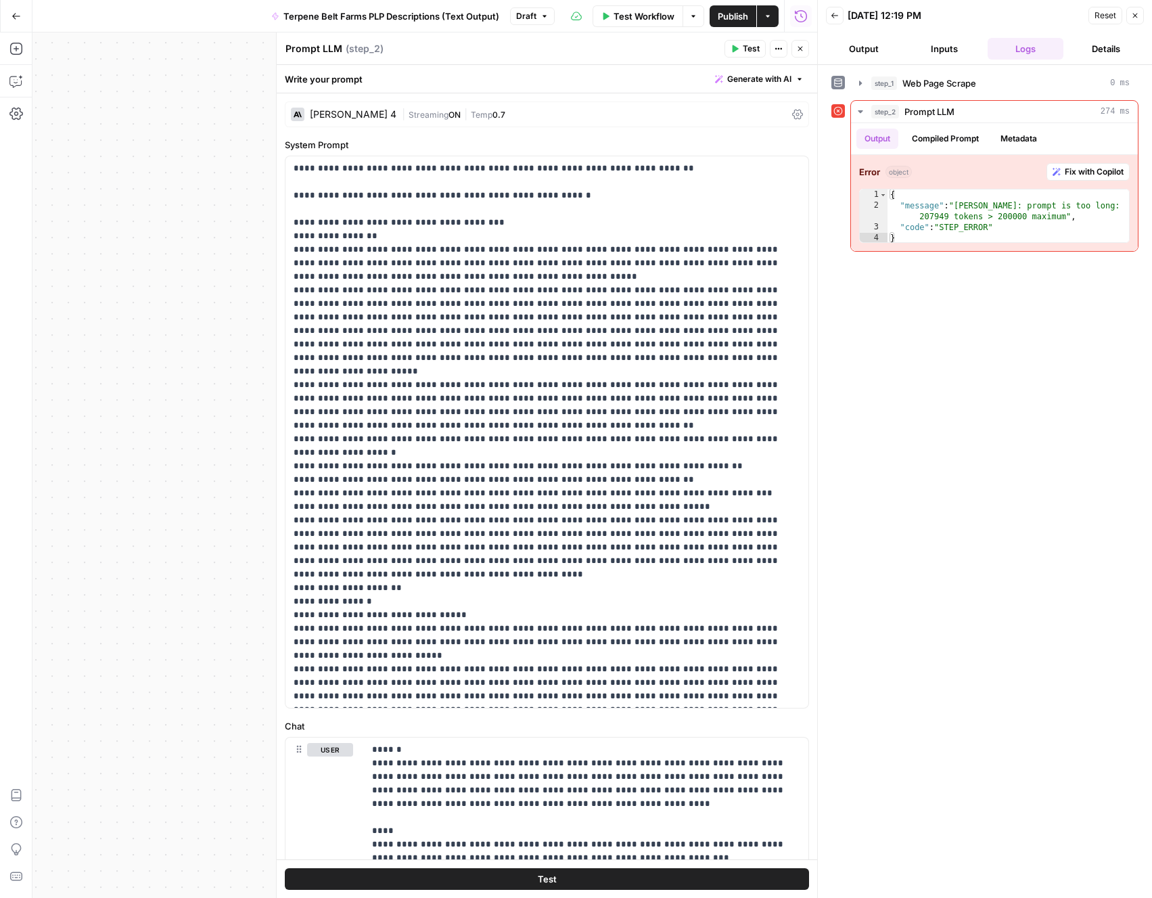
click at [518, 20] on span "Draft" at bounding box center [526, 16] width 20 height 12
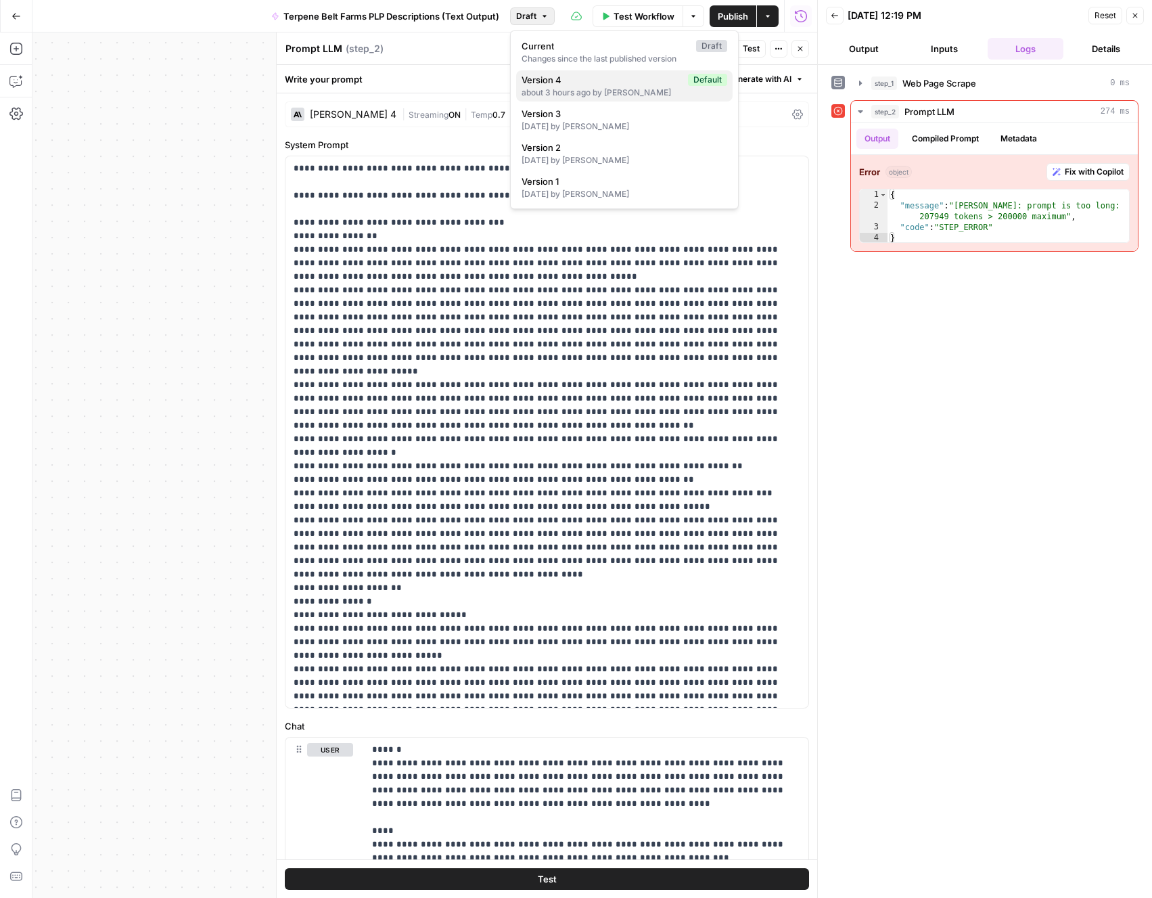
click at [548, 94] on div "about 3 hours ago by Darren Tarbat" at bounding box center [625, 93] width 206 height 12
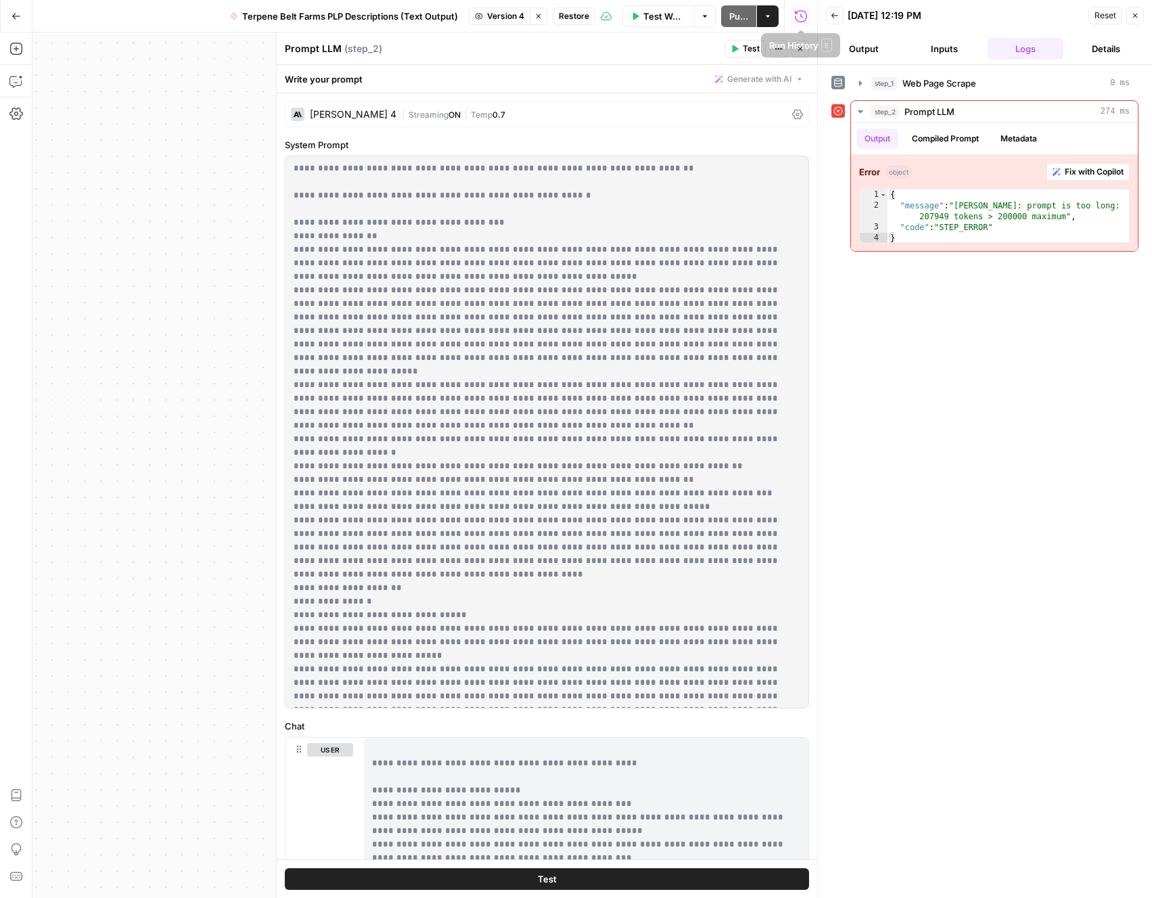
click at [798, 17] on icon "button" at bounding box center [801, 16] width 14 height 14
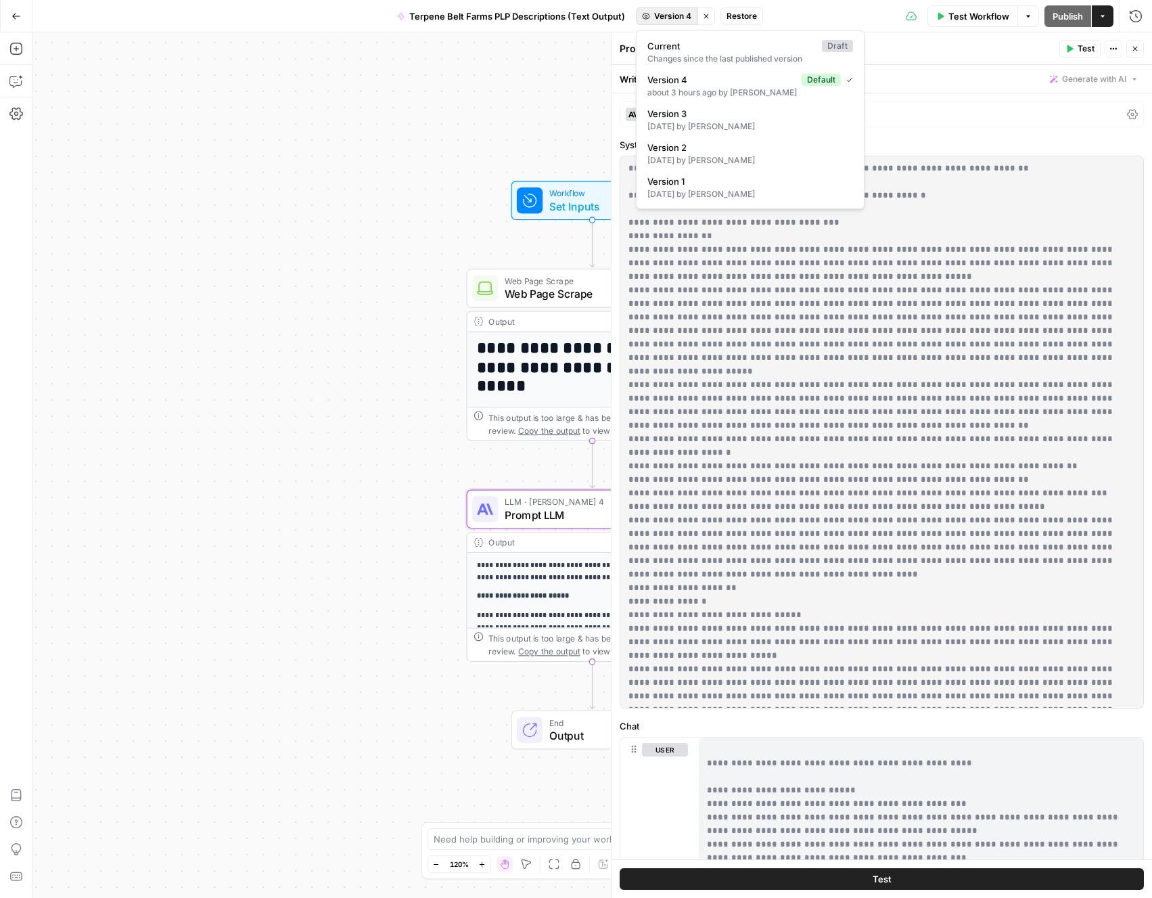
click at [660, 16] on span "Version 4" at bounding box center [672, 16] width 37 height 12
click at [664, 110] on span "Version 3" at bounding box center [747, 114] width 200 height 14
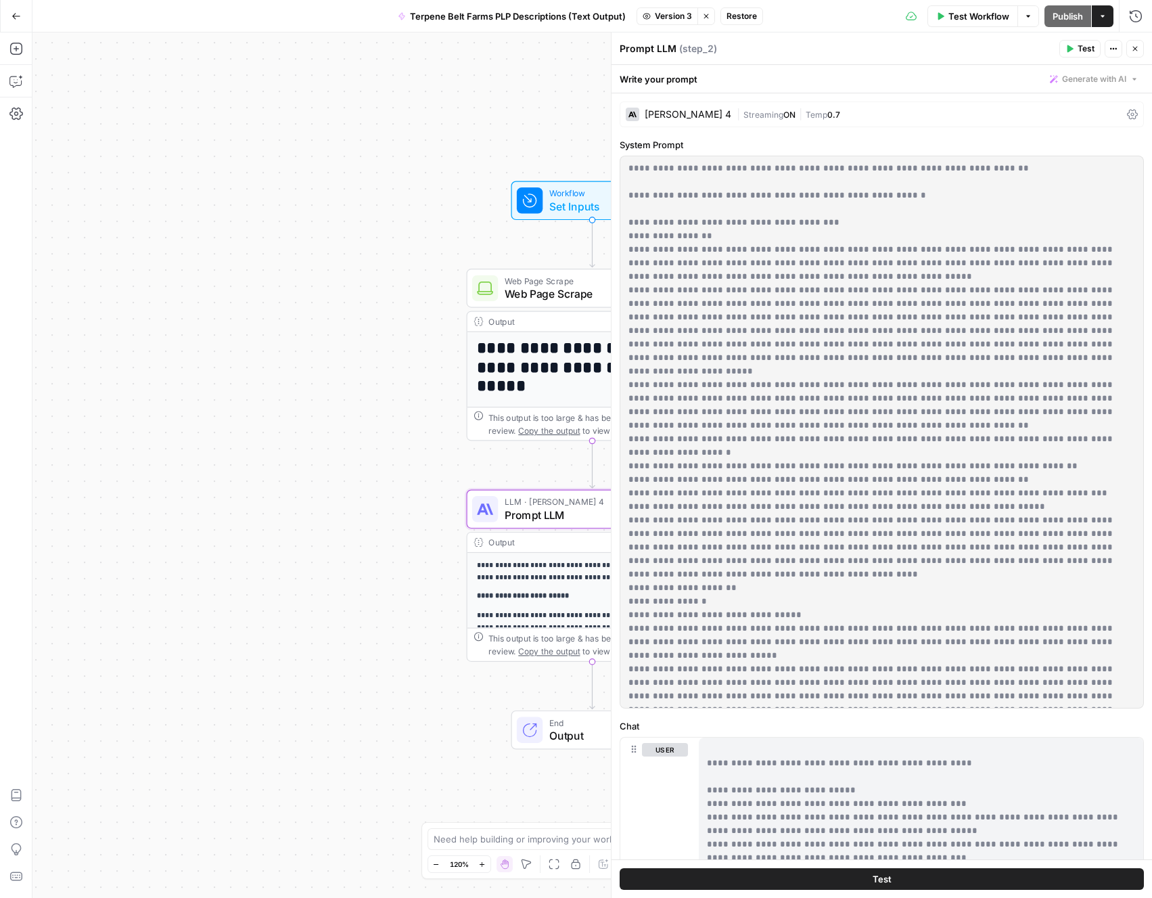
click at [729, 15] on span "Restore" at bounding box center [742, 16] width 30 height 12
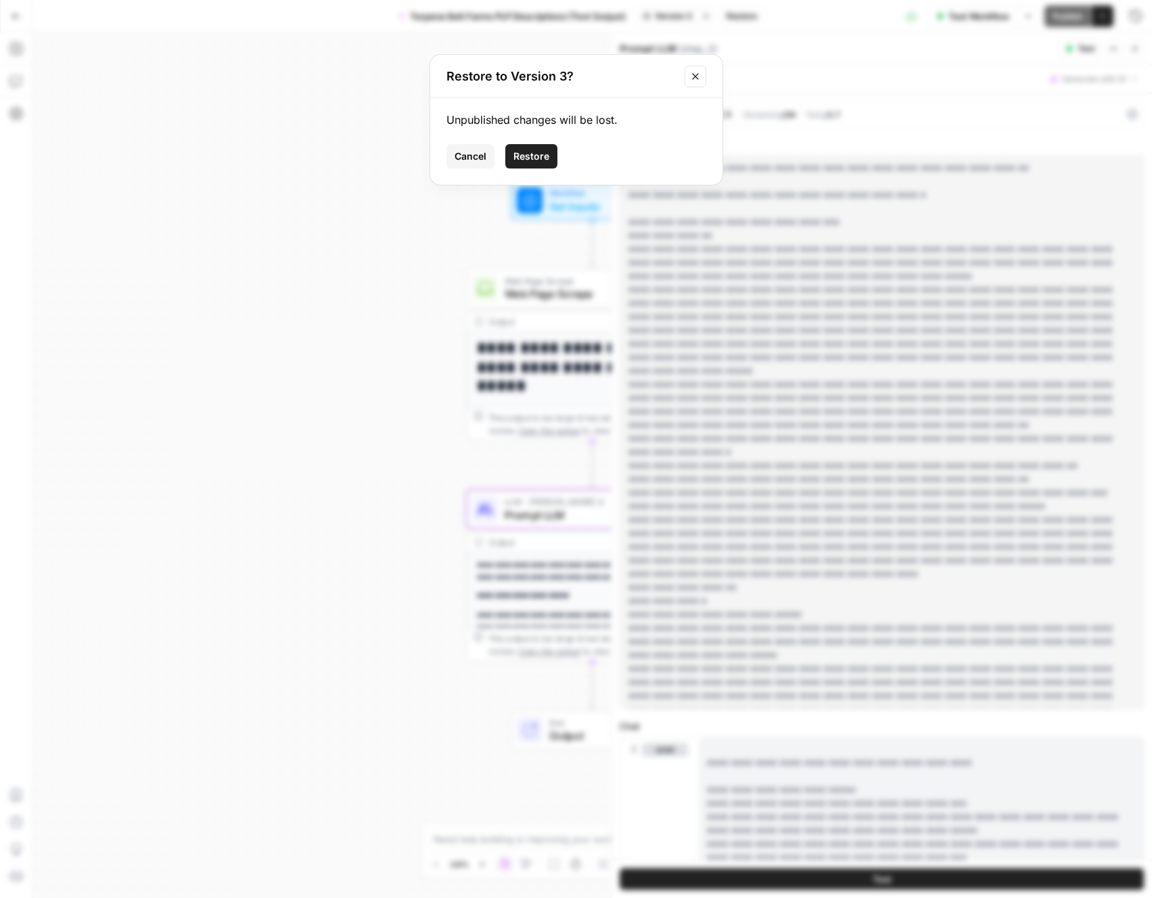
click at [528, 162] on span "Restore" at bounding box center [531, 157] width 36 height 14
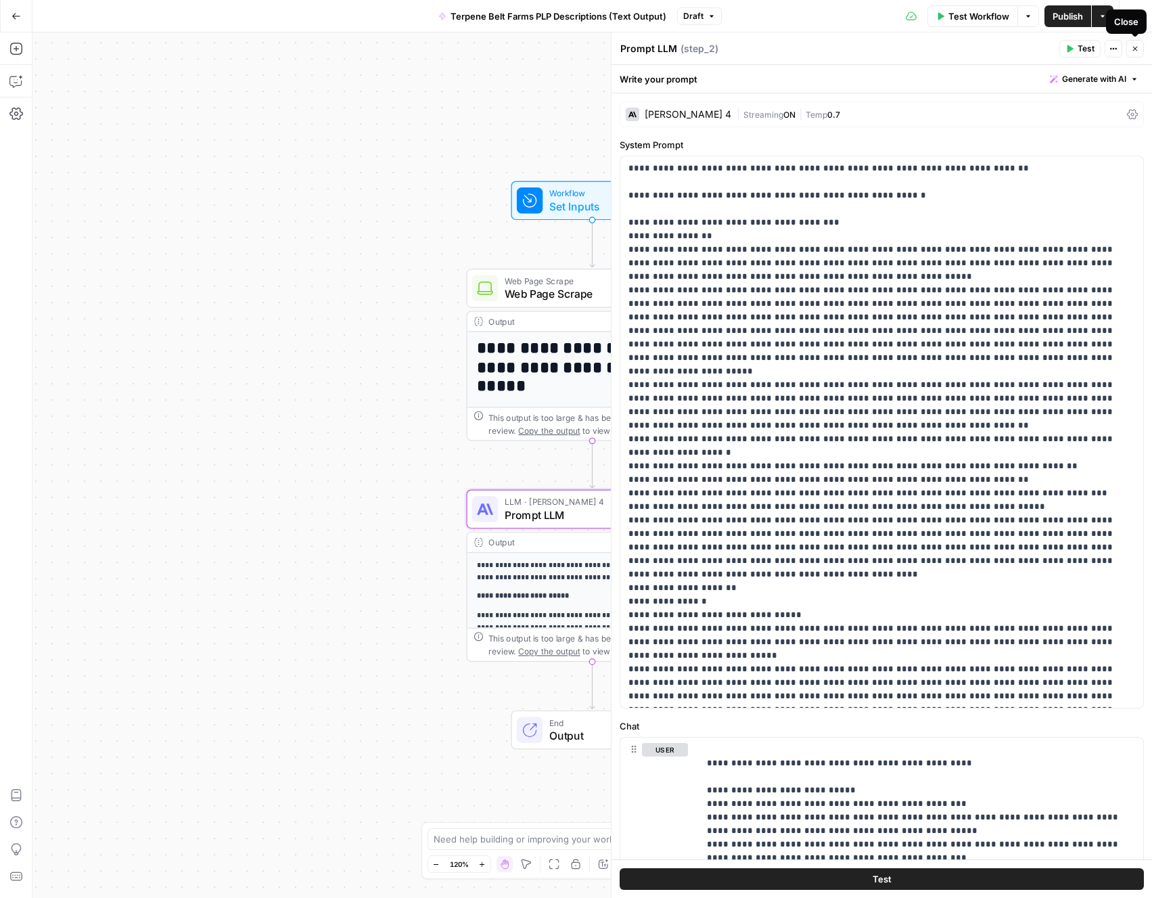
click at [1134, 47] on icon "button" at bounding box center [1135, 49] width 5 height 5
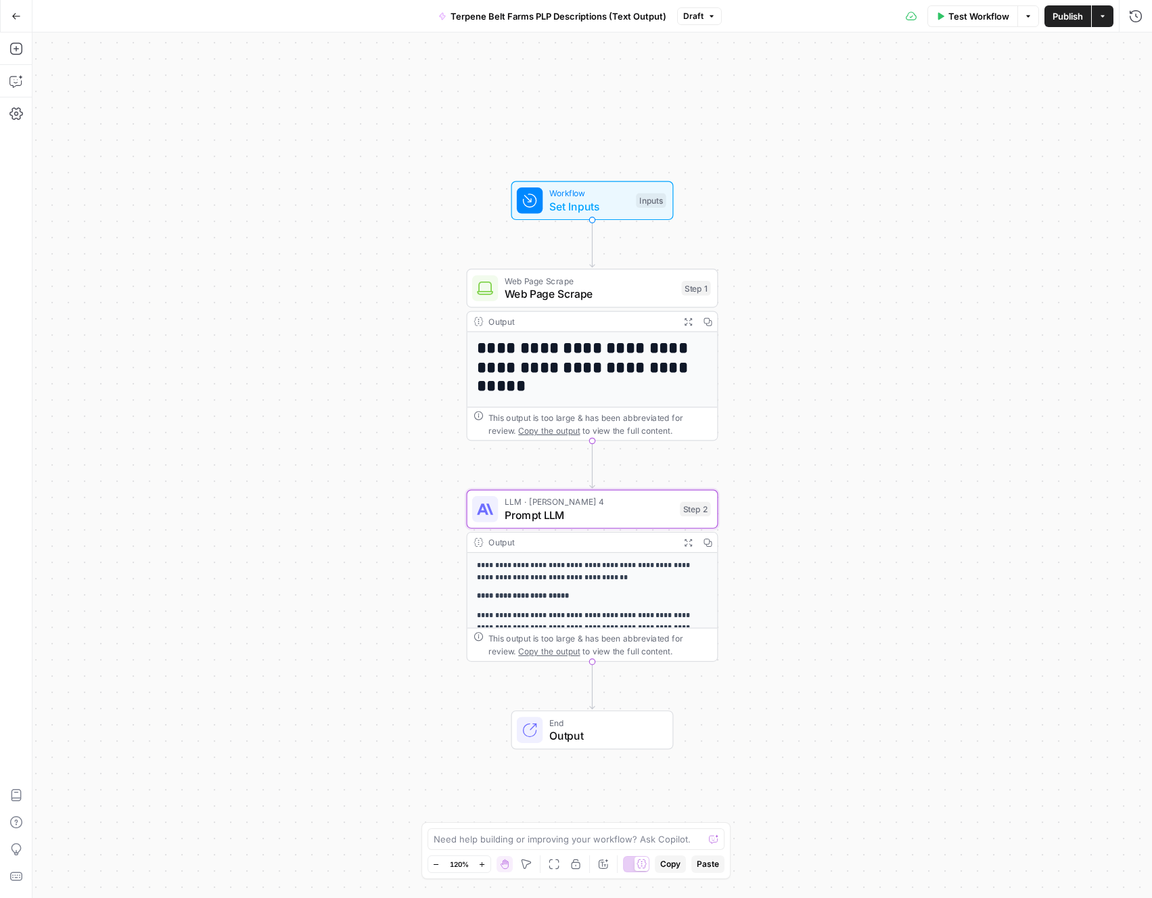
click at [642, 599] on p "**********" at bounding box center [592, 597] width 231 height 12
click at [630, 513] on span "Prompt LLM" at bounding box center [589, 515] width 169 height 16
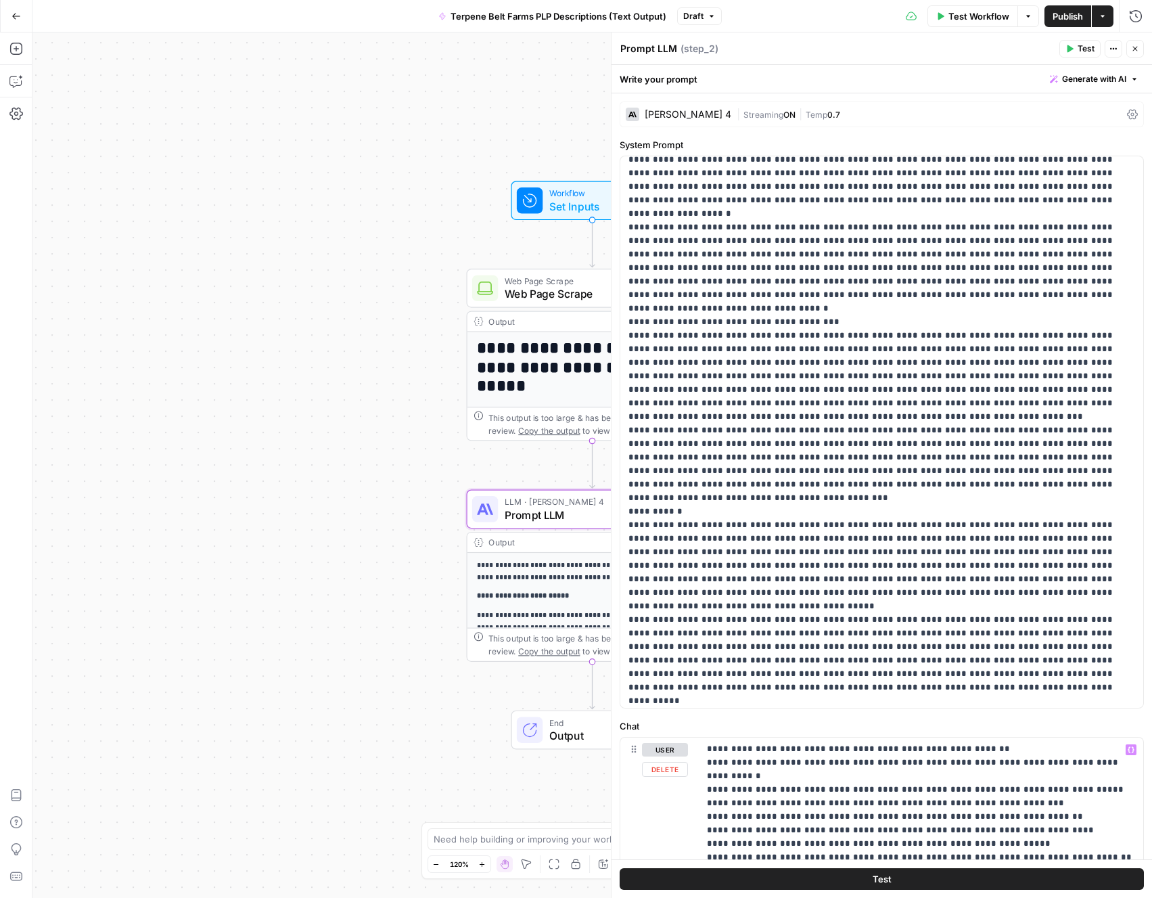
scroll to position [605, 0]
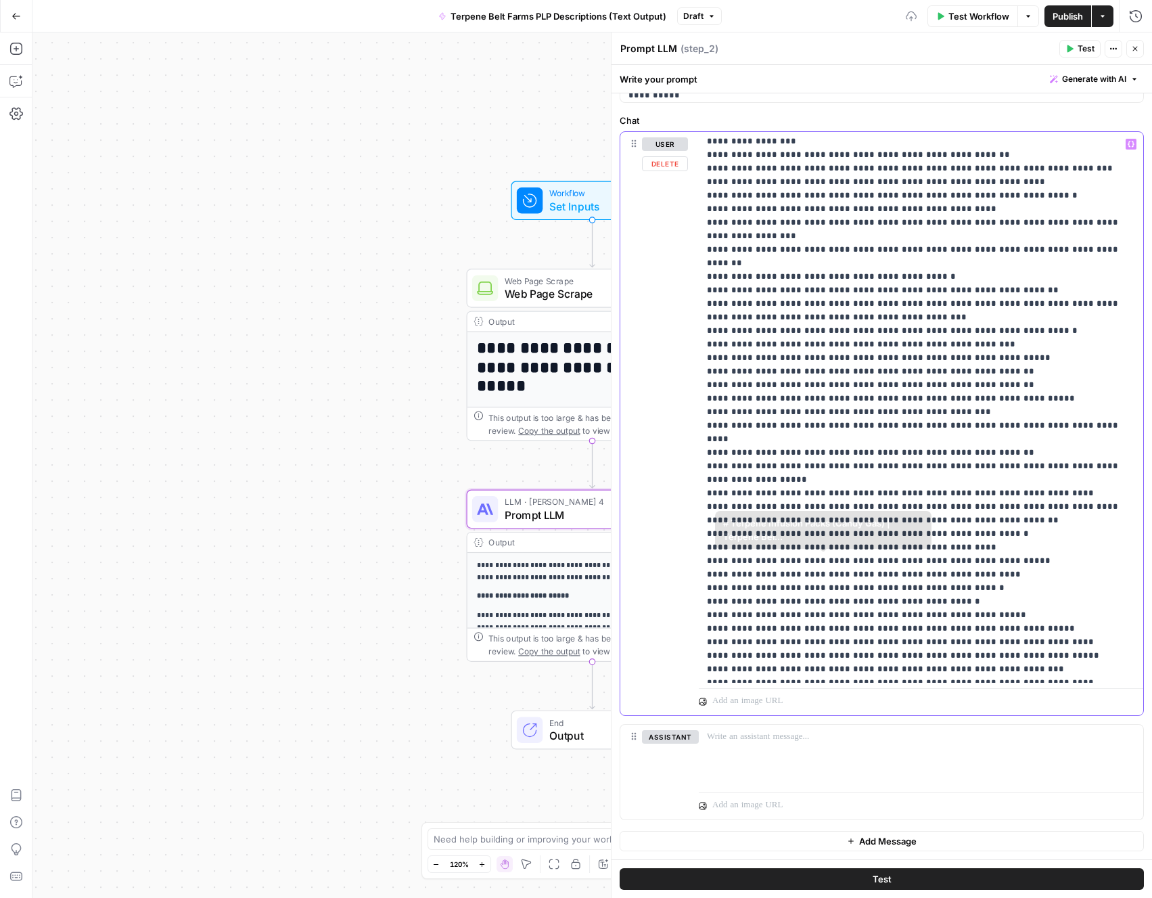
scroll to position [25274, 0]
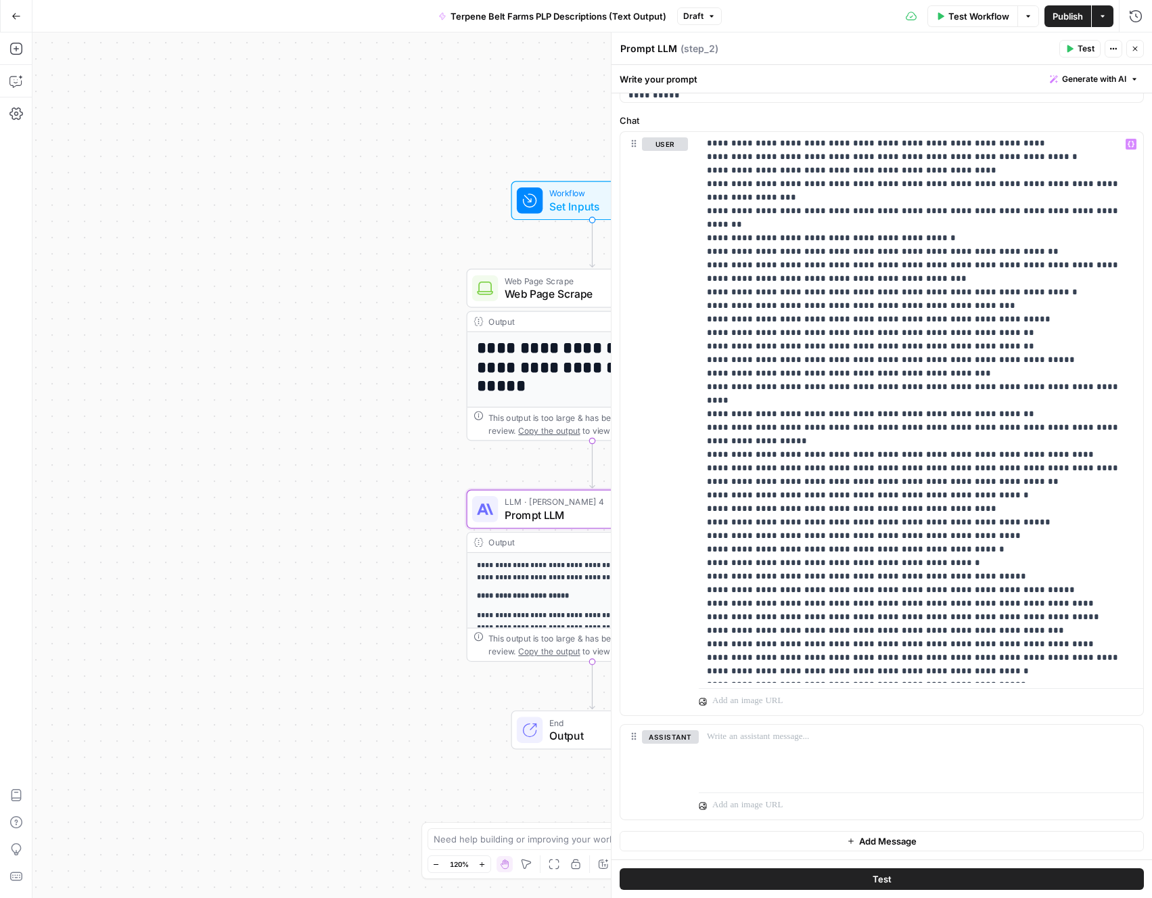
click at [861, 875] on button "Test" at bounding box center [882, 879] width 524 height 22
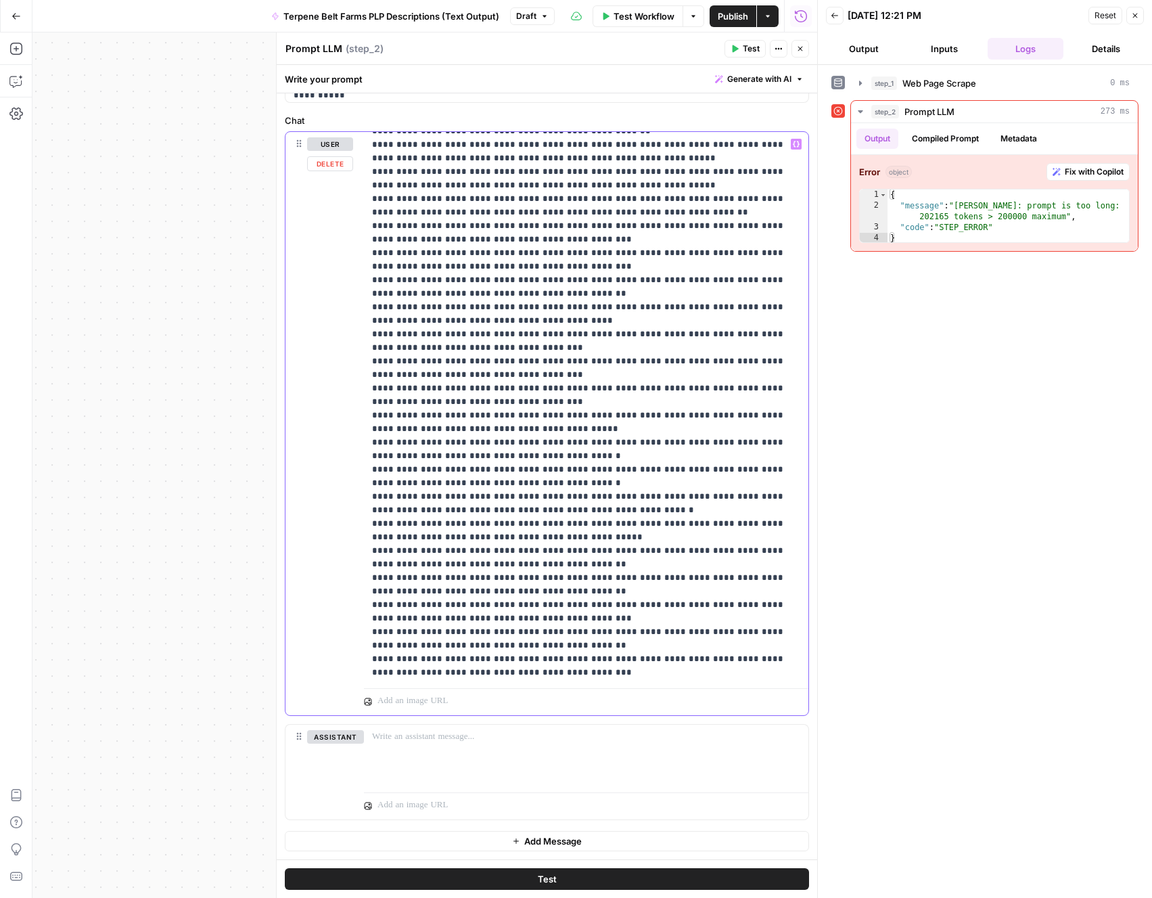
scroll to position [14001, 0]
drag, startPoint x: 789, startPoint y: 578, endPoint x: 454, endPoint y: 297, distance: 437.0
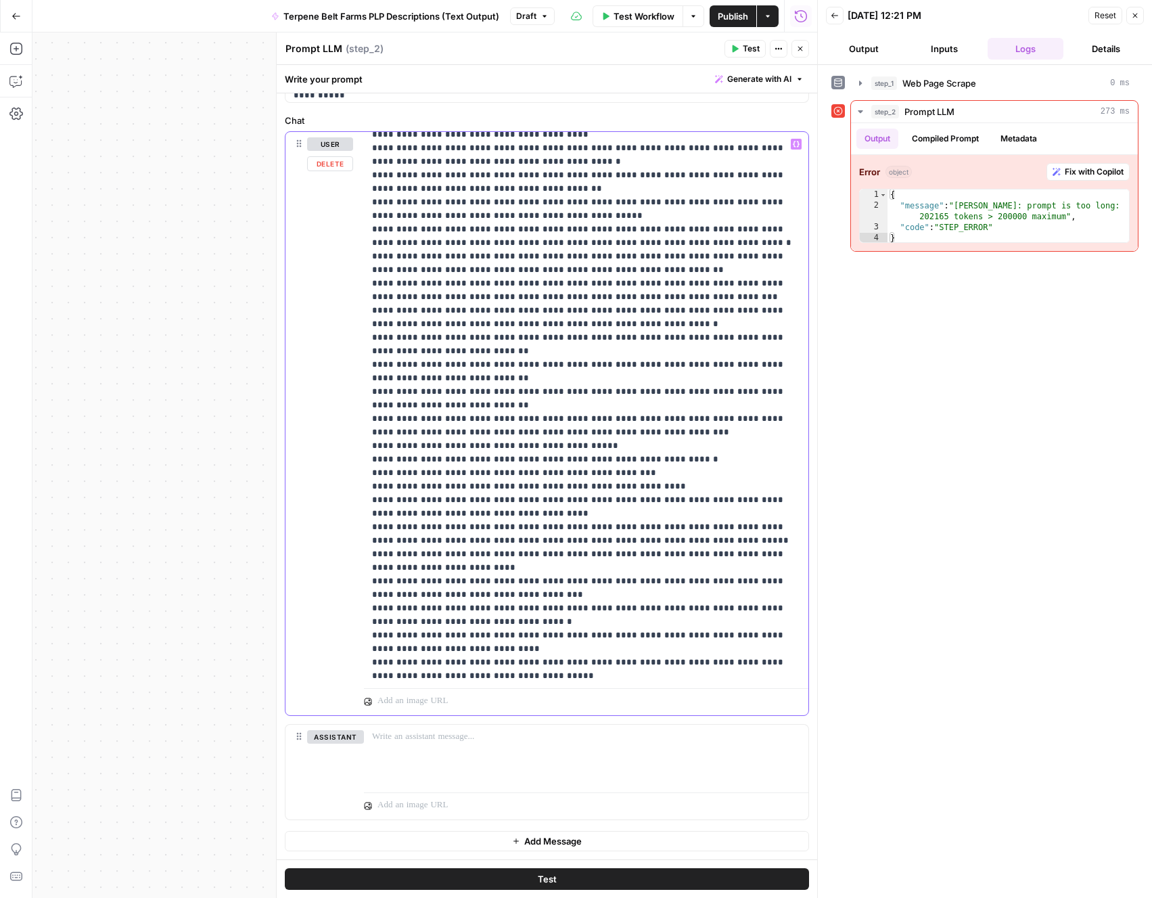
scroll to position [0, 0]
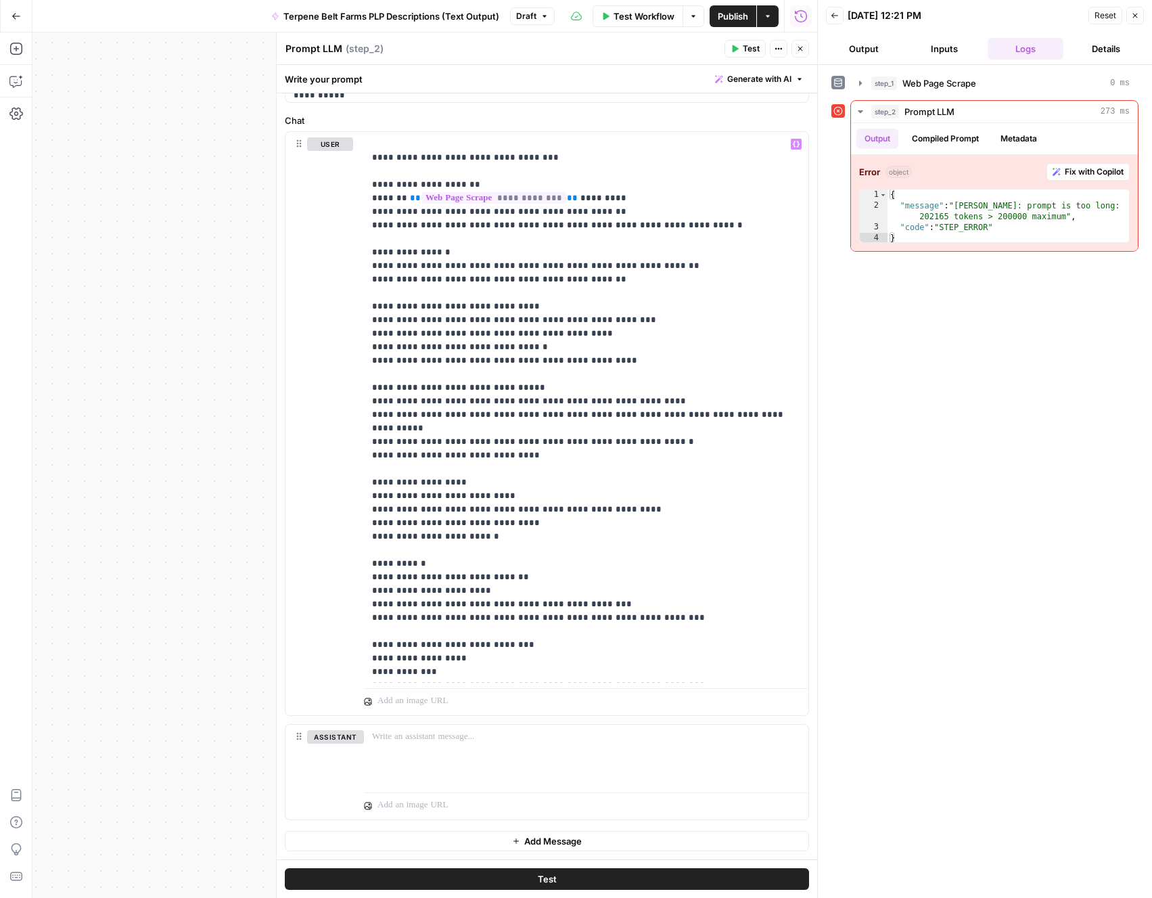
click at [541, 880] on span "Test" at bounding box center [547, 879] width 19 height 14
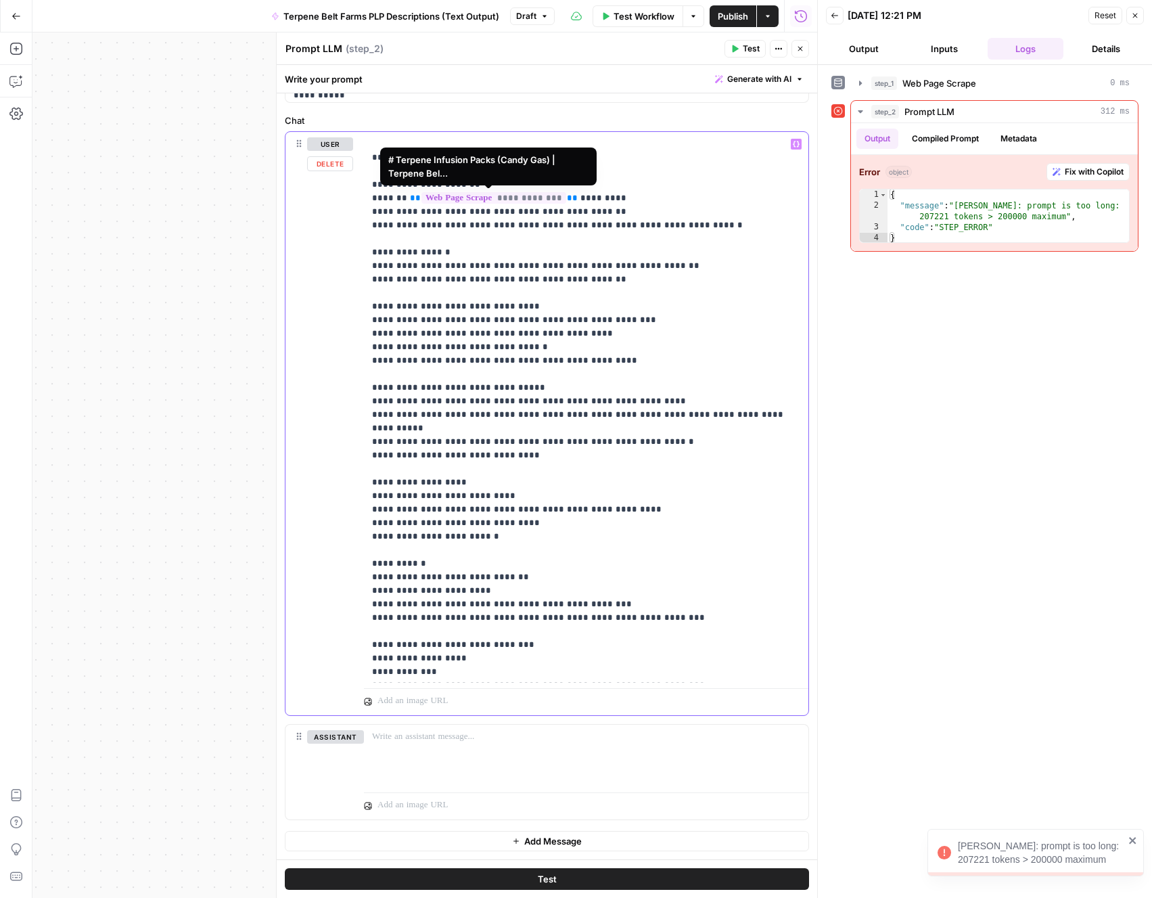
drag, startPoint x: 569, startPoint y: 196, endPoint x: 407, endPoint y: 196, distance: 161.7
drag, startPoint x: 573, startPoint y: 196, endPoint x: 418, endPoint y: 194, distance: 154.9
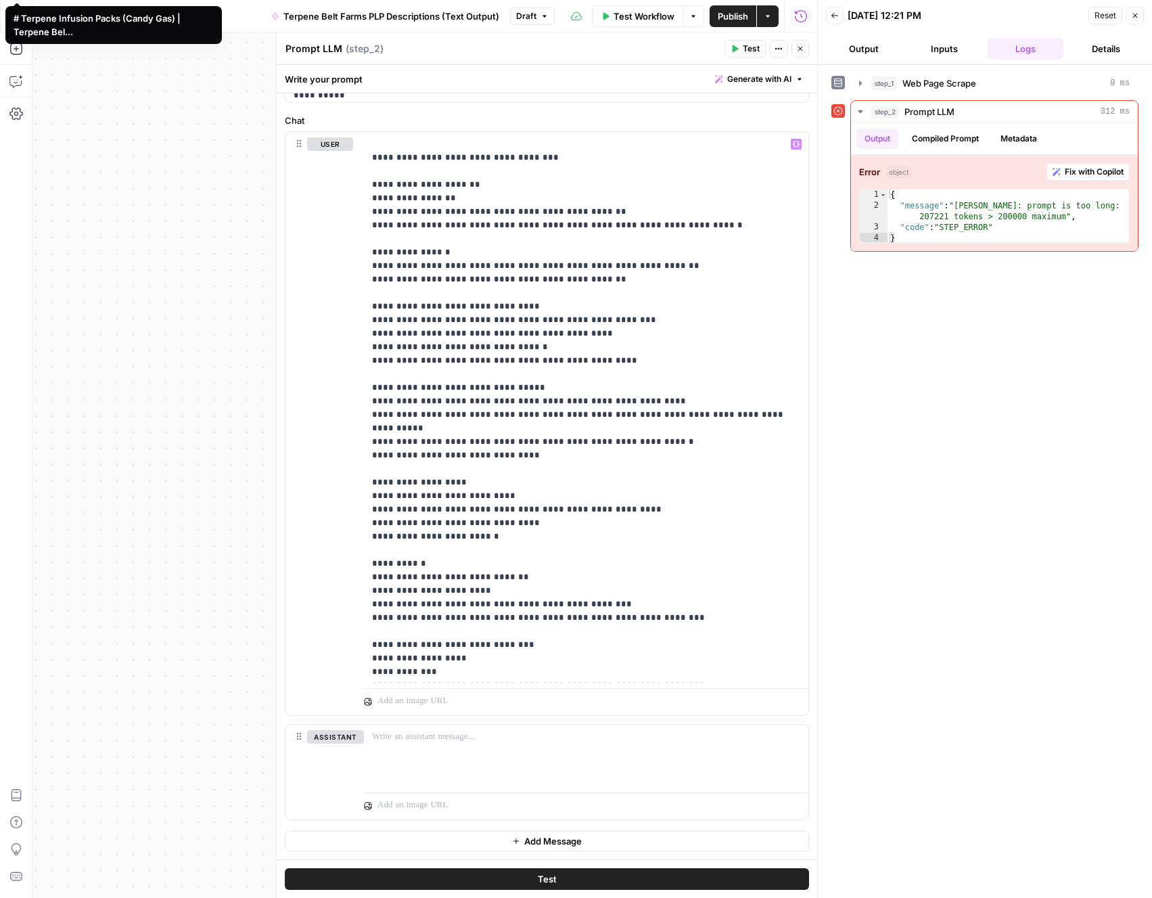
click at [516, 879] on button "Test" at bounding box center [547, 879] width 524 height 22
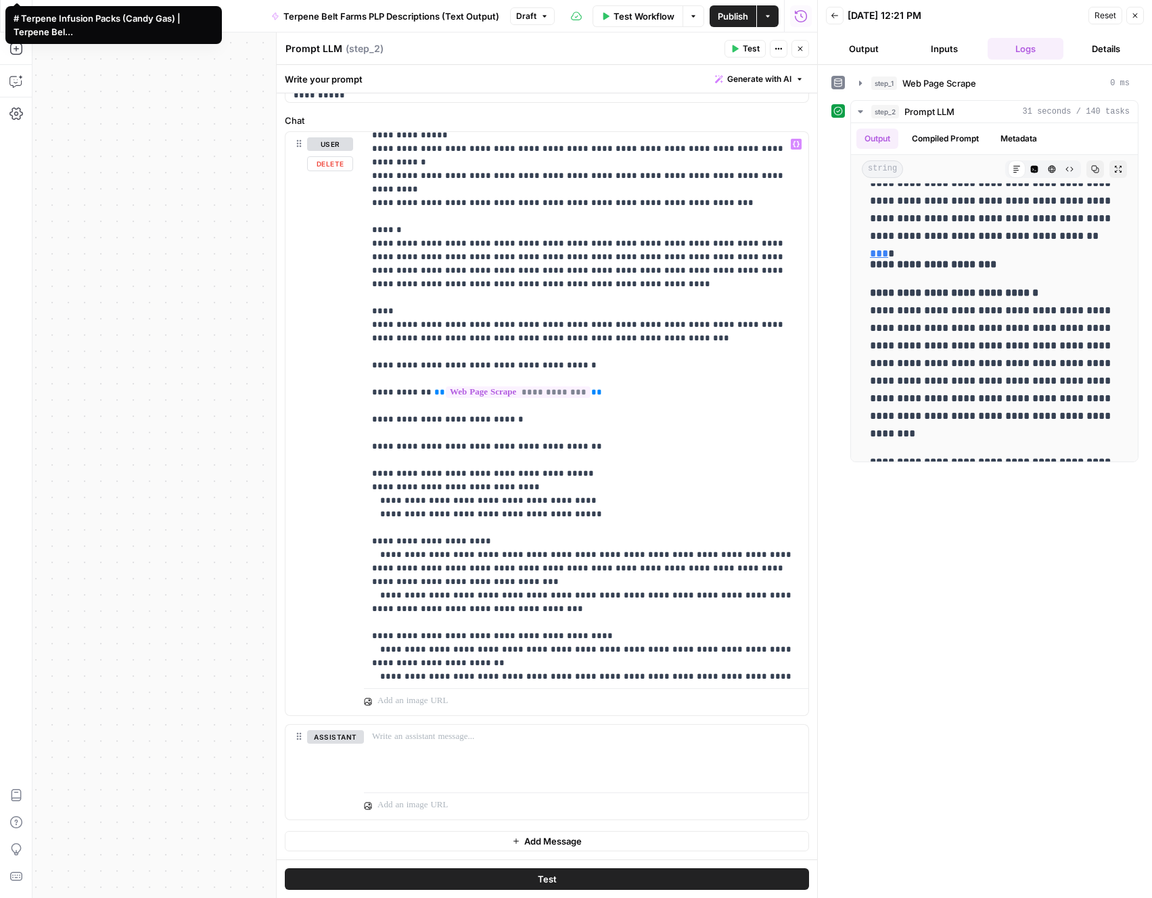
scroll to position [4190, 0]
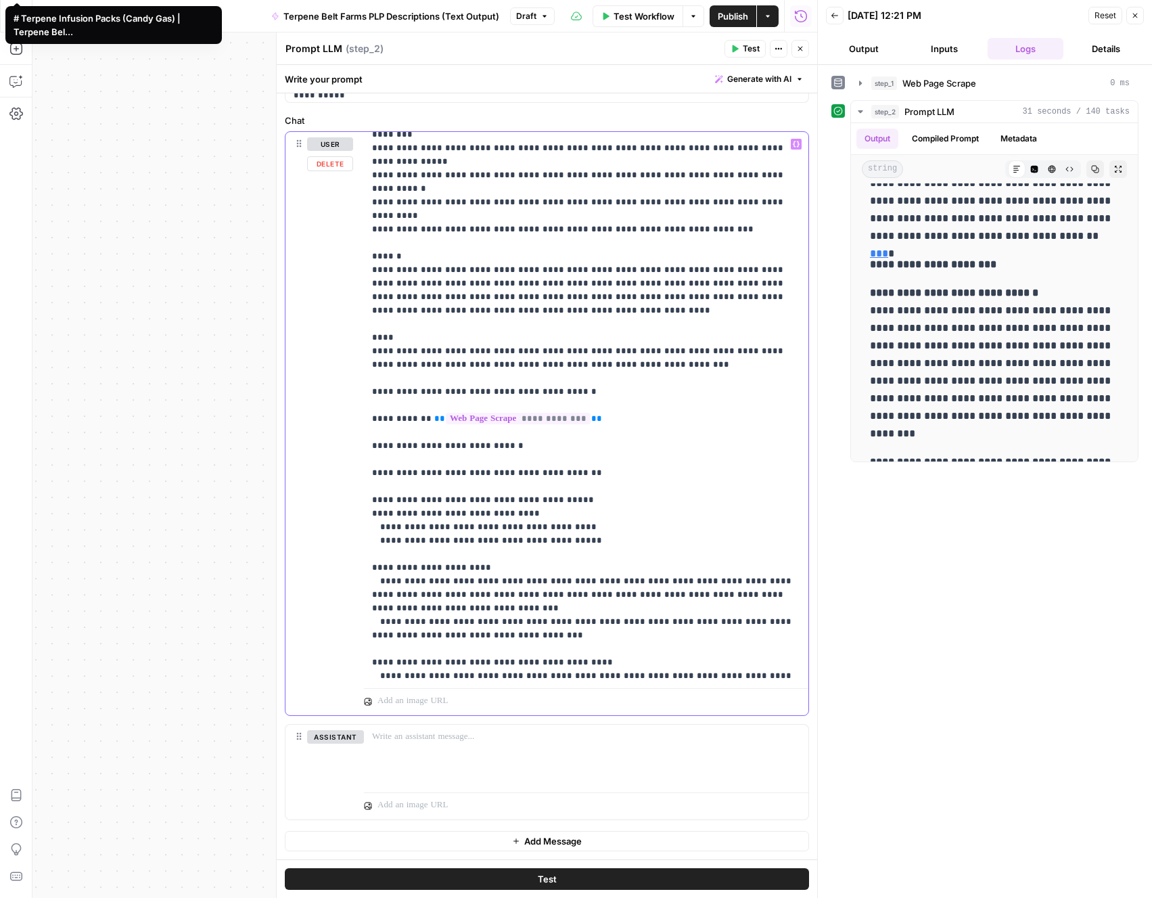
drag, startPoint x: 666, startPoint y: 279, endPoint x: 308, endPoint y: 254, distance: 358.1
click at [308, 254] on div "**********" at bounding box center [546, 423] width 523 height 583
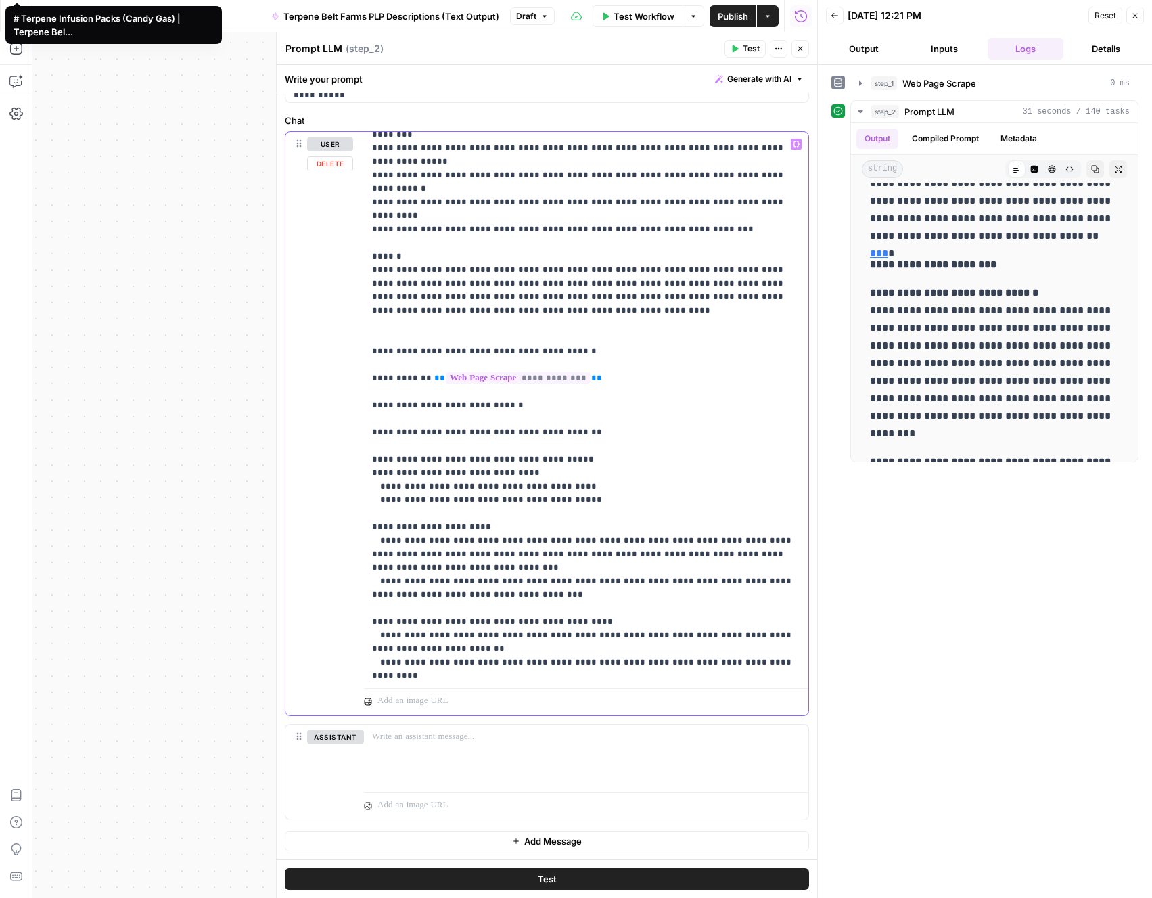
drag, startPoint x: 370, startPoint y: 271, endPoint x: 373, endPoint y: 543, distance: 271.3
click at [371, 535] on div "**********" at bounding box center [586, 407] width 444 height 551
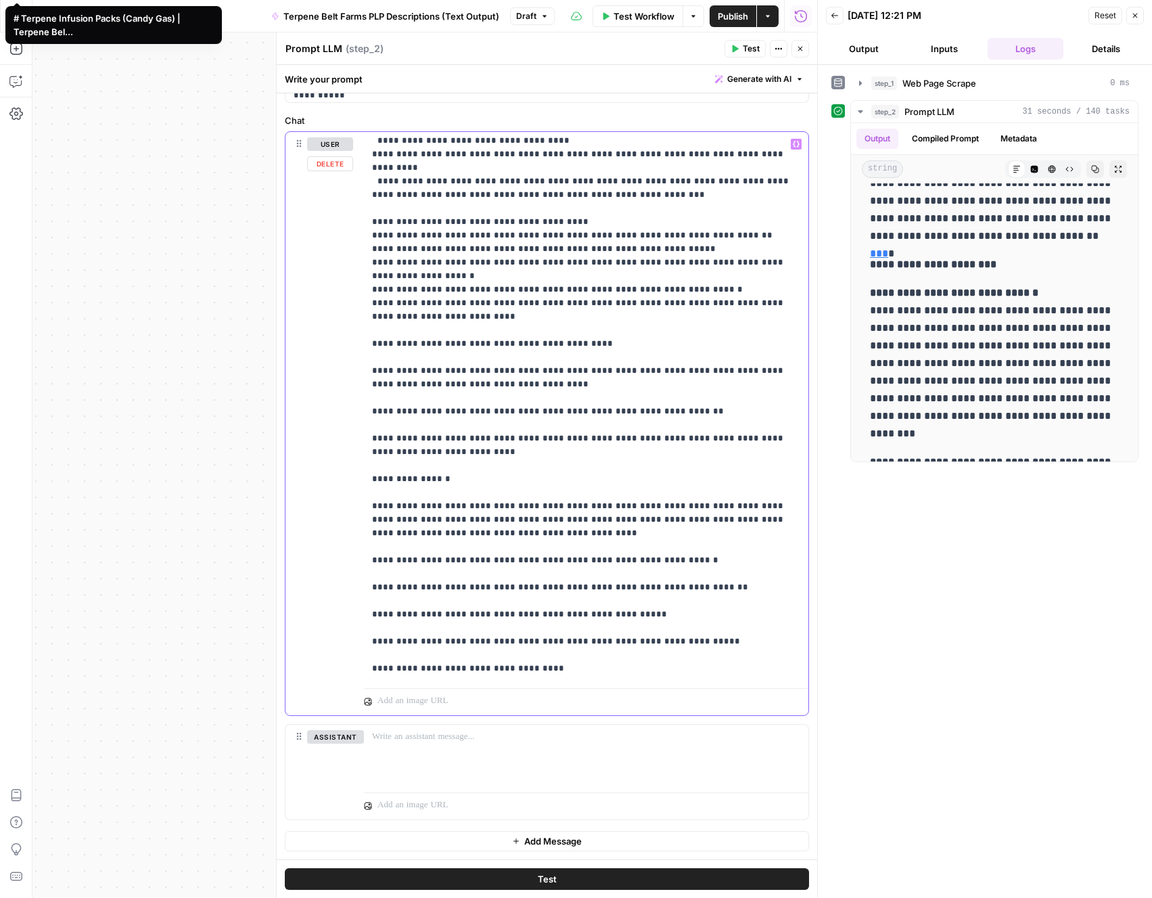
scroll to position [5804, 0]
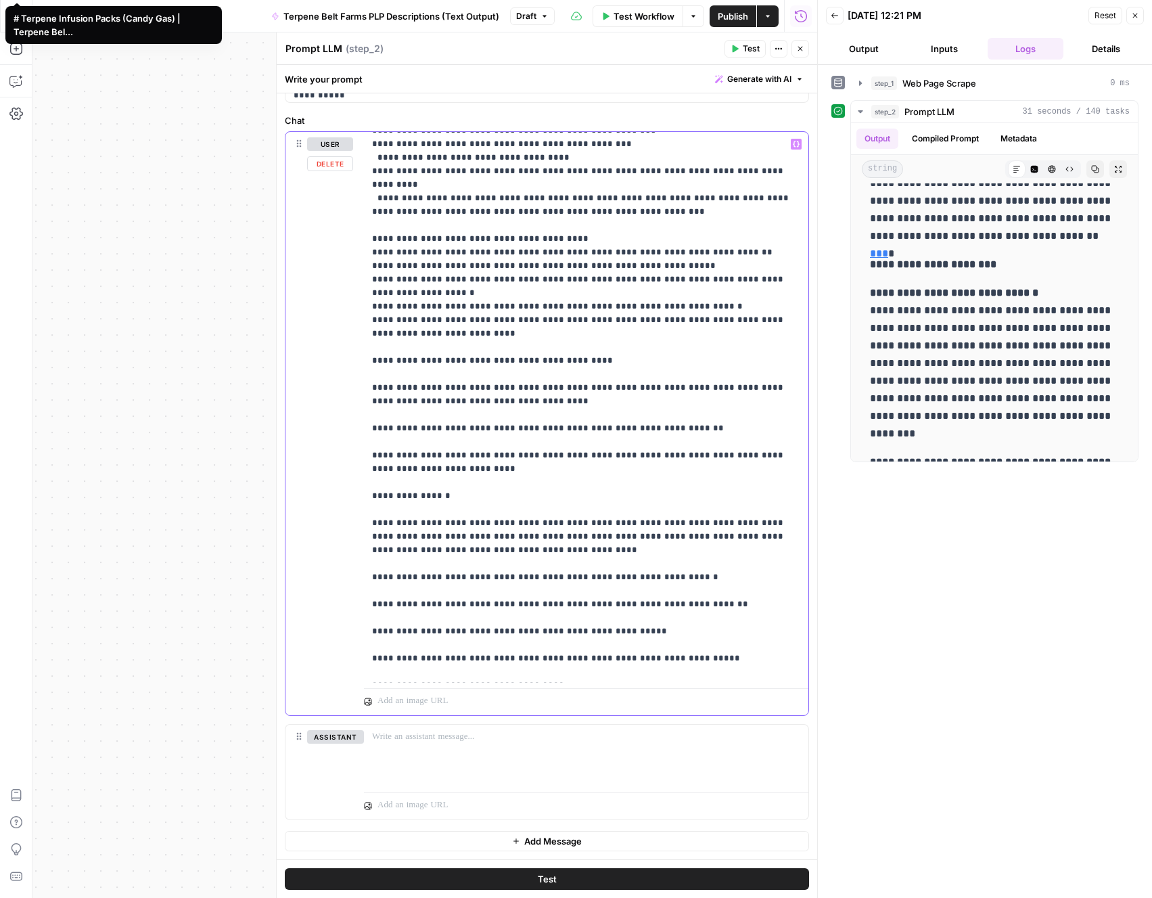
click at [702, 440] on p "**********" at bounding box center [586, 8] width 428 height 11351
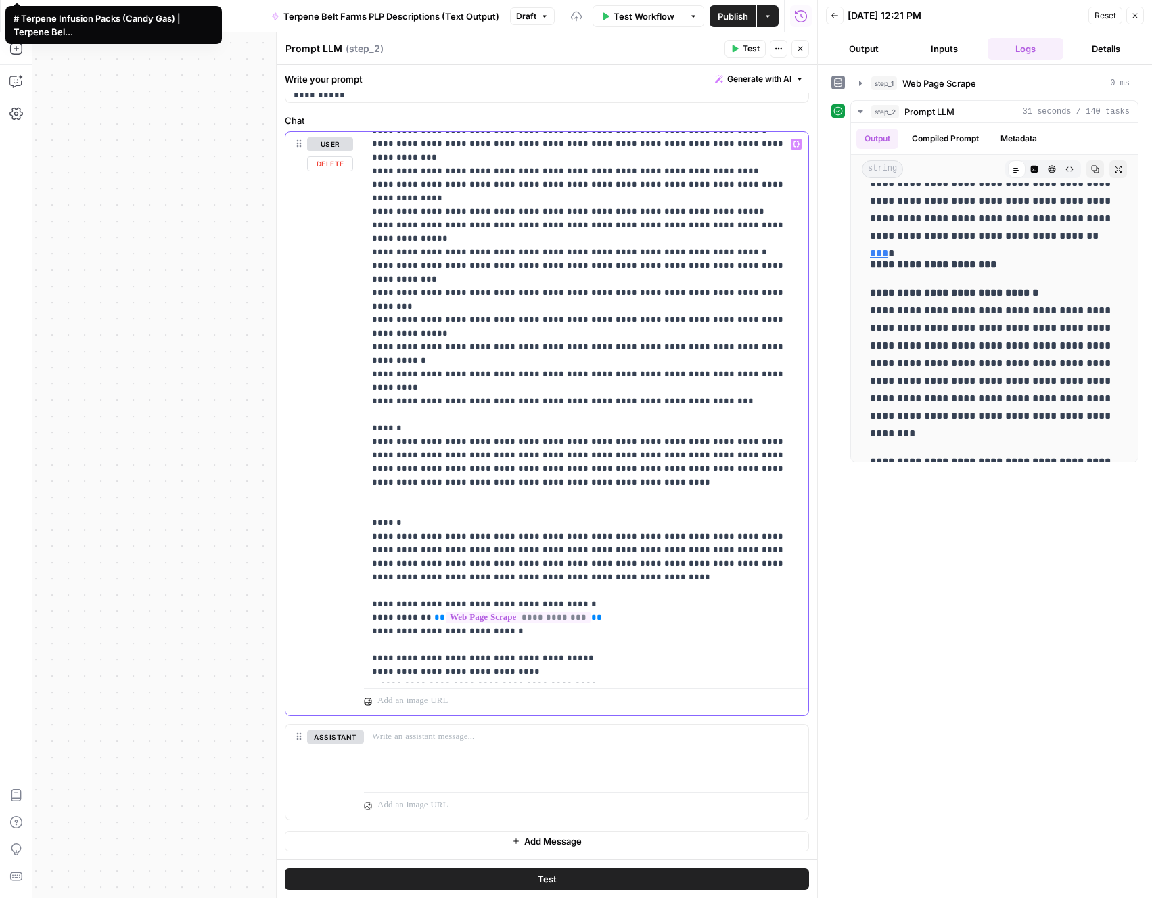
scroll to position [6914, 0]
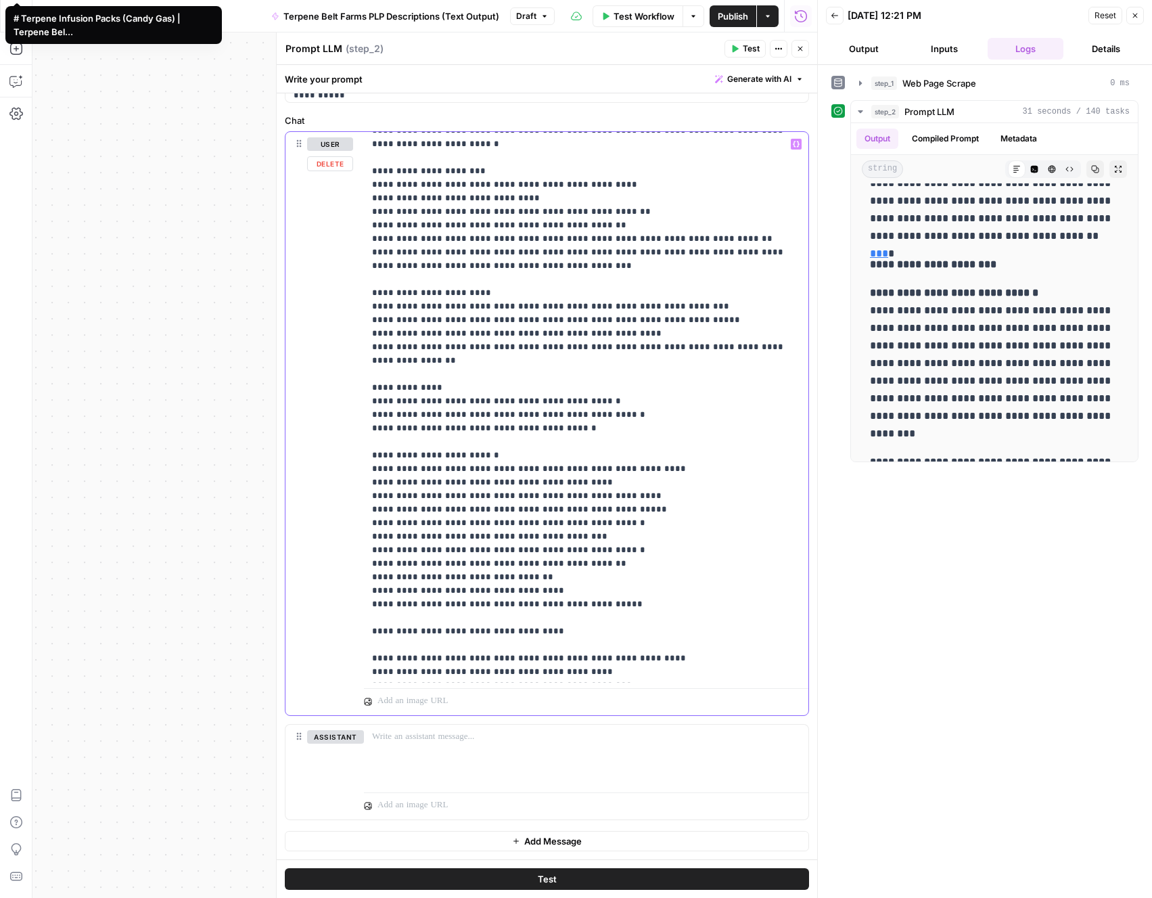
drag, startPoint x: 619, startPoint y: 441, endPoint x: 348, endPoint y: 304, distance: 303.7
click at [348, 304] on div "**********" at bounding box center [546, 423] width 523 height 583
click at [591, 883] on button "Test" at bounding box center [547, 879] width 524 height 22
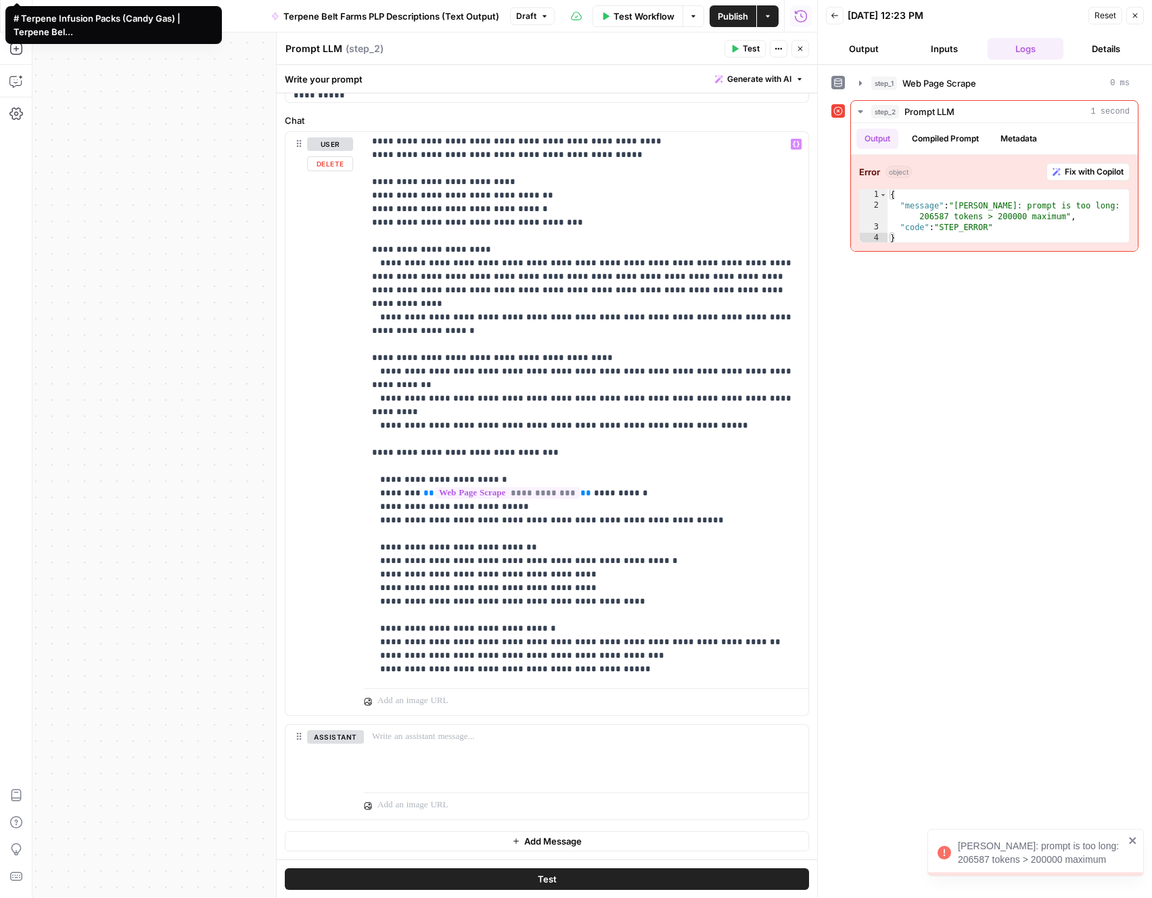
scroll to position [4708, 0]
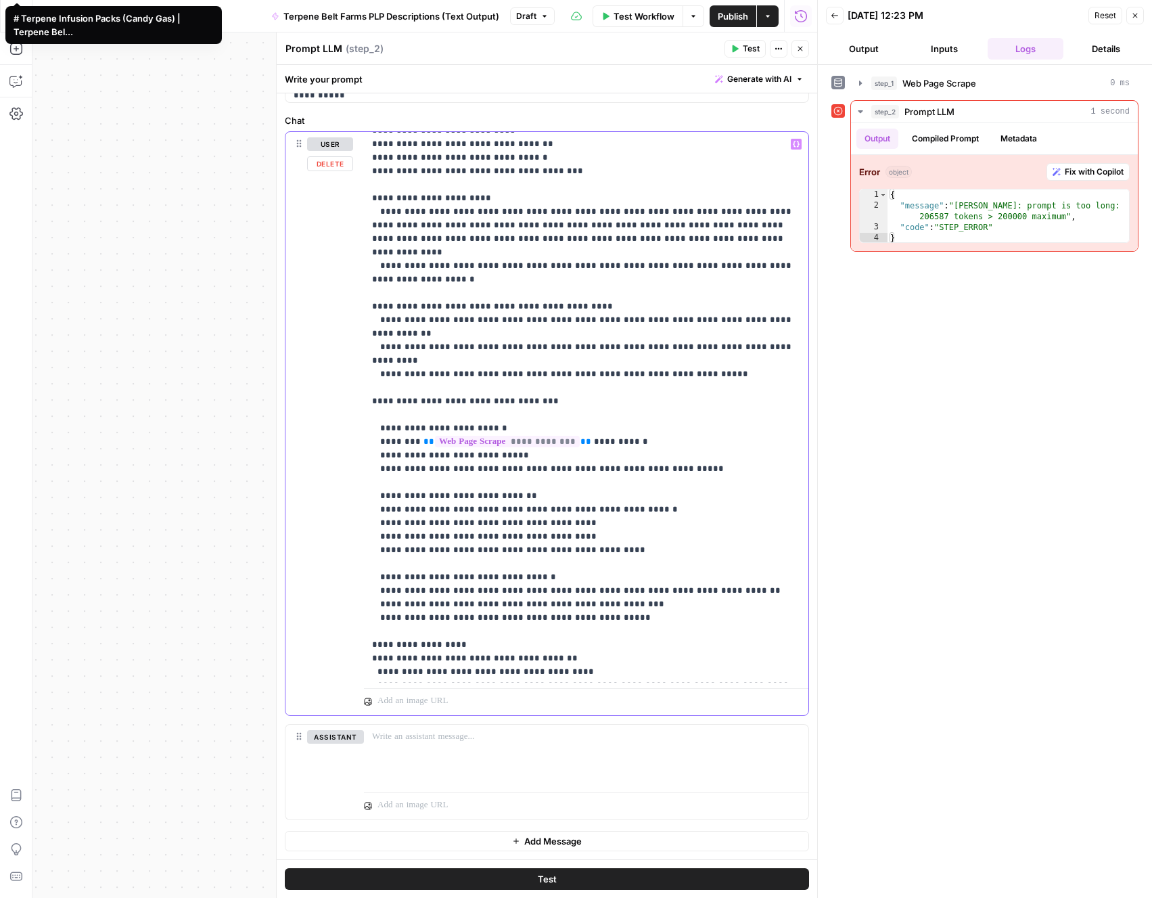
drag, startPoint x: 579, startPoint y: 319, endPoint x: 432, endPoint y: 315, distance: 147.5
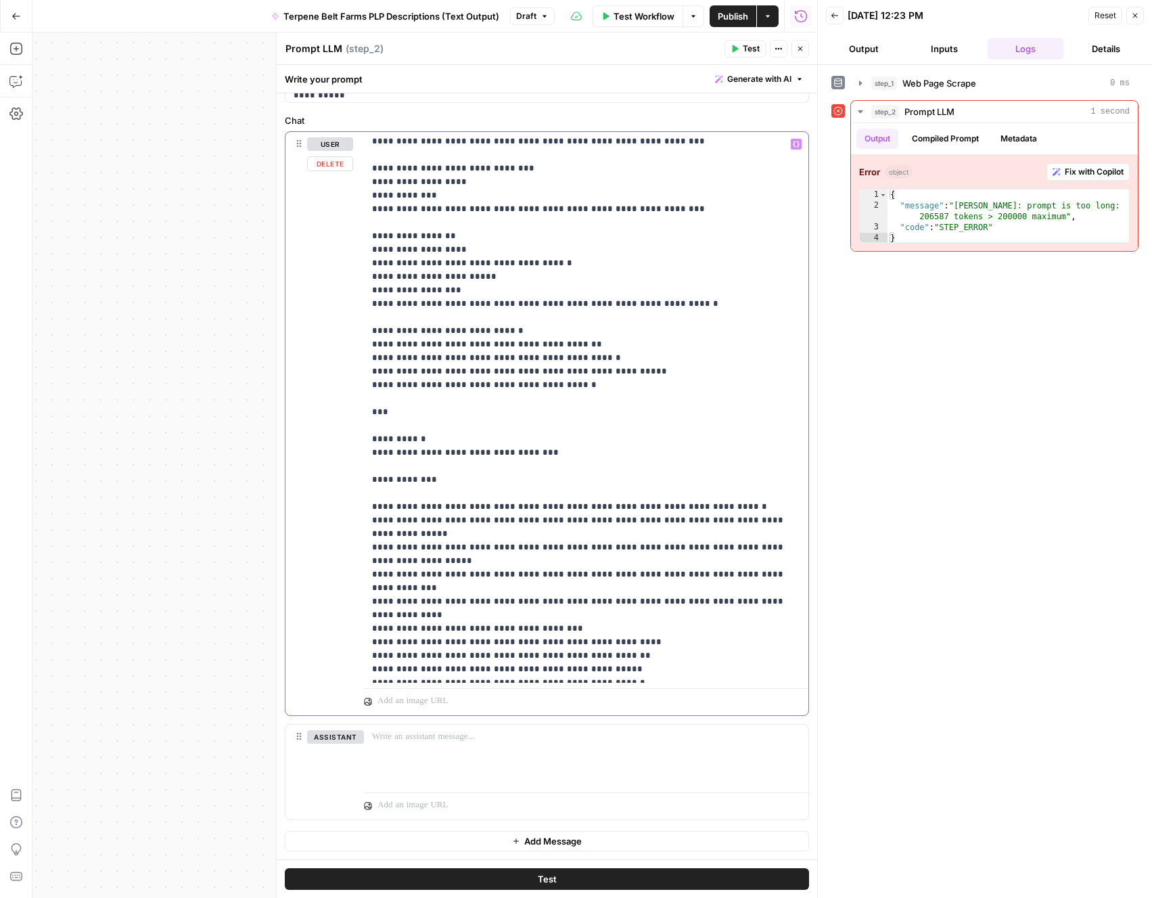
scroll to position [374, 0]
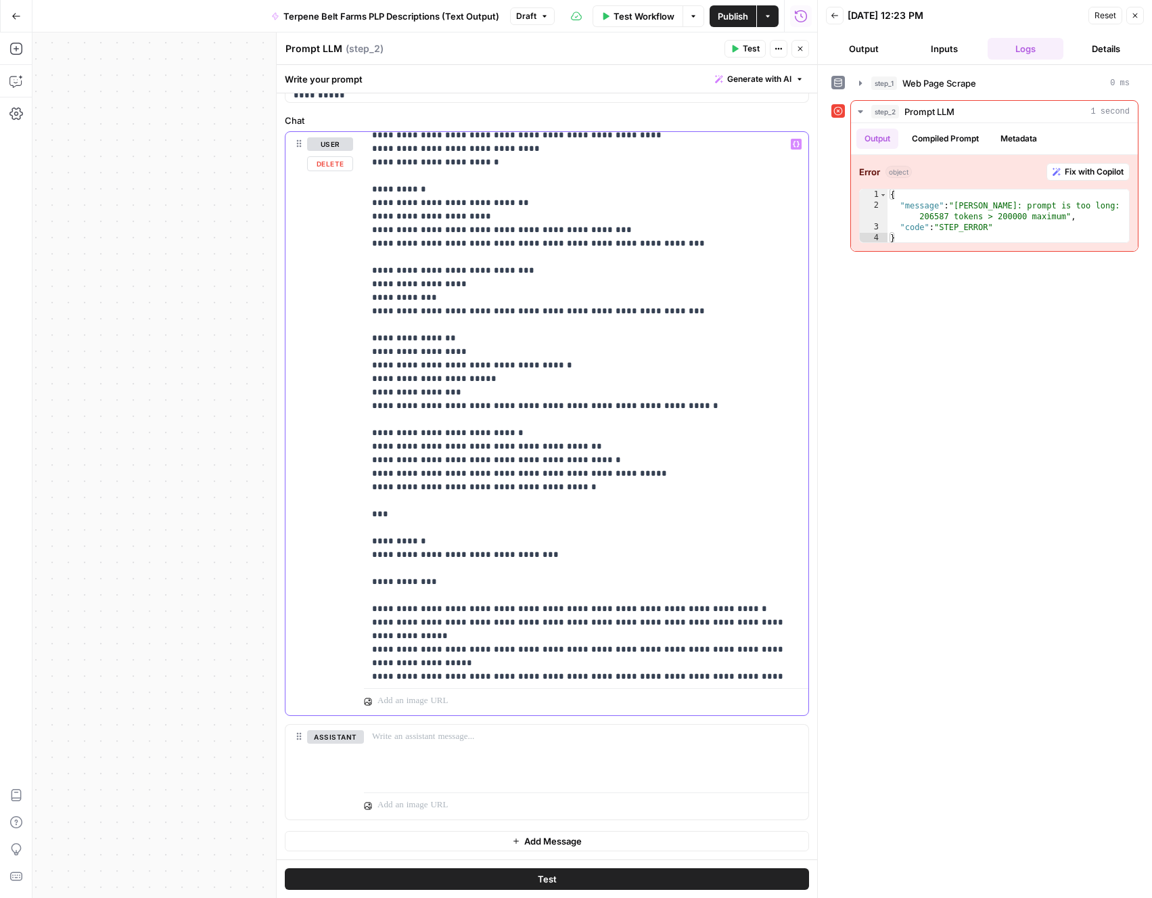
drag, startPoint x: 579, startPoint y: 480, endPoint x: 420, endPoint y: 405, distance: 175.8
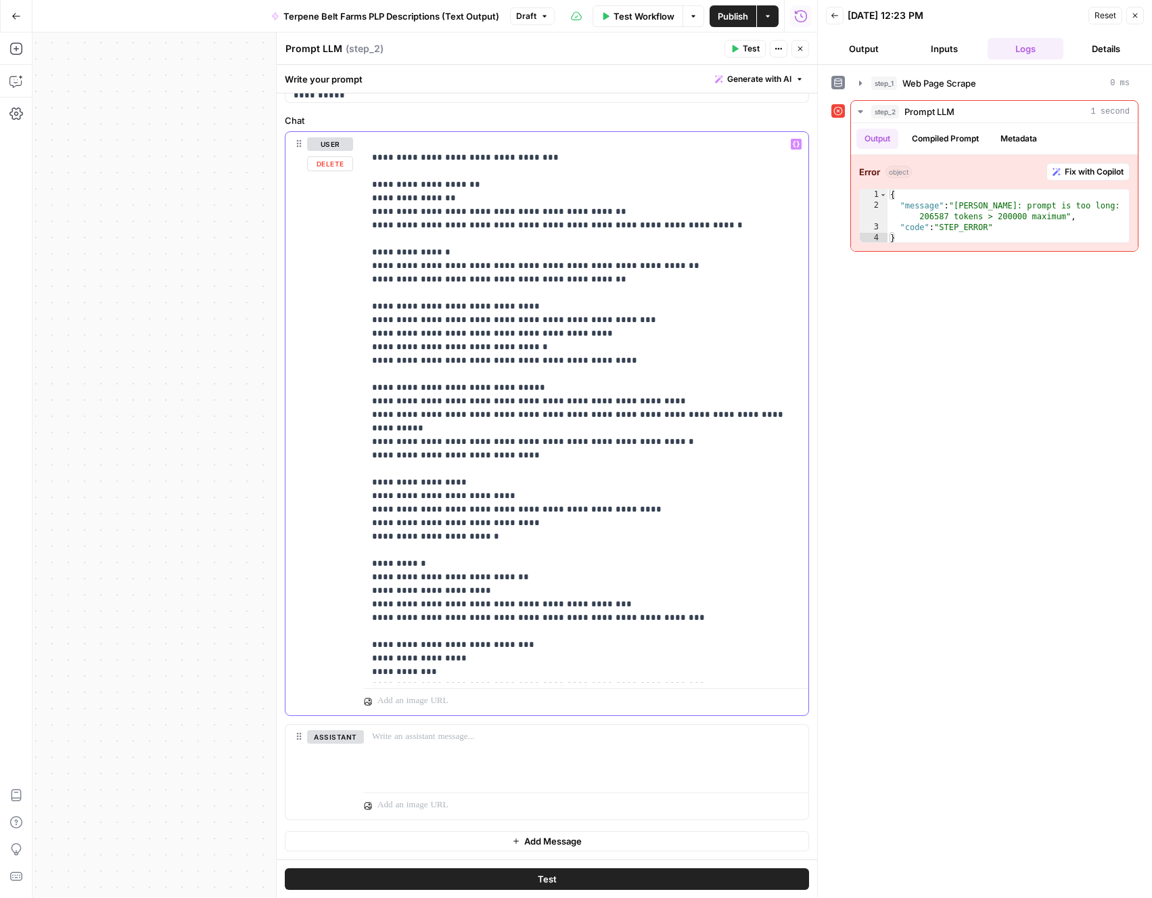
copy p "**********"
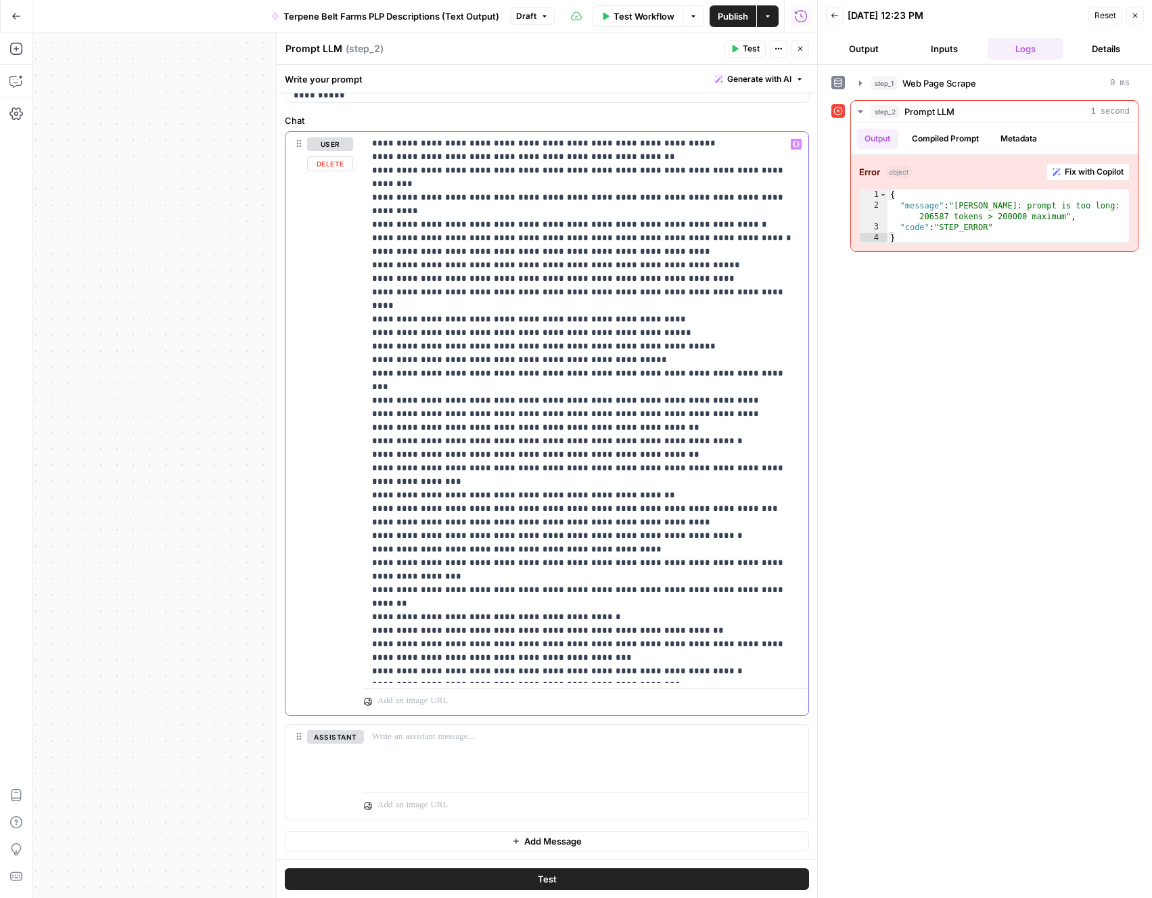
scroll to position [11190, 0]
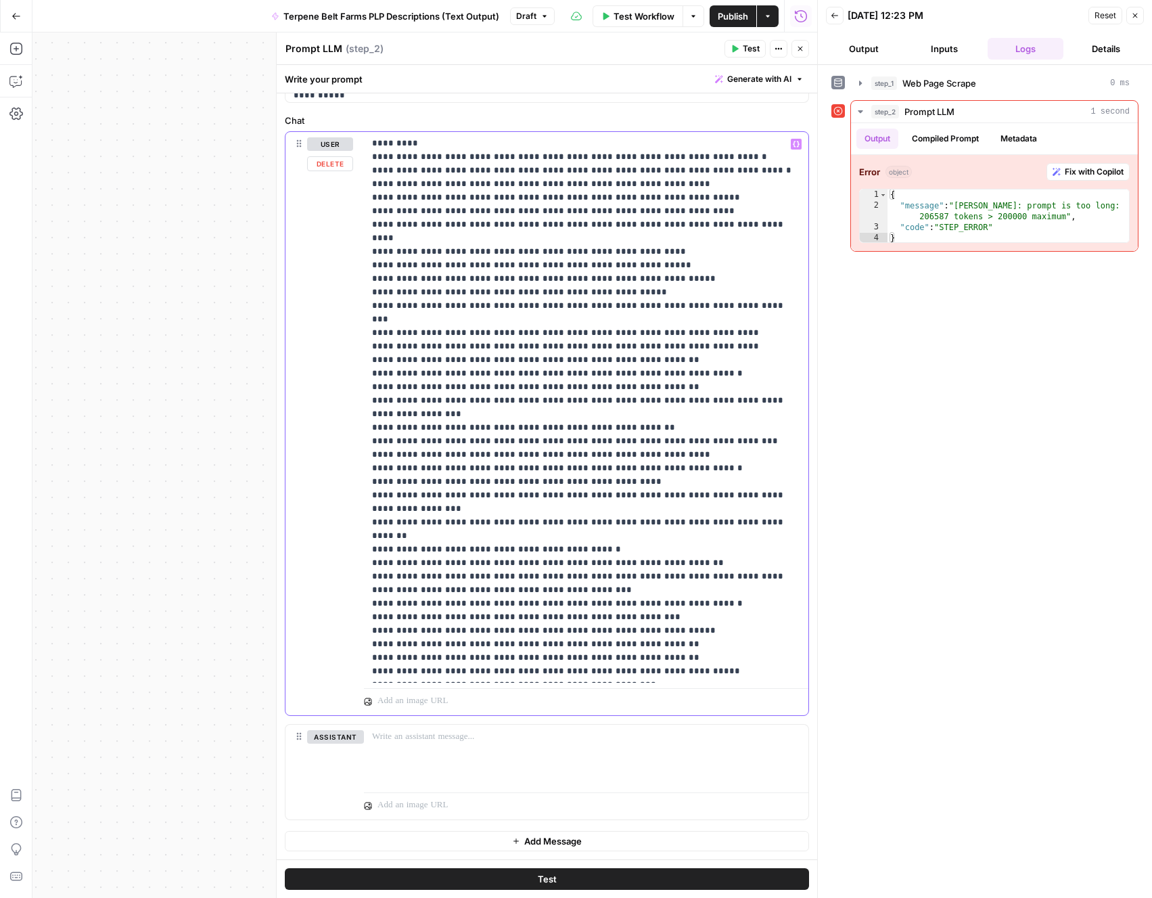
click at [595, 873] on button "Test" at bounding box center [547, 879] width 524 height 22
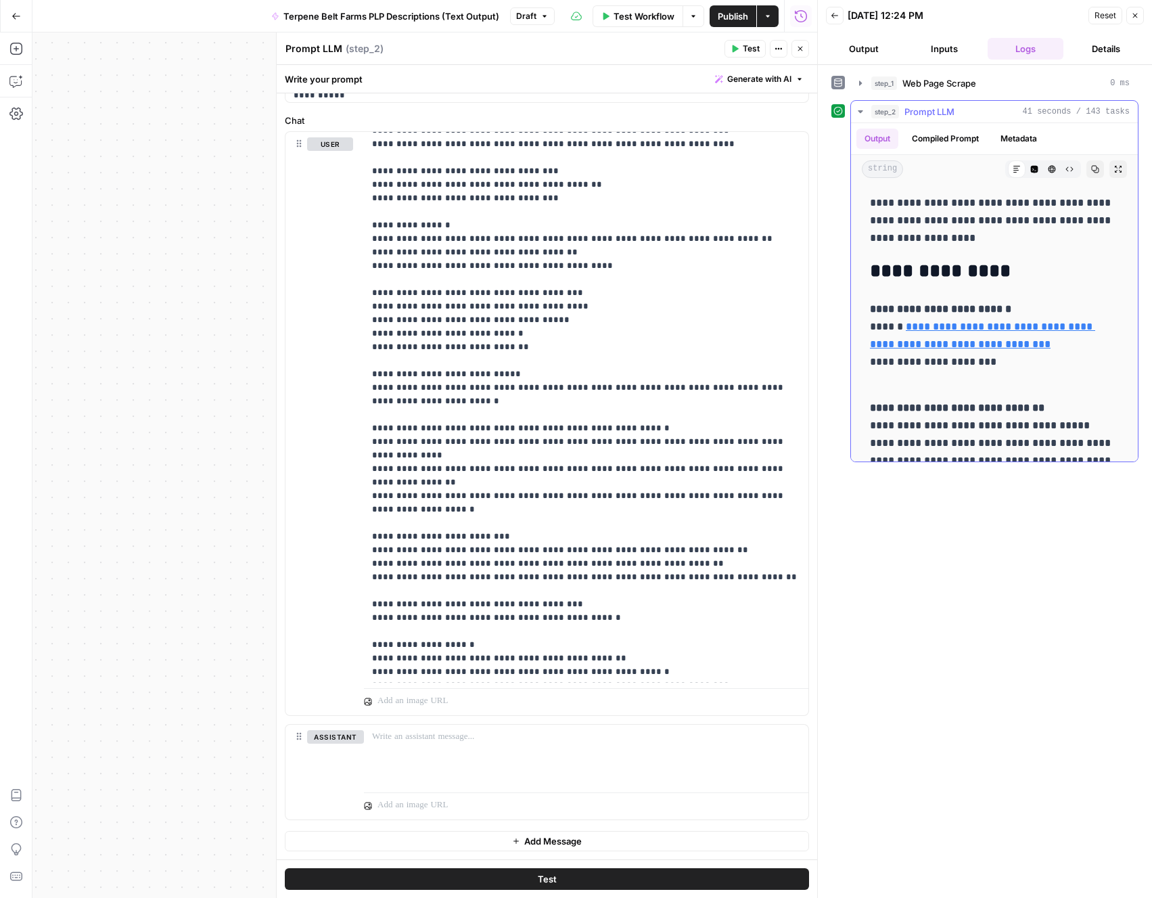
scroll to position [12, 0]
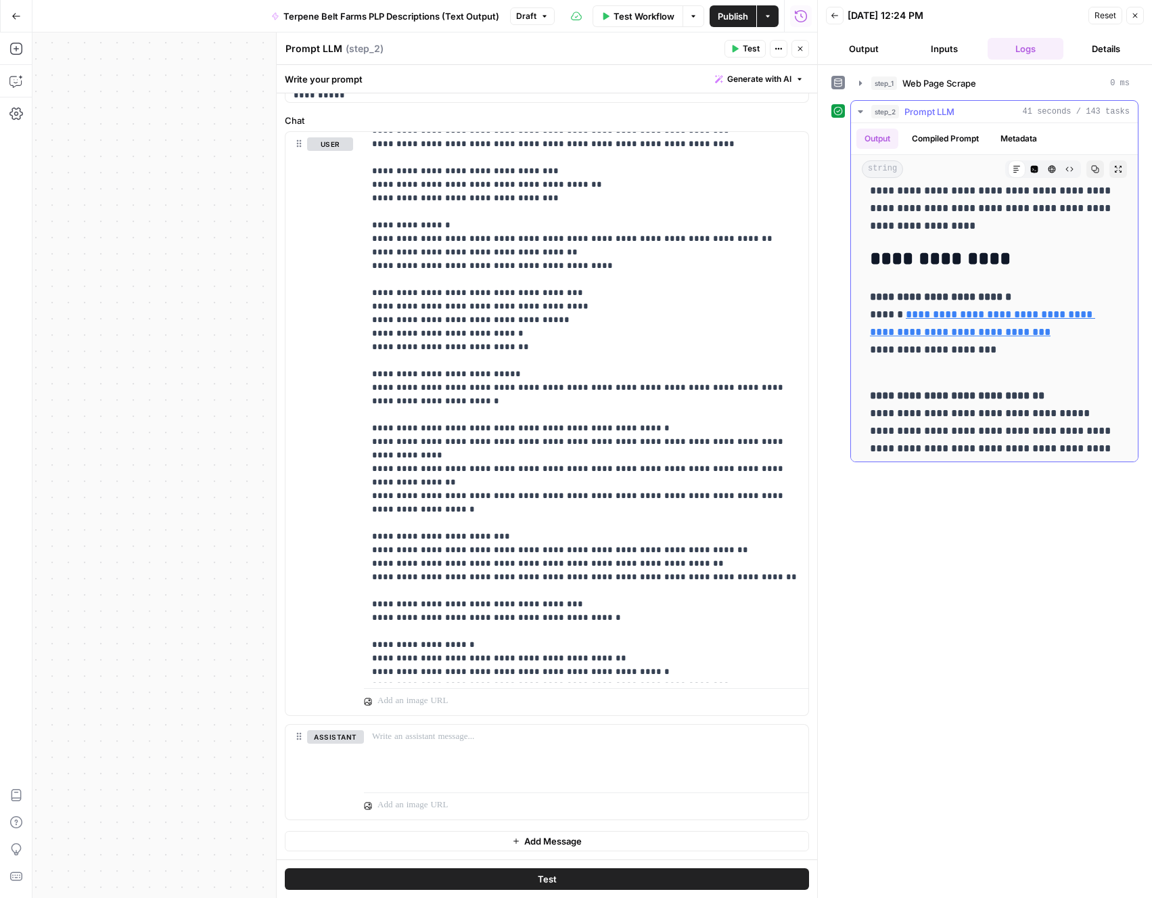
drag, startPoint x: 873, startPoint y: 257, endPoint x: 873, endPoint y: 325, distance: 68.3
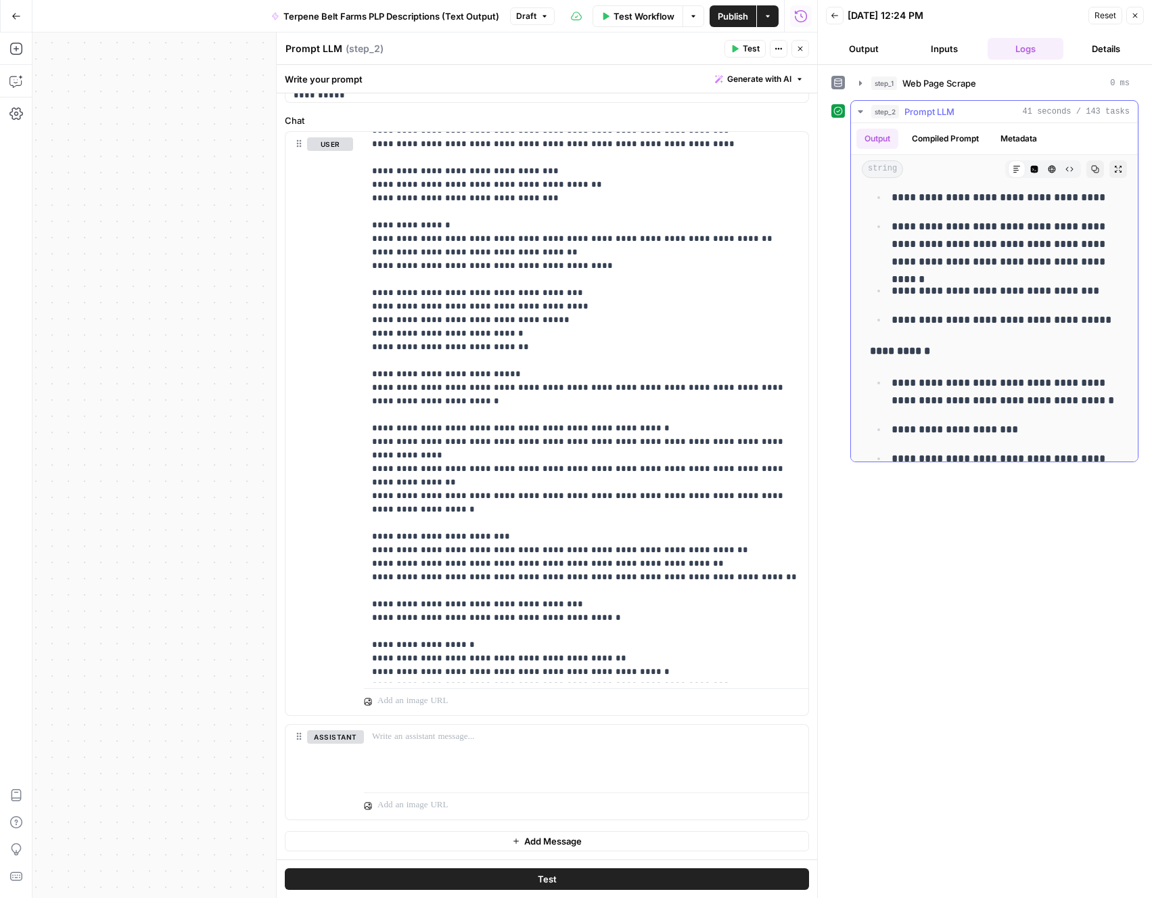
scroll to position [2858, 0]
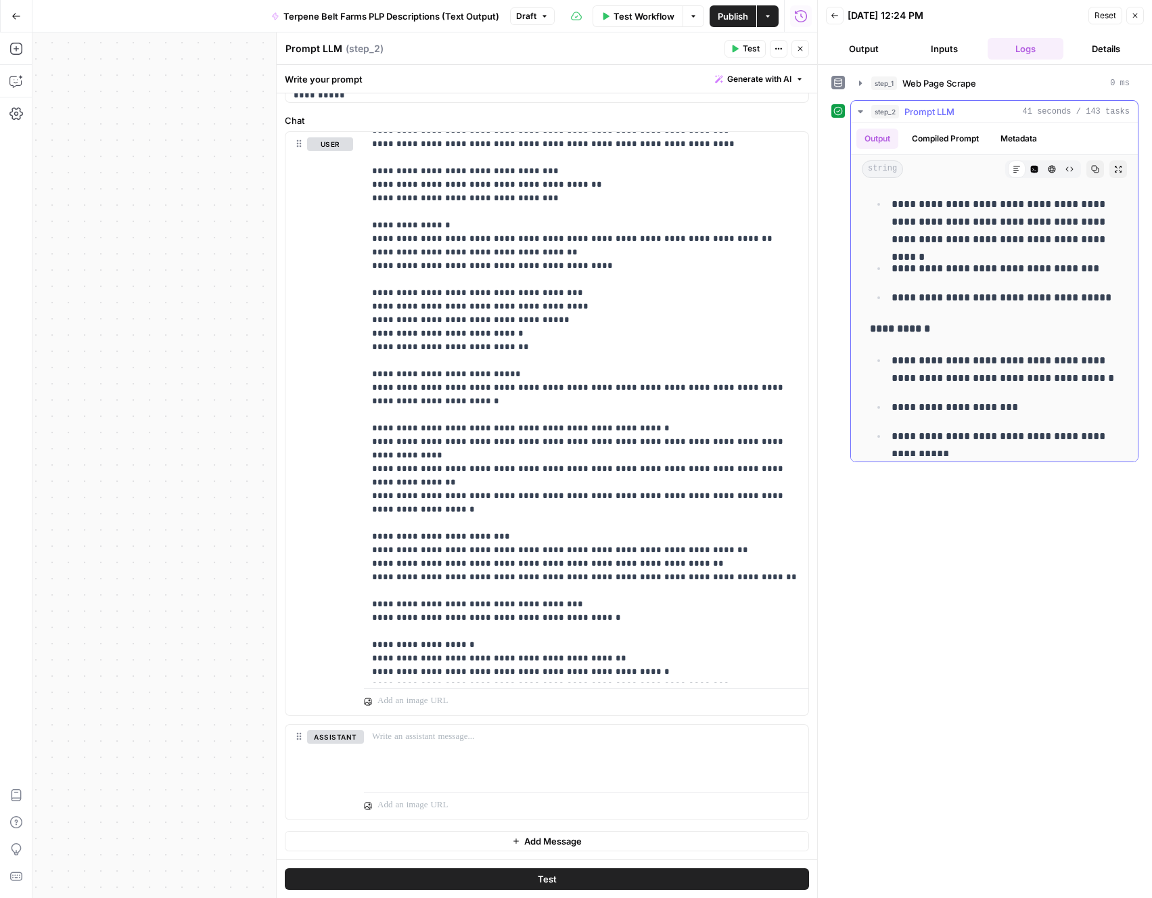
click at [1111, 434] on p "**********" at bounding box center [1005, 437] width 227 height 18
click at [1116, 438] on p "**********" at bounding box center [1005, 437] width 227 height 18
copy div "**********"
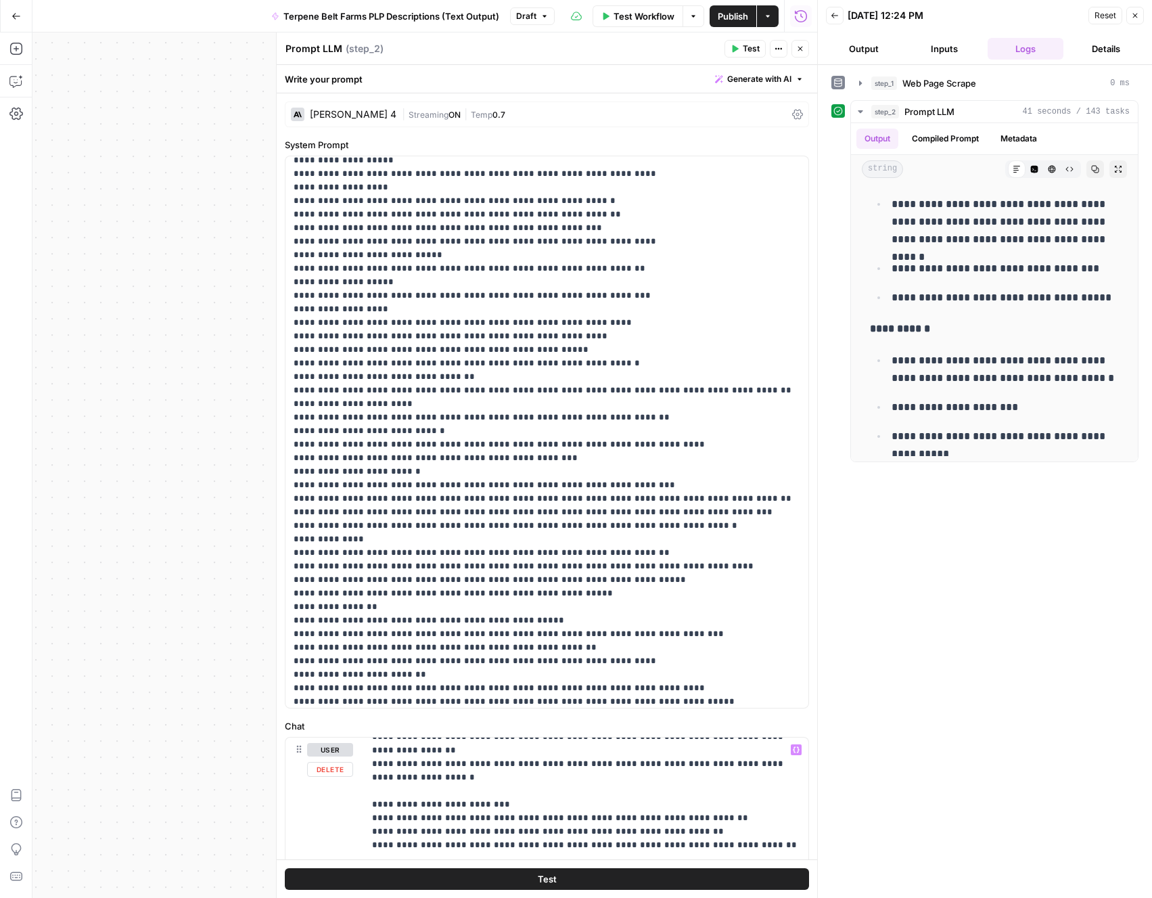
scroll to position [5511, 0]
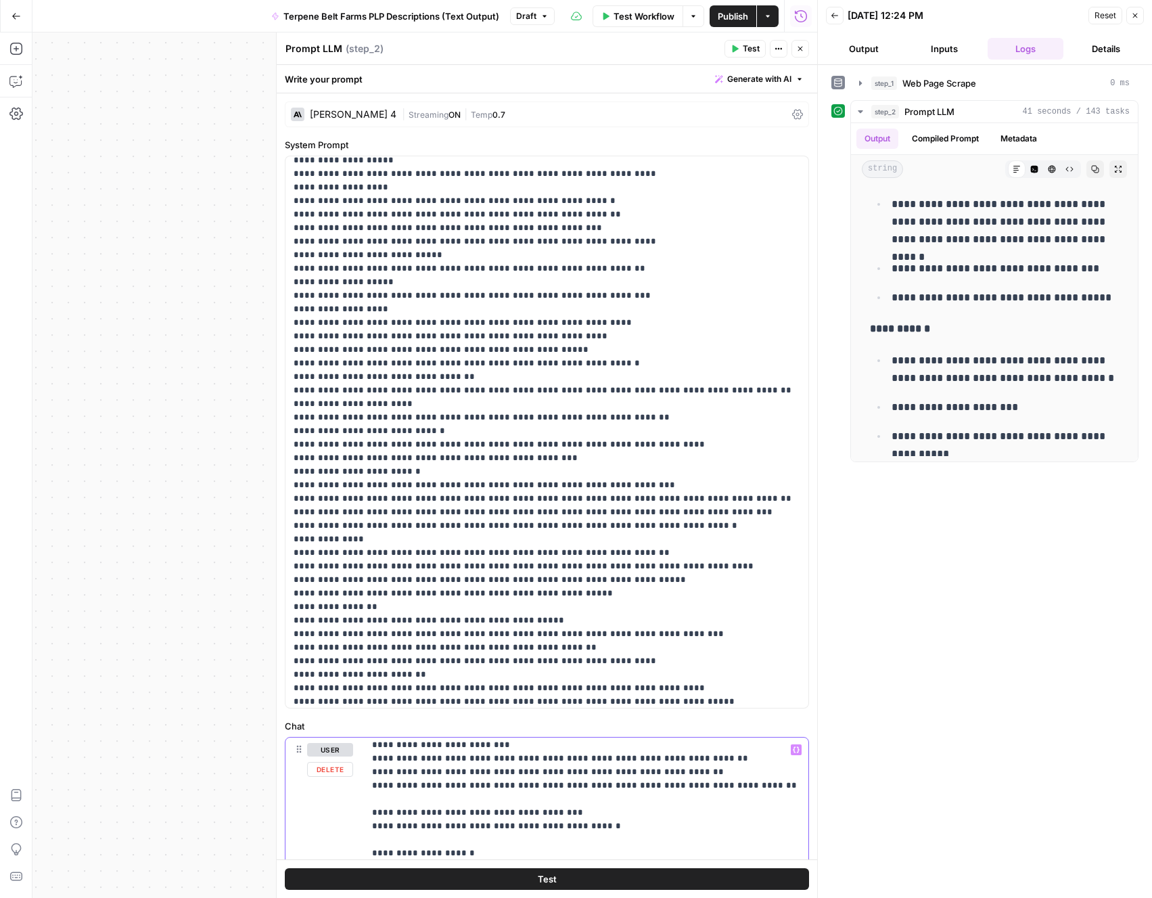
type input "linking"
click at [760, 723] on button "Next Match" at bounding box center [764, 718] width 11 height 11
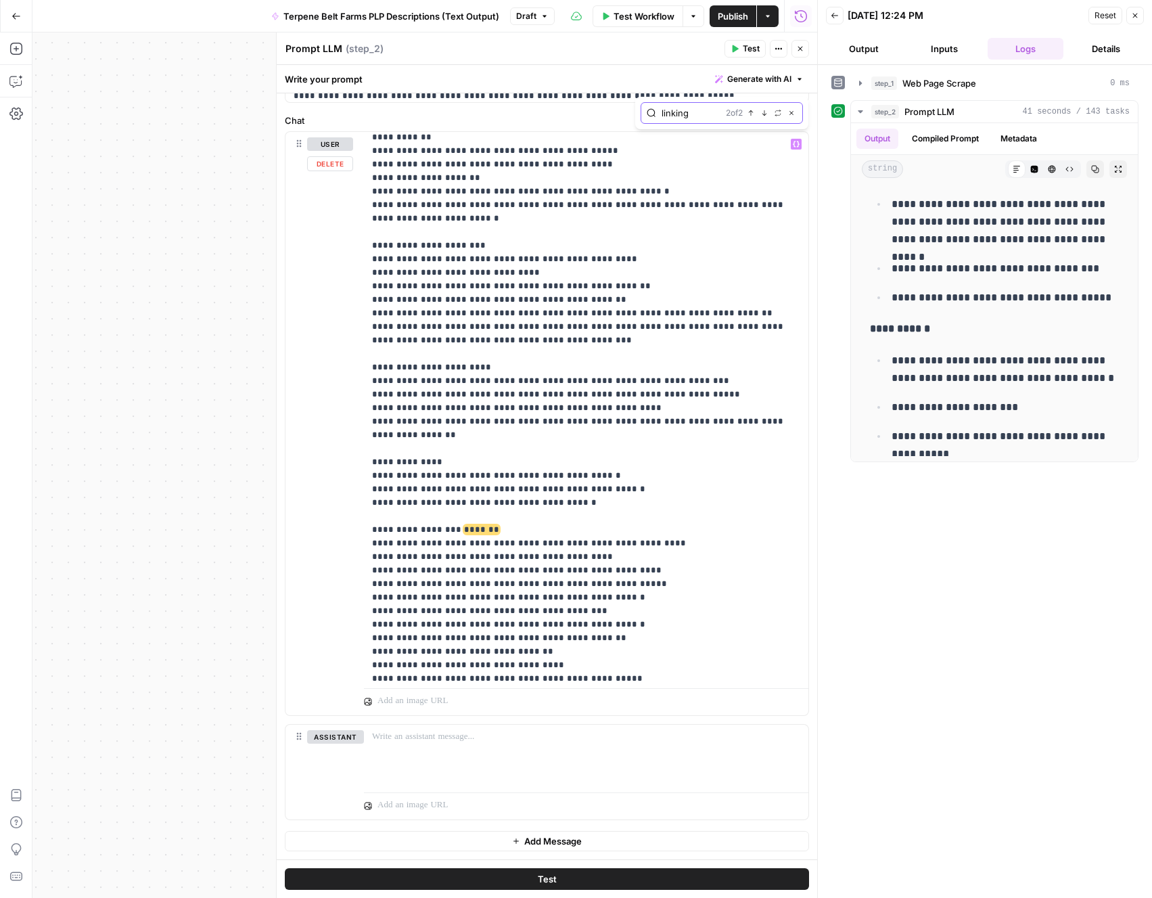
scroll to position [5971, 0]
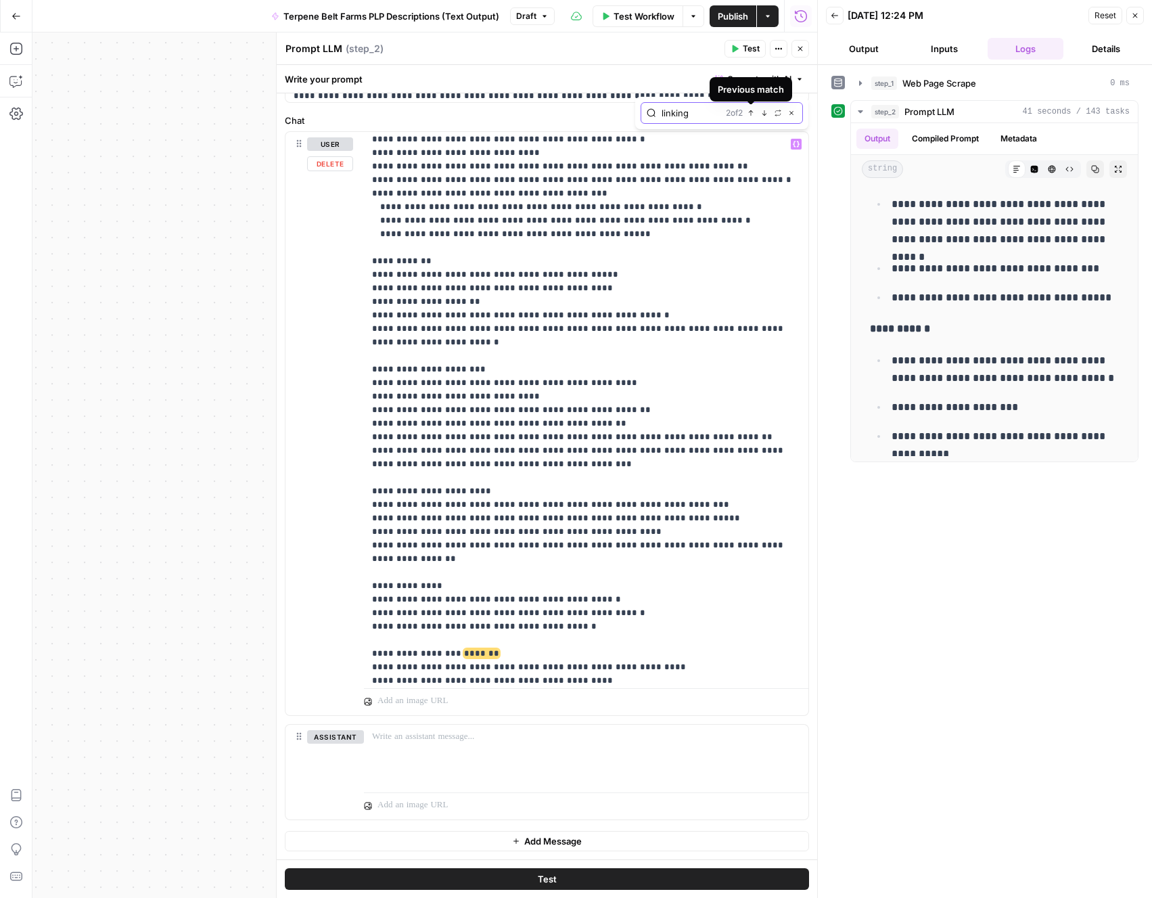
click at [763, 112] on icon "button" at bounding box center [764, 113] width 7 height 7
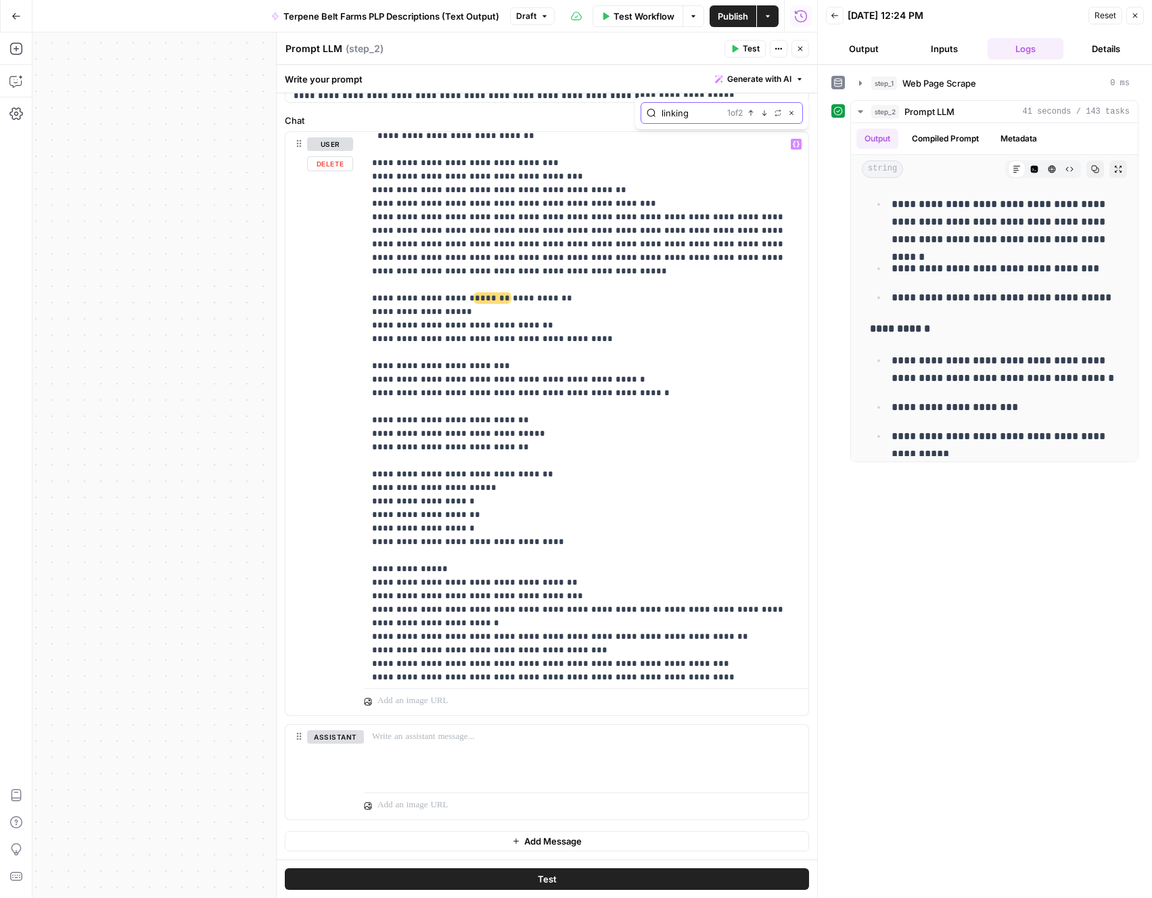
scroll to position [4571, 0]
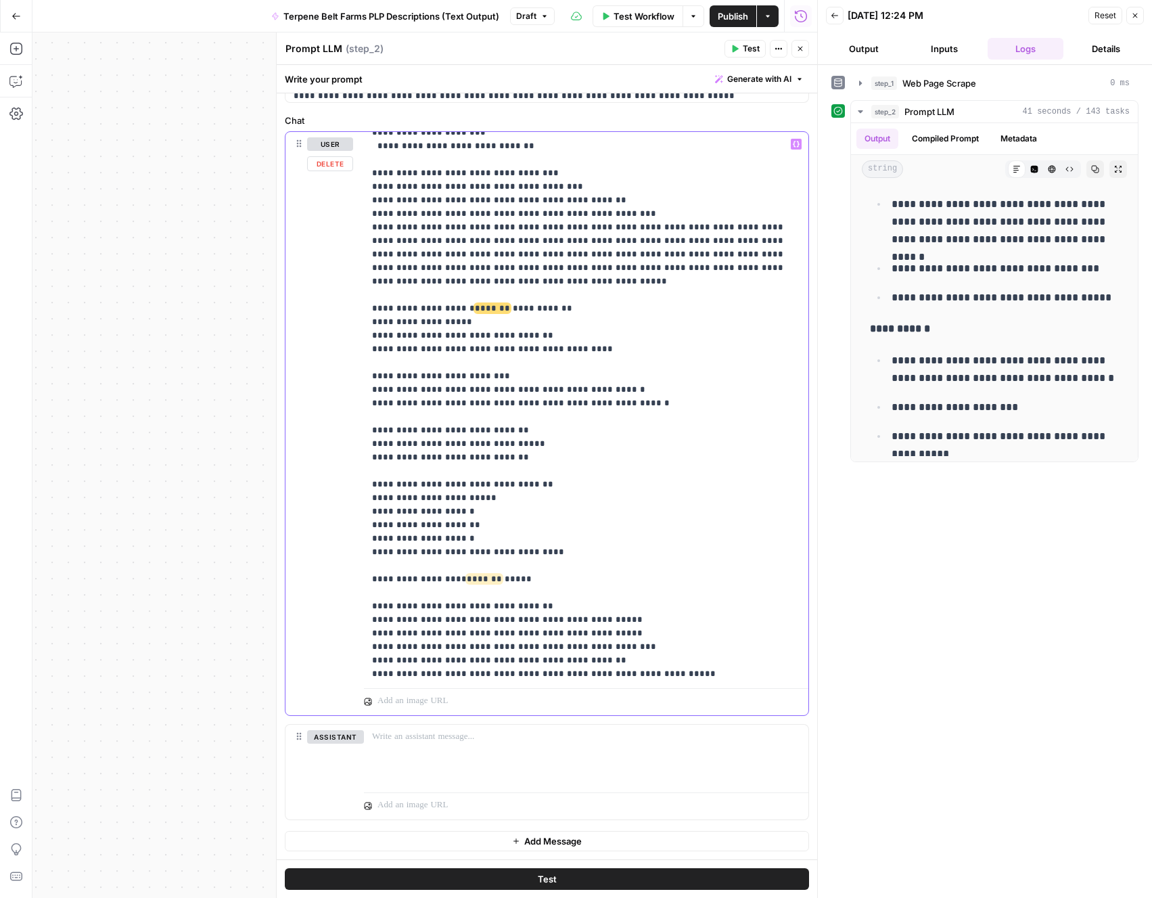
drag, startPoint x: 417, startPoint y: 403, endPoint x: 386, endPoint y: 403, distance: 31.8
drag, startPoint x: 415, startPoint y: 378, endPoint x: 384, endPoint y: 378, distance: 30.4
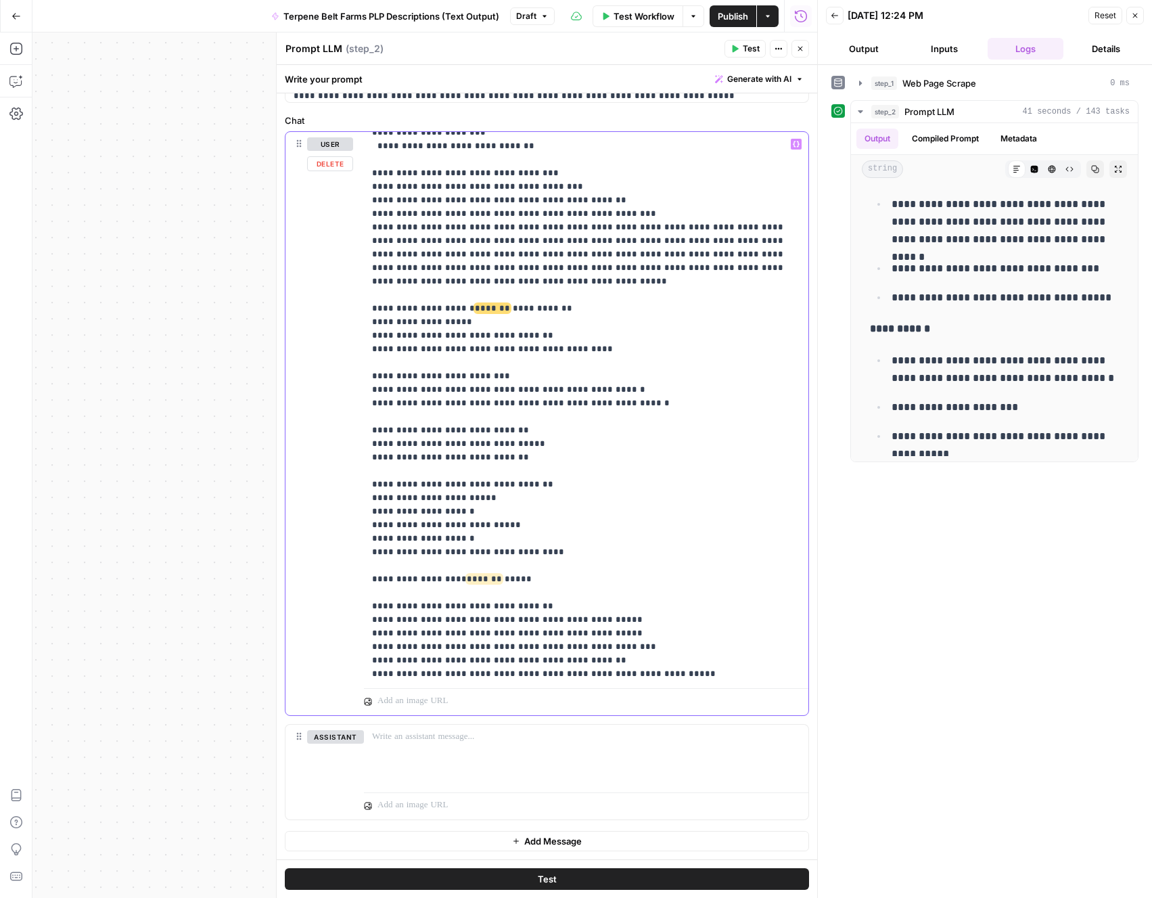
click at [561, 875] on button "Test" at bounding box center [547, 879] width 524 height 22
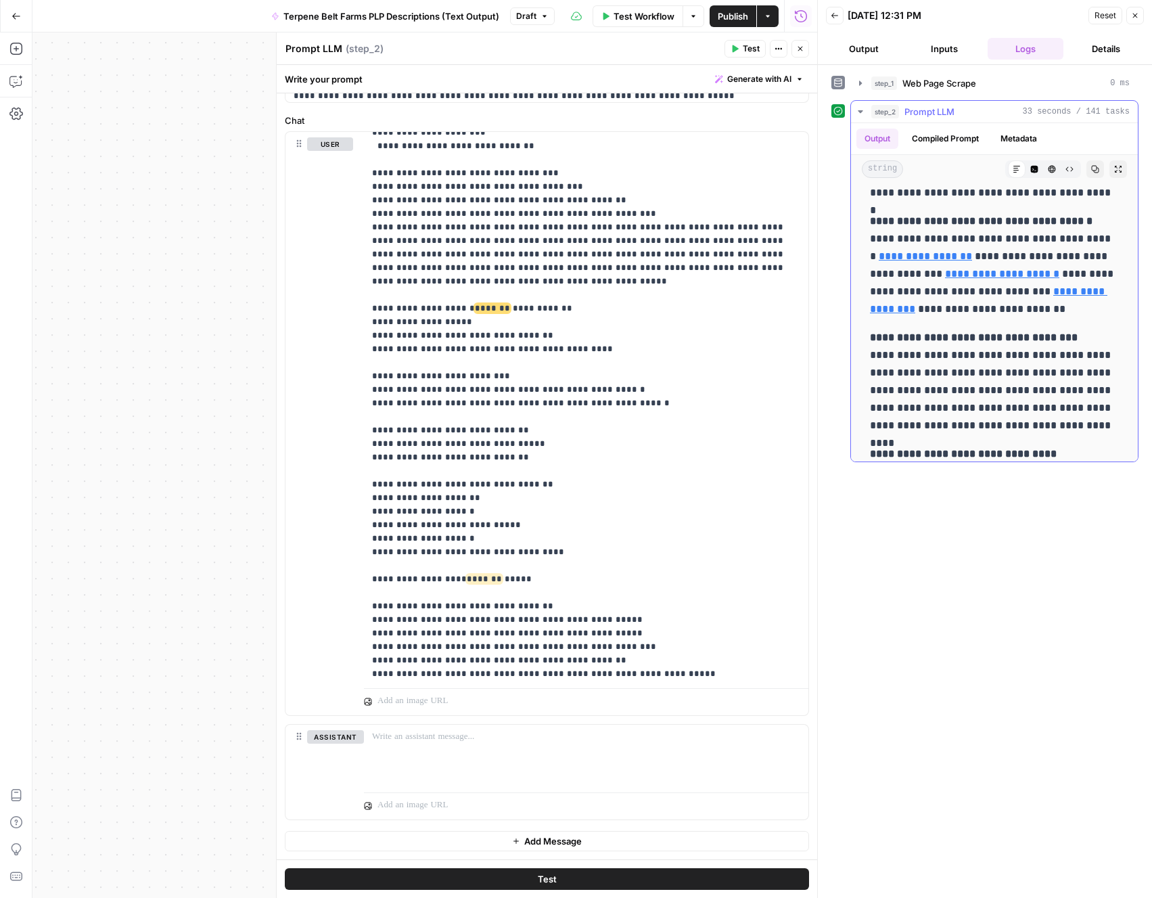
scroll to position [2027, 0]
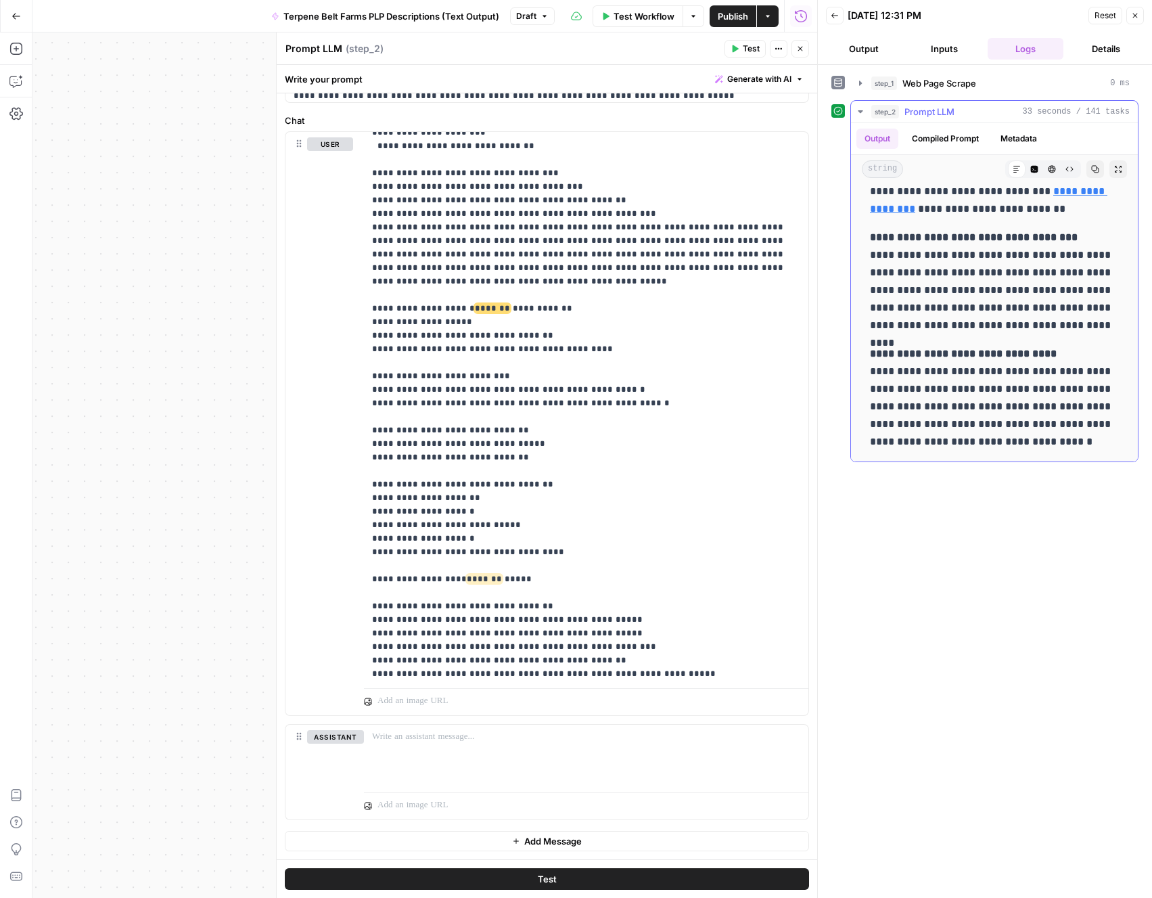
drag, startPoint x: 1061, startPoint y: 448, endPoint x: 1013, endPoint y: 357, distance: 102.9
click at [1013, 361] on p "**********" at bounding box center [994, 398] width 249 height 106
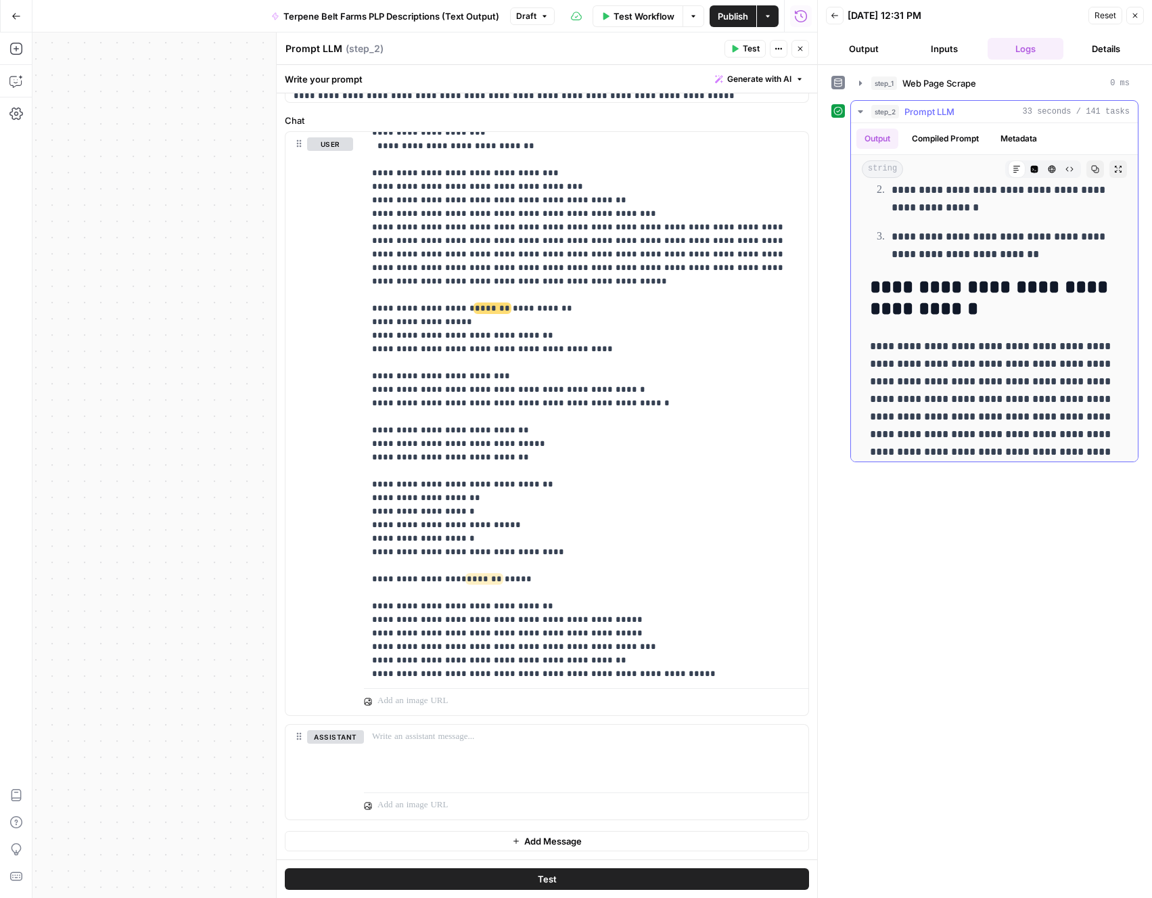
scroll to position [283, 0]
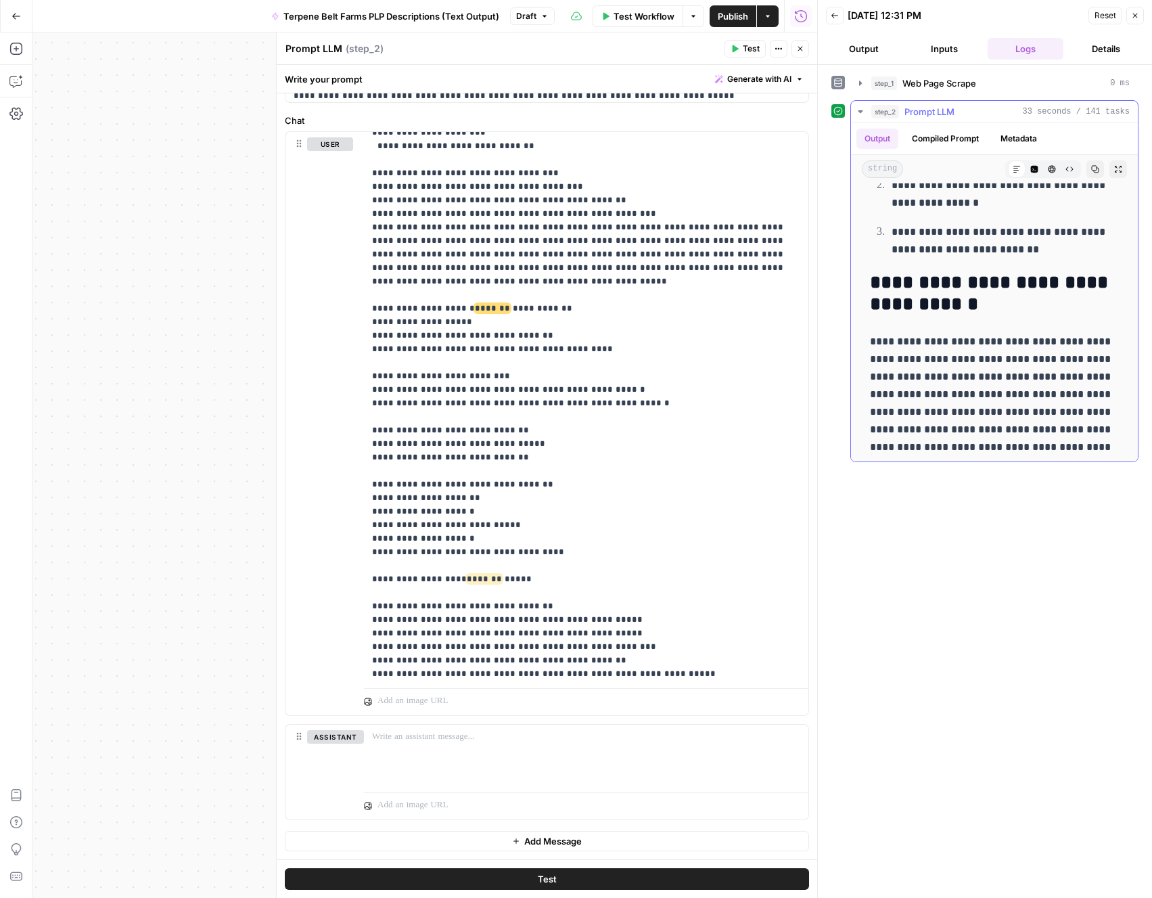
click at [873, 285] on h2 "**********" at bounding box center [994, 293] width 249 height 43
copy div "**********"
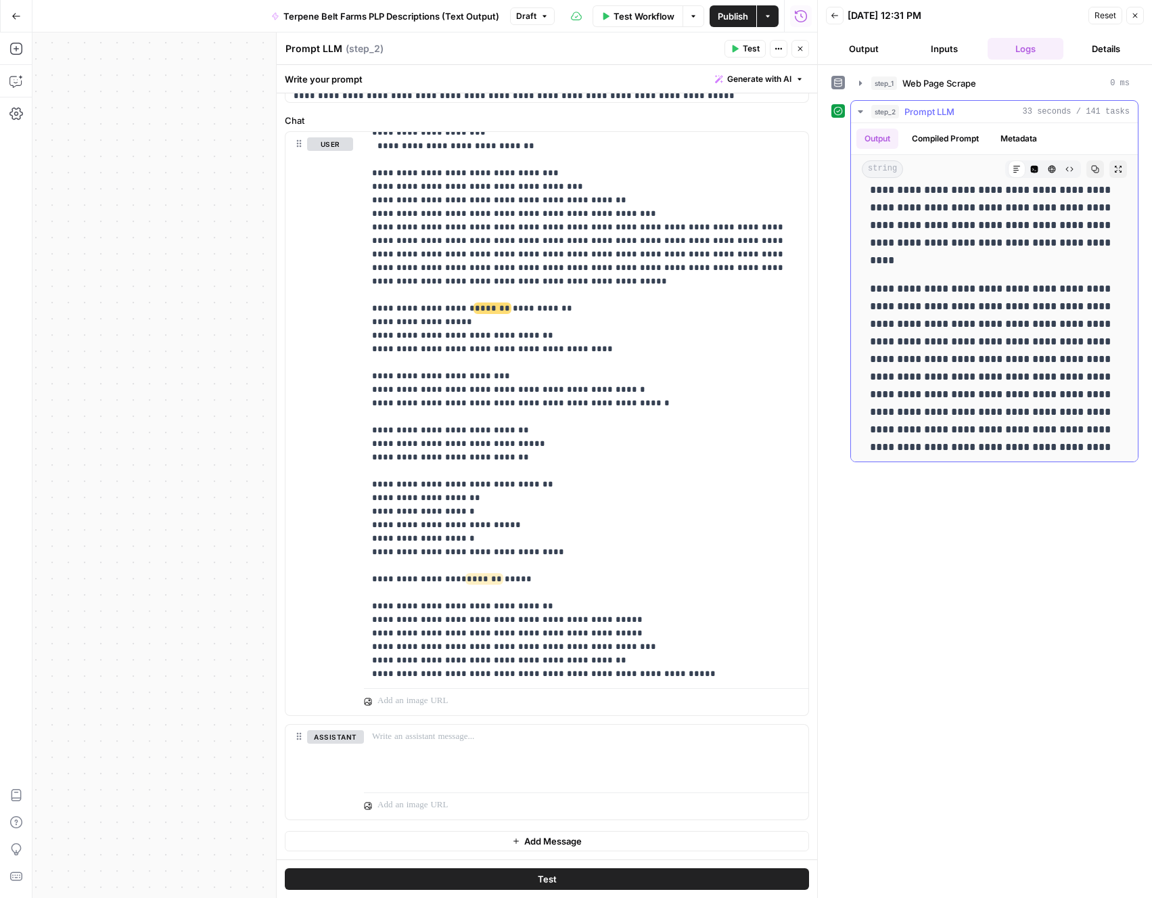
click at [961, 331] on p "**********" at bounding box center [994, 385] width 249 height 211
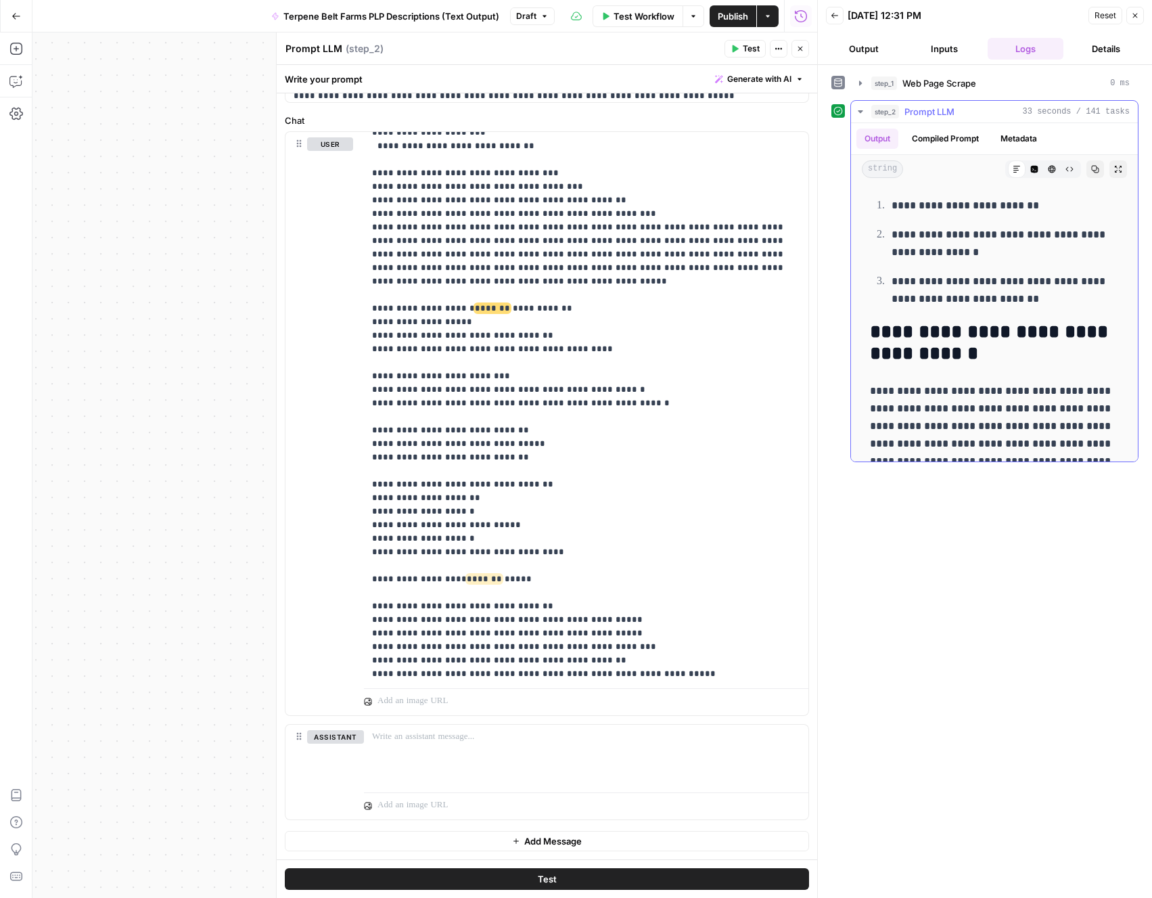
scroll to position [241, 0]
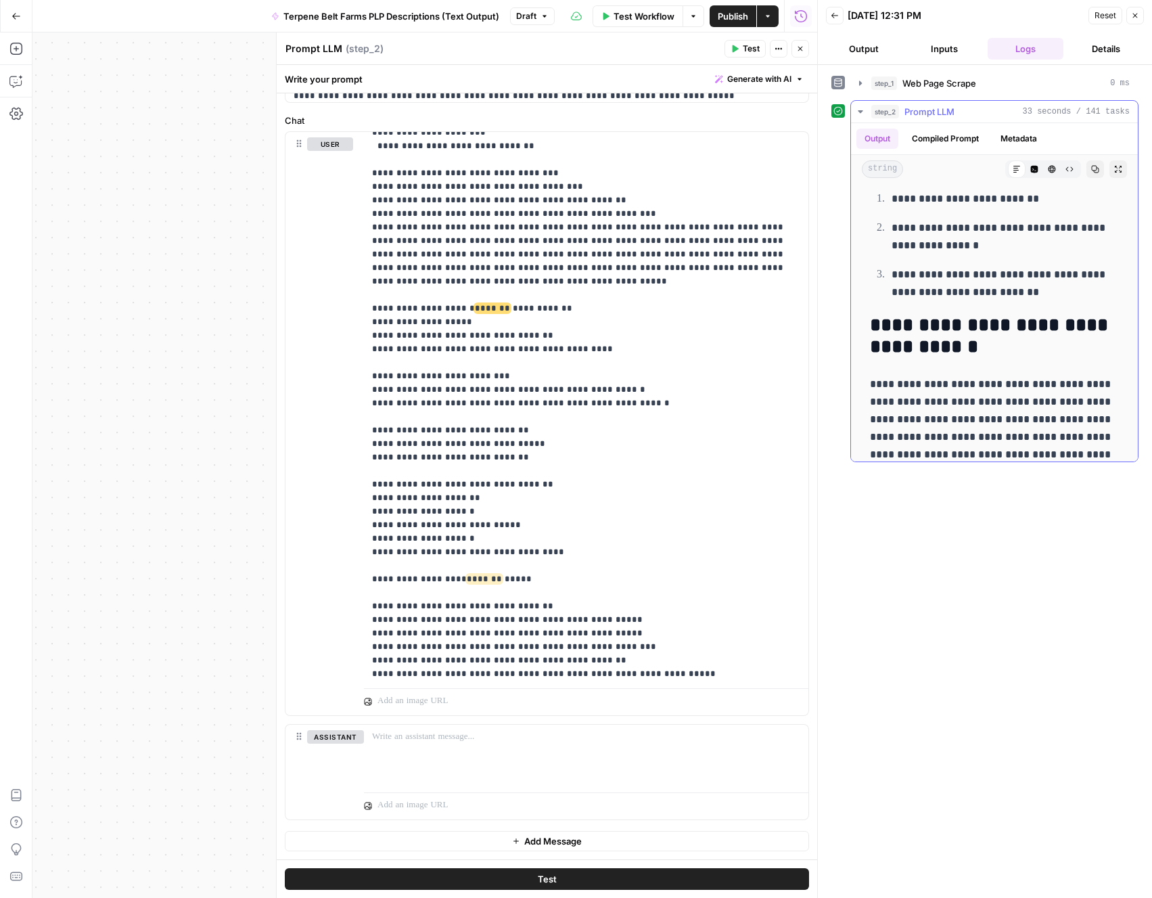
drag, startPoint x: 867, startPoint y: 317, endPoint x: 882, endPoint y: 416, distance: 100.7
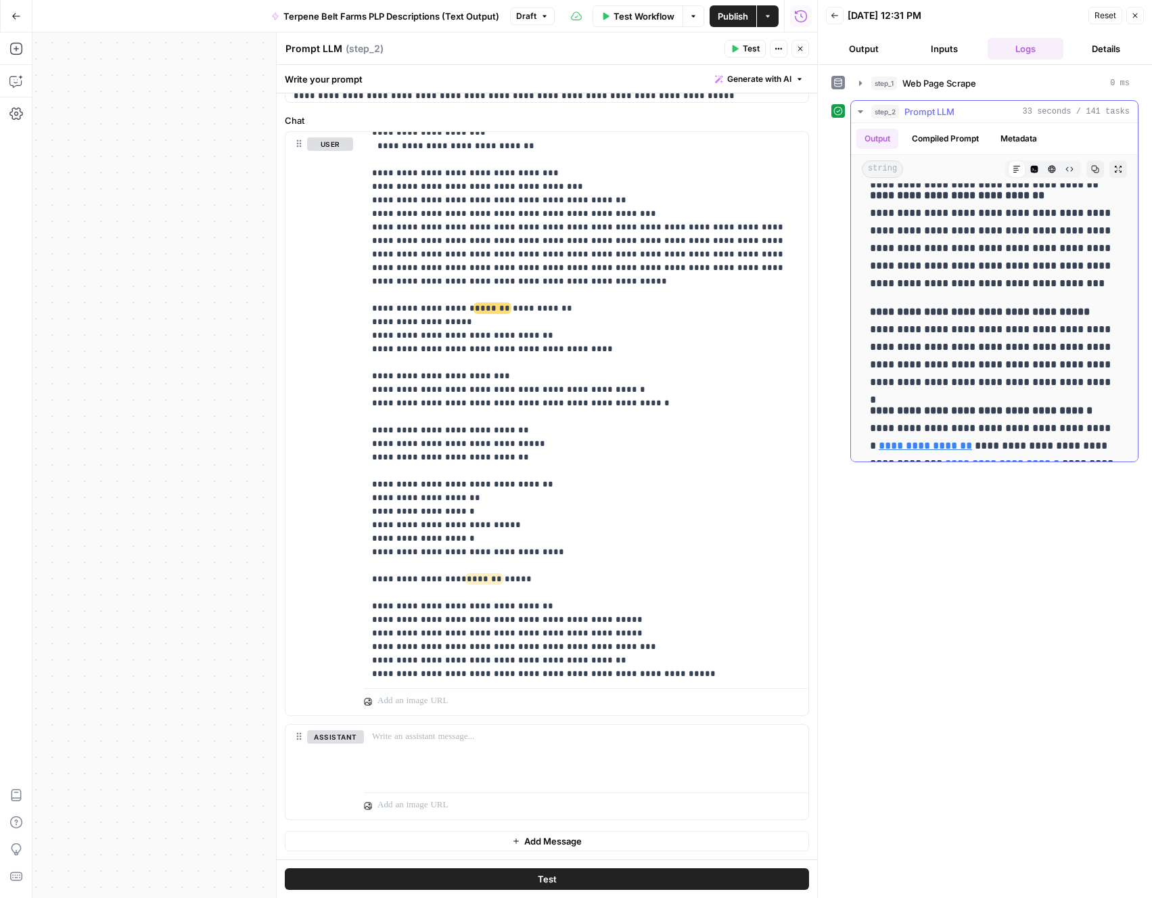
scroll to position [2027, 0]
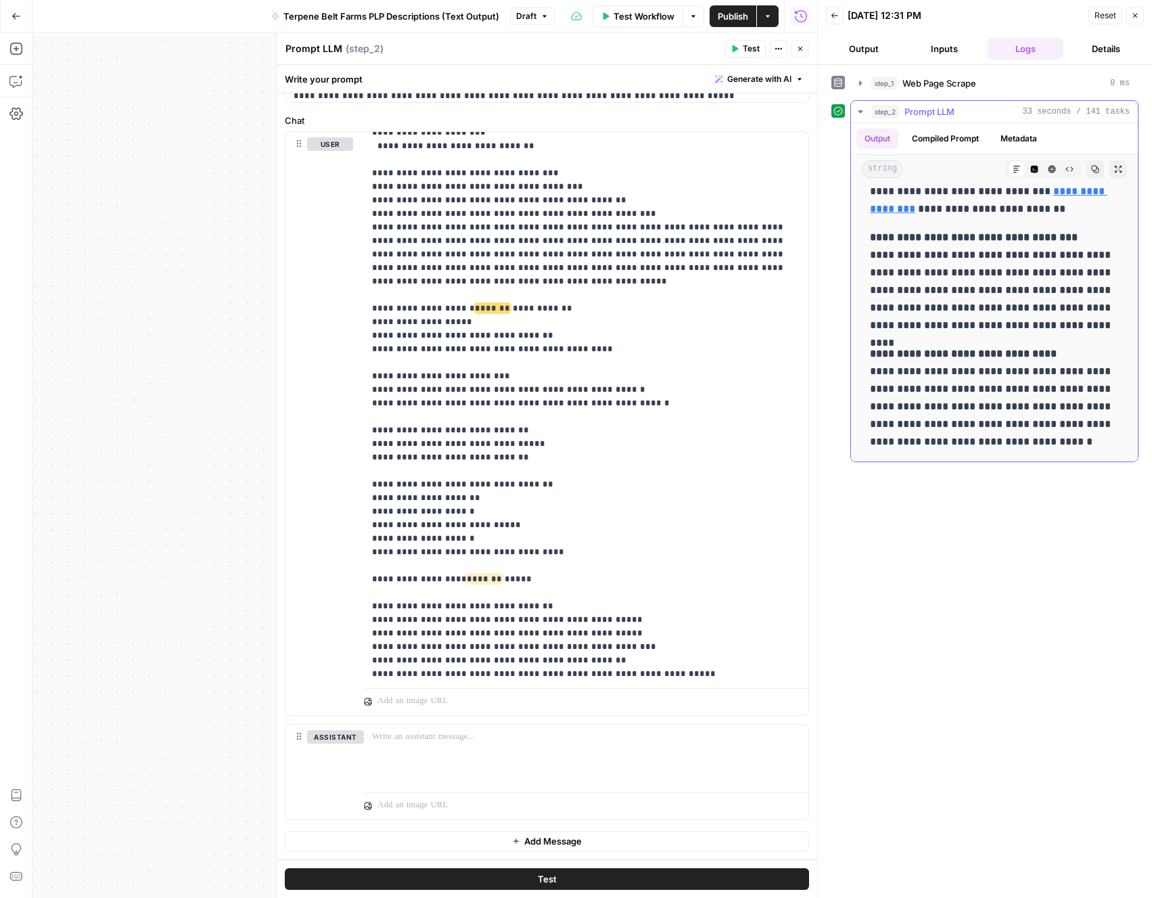
click at [1061, 442] on p "**********" at bounding box center [994, 398] width 249 height 106
copy div "**********"
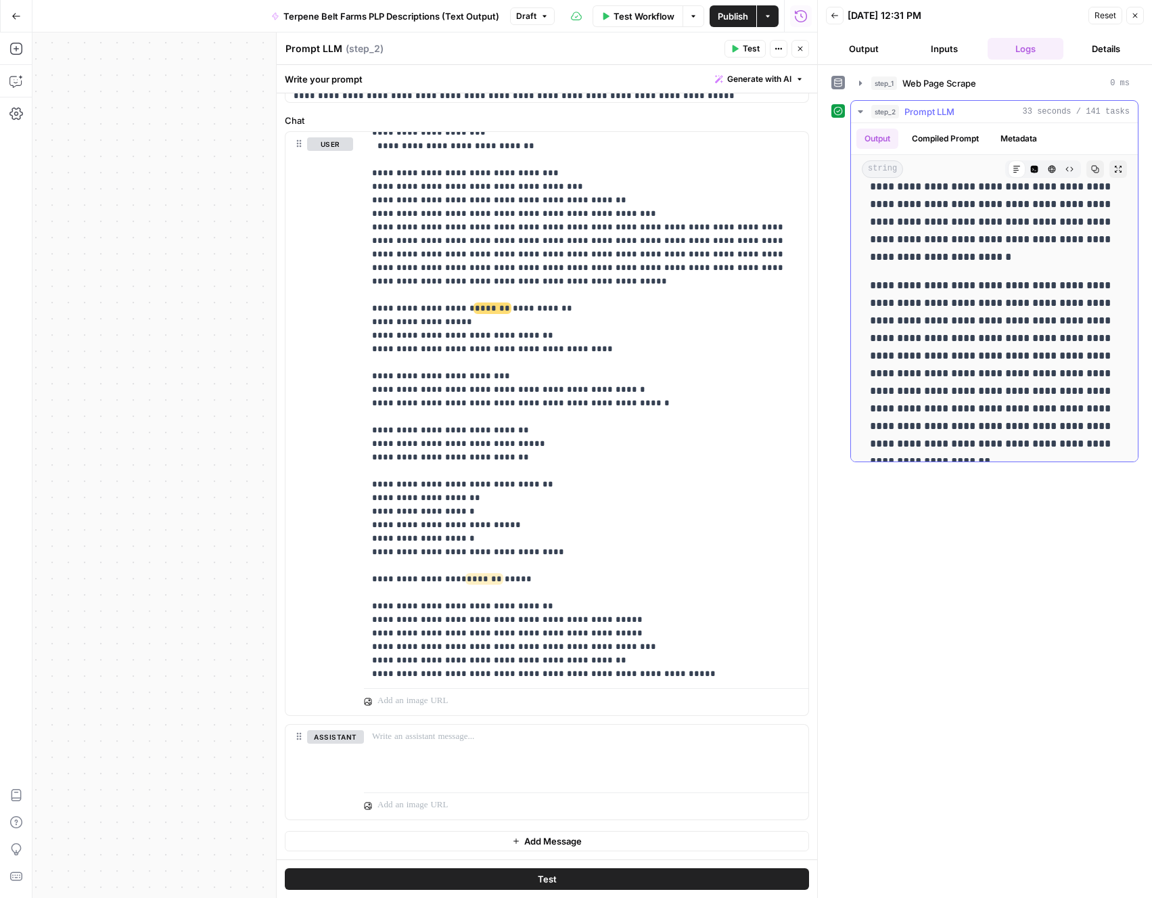
scroll to position [906, 0]
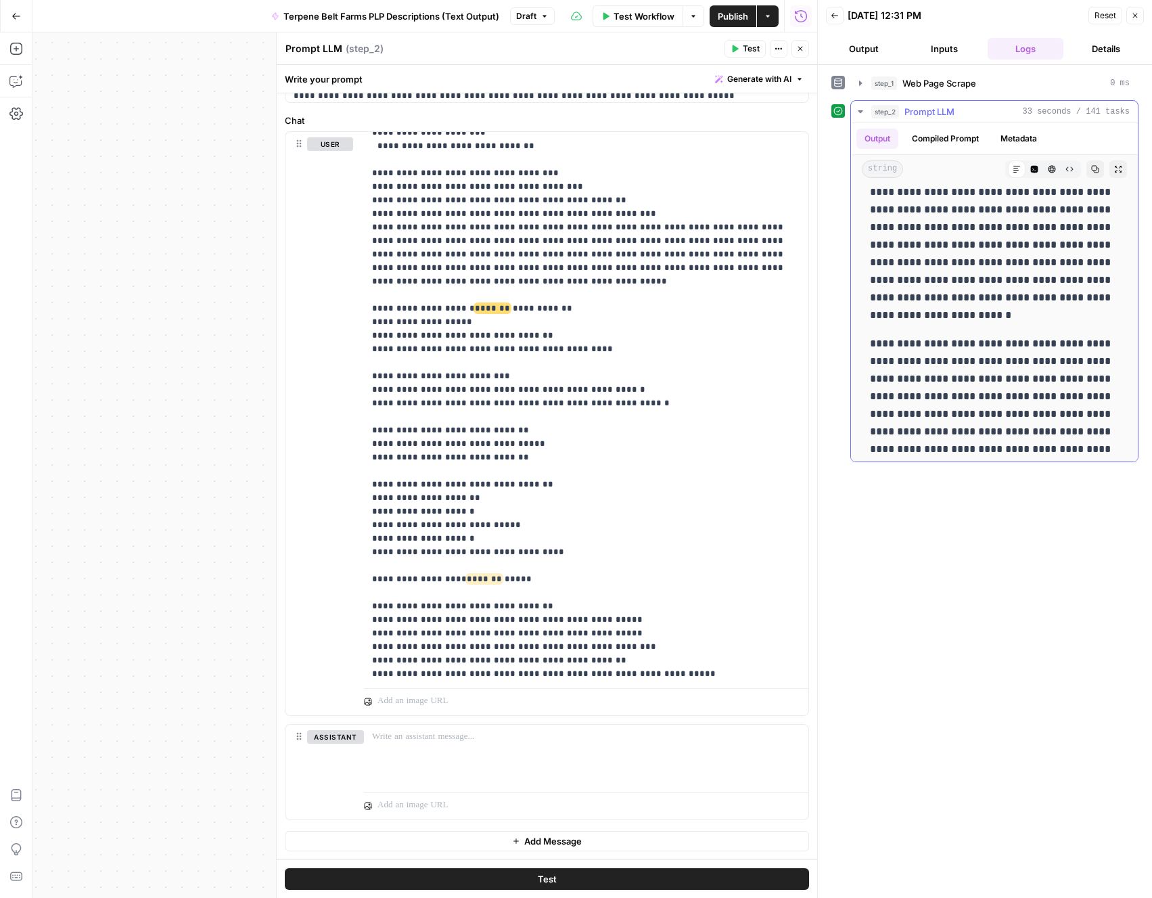
click at [1095, 170] on icon "button" at bounding box center [1095, 169] width 8 height 8
click at [1115, 168] on icon "button" at bounding box center [1118, 169] width 8 height 8
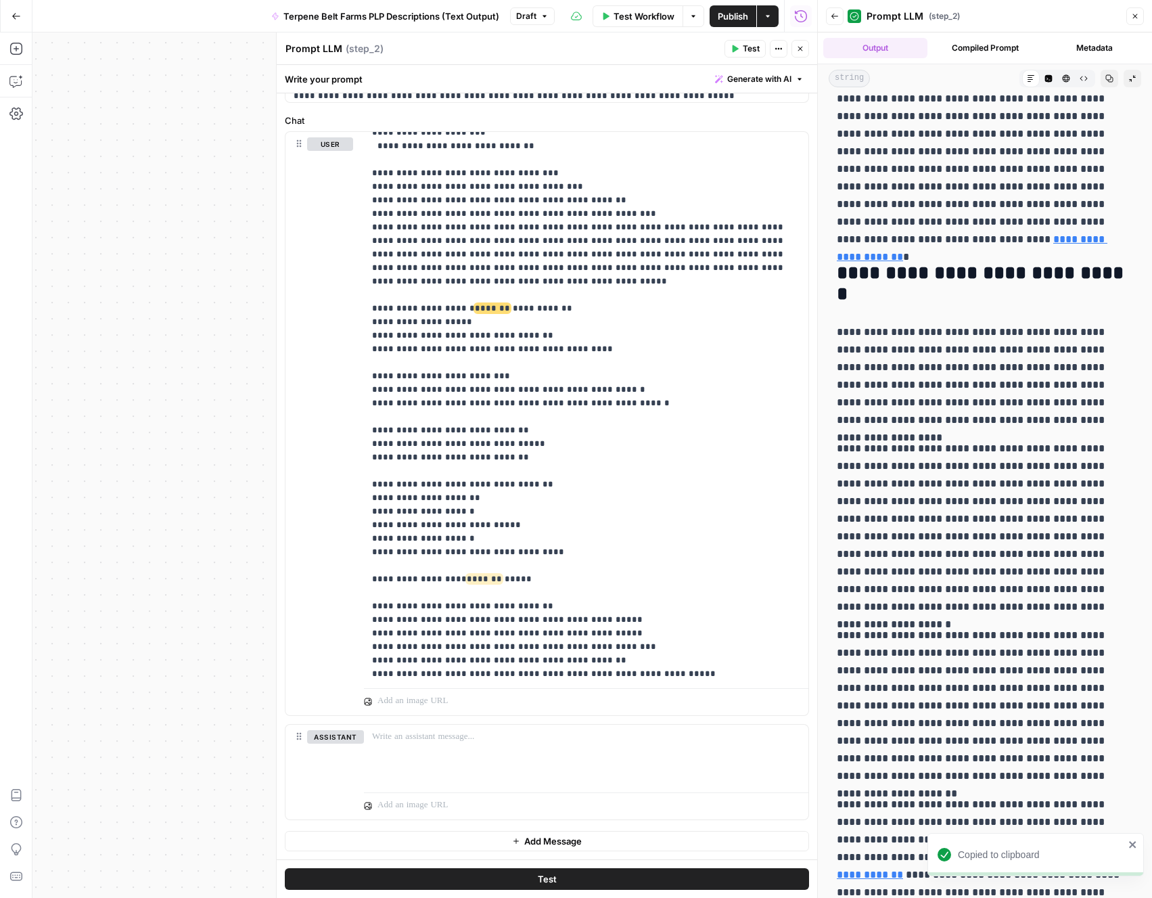
scroll to position [295, 0]
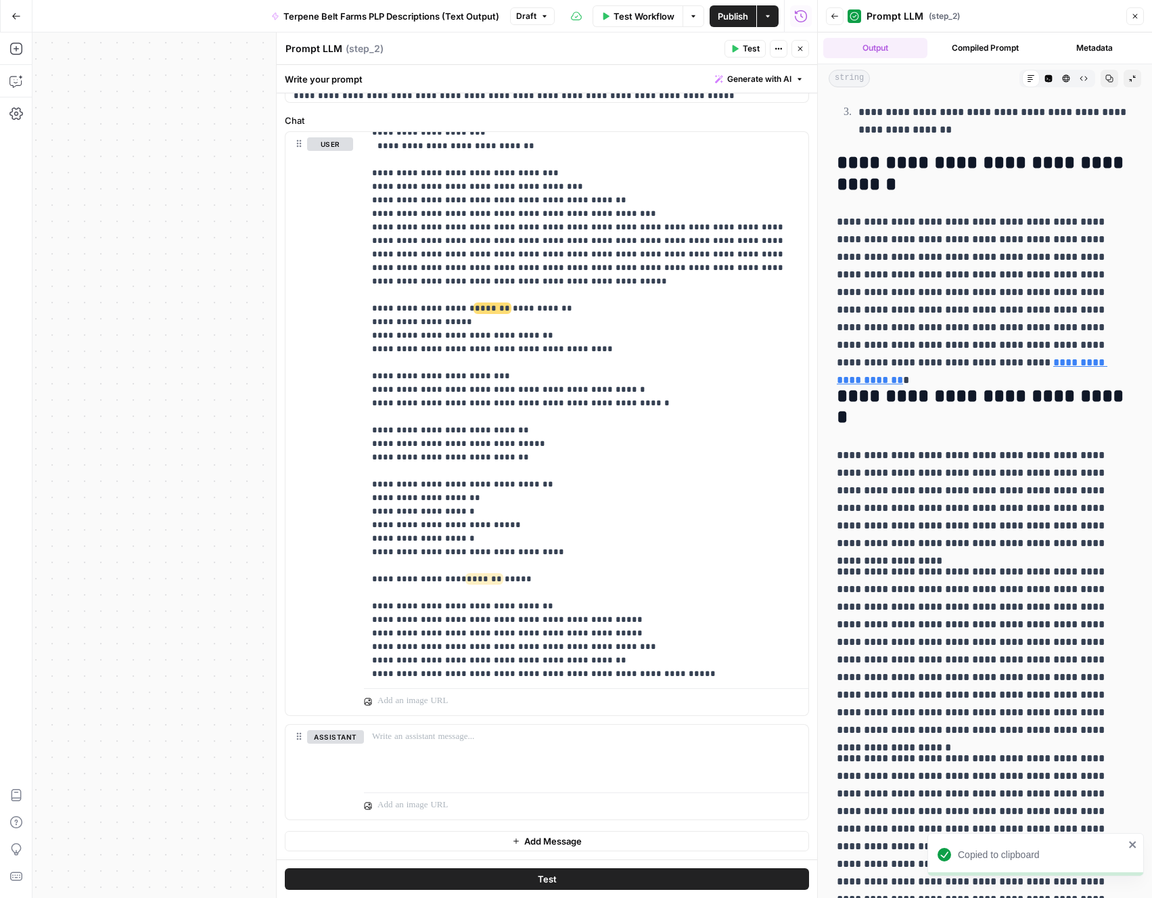
drag, startPoint x: 838, startPoint y: 158, endPoint x: 838, endPoint y: 237, distance: 79.8
click at [838, 189] on h2 "**********" at bounding box center [985, 173] width 296 height 43
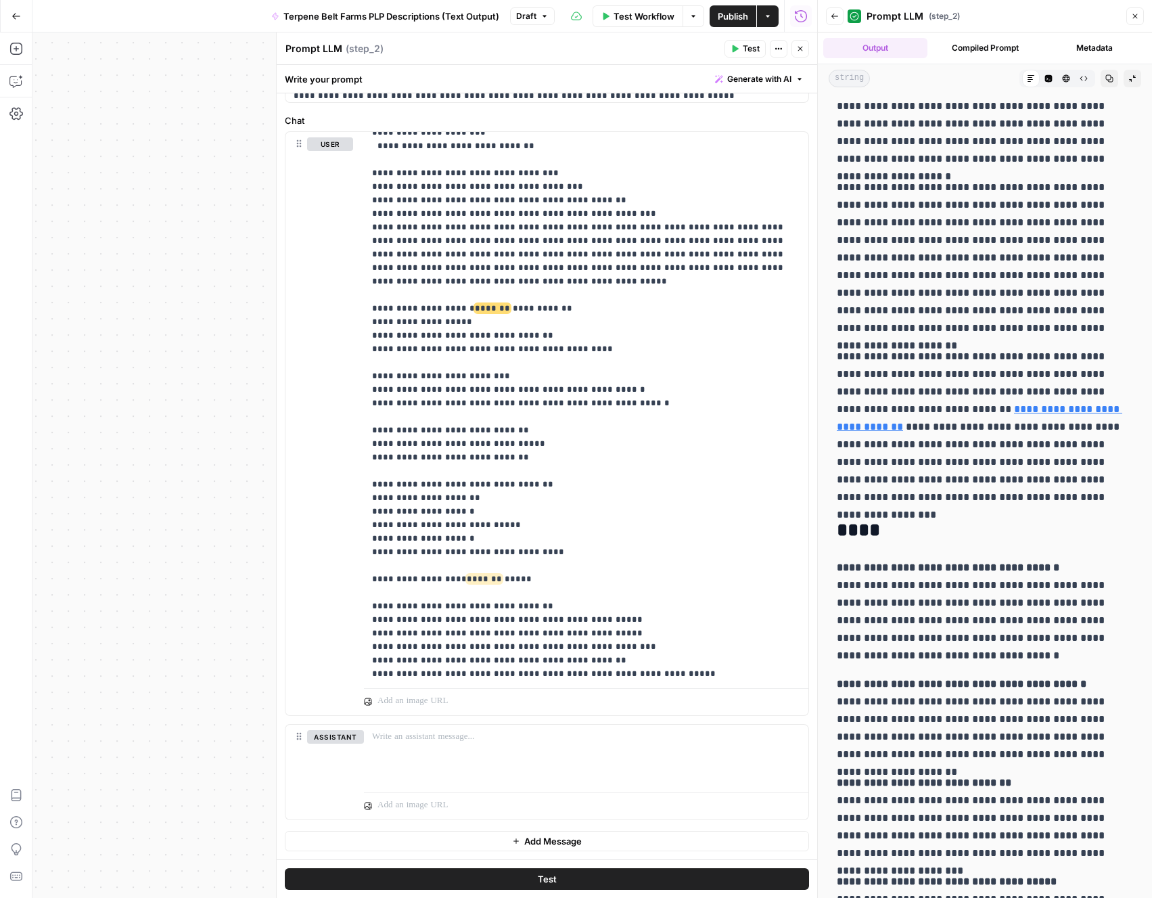
scroll to position [708, 0]
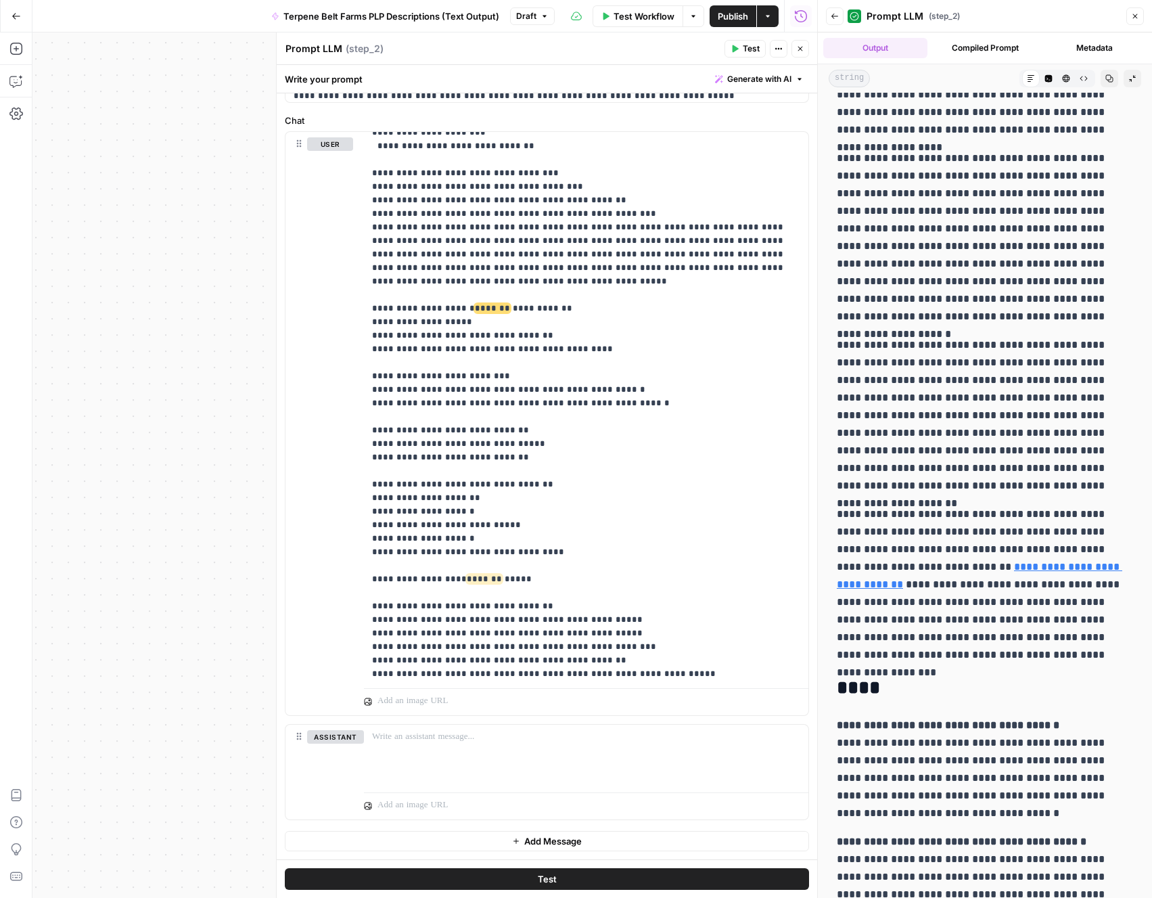
click at [1053, 78] on button "Code Editor" at bounding box center [1049, 79] width 18 height 18
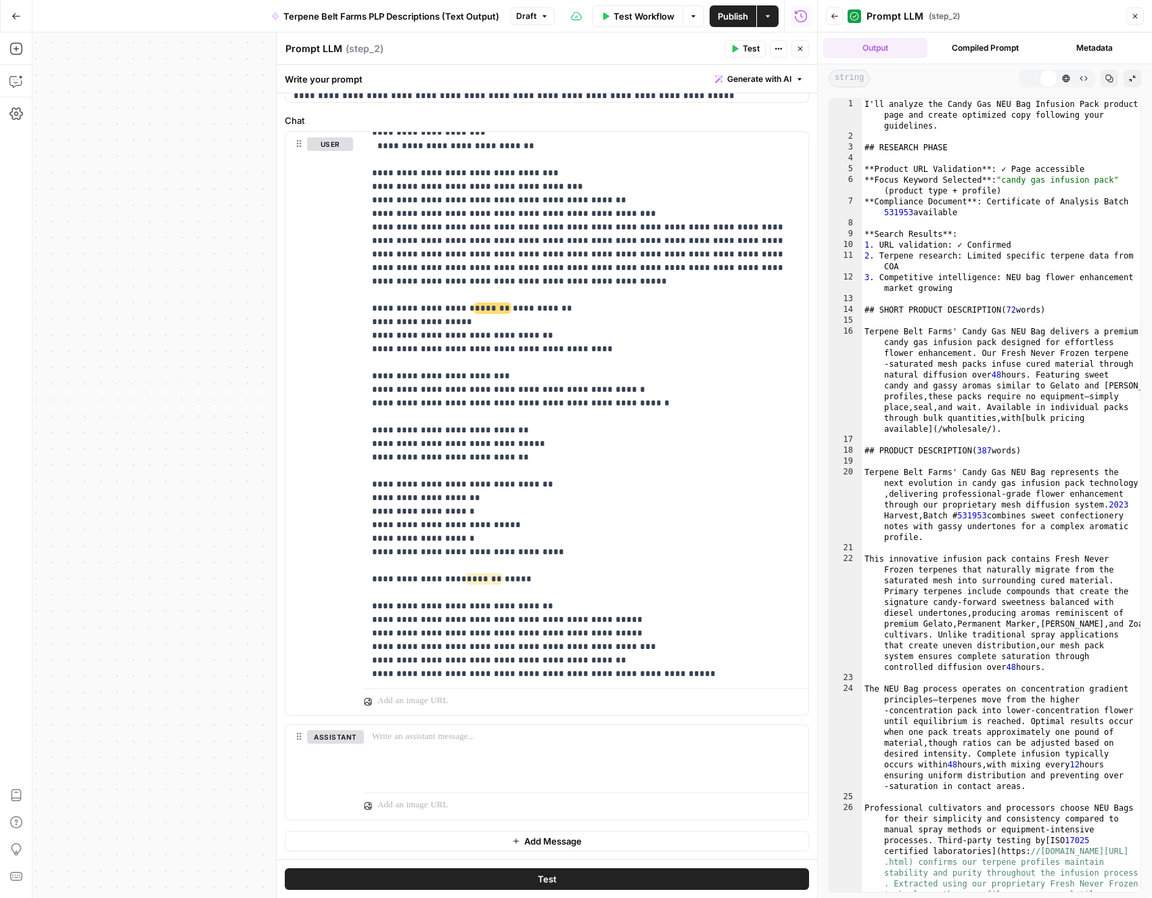
scroll to position [0, 0]
click at [1061, 78] on span "HTML Viewer" at bounding box center [1061, 78] width 1 height 1
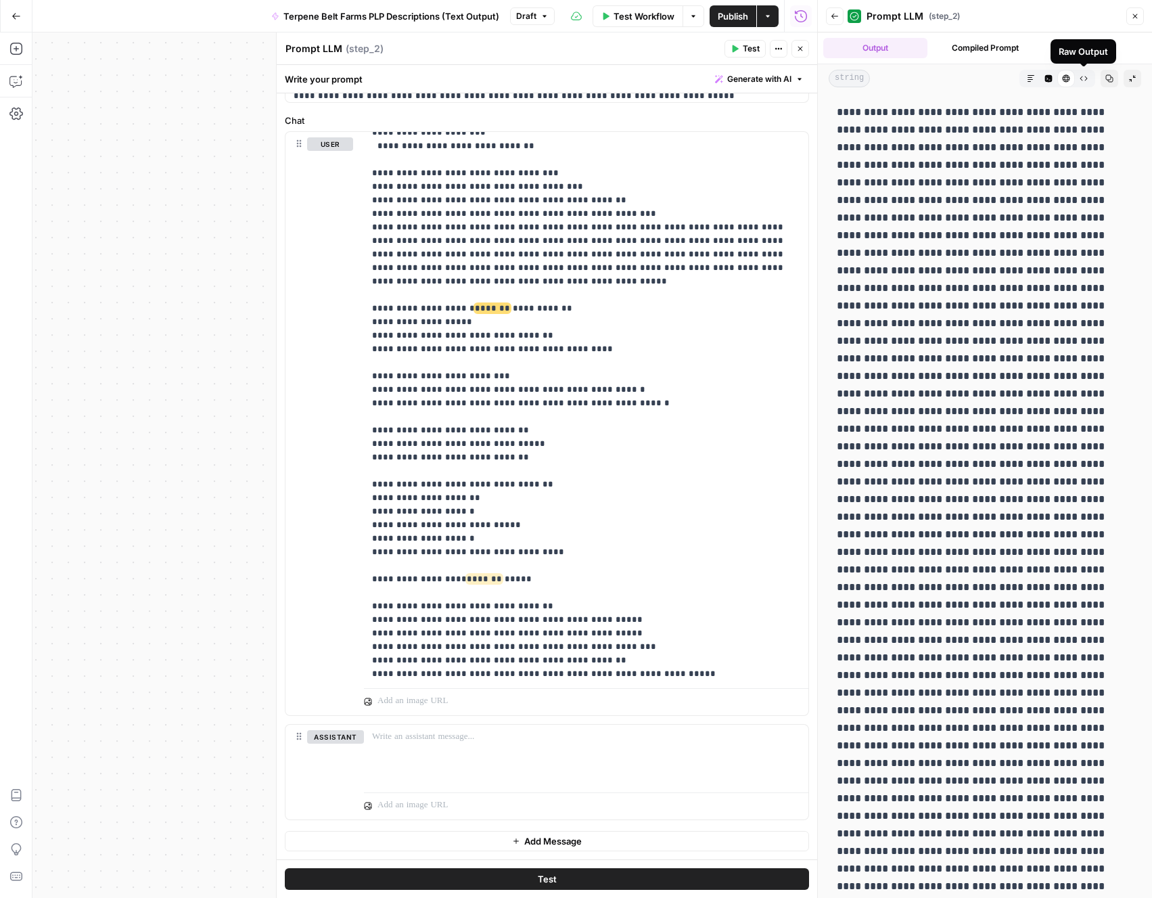
click at [1080, 78] on icon "button" at bounding box center [1083, 78] width 7 height 5
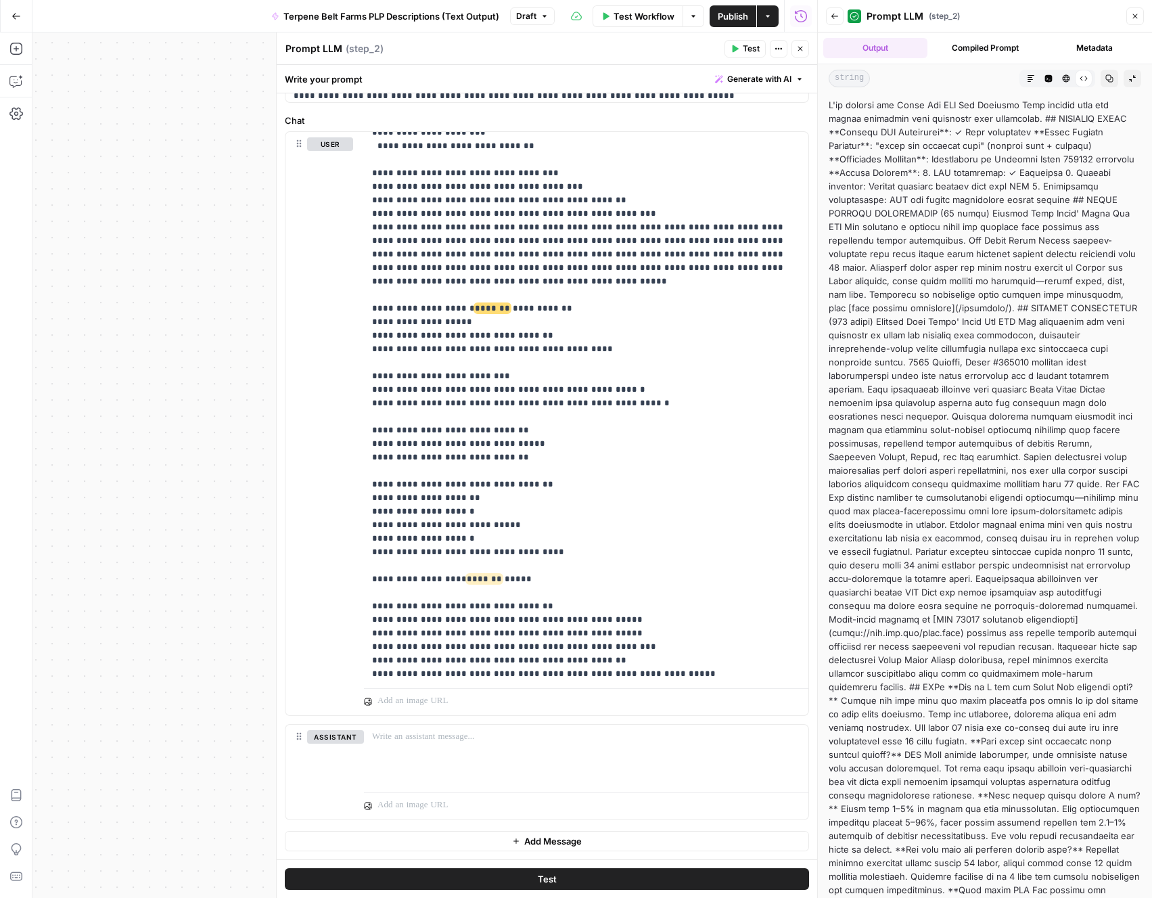
click at [1033, 77] on icon "button" at bounding box center [1031, 78] width 8 height 8
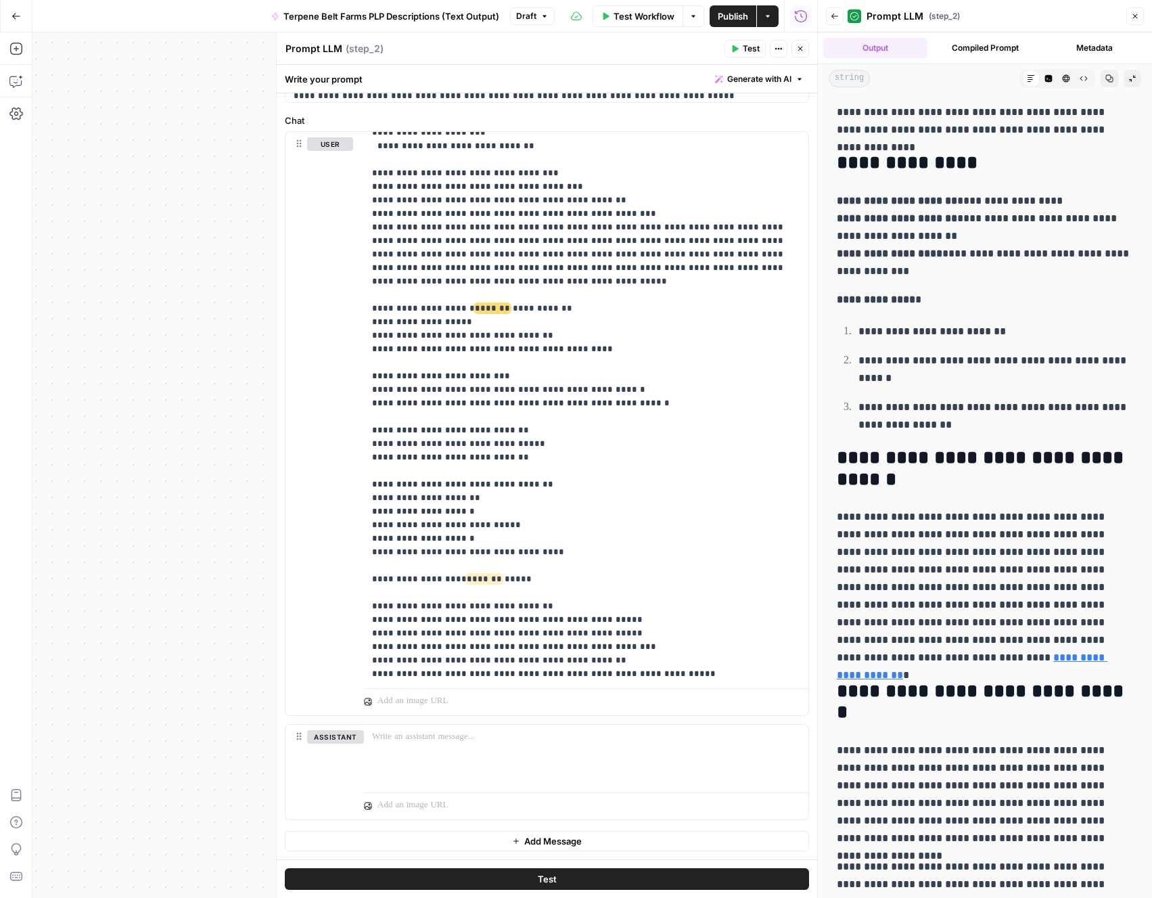
drag, startPoint x: 840, startPoint y: 454, endPoint x: 845, endPoint y: 508, distance: 54.4
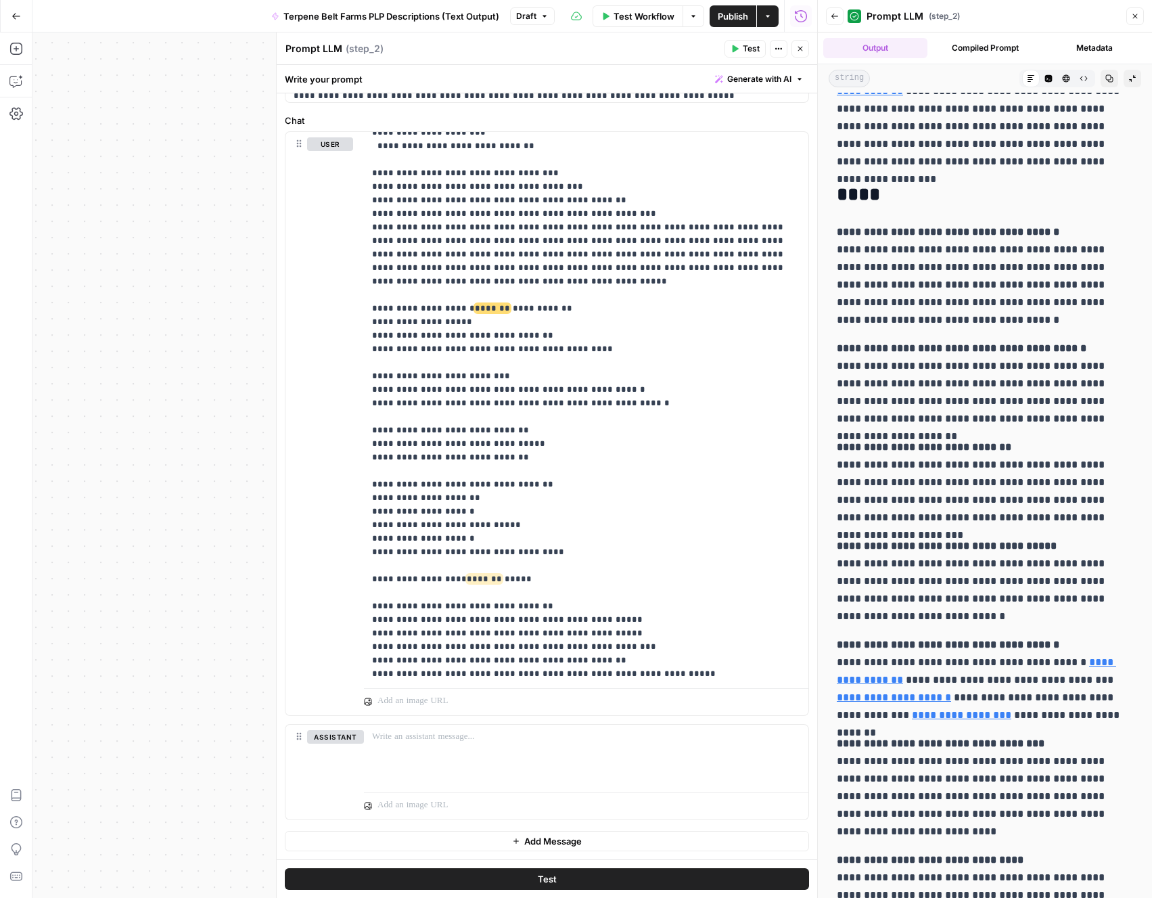
scroll to position [1254, 0]
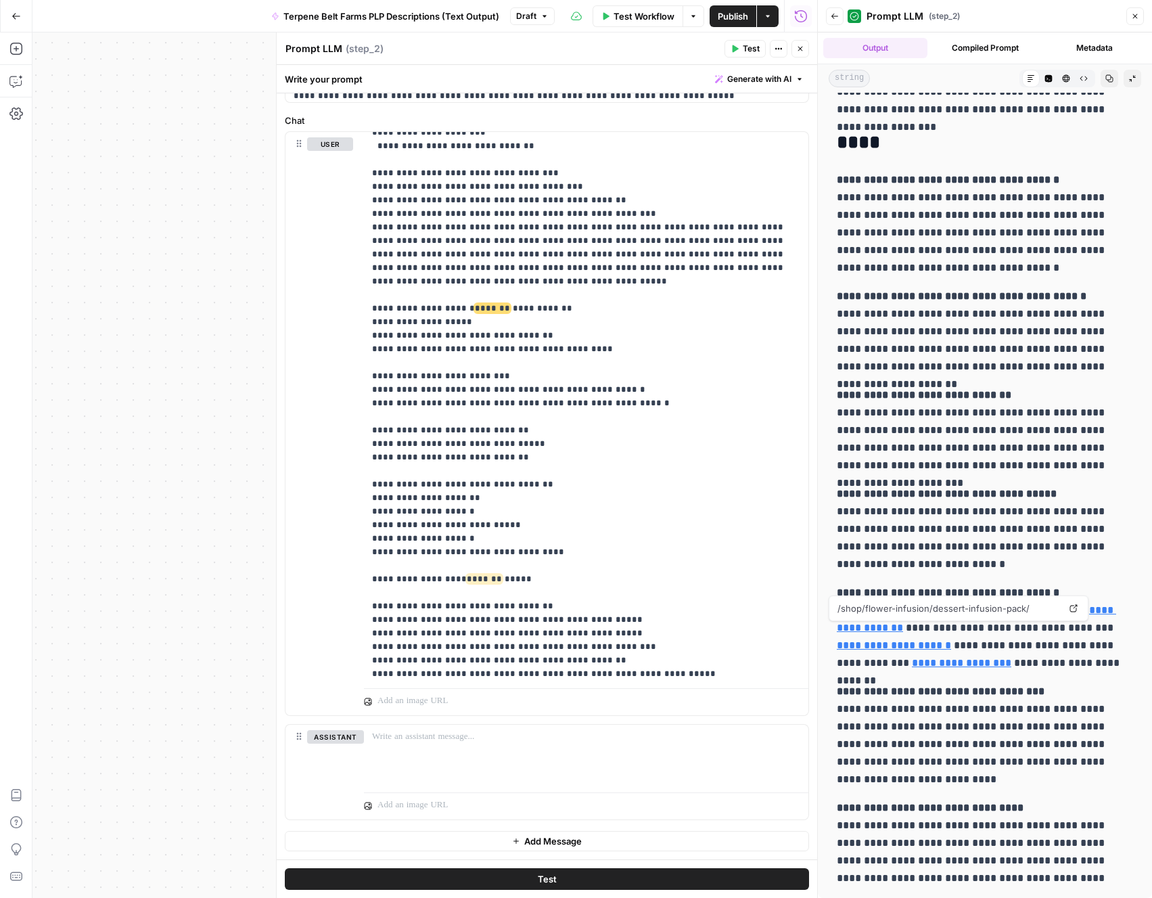
click at [877, 643] on link "**********" at bounding box center [894, 645] width 114 height 10
click at [865, 648] on link "**********" at bounding box center [894, 645] width 114 height 10
click at [489, 574] on span "*******" at bounding box center [484, 578] width 35 height 9
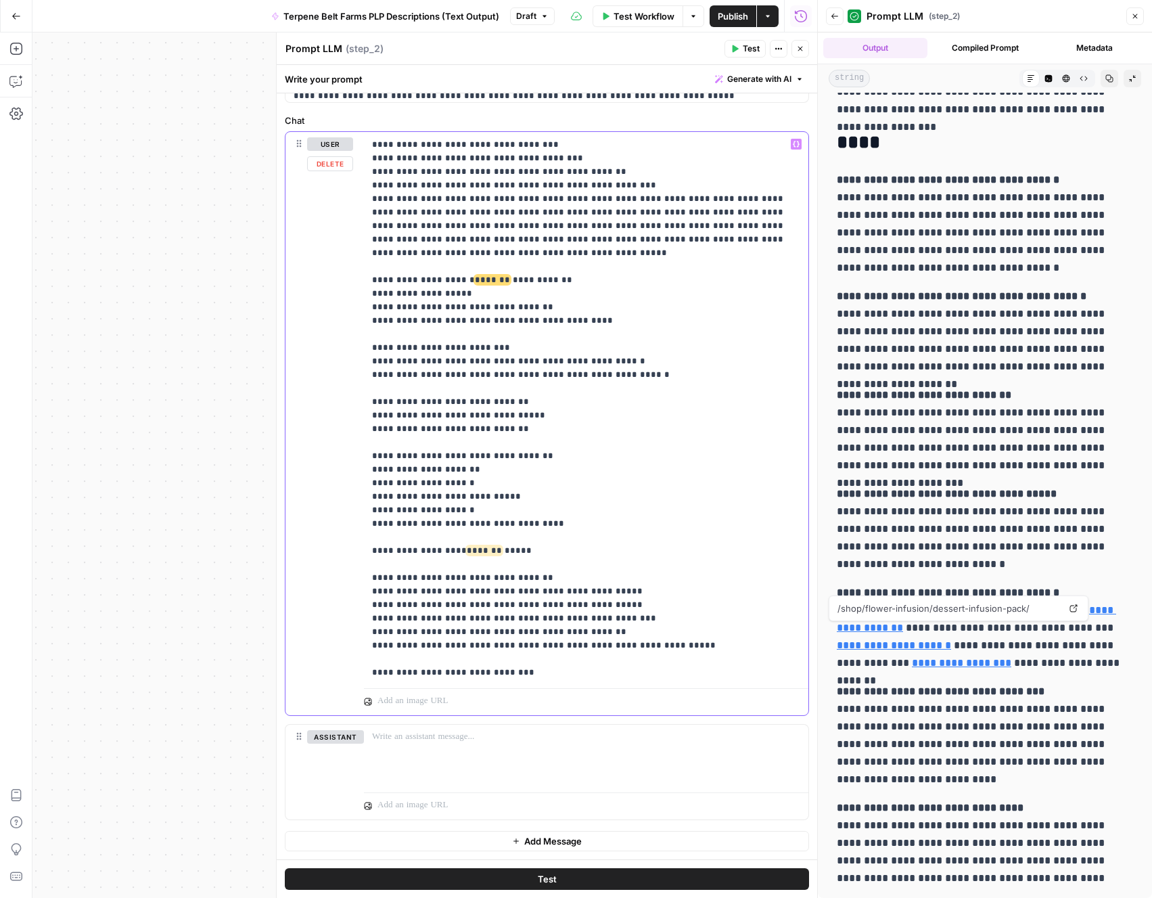
scroll to position [4604, 0]
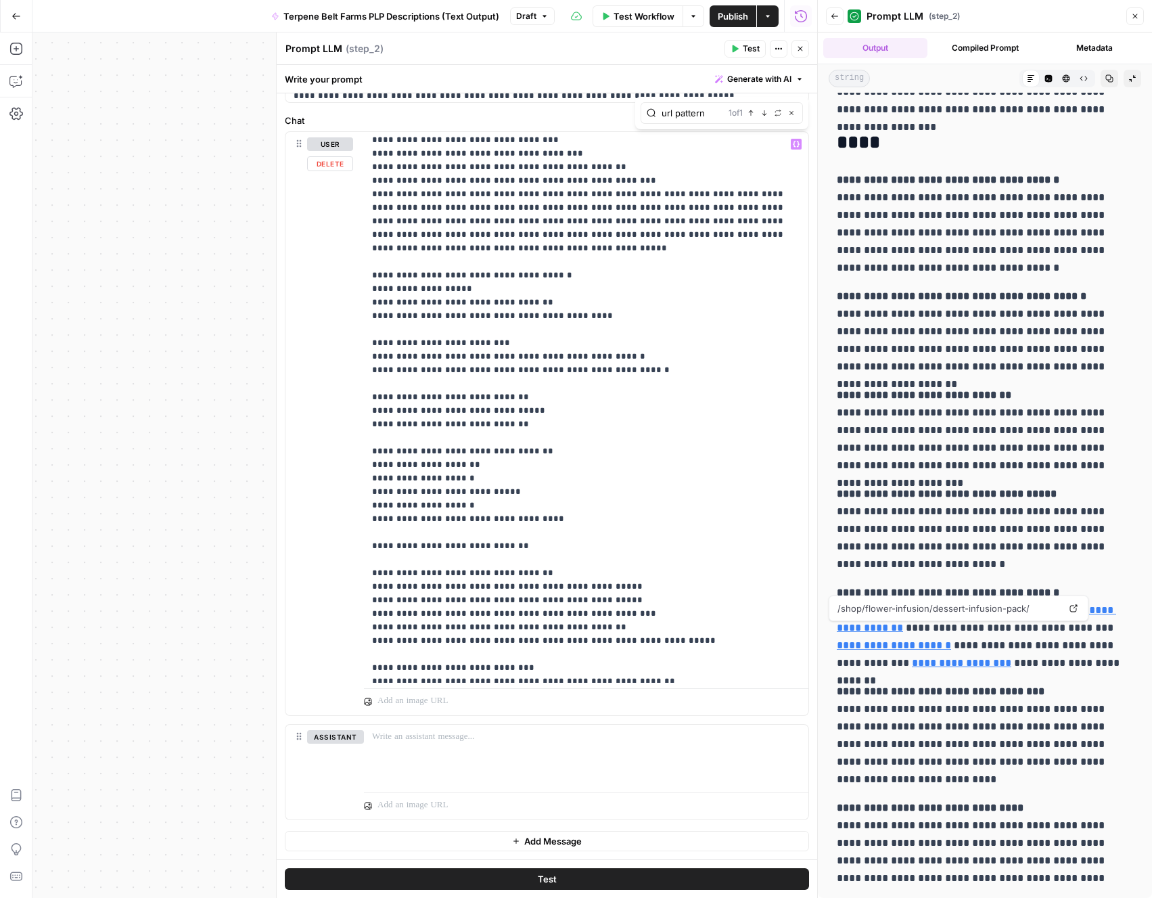
type input "url pattern"
click at [751, 112] on icon "button" at bounding box center [751, 113] width 7 height 7
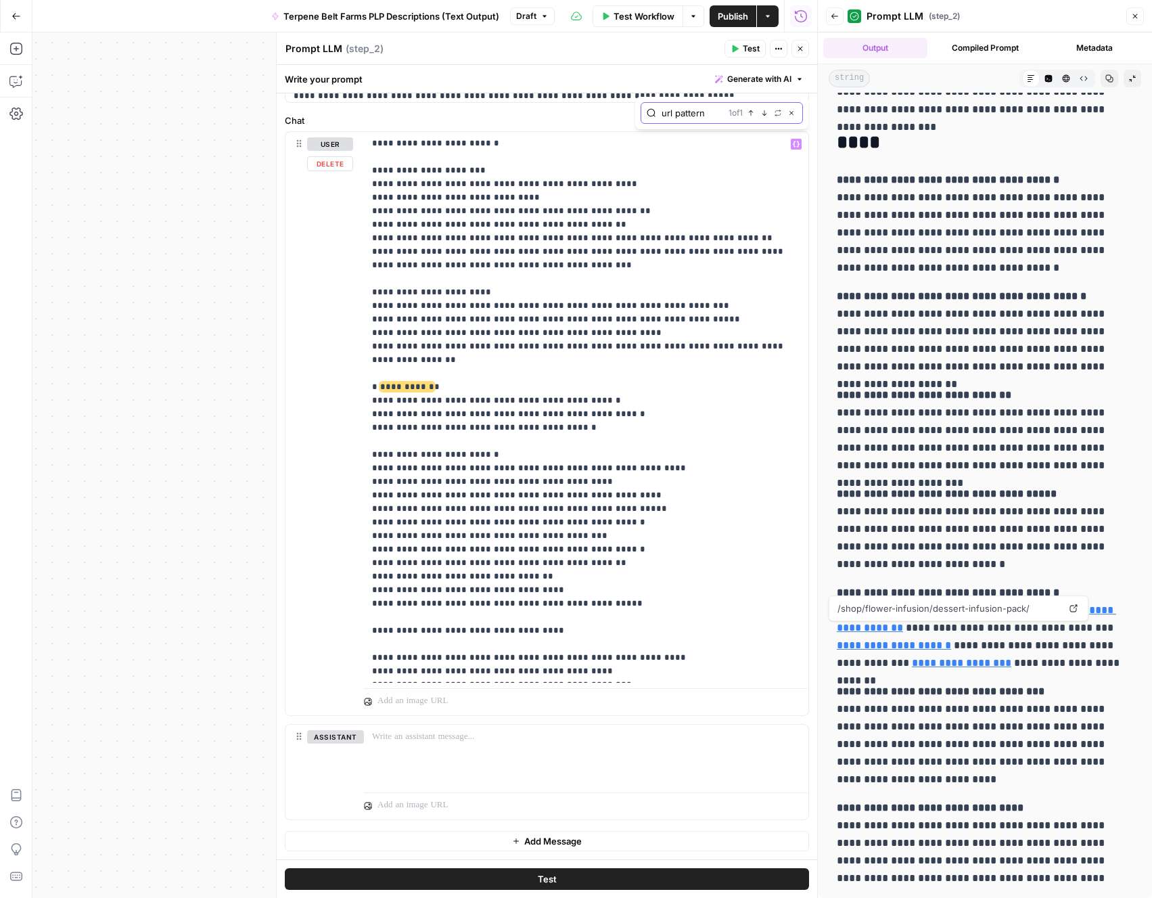
scroll to position [6669, 0]
drag, startPoint x: 587, startPoint y: 277, endPoint x: 359, endPoint y: 239, distance: 231.1
click at [359, 239] on div "**********" at bounding box center [546, 423] width 523 height 583
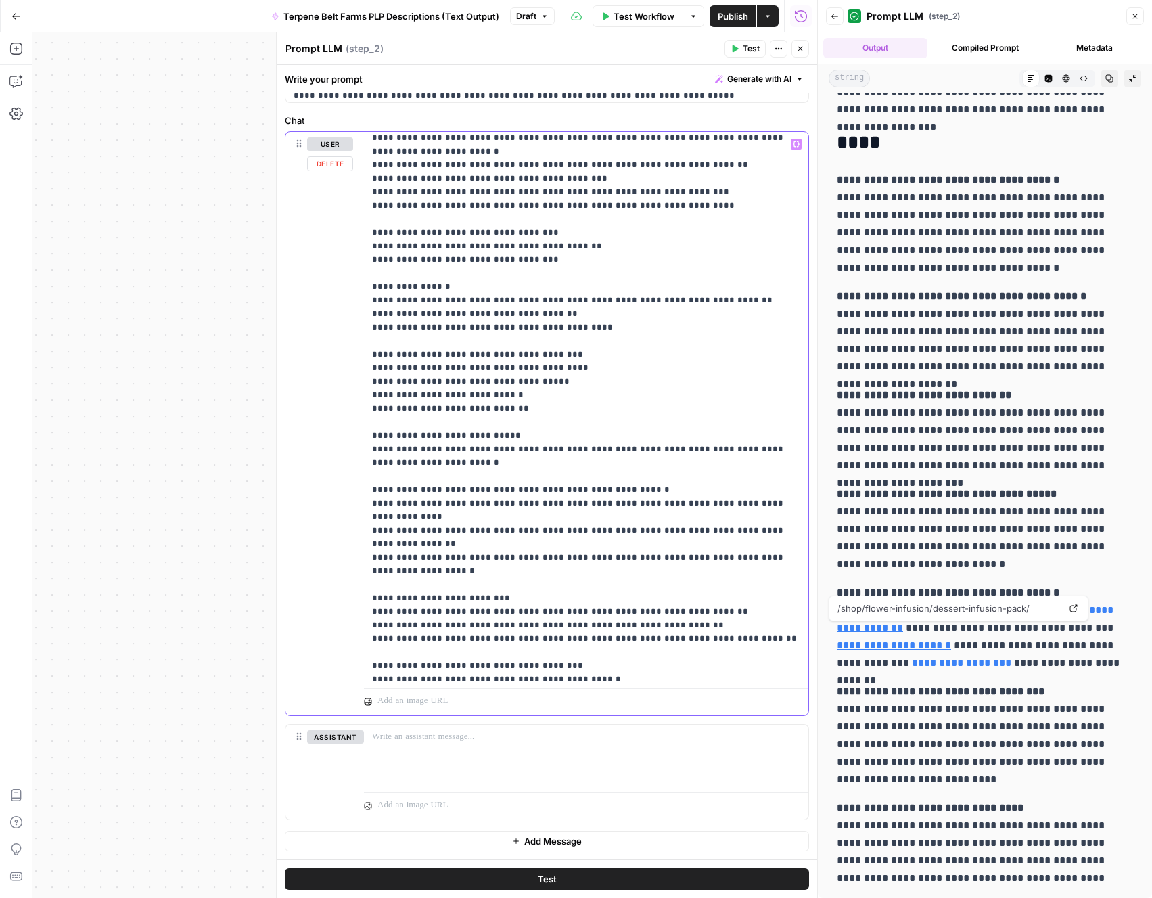
scroll to position [5498, 0]
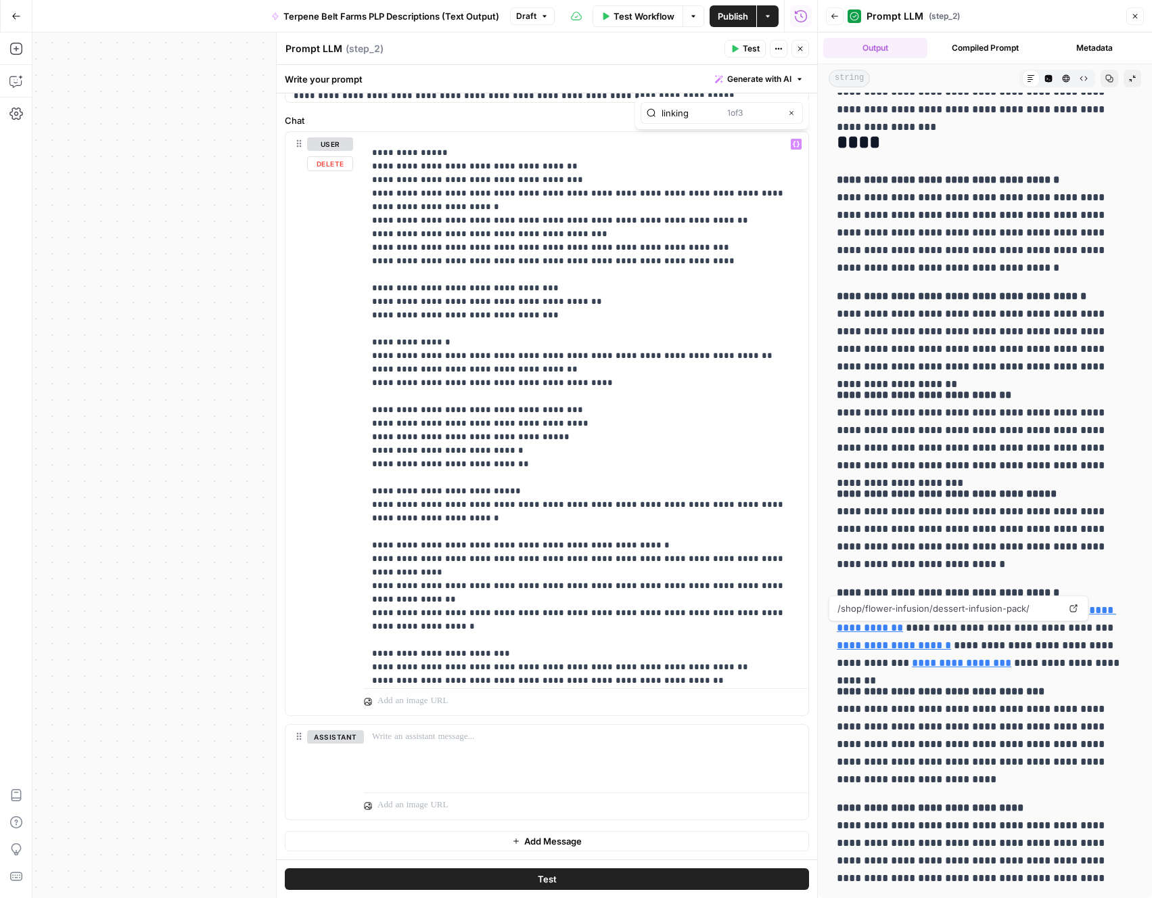
type input "linking"
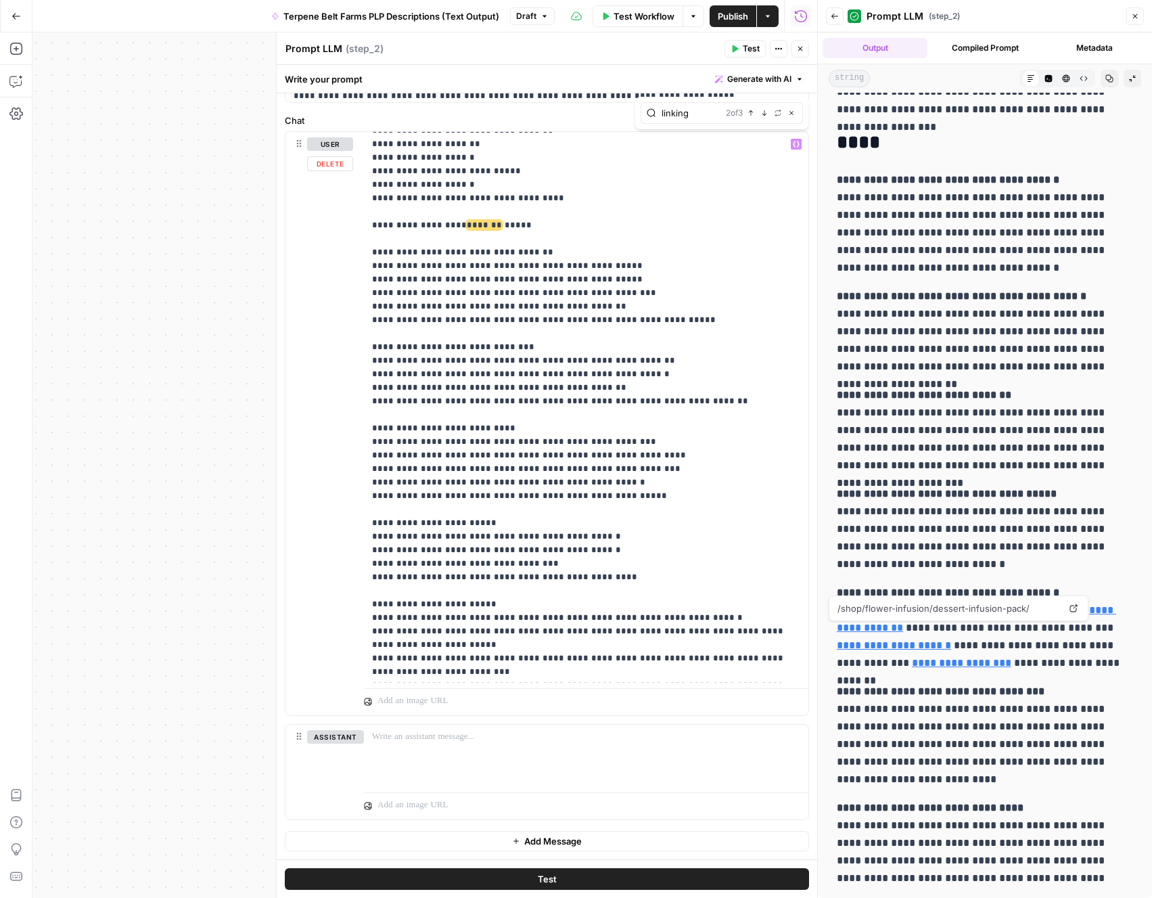
scroll to position [4944, 0]
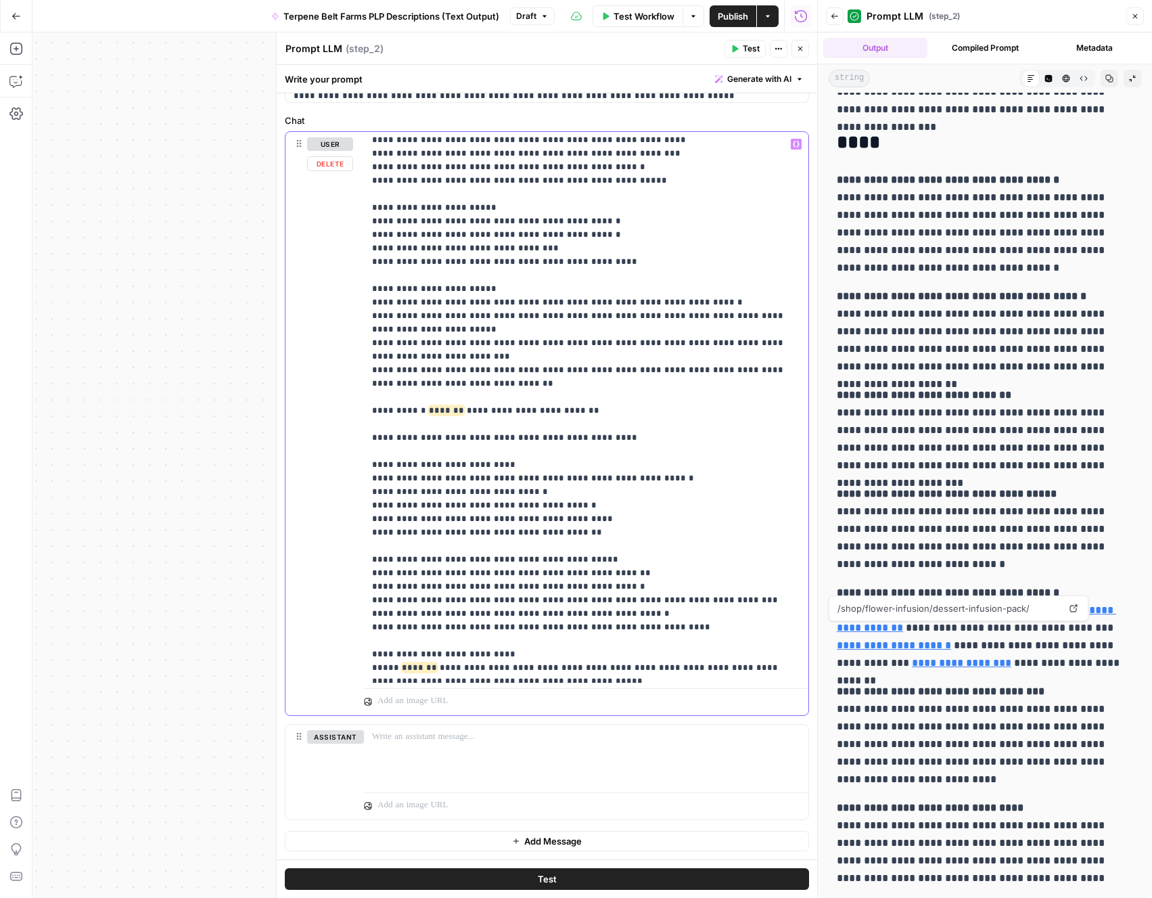
scroll to position [5379, 0]
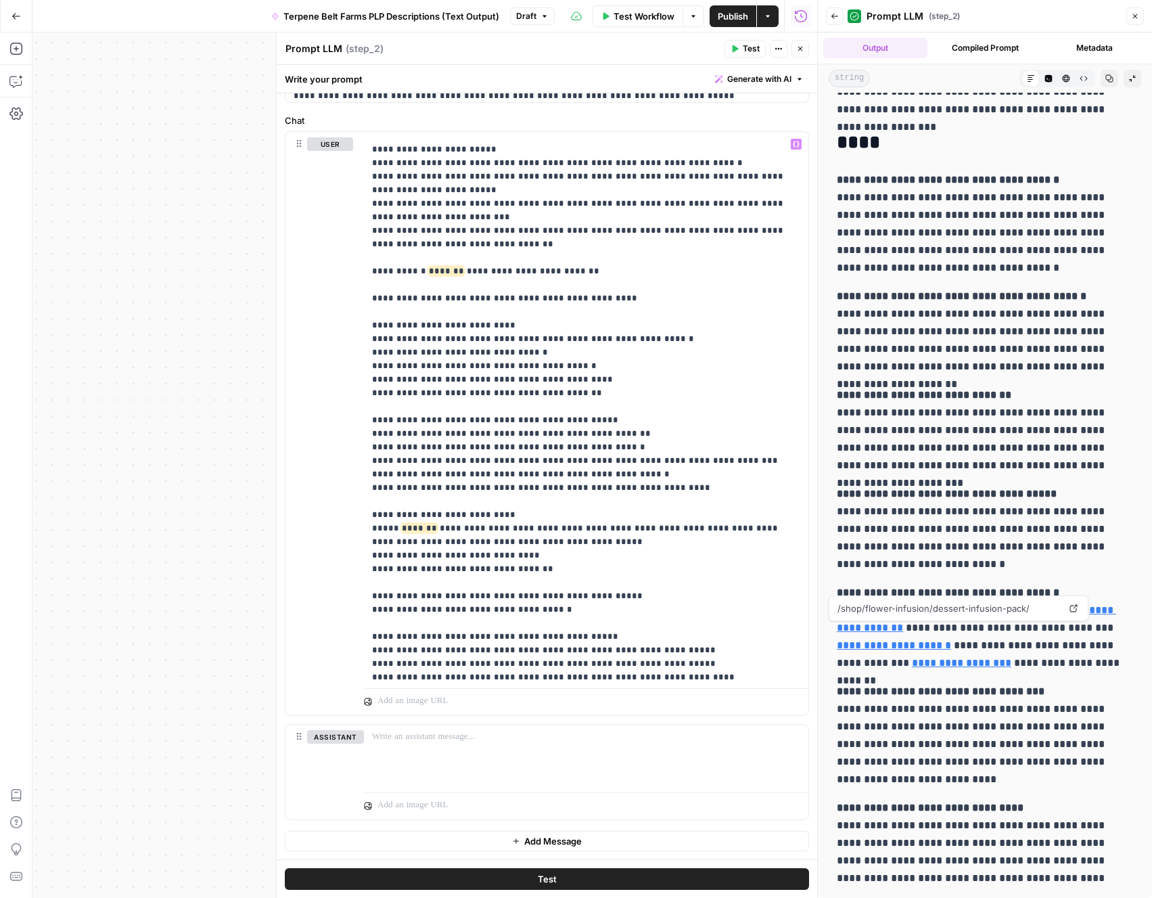
click at [577, 885] on button "Test" at bounding box center [547, 879] width 524 height 22
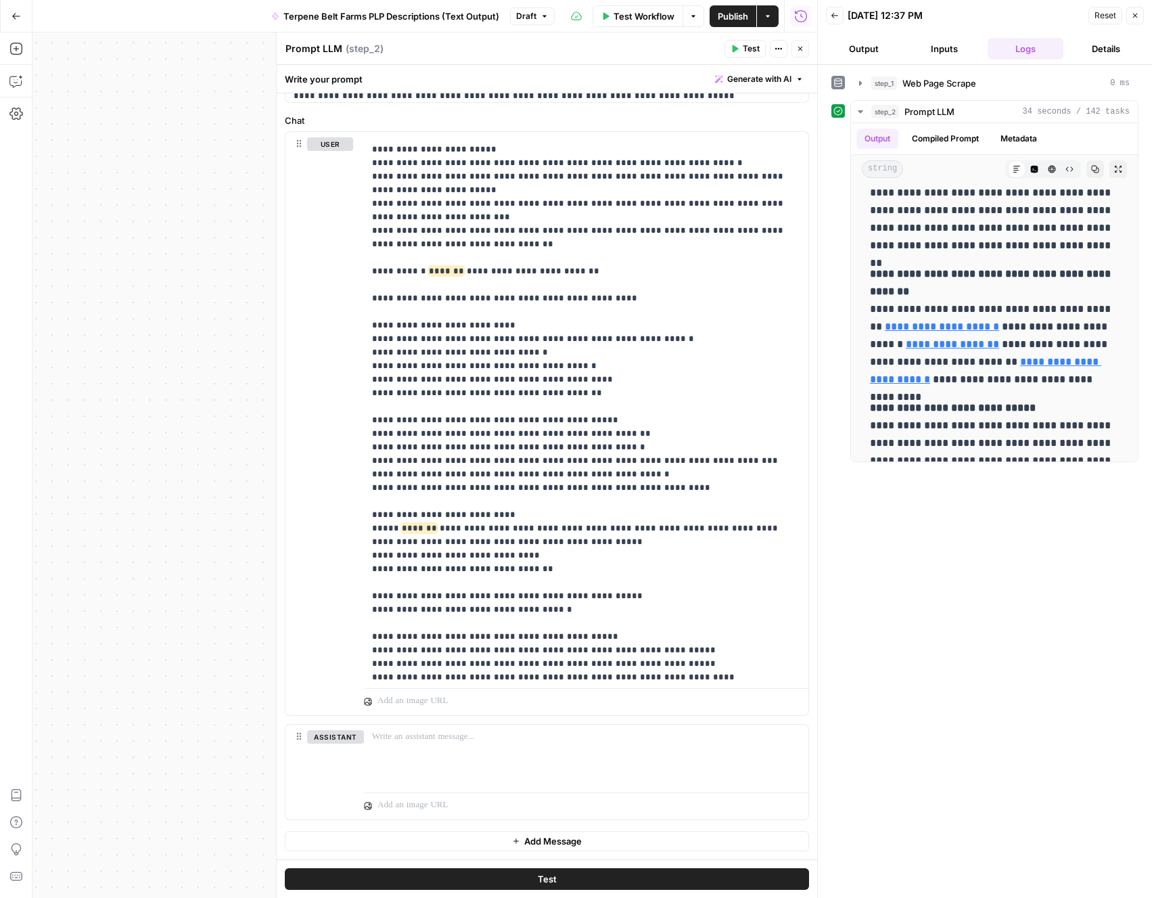
scroll to position [2088, 0]
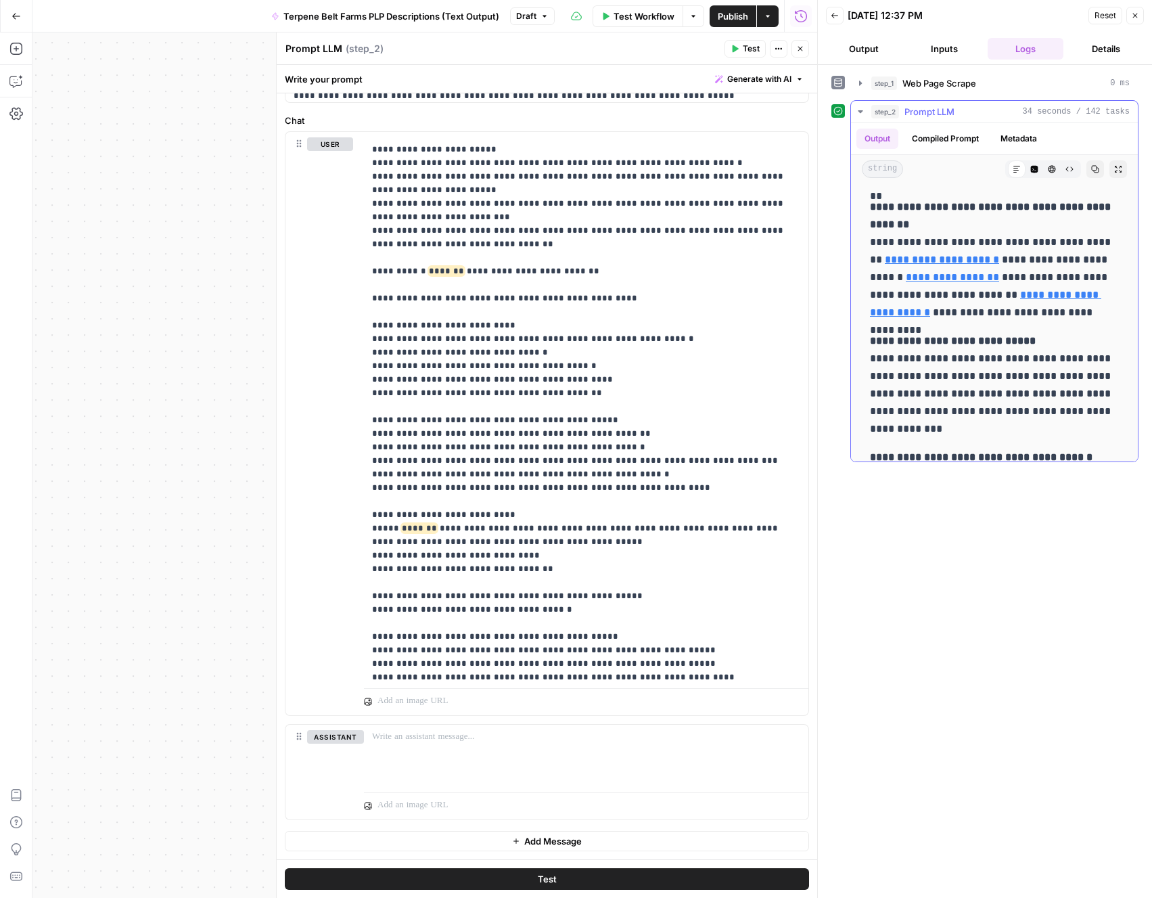
click at [933, 279] on link "**********" at bounding box center [952, 277] width 93 height 10
click at [1097, 166] on icon "button" at bounding box center [1095, 169] width 8 height 8
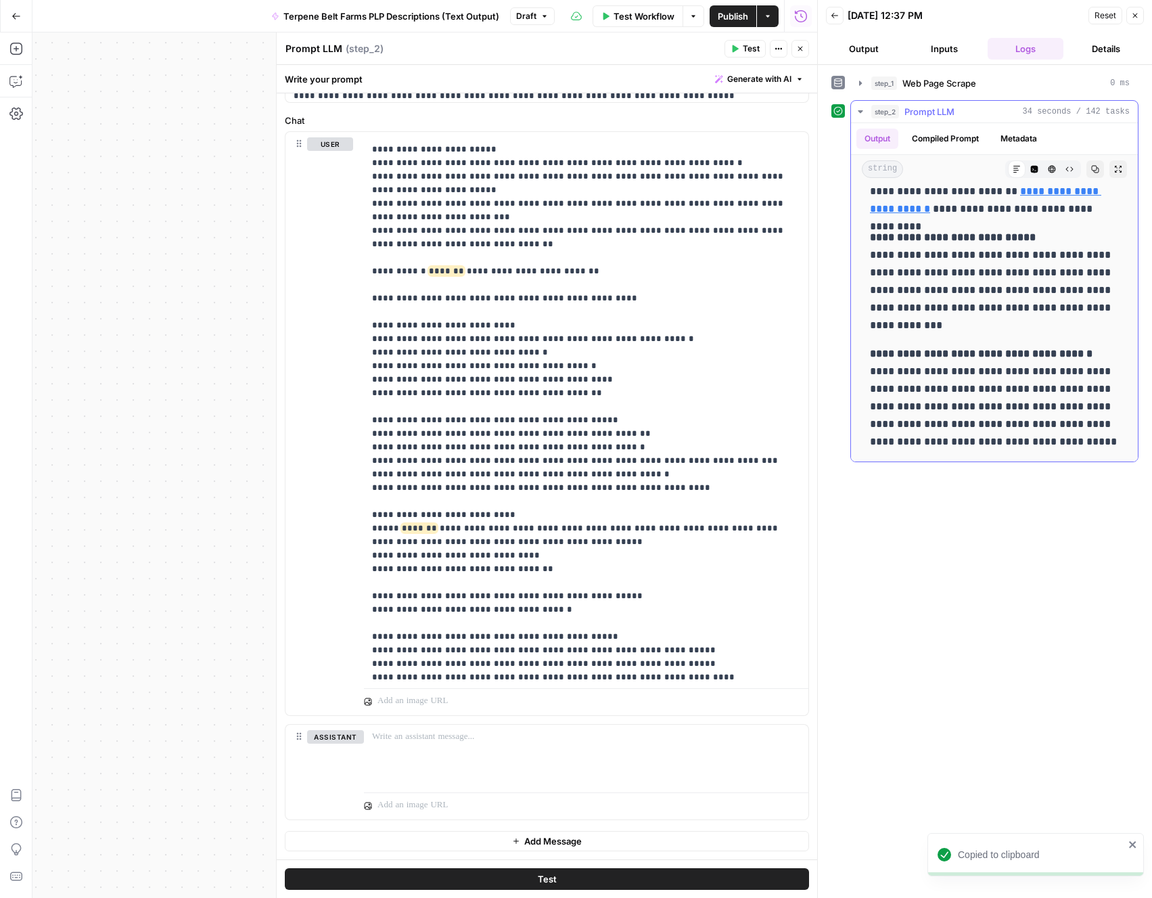
click at [1103, 444] on p "**********" at bounding box center [994, 398] width 249 height 106
drag, startPoint x: 1103, startPoint y: 446, endPoint x: 1001, endPoint y: 324, distance: 159.9
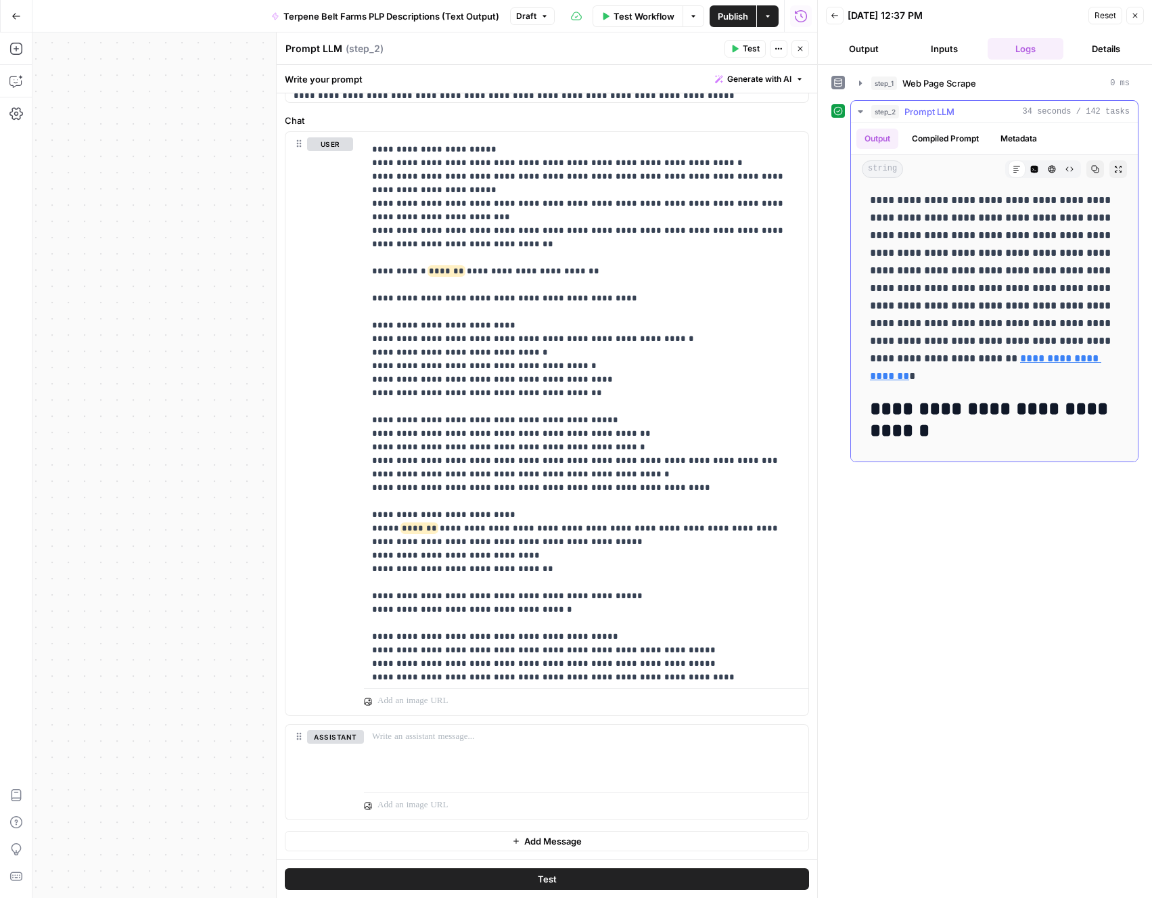
scroll to position [0, 0]
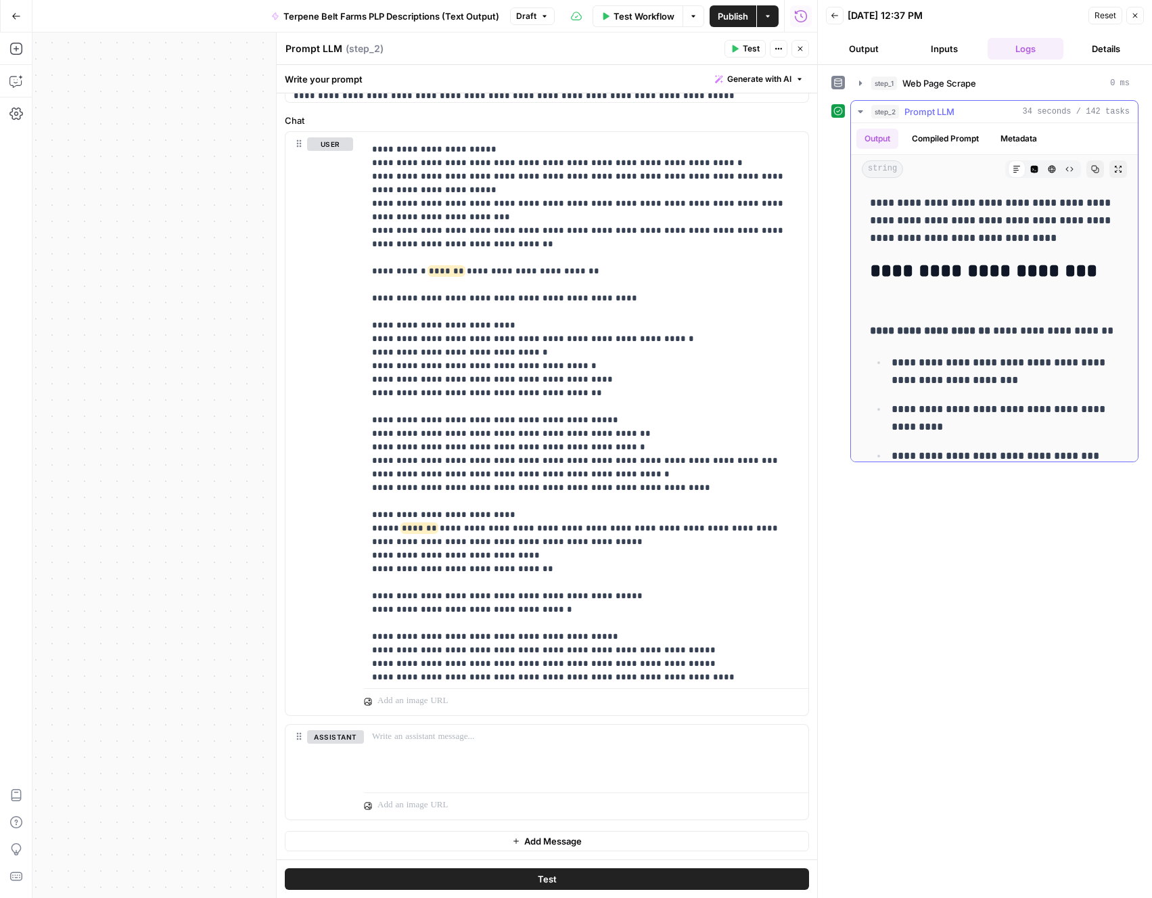
copy div "**********"
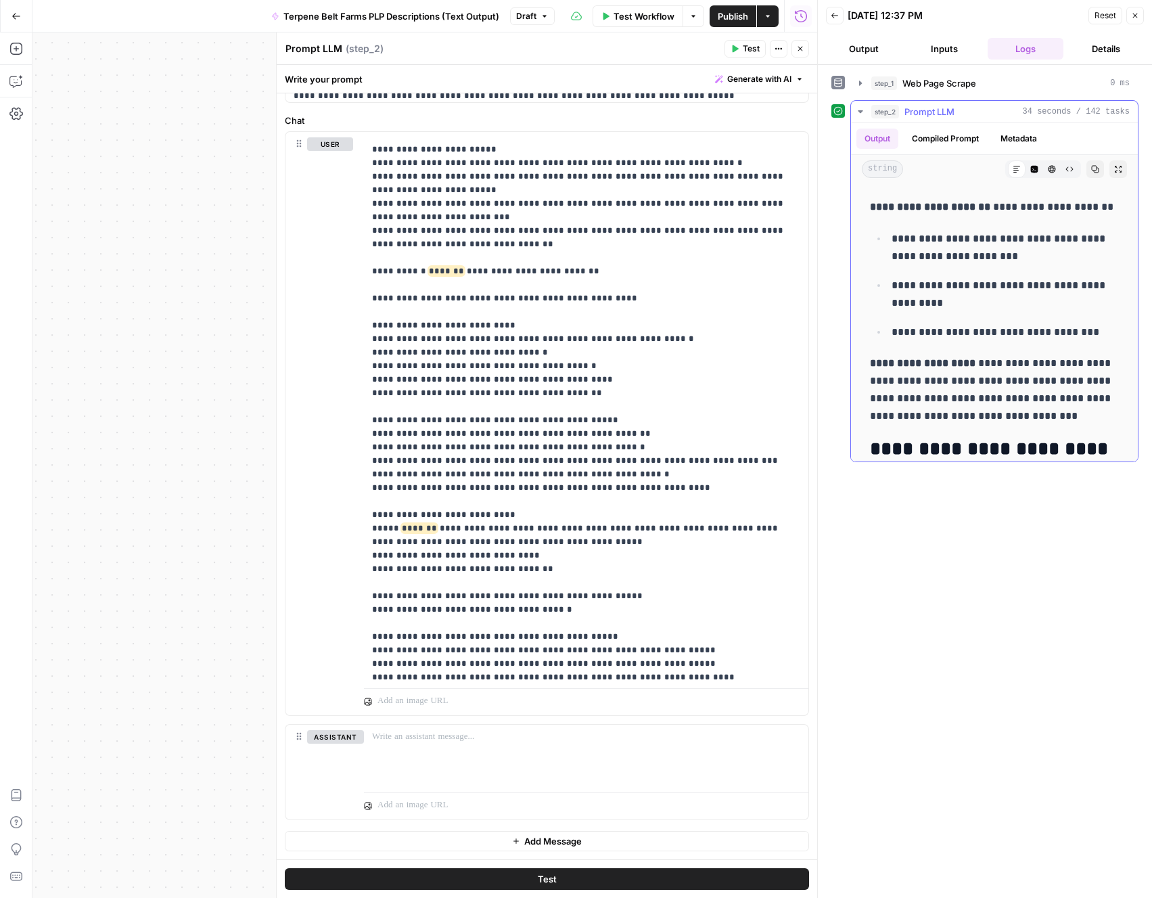
scroll to position [106, 0]
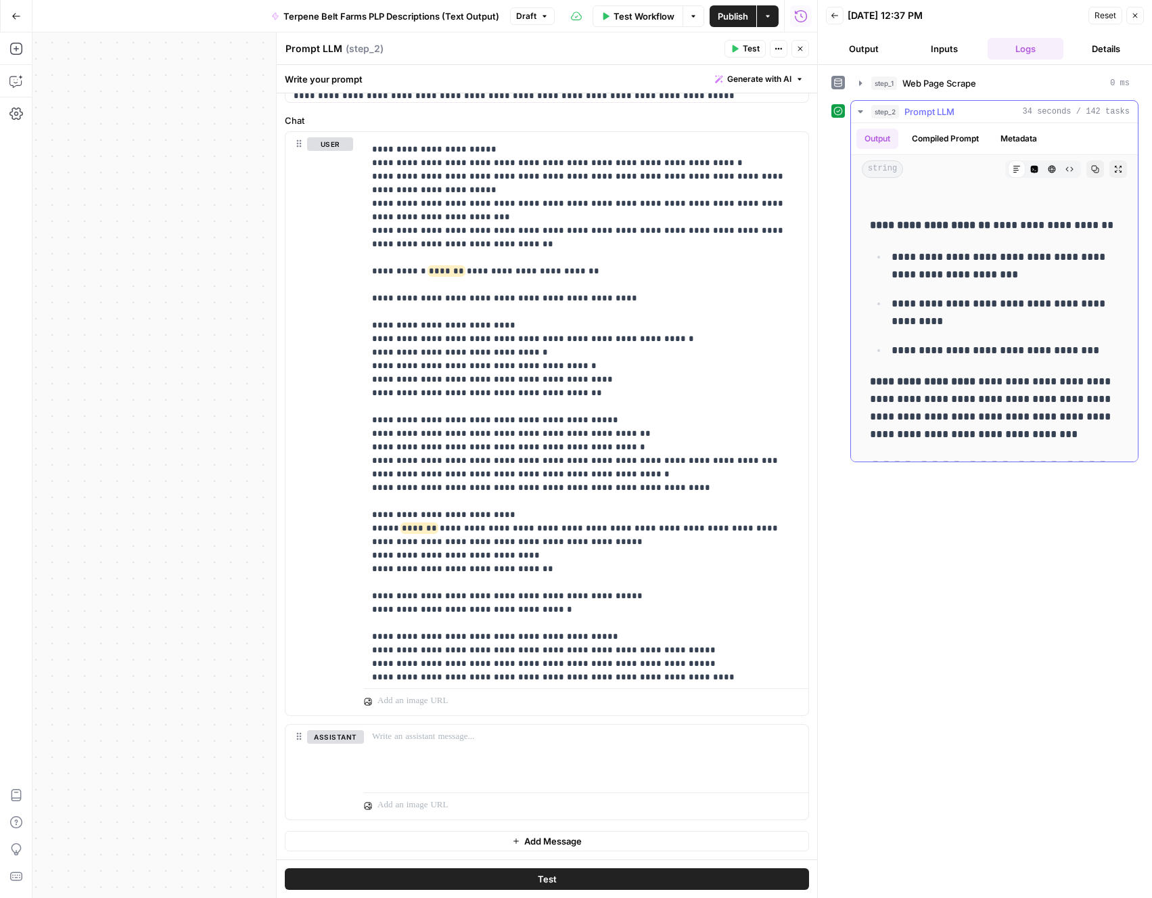
click at [871, 227] on strong "**********" at bounding box center [930, 225] width 120 height 10
copy div "**********"
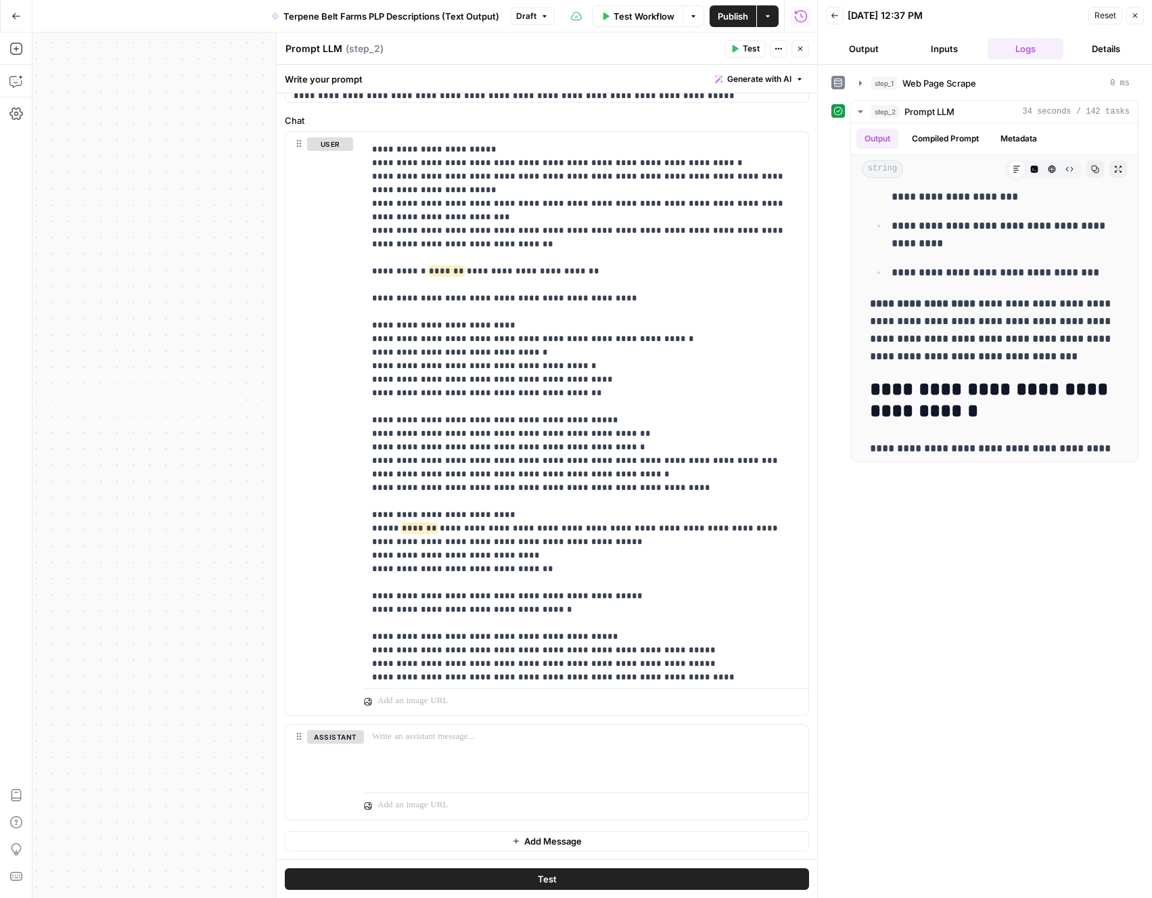
scroll to position [183, 0]
click at [953, 51] on button "Inputs" at bounding box center [945, 49] width 76 height 22
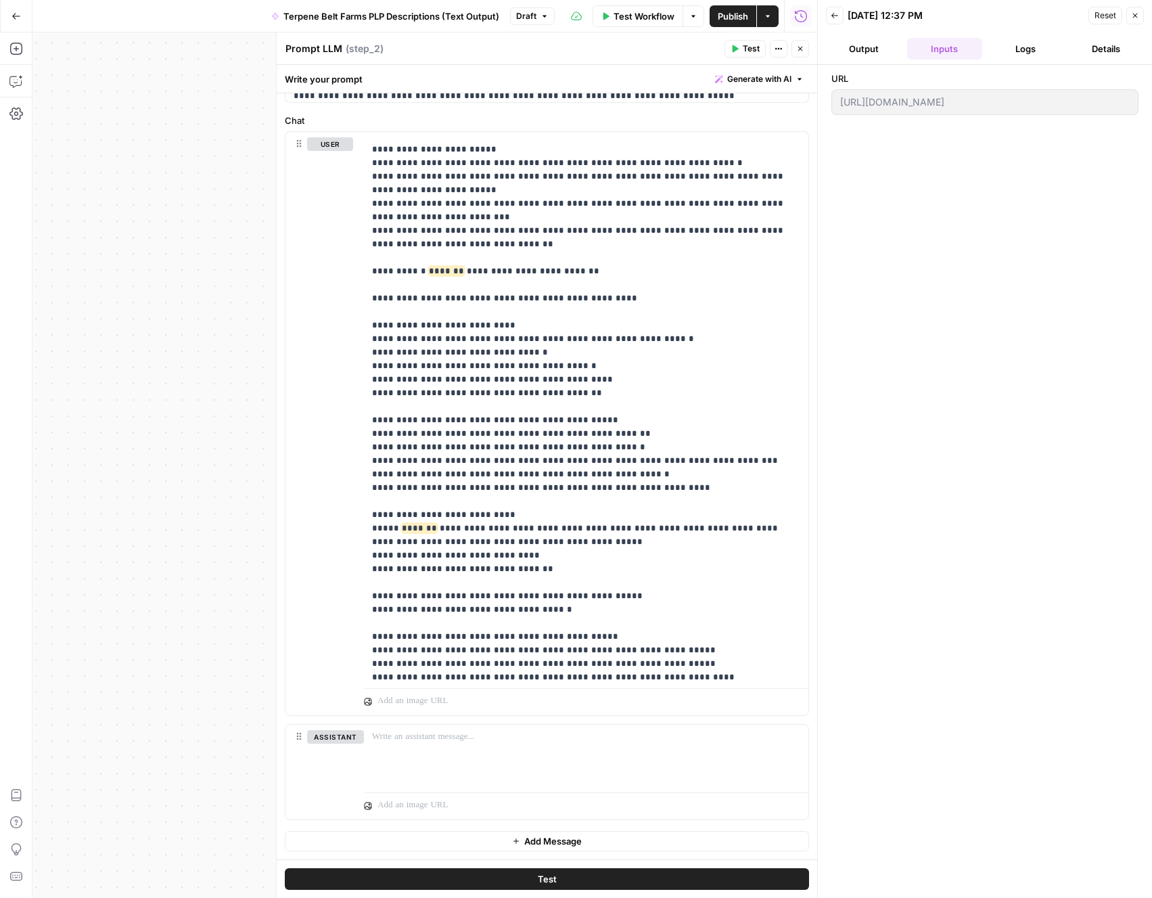
click at [1111, 19] on span "Reset" at bounding box center [1106, 15] width 22 height 12
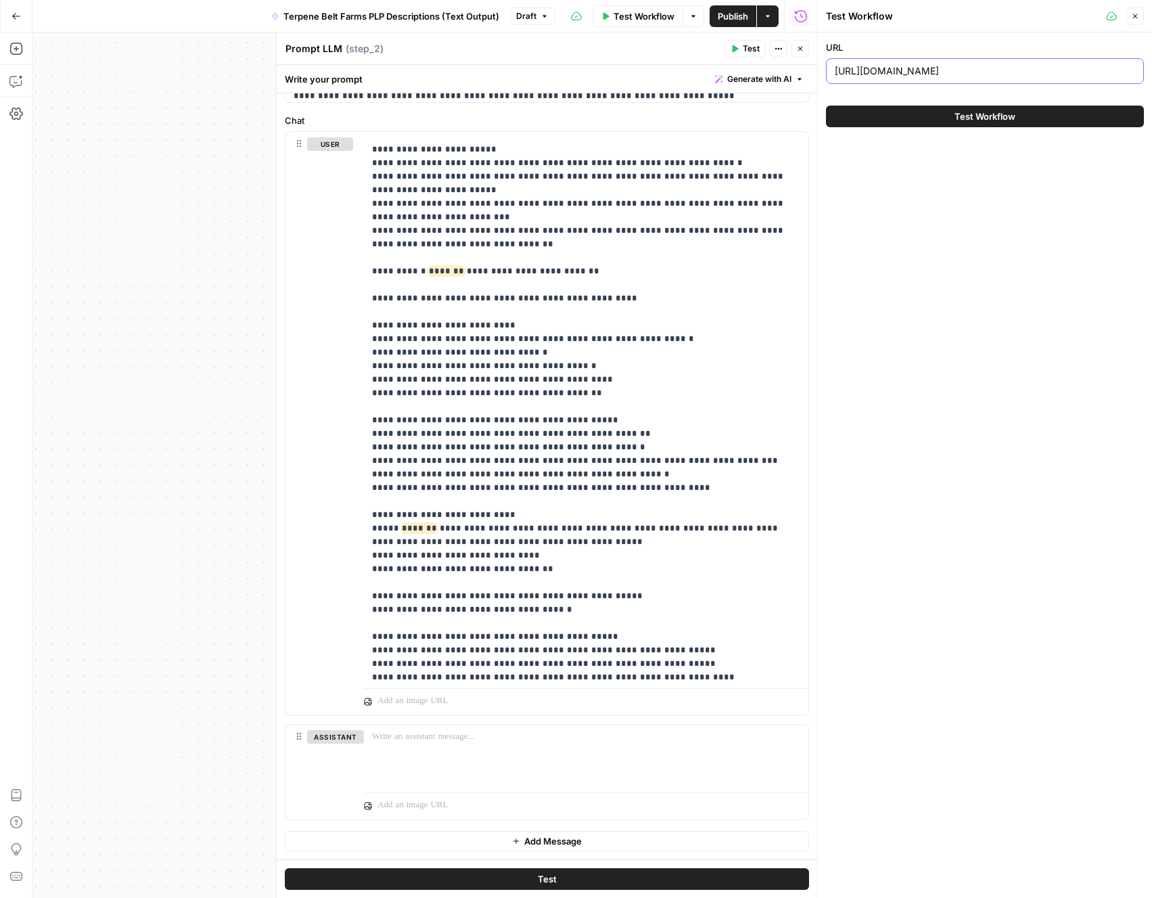
click at [962, 76] on input "[URL][DOMAIN_NAME]" at bounding box center [985, 71] width 300 height 14
paste input "https://terpenebeltfarms.com/shop/terpenes/2024-fruit-136"
type input "[URL][DOMAIN_NAME]"
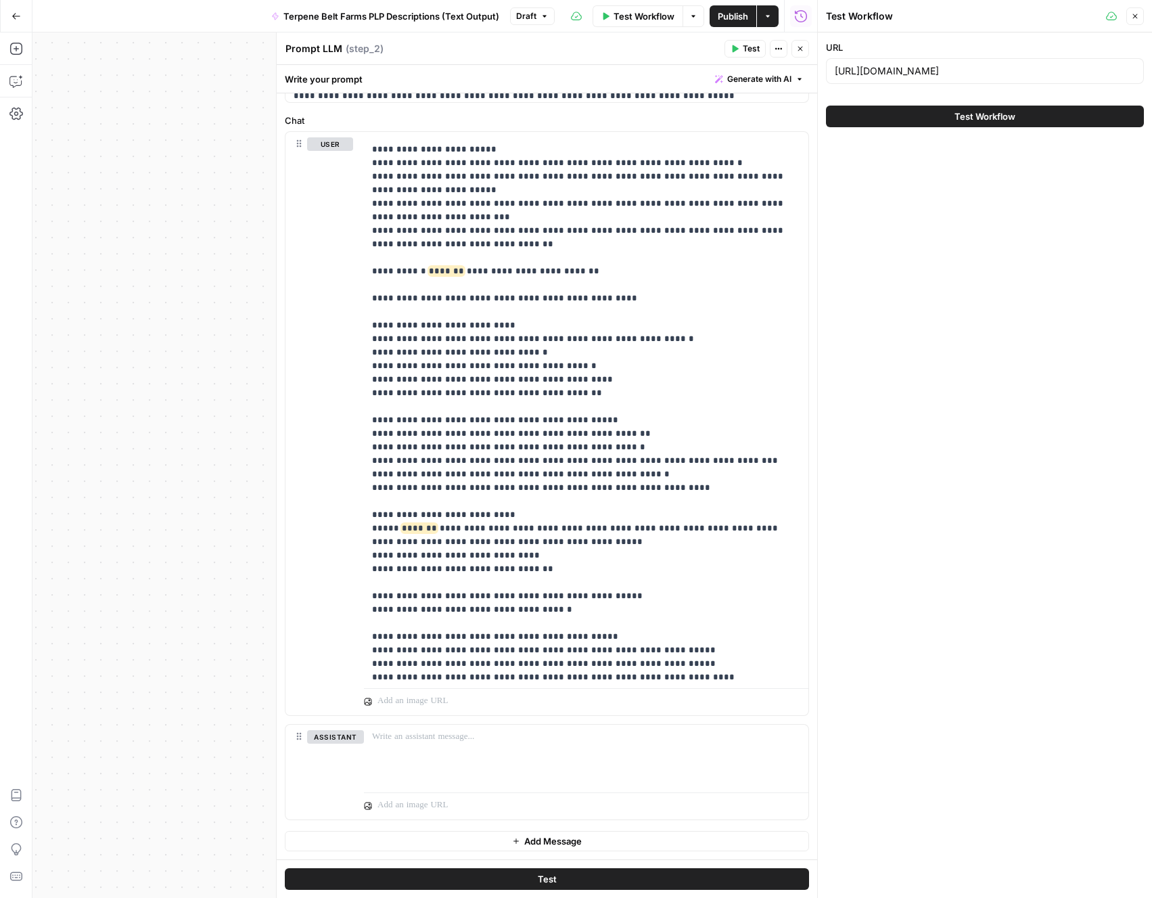
click at [938, 114] on button "Test Workflow" at bounding box center [985, 117] width 318 height 22
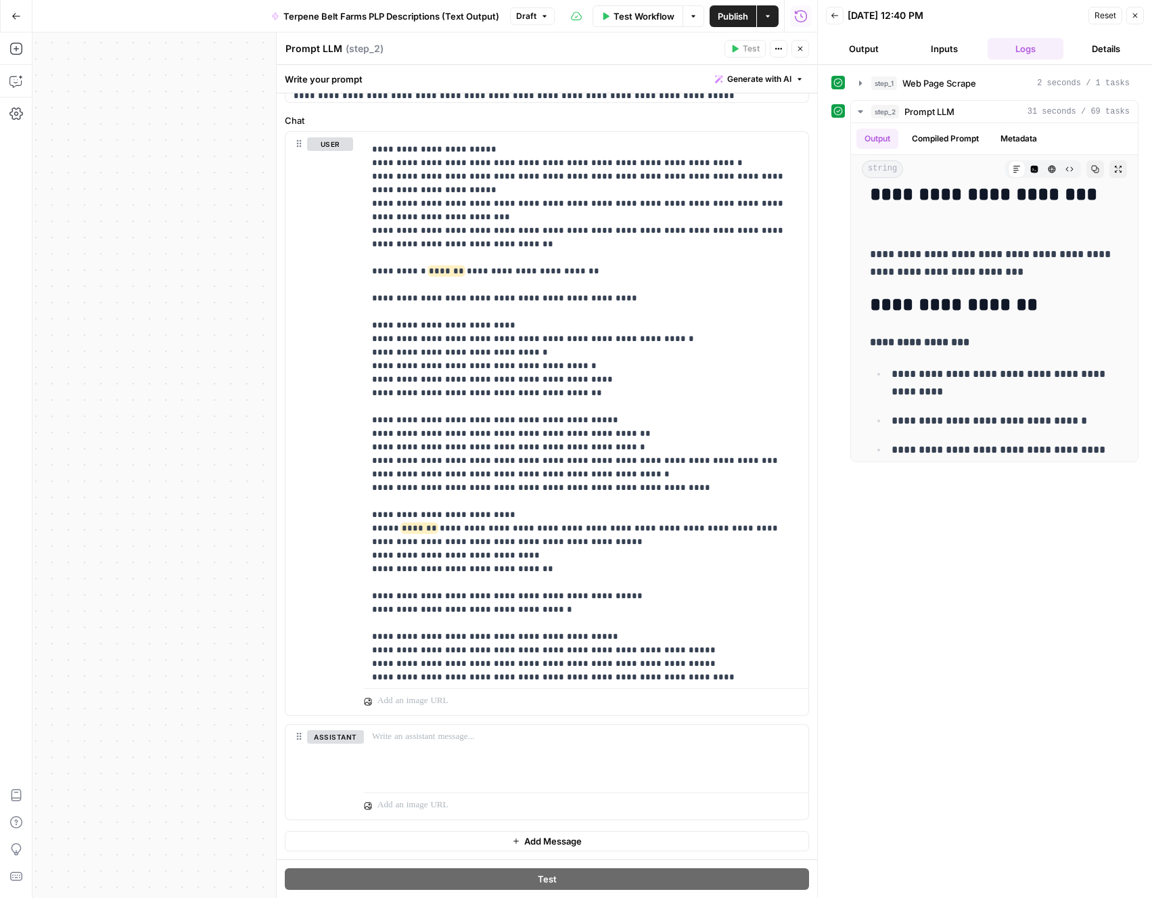
scroll to position [38, 0]
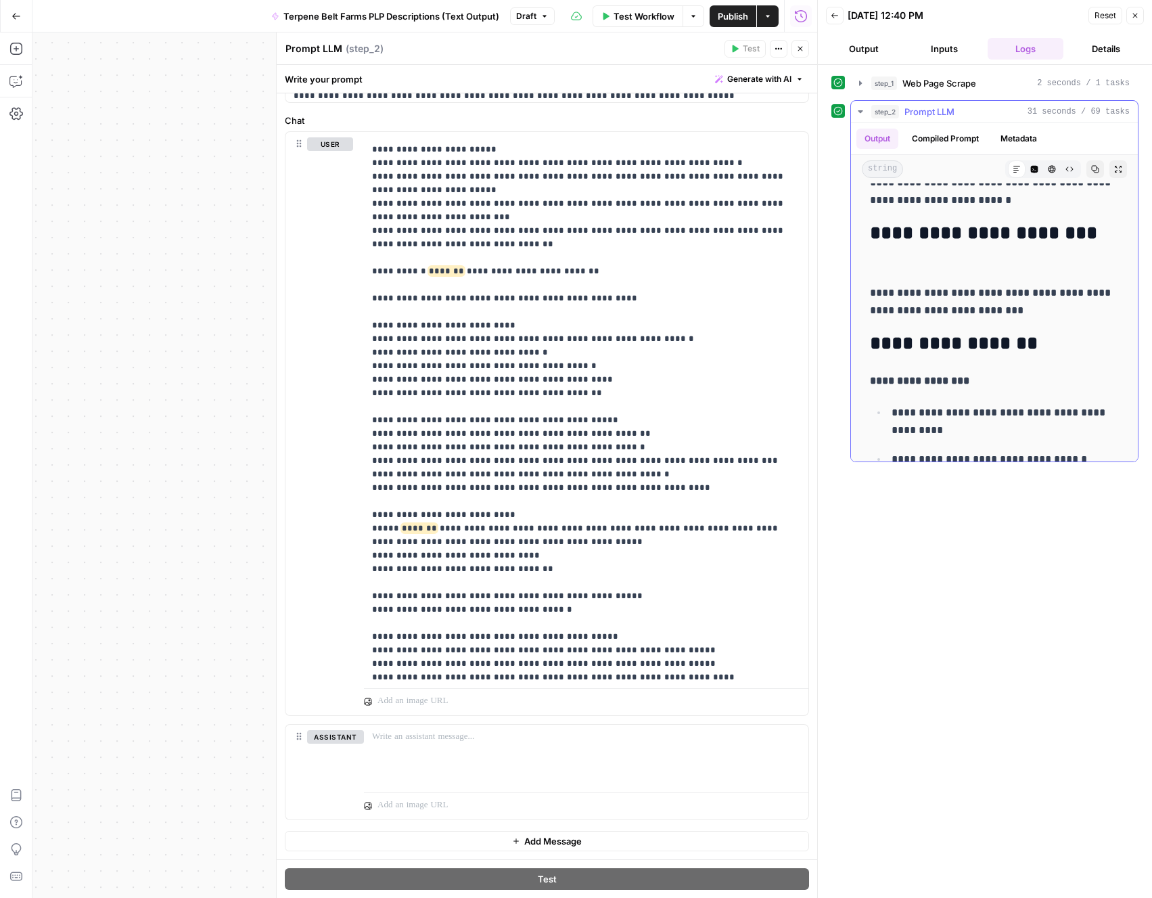
drag, startPoint x: 871, startPoint y: 230, endPoint x: 872, endPoint y: 315, distance: 84.6
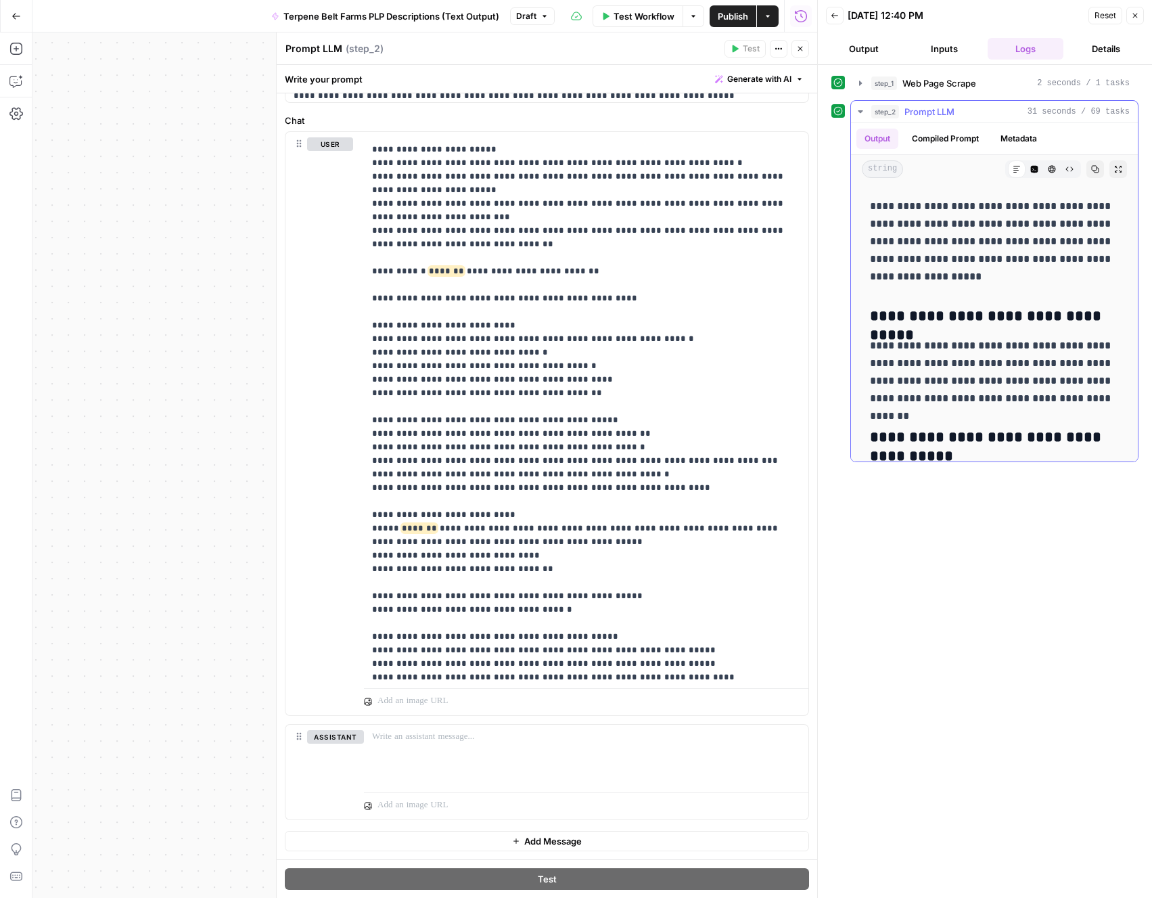
scroll to position [2505, 0]
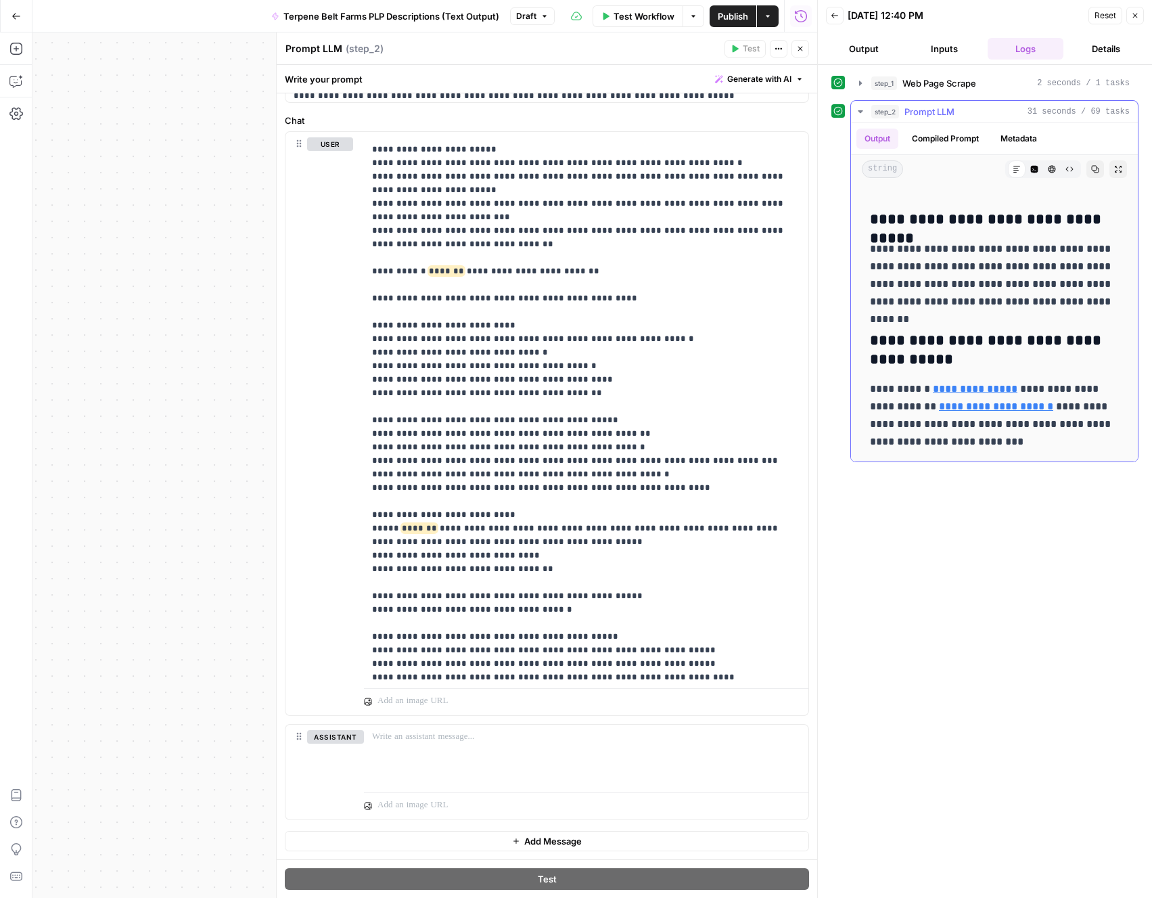
click at [978, 447] on p "**********" at bounding box center [994, 415] width 249 height 70
copy div "**********"
click at [951, 50] on button "Inputs" at bounding box center [945, 49] width 76 height 22
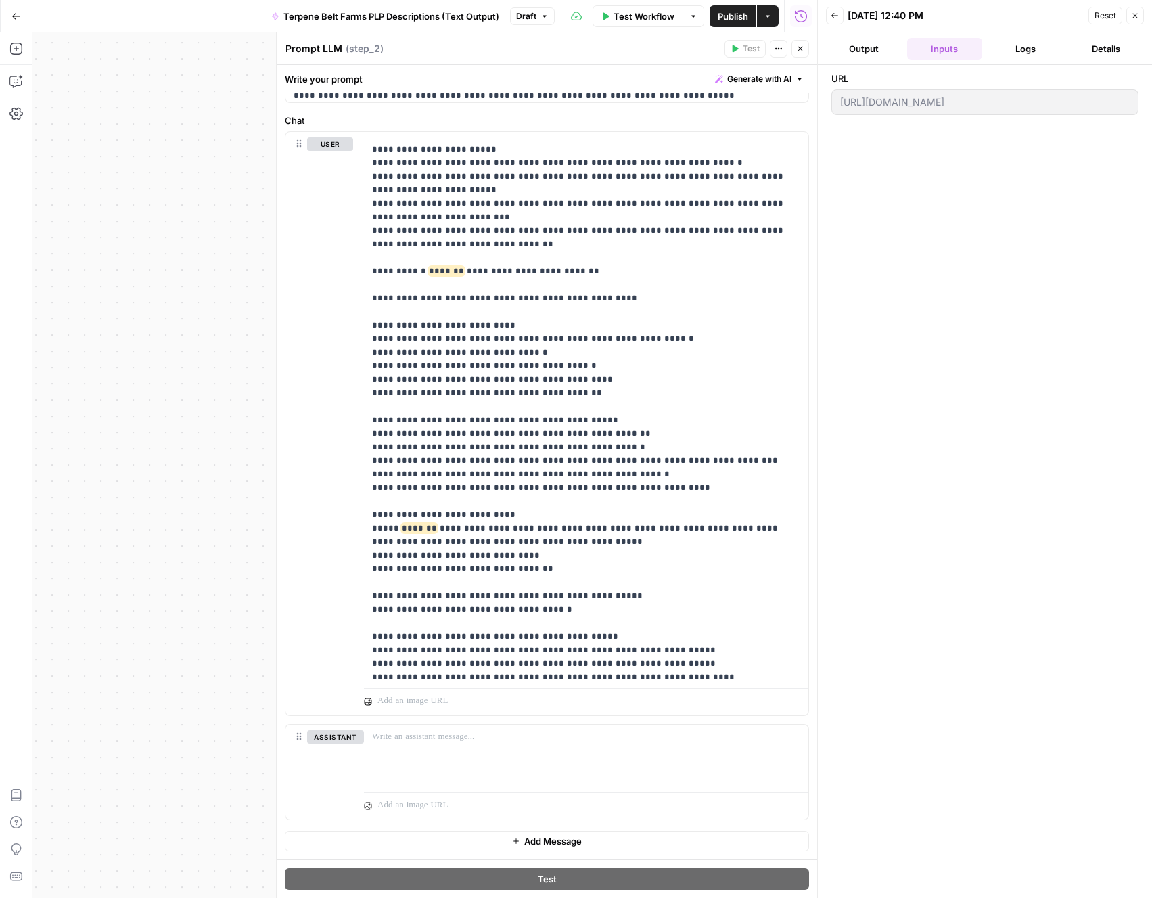
click at [938, 49] on button "Inputs" at bounding box center [945, 49] width 76 height 22
click at [1107, 17] on span "Reset" at bounding box center [1106, 15] width 22 height 12
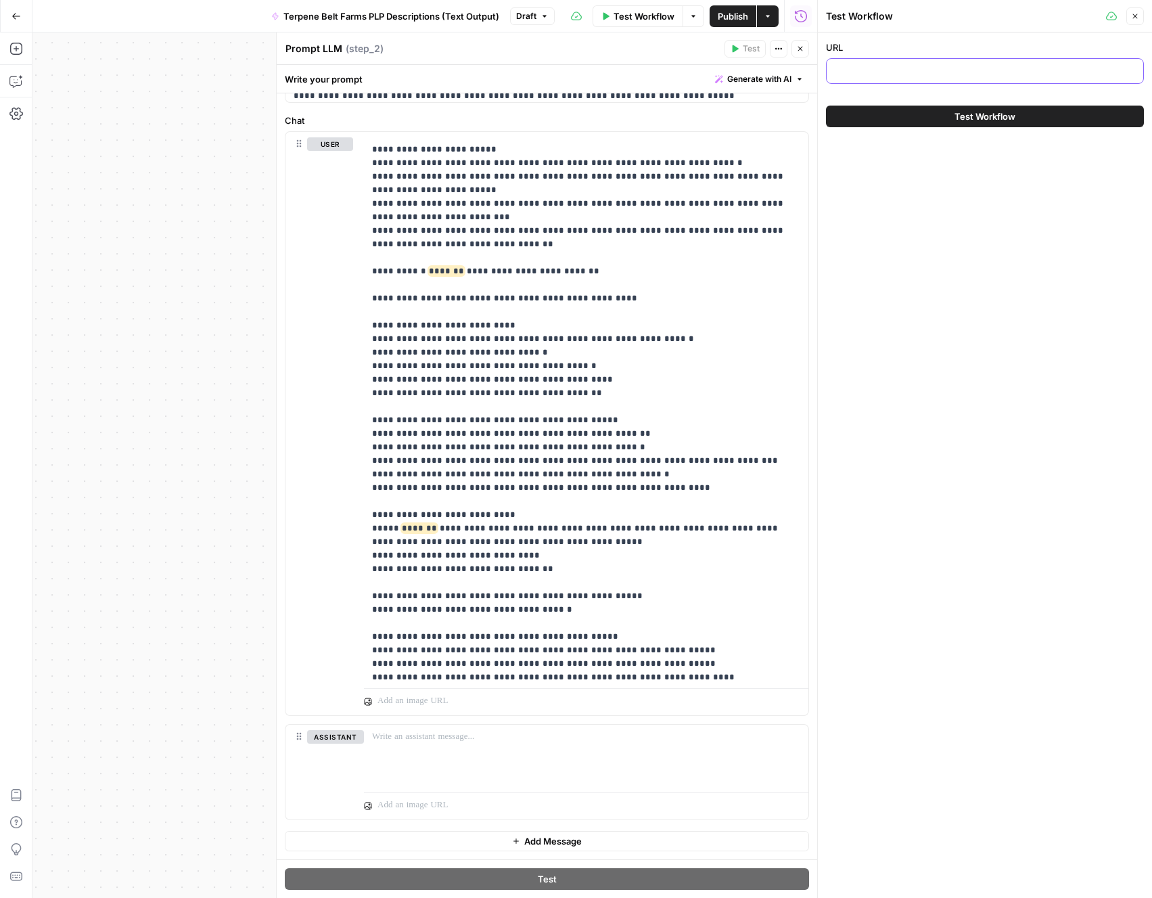
click at [973, 70] on input "URL" at bounding box center [985, 71] width 300 height 14
paste input "https://terpenebeltfarms.com/shop/sample-kits/2024-fruit-terpene-sample-kit-15m…"
type input "https://terpenebeltfarms.com/shop/sample-kits/2024-fruit-terpene-sample-kit-15m…"
click at [957, 118] on span "Test Workflow" at bounding box center [985, 117] width 61 height 14
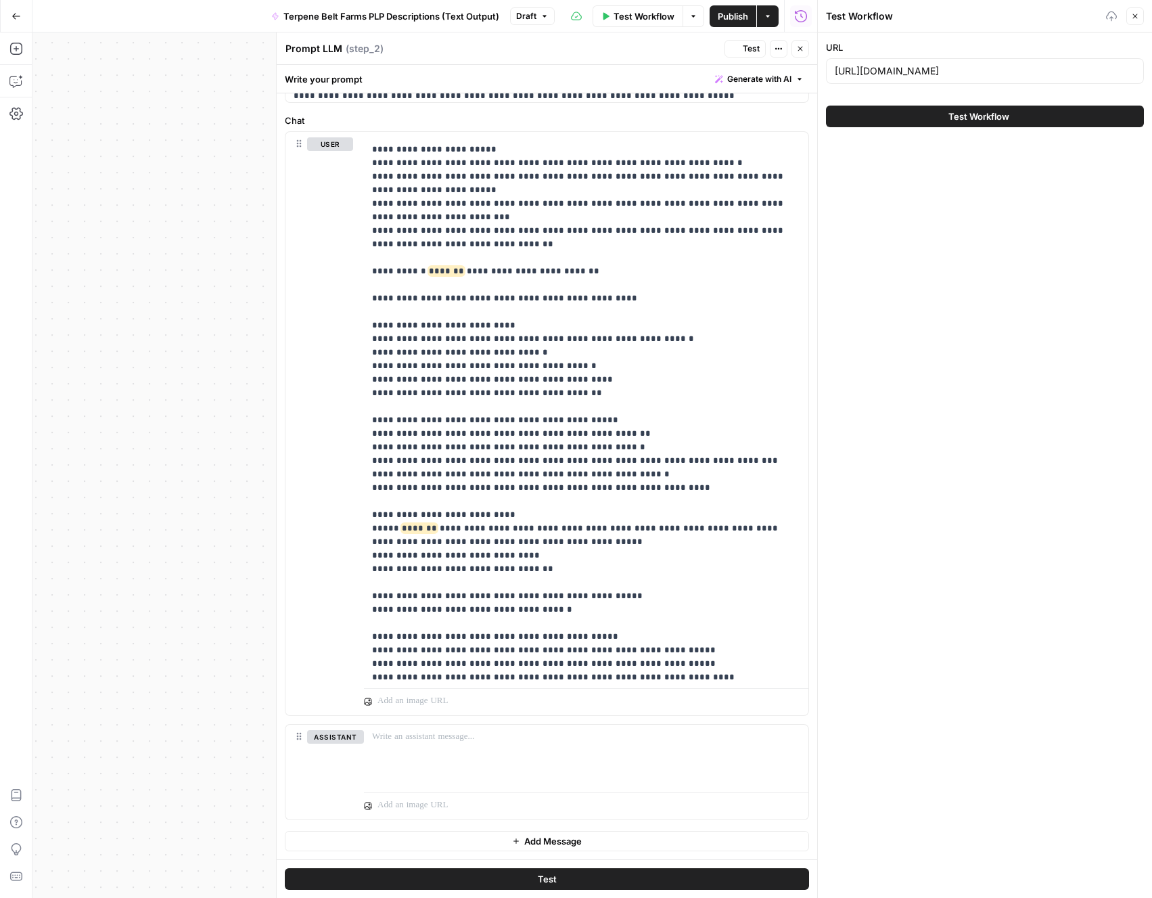
scroll to position [0, 0]
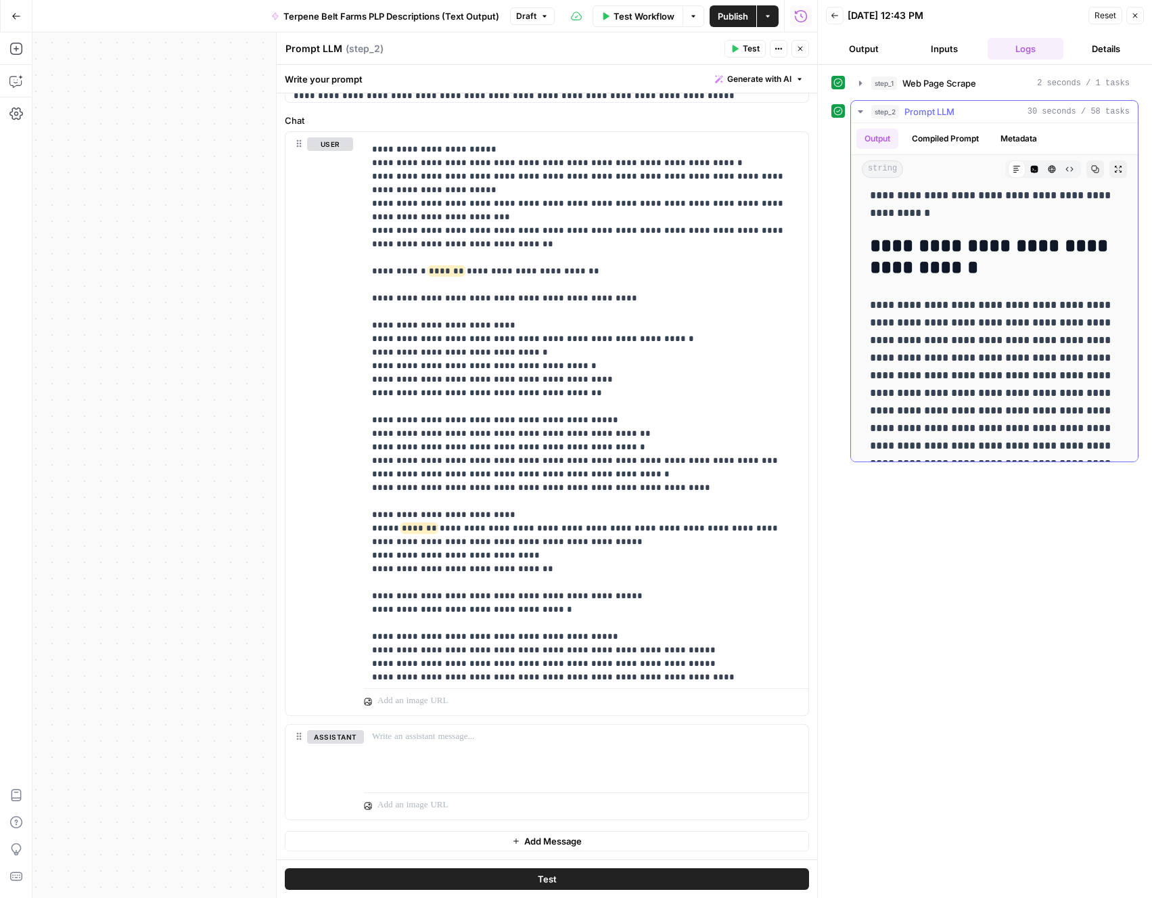
scroll to position [204, 0]
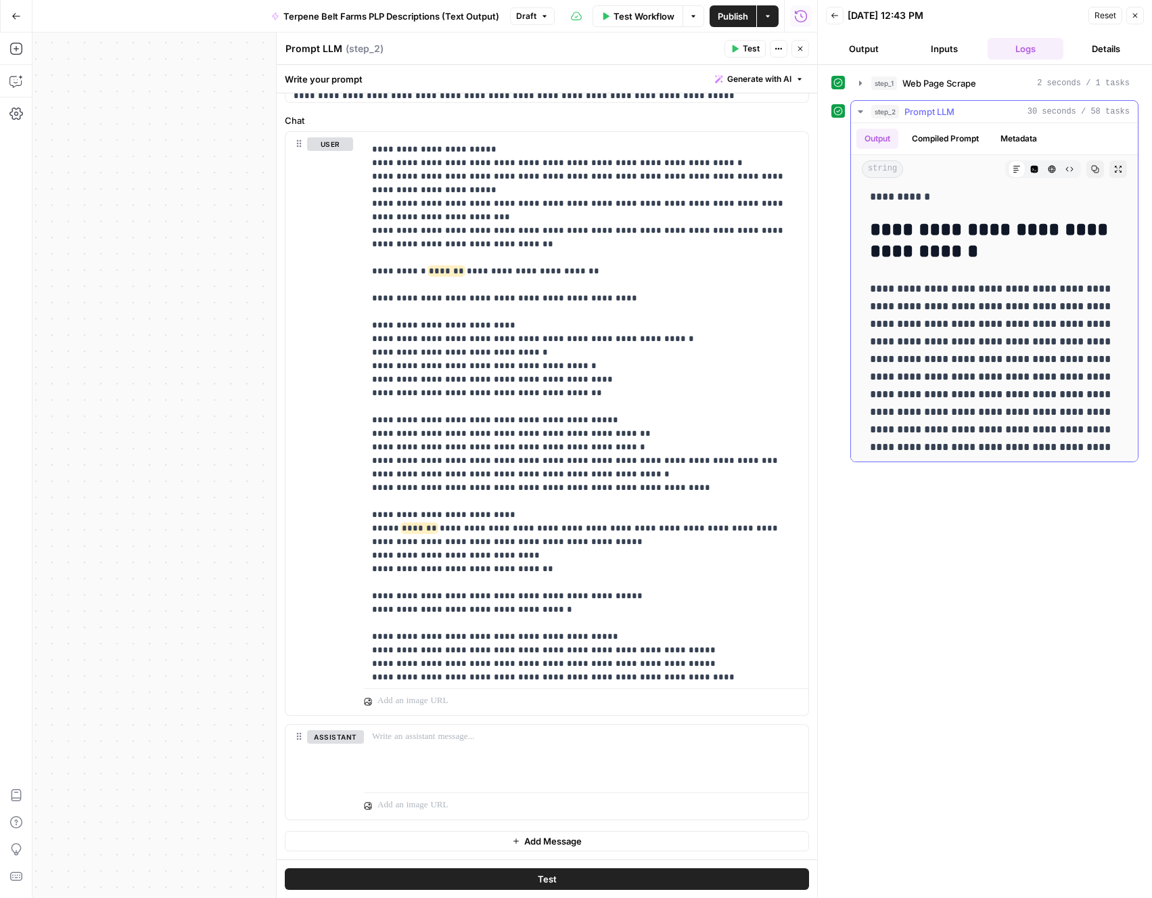
drag, startPoint x: 871, startPoint y: 233, endPoint x: 881, endPoint y: 345, distance: 112.1
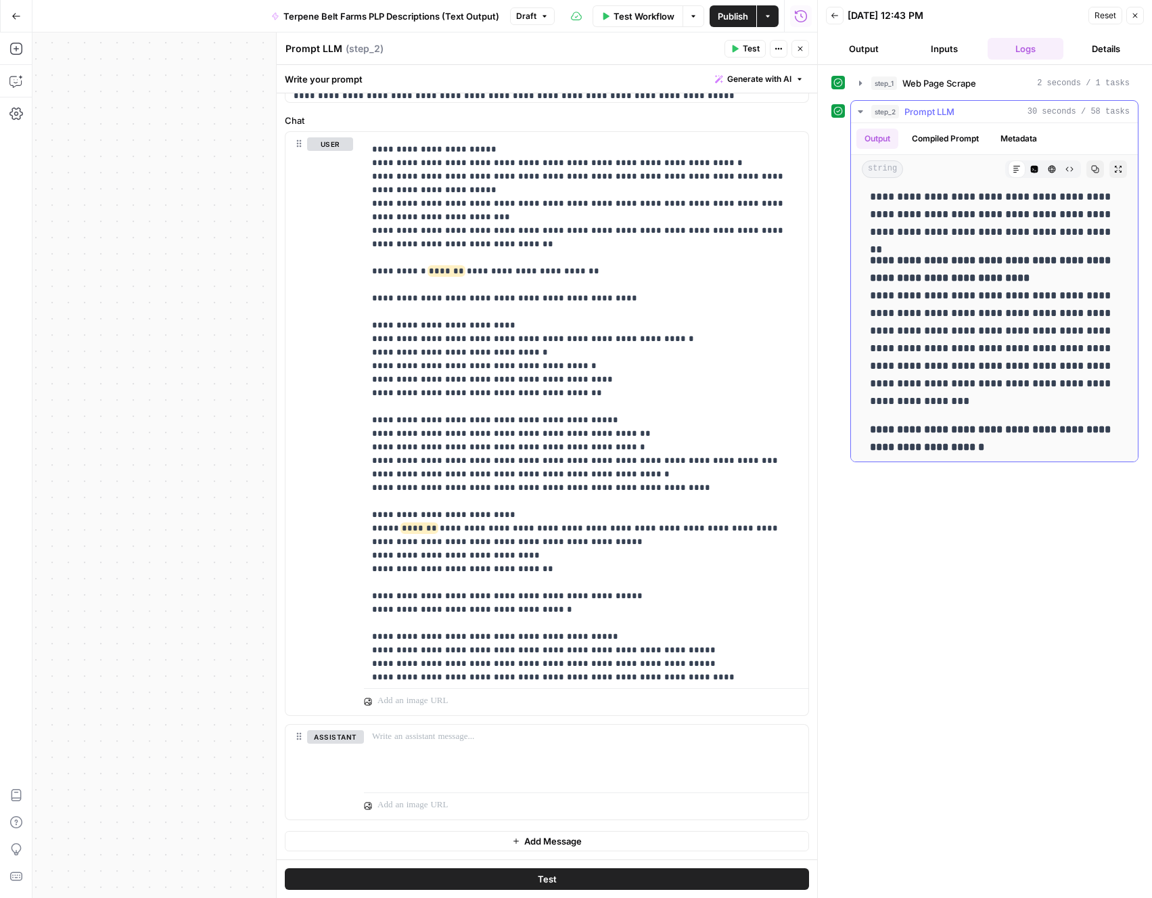
scroll to position [2088, 0]
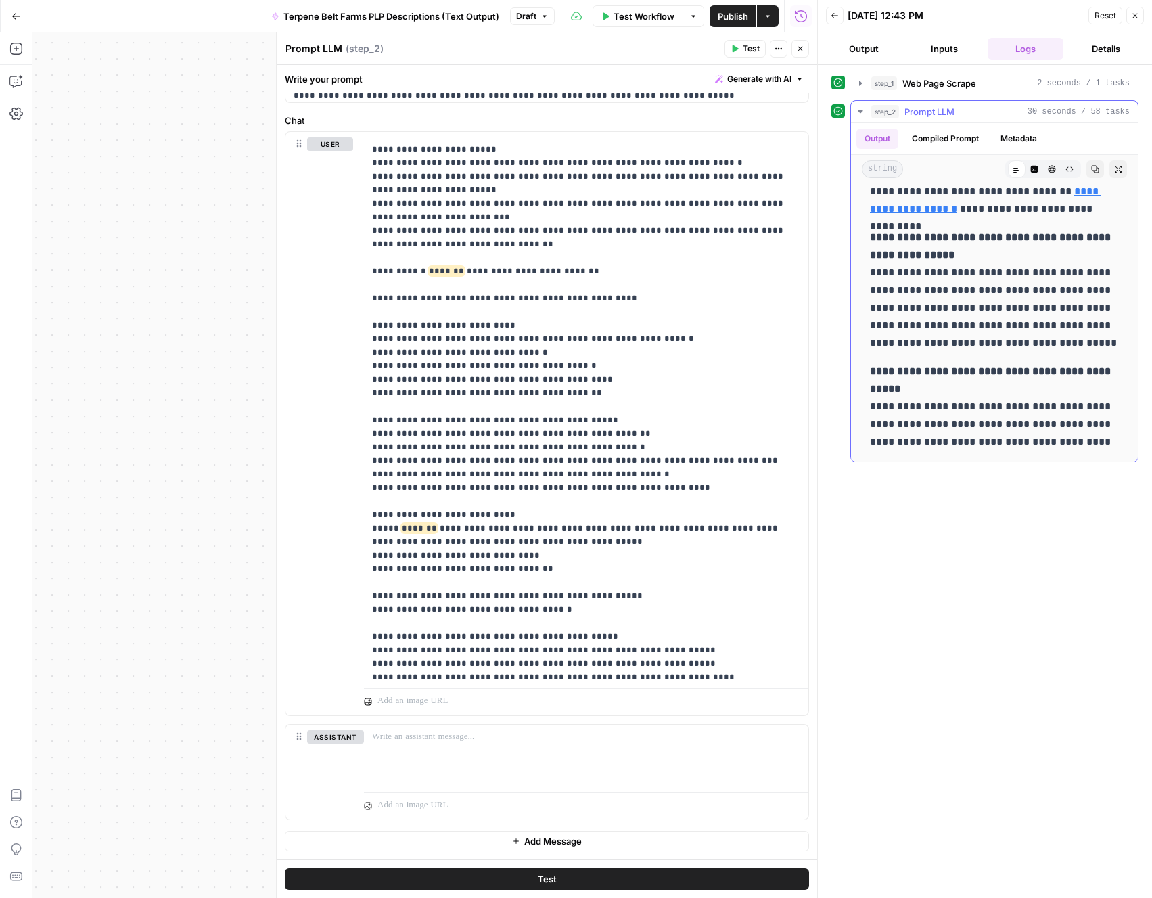
click at [1084, 442] on p "**********" at bounding box center [994, 407] width 249 height 88
copy div "**********"
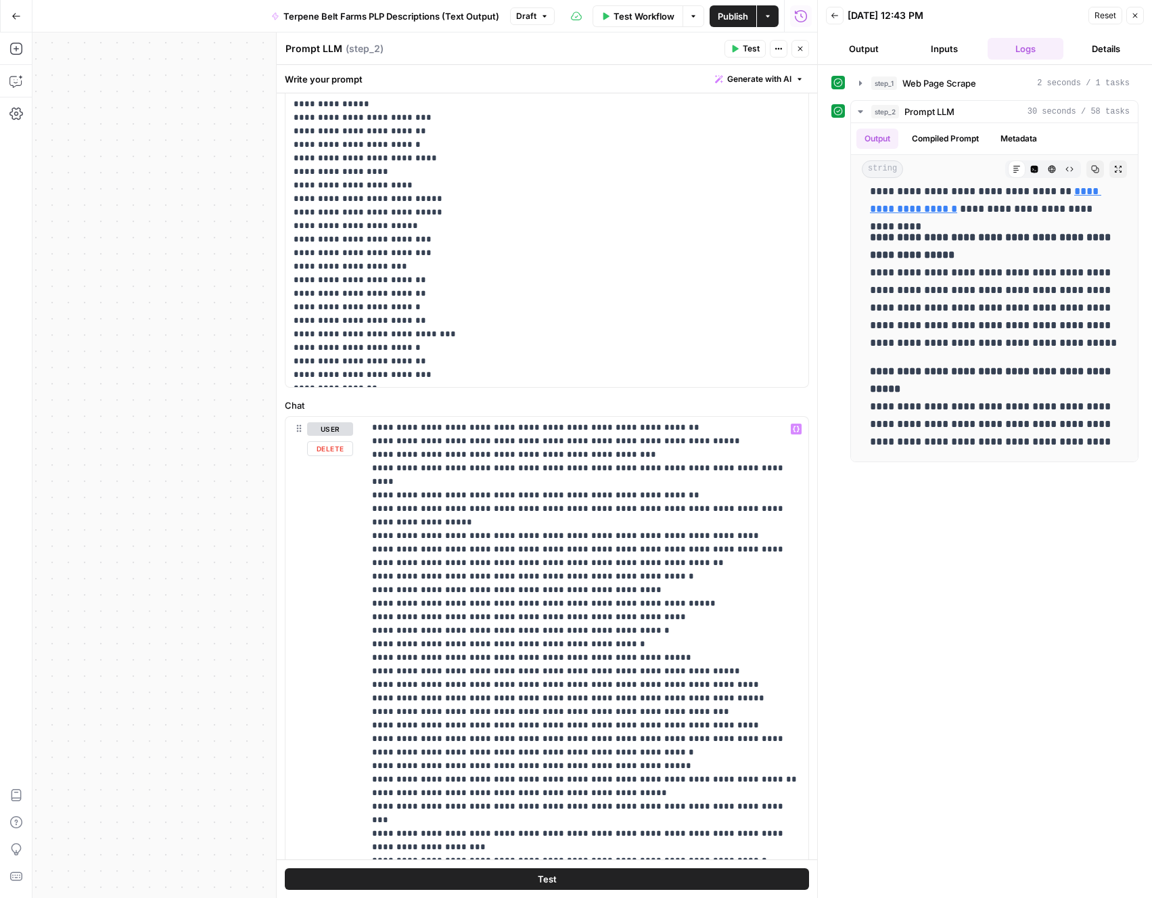
scroll to position [12813, 0]
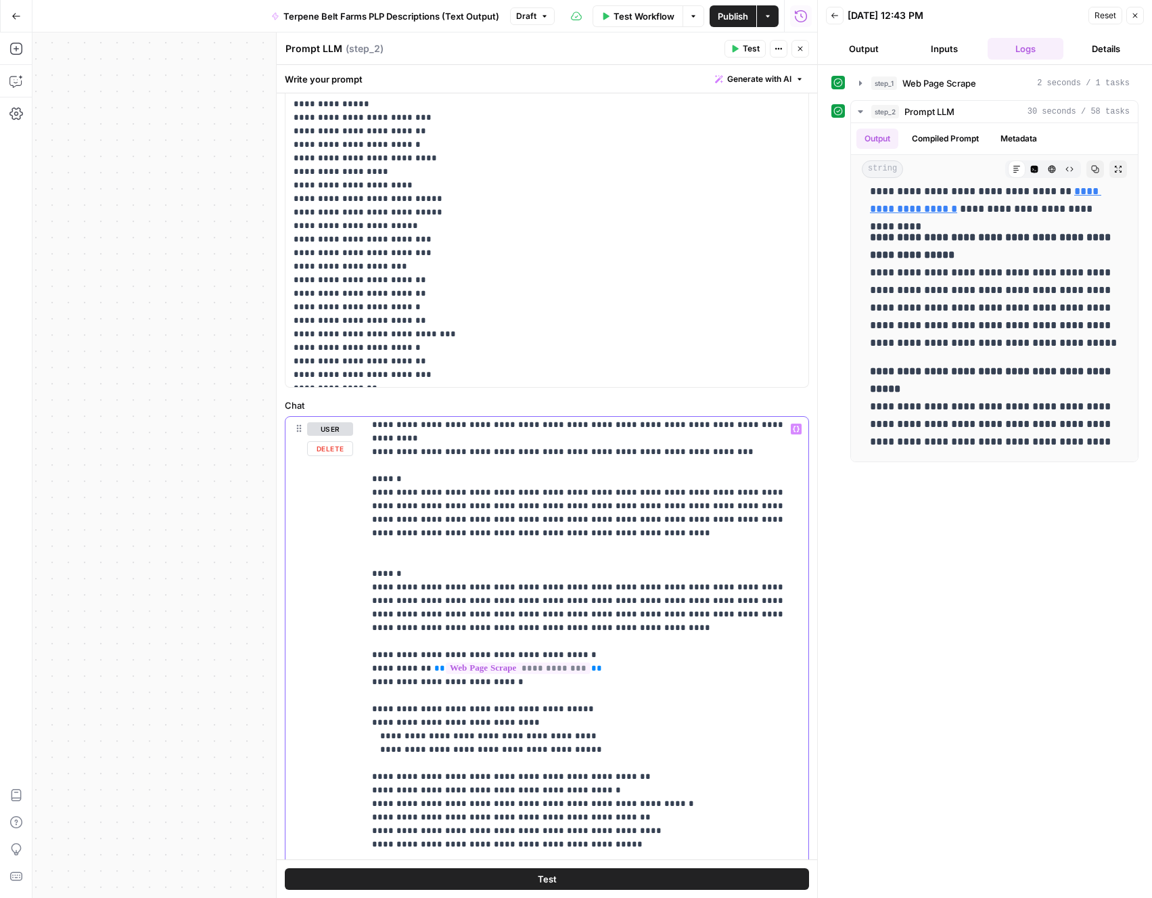
scroll to position [3504, 0]
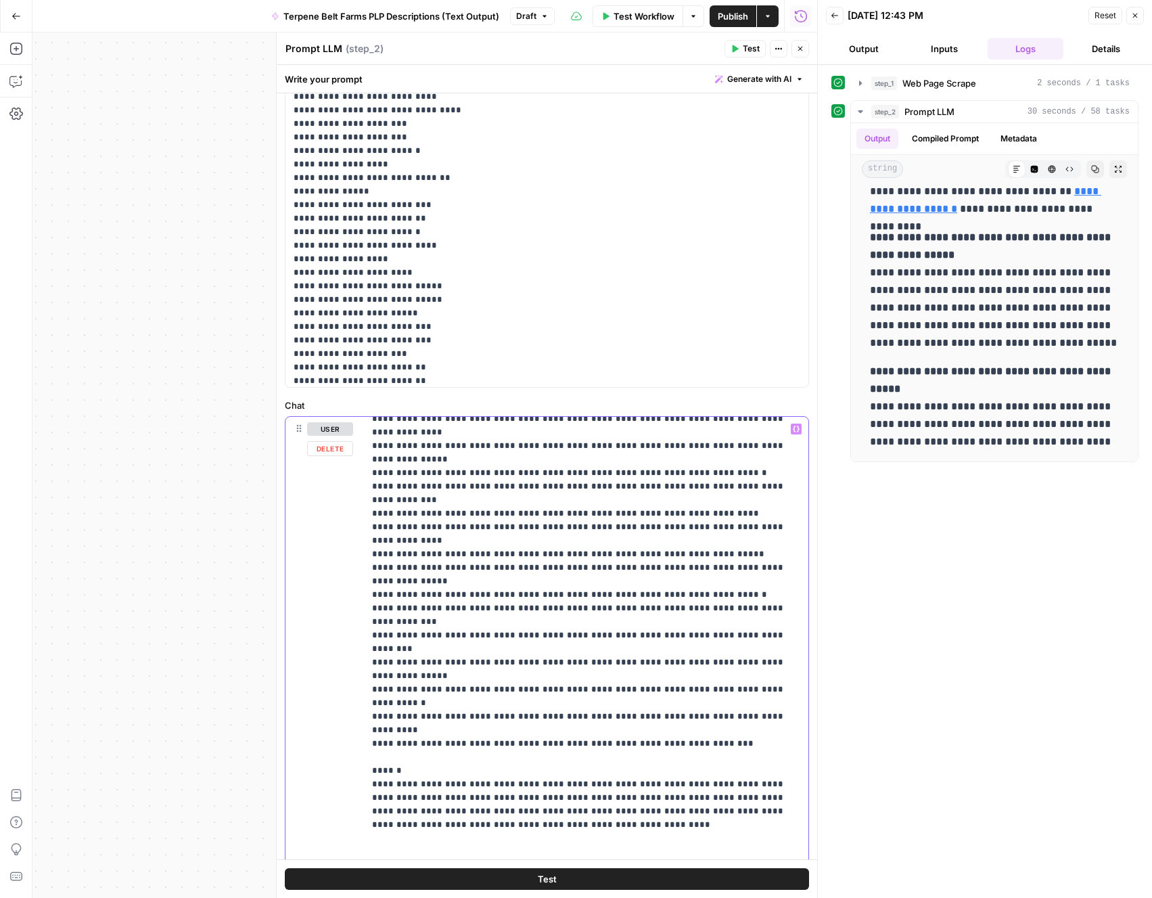
scroll to position [3234, 0]
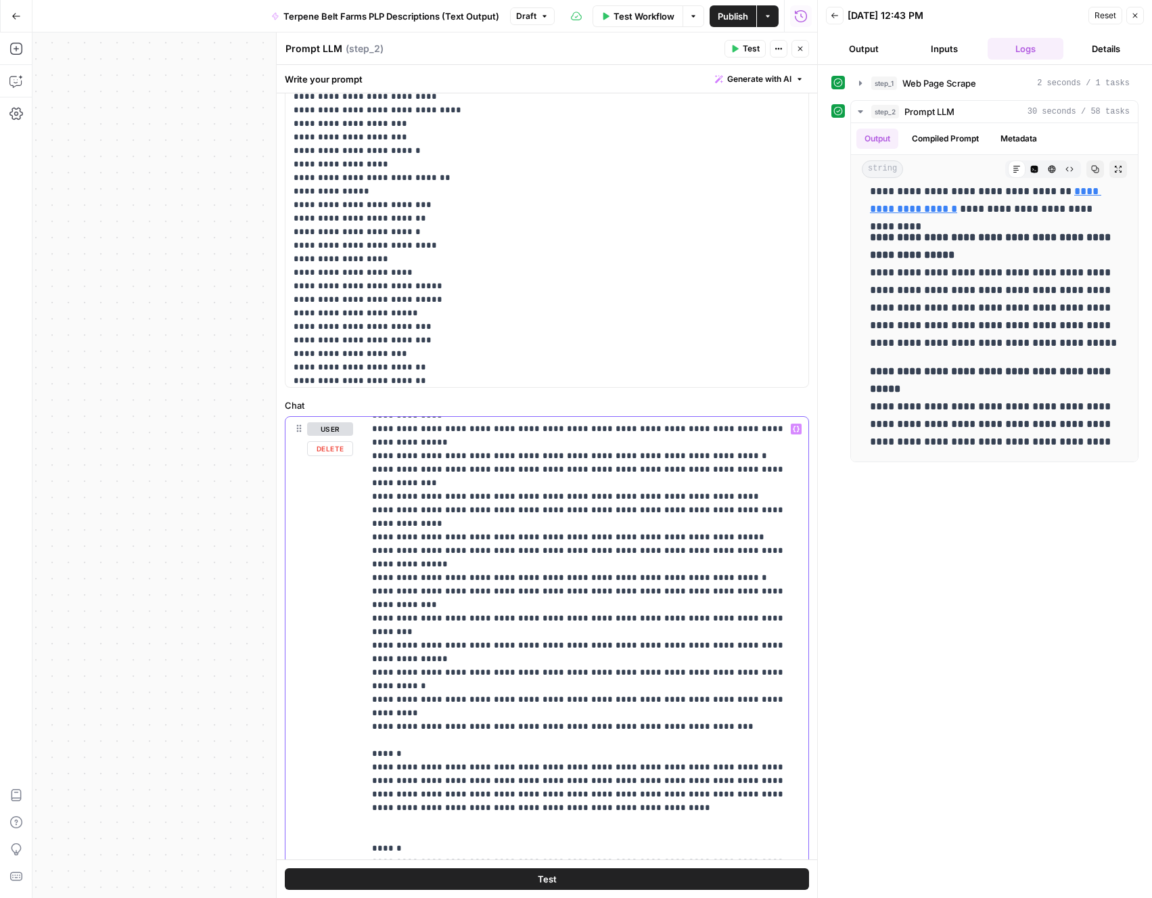
drag, startPoint x: 710, startPoint y: 660, endPoint x: 567, endPoint y: 581, distance: 163.5
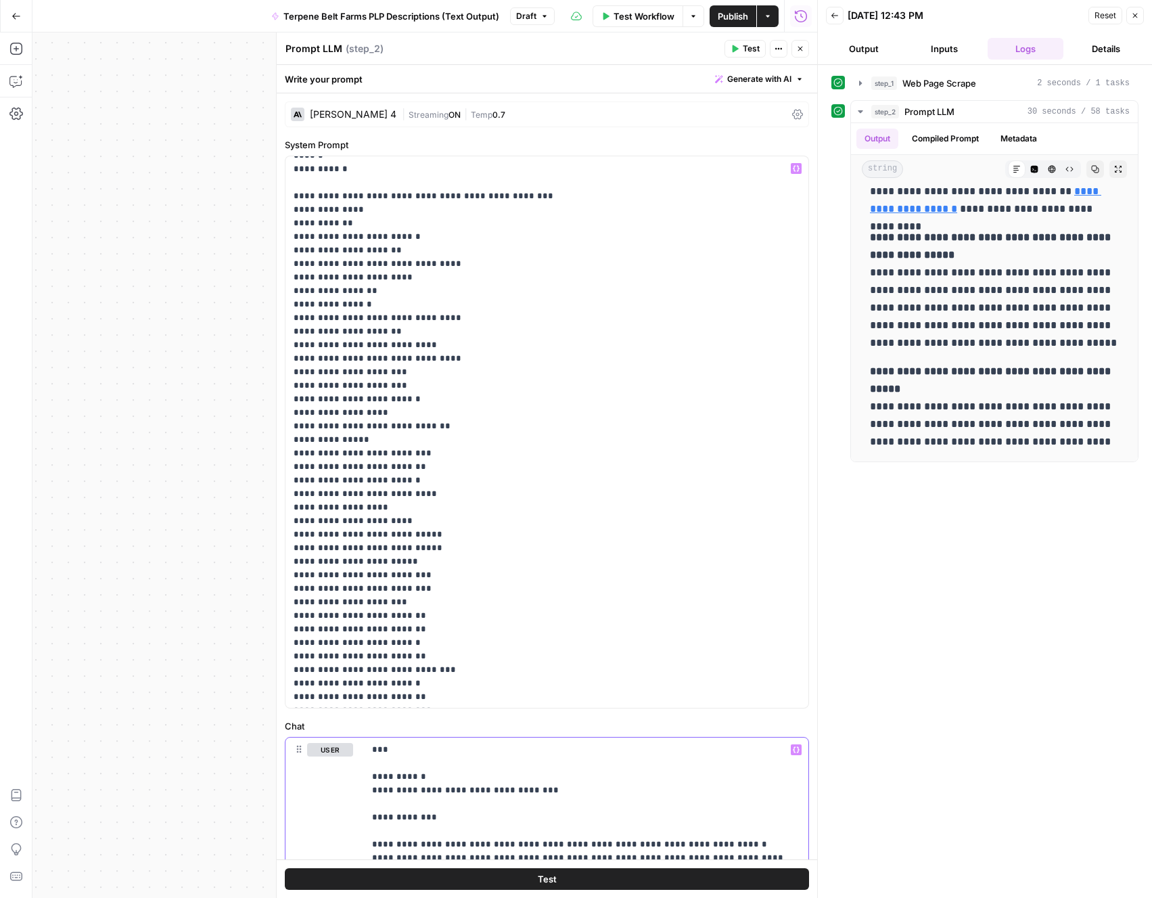
scroll to position [15844, 0]
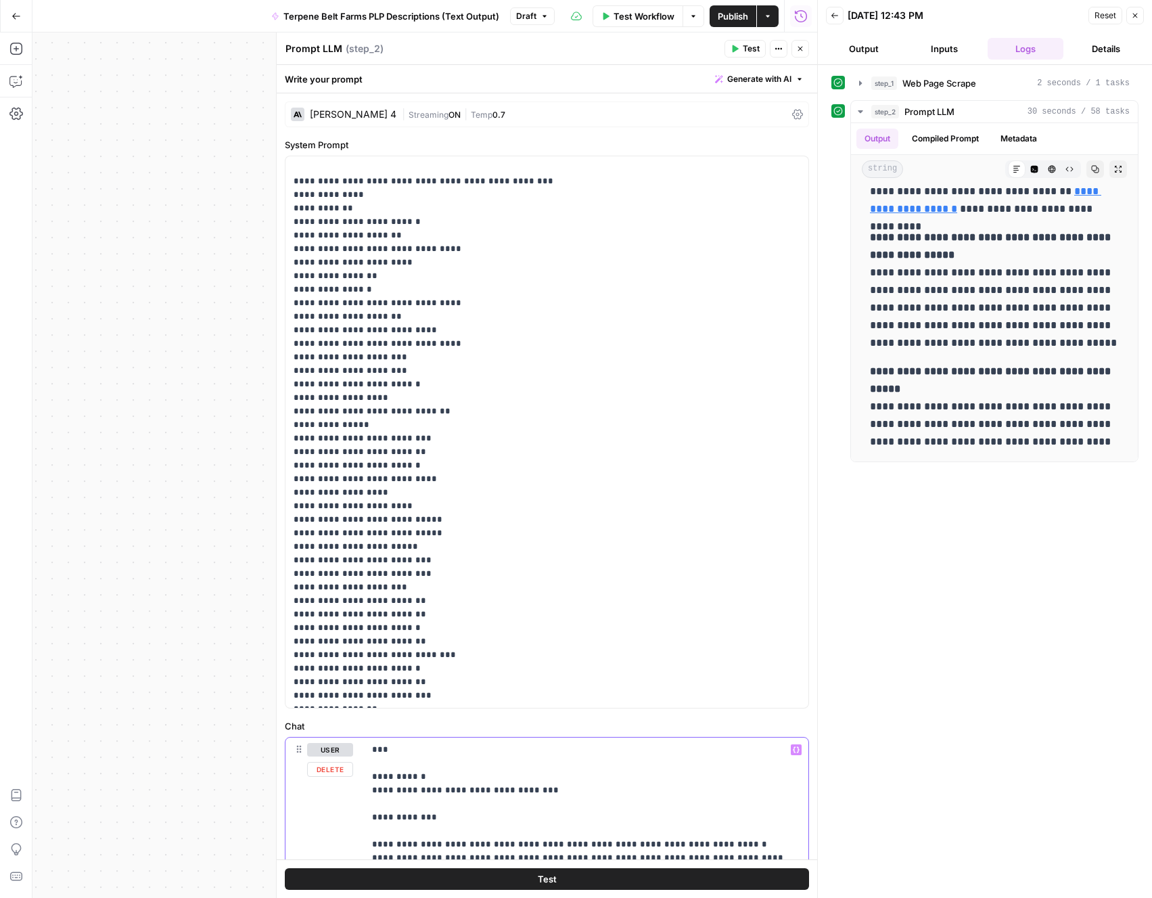
copy p "**********"
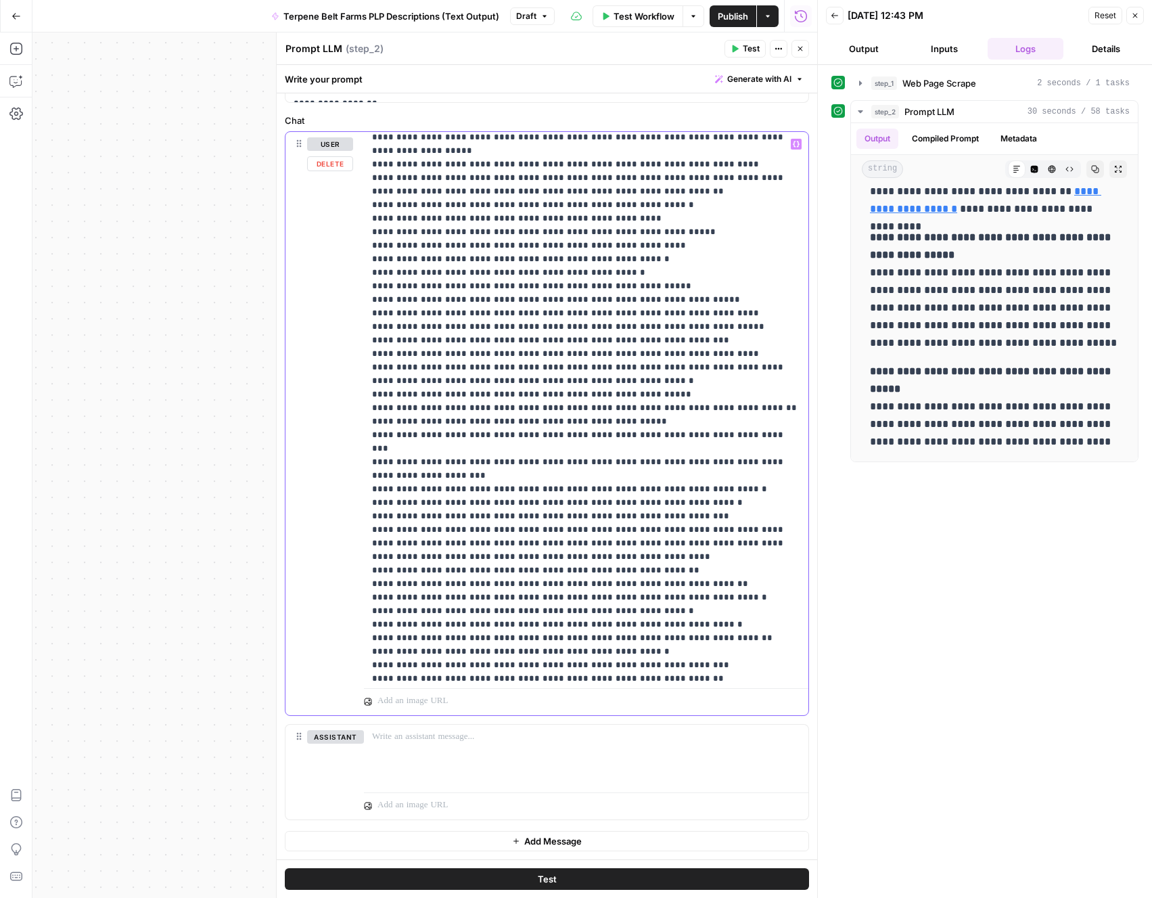
scroll to position [10121, 0]
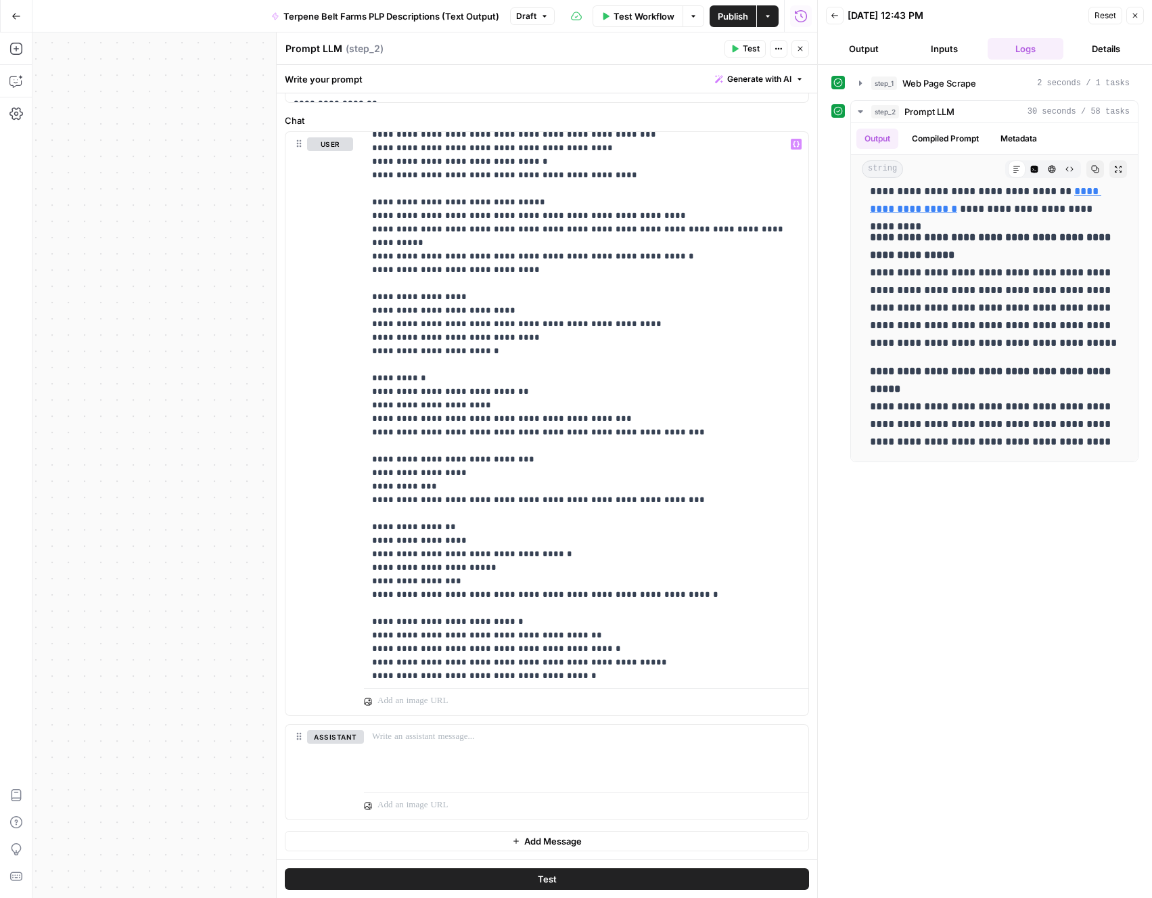
click at [626, 881] on button "Test" at bounding box center [547, 879] width 524 height 22
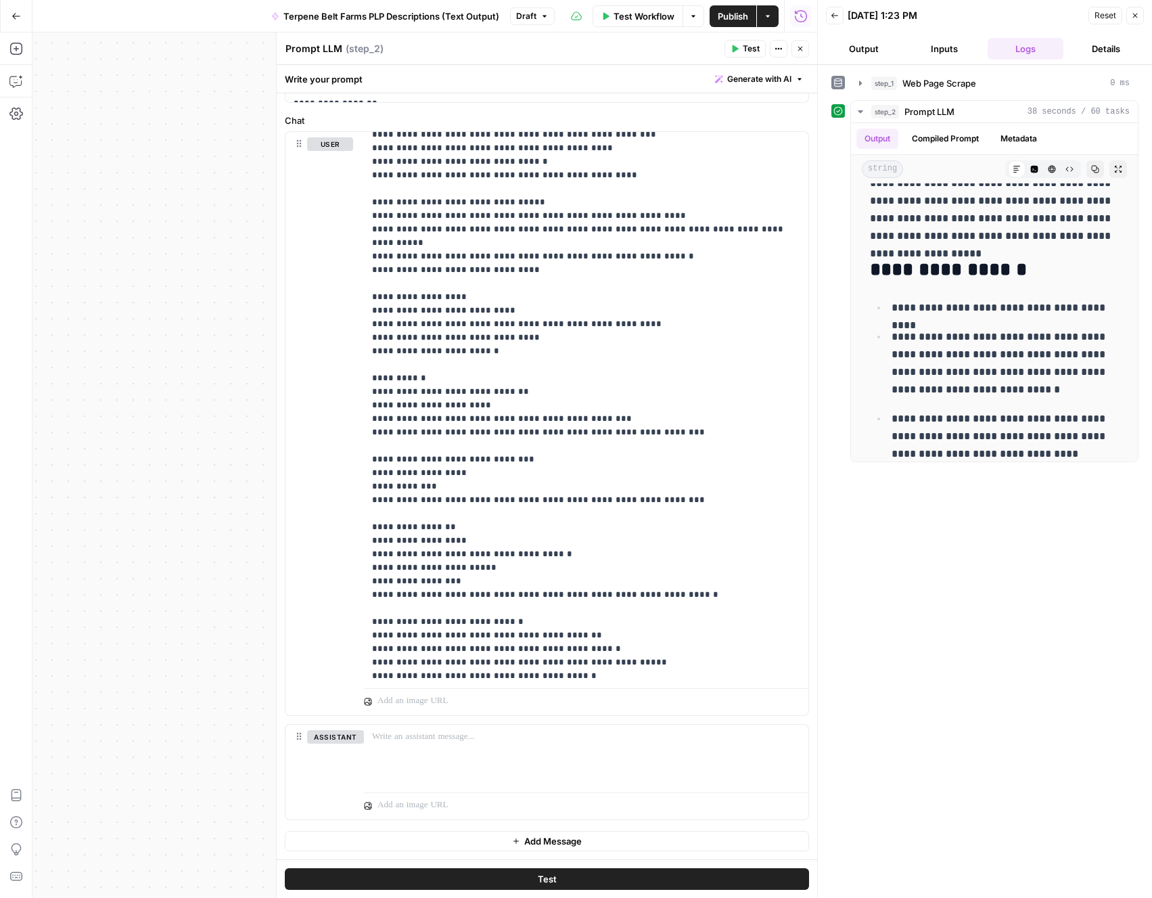
scroll to position [2757, 0]
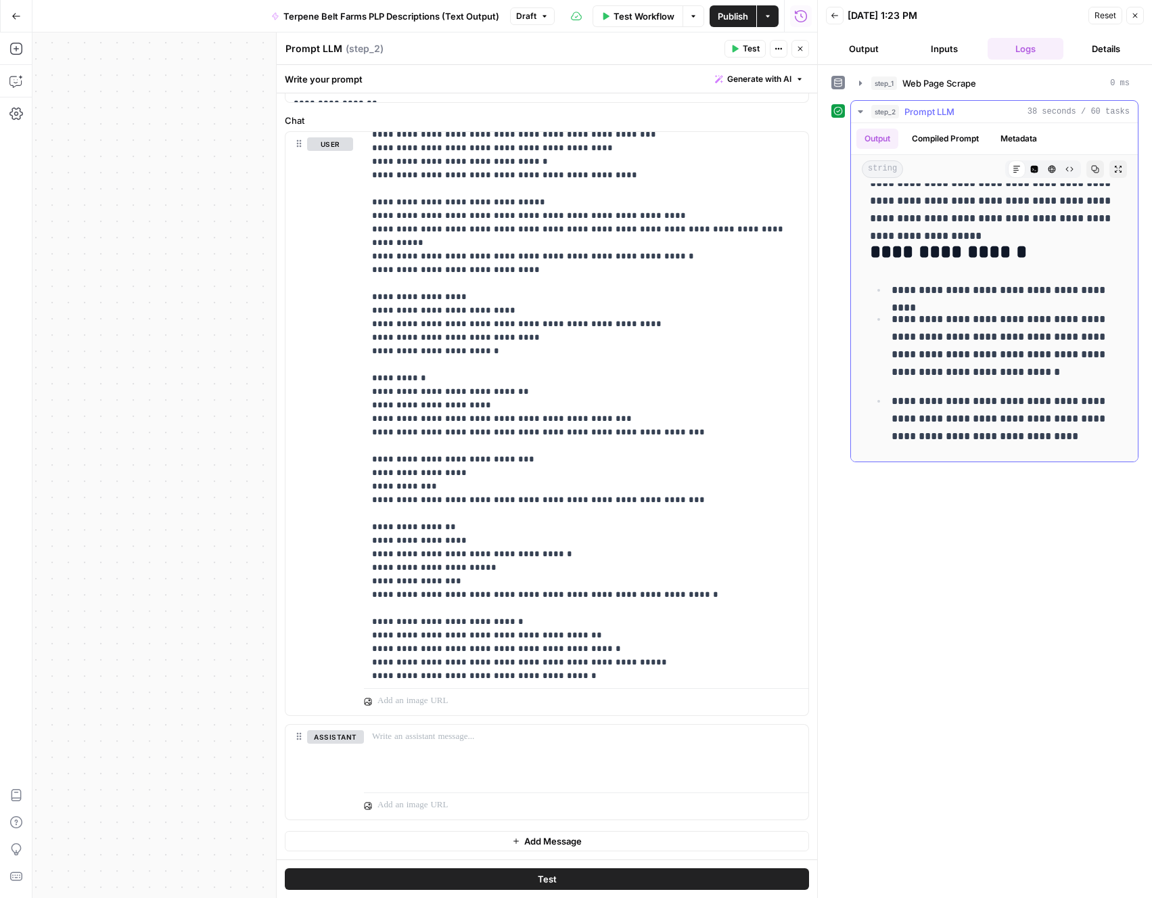
drag, startPoint x: 1020, startPoint y: 447, endPoint x: 982, endPoint y: 395, distance: 64.8
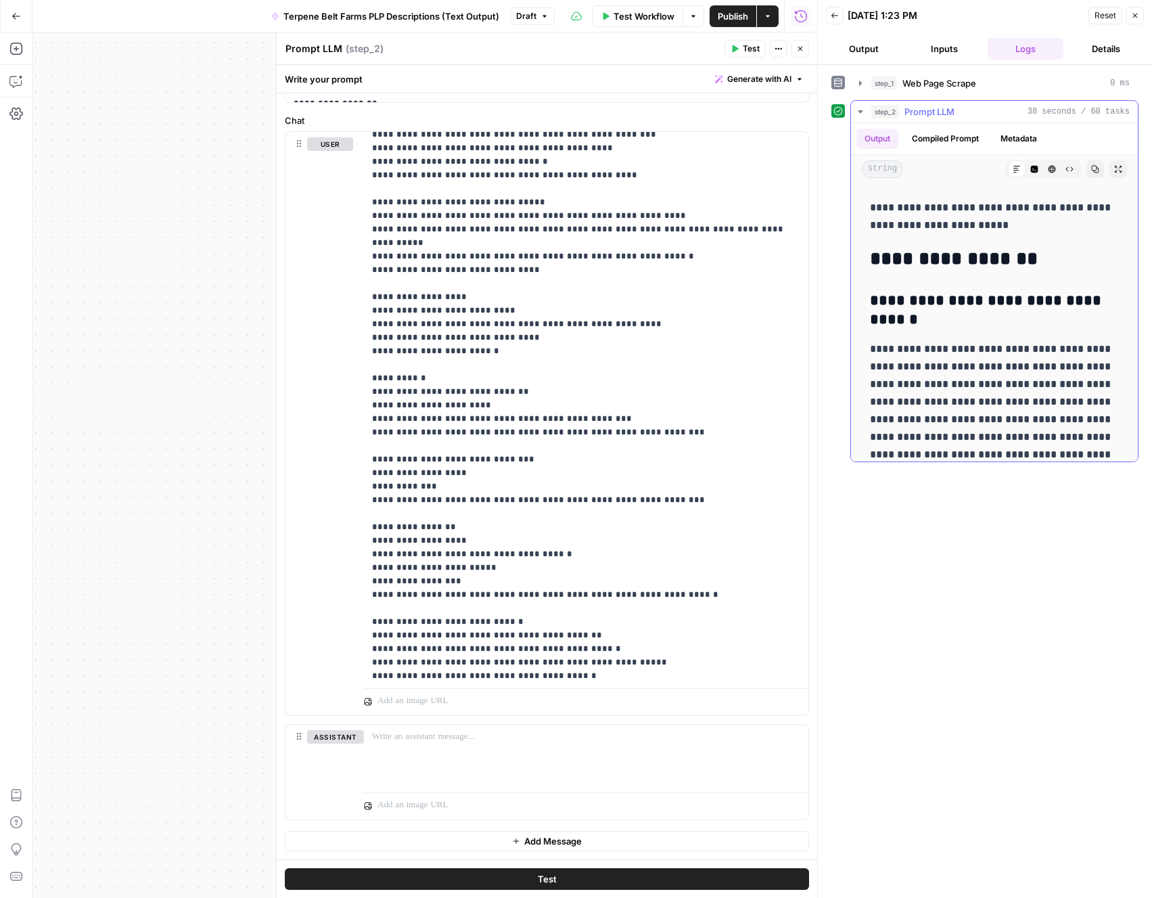
scroll to position [787, 0]
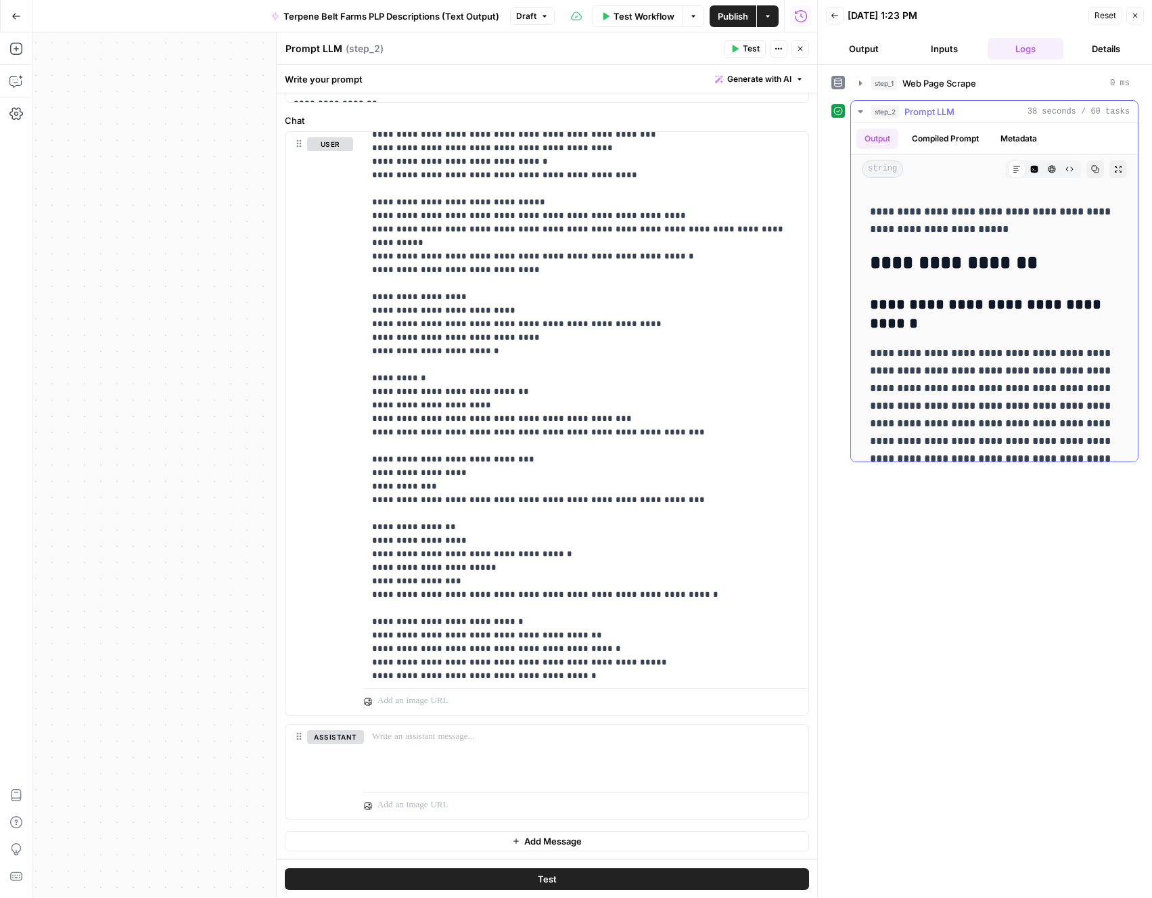
click at [871, 310] on h3 "**********" at bounding box center [994, 315] width 249 height 38
copy div "**********"
click at [942, 53] on button "Inputs" at bounding box center [945, 49] width 76 height 22
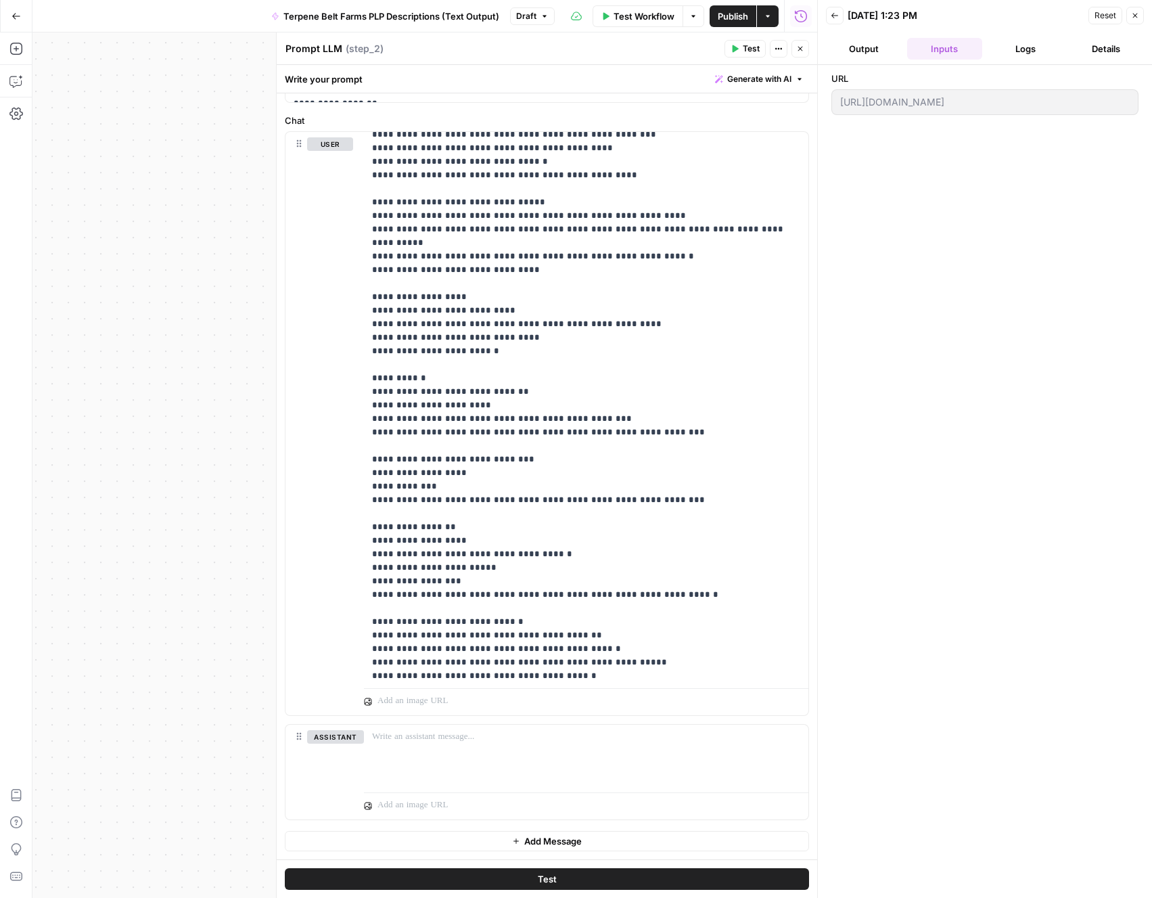
click at [1112, 19] on span "Reset" at bounding box center [1106, 15] width 22 height 12
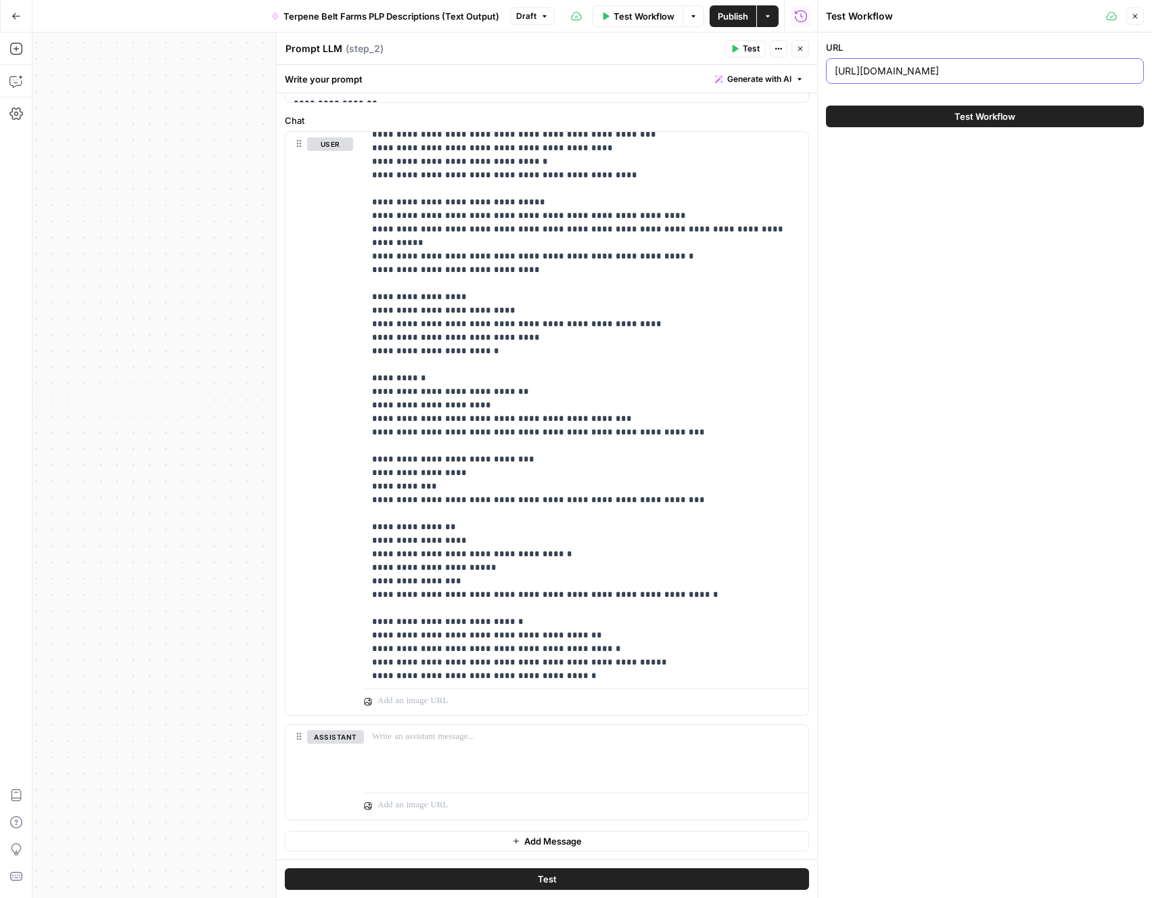
click at [1018, 75] on input "https://terpenebeltfarms.com/shop/sample-kits/2024-fruit-terpene-sample-kit-15m…" at bounding box center [985, 71] width 300 height 14
paste input "flower-infusion/candy-gas-neu-bag"
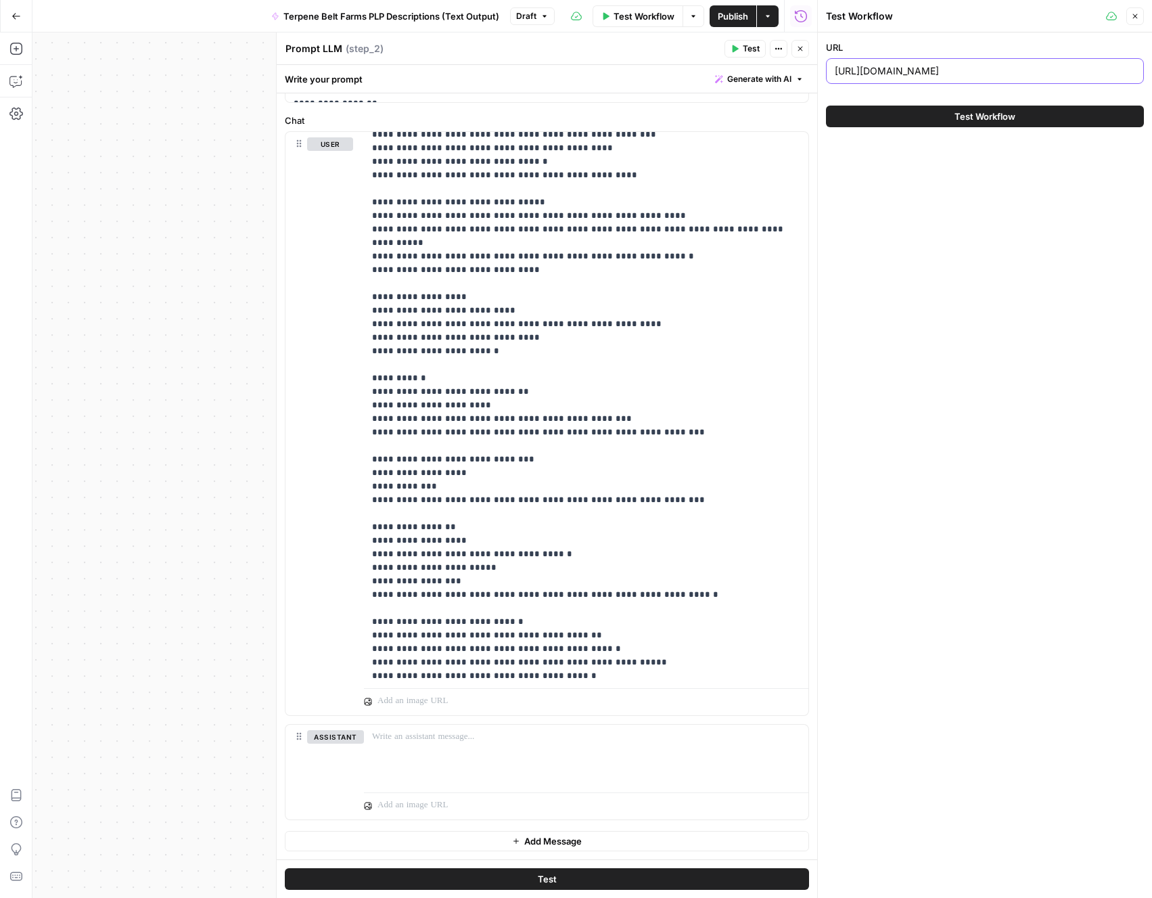
type input "[URL][DOMAIN_NAME]"
click at [826, 106] on button "Test Workflow" at bounding box center [985, 117] width 318 height 22
click at [1002, 118] on span "Test Workflow" at bounding box center [985, 117] width 61 height 14
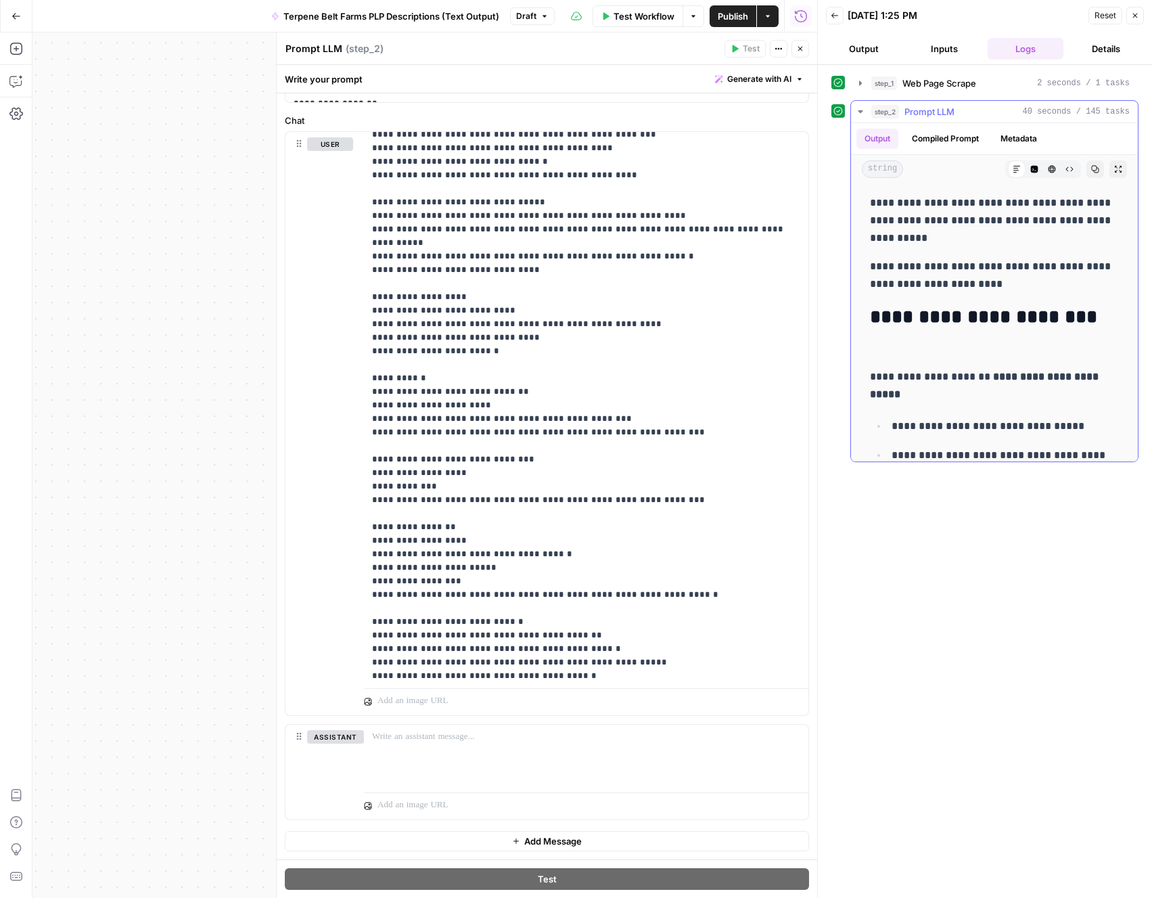
scroll to position [81, 0]
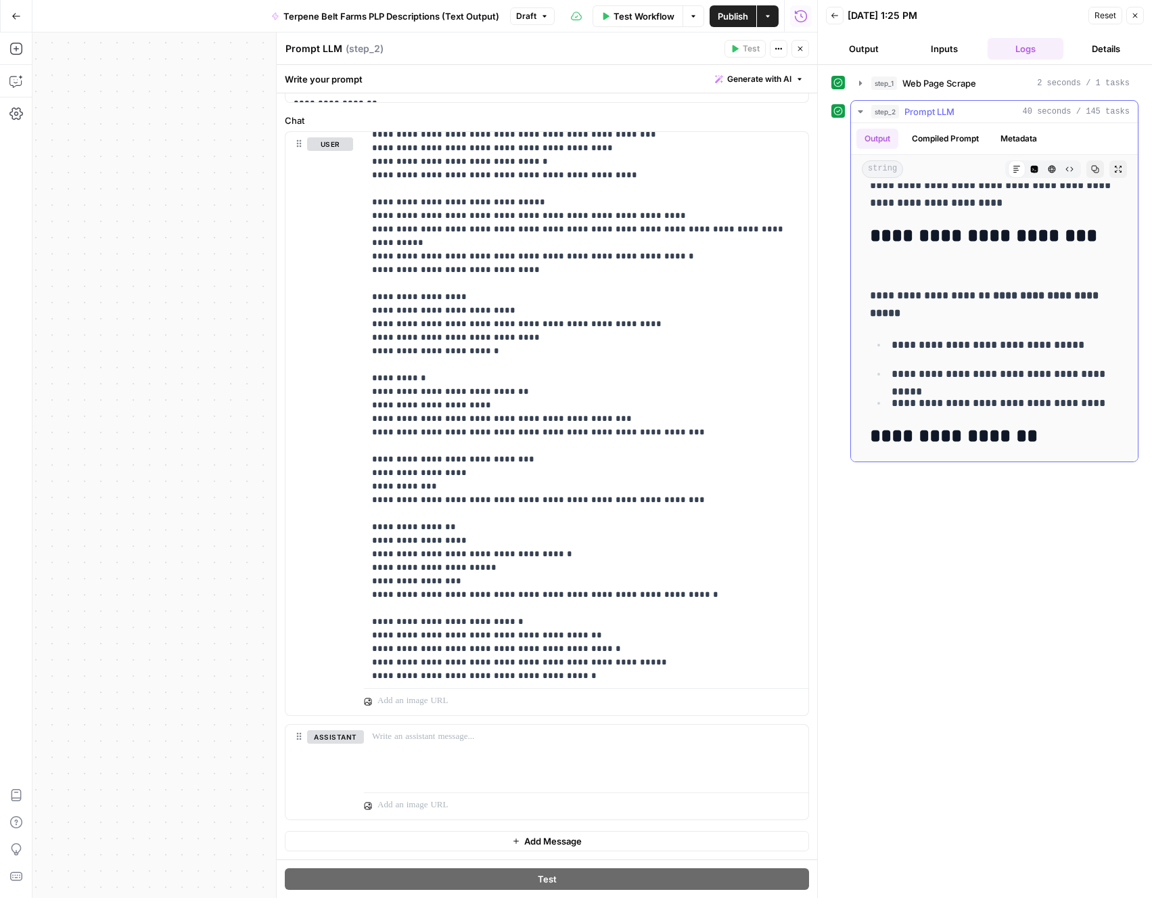
drag, startPoint x: 868, startPoint y: 235, endPoint x: 869, endPoint y: 410, distance: 174.5
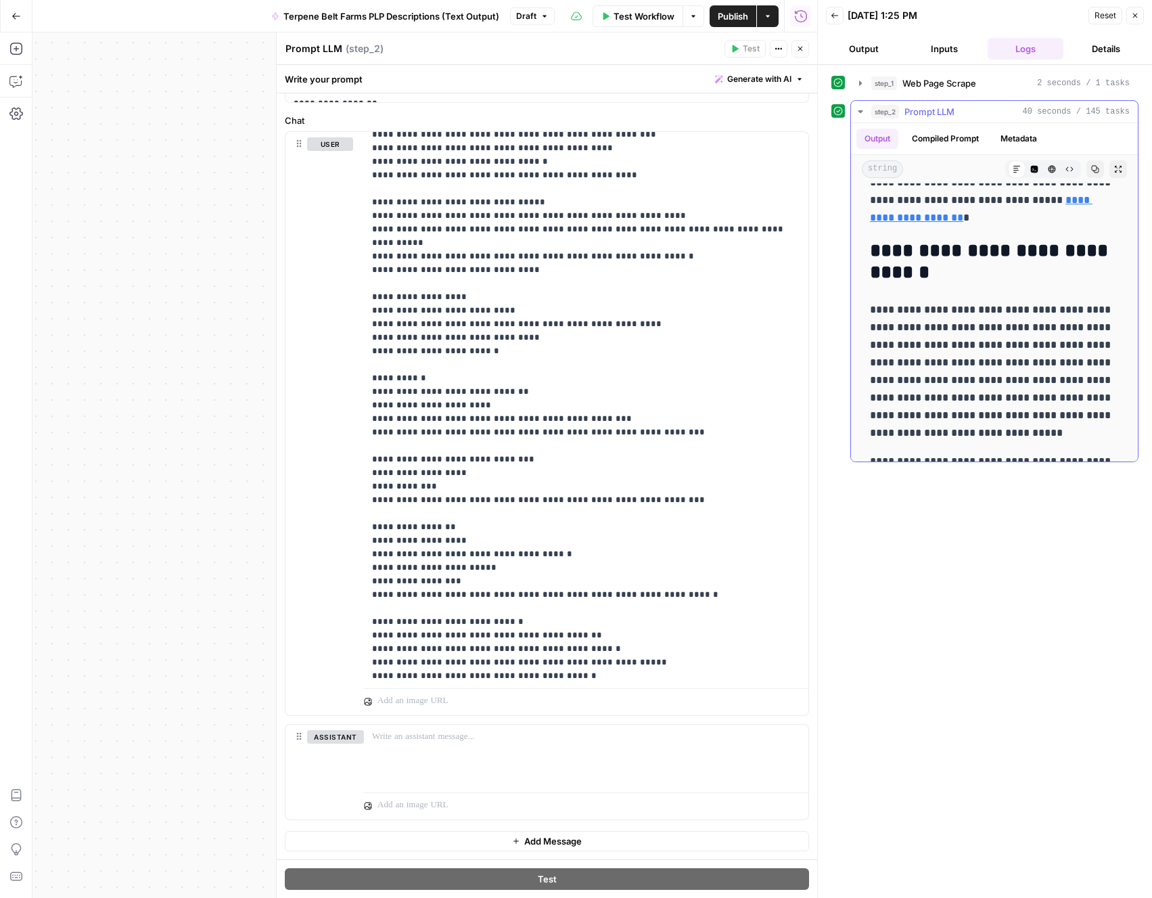
scroll to position [1090, 0]
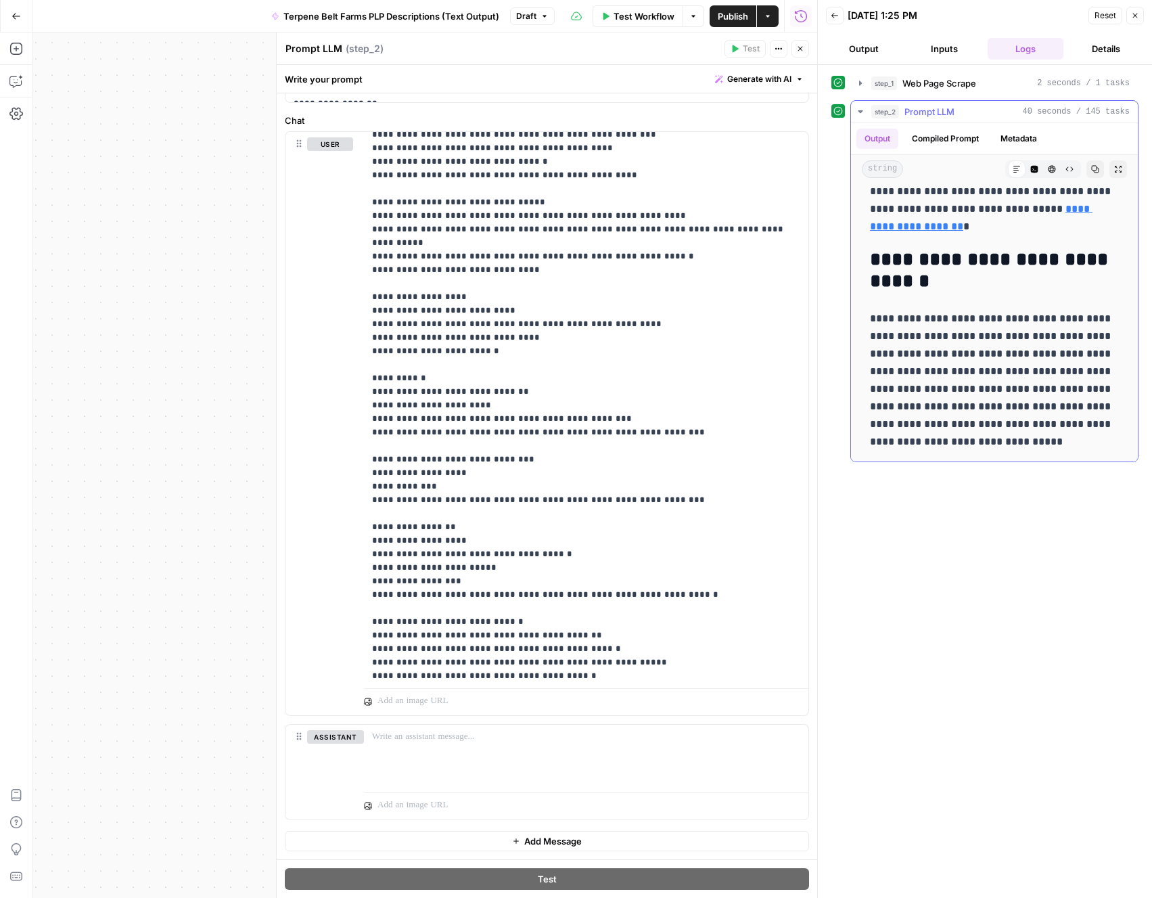
click at [867, 255] on div "**********" at bounding box center [994, 727] width 265 height 3257
drag, startPoint x: 870, startPoint y: 255, endPoint x: 871, endPoint y: 403, distance: 147.5
click at [871, 398] on div "**********" at bounding box center [994, 727] width 265 height 3257
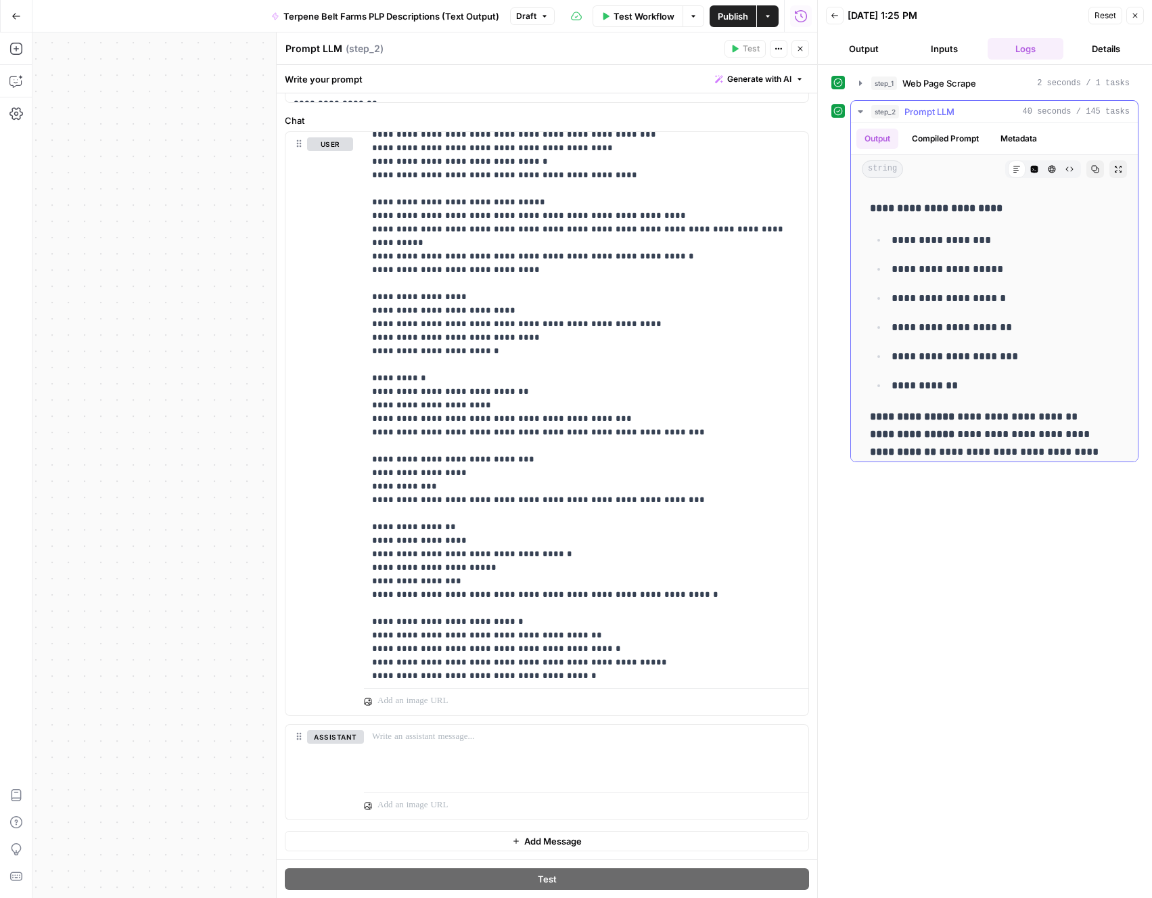
scroll to position [2990, 0]
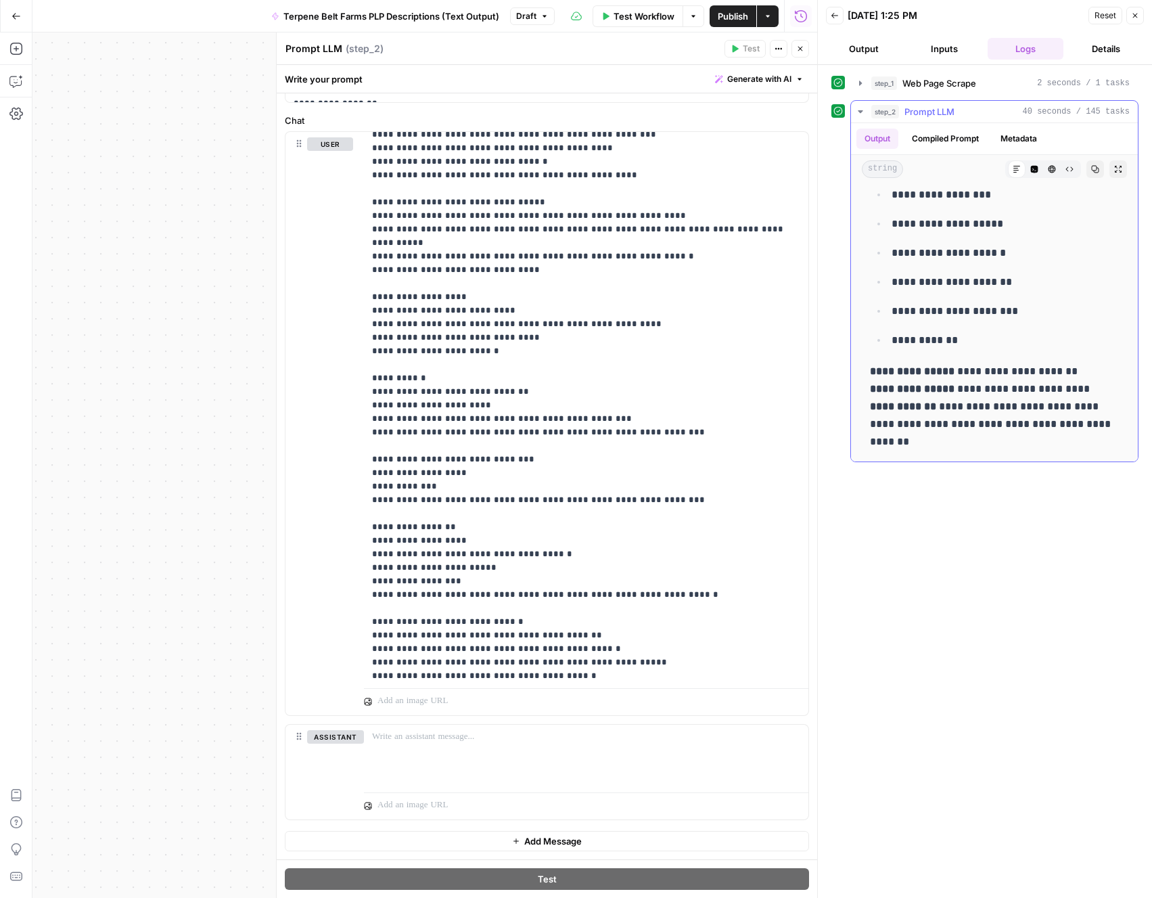
click at [915, 438] on p "**********" at bounding box center [994, 407] width 249 height 88
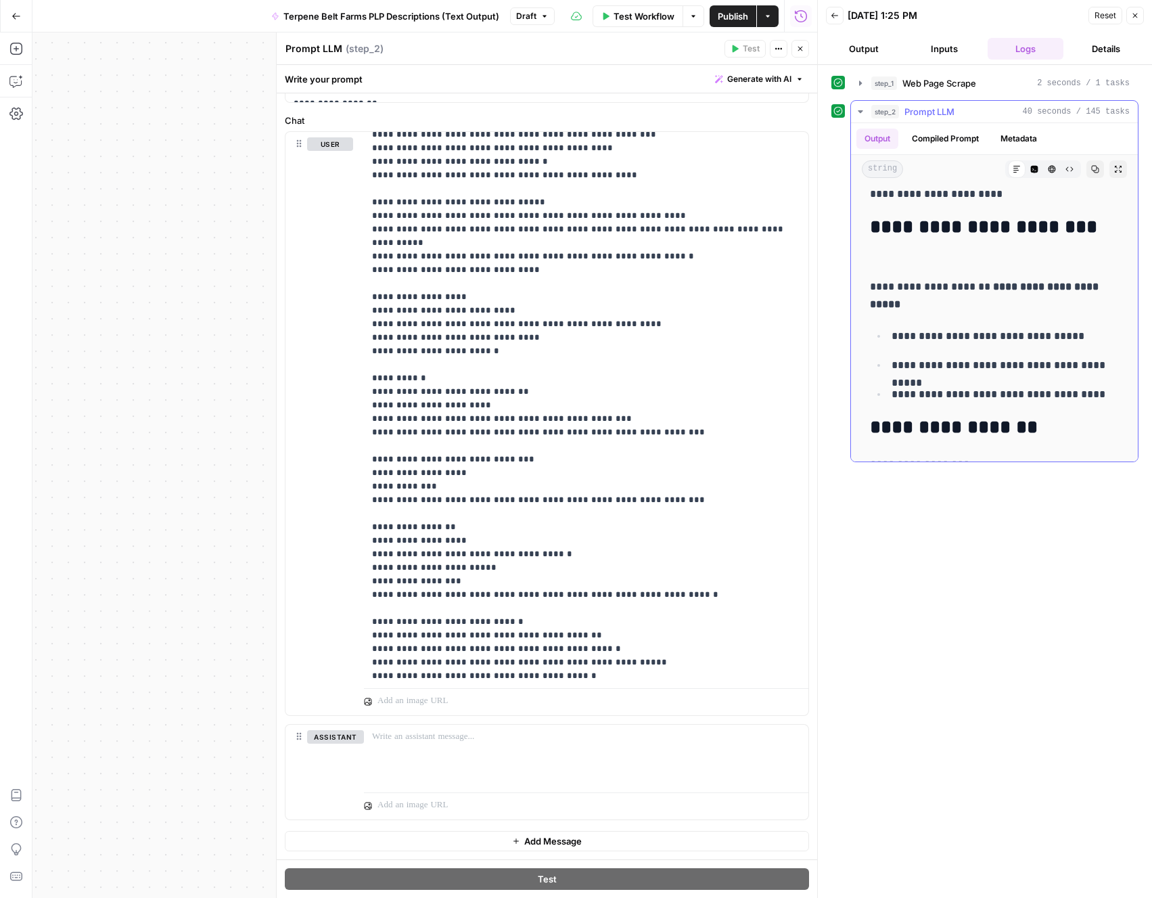
scroll to position [89, 0]
click at [871, 227] on h2 "**********" at bounding box center [994, 239] width 249 height 43
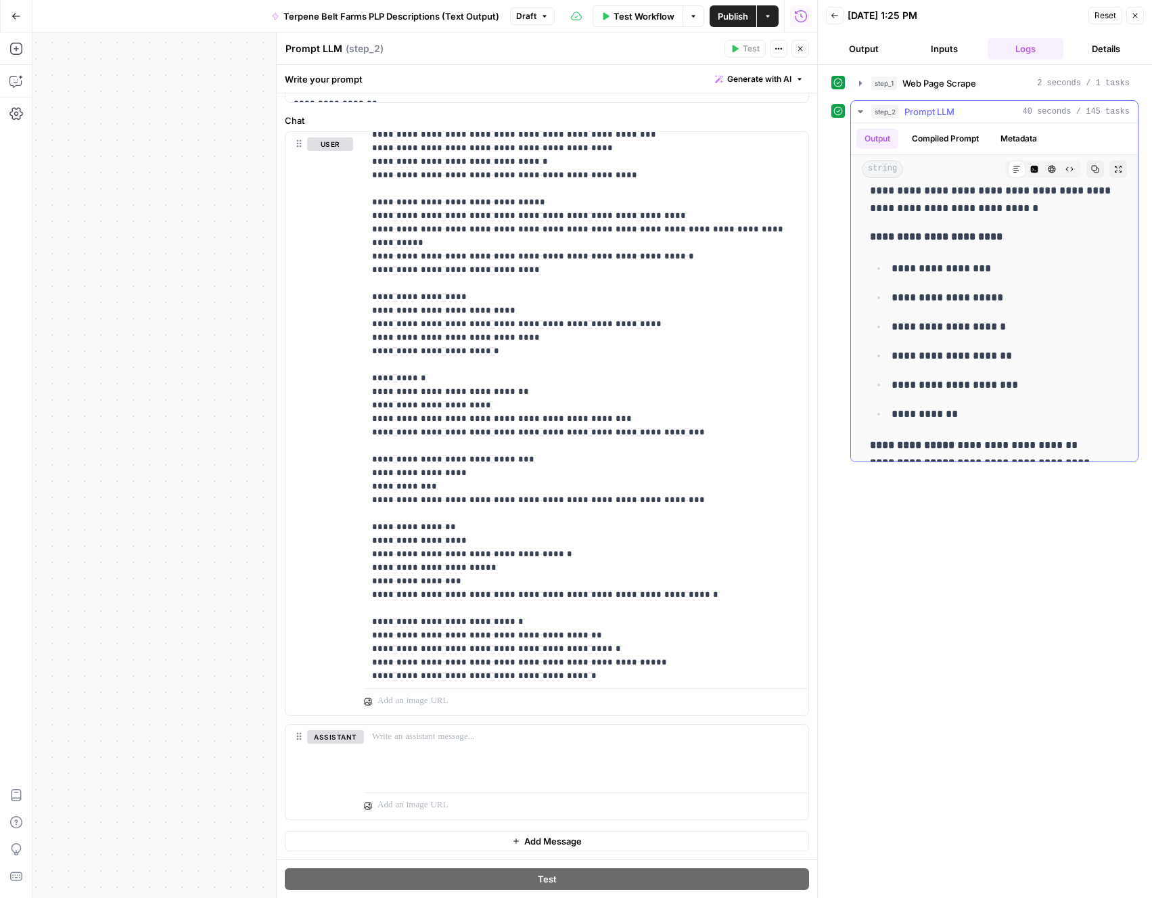
scroll to position [2990, 0]
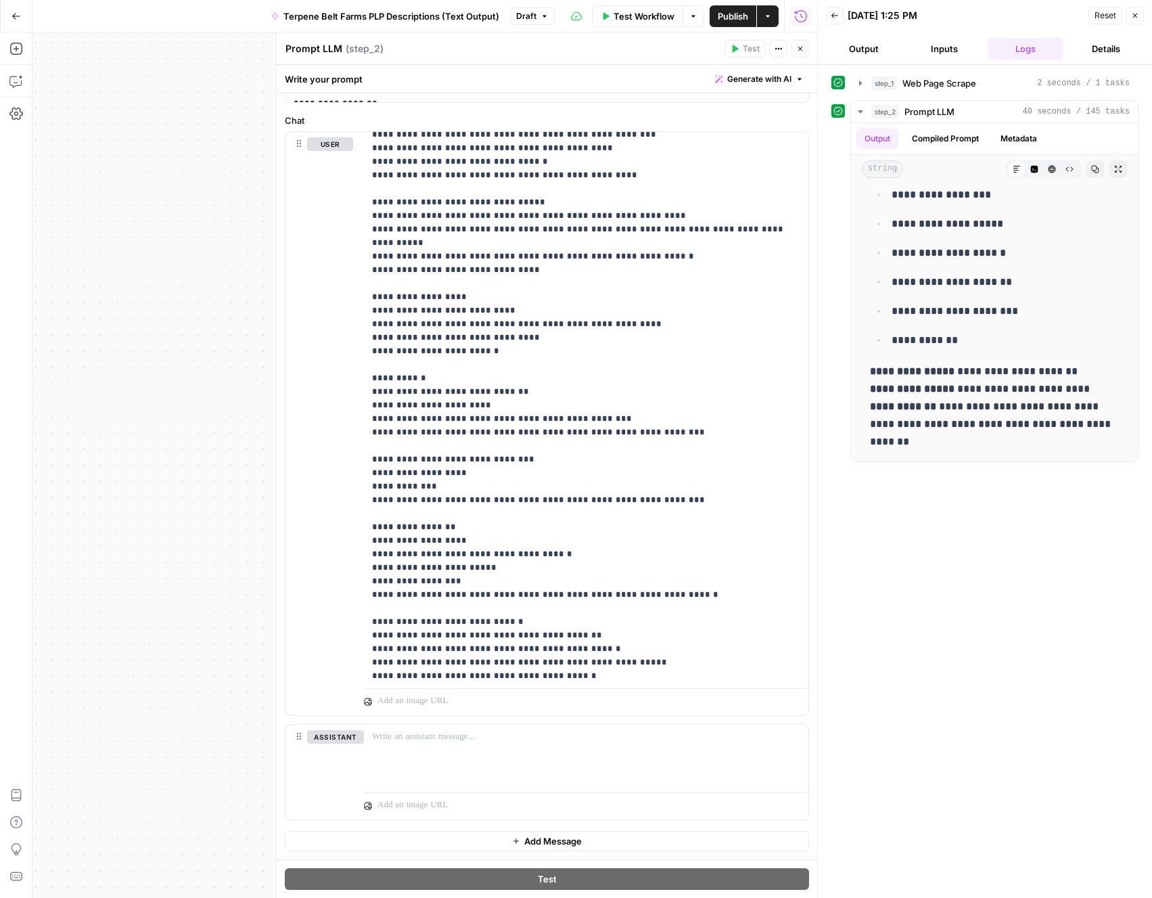
click at [956, 49] on button "Inputs" at bounding box center [945, 49] width 76 height 22
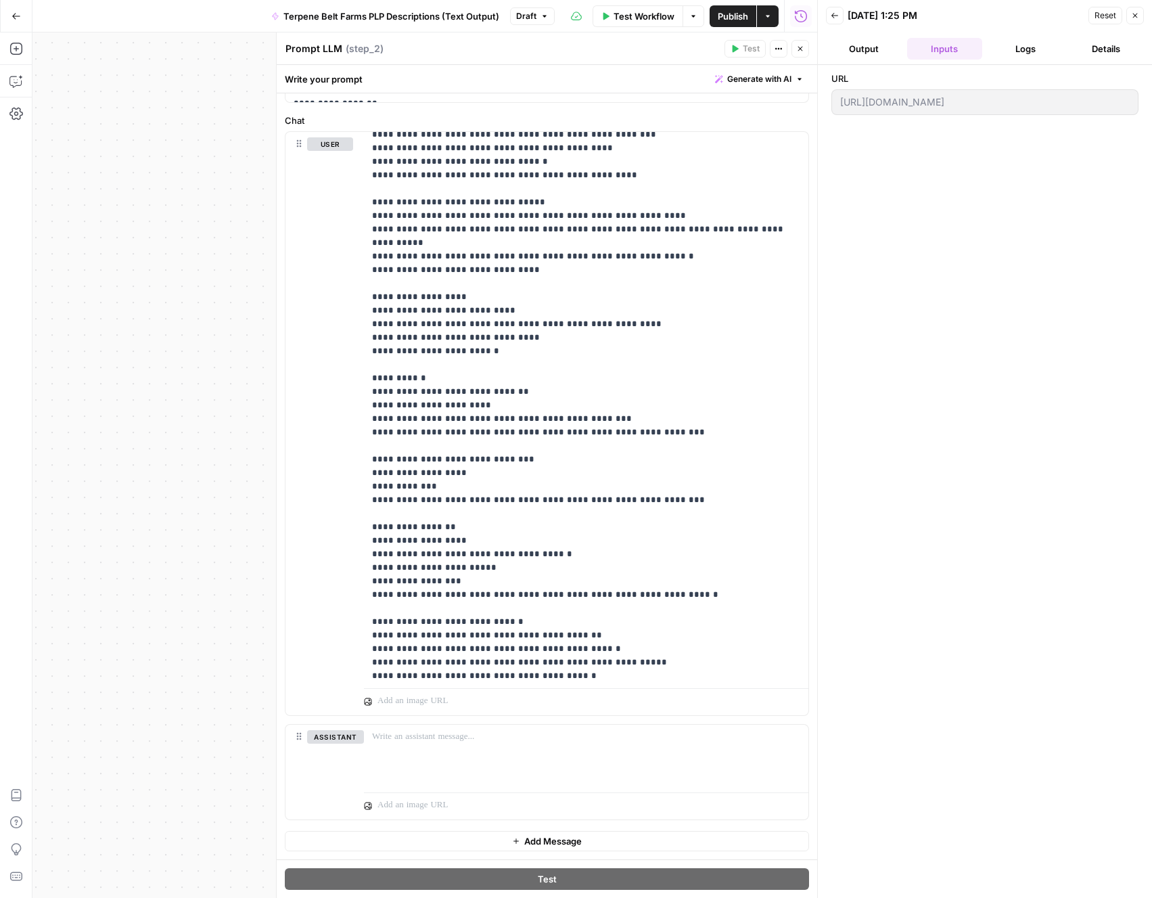
click at [1105, 5] on div "Reset Close" at bounding box center [1115, 15] width 55 height 20
click at [1105, 18] on span "Reset" at bounding box center [1106, 15] width 22 height 12
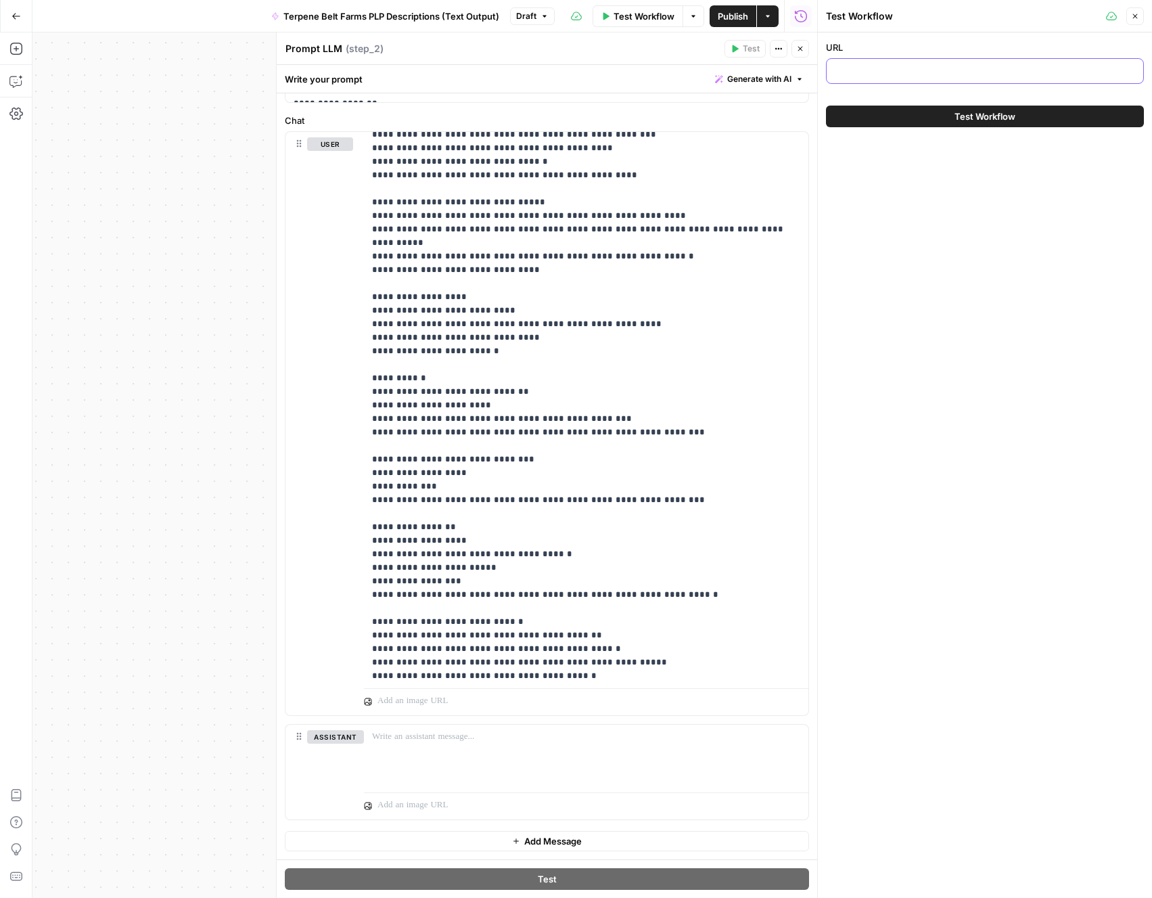
click at [1021, 77] on input "URL" at bounding box center [985, 71] width 300 height 14
paste input "[URL][DOMAIN_NAME]"
type input "[URL][DOMAIN_NAME]"
click at [1003, 110] on span "Test Workflow" at bounding box center [985, 117] width 61 height 14
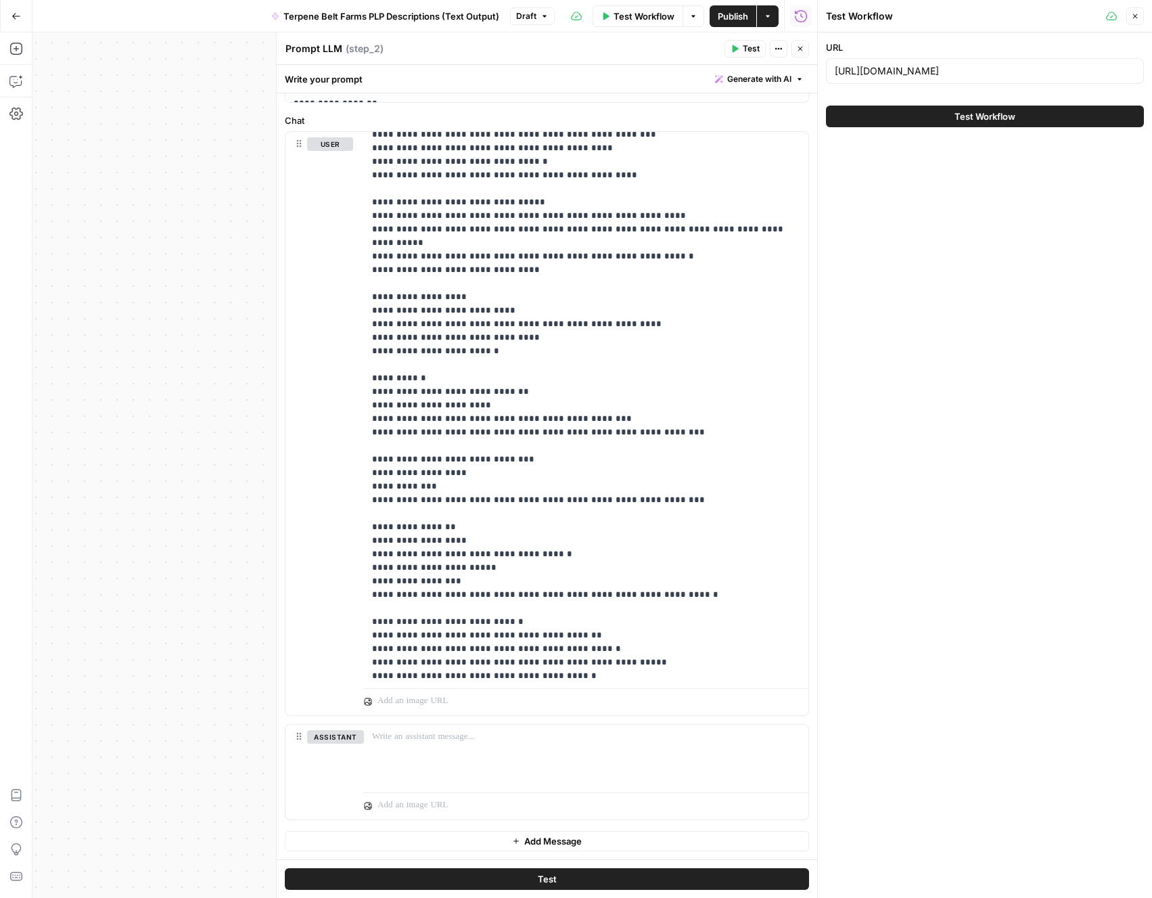
click at [1001, 115] on span "Test Workflow" at bounding box center [985, 117] width 61 height 14
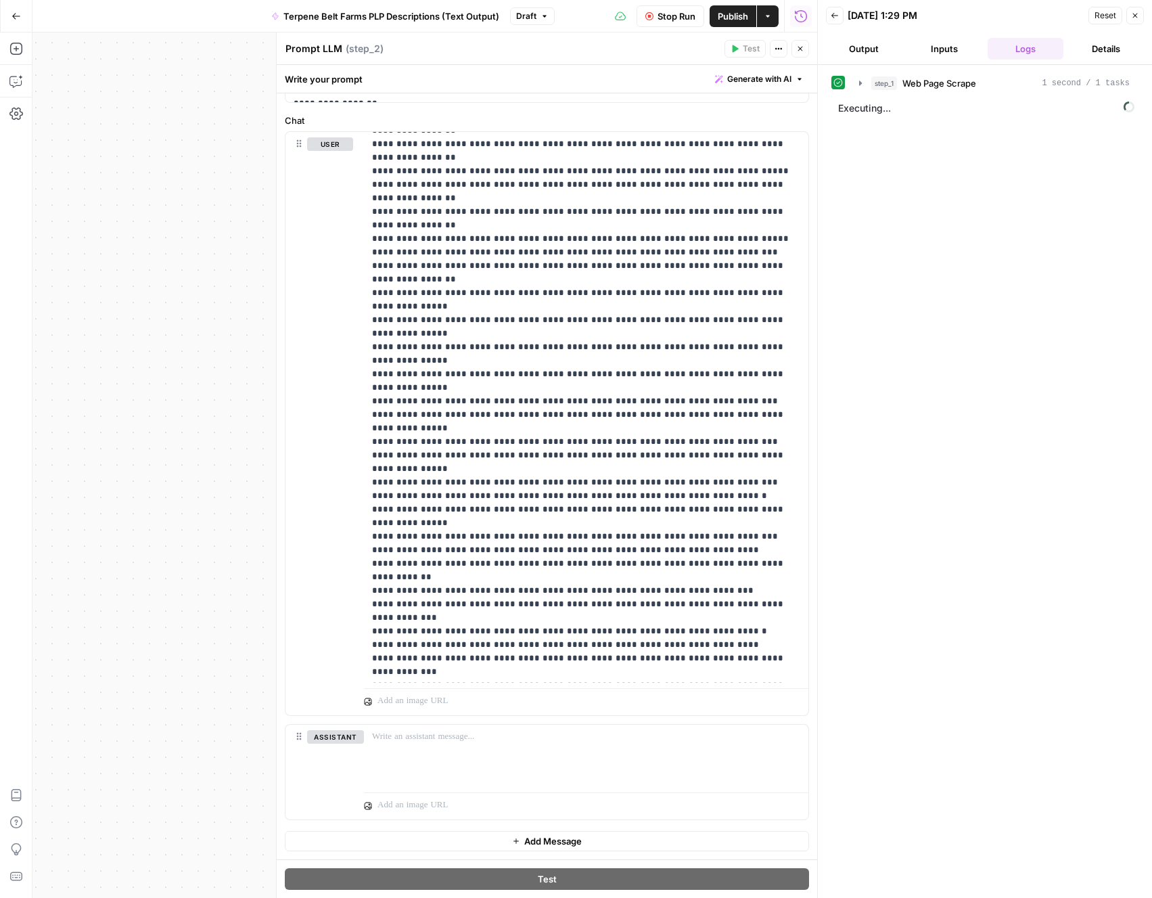
scroll to position [13611, 0]
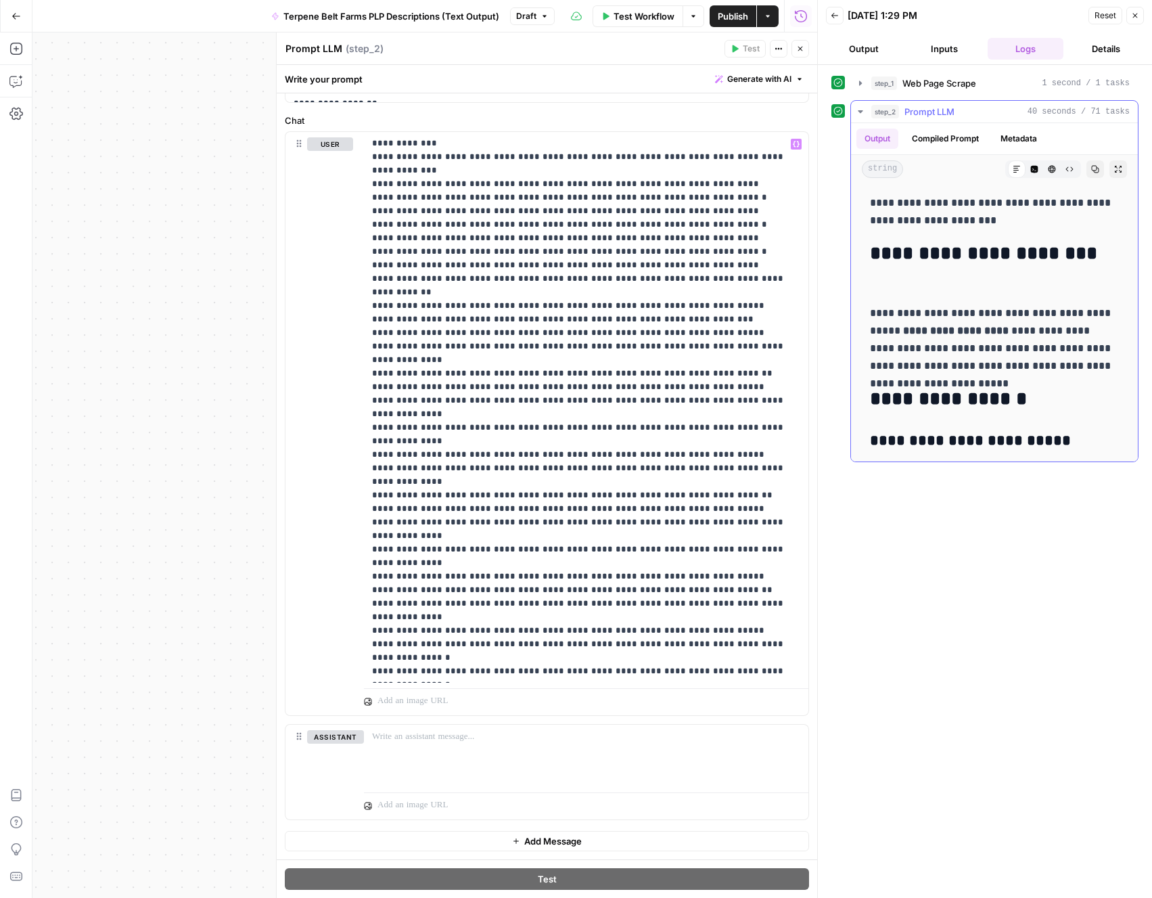
click at [904, 259] on h2 "**********" at bounding box center [994, 264] width 249 height 43
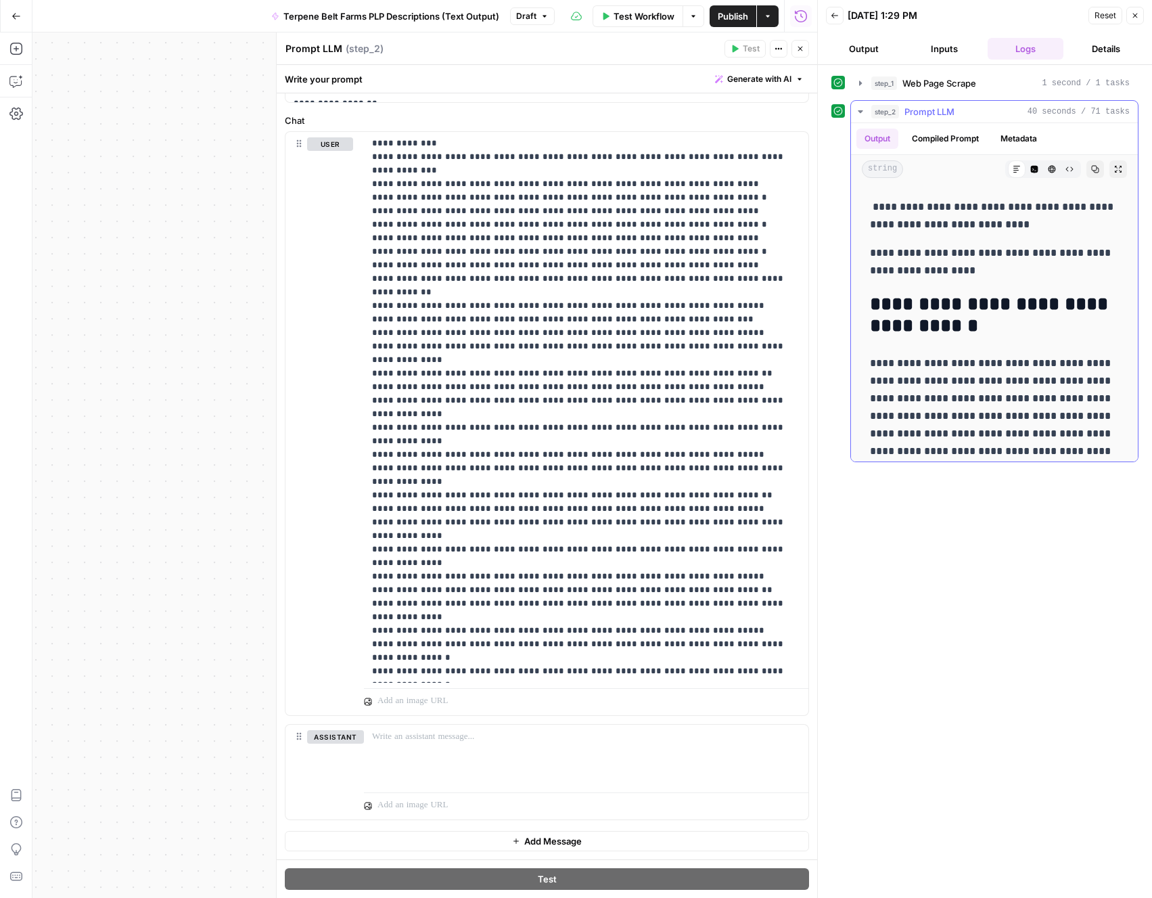
scroll to position [675, 0]
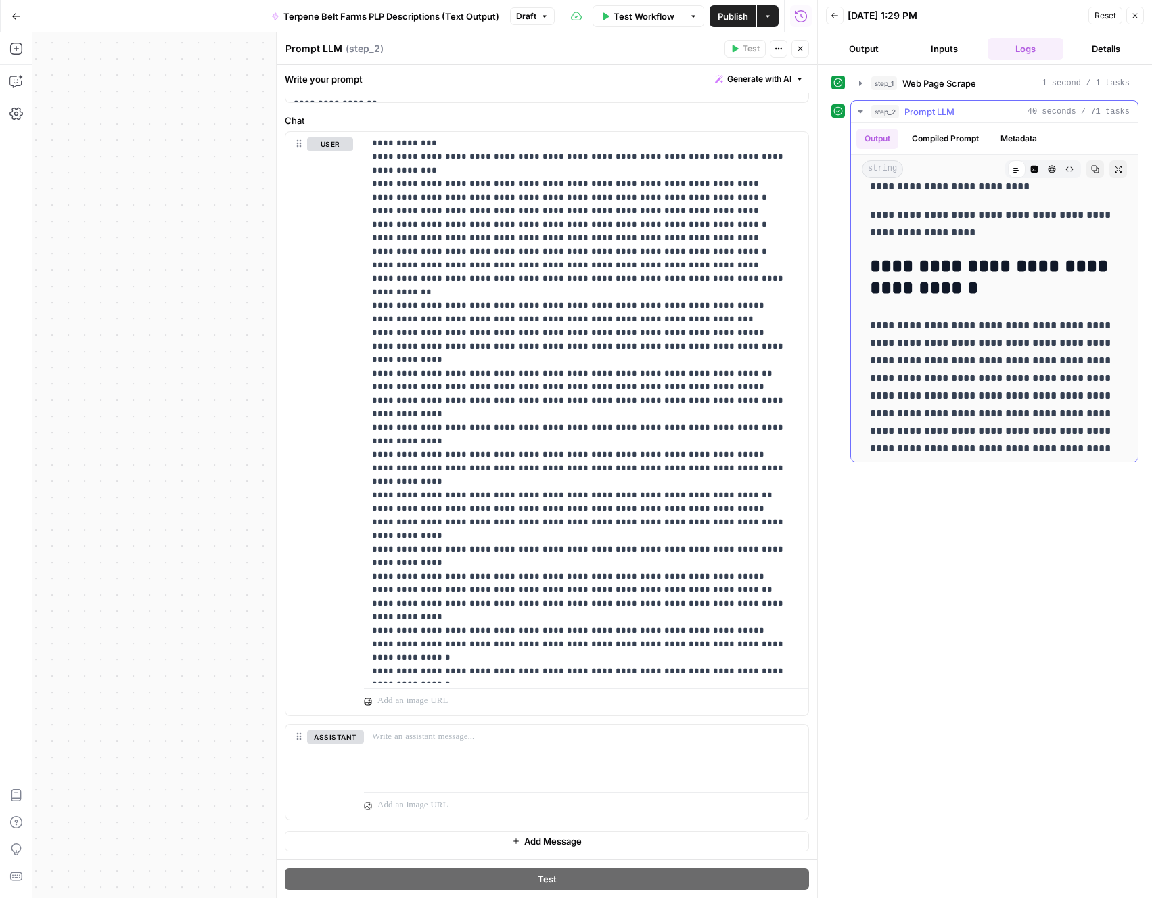
drag, startPoint x: 867, startPoint y: 266, endPoint x: 868, endPoint y: 355, distance: 89.3
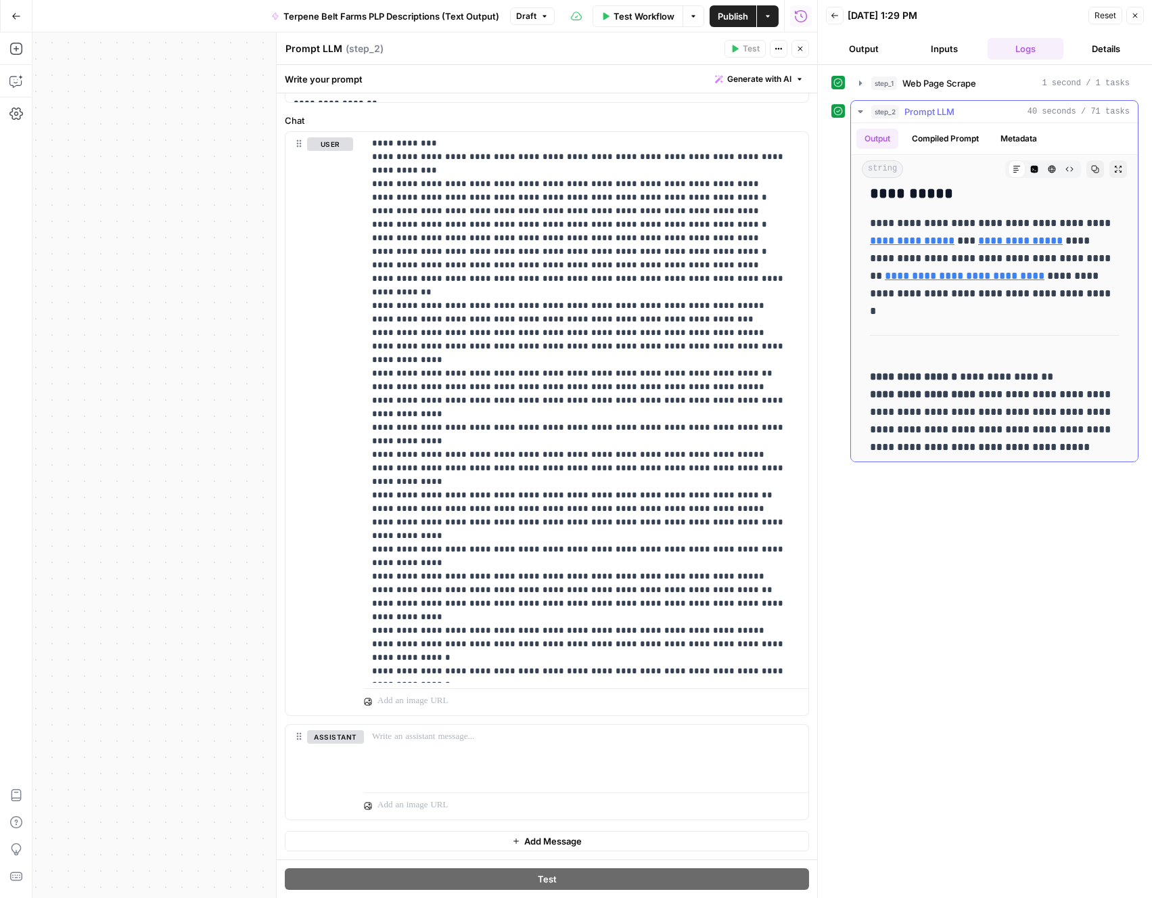
scroll to position [3027, 0]
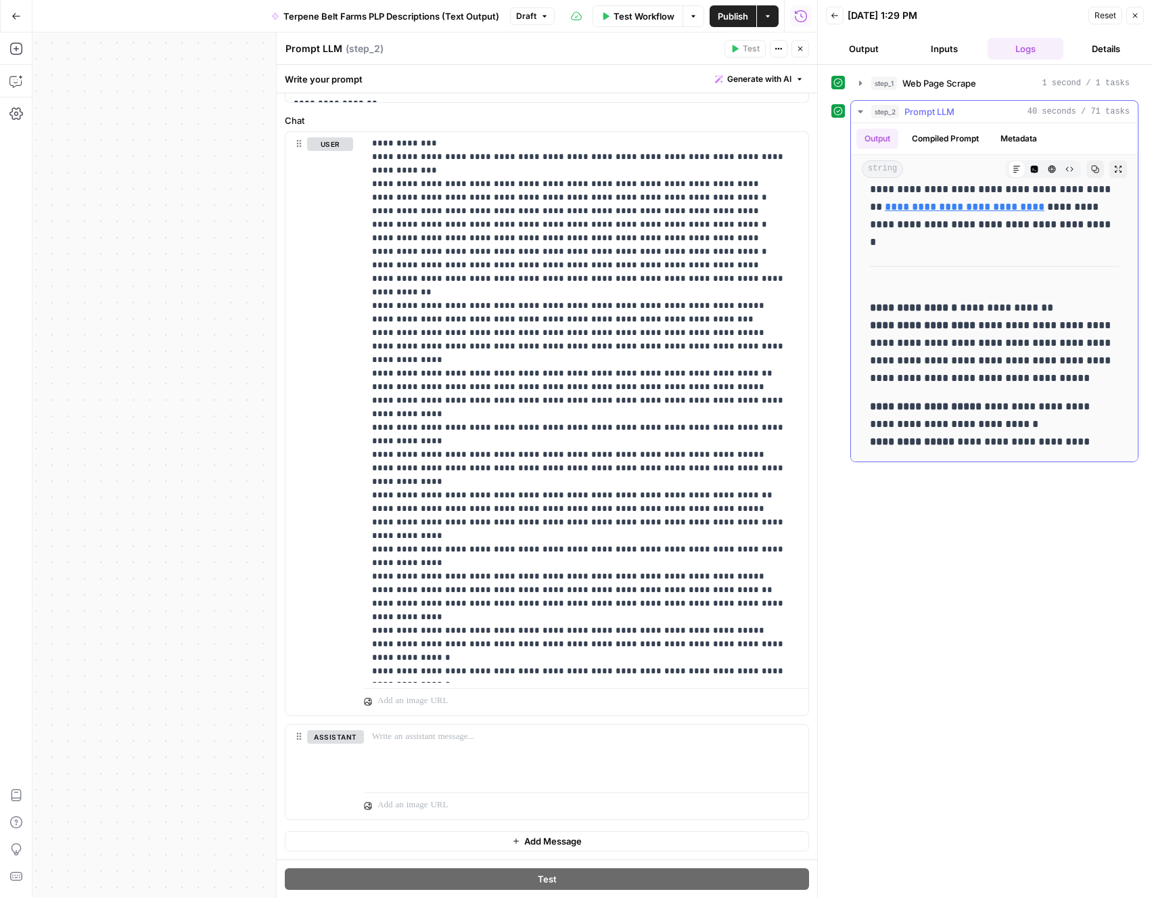
click at [1095, 382] on p "**********" at bounding box center [994, 343] width 249 height 88
click at [1100, 10] on span "Reset" at bounding box center [1106, 15] width 22 height 12
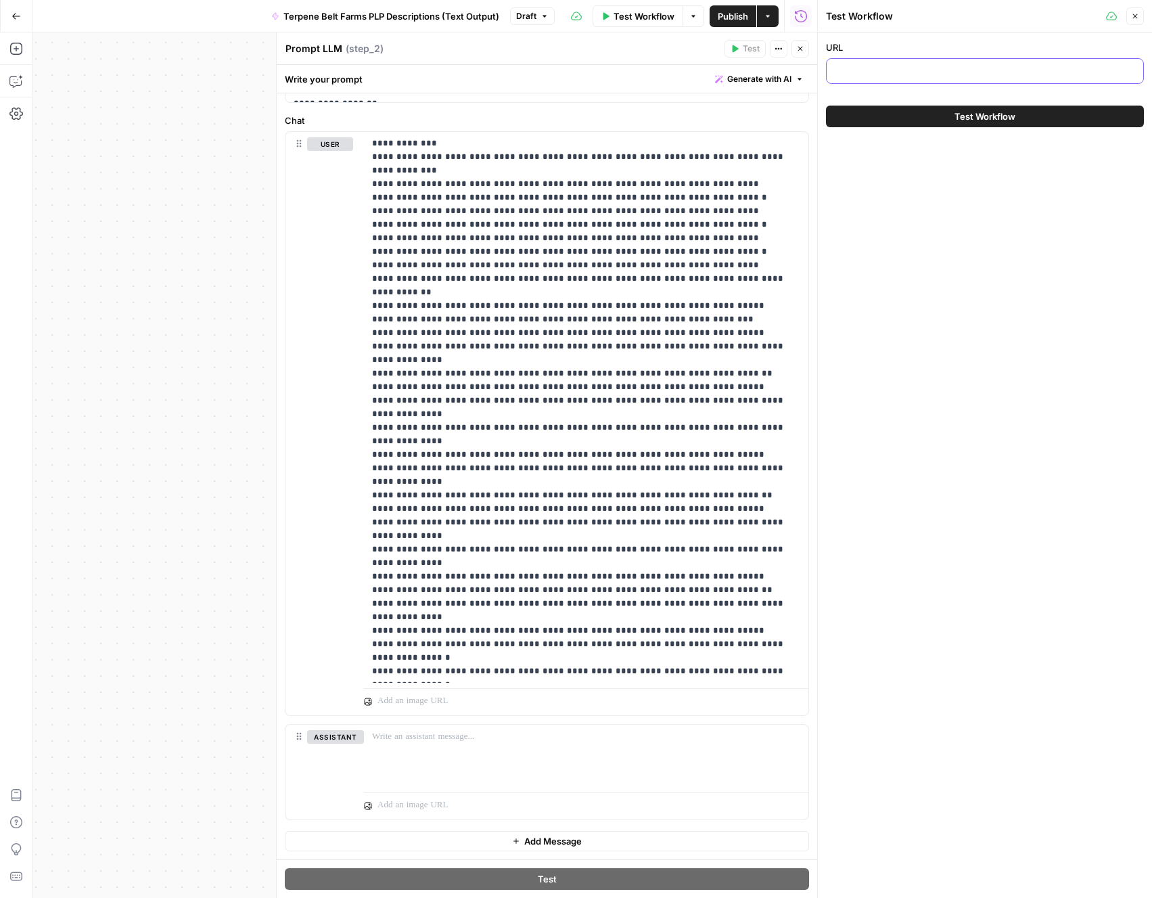
click at [949, 68] on input "URL" at bounding box center [985, 71] width 300 height 14
paste input "[URL][DOMAIN_NAME]"
type input "[URL][DOMAIN_NAME]"
click at [921, 112] on button "Test Workflow" at bounding box center [985, 117] width 318 height 22
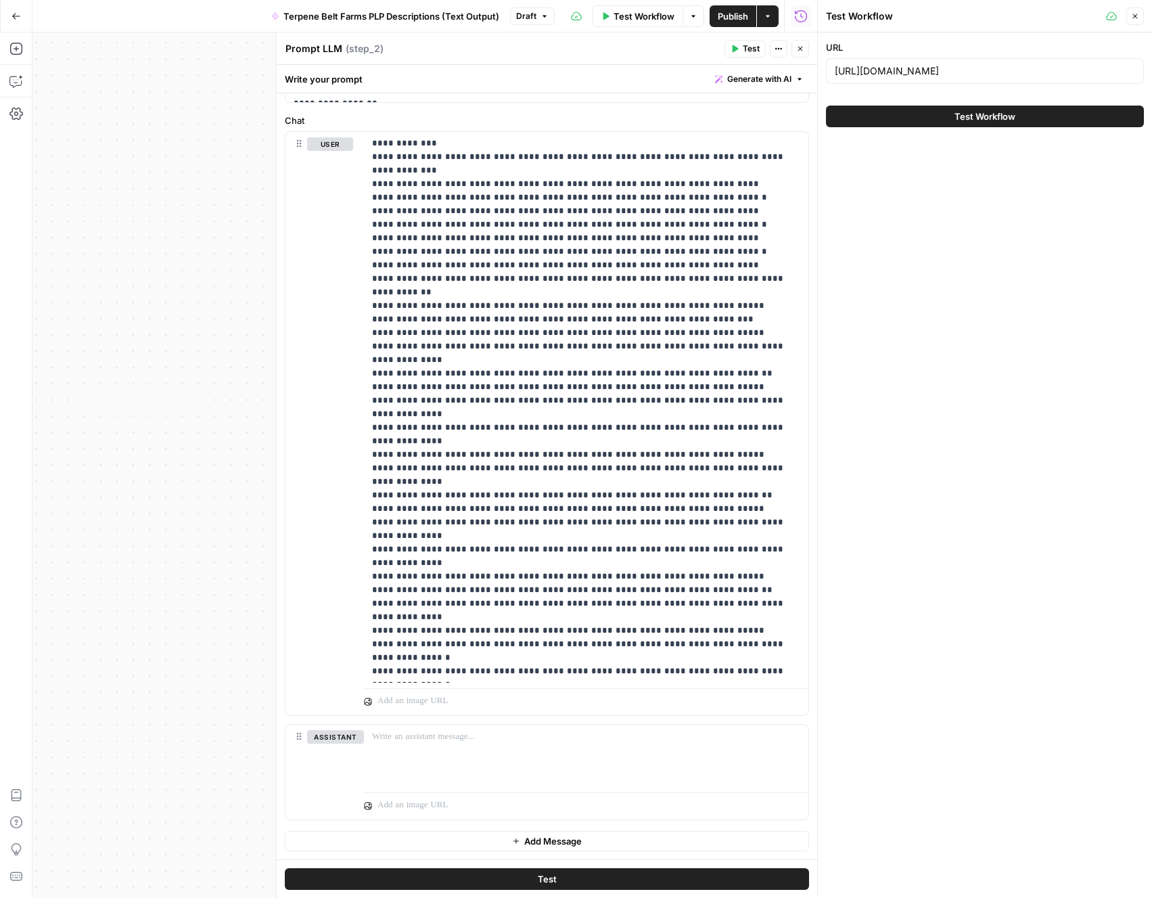
click at [921, 112] on button "Test Workflow" at bounding box center [985, 117] width 318 height 22
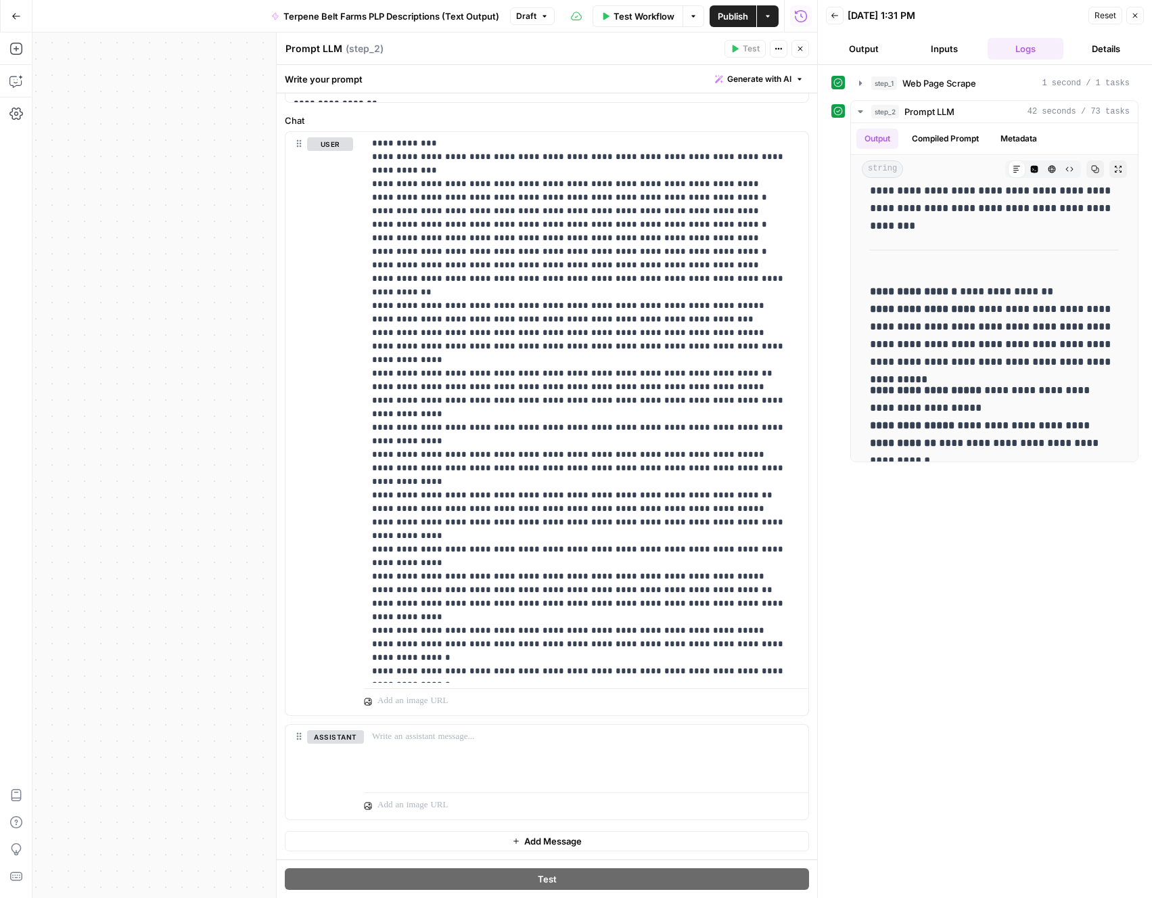
scroll to position [3558, 0]
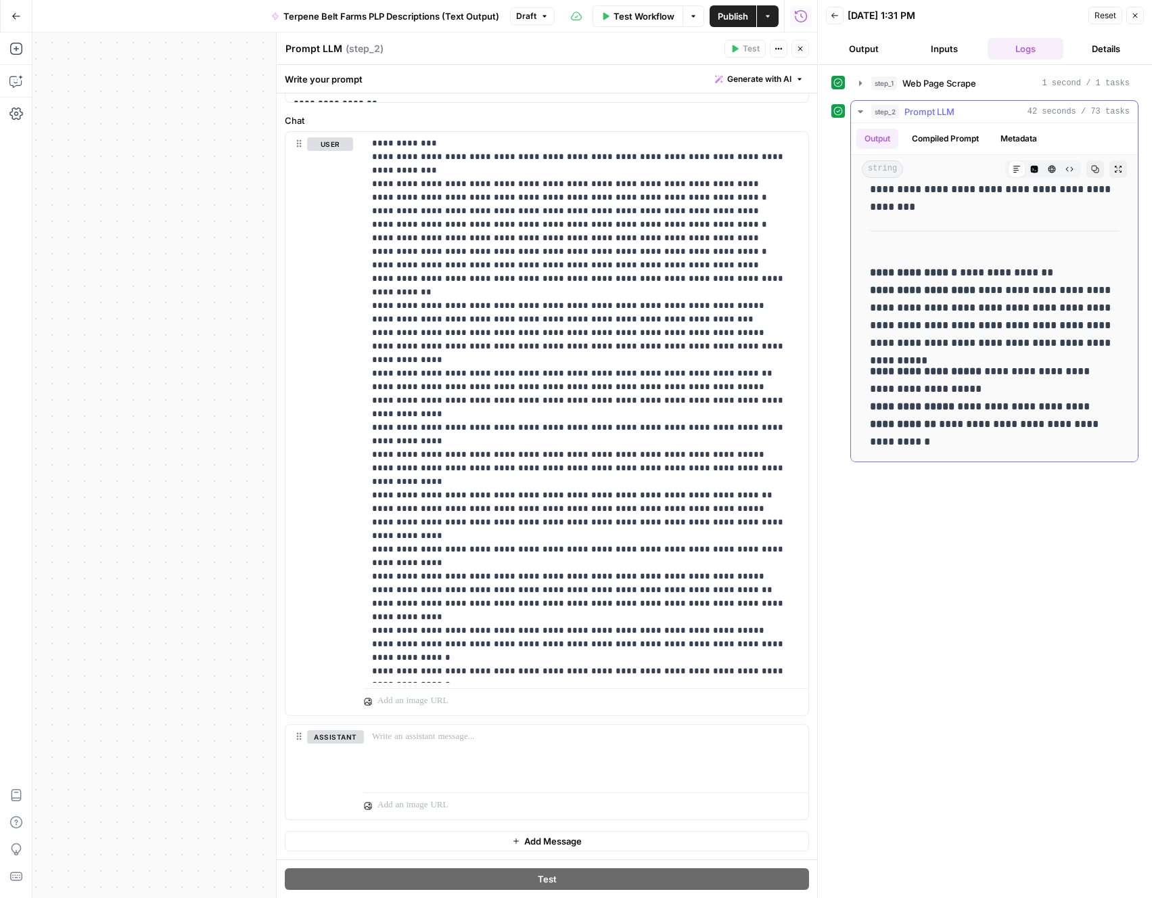
drag, startPoint x: 985, startPoint y: 346, endPoint x: 942, endPoint y: 286, distance: 73.2
click at [942, 286] on p "**********" at bounding box center [994, 308] width 249 height 88
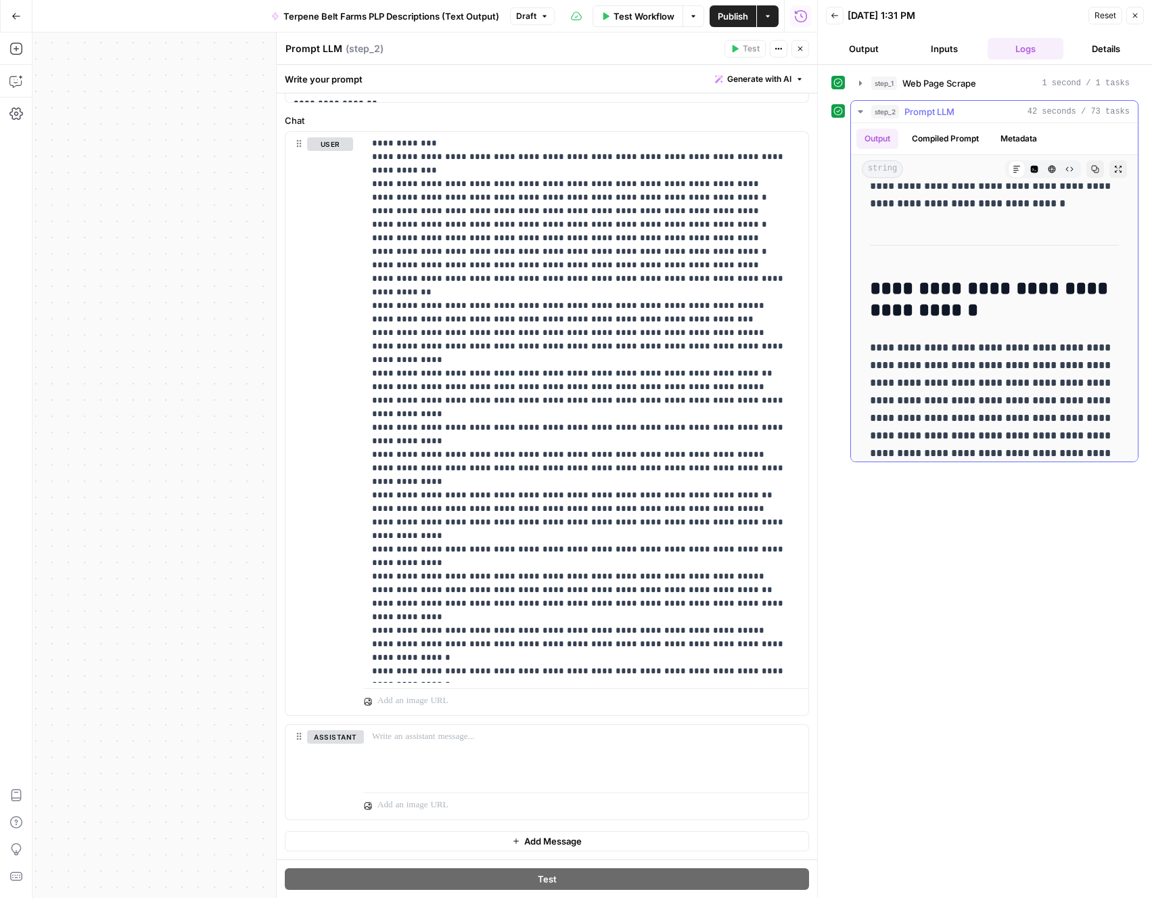
scroll to position [1099, 0]
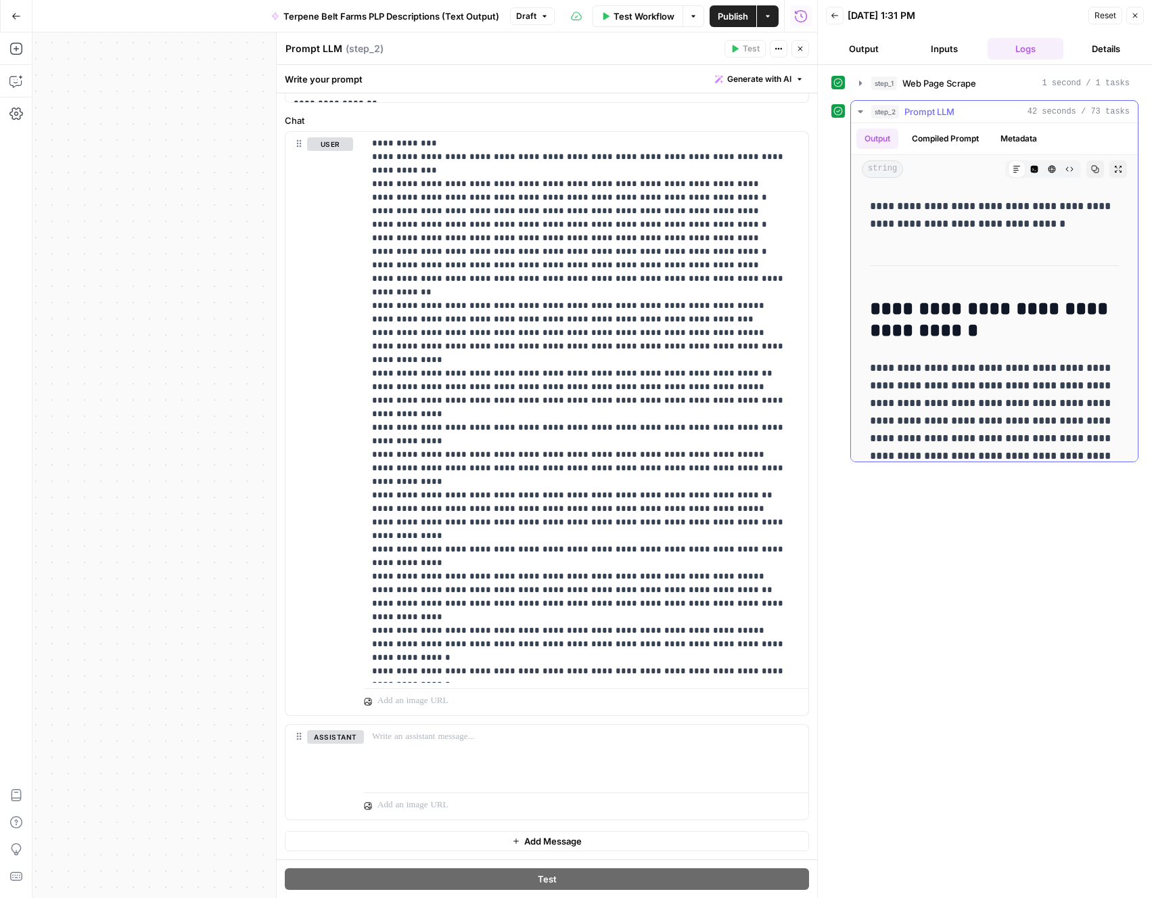
click at [870, 311] on h2 "**********" at bounding box center [994, 319] width 249 height 43
click at [730, 14] on span "Publish" at bounding box center [733, 16] width 30 height 14
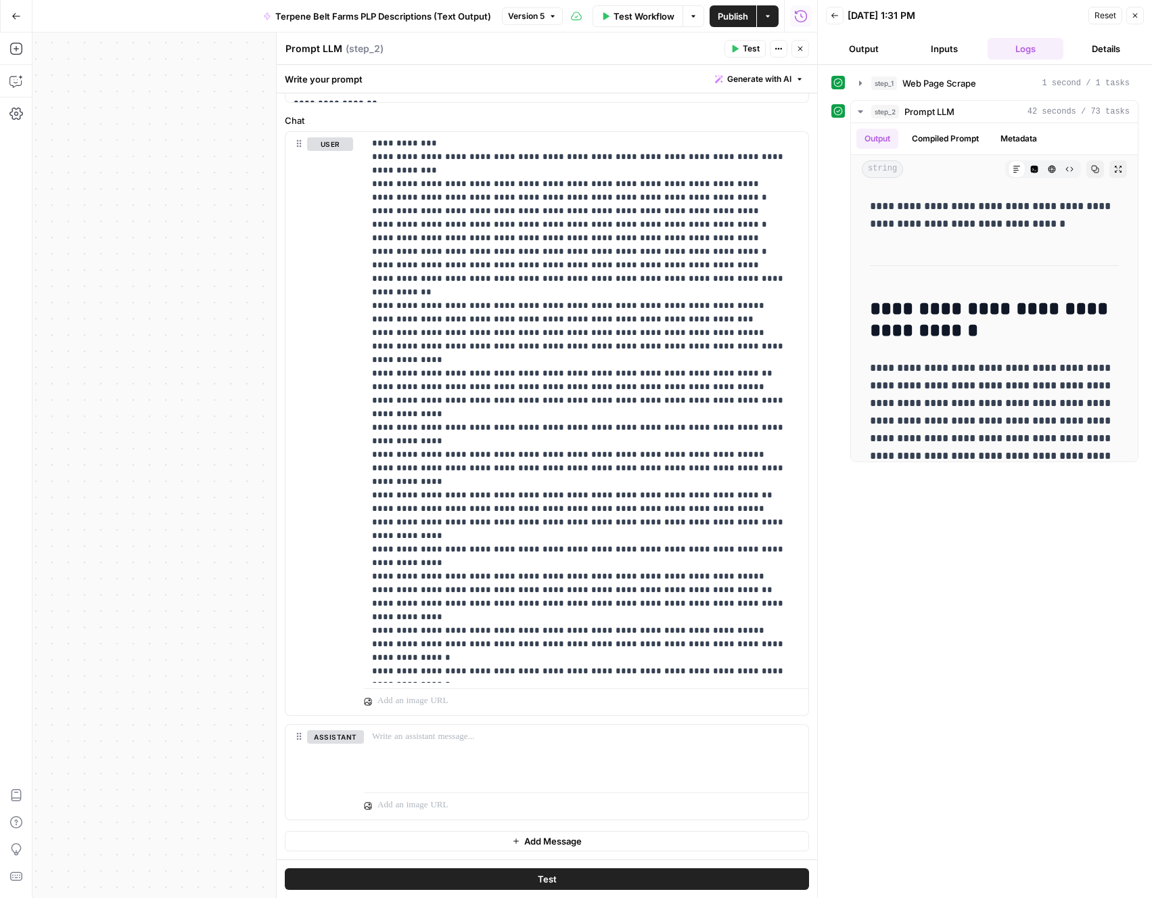
scroll to position [1099, 0]
